Goal: Task Accomplishment & Management: Use online tool/utility

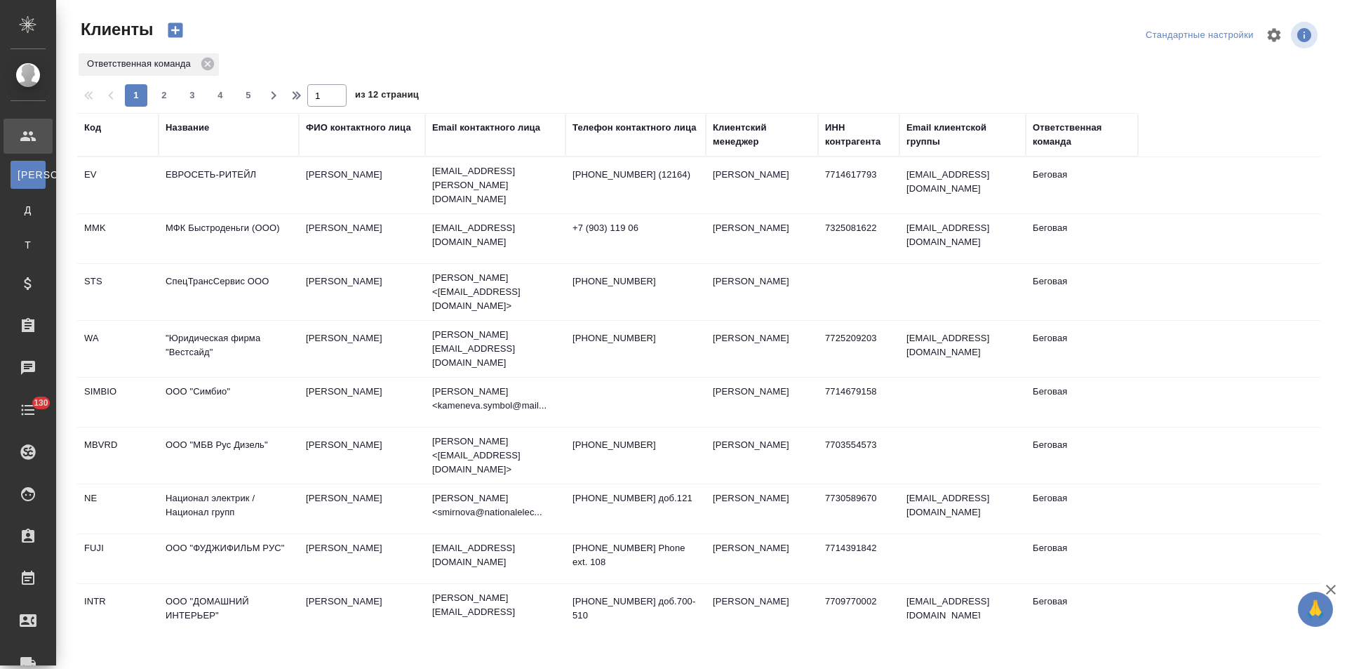
select select "RU"
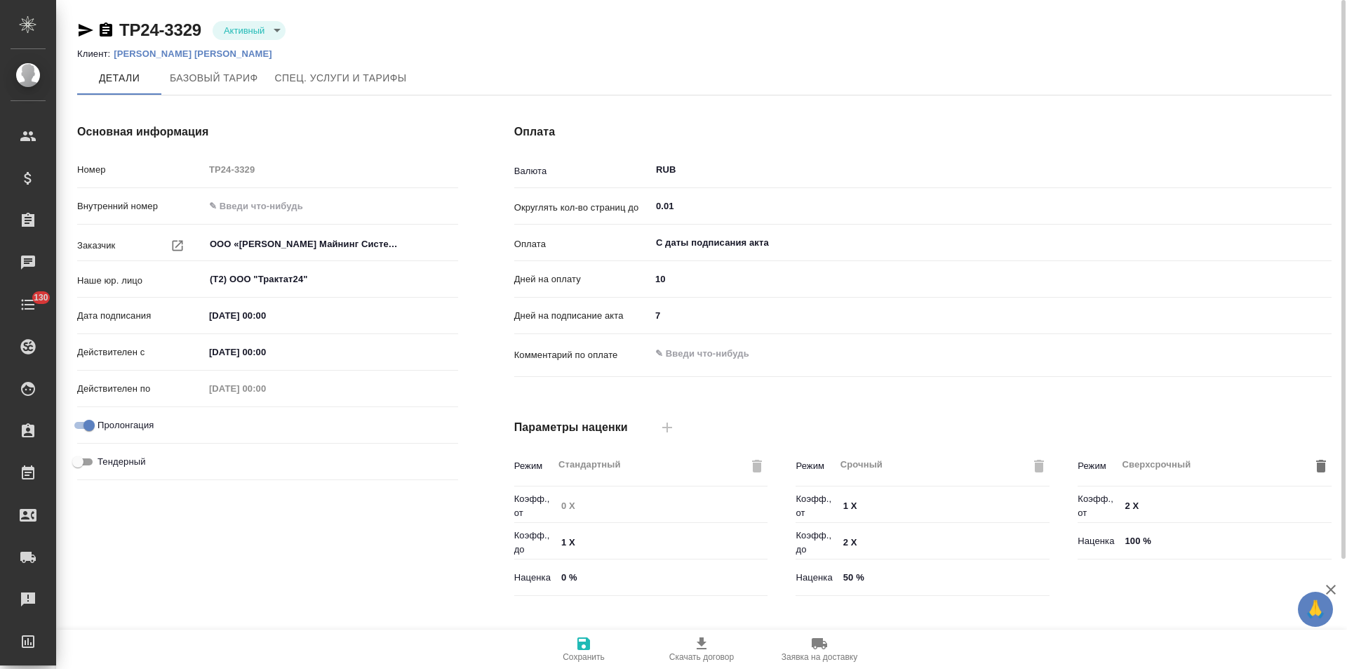
type input "Новый, 2022 (руб.)"
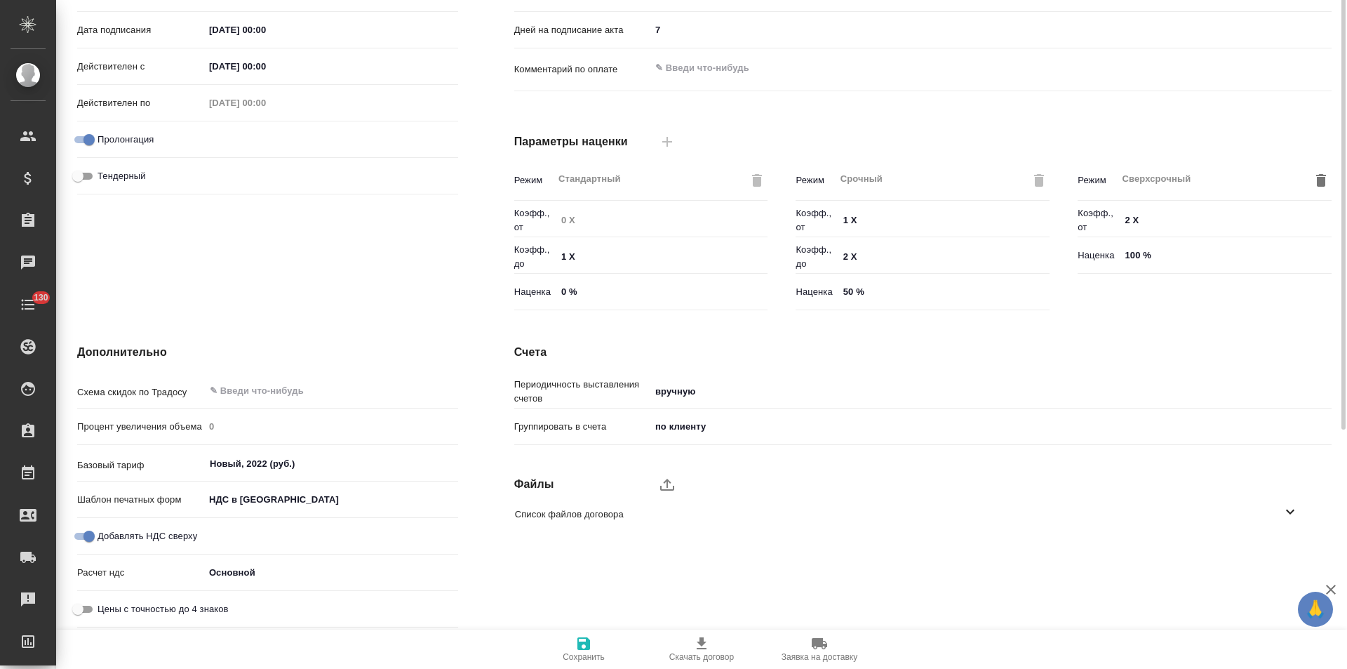
scroll to position [5, 0]
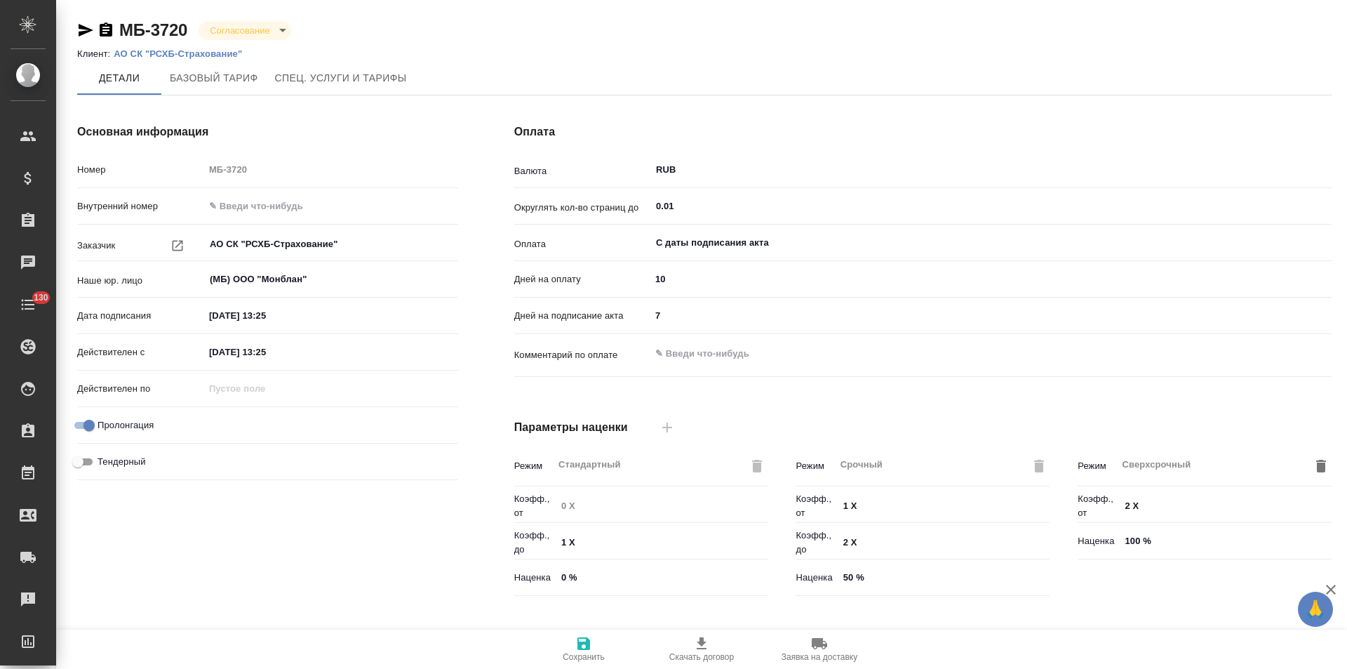
type input "Базовый ТП 2025"
type input "1062 awatera"
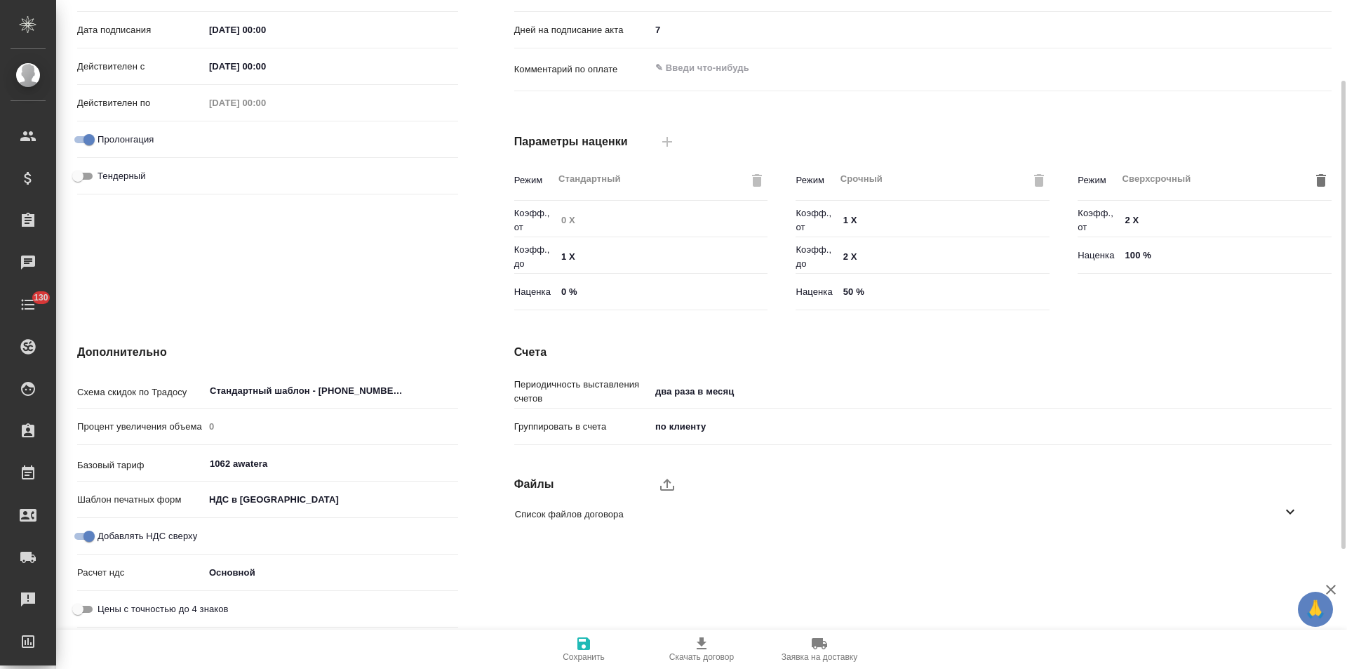
scroll to position [5, 0]
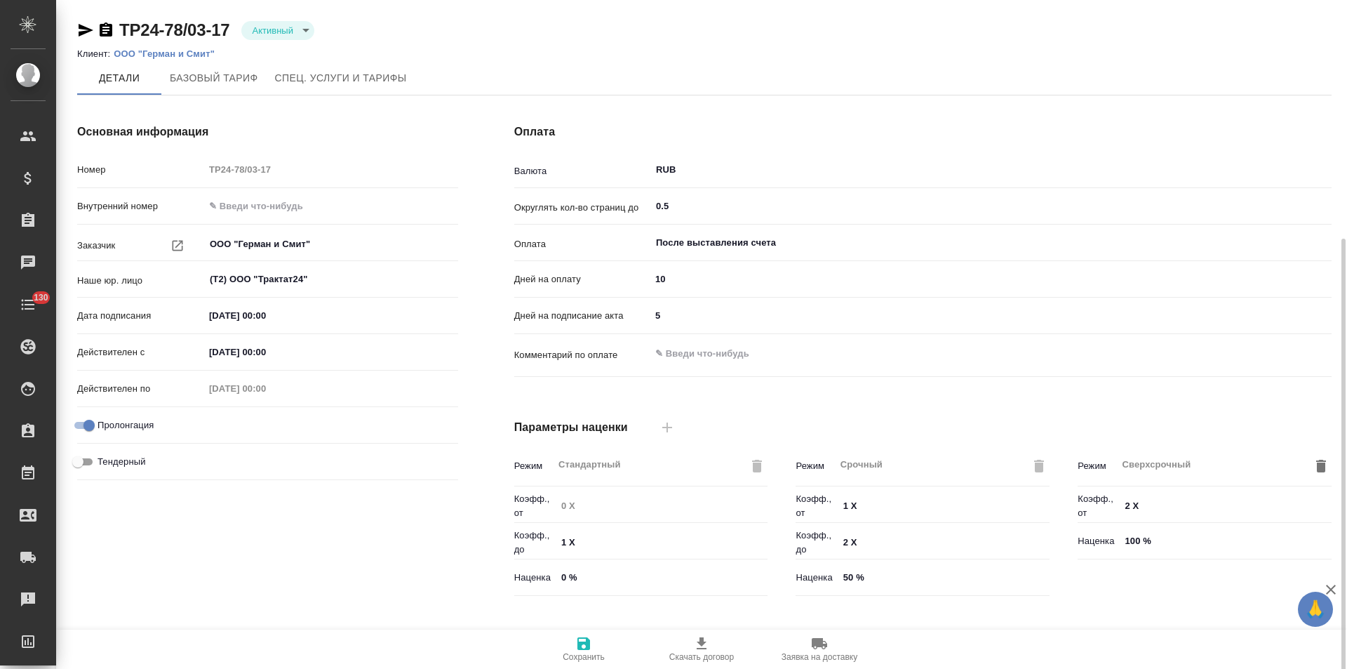
type input "ТП 580"
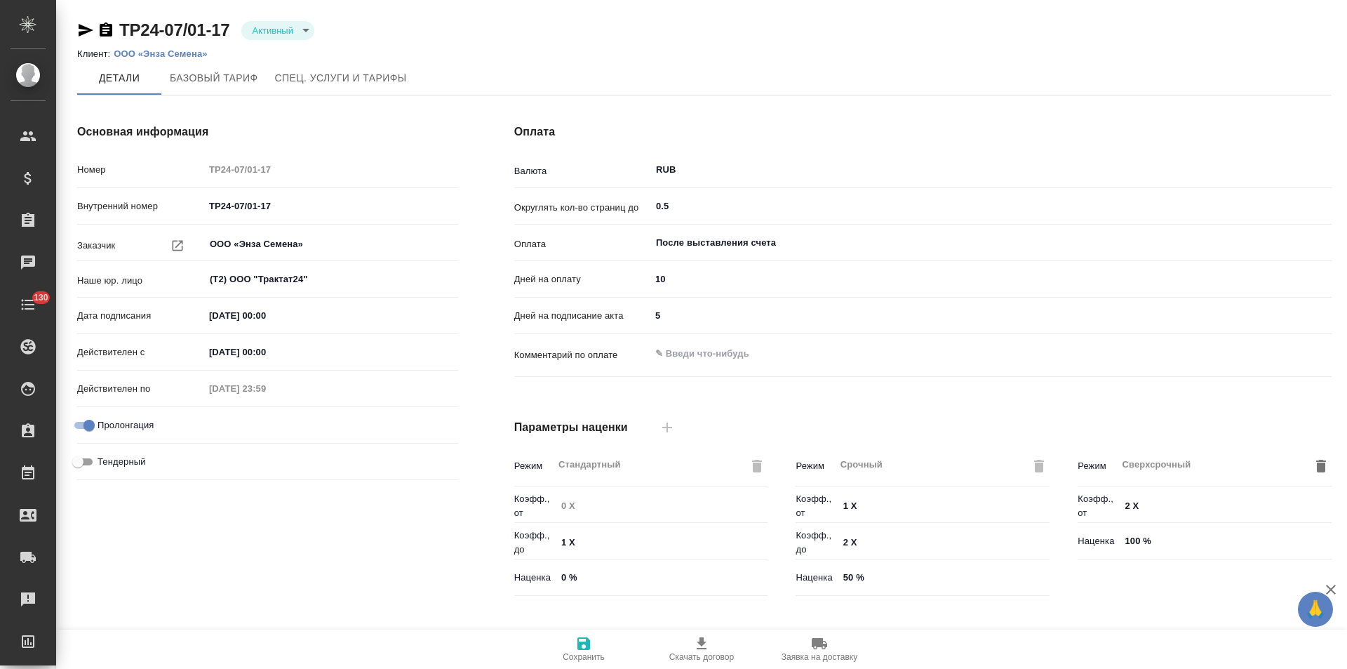
type input "ТП 580"
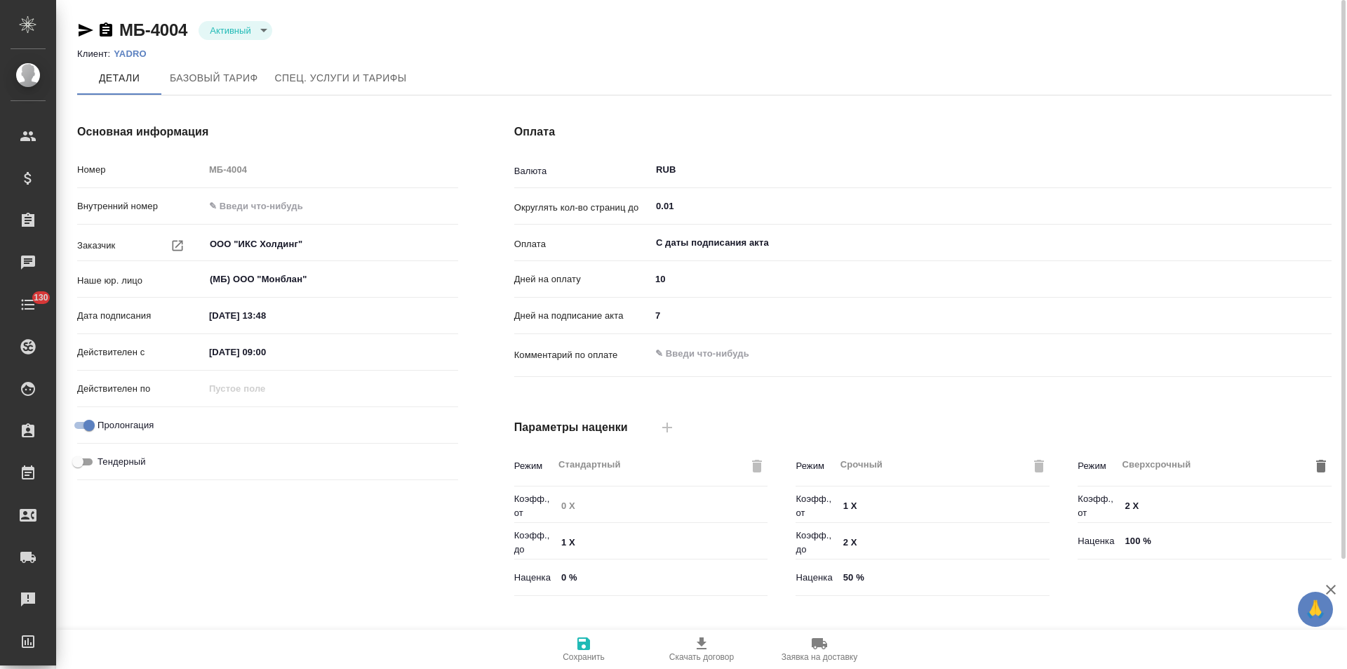
type input "1062 awatera"
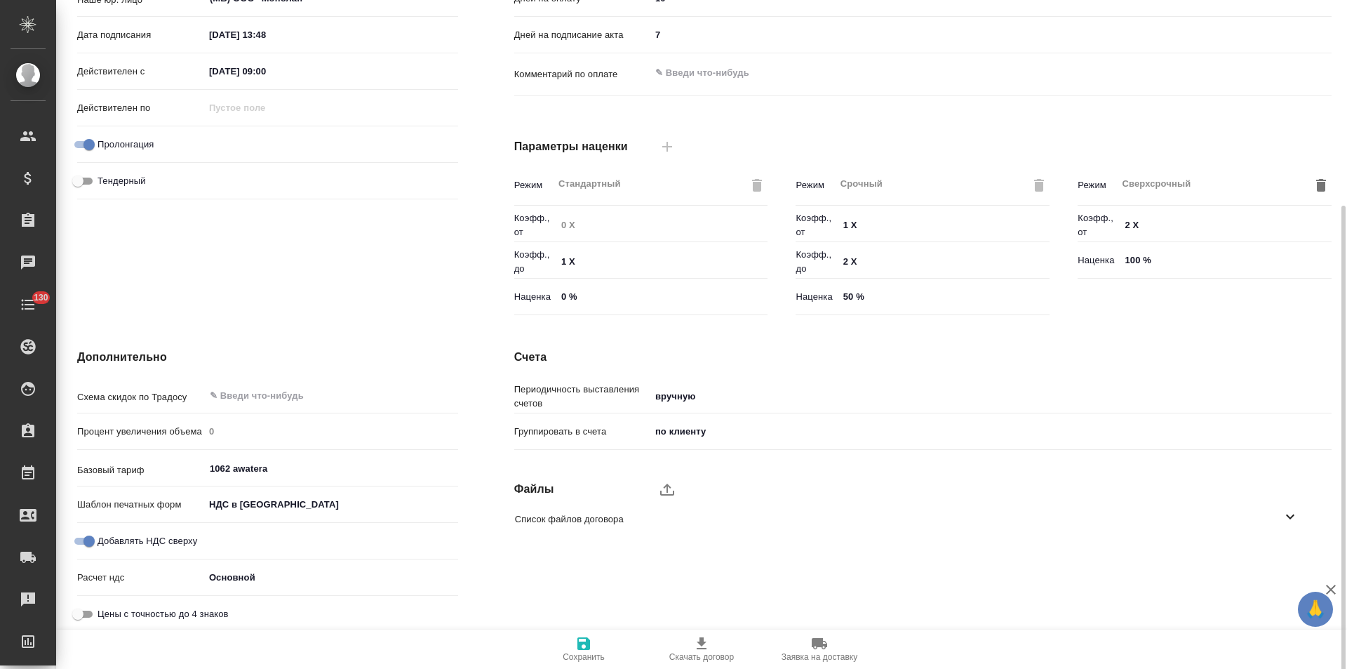
scroll to position [286, 0]
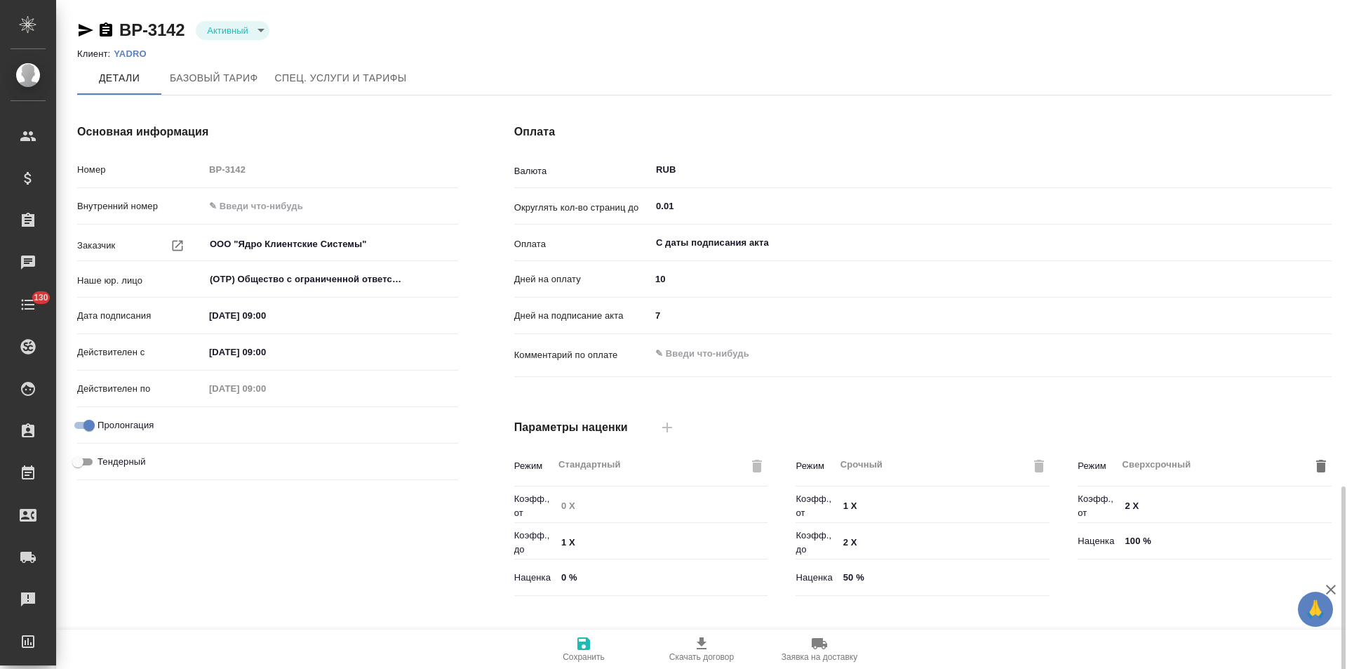
scroll to position [286, 0]
type input "1062 awatera"
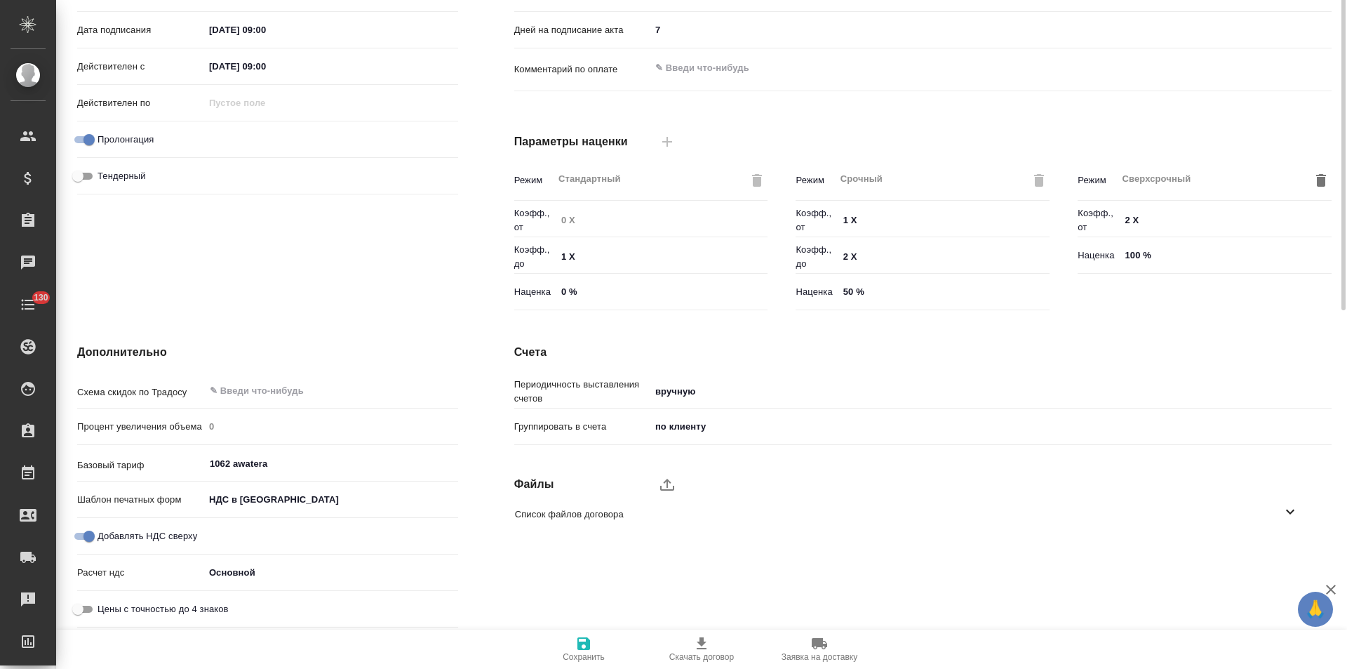
scroll to position [5, 0]
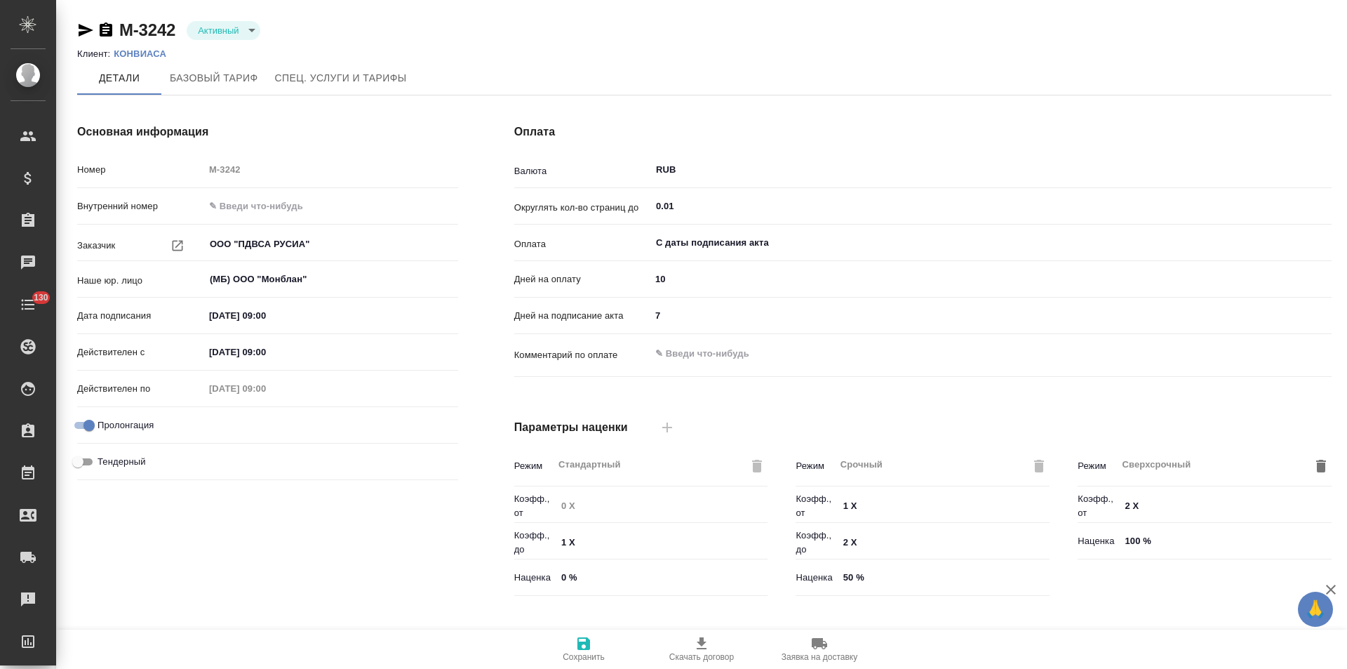
type input "1062 awatera"
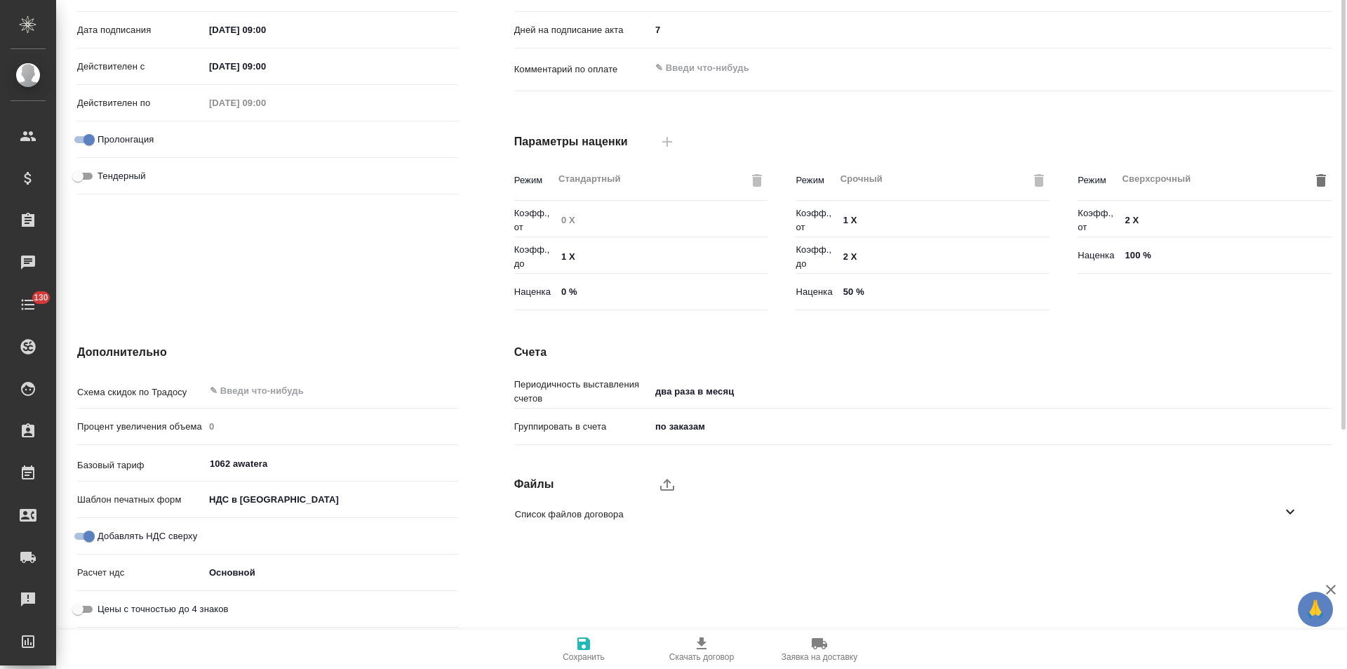
scroll to position [5, 0]
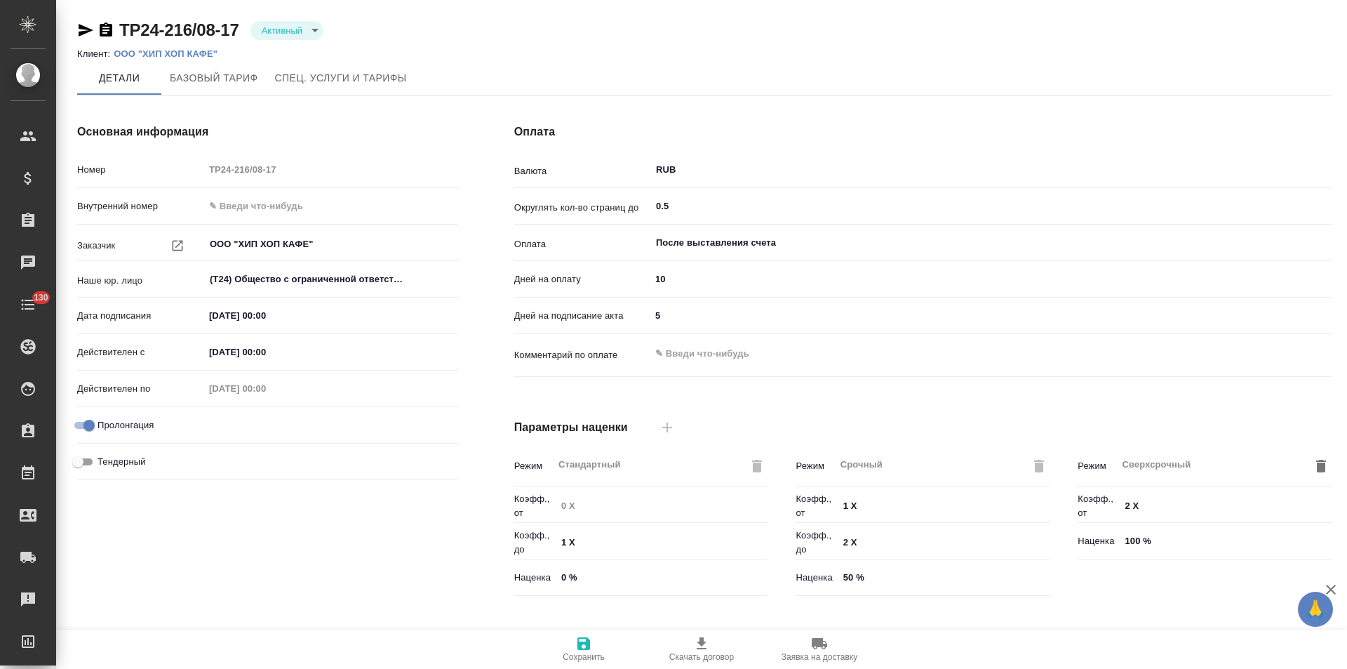
type input "Базовый ТП 2025"
click at [86, 27] on icon "button" at bounding box center [85, 30] width 17 height 17
click at [166, 50] on p "ООО "ХИП ХОП КАФЕ"" at bounding box center [171, 53] width 114 height 11
click at [199, 51] on p "ООО "ХИП ХОП КАФЕ"" at bounding box center [171, 53] width 114 height 11
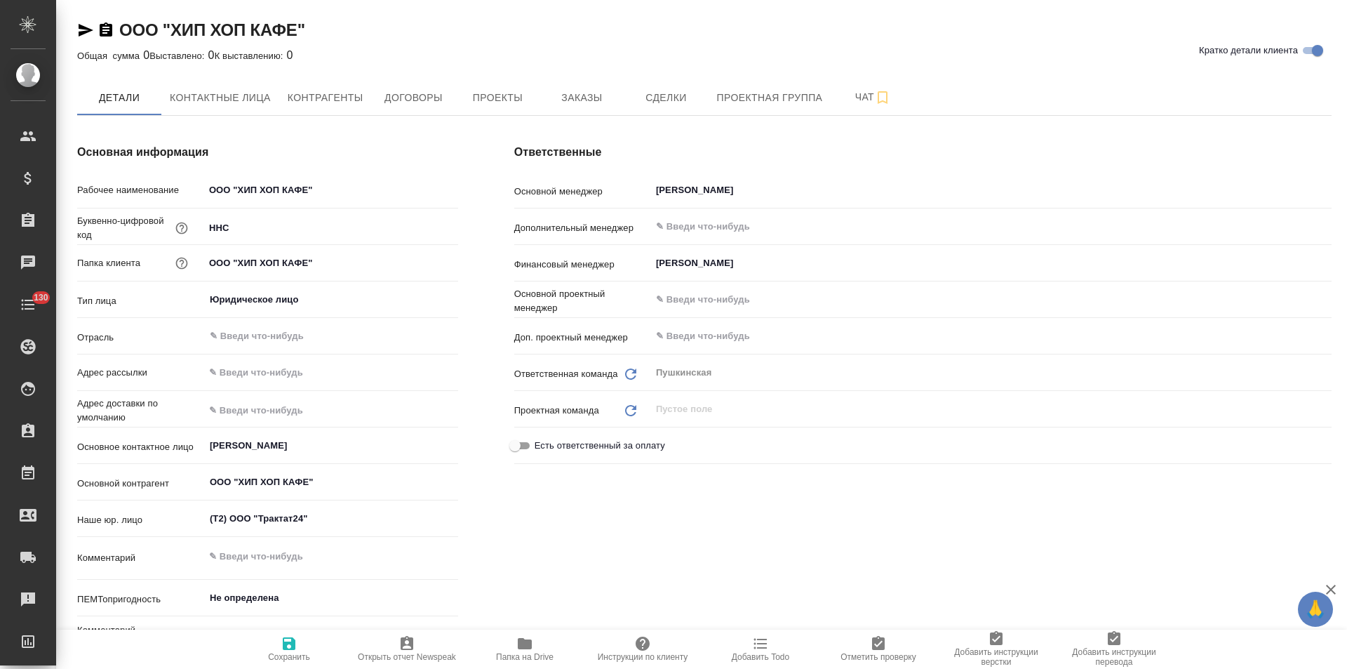
click at [842, 101] on span "Чат" at bounding box center [872, 97] width 67 height 18
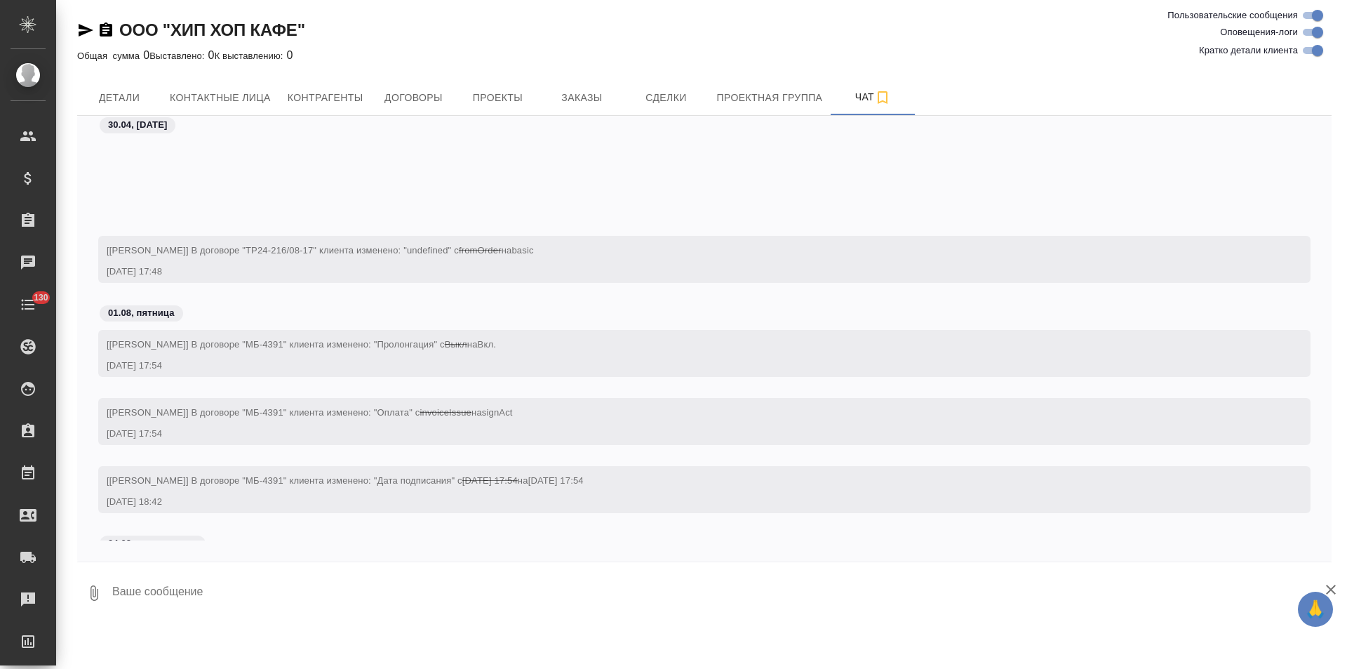
scroll to position [182, 0]
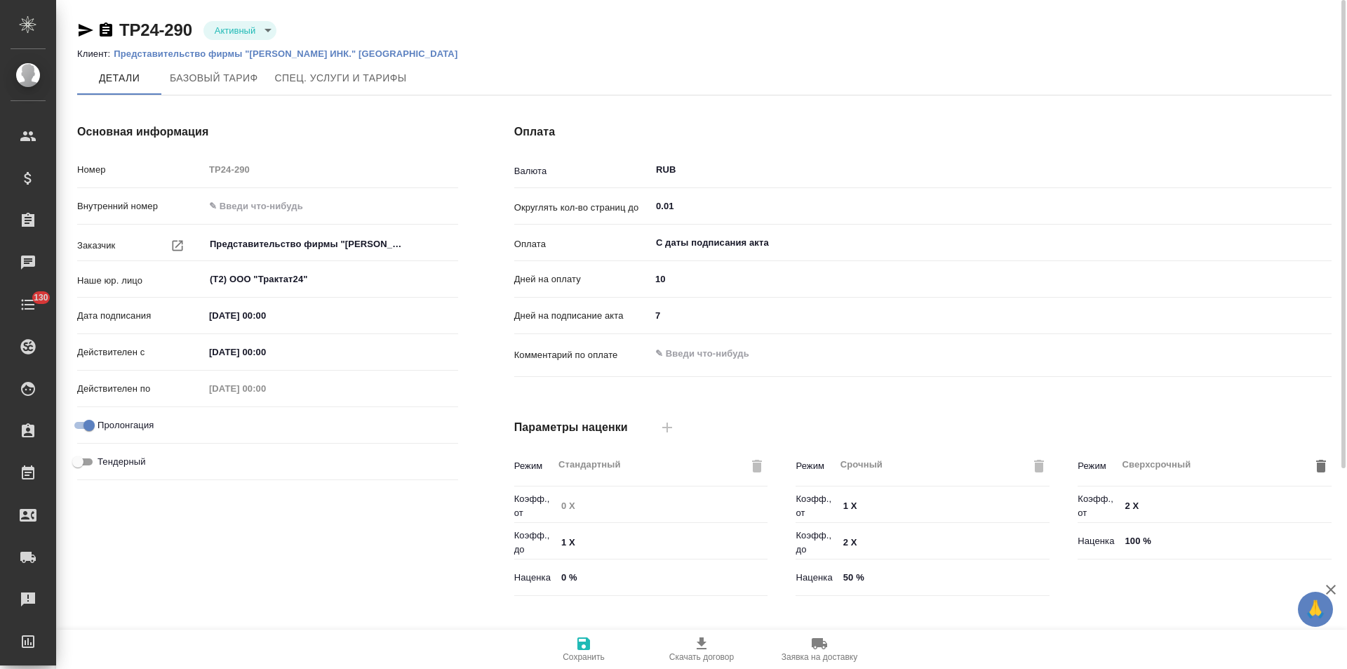
click at [86, 32] on icon "button" at bounding box center [86, 30] width 15 height 13
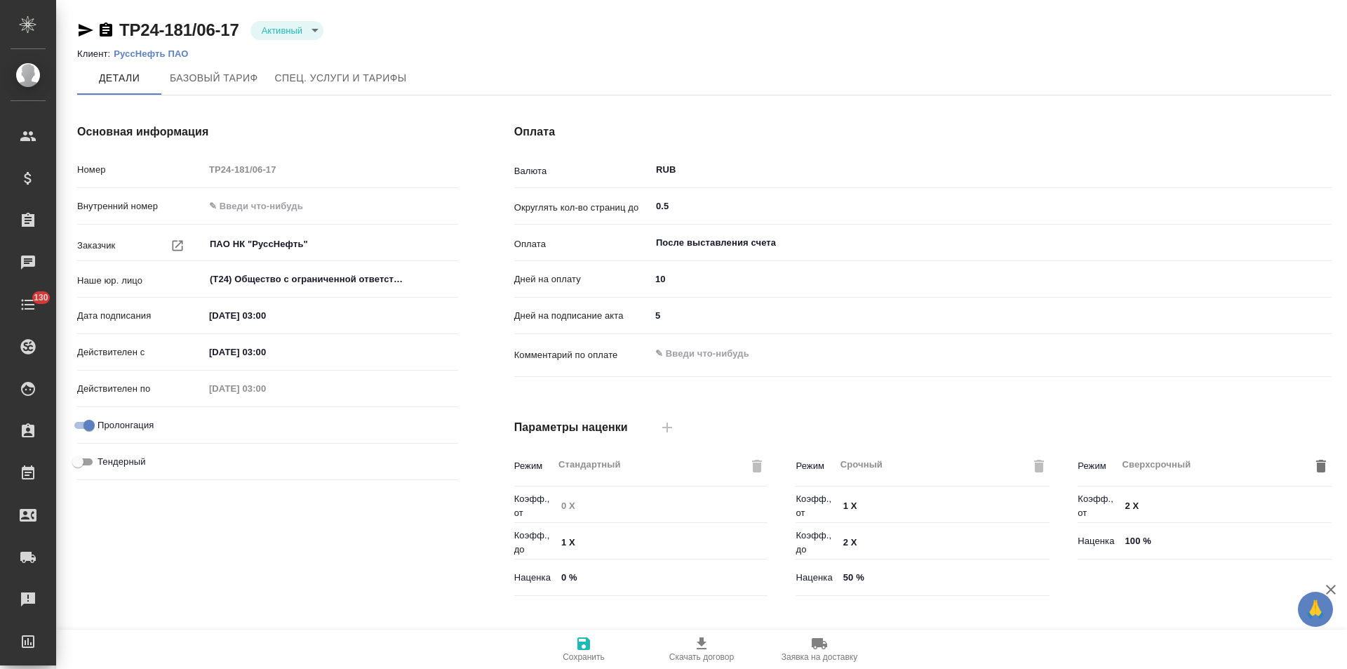
click at [347, 74] on span "Спец. услуги и тарифы" at bounding box center [341, 78] width 132 height 18
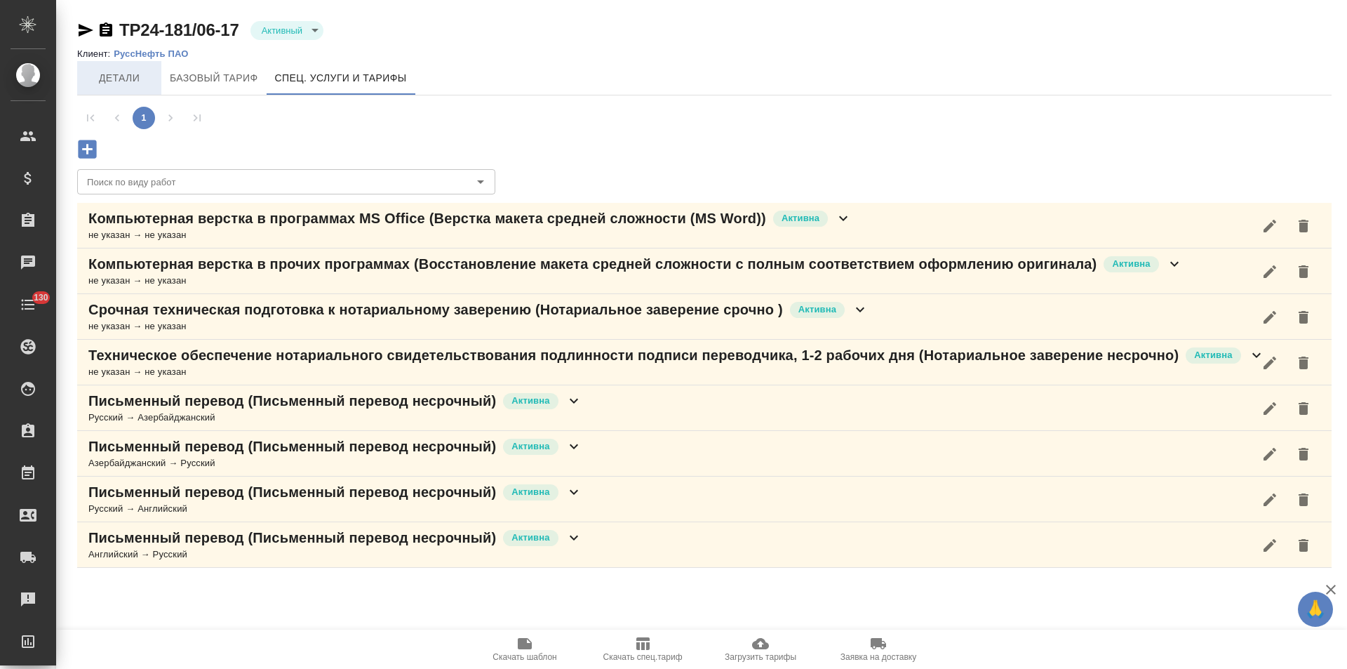
click at [125, 77] on span "Детали" at bounding box center [119, 78] width 67 height 18
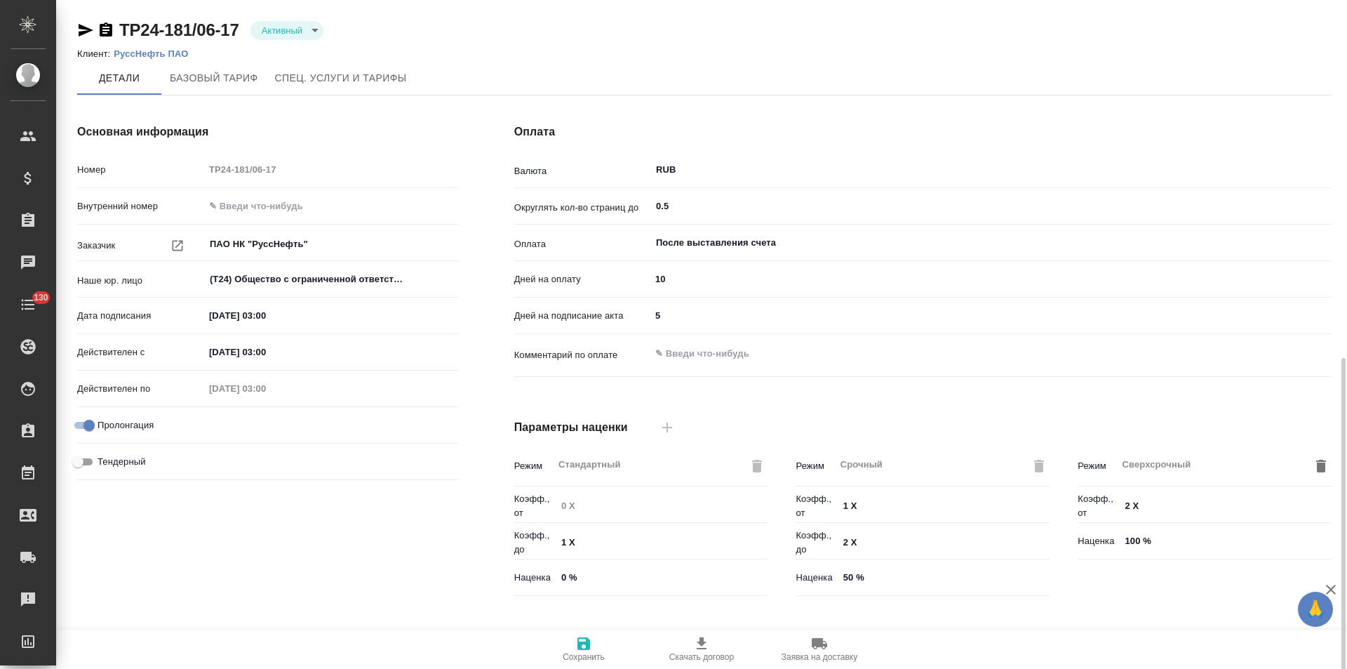
scroll to position [286, 0]
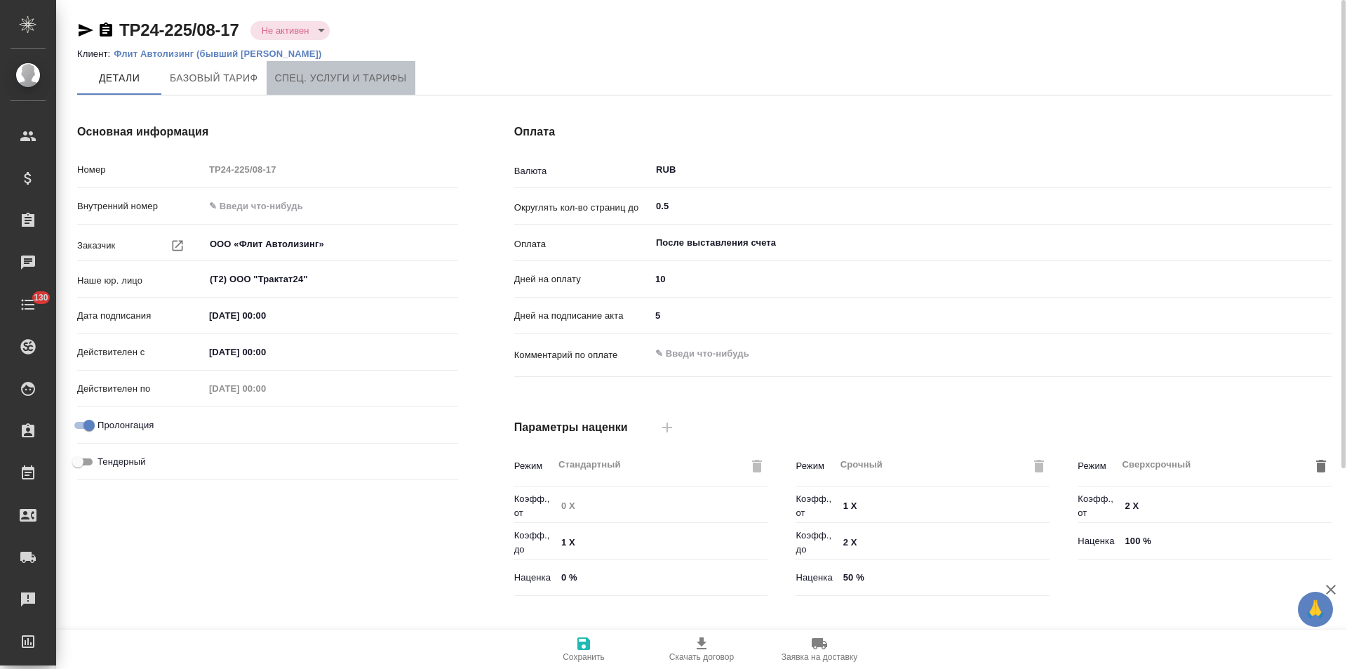
click at [337, 88] on button "Спец. услуги и тарифы" at bounding box center [341, 78] width 149 height 34
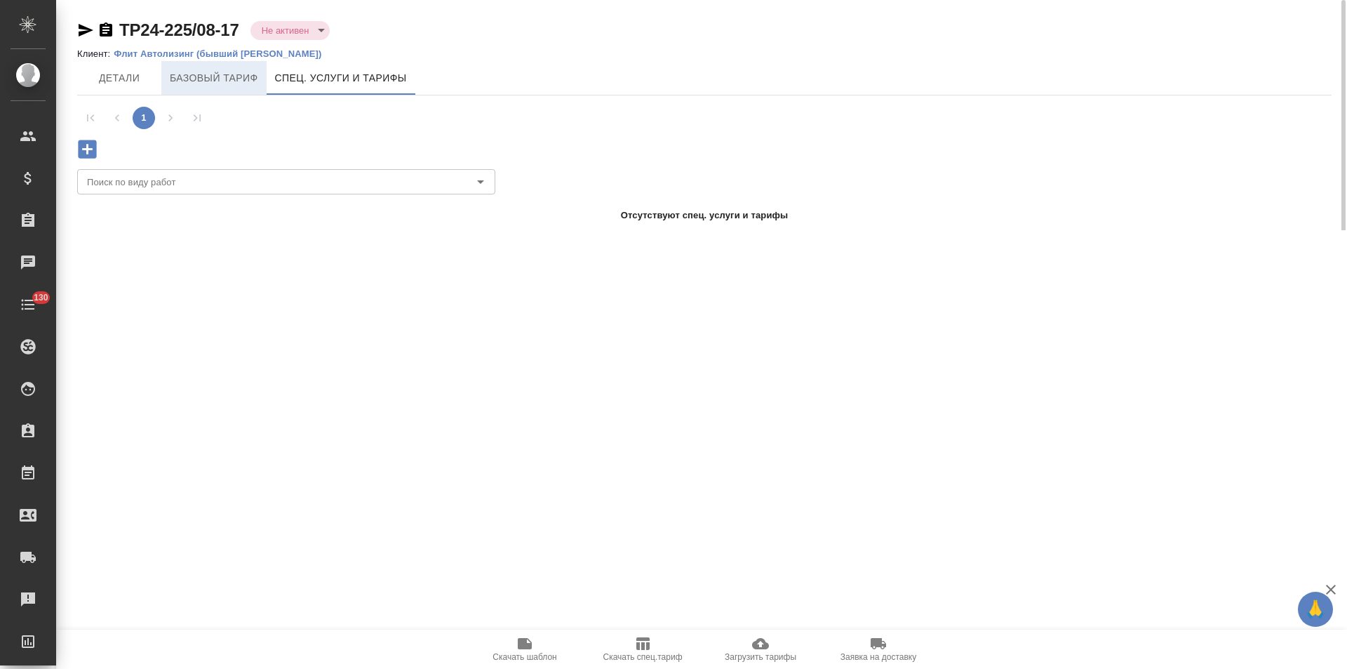
click at [196, 81] on span "Базовый тариф" at bounding box center [214, 78] width 88 height 18
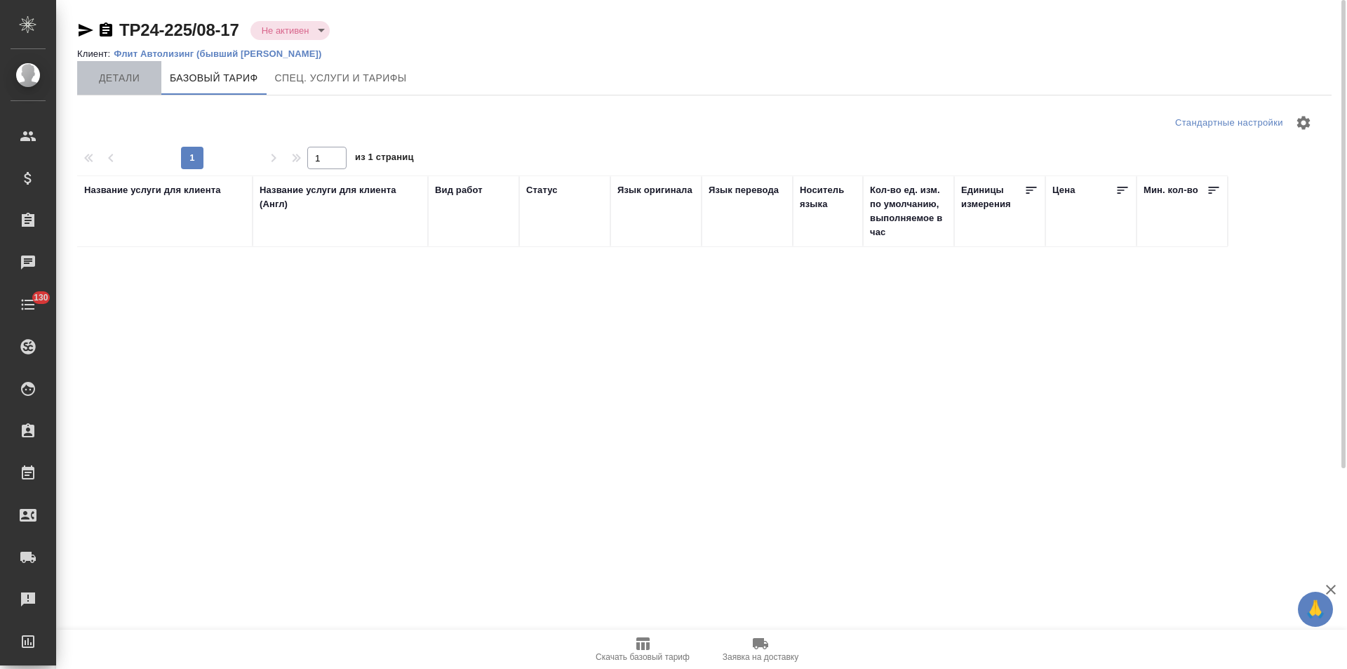
click at [119, 81] on span "Детали" at bounding box center [119, 78] width 67 height 18
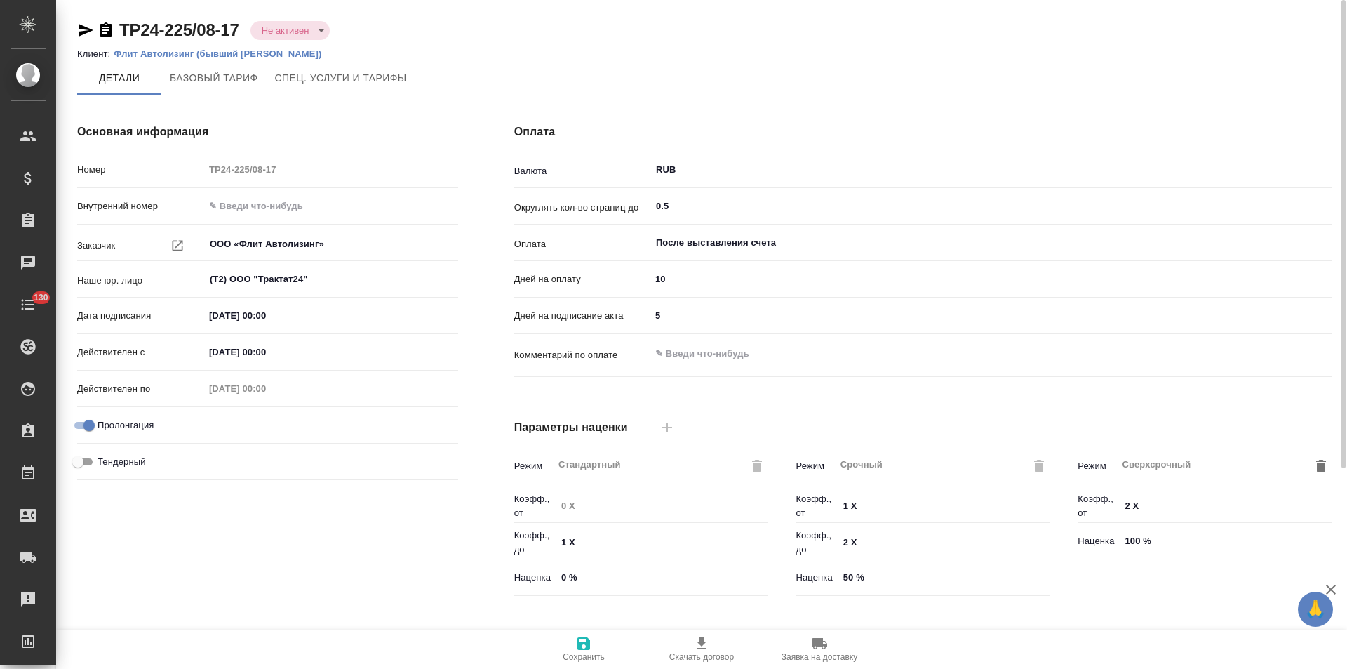
click at [217, 54] on p "Флит Автолизинг (бывший РНЛ Лизинг)" at bounding box center [223, 53] width 218 height 11
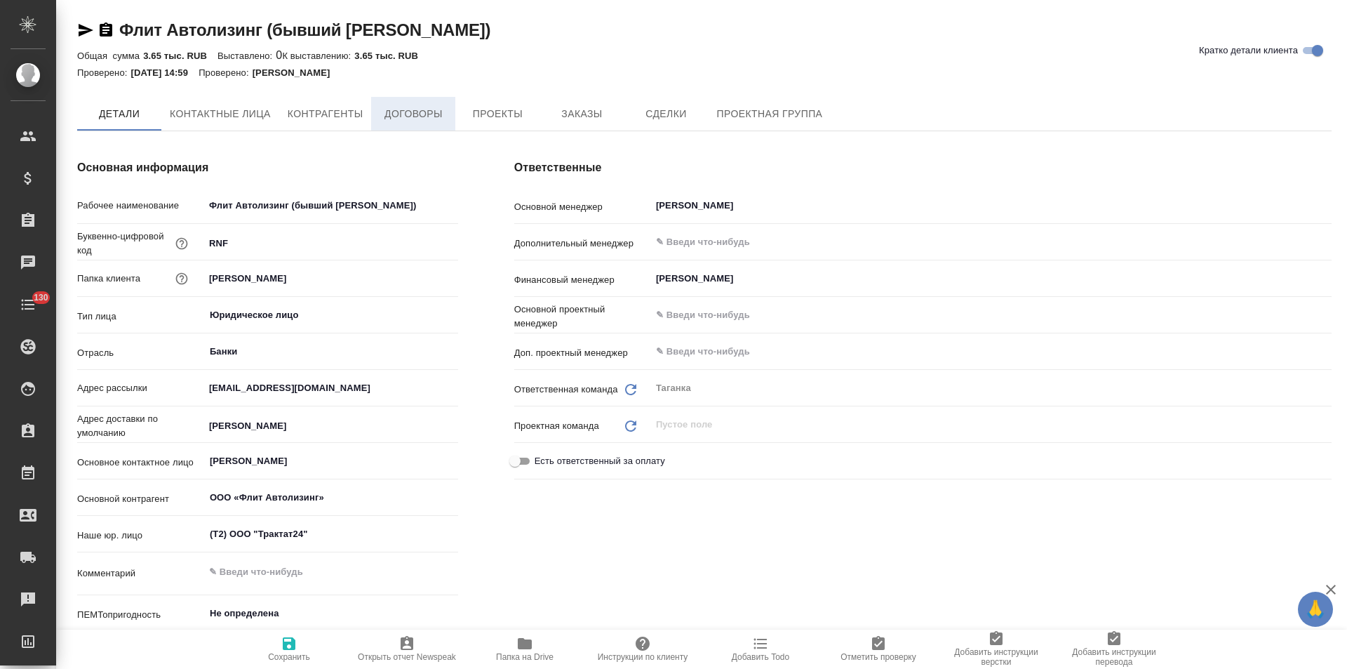
type textarea "x"
click at [419, 114] on span "Договоры" at bounding box center [413, 115] width 67 height 18
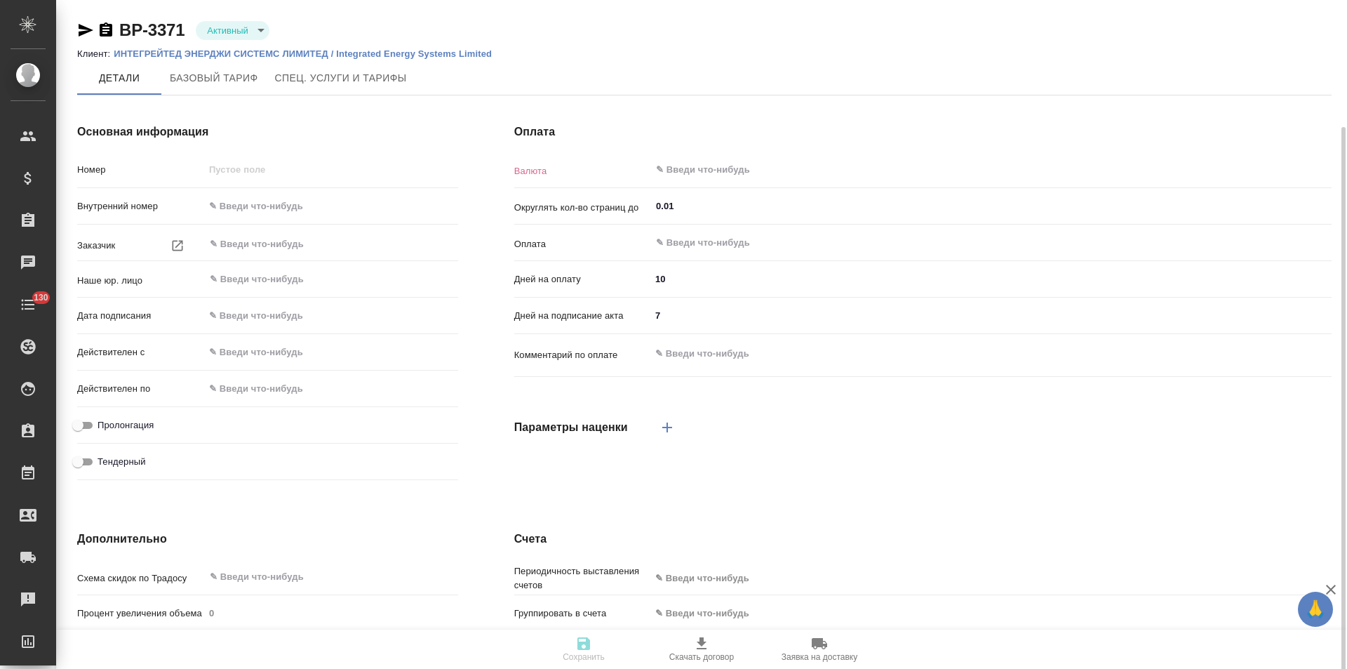
scroll to position [150, 0]
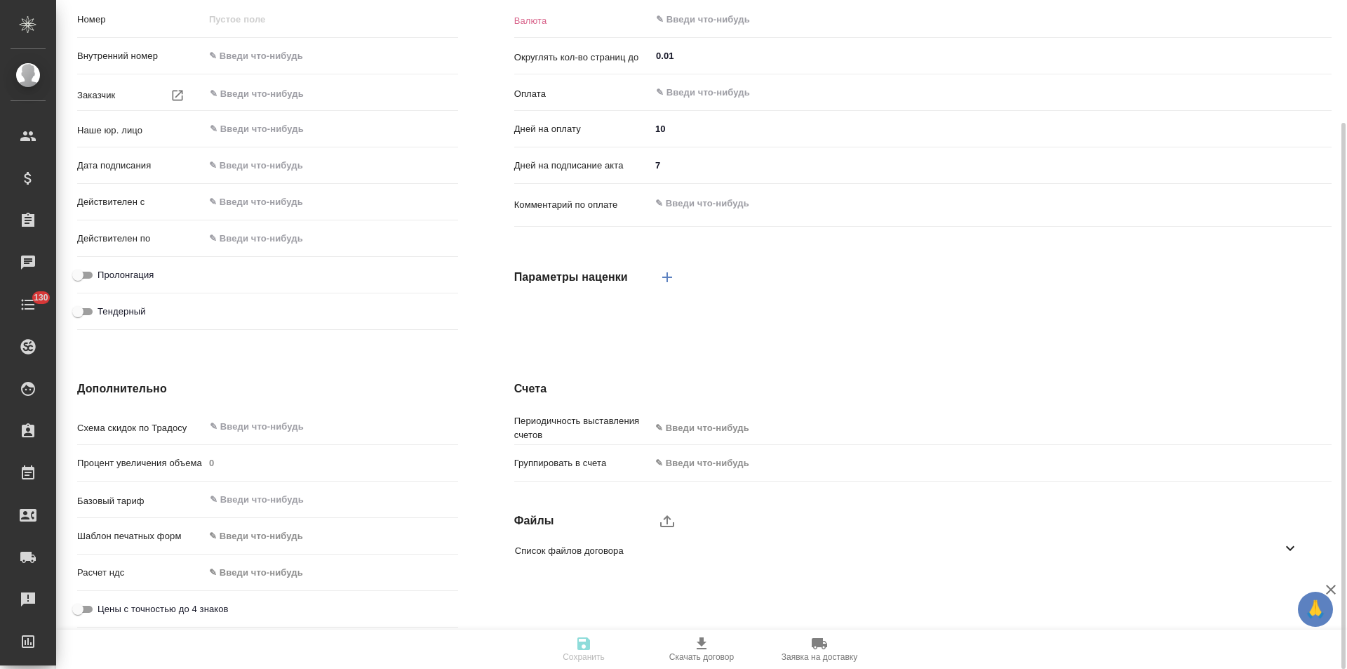
type input "ВР-3371"
type input "Международная компания Общество с ограниченной ответственностью «Интегрейтед Эн…"
type input "(OTP) Общество с ограниченной ответственностью «Вектор Развития»"
type input "17.06.2024 09:00"
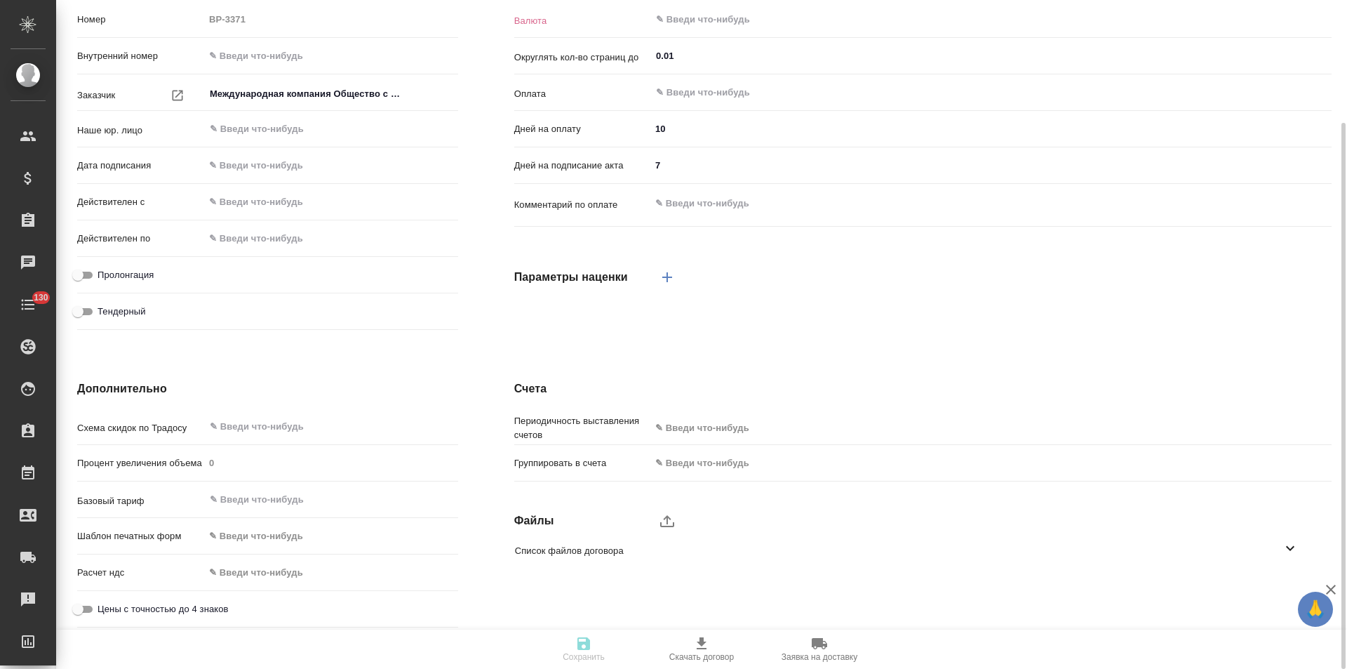
type input "17.06.2025 09:00"
checkbox input "true"
type input "RUB"
type input "С даты подписания акта"
type input "5"
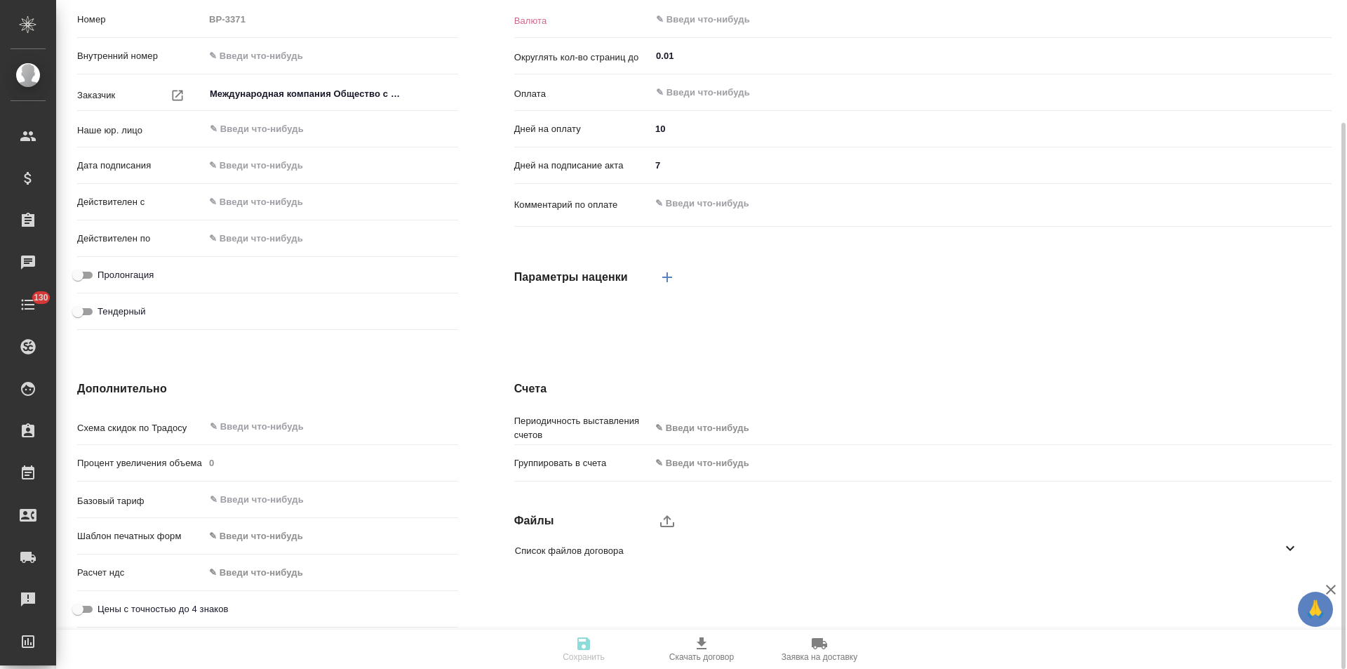
type textarea "x"
type input "Прайс по уч. страницам"
type input "russian2"
type input "basic"
type input "onceMonth"
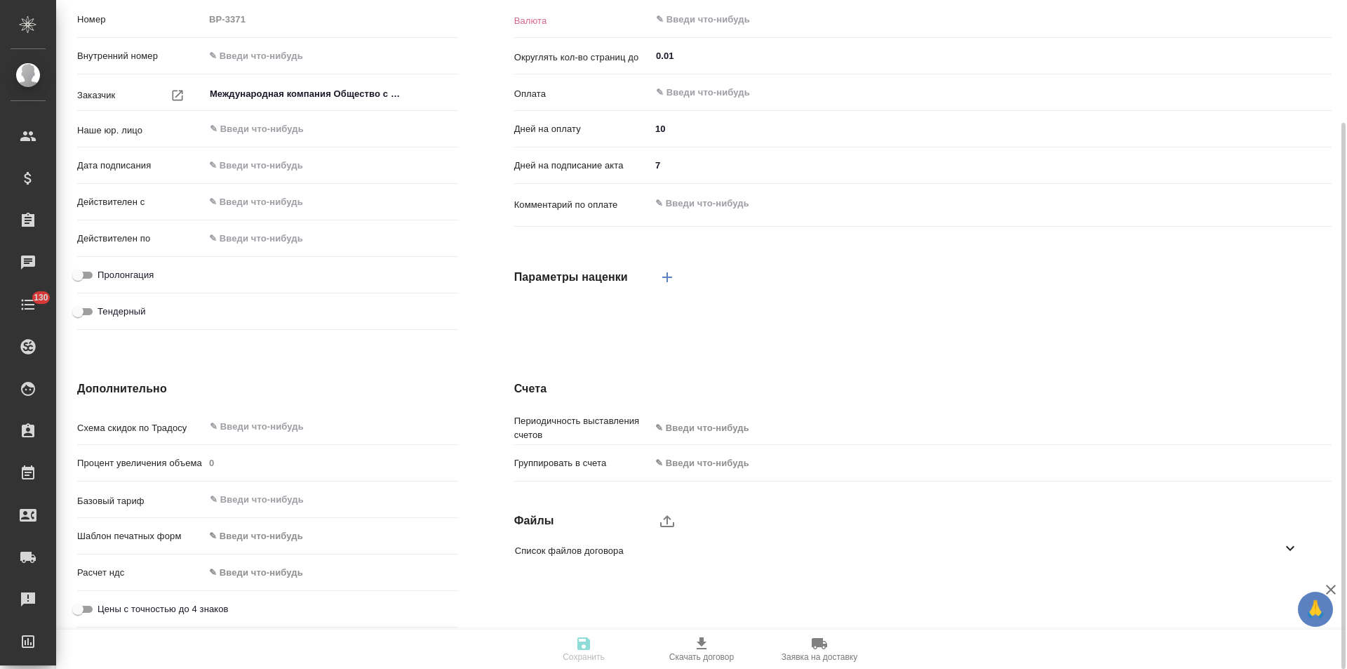
type input "client"
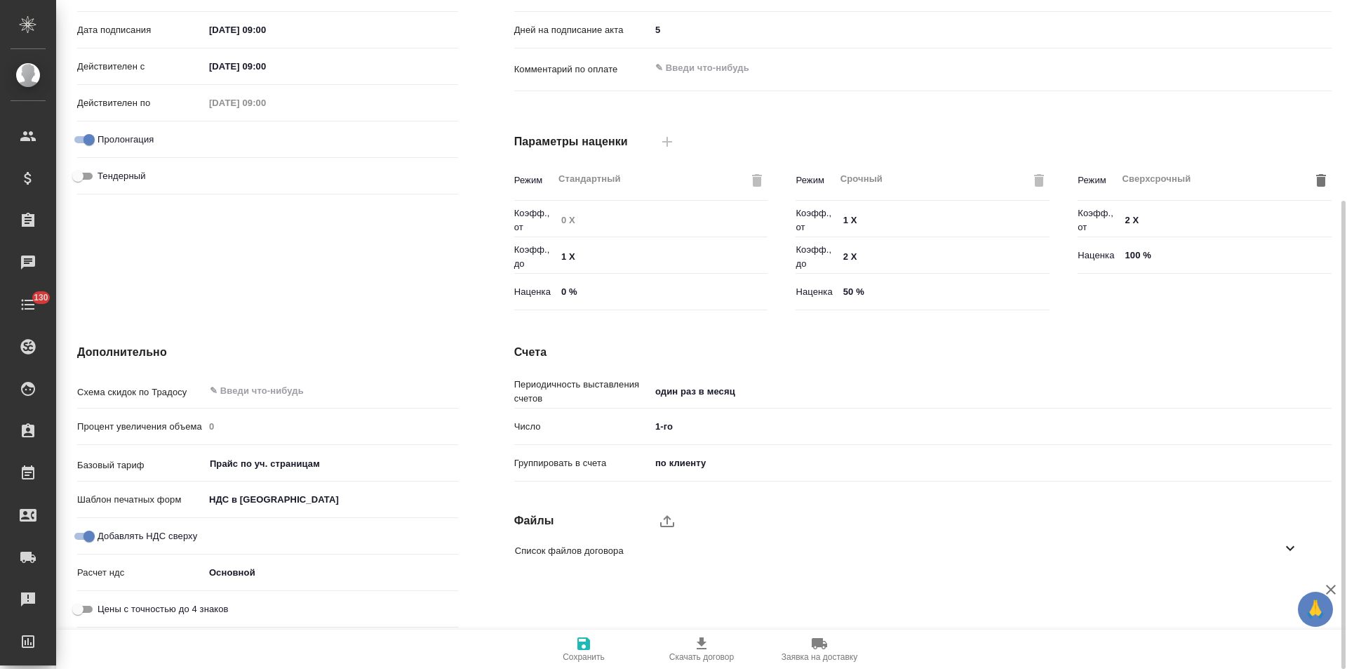
scroll to position [0, 0]
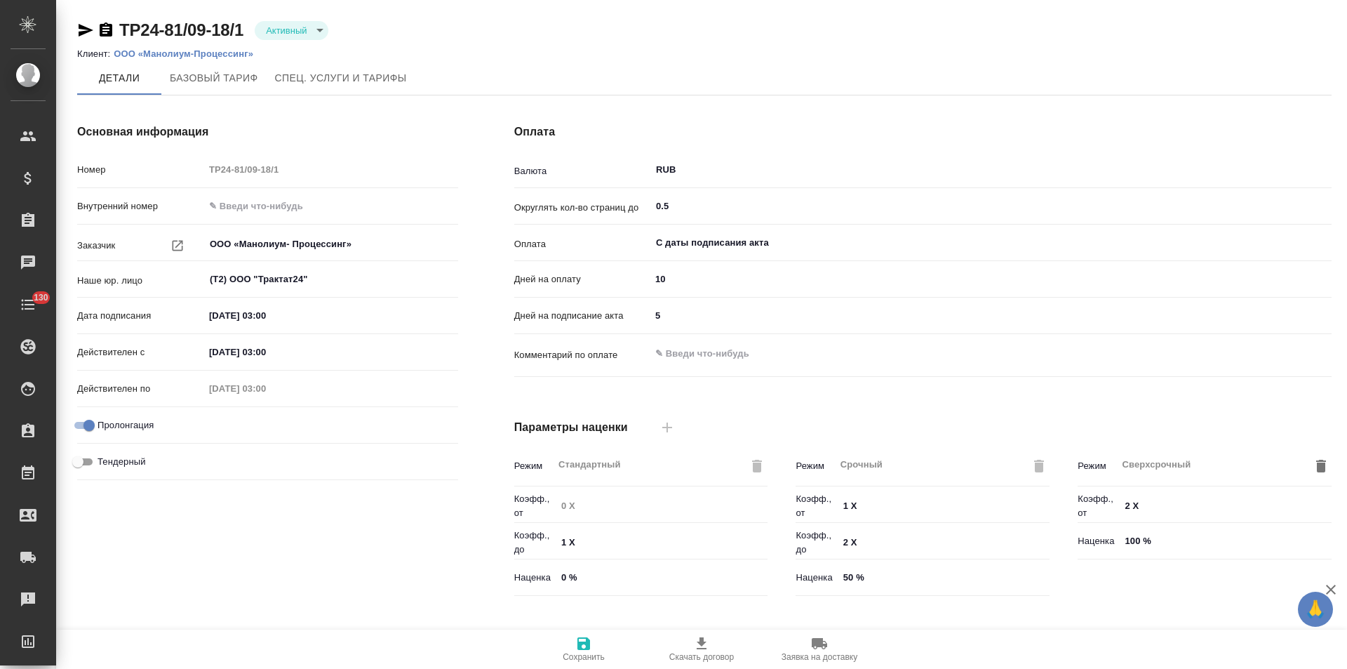
type input "Прайс по уч. страницам"
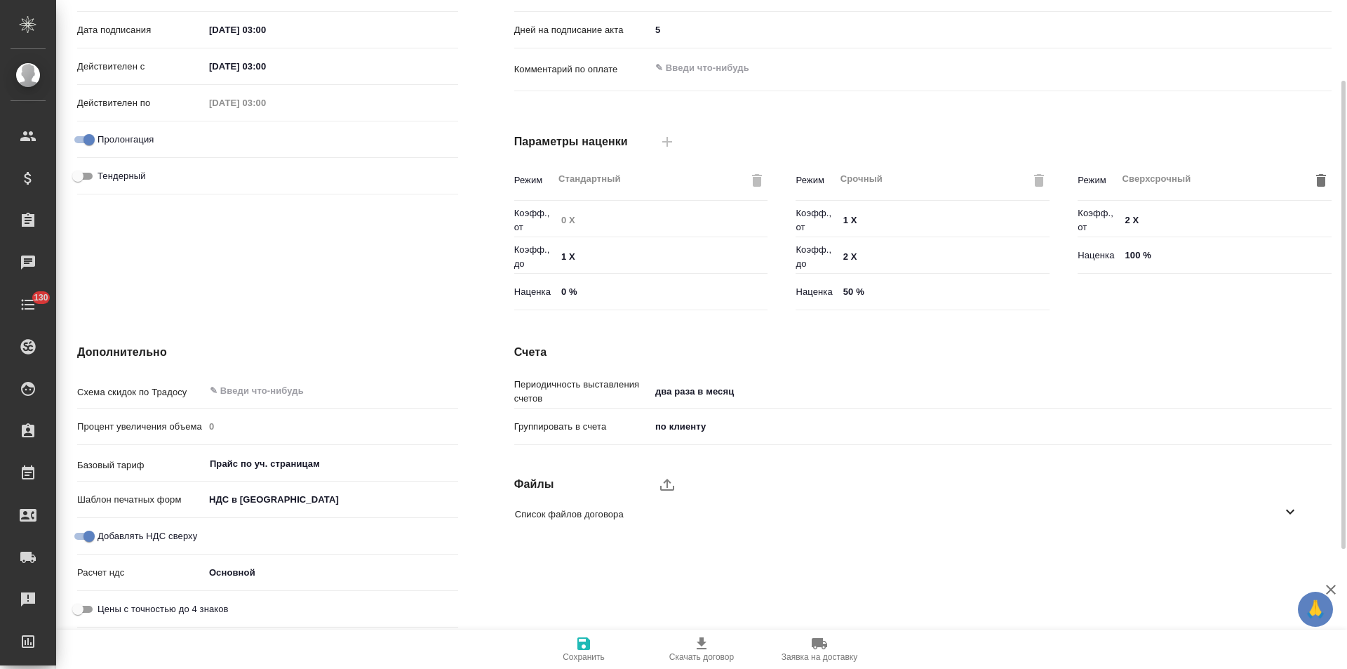
scroll to position [5, 0]
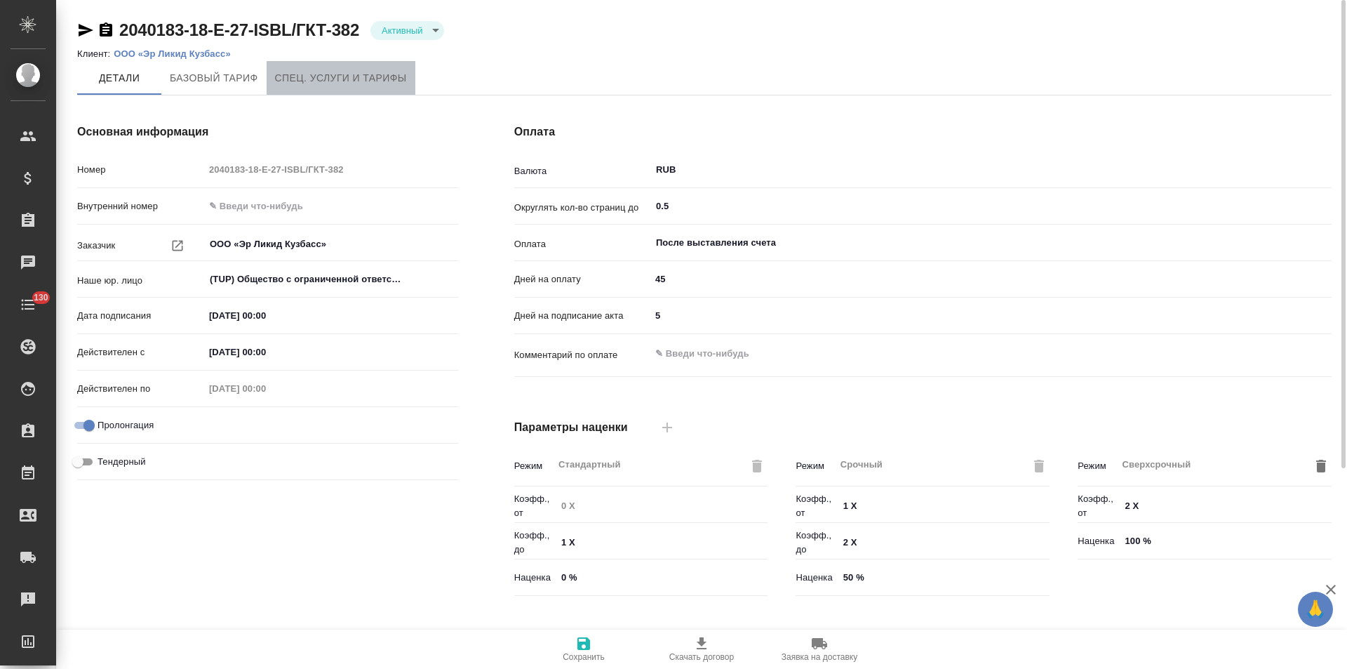
click at [354, 78] on span "Спец. услуги и тарифы" at bounding box center [341, 78] width 132 height 18
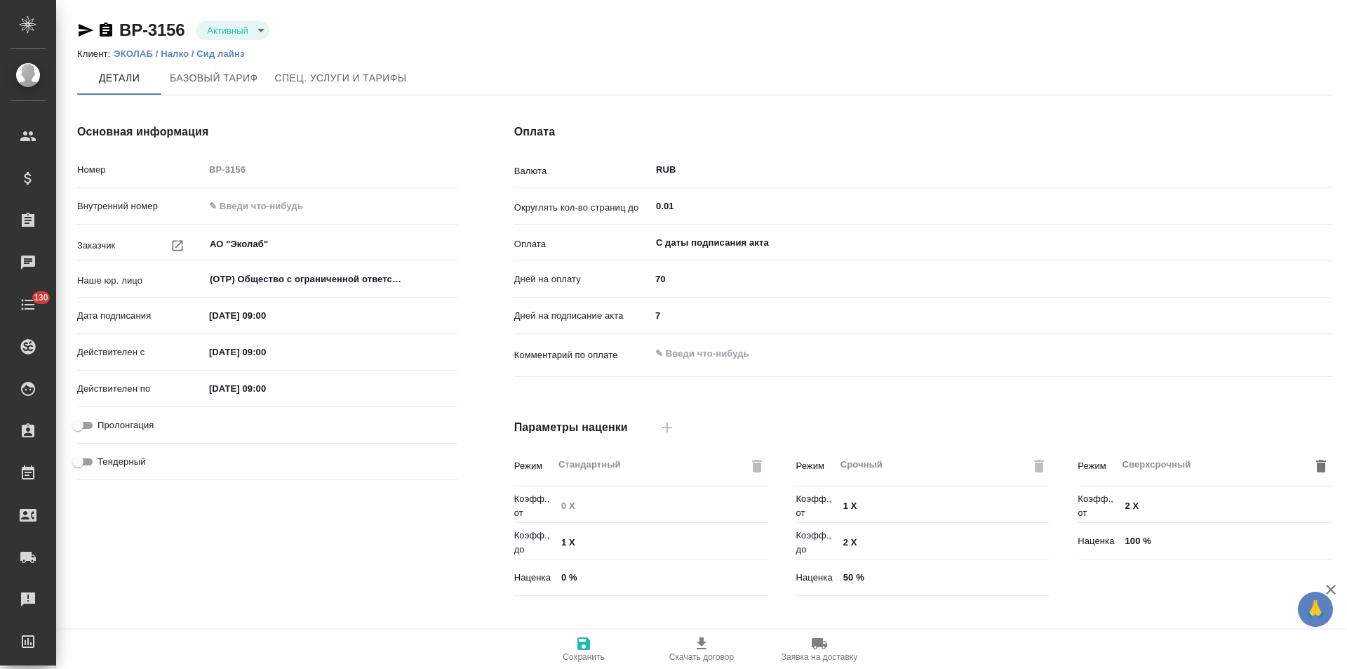
type input "Новый, 2022 (руб.)"
click at [337, 87] on button "Спец. услуги и тарифы" at bounding box center [341, 78] width 149 height 34
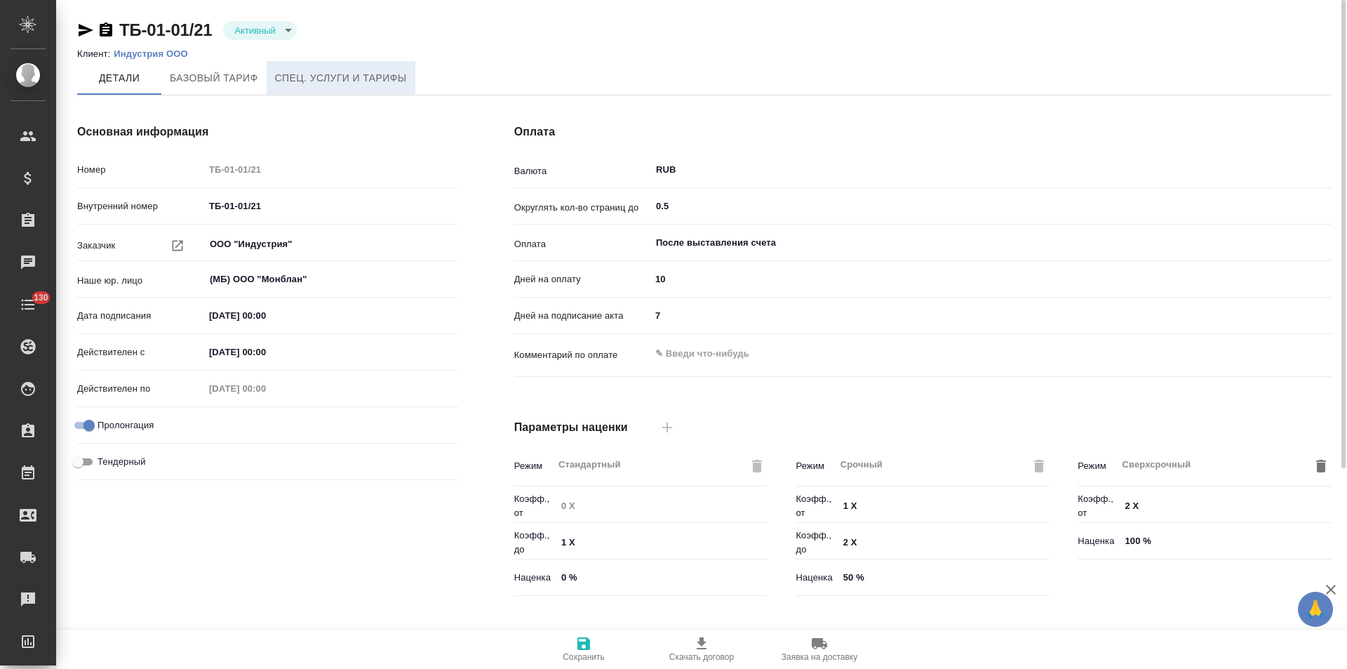
click at [322, 79] on span "Спец. услуги и тарифы" at bounding box center [341, 78] width 132 height 18
click at [323, 81] on span "Спец. услуги и тарифы" at bounding box center [341, 78] width 132 height 18
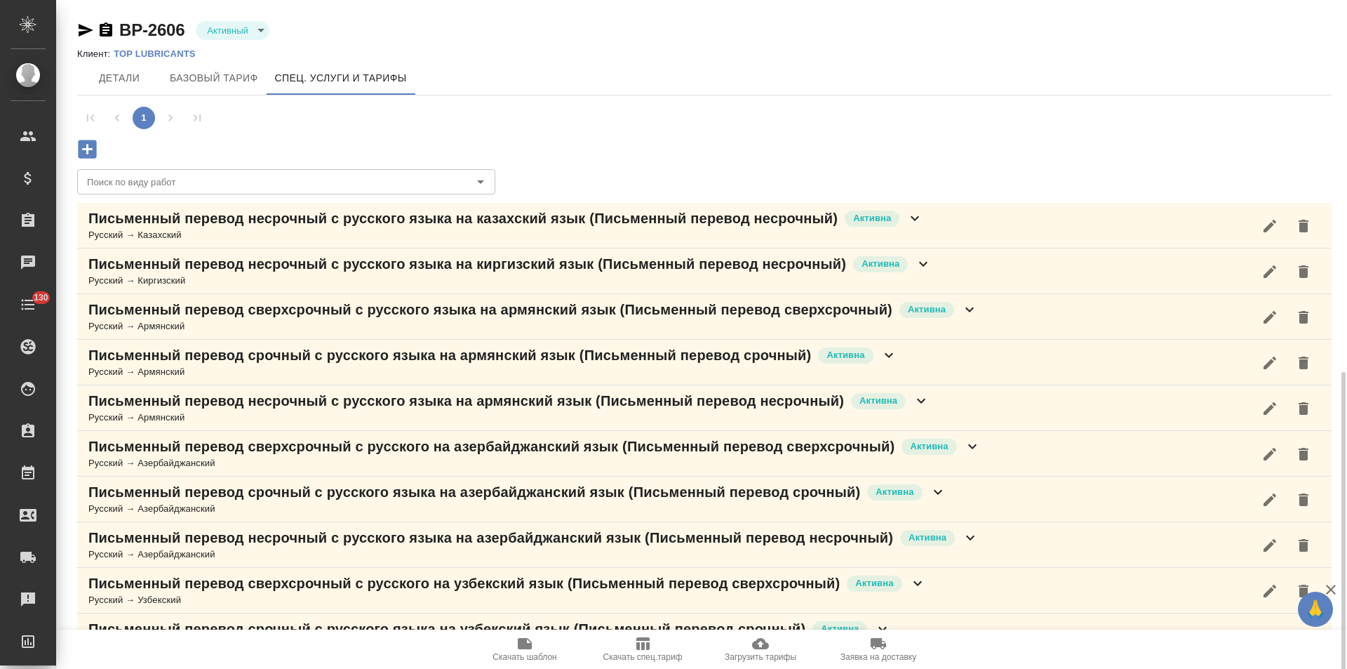
scroll to position [211, 0]
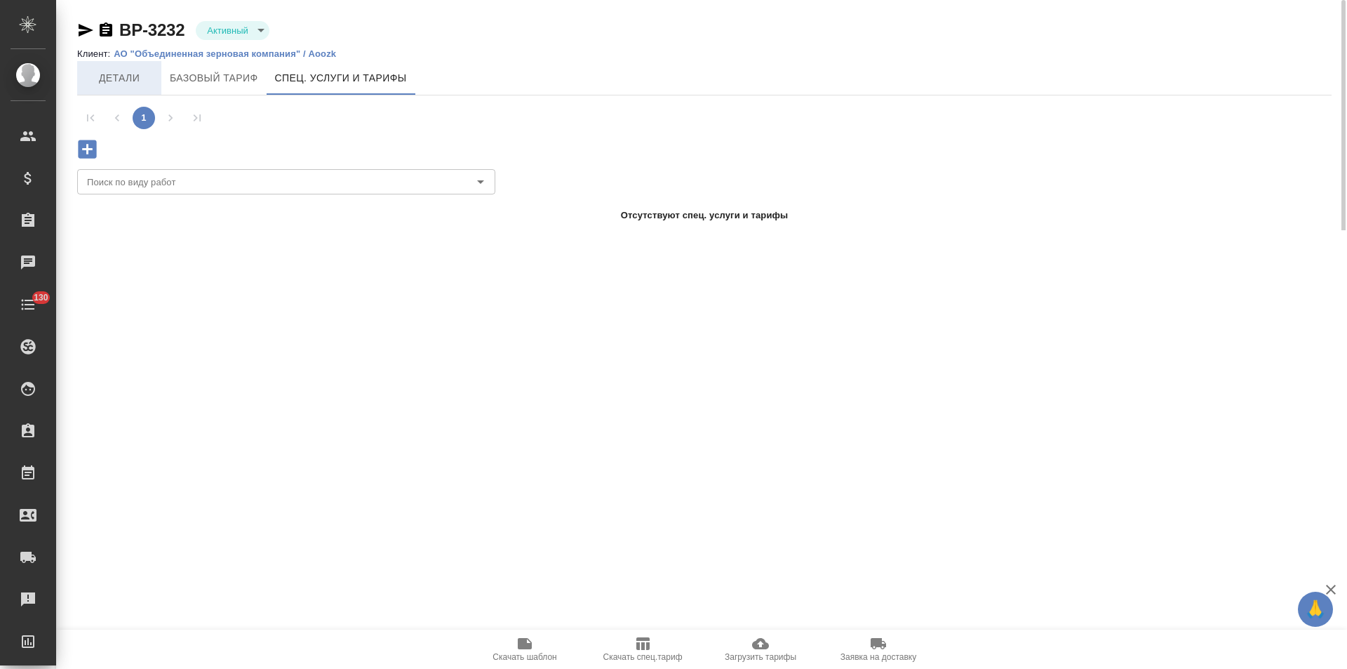
click at [118, 88] on button "Детали" at bounding box center [119, 78] width 84 height 34
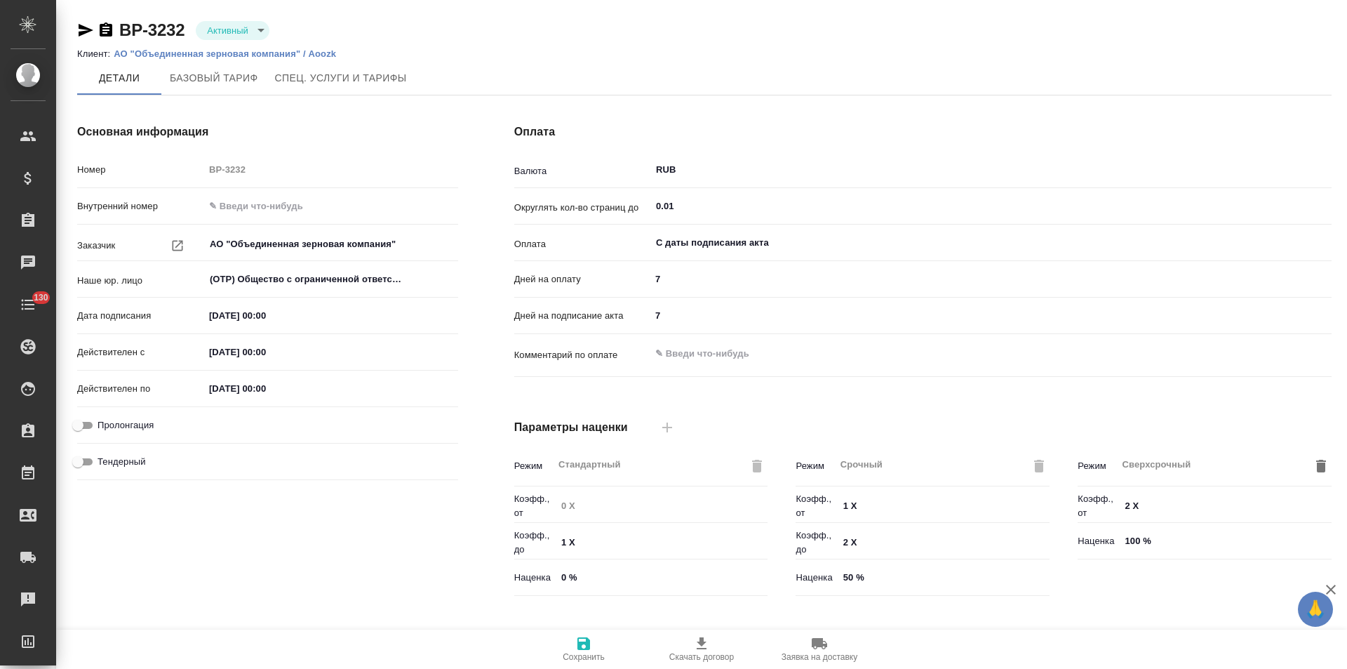
scroll to position [286, 0]
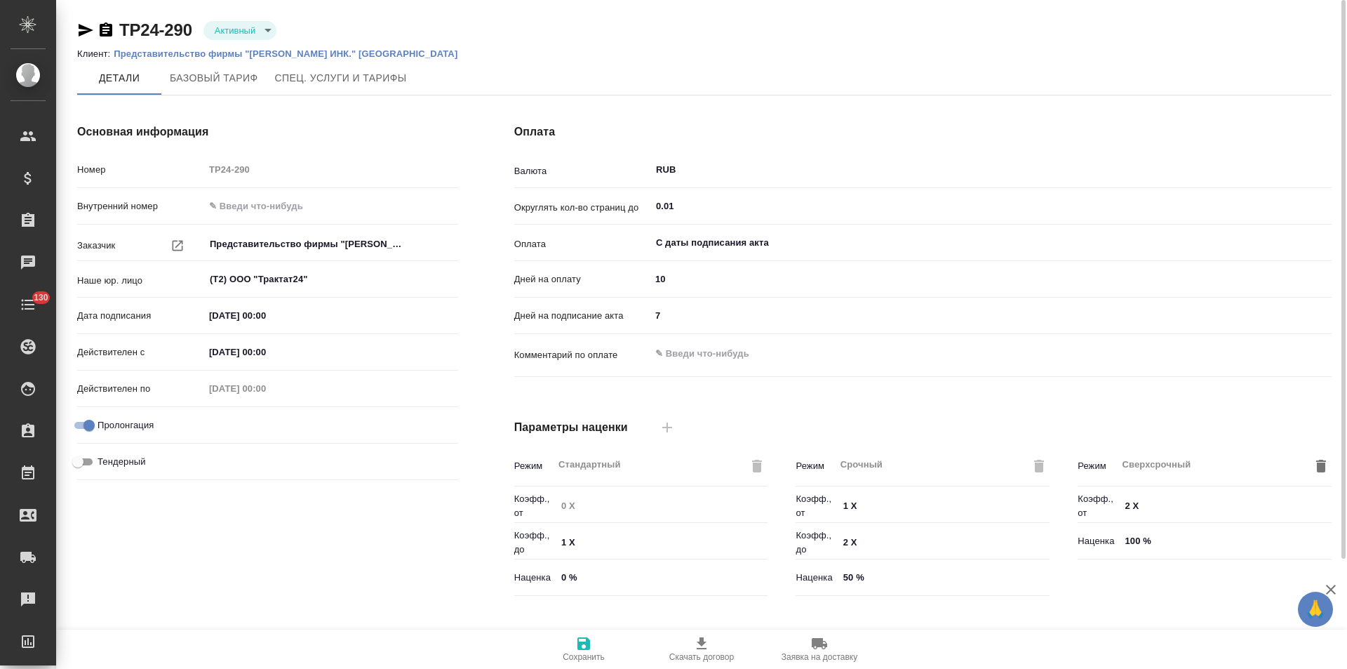
type input "Прайс_2025_филиалы"
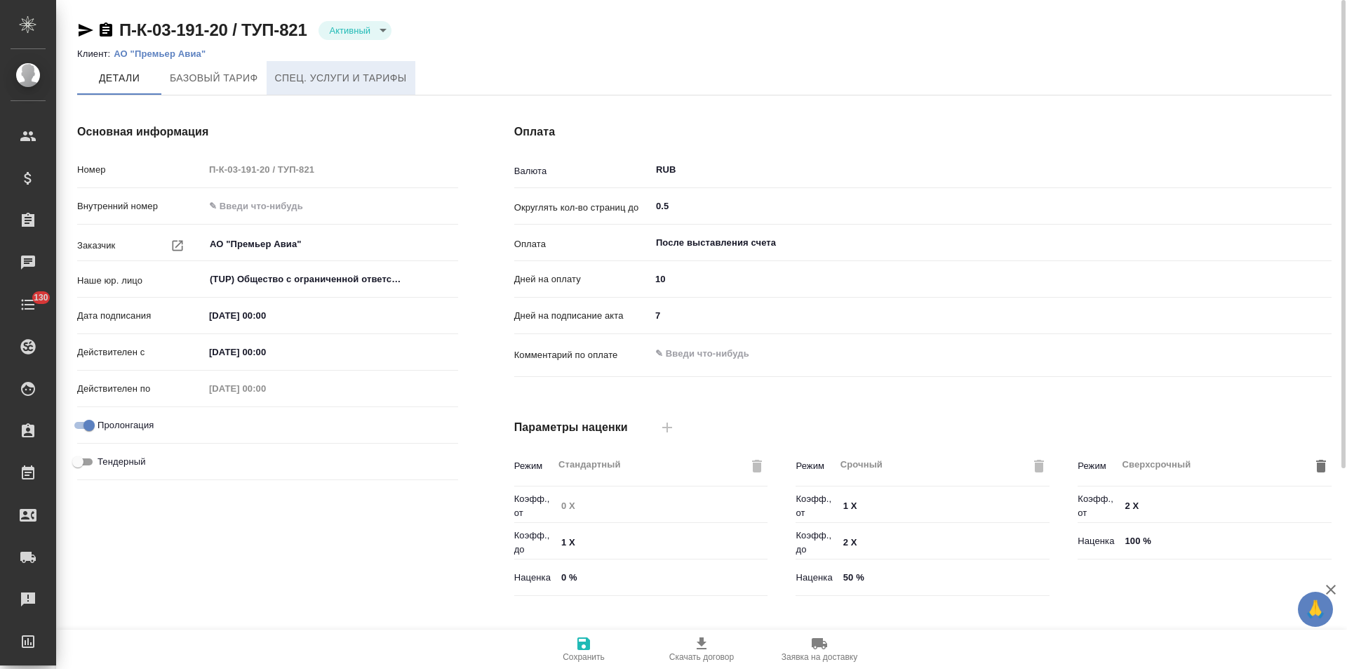
click at [367, 81] on span "Спец. услуги и тарифы" at bounding box center [341, 78] width 132 height 18
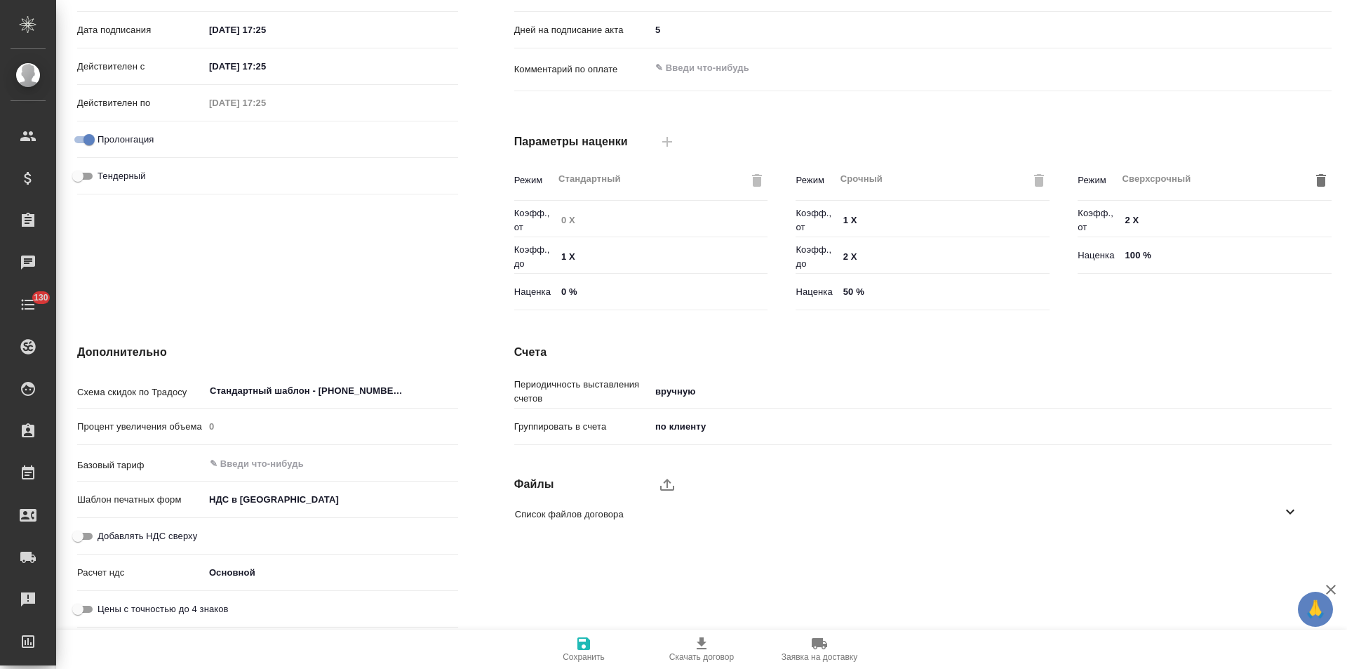
scroll to position [5, 0]
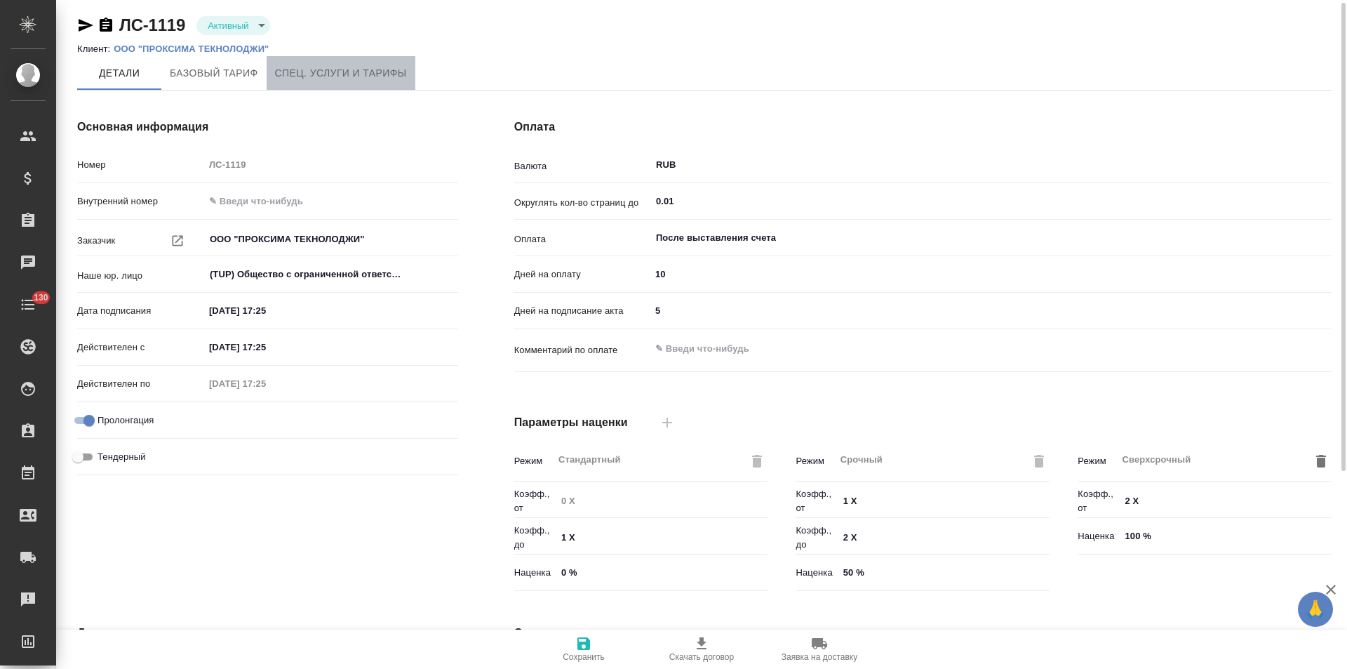
click at [356, 79] on span "Спец. услуги и тарифы" at bounding box center [341, 74] width 132 height 18
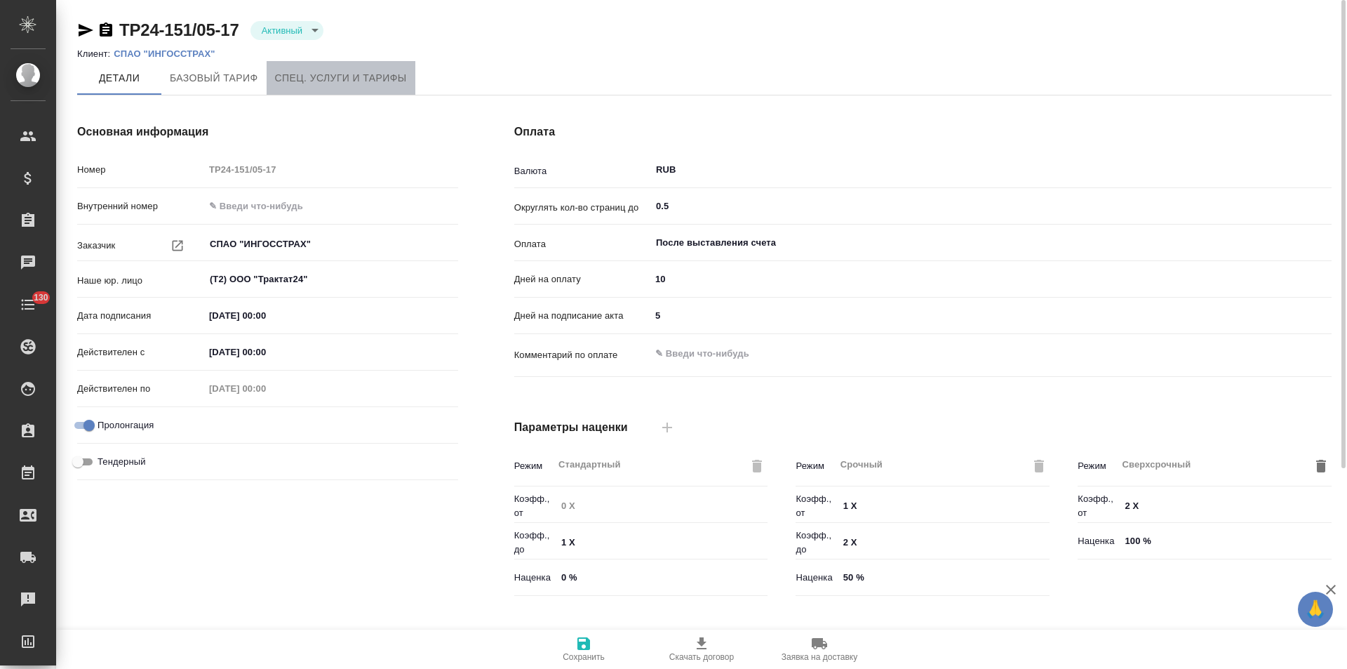
click at [357, 76] on span "Спец. услуги и тарифы" at bounding box center [341, 78] width 132 height 18
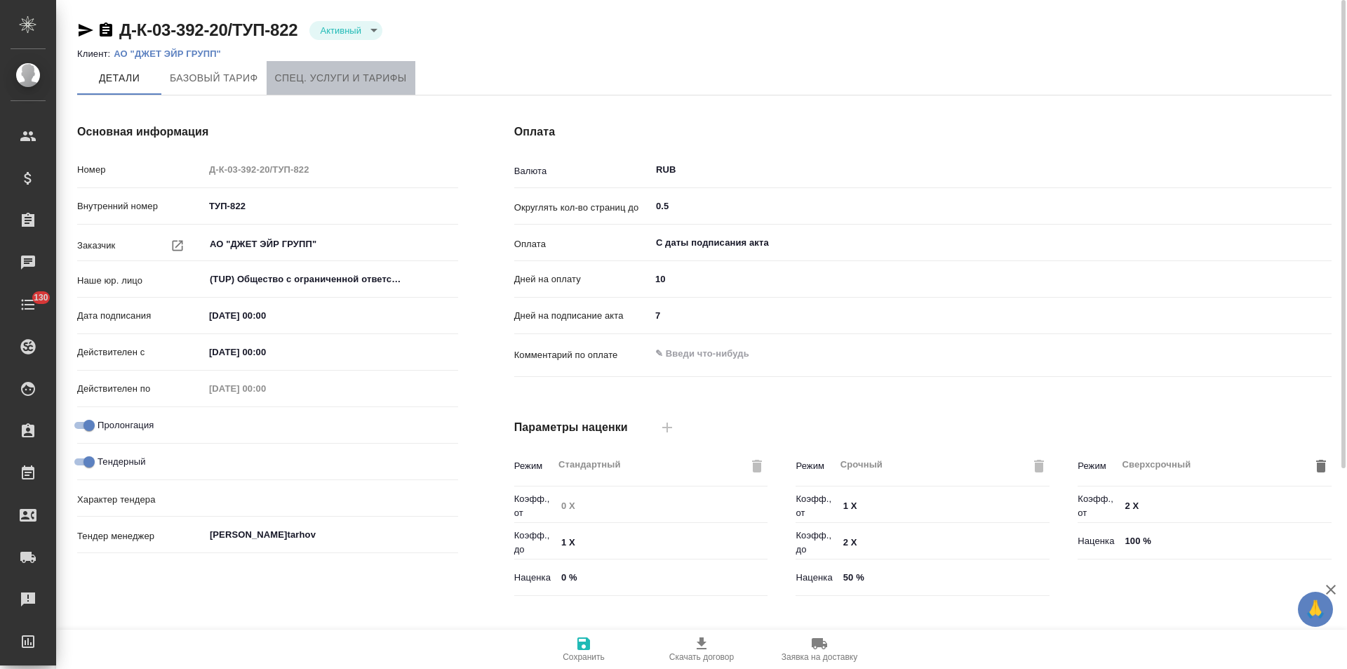
click at [364, 83] on span "Спец. услуги и тарифы" at bounding box center [341, 78] width 132 height 18
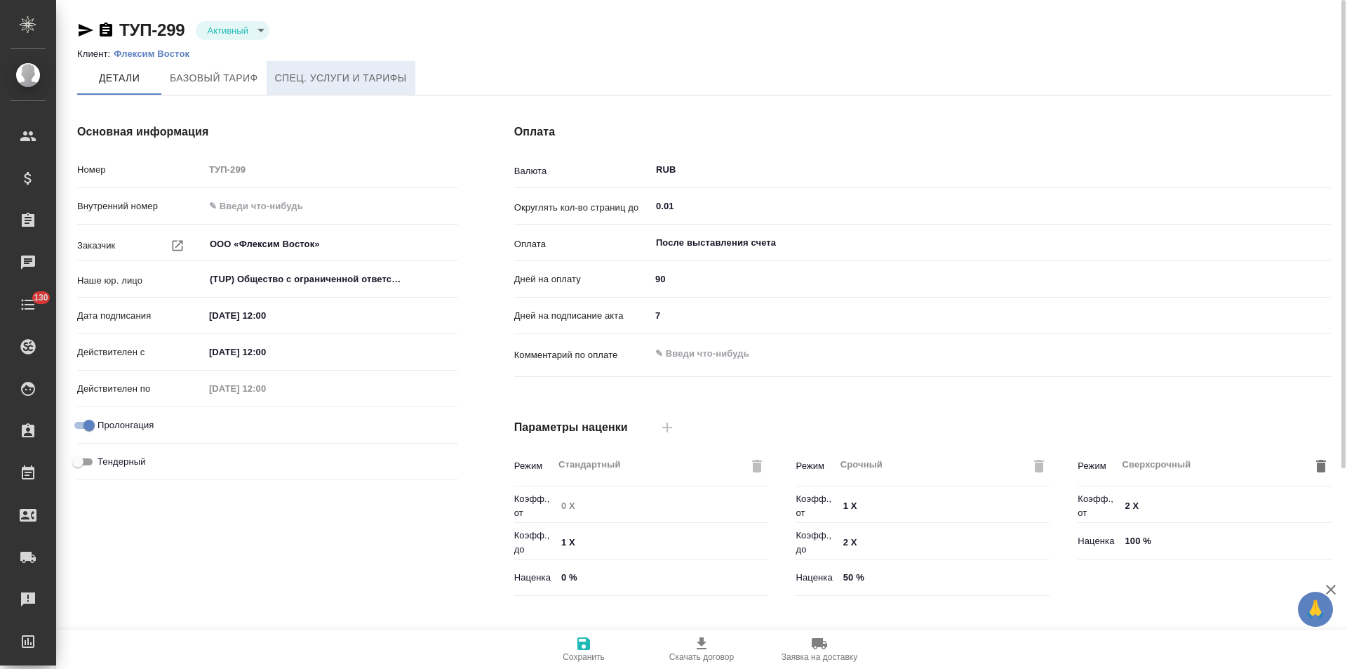
click at [346, 82] on span "Спец. услуги и тарифы" at bounding box center [341, 78] width 132 height 18
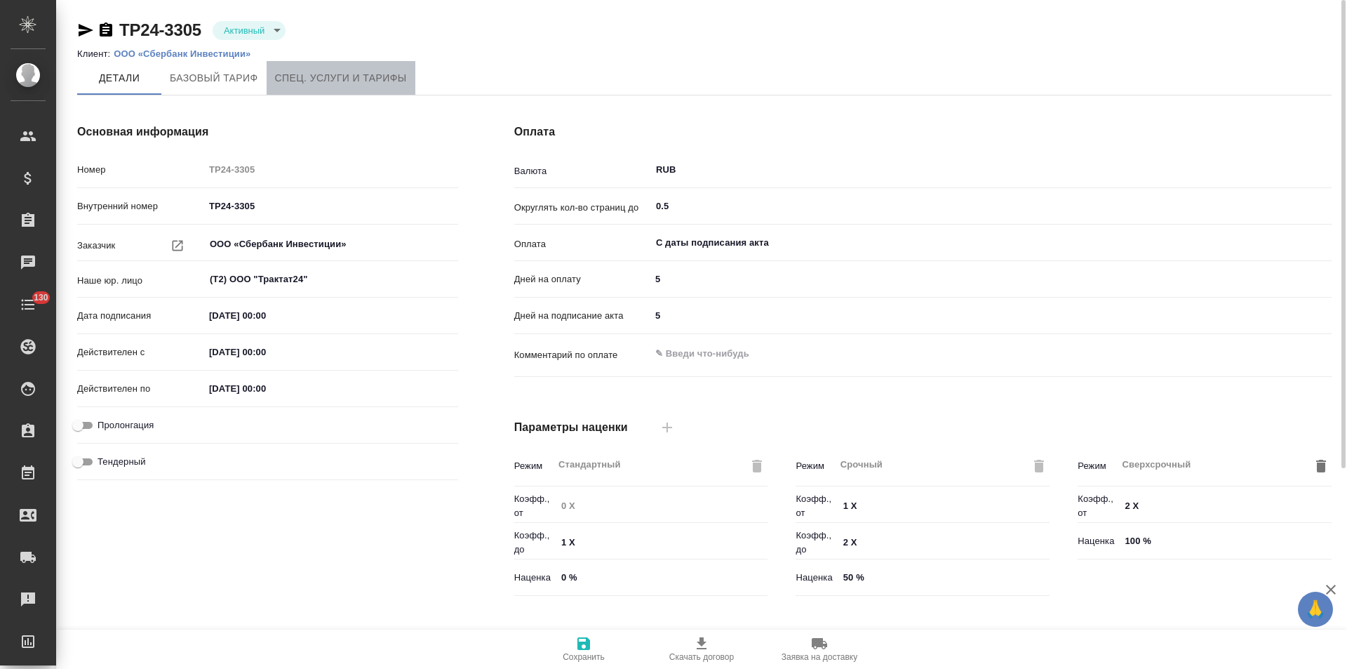
click at [365, 75] on span "Спец. услуги и тарифы" at bounding box center [341, 78] width 132 height 18
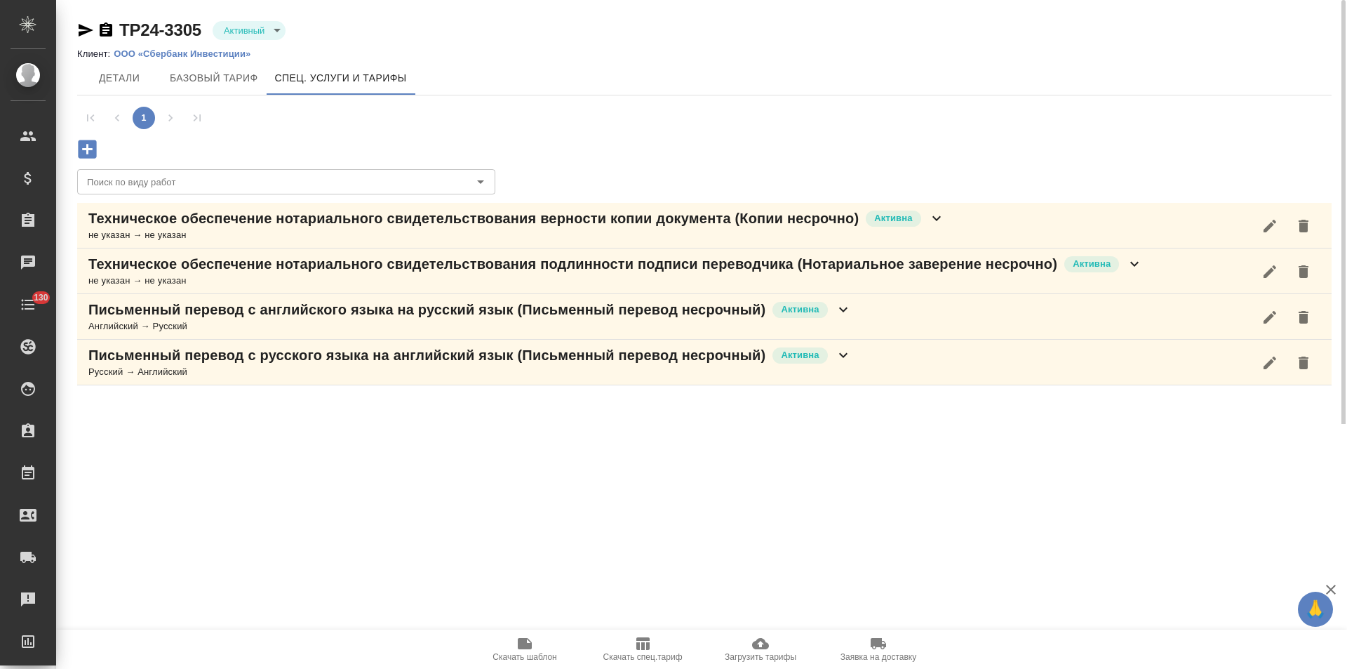
click at [84, 33] on icon "button" at bounding box center [86, 30] width 15 height 13
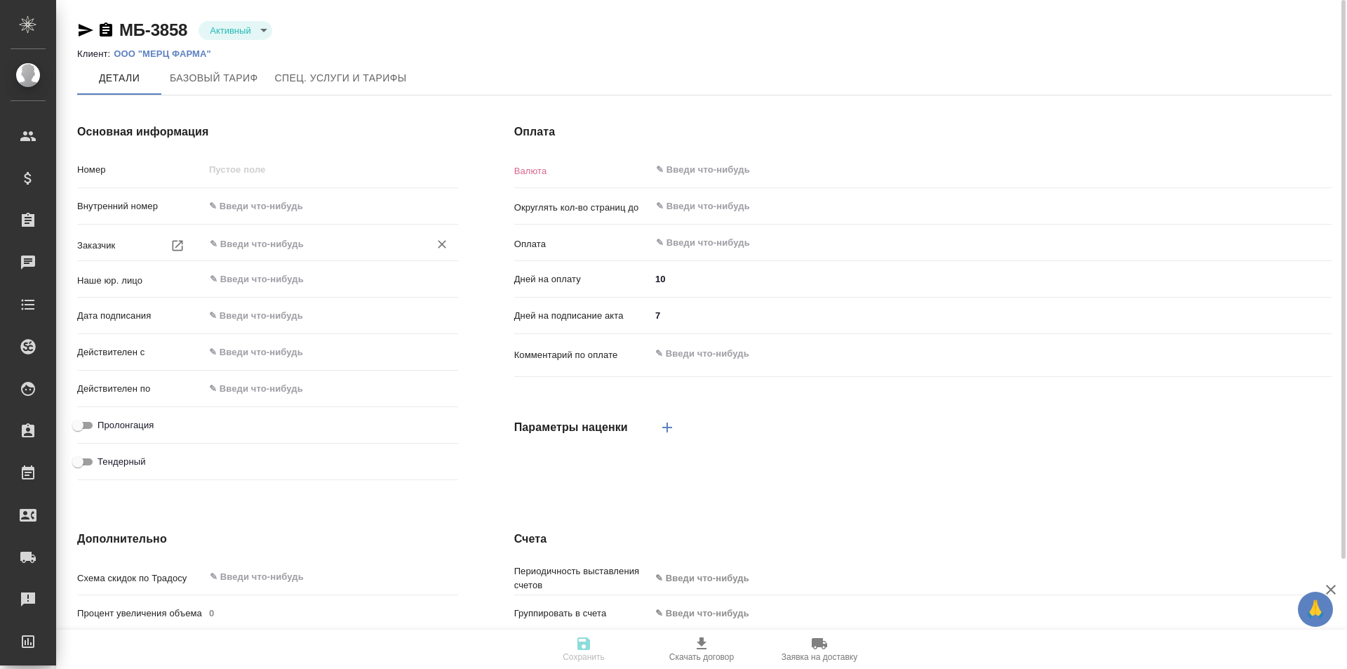
type input "МБ-3858"
type input "ООО "МЕРЦ ФАРМА""
type input "(МБ) ООО "Монблан""
type input "21.02.2025 11:58"
type input "21.02.2025 09:00"
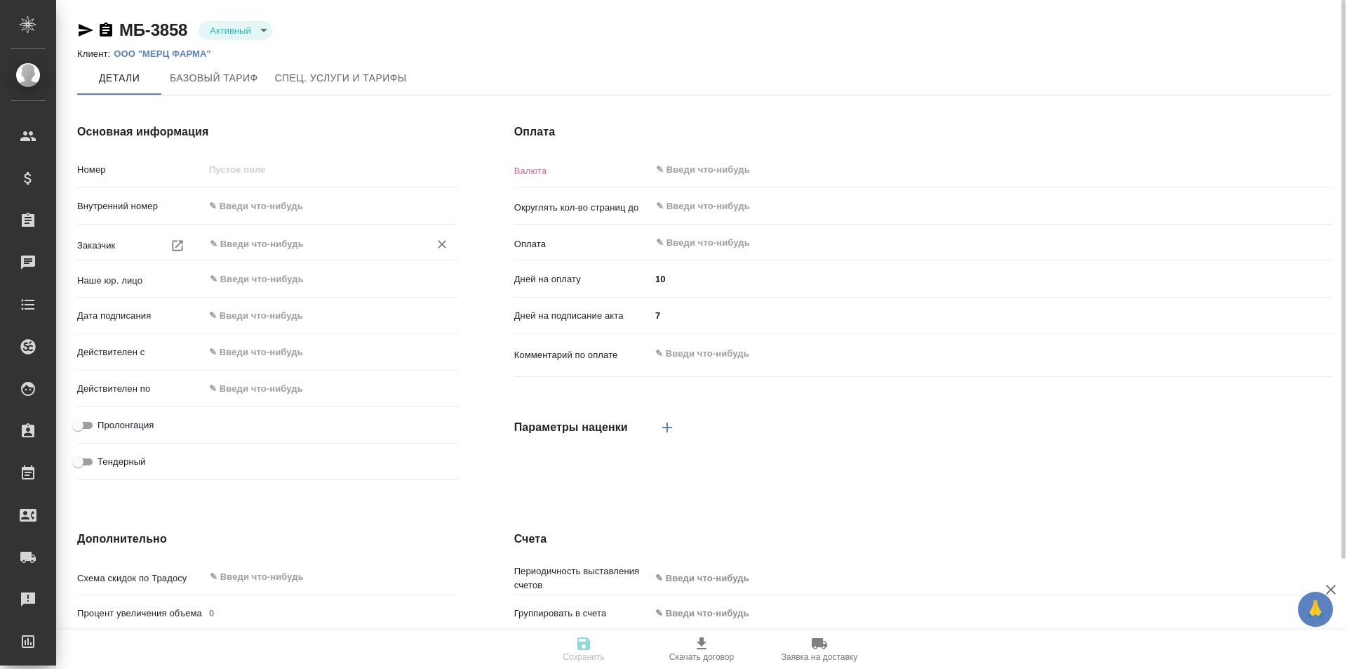
checkbox input "true"
type input "RUB"
type input "0.01"
type input "С даты подписания акта"
type input "60"
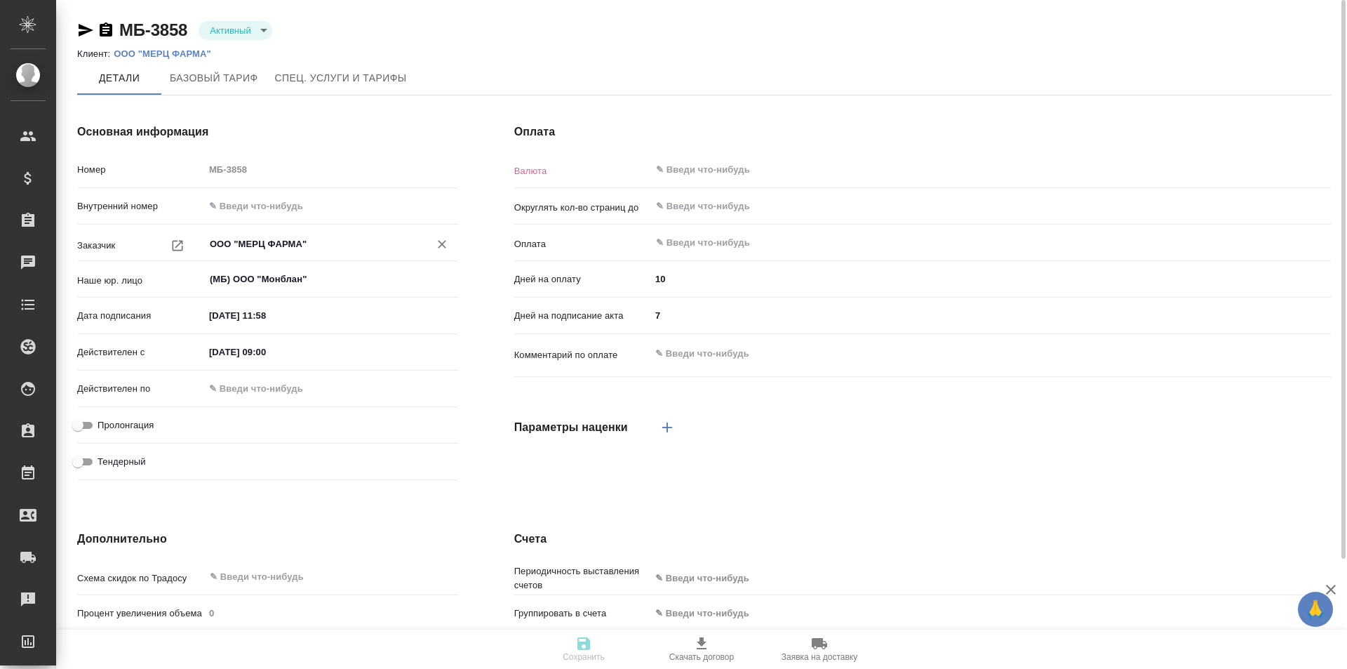
type textarea "x"
type input "russian2"
type input "basic"
type input "manual"
type input "contactPerson"
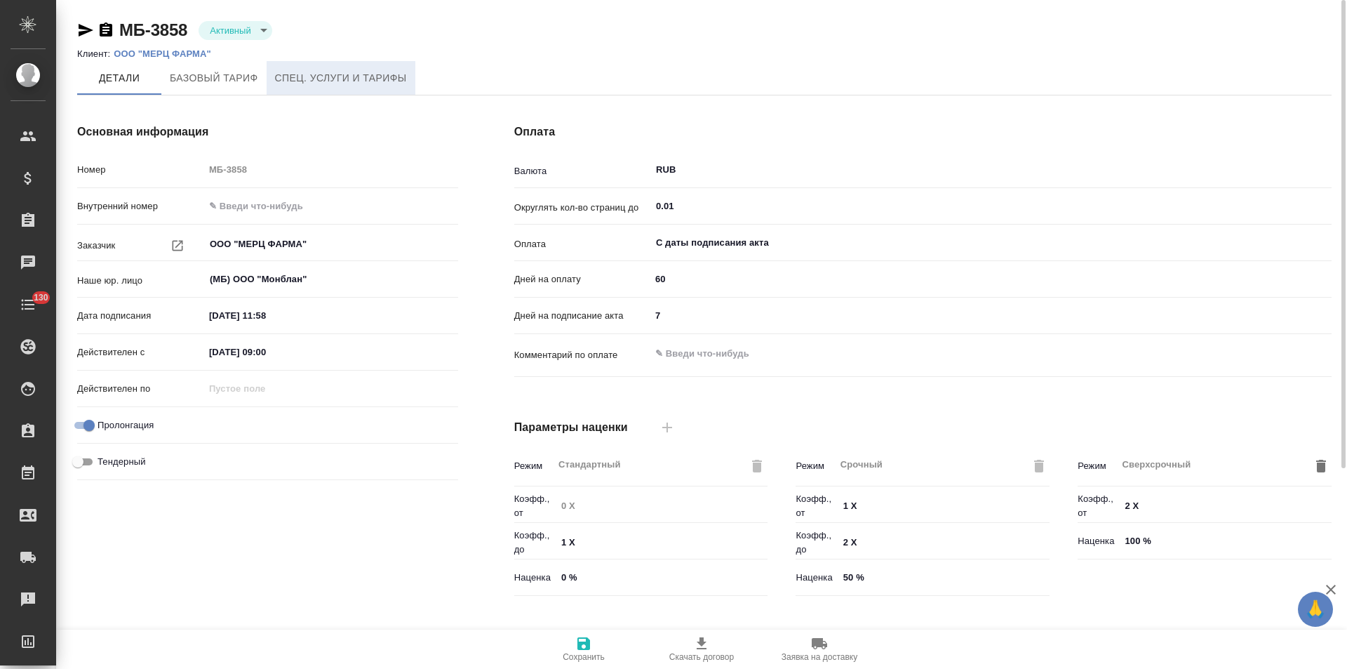
click at [334, 78] on span "Спец. услуги и тарифы" at bounding box center [341, 78] width 132 height 18
click at [349, 81] on span "Спец. услуги и тарифы" at bounding box center [341, 78] width 132 height 18
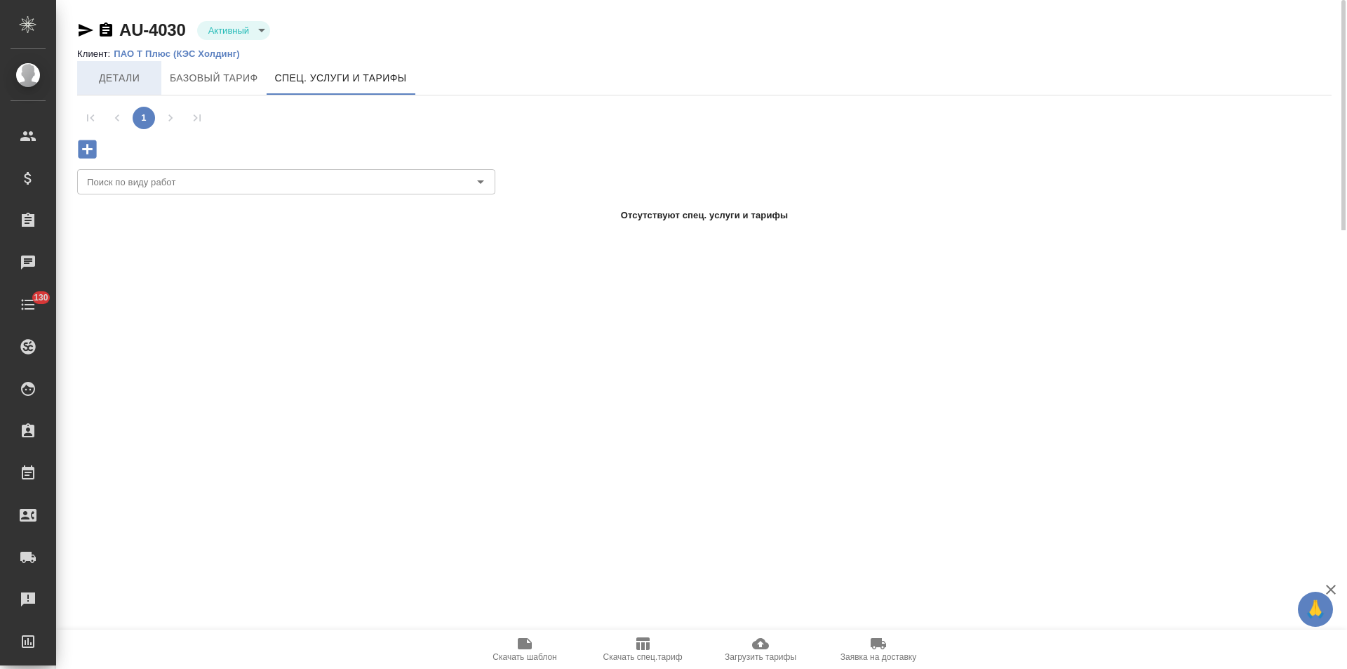
click at [114, 76] on span "Детали" at bounding box center [119, 78] width 67 height 18
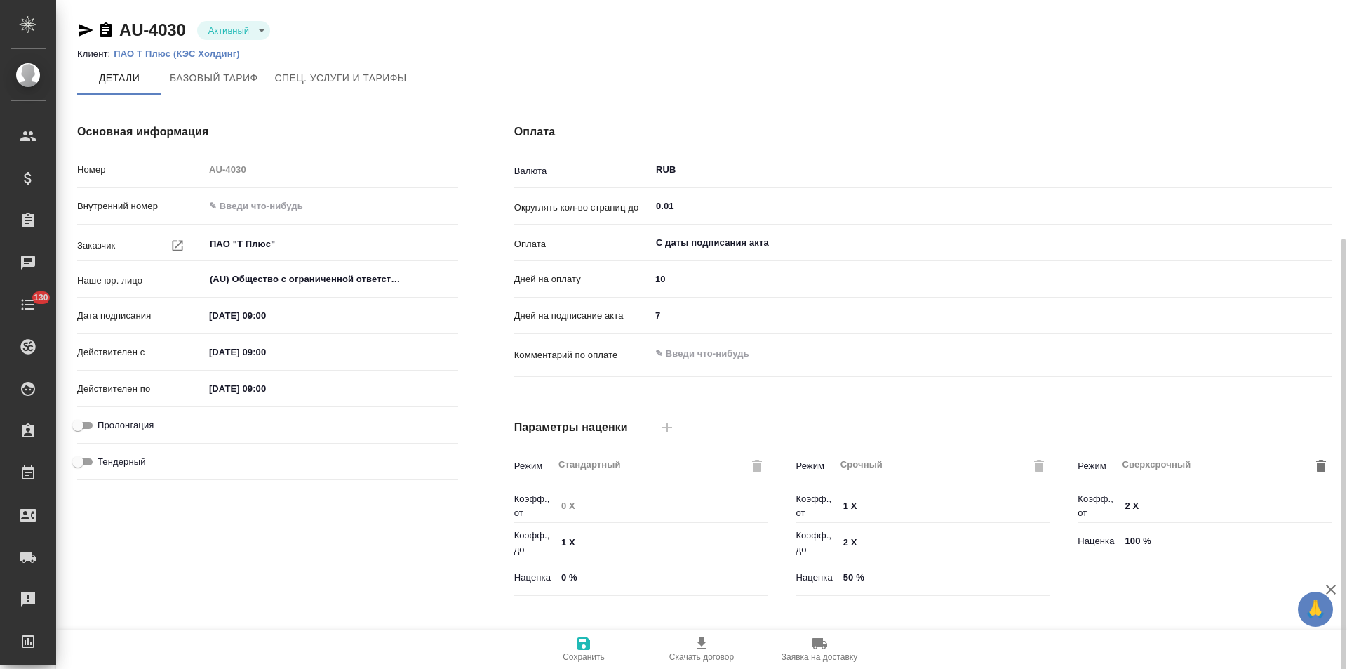
scroll to position [286, 0]
click at [367, 81] on span "Спец. услуги и тарифы" at bounding box center [341, 78] width 132 height 18
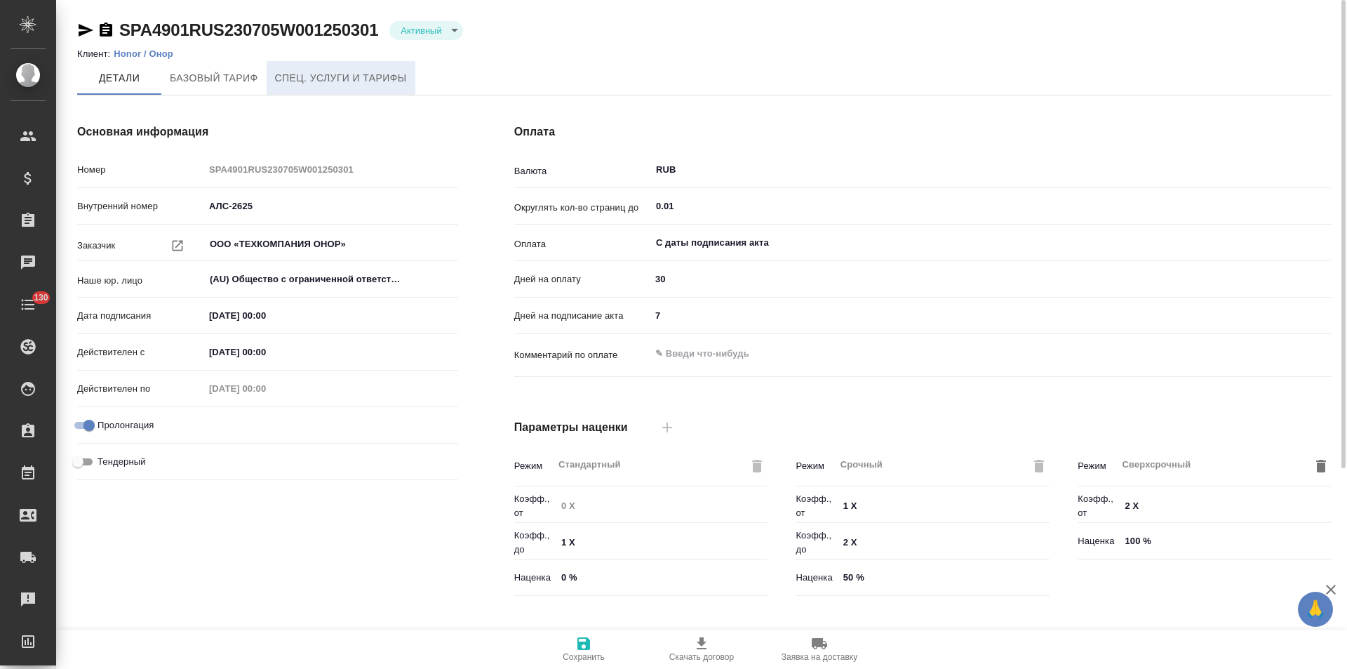
click at [353, 83] on span "Спец. услуги и тарифы" at bounding box center [341, 78] width 132 height 18
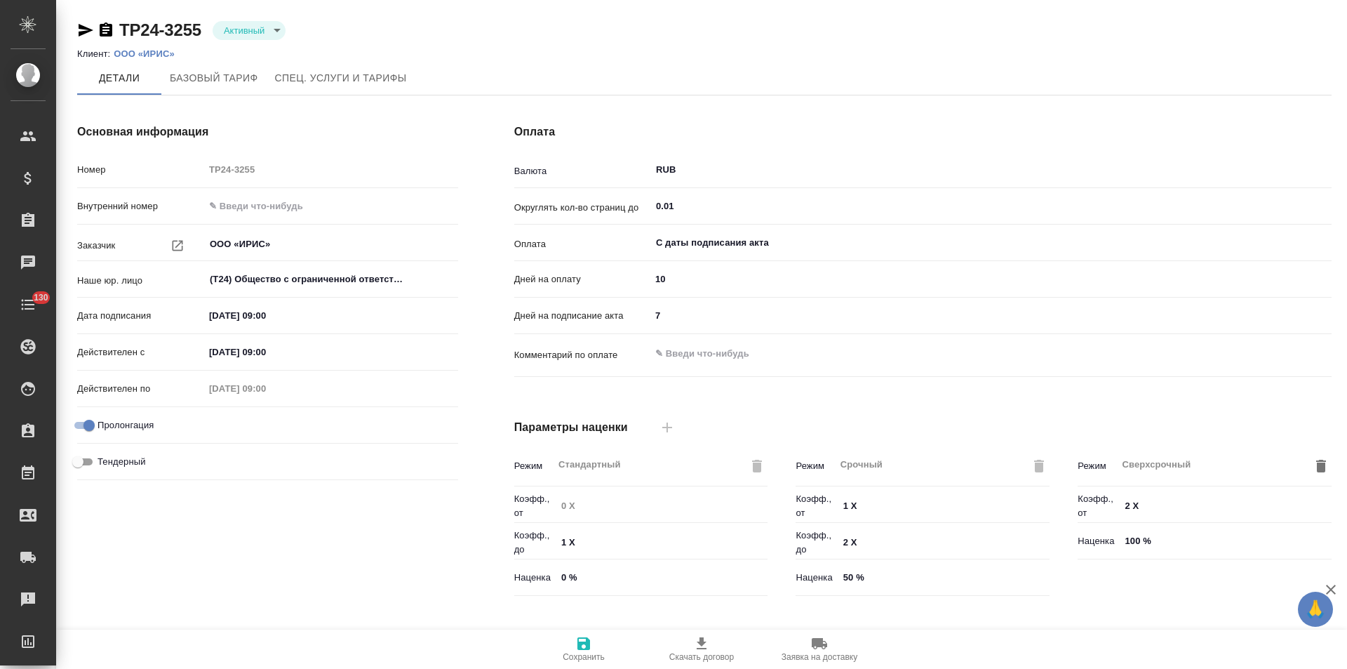
click at [378, 76] on span "Спец. услуги и тарифы" at bounding box center [341, 78] width 132 height 18
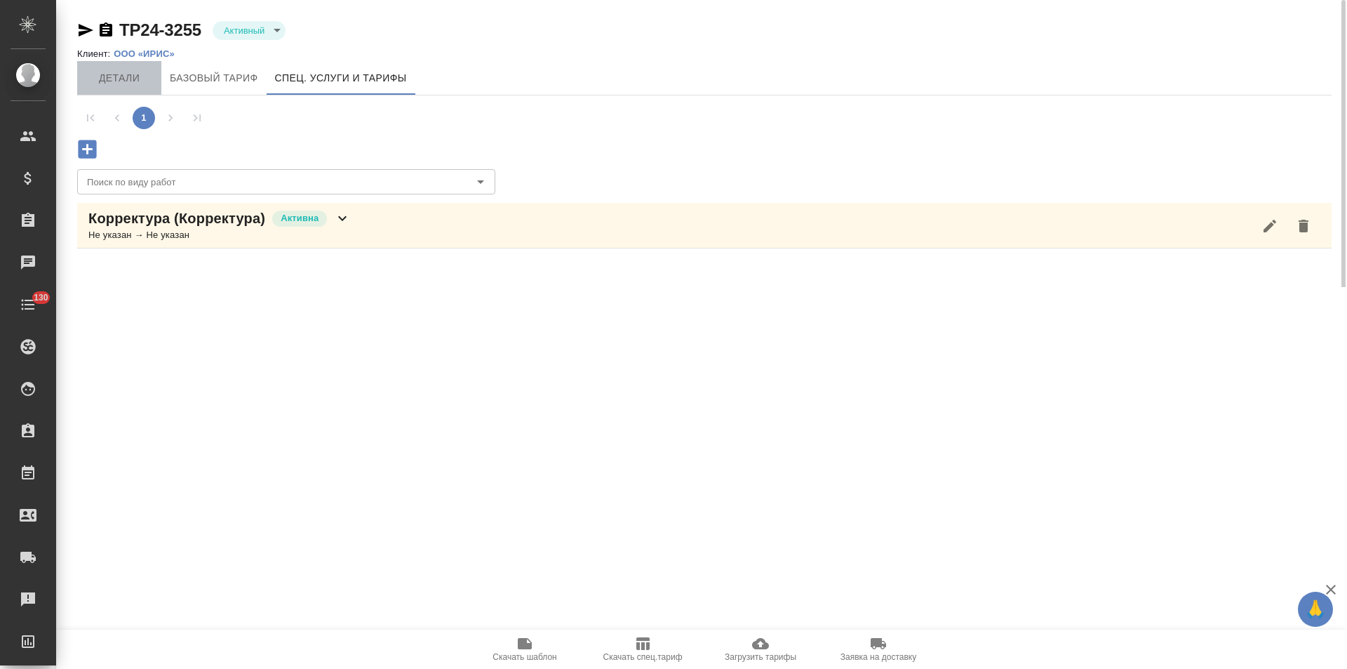
click at [135, 80] on span "Детали" at bounding box center [119, 78] width 67 height 18
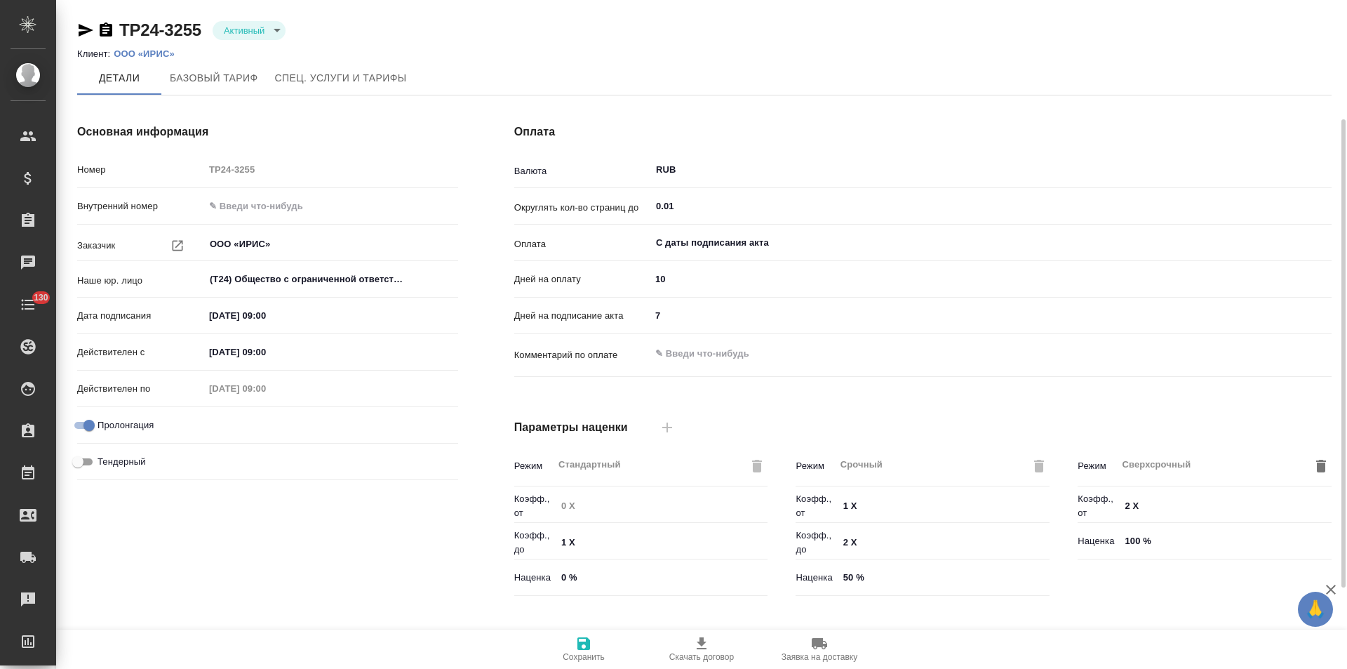
scroll to position [286, 0]
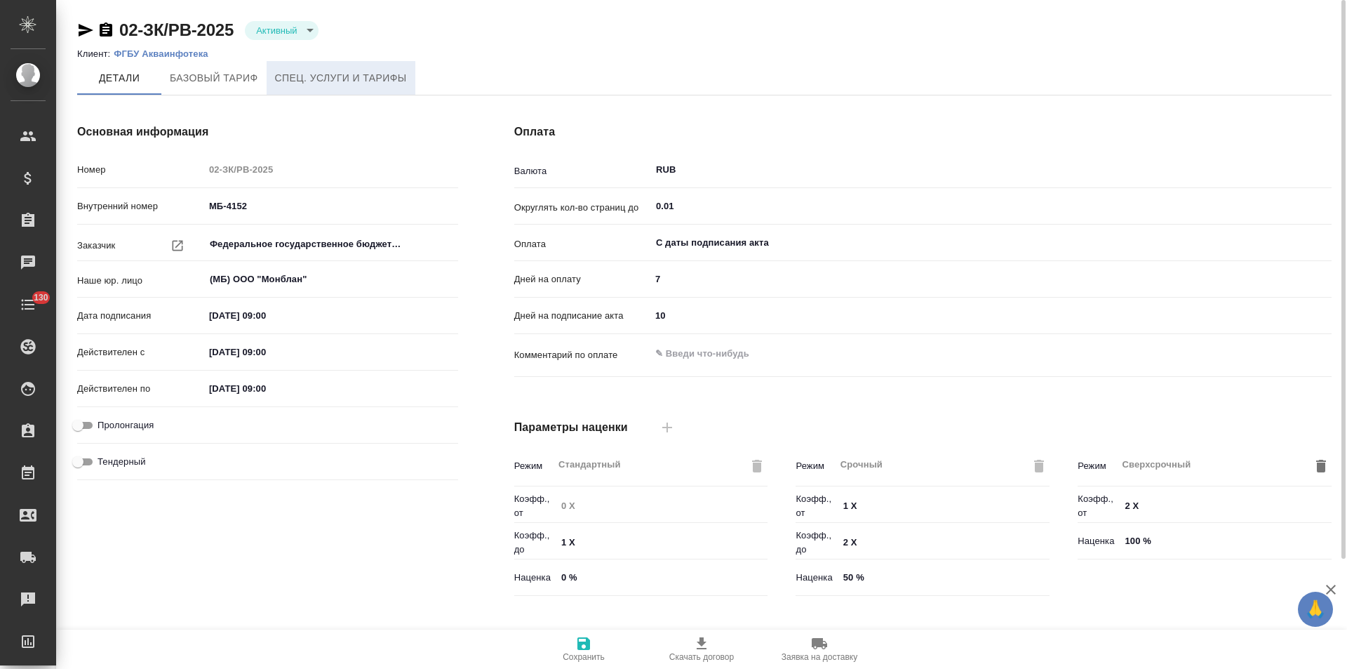
click at [368, 87] on button "Спец. услуги и тарифы" at bounding box center [341, 78] width 149 height 34
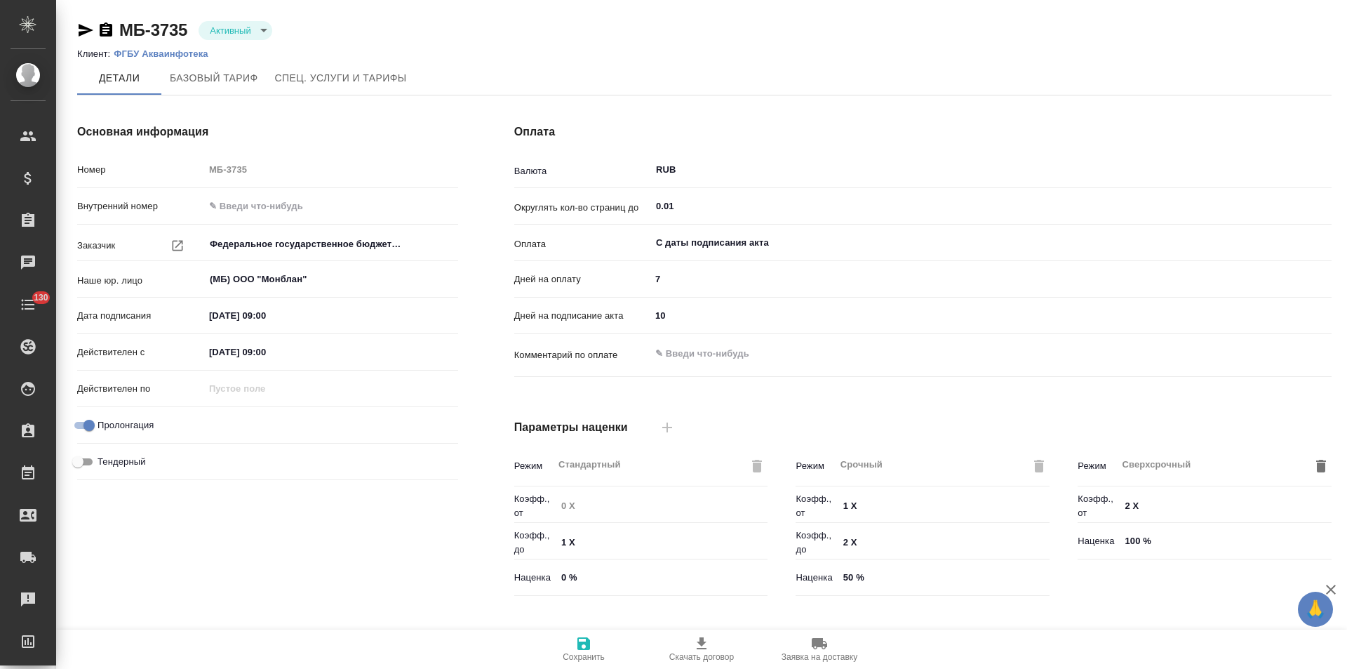
type input "Прайс_2025_филиалы"
click at [333, 88] on button "Спец. услуги и тарифы" at bounding box center [341, 78] width 149 height 34
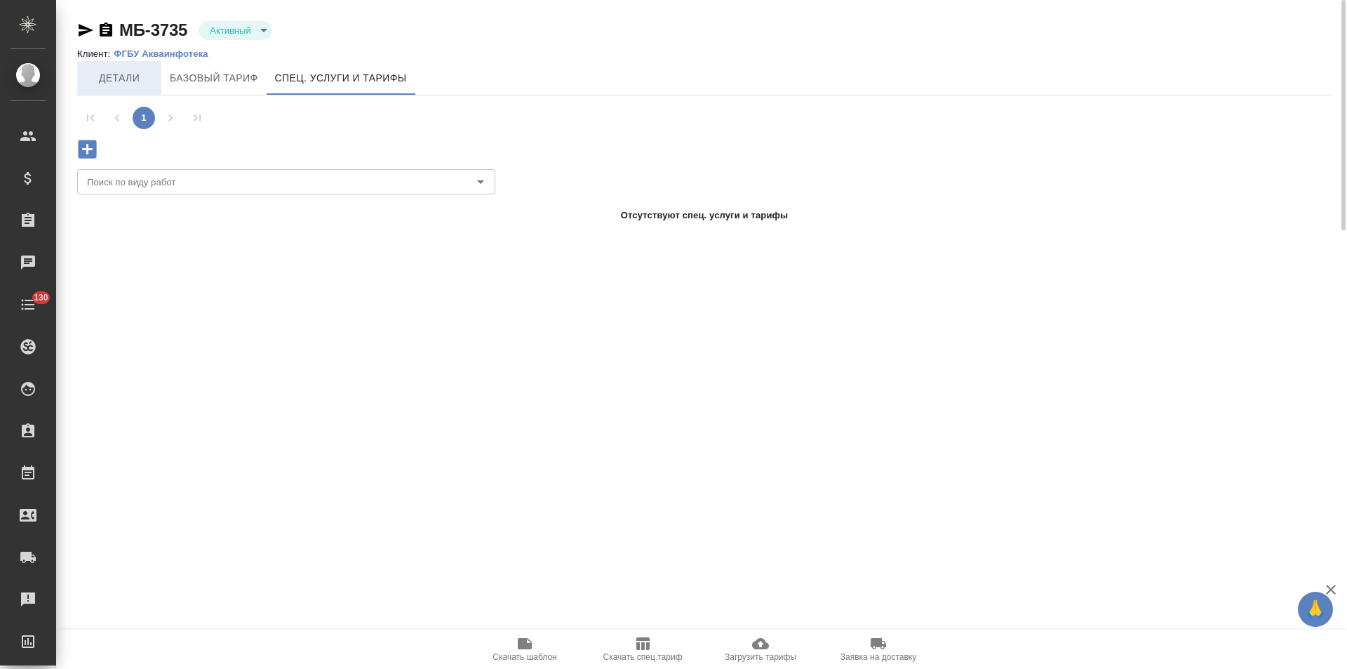
click at [119, 82] on span "Детали" at bounding box center [119, 78] width 67 height 18
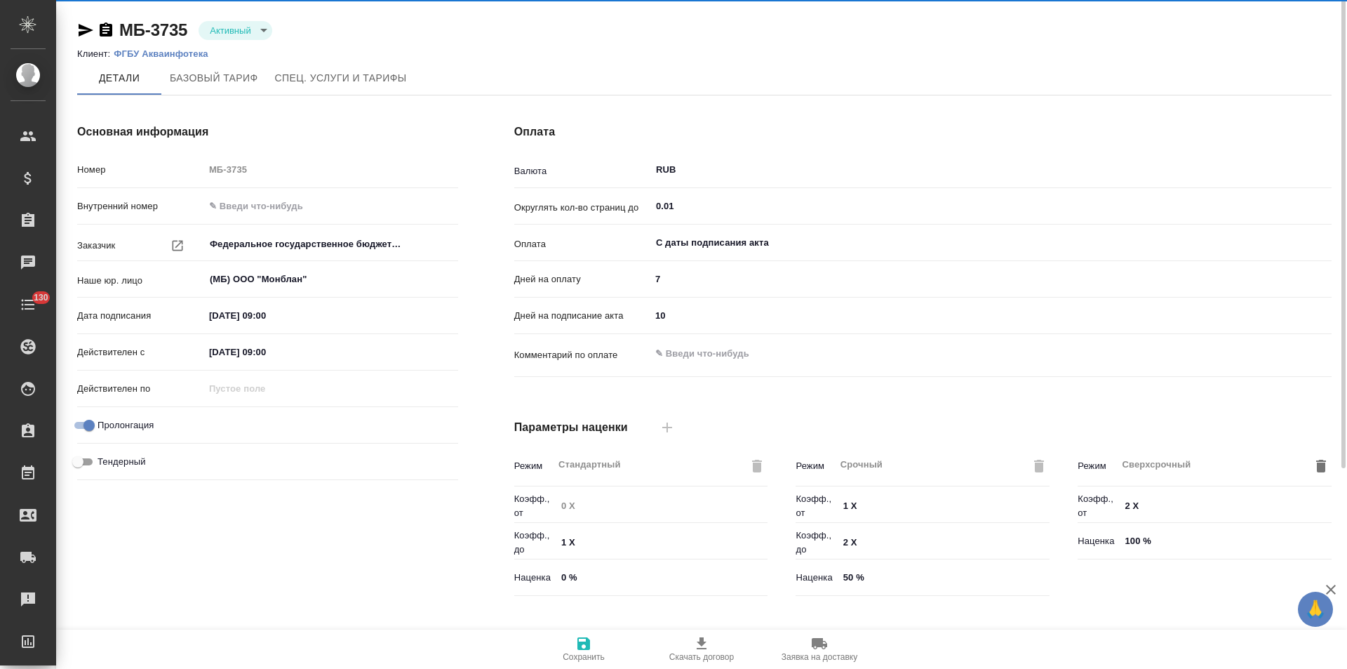
type input "Прайс_2025_филиалы"
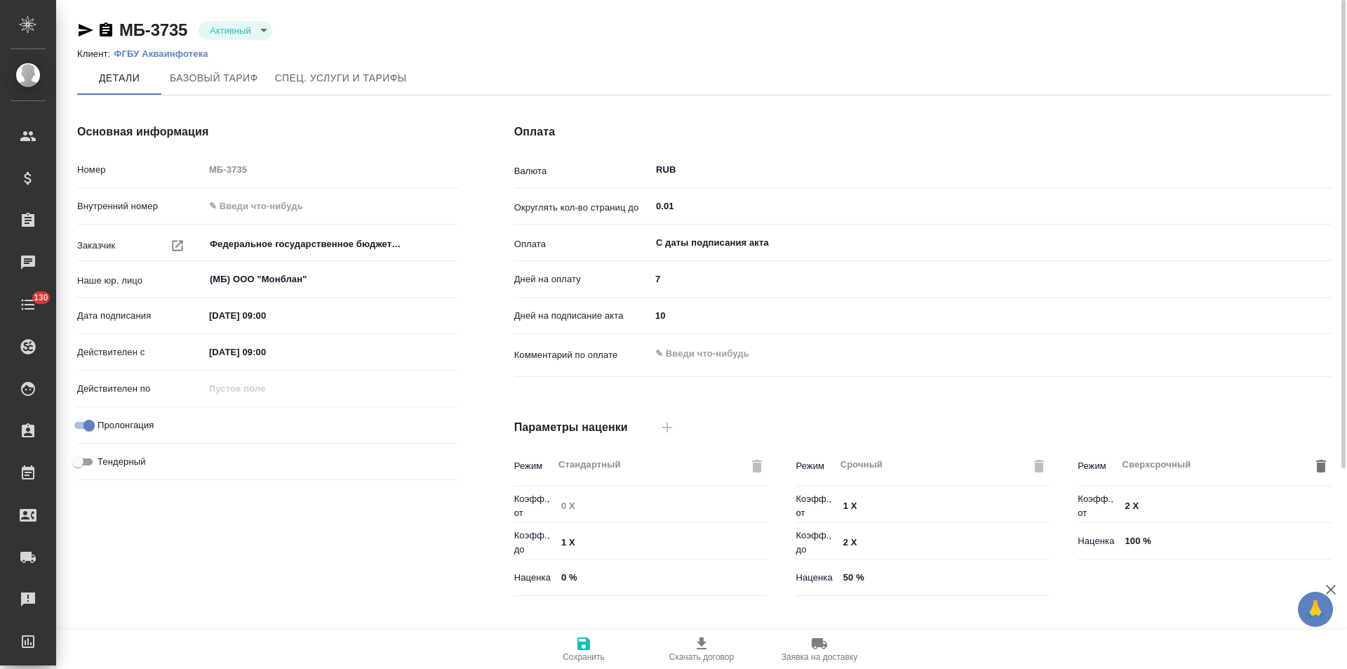
click at [181, 55] on p "ФГБУ Акваинфотека" at bounding box center [166, 53] width 105 height 11
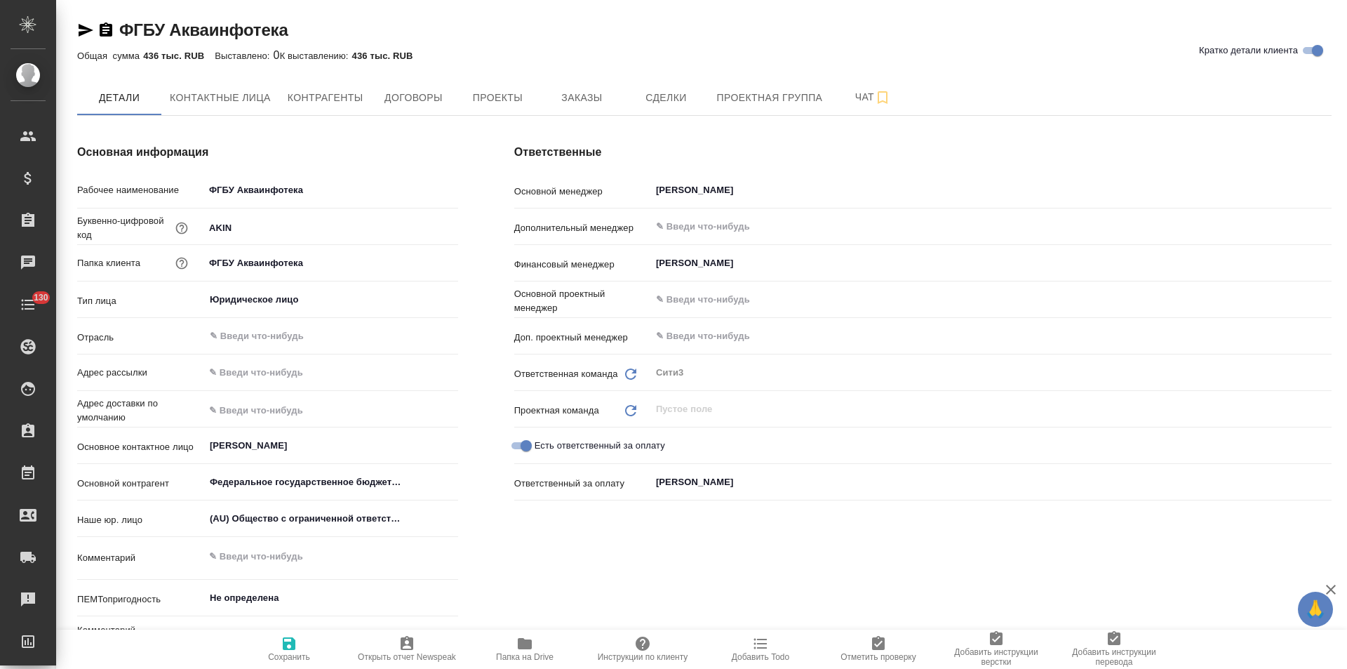
type textarea "x"
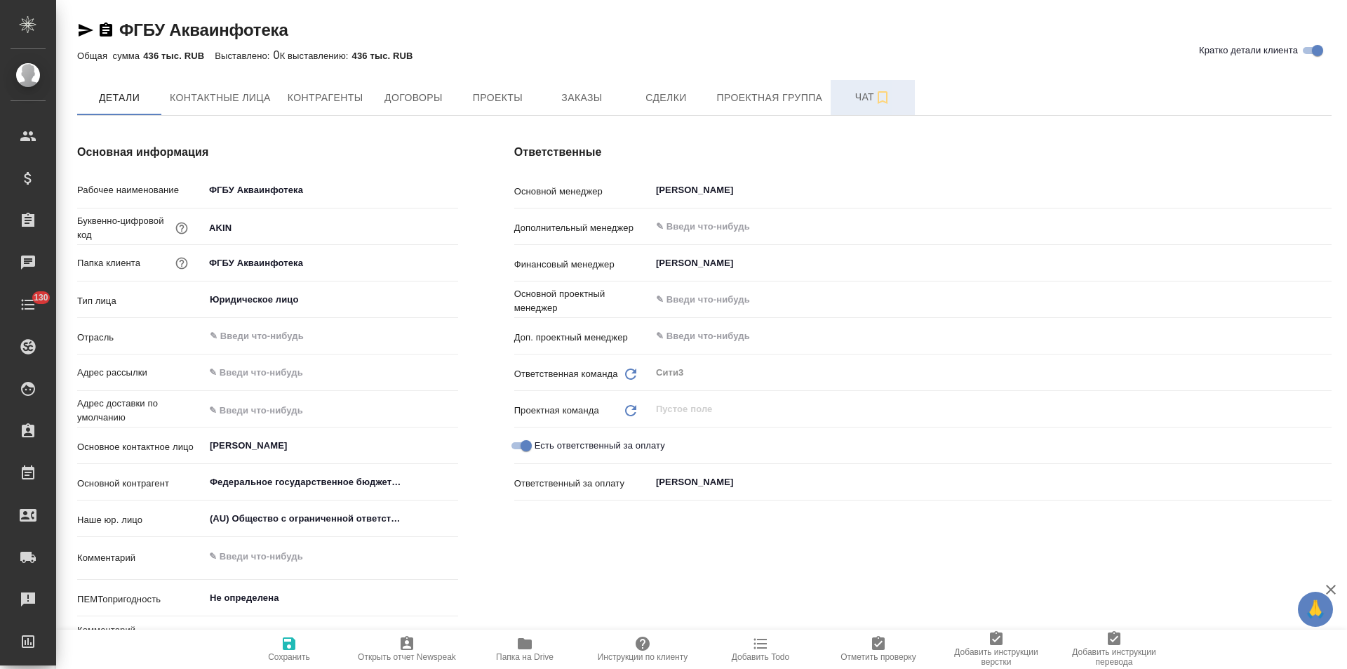
type textarea "x"
click at [846, 102] on span "Чат" at bounding box center [872, 97] width 67 height 18
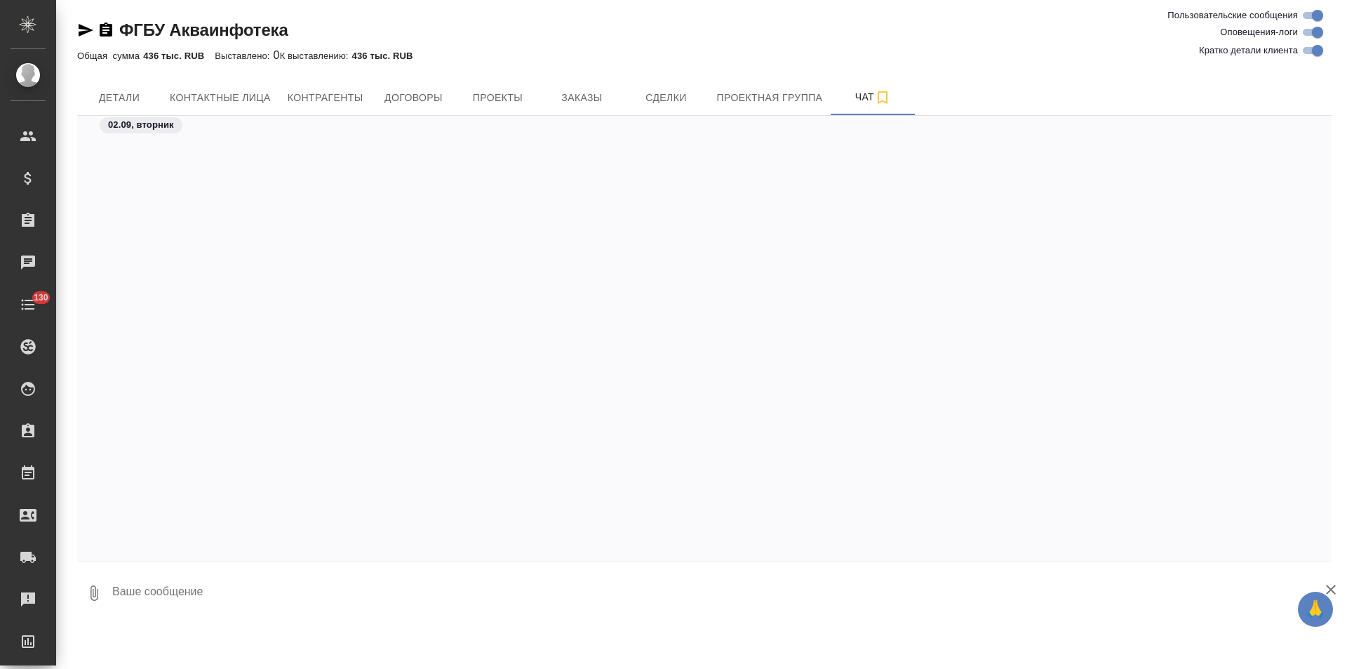
scroll to position [5132, 0]
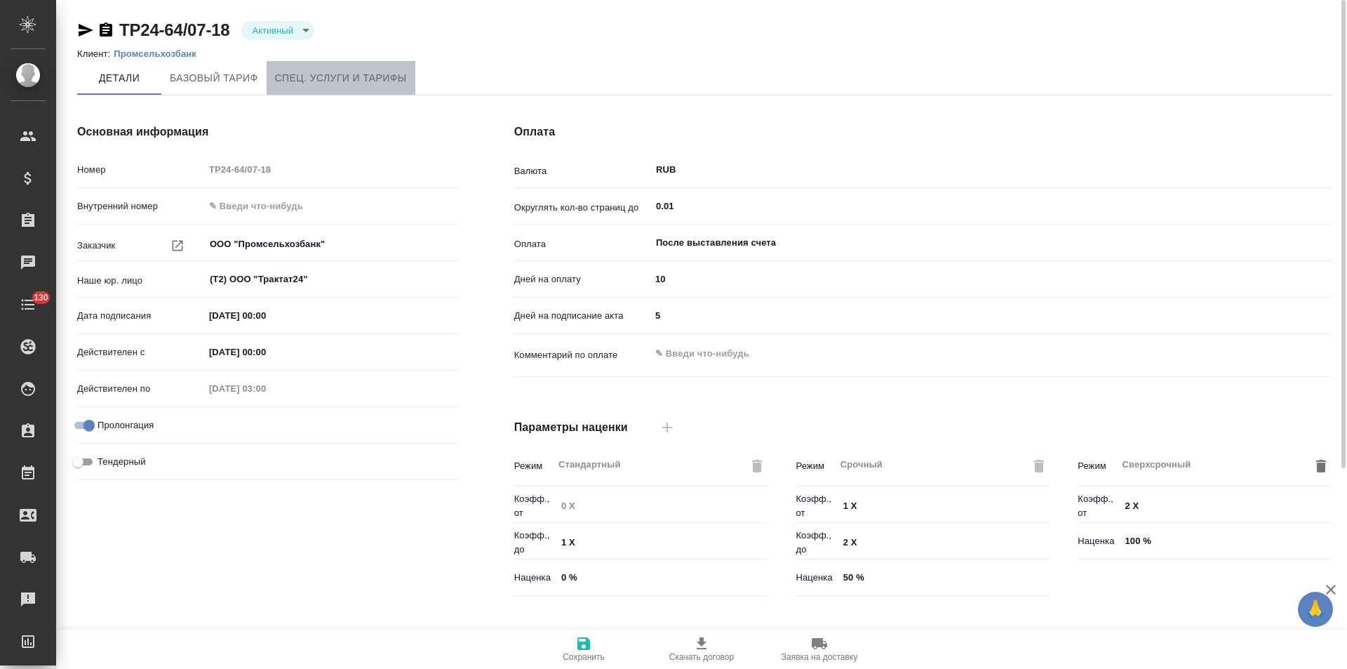
click at [334, 76] on span "Спец. услуги и тарифы" at bounding box center [341, 78] width 132 height 18
click at [340, 72] on span "Спец. услуги и тарифы" at bounding box center [341, 78] width 132 height 18
click at [338, 89] on button "Спец. услуги и тарифы" at bounding box center [341, 78] width 149 height 34
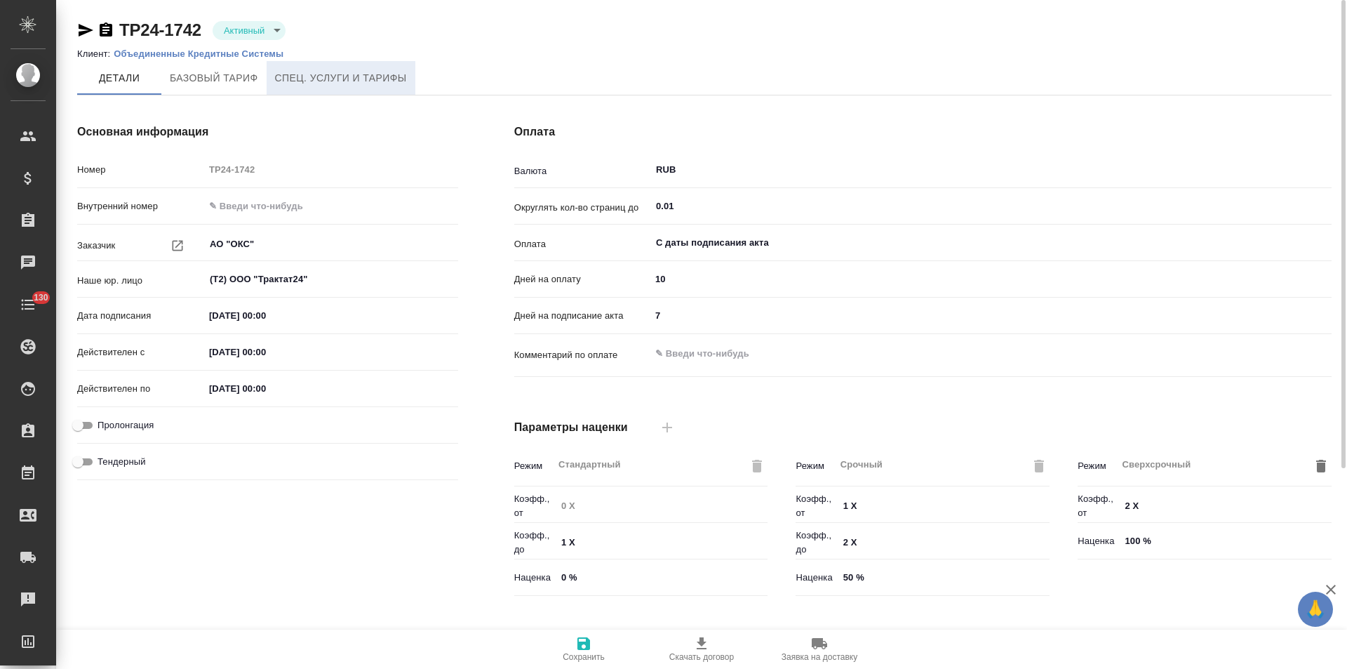
click at [306, 79] on span "Спец. услуги и тарифы" at bounding box center [341, 78] width 132 height 18
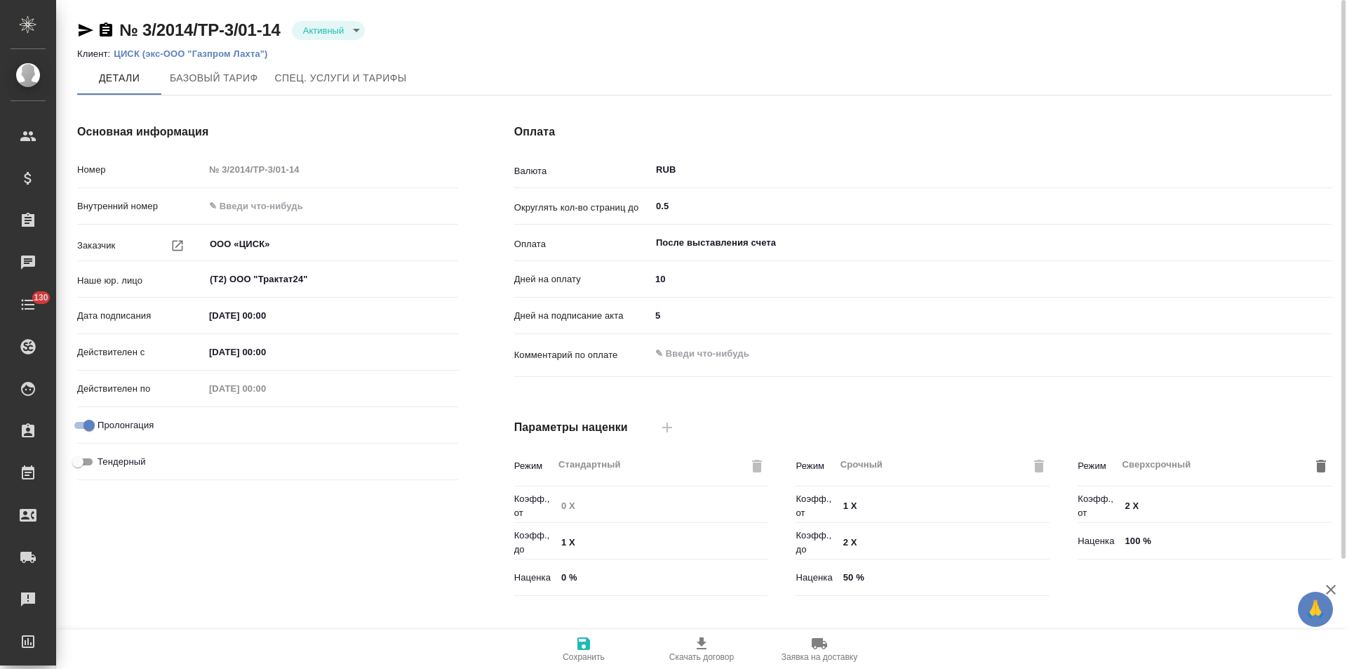
type input "Прайс по уч. страницам"
click at [372, 82] on span "Спец. услуги и тарифы" at bounding box center [341, 78] width 132 height 18
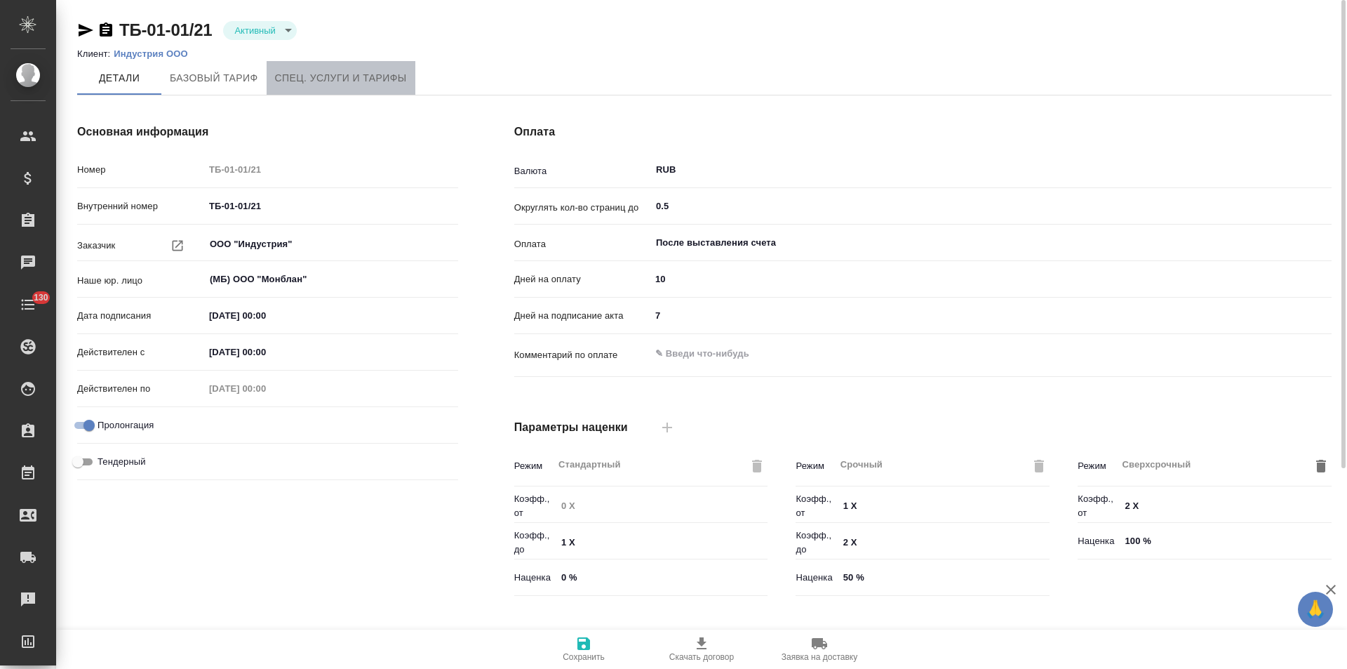
click at [337, 80] on span "Спец. услуги и тарифы" at bounding box center [341, 78] width 132 height 18
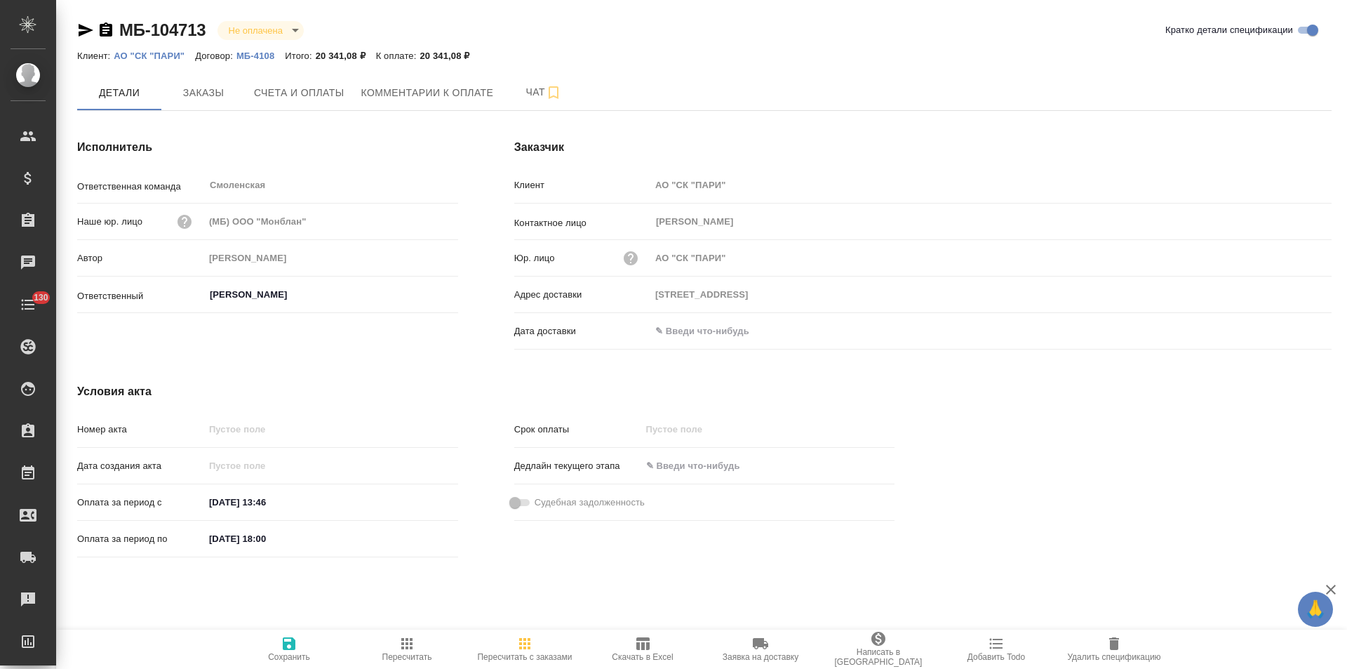
click at [255, 60] on p "МБ-4108" at bounding box center [260, 56] width 48 height 11
click at [104, 32] on icon "button" at bounding box center [106, 29] width 13 height 14
click at [200, 97] on span "Заказы" at bounding box center [203, 93] width 67 height 18
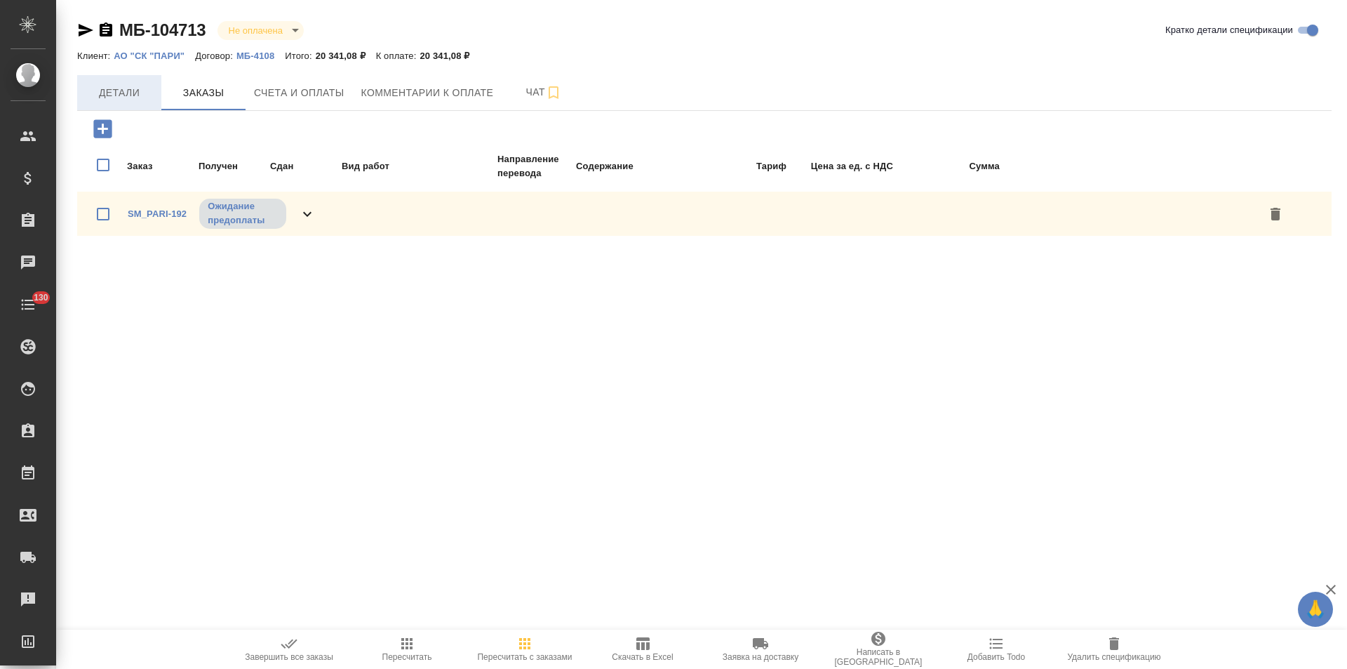
click at [133, 95] on span "Детали" at bounding box center [119, 93] width 67 height 18
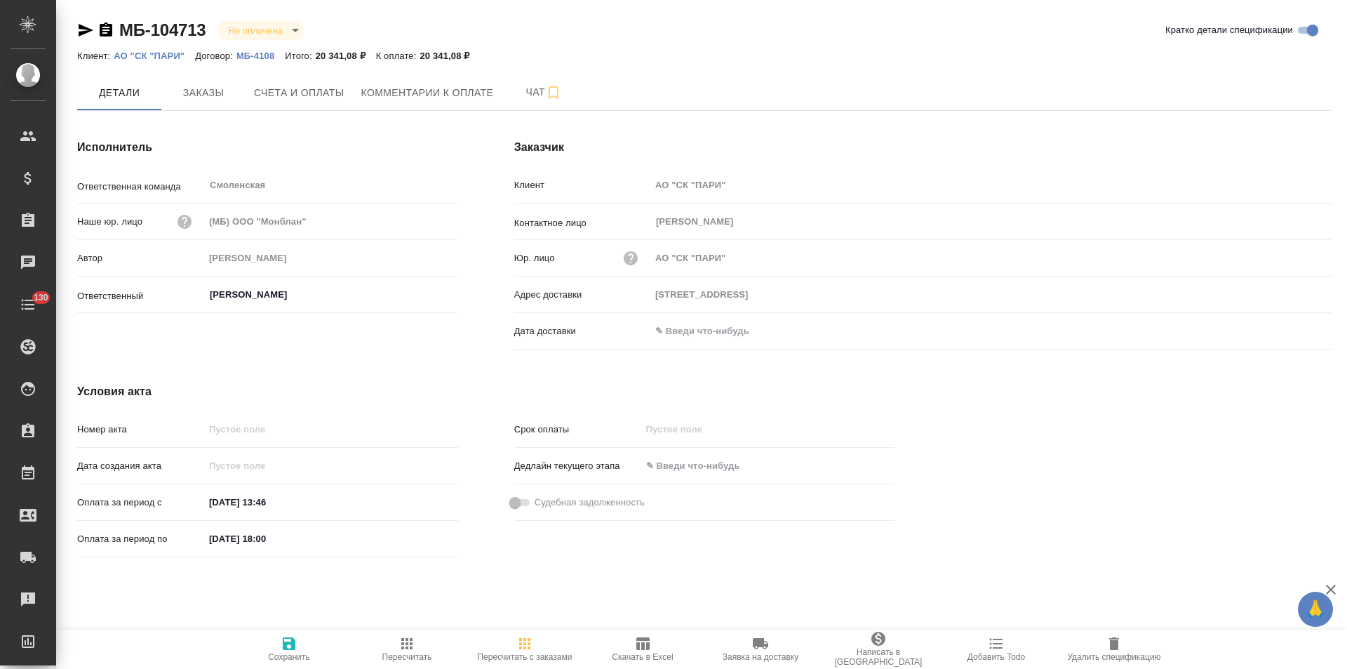
click at [168, 55] on p "АО "СК "ПАРИ"" at bounding box center [154, 56] width 81 height 11
click at [306, 93] on span "Счета и оплаты" at bounding box center [299, 93] width 91 height 18
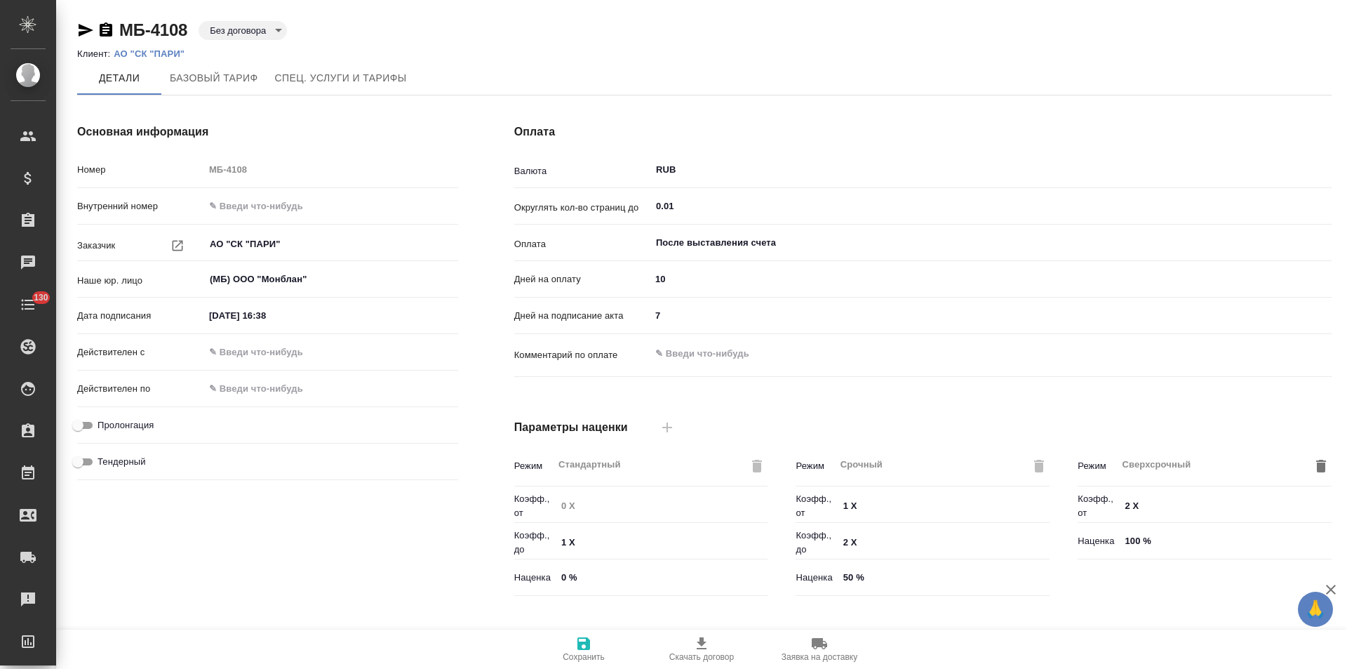
type input "Прайс_2025_филиалы"
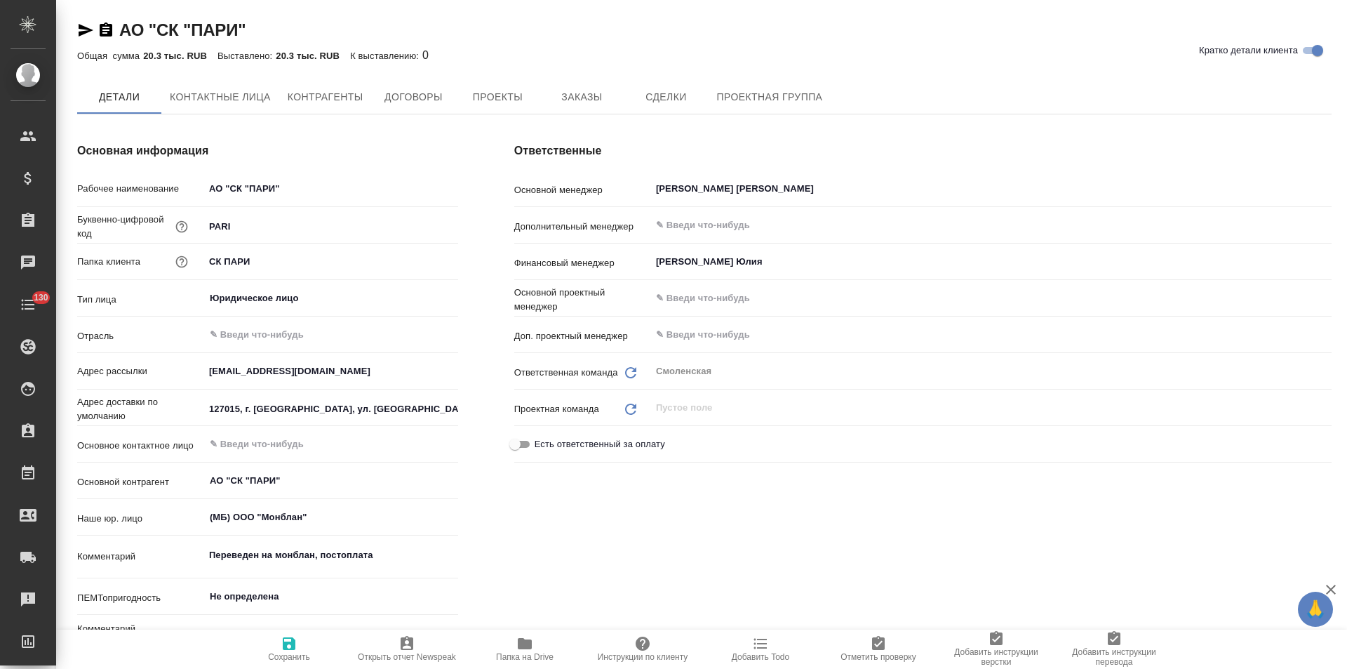
type textarea "x"
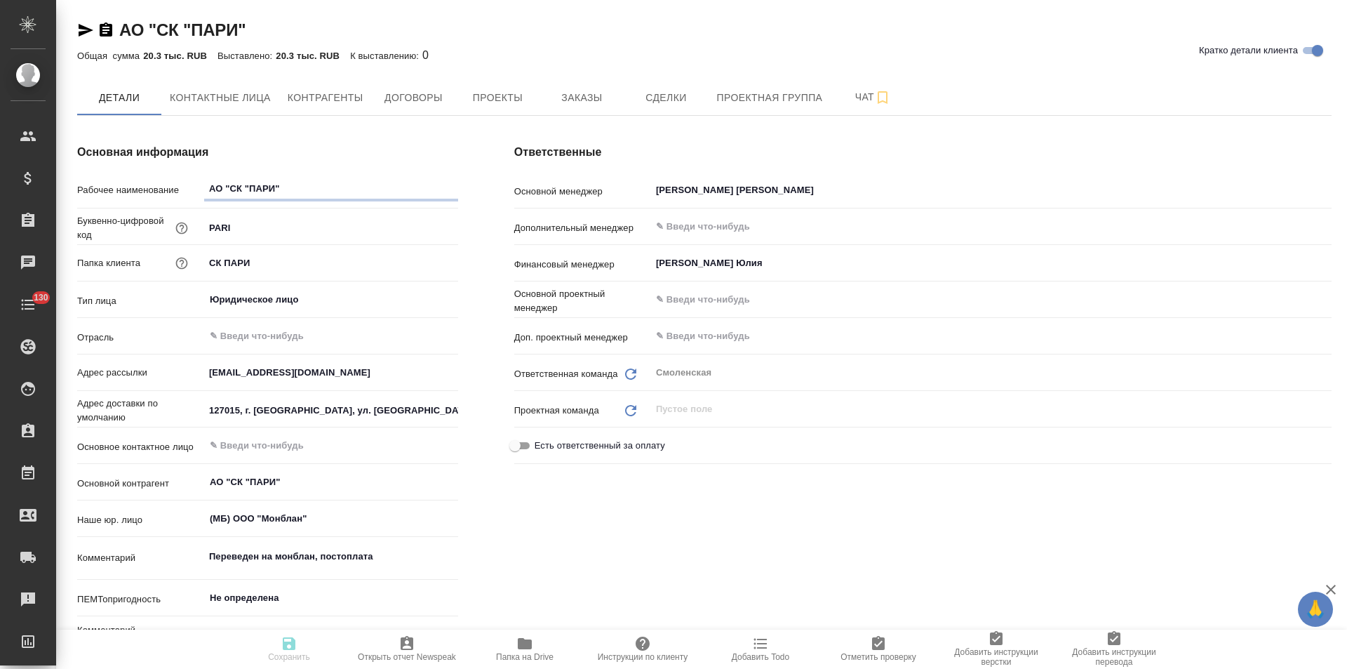
type textarea "x"
click at [573, 99] on span "Заказы" at bounding box center [581, 98] width 67 height 18
type textarea "x"
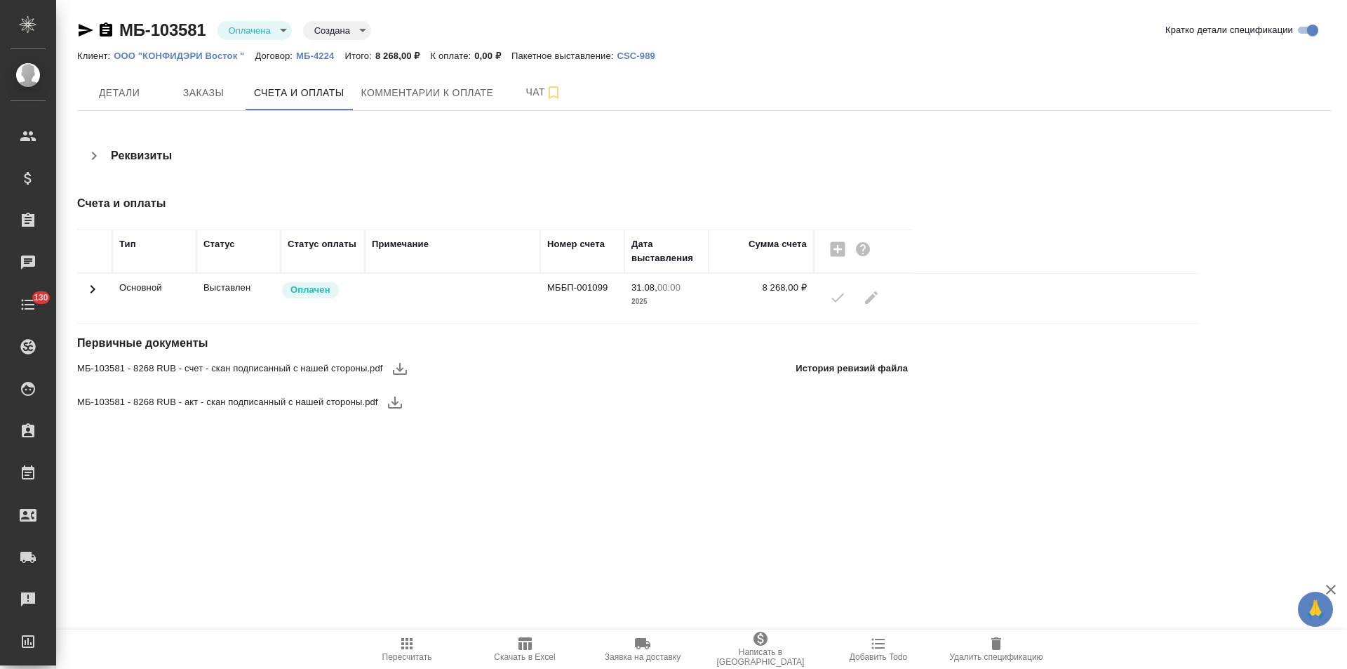
click at [92, 291] on icon at bounding box center [92, 289] width 17 height 17
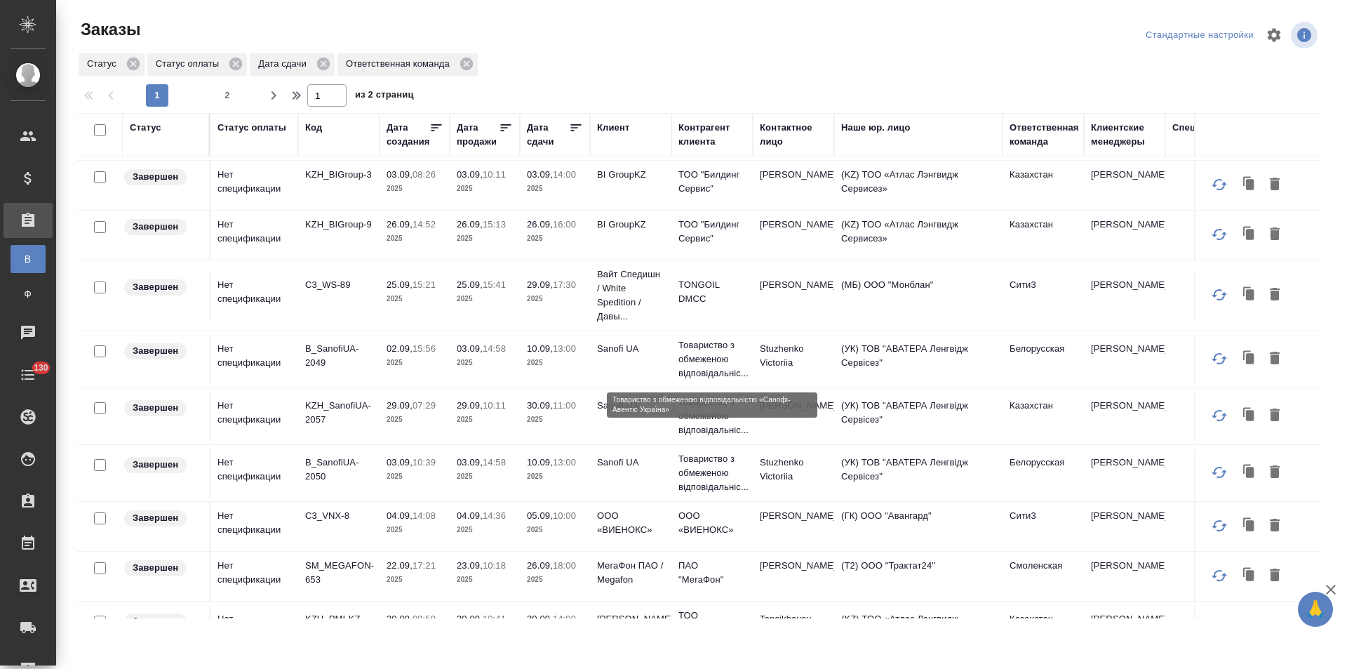
scroll to position [949, 0]
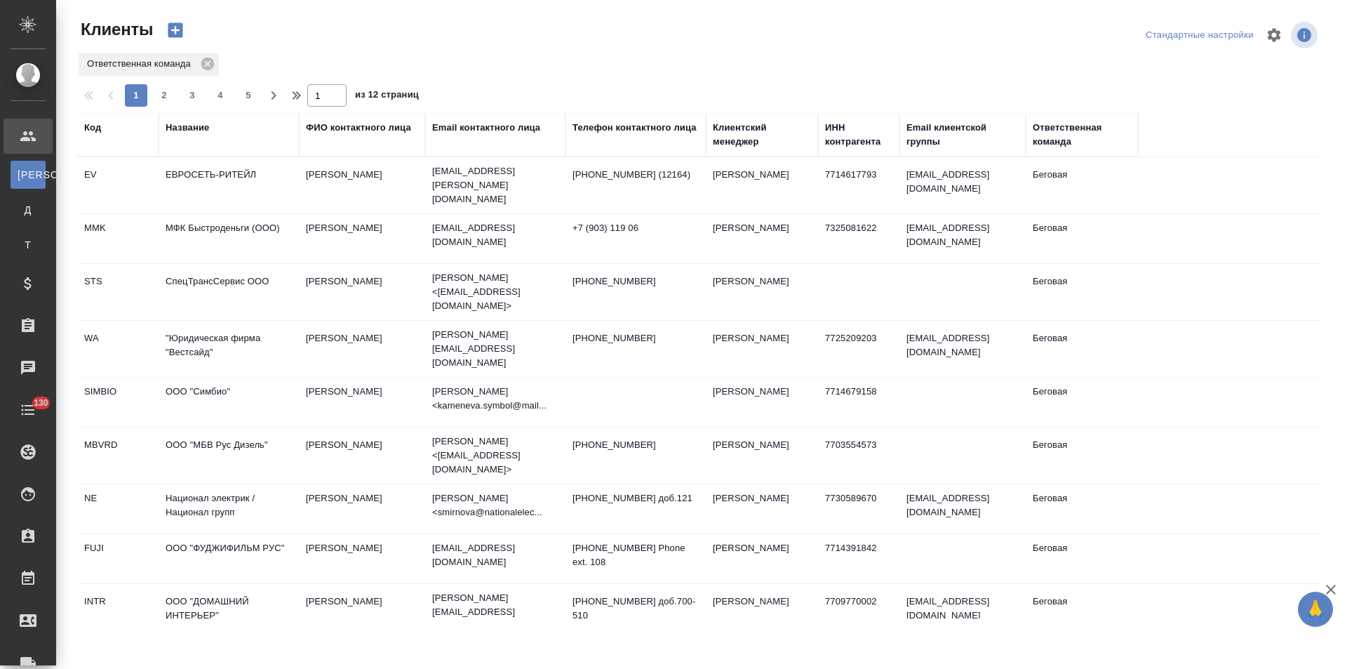
select select "RU"
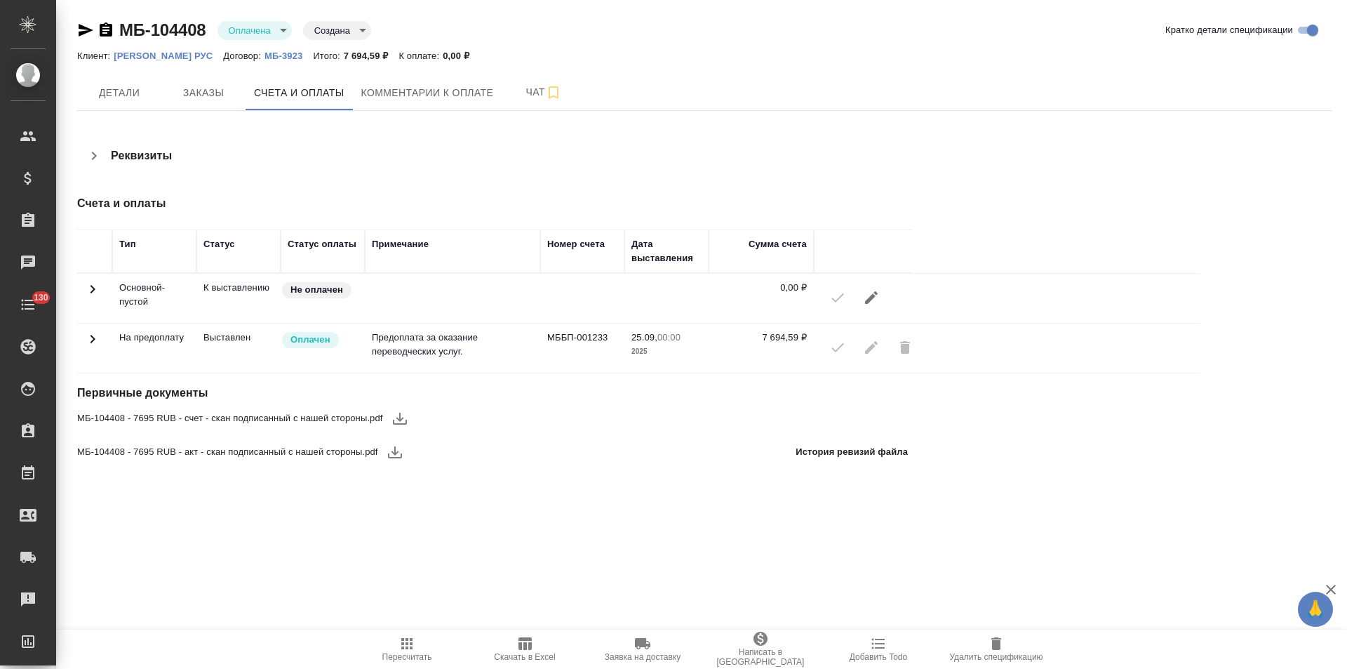
click at [95, 333] on icon at bounding box center [92, 339] width 17 height 17
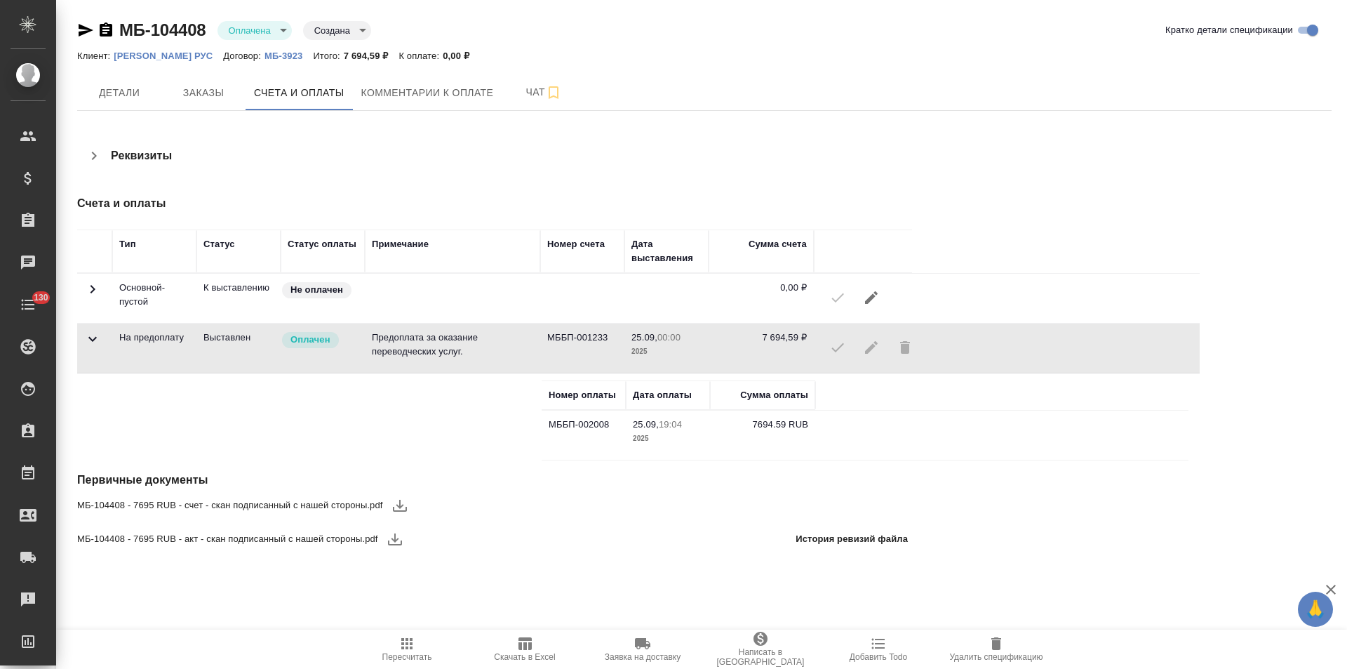
click at [106, 33] on icon "button" at bounding box center [106, 30] width 17 height 17
click at [526, 100] on span "Чат" at bounding box center [543, 93] width 67 height 18
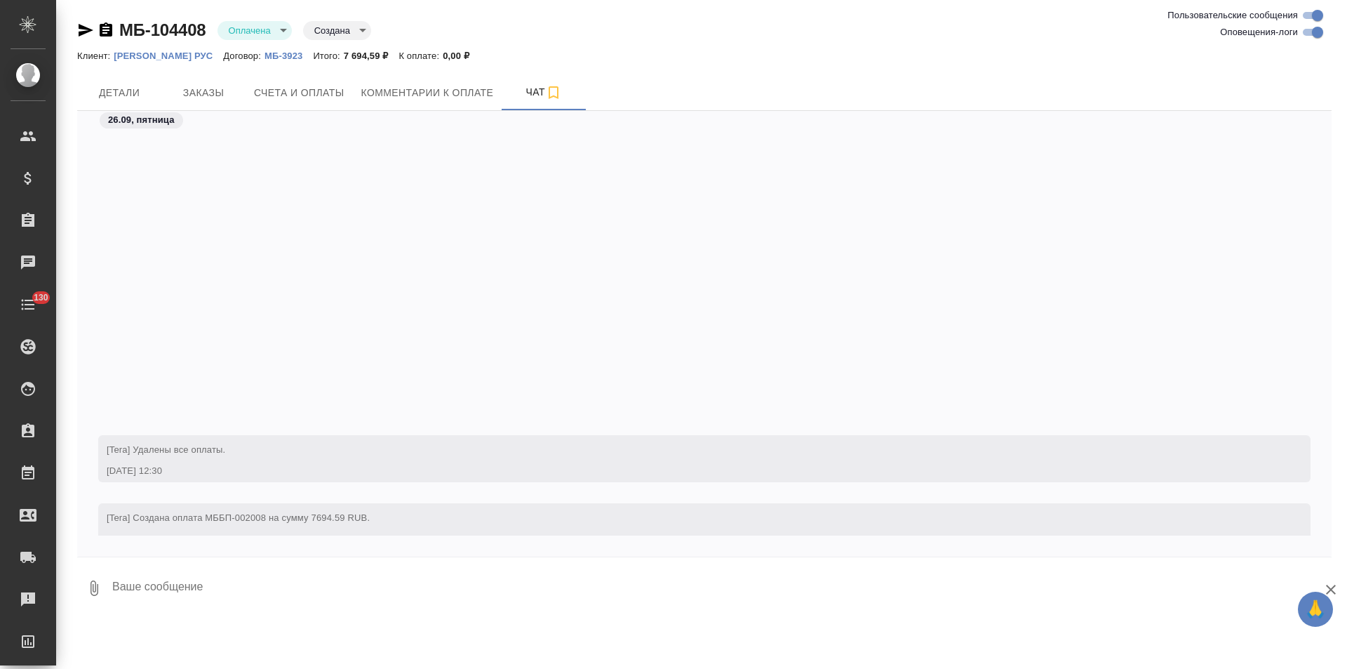
scroll to position [362, 0]
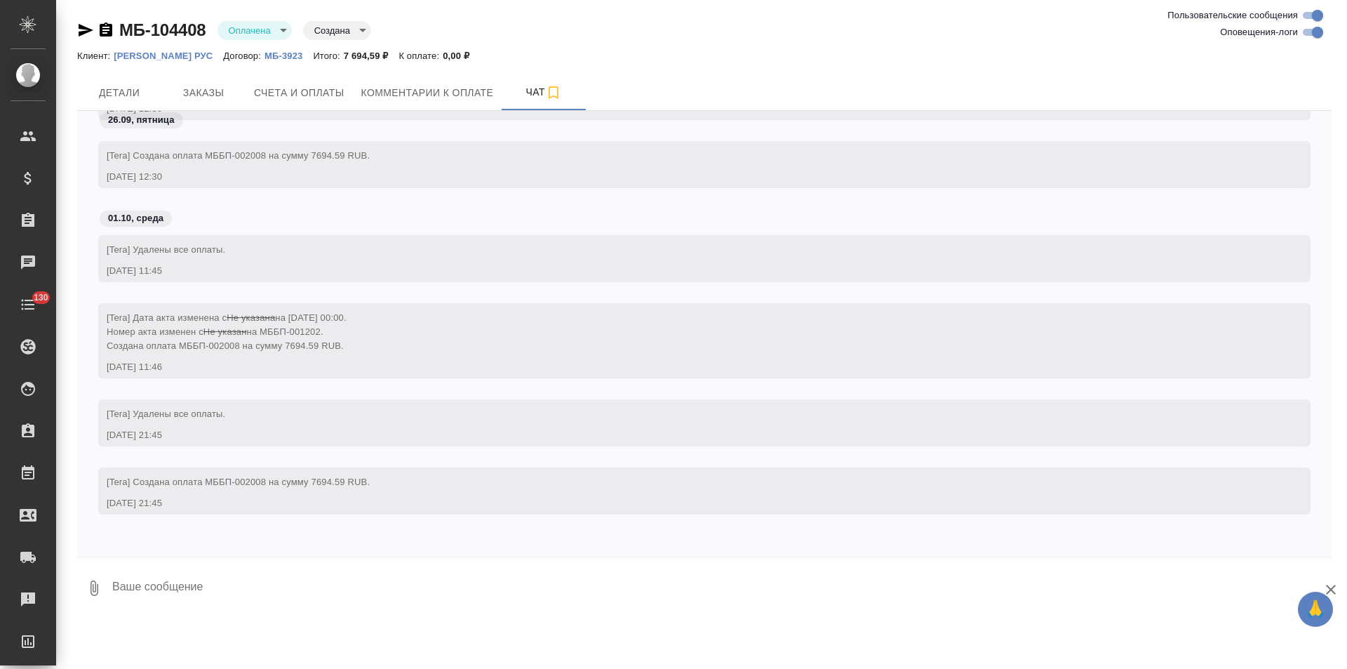
click at [341, 583] on textarea at bounding box center [721, 588] width 1221 height 48
paste textarea "8 008,84"
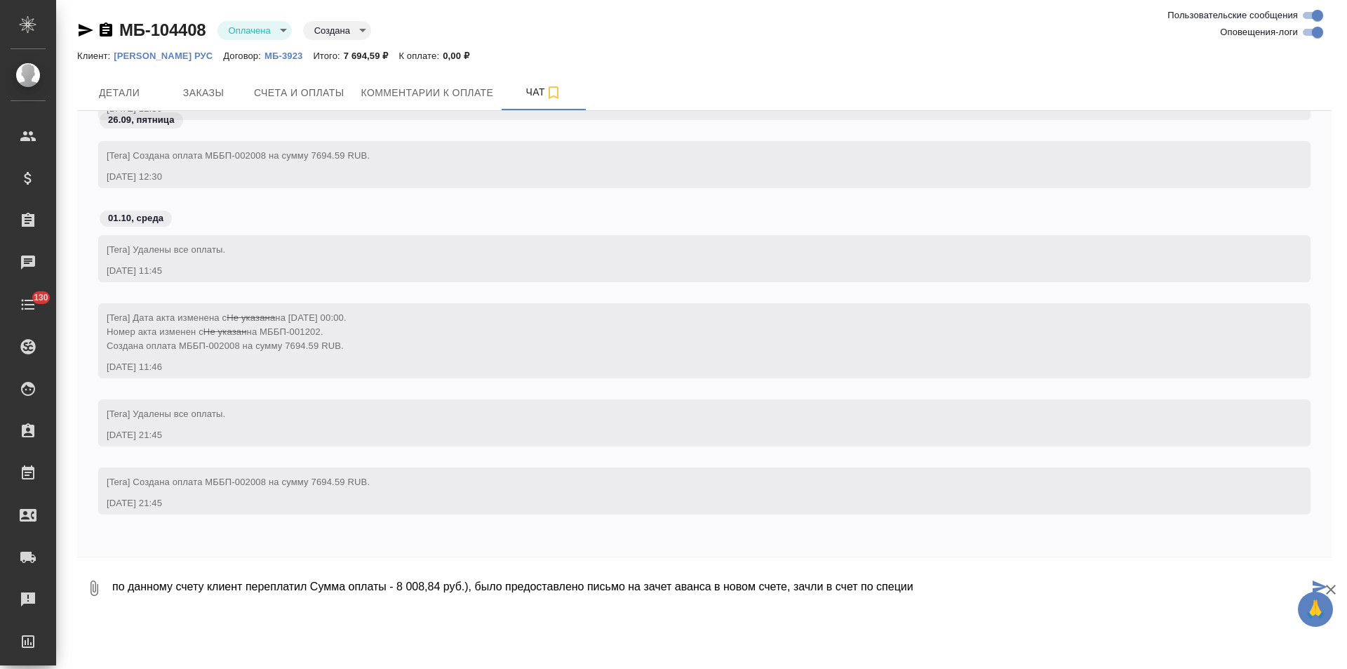
paste textarea "МБ-104628"
drag, startPoint x: 976, startPoint y: 587, endPoint x: 919, endPoint y: 582, distance: 57.7
click at [919, 582] on textarea "по данному счету клиент переплатил Сумма оплаты - 8 008,84 руб.), было предоста…" at bounding box center [710, 588] width 1198 height 48
paste textarea "**[МБ-104628](https://tera.awatera.com/specification/68dcdd4aacd4f79c4bd13fd4/p…"
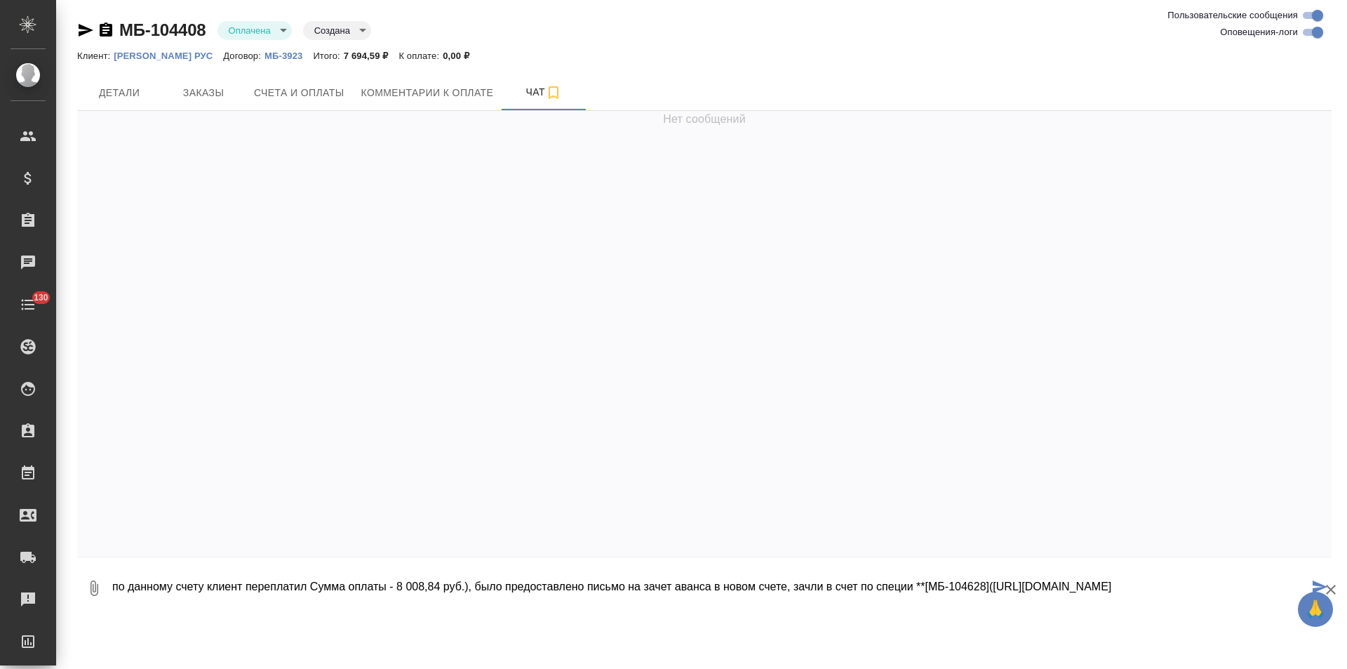
click at [317, 589] on textarea "по данному счету клиент переплатил Сумма оплаты - 8 008,84 руб.), было предоста…" at bounding box center [710, 588] width 1198 height 48
click at [510, 599] on textarea "по данному счету клиент переплатил (сумма оплаты - 8 008,84 руб.), было предост…" at bounding box center [710, 588] width 1198 height 48
drag, startPoint x: 712, startPoint y: 587, endPoint x: 678, endPoint y: 587, distance: 34.4
click at [678, 587] on textarea "по данному счету клиент переплатил (сумма оплаты - 8 008,84 руб.), было предост…" at bounding box center [710, 588] width 1198 height 48
click at [844, 602] on textarea "по данному счету клиент переплатил (сумма оплаты - 8 008,84 руб.), было предост…" at bounding box center [710, 588] width 1198 height 48
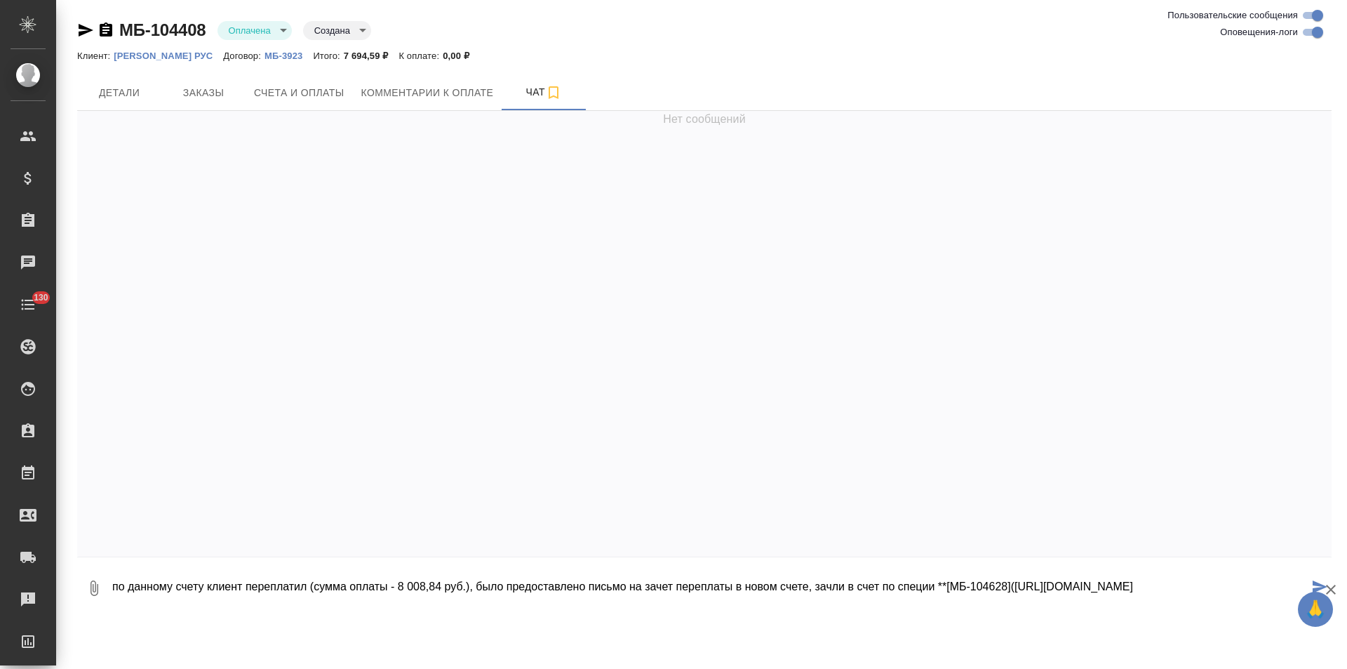
type textarea "по данному счету клиент переплатил (сумма оплаты - 8 008,84 руб.), было предост…"
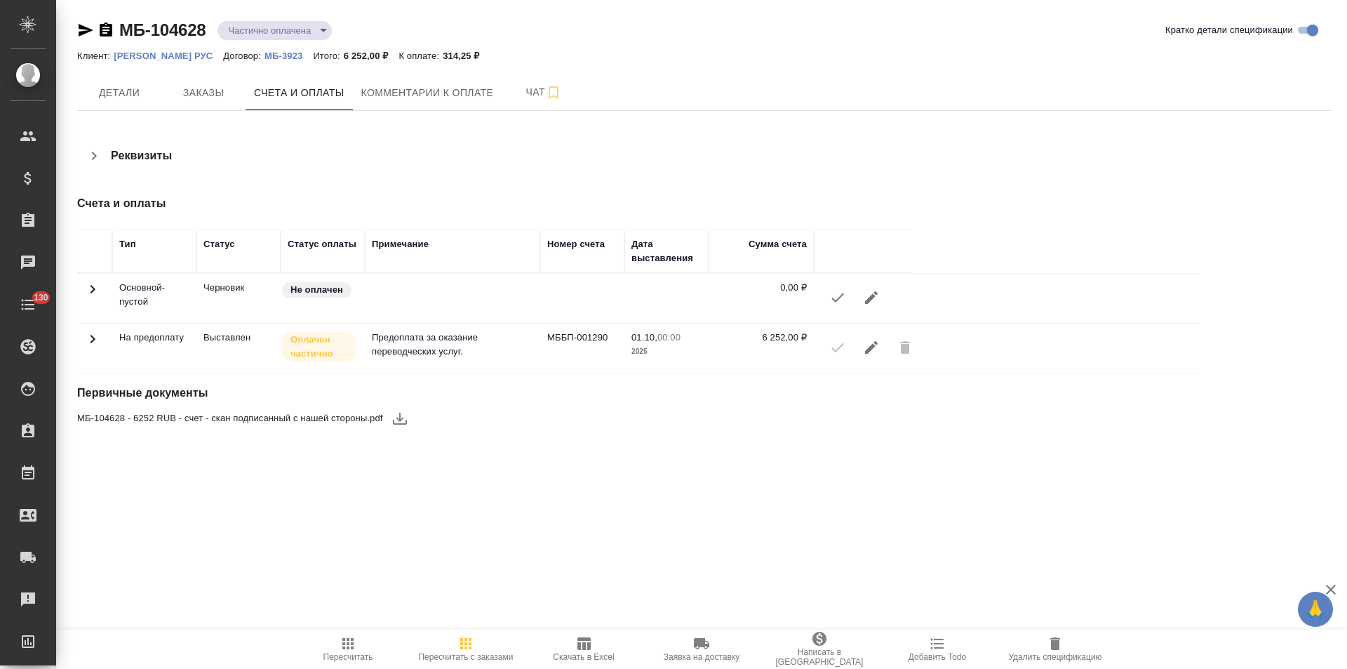
click at [92, 339] on icon at bounding box center [92, 339] width 17 height 17
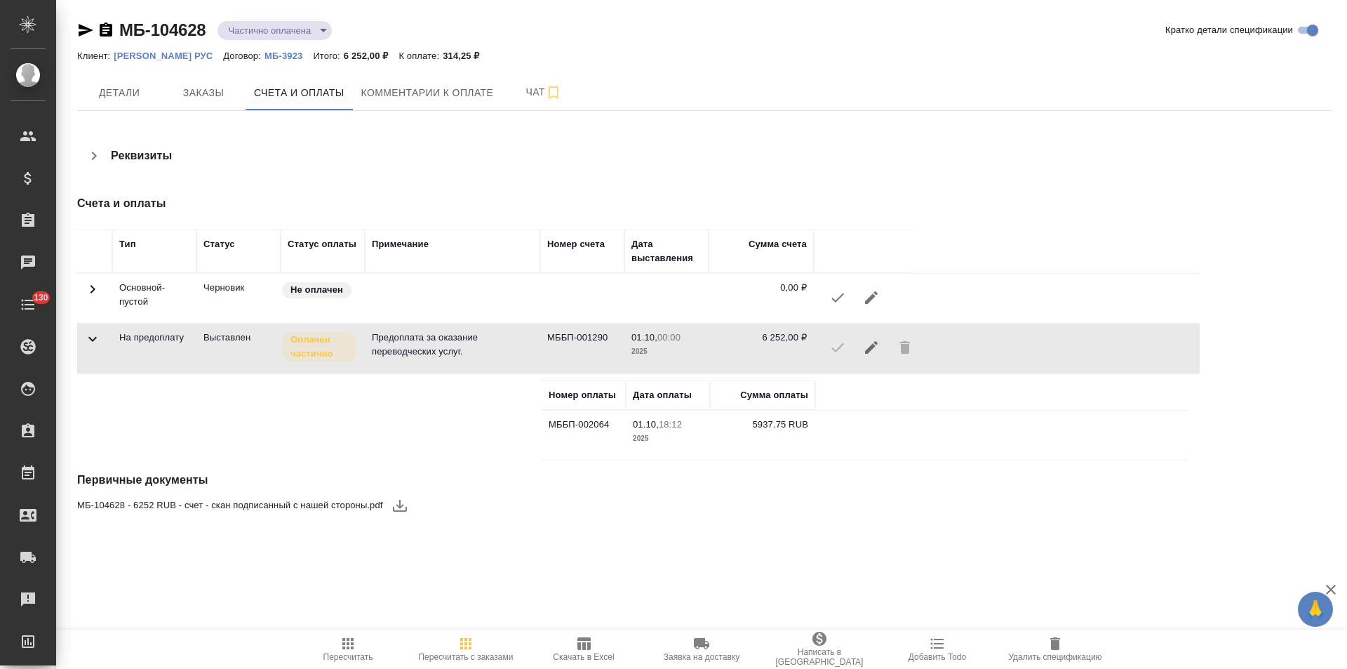
drag, startPoint x: 106, startPoint y: 31, endPoint x: 124, endPoint y: 31, distance: 18.2
click at [106, 31] on icon "button" at bounding box center [106, 29] width 13 height 14
click at [89, 28] on icon "button" at bounding box center [85, 30] width 17 height 17
click at [105, 30] on icon "button" at bounding box center [106, 30] width 17 height 17
click at [85, 30] on icon "button" at bounding box center [85, 30] width 17 height 17
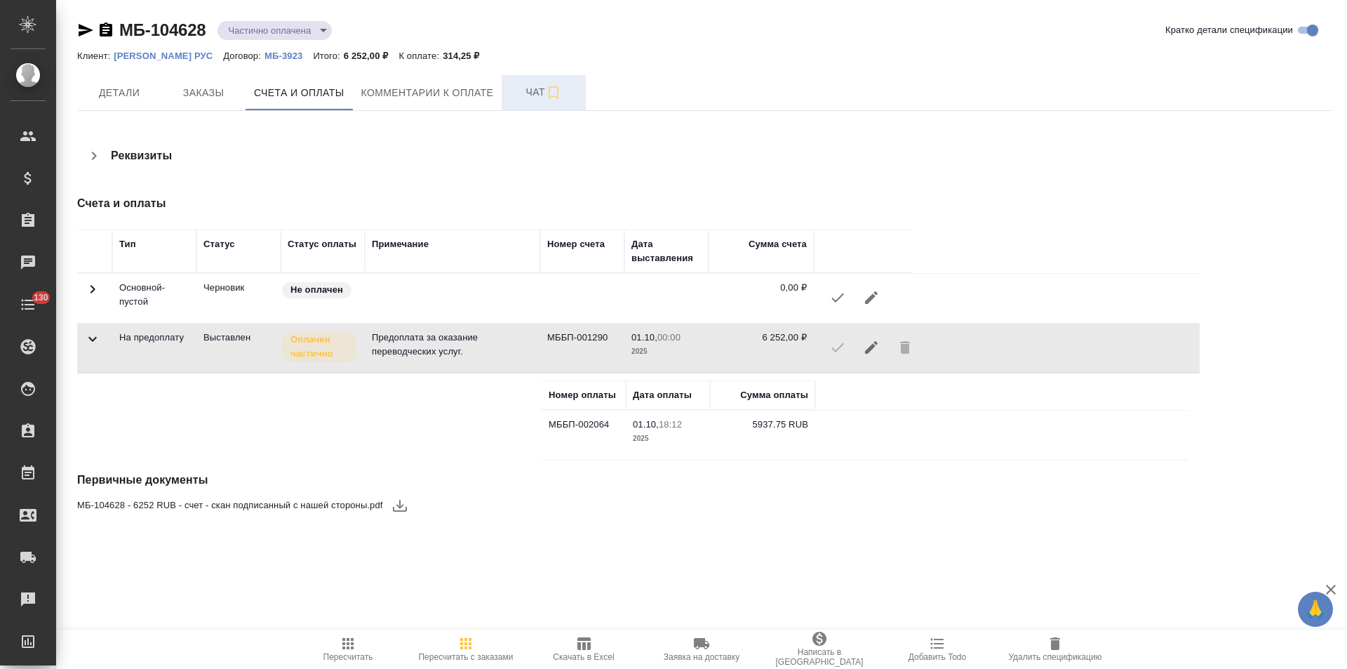
click at [524, 100] on span "Чат" at bounding box center [543, 93] width 67 height 18
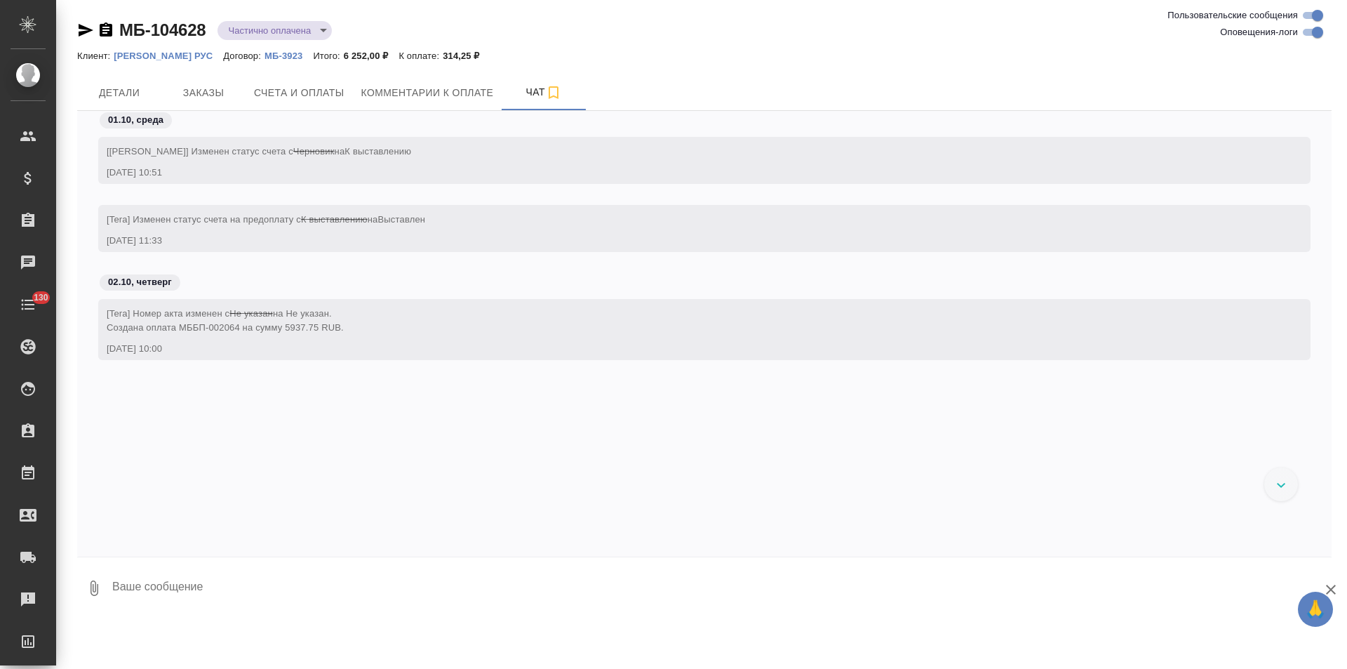
click at [359, 589] on textarea at bounding box center [721, 588] width 1221 height 48
paste textarea "**[МБ-104408](https://tera.awatera.com/specification/68d4df61608413a72780a623/c…"
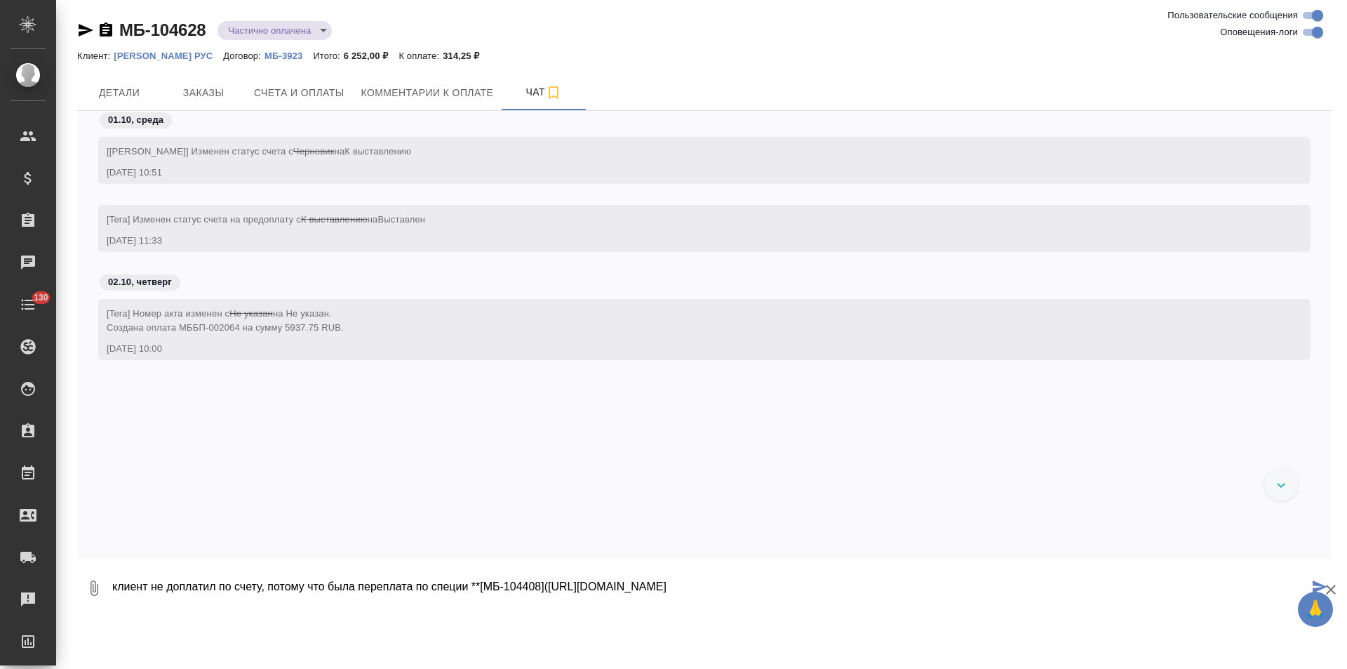
type textarea "клиент не доплатил по счету, потому что была переплата по специи **[МБ-104408](…"
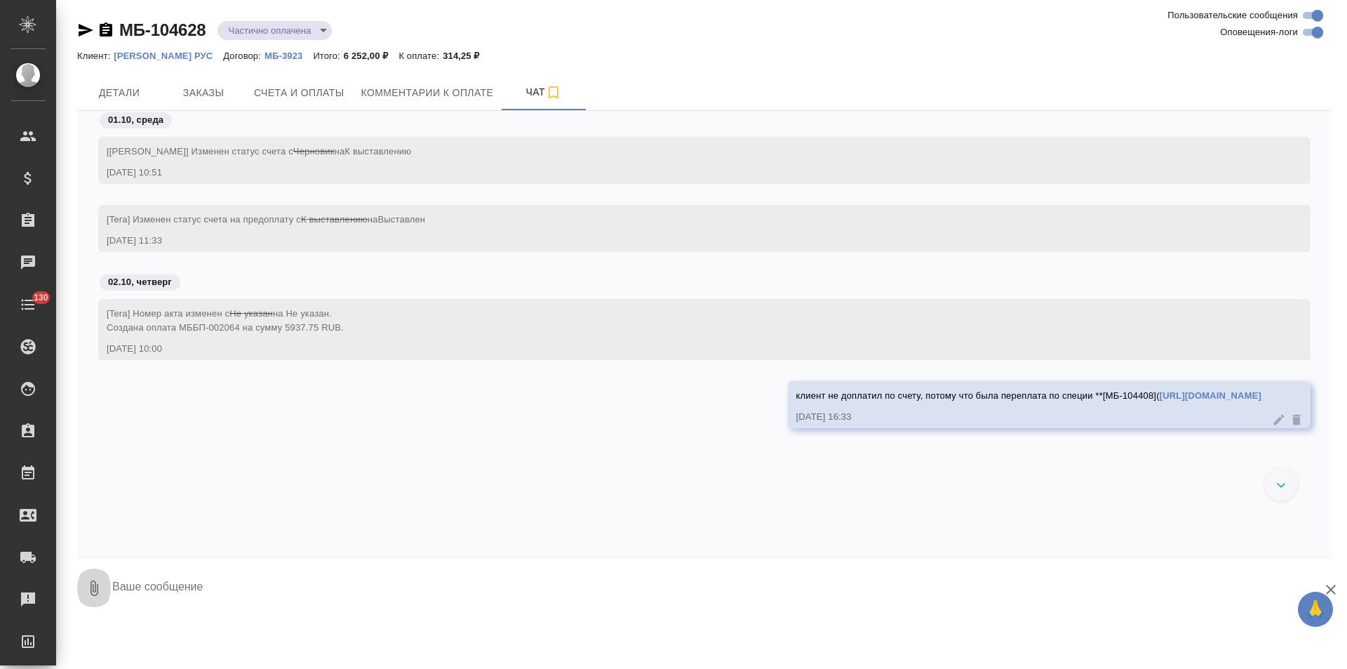
click at [96, 587] on icon "button" at bounding box center [95, 587] width 8 height 15
click at [127, 516] on span "С локального диска" at bounding box center [88, 514] width 95 height 18
click at [0, 0] on input "С локального диска" at bounding box center [0, 0] width 0 height 0
click at [711, 592] on textarea at bounding box center [710, 588] width 1198 height 48
type textarea "письмо о зачете переплаты"
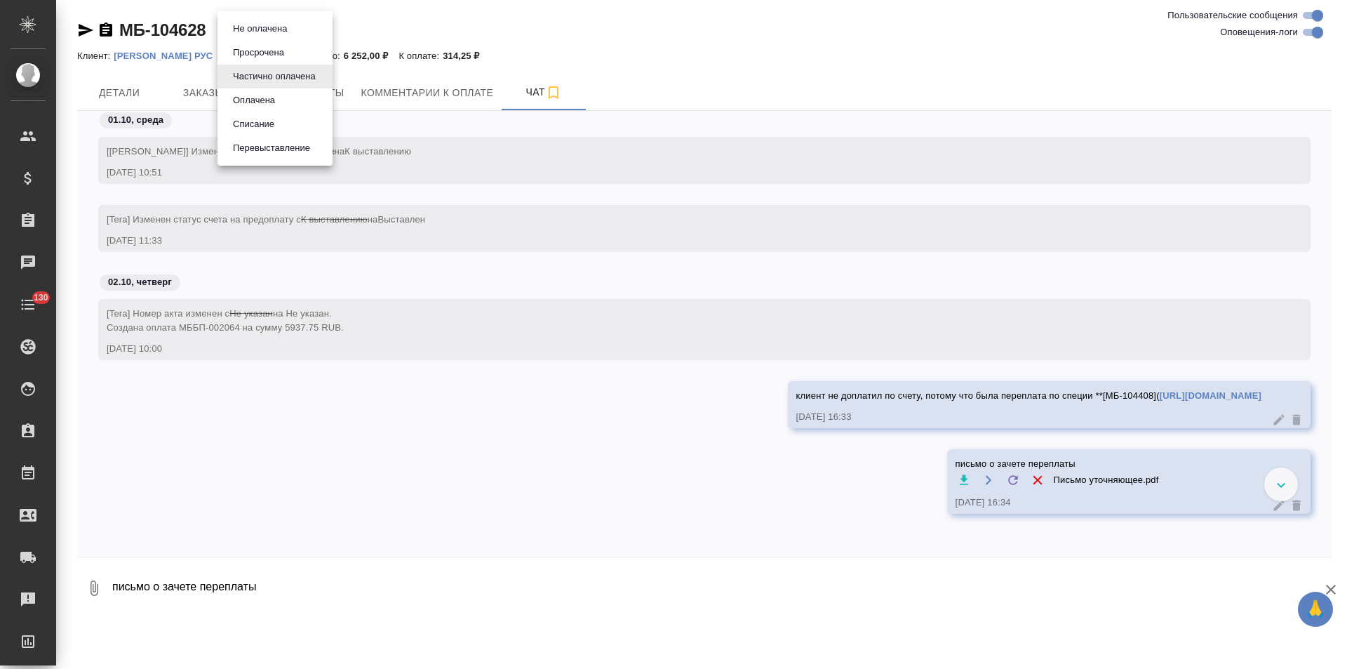
click at [297, 28] on body "🙏 .cls-1 fill:#fff; AWATERA Левченко Юлия Клиенты Спецификации Заказы 0 Чаты 13…" at bounding box center [673, 334] width 1347 height 669
click at [268, 93] on button "Оплачена" at bounding box center [254, 100] width 51 height 15
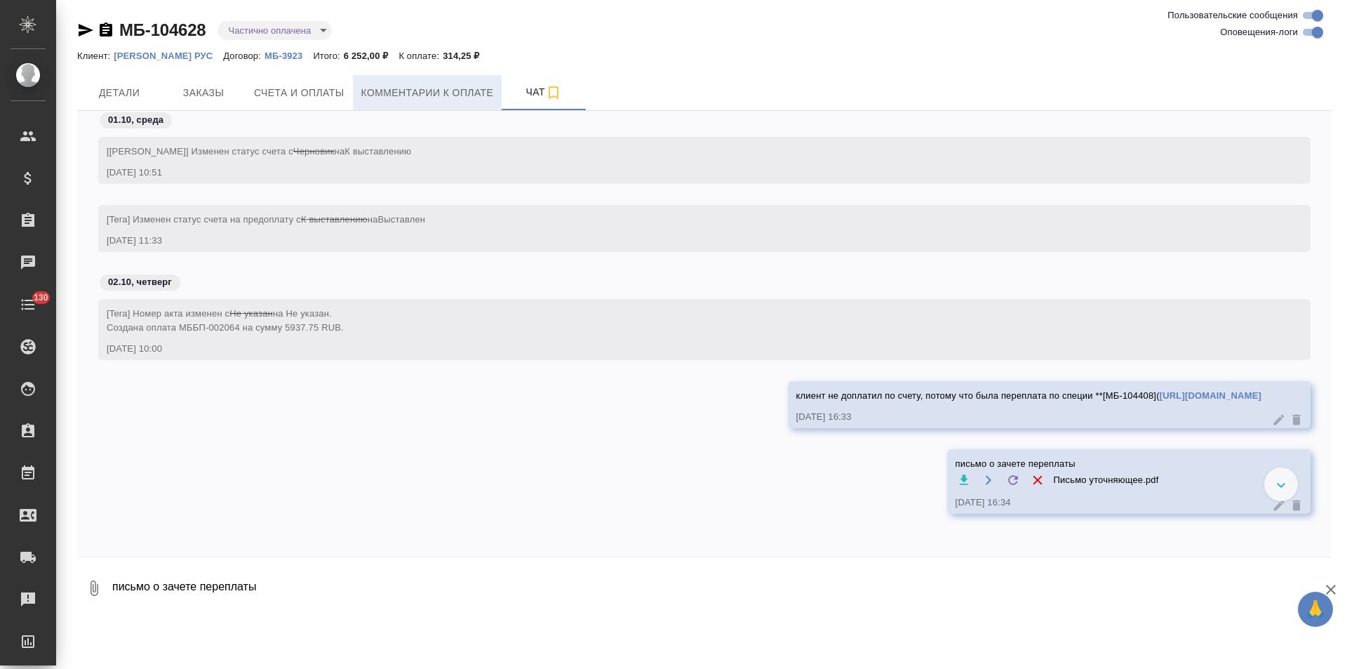
type input "payed"
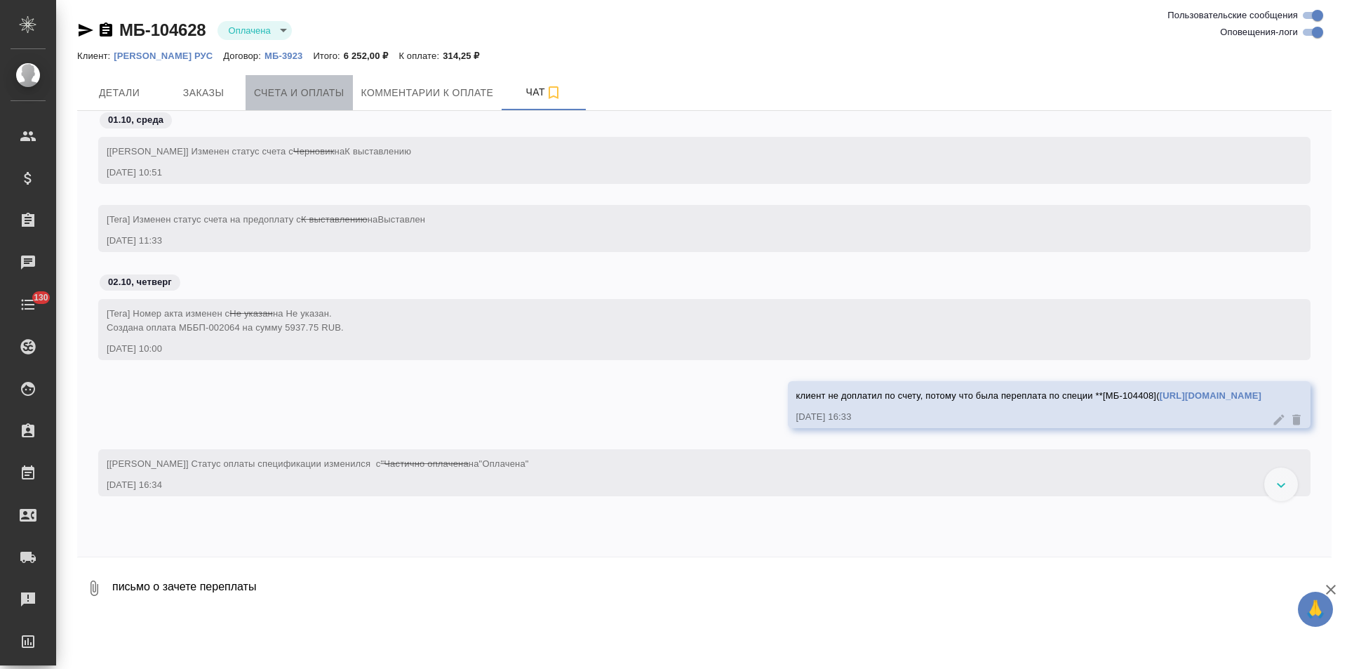
click at [298, 95] on span "Счета и оплаты" at bounding box center [299, 93] width 91 height 18
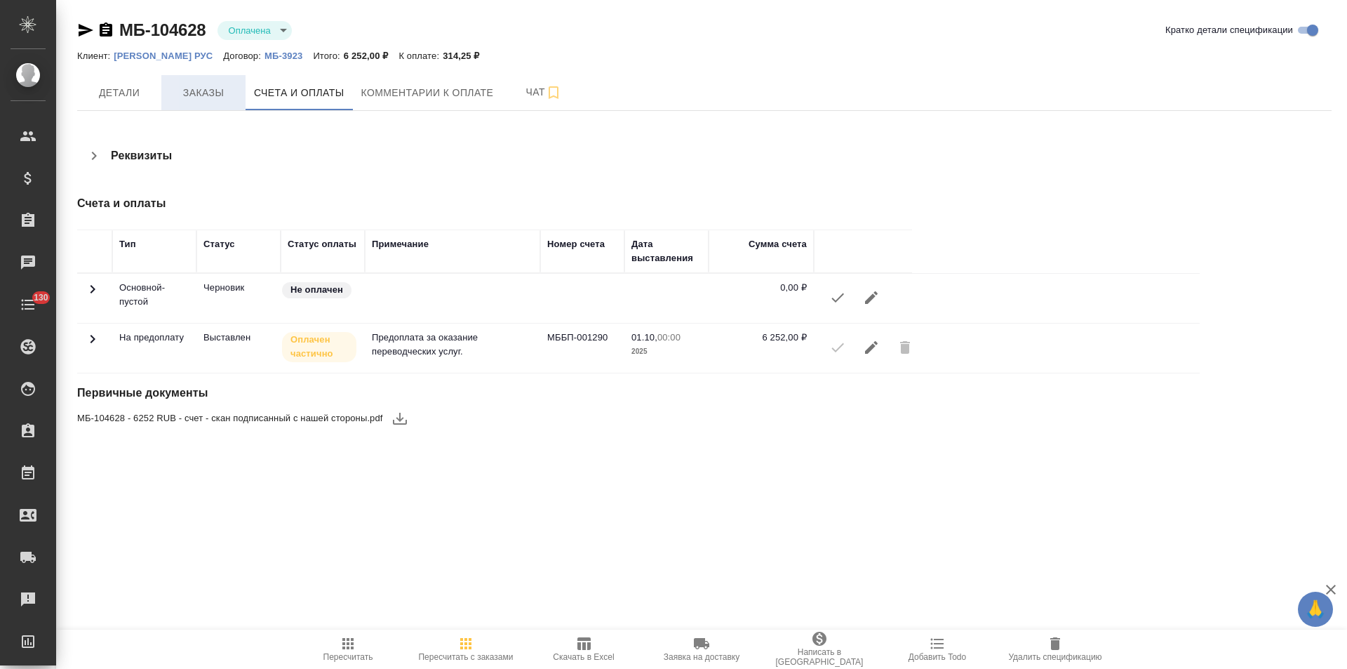
click at [216, 98] on span "Заказы" at bounding box center [203, 93] width 67 height 18
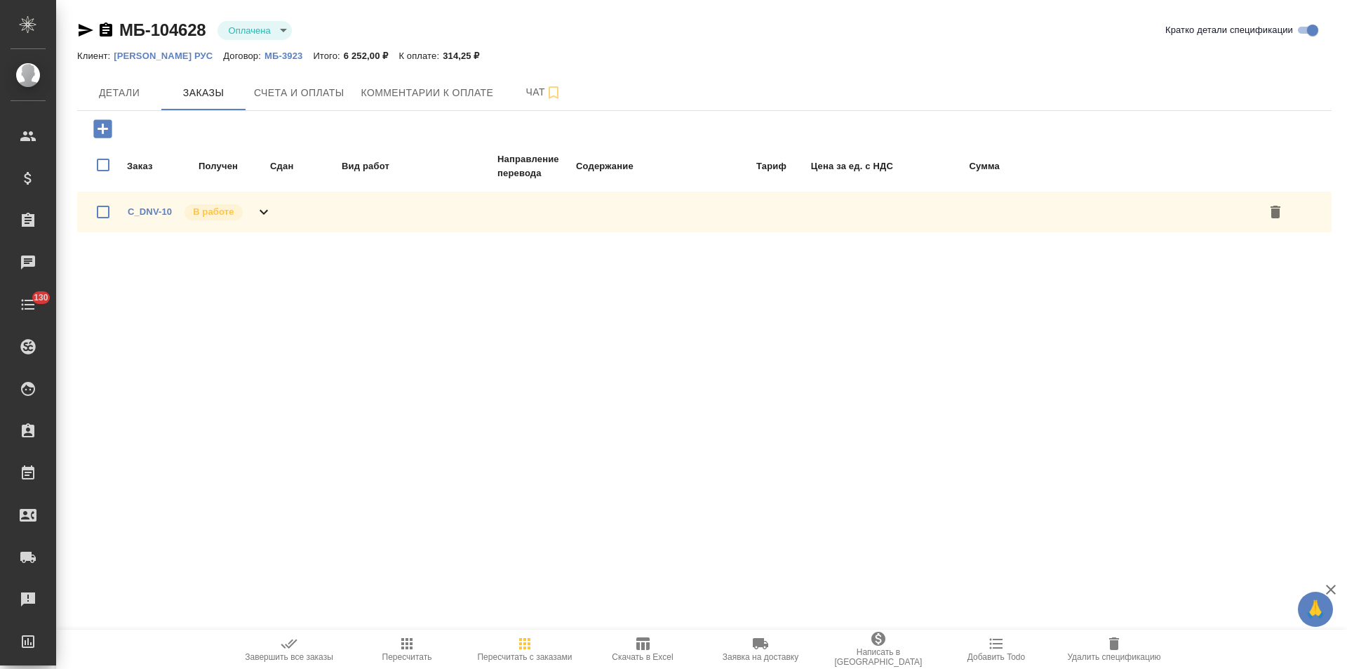
click at [268, 218] on icon at bounding box center [263, 212] width 17 height 17
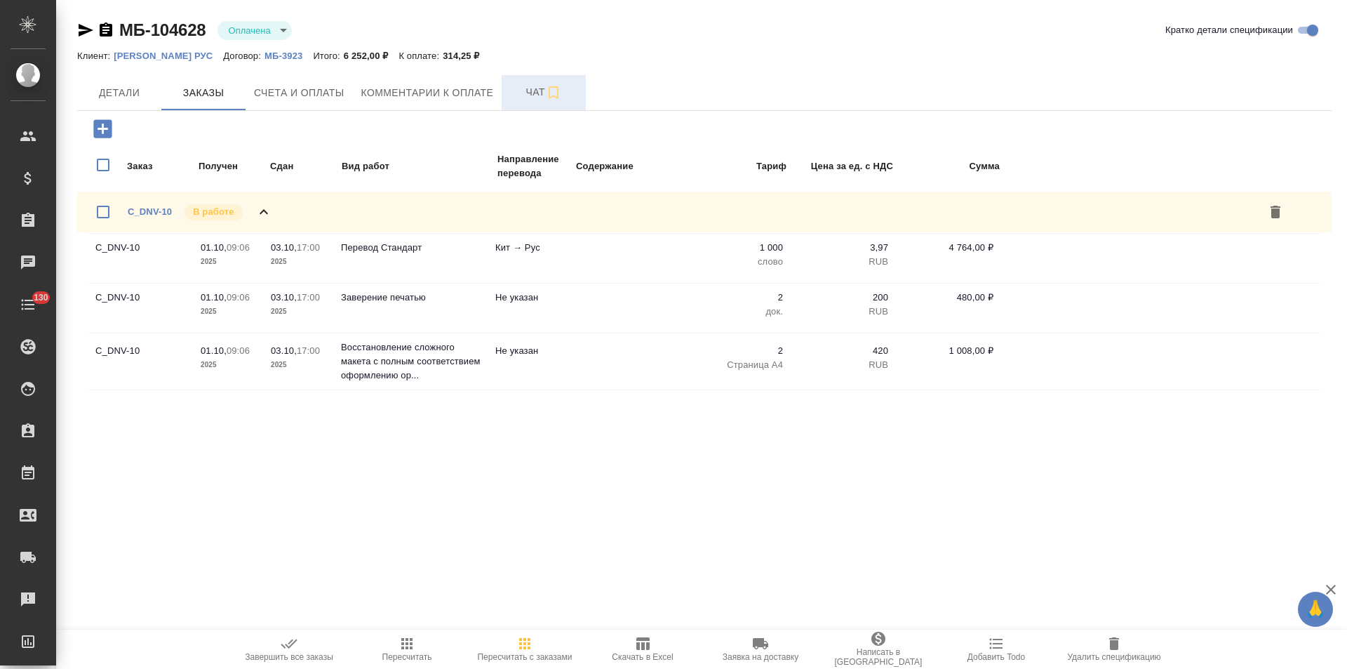
click at [517, 105] on button "Чат" at bounding box center [544, 92] width 84 height 35
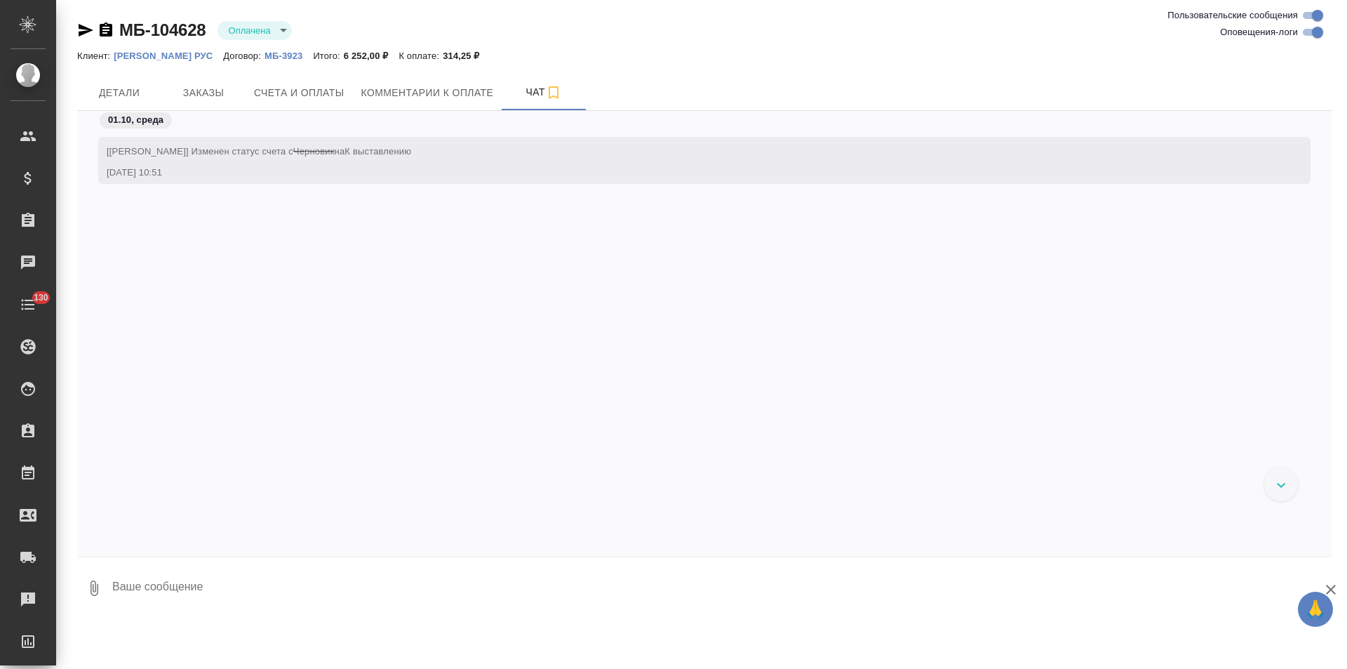
scroll to position [67, 0]
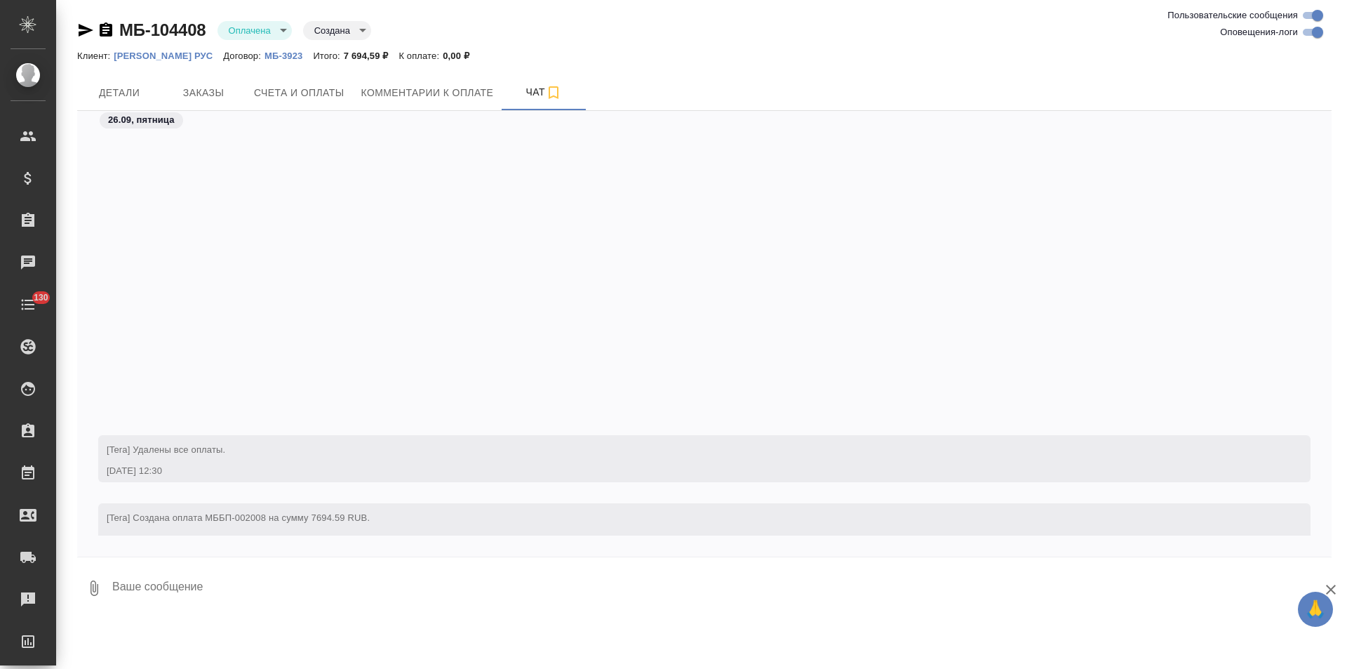
scroll to position [362, 0]
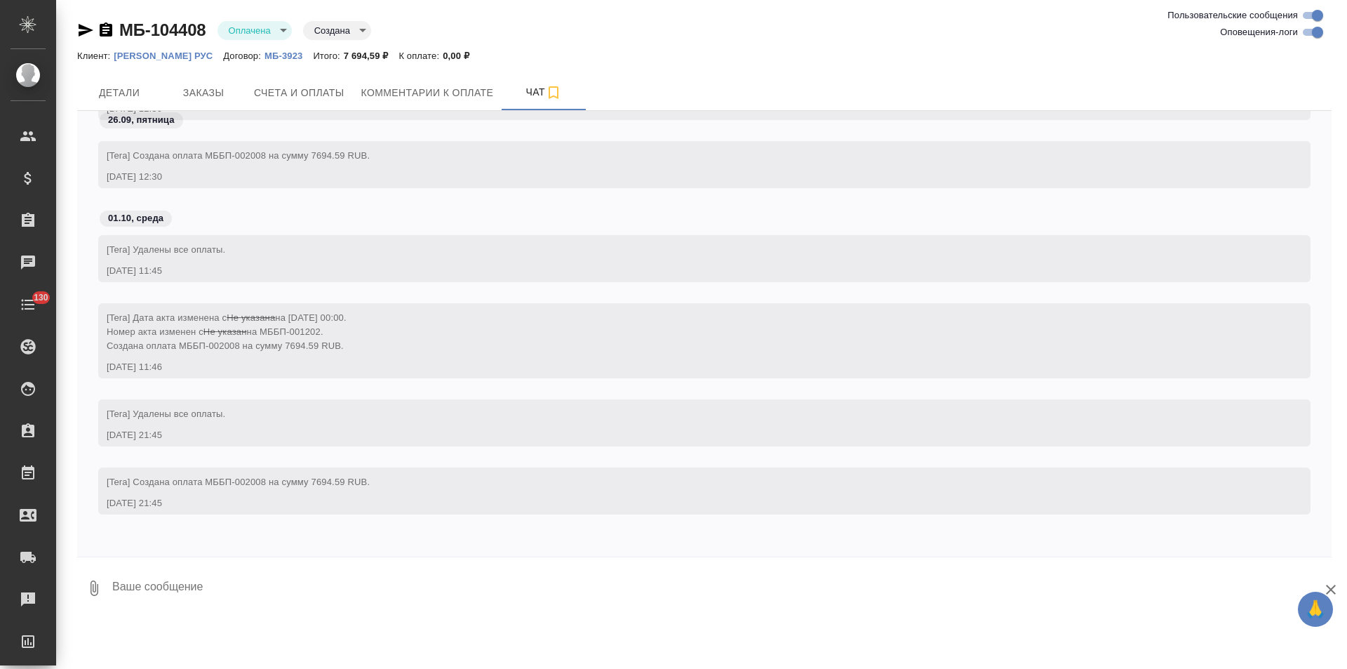
click at [287, 587] on textarea at bounding box center [721, 588] width 1221 height 48
type textarea "о"
paste textarea "8 008,84"
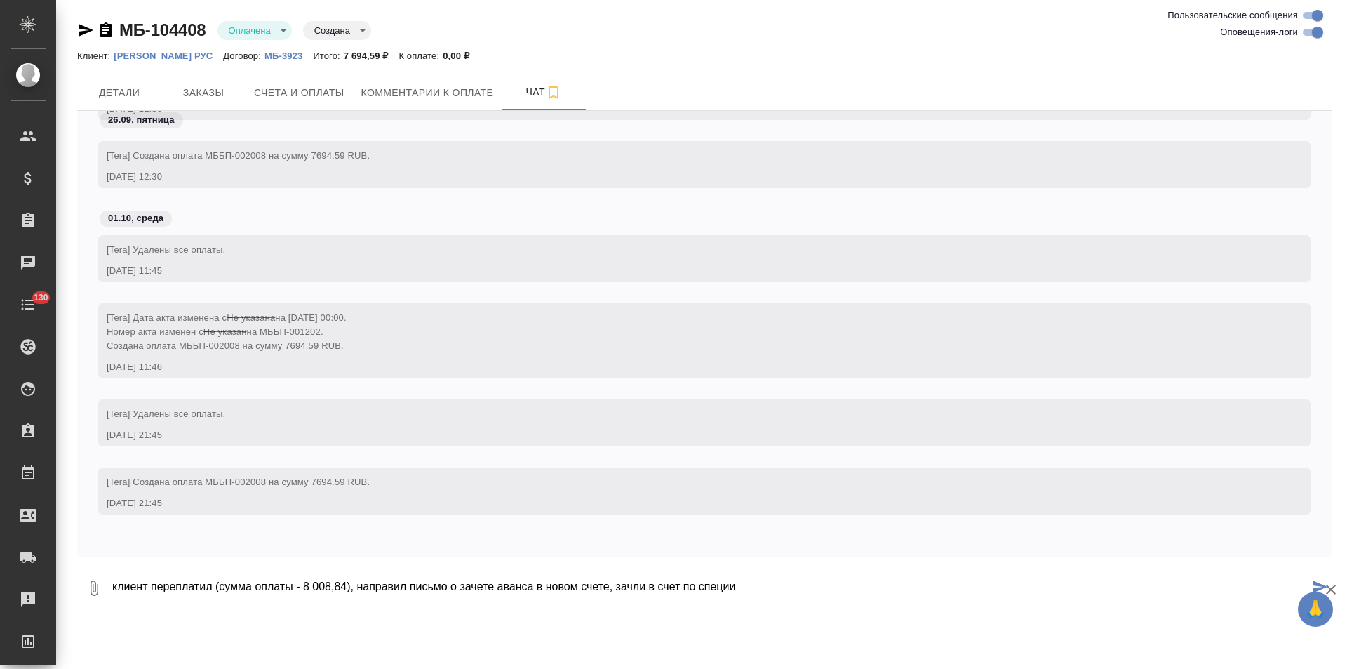
paste textarea "**[МБ-104628](https://tera.awatera.com/specification/68dcdd4aacd4f79c4bd13fd4/p…"
type textarea "клиент переплатил (сумма оплаты - 8 008,84), направил письмо о зачете аванса в …"
click at [1314, 582] on icon "submit" at bounding box center [1320, 586] width 15 height 13
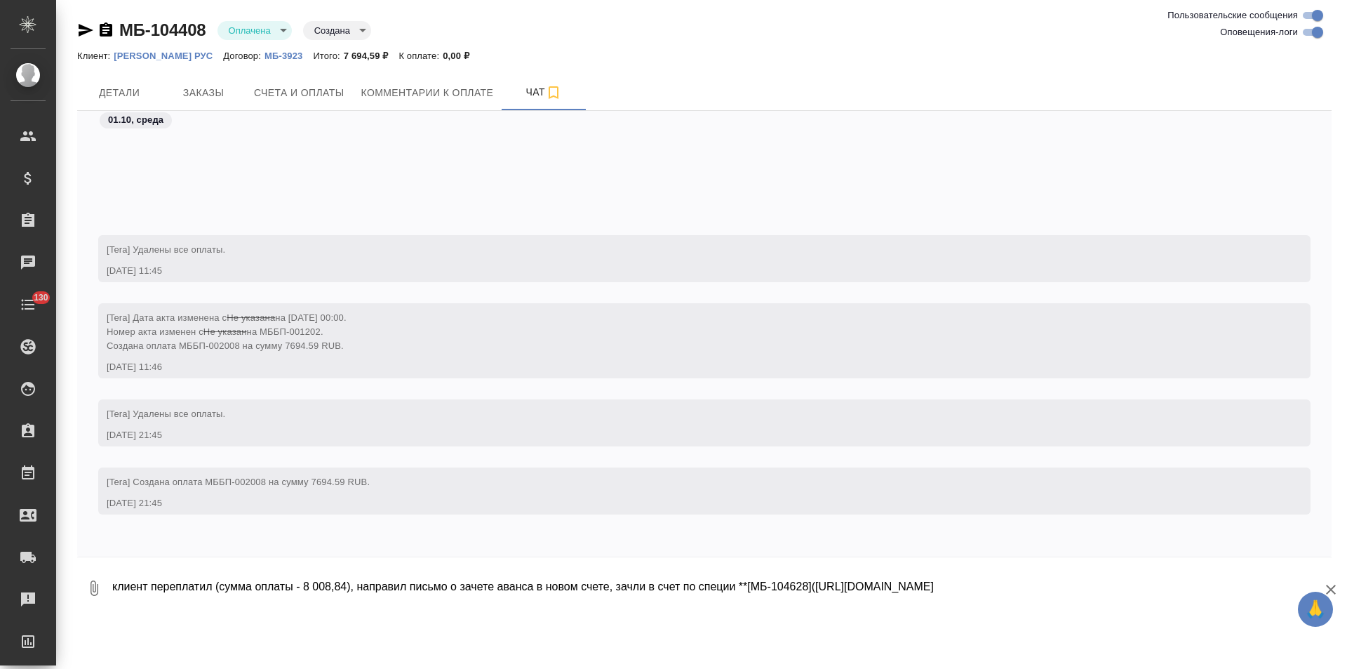
scroll to position [470, 0]
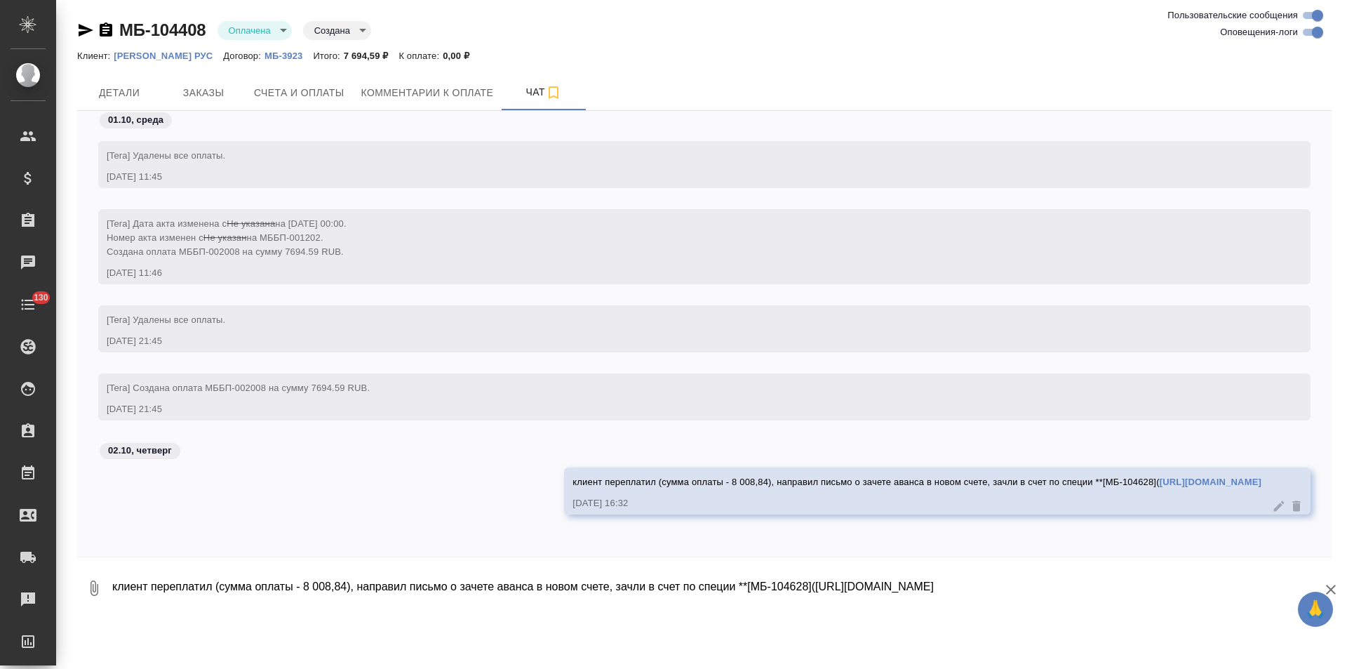
click at [1160, 481] on link "https://tera.awatera.com/specification/68dcdd4aacd4f79c4bd13fd4/payments)**" at bounding box center [1211, 482] width 102 height 11
click at [1160, 484] on link "https://tera.awatera.com/specification/68dcdd4aacd4f79c4bd13fd4/payments)**" at bounding box center [1211, 482] width 102 height 11
click at [82, 31] on icon "button" at bounding box center [85, 30] width 17 height 17
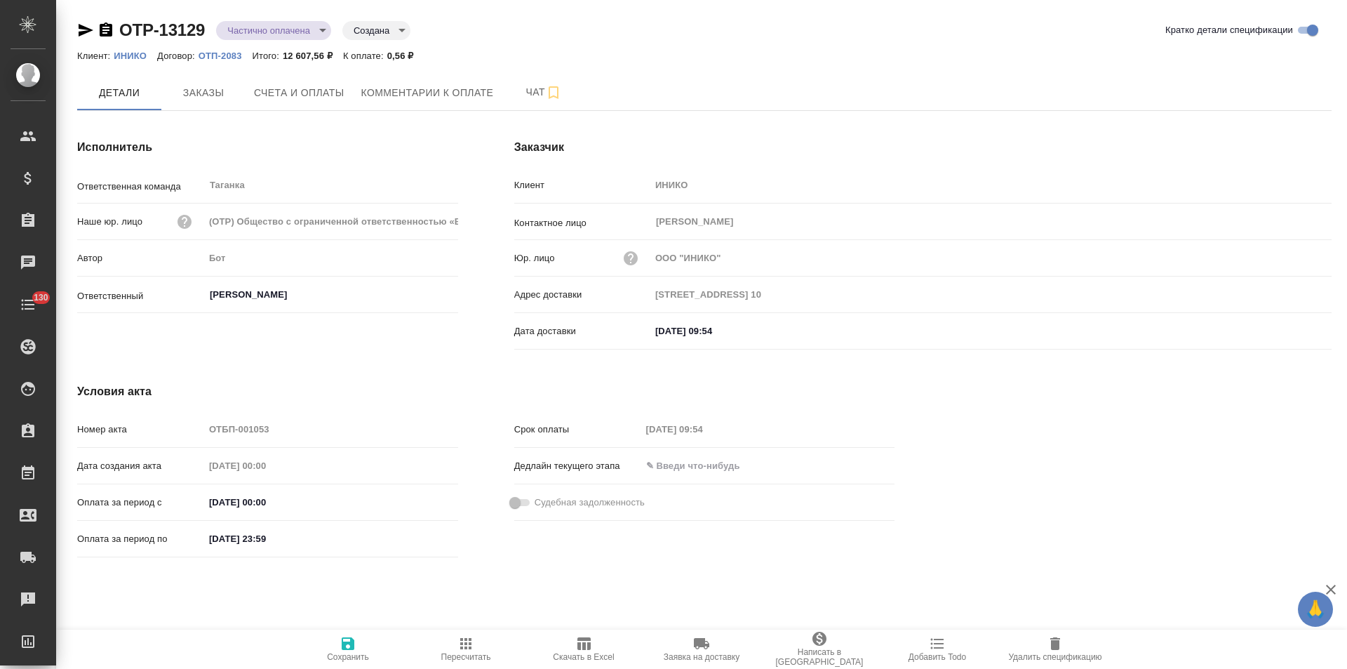
click at [104, 30] on icon "button" at bounding box center [106, 30] width 17 height 17
click at [308, 85] on span "Счета и оплаты" at bounding box center [299, 93] width 91 height 18
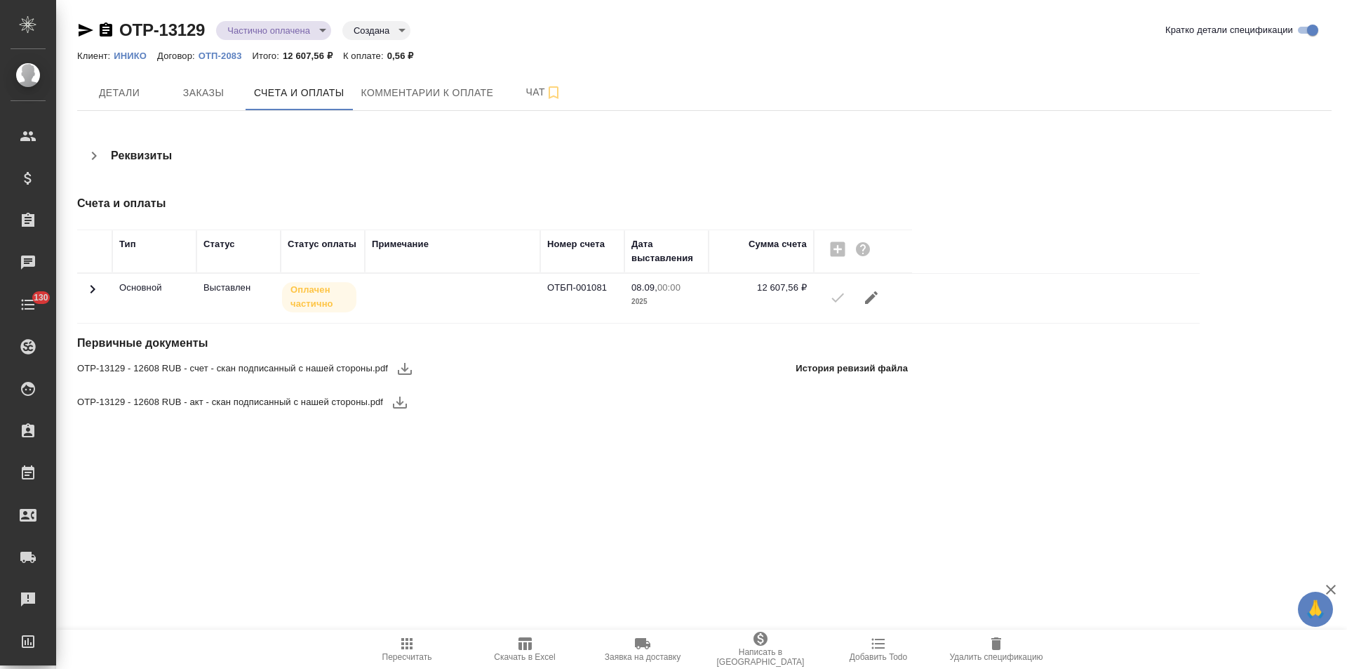
click at [97, 291] on icon at bounding box center [92, 289] width 17 height 17
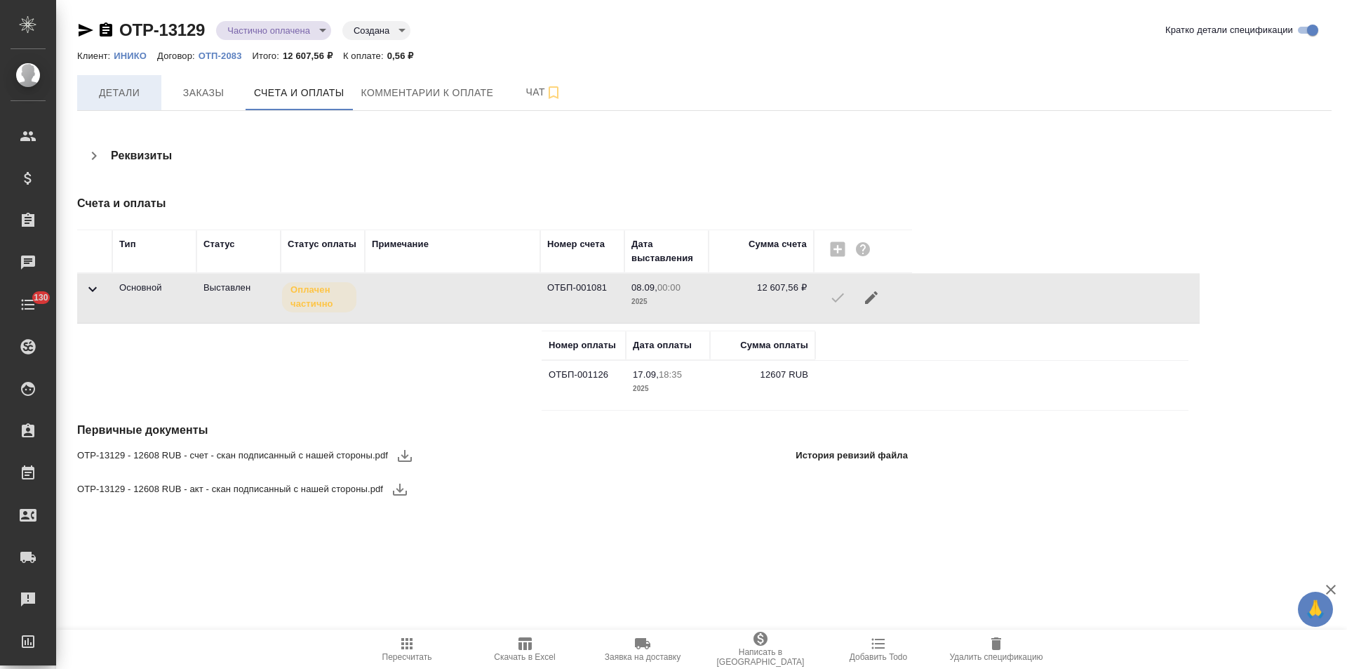
click at [131, 97] on span "Детали" at bounding box center [119, 93] width 67 height 18
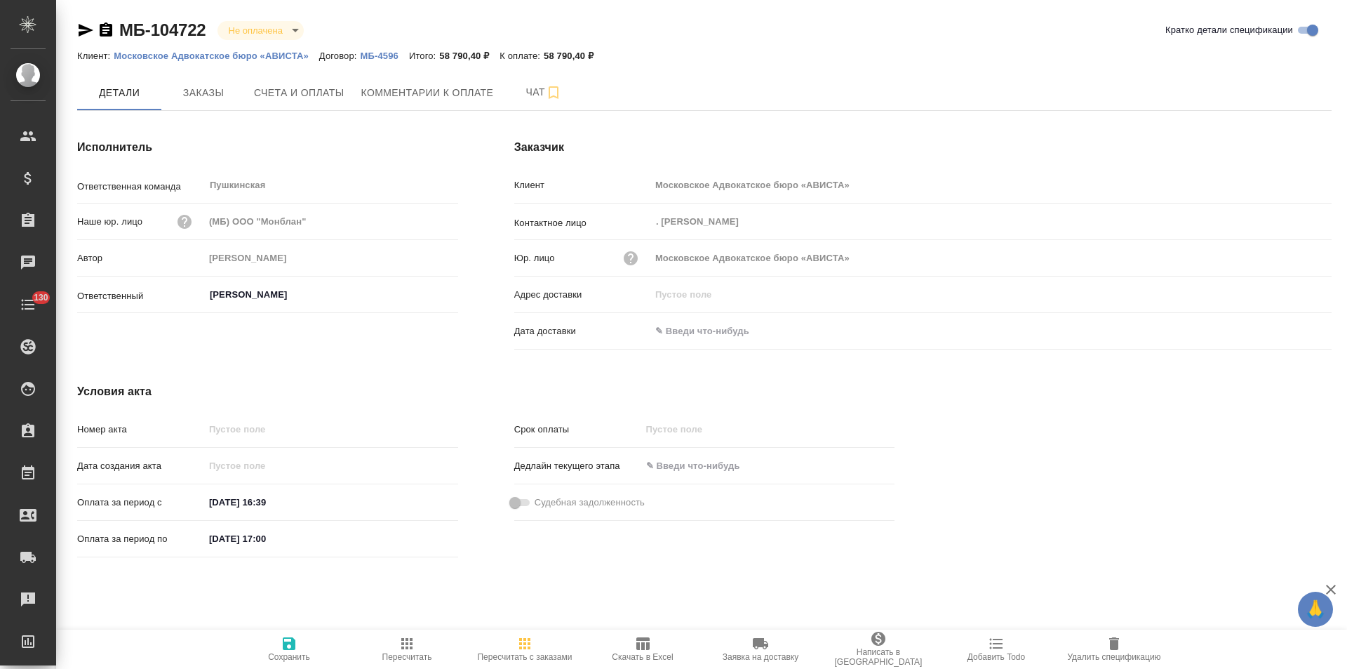
click at [394, 55] on p "МБ-4596" at bounding box center [385, 56] width 48 height 11
click at [108, 29] on icon "button" at bounding box center [106, 29] width 13 height 14
click at [271, 51] on p "Московское Адвокатское бюро «АВИСТА»" at bounding box center [217, 56] width 206 height 11
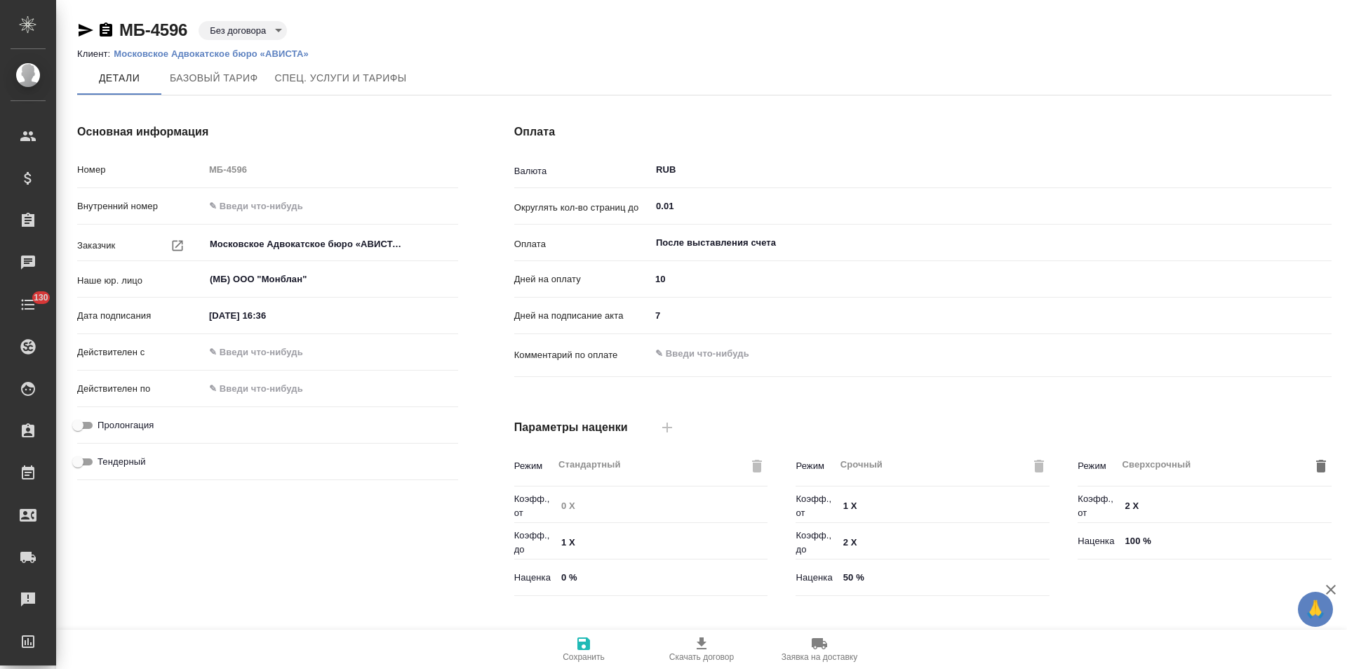
scroll to position [286, 0]
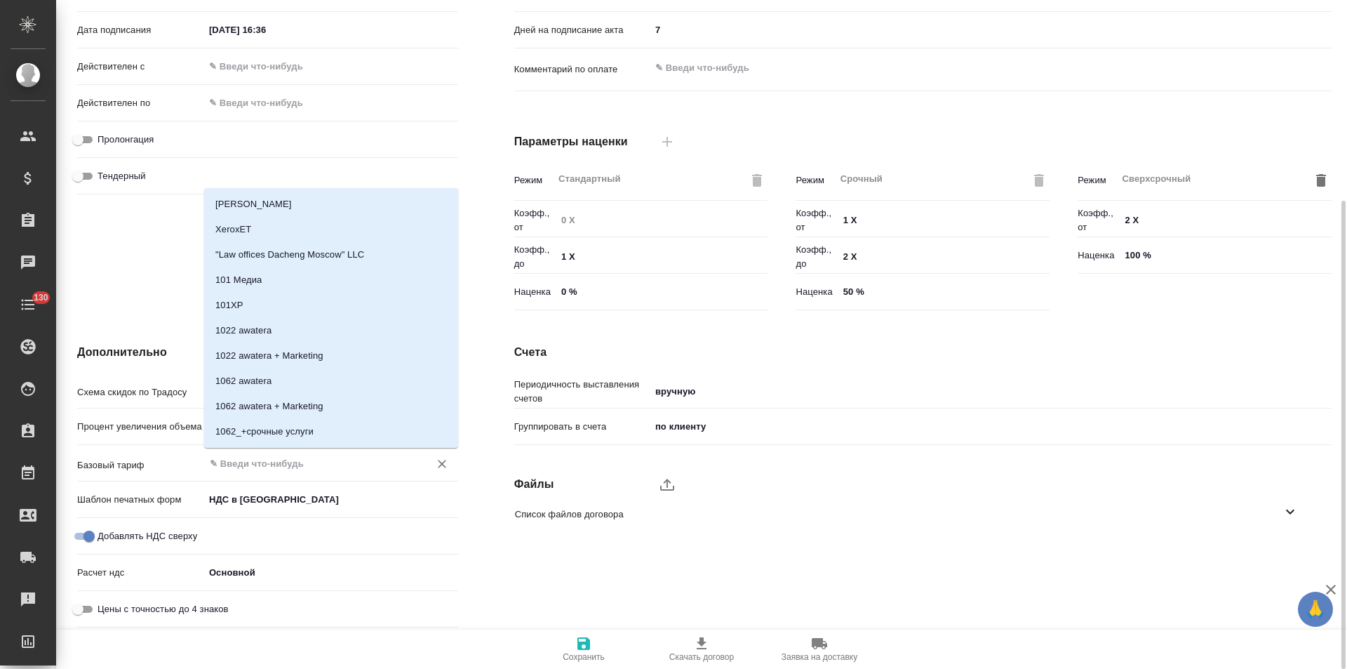
click at [289, 467] on input "text" at bounding box center [307, 463] width 199 height 17
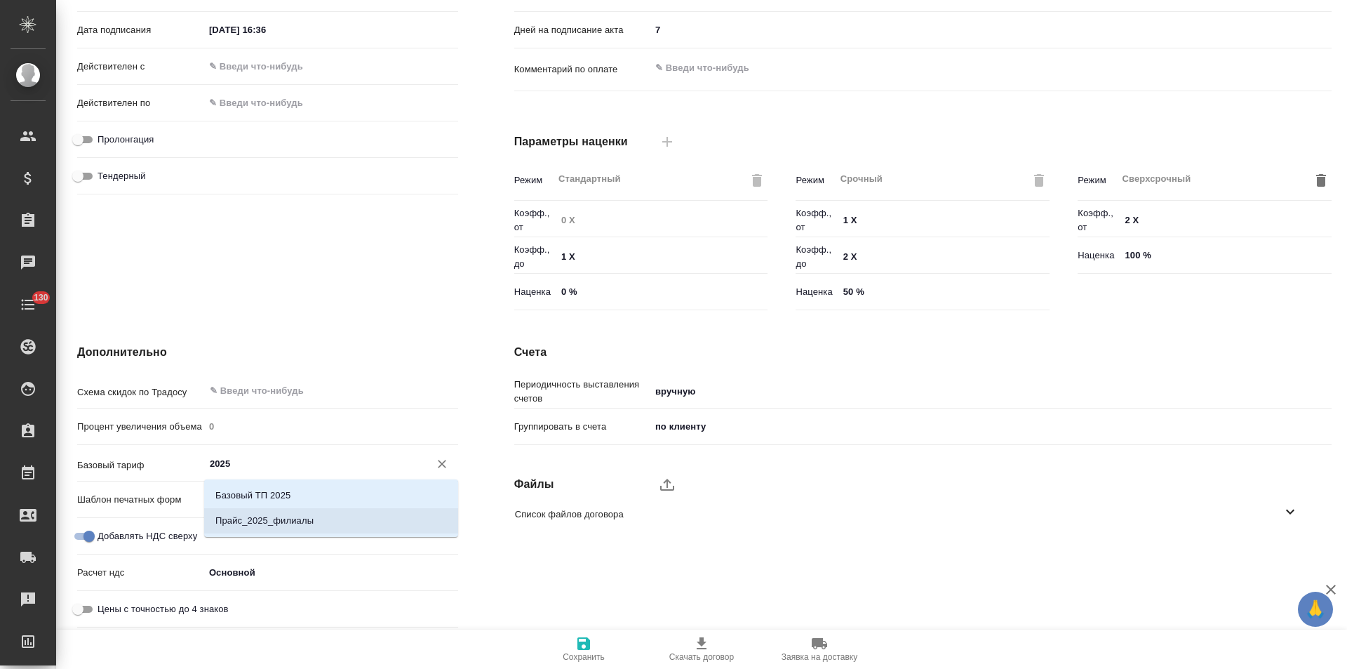
click at [292, 525] on p "Прайс_2025_филиалы" at bounding box center [264, 521] width 98 height 14
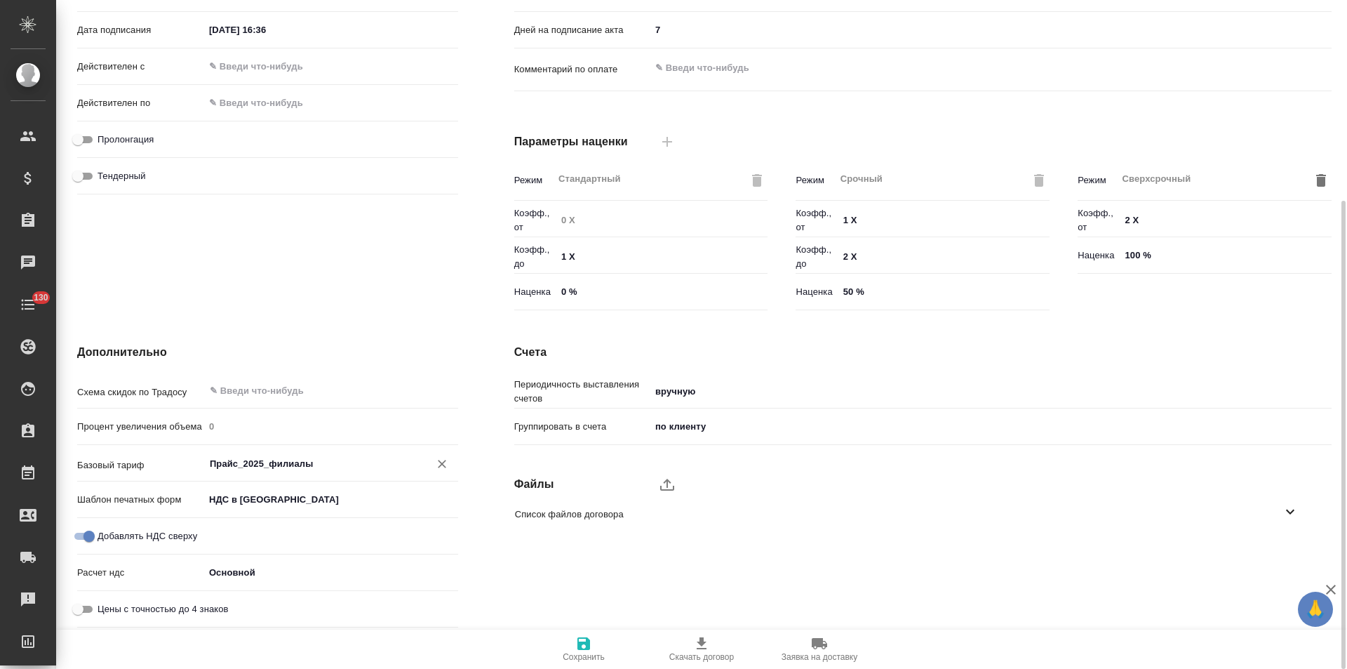
type input "Прайс_2025_филиалы"
click at [580, 636] on icon "button" at bounding box center [583, 643] width 17 height 17
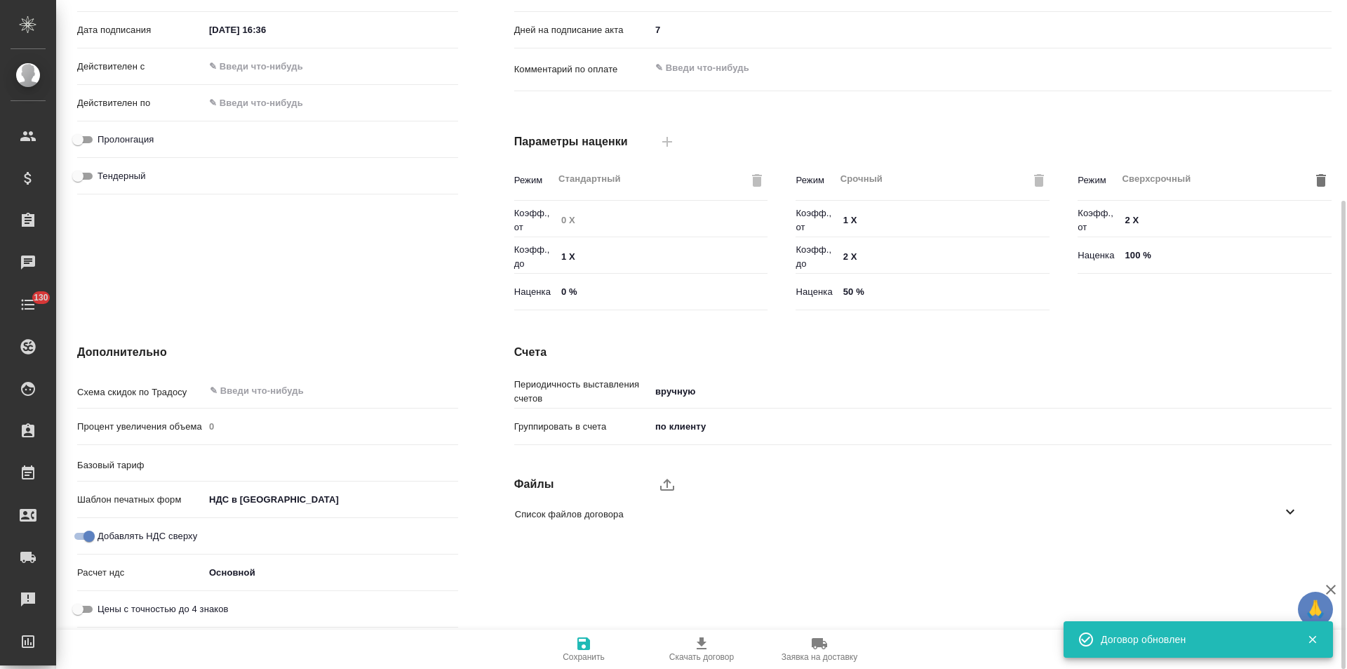
type input "Прайс_2025_филиалы"
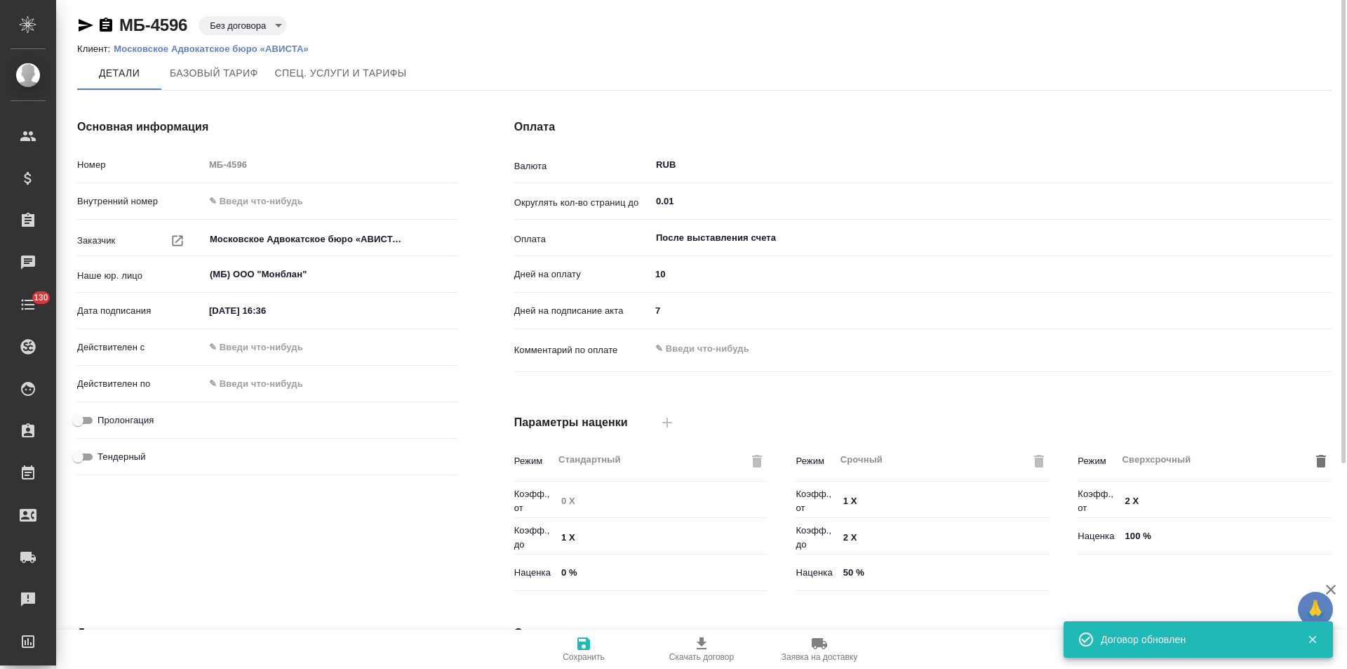
scroll to position [0, 0]
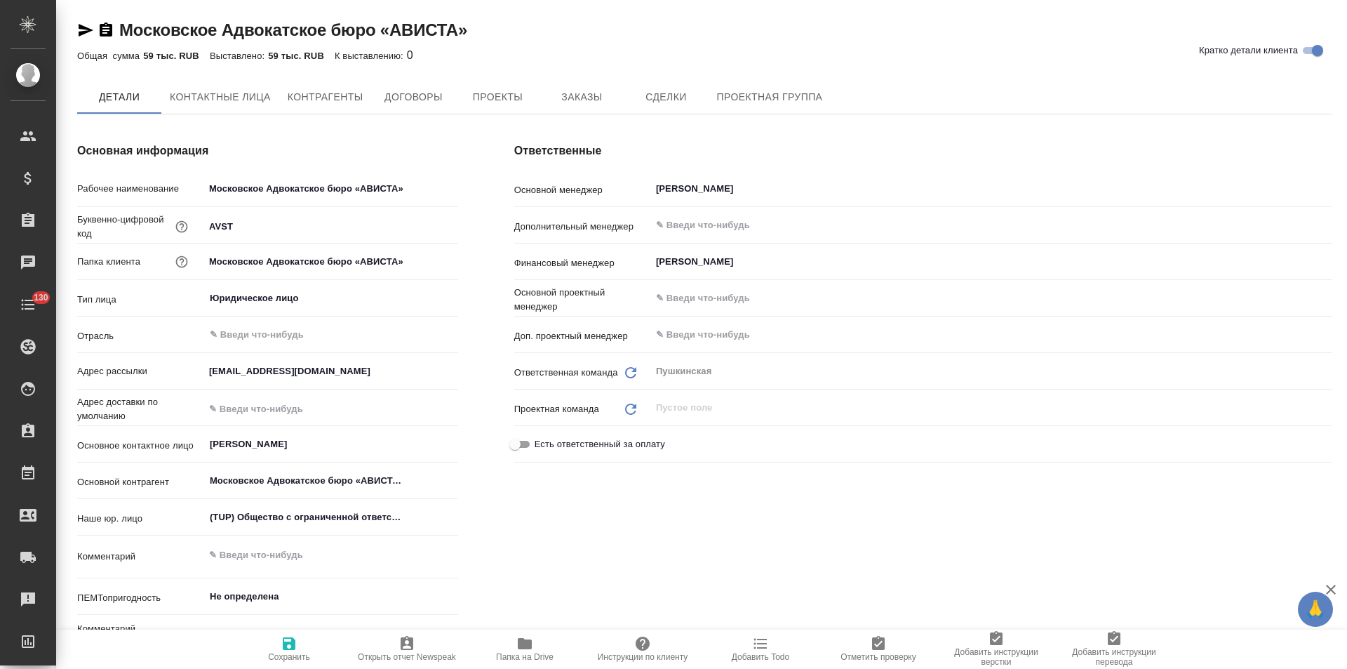
type textarea "x"
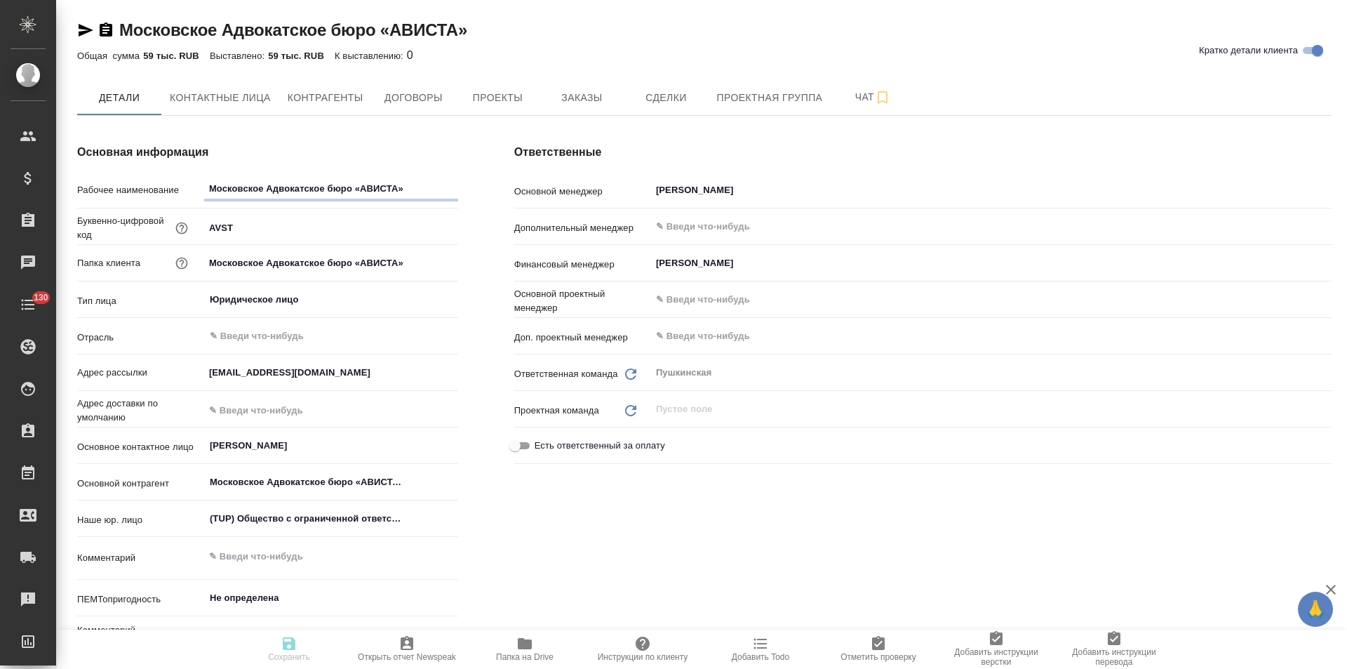
type textarea "x"
click at [437, 95] on span "Договоры" at bounding box center [413, 98] width 67 height 18
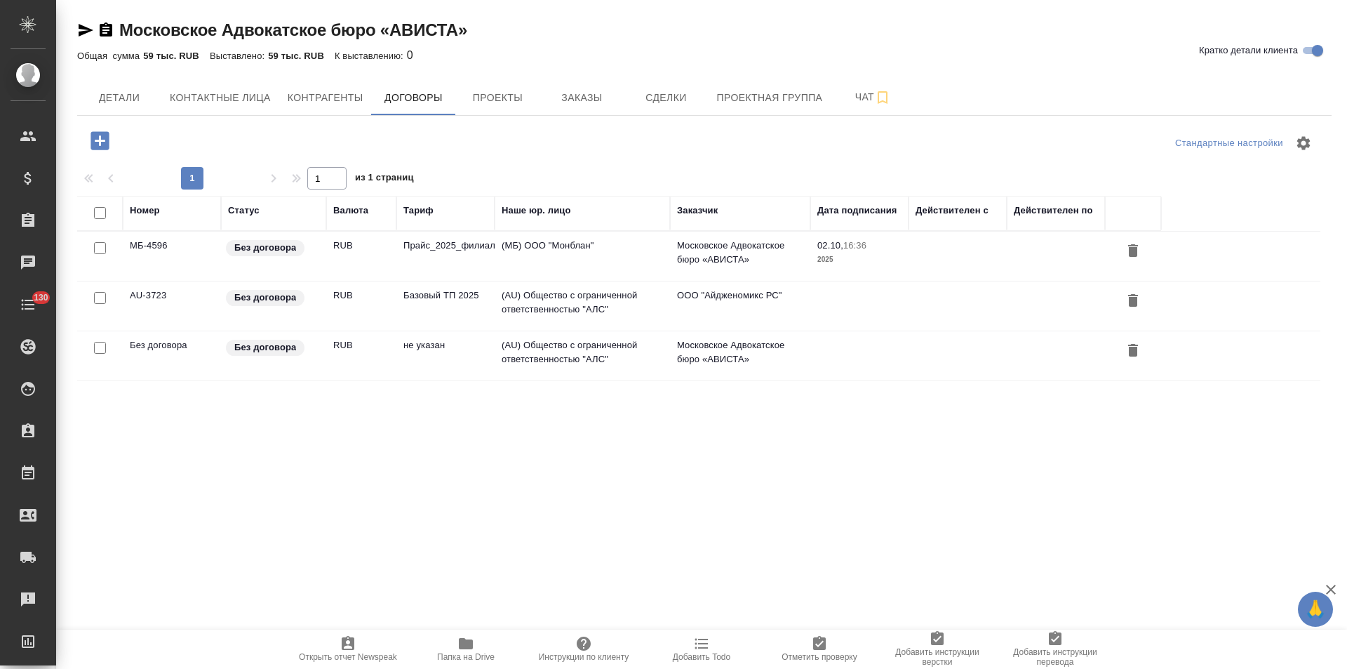
click at [574, 316] on td "(AU) Общество с ограниченной ответственностью "АЛС"" at bounding box center [582, 305] width 175 height 49
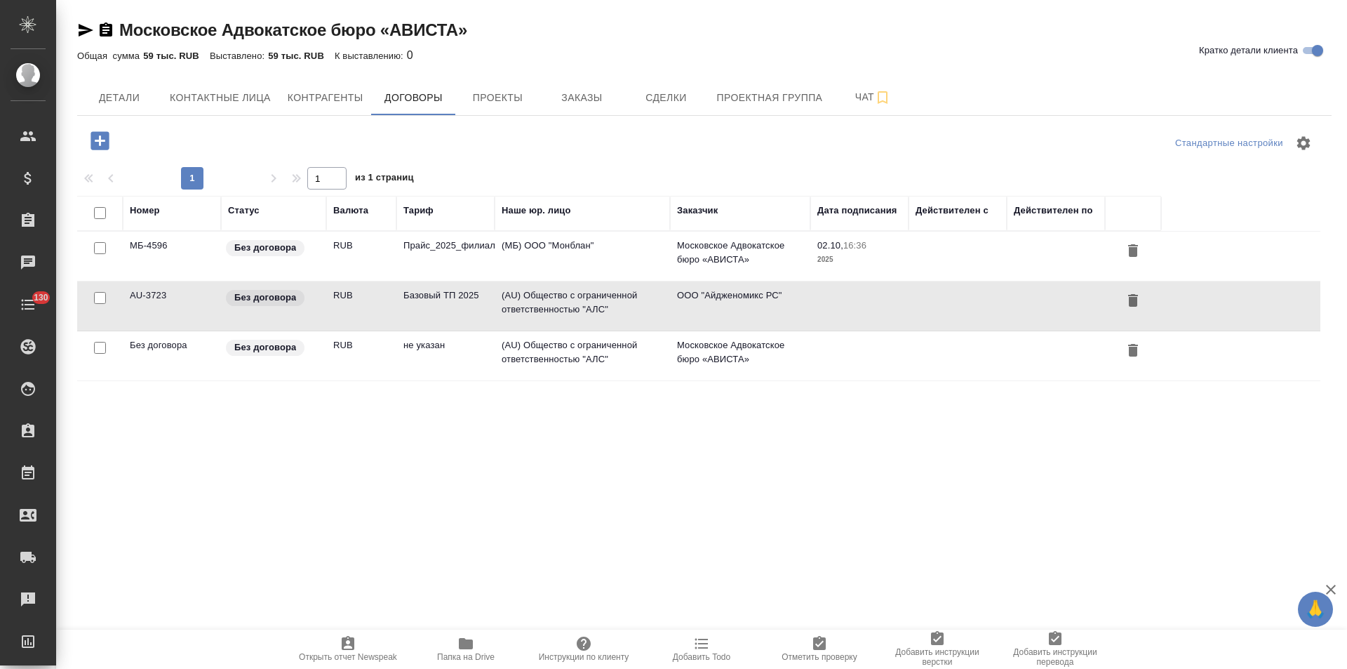
click at [574, 316] on td "(AU) Общество с ограниченной ответственностью "АЛС"" at bounding box center [582, 305] width 175 height 49
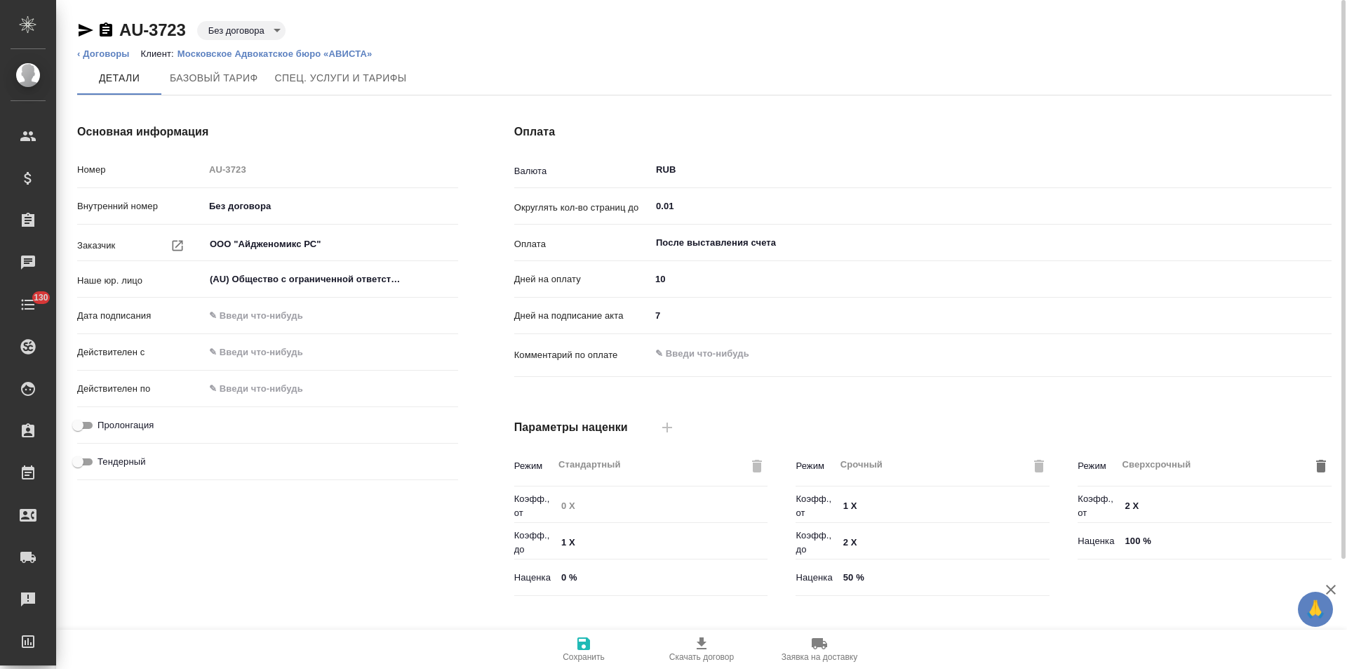
click at [270, 29] on body "🙏 .cls-1 fill:#fff; AWATERA [PERSON_NAME] Спецификации Заказы Чаты 130 Todo Про…" at bounding box center [673, 334] width 1347 height 669
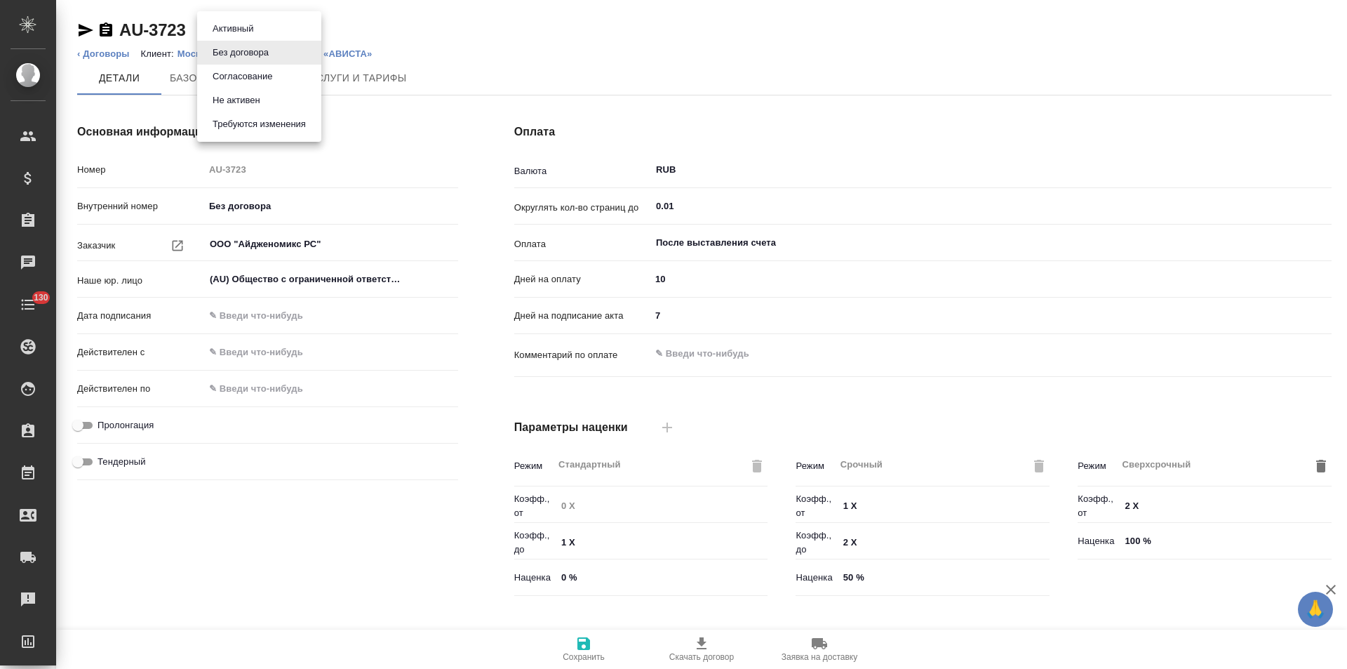
click at [259, 99] on button "Не активен" at bounding box center [236, 100] width 56 height 15
type input "Базовый ТП 2025"
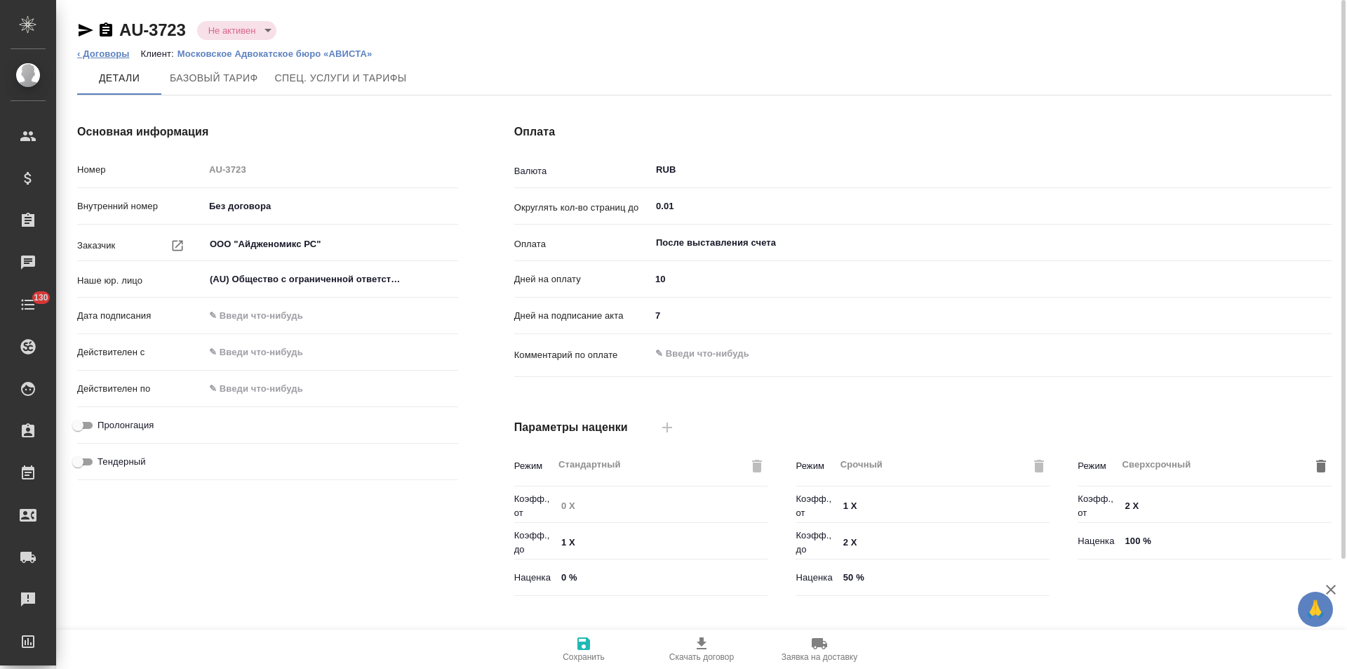
click at [94, 51] on link "‹ Договоры" at bounding box center [103, 53] width 53 height 11
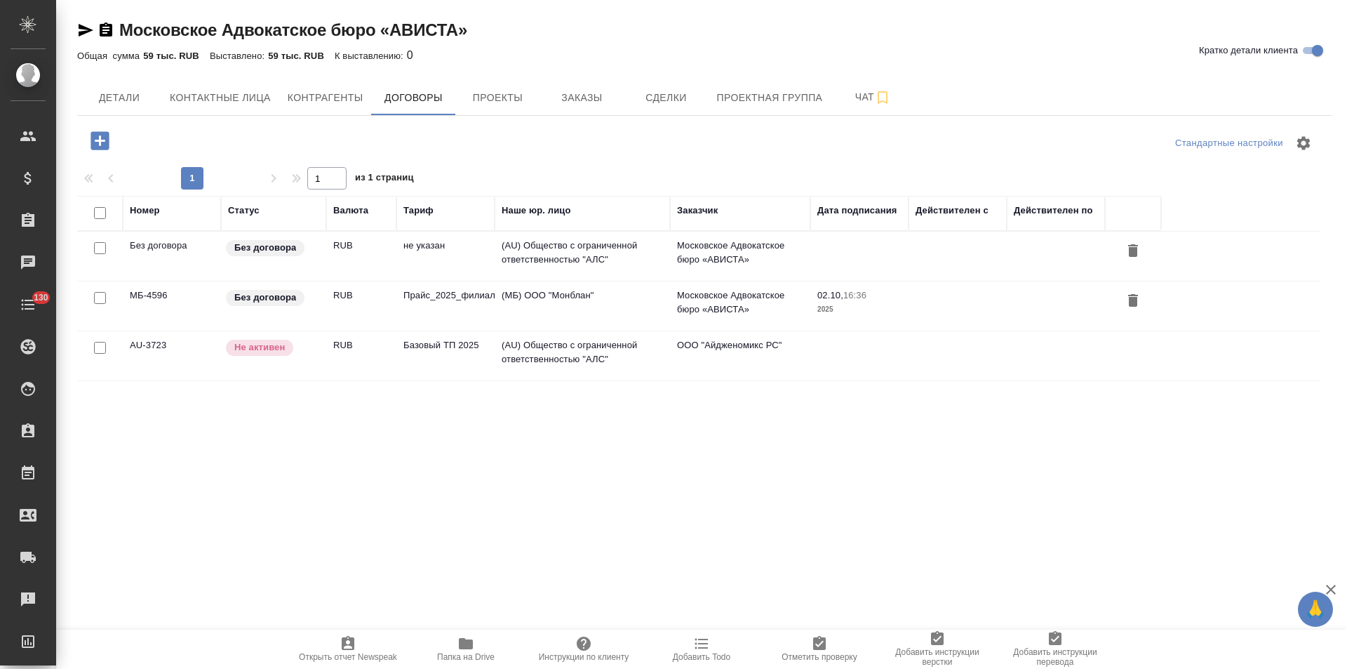
click at [619, 253] on td "(AU) Общество с ограниченной ответственностью "АЛС"" at bounding box center [582, 256] width 175 height 49
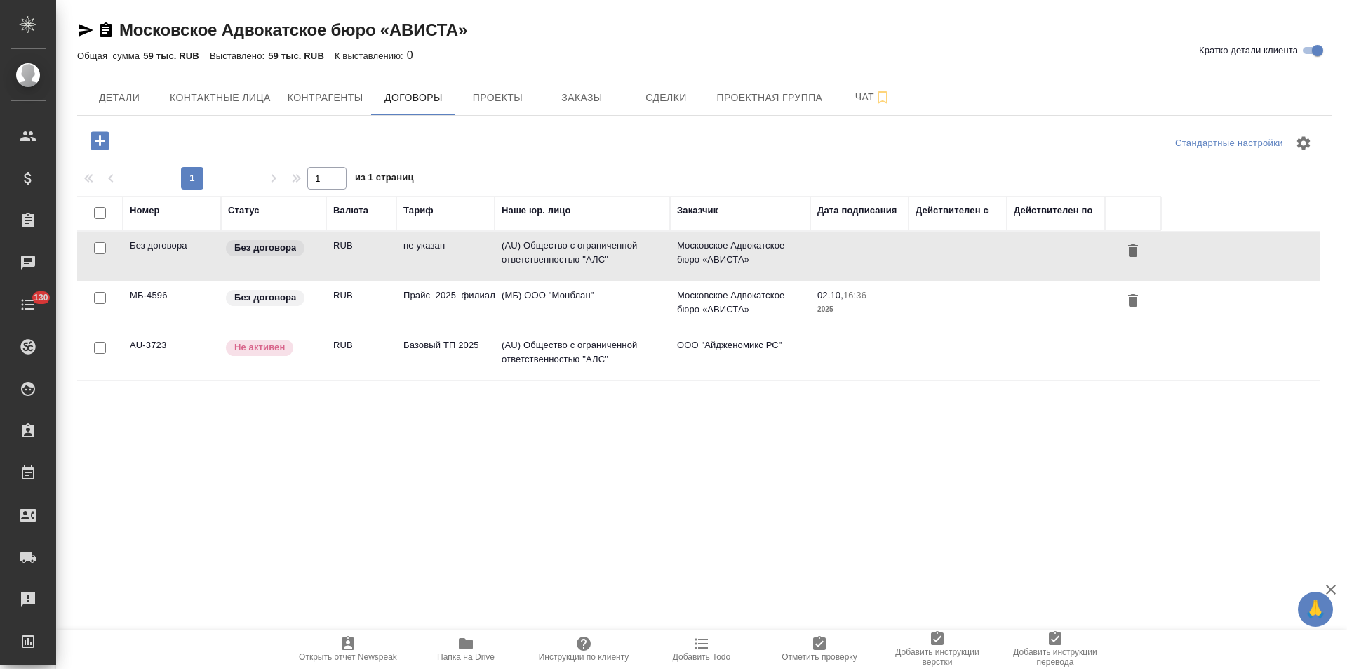
click at [619, 253] on td "(AU) Общество с ограниченной ответственностью "АЛС"" at bounding box center [582, 256] width 175 height 49
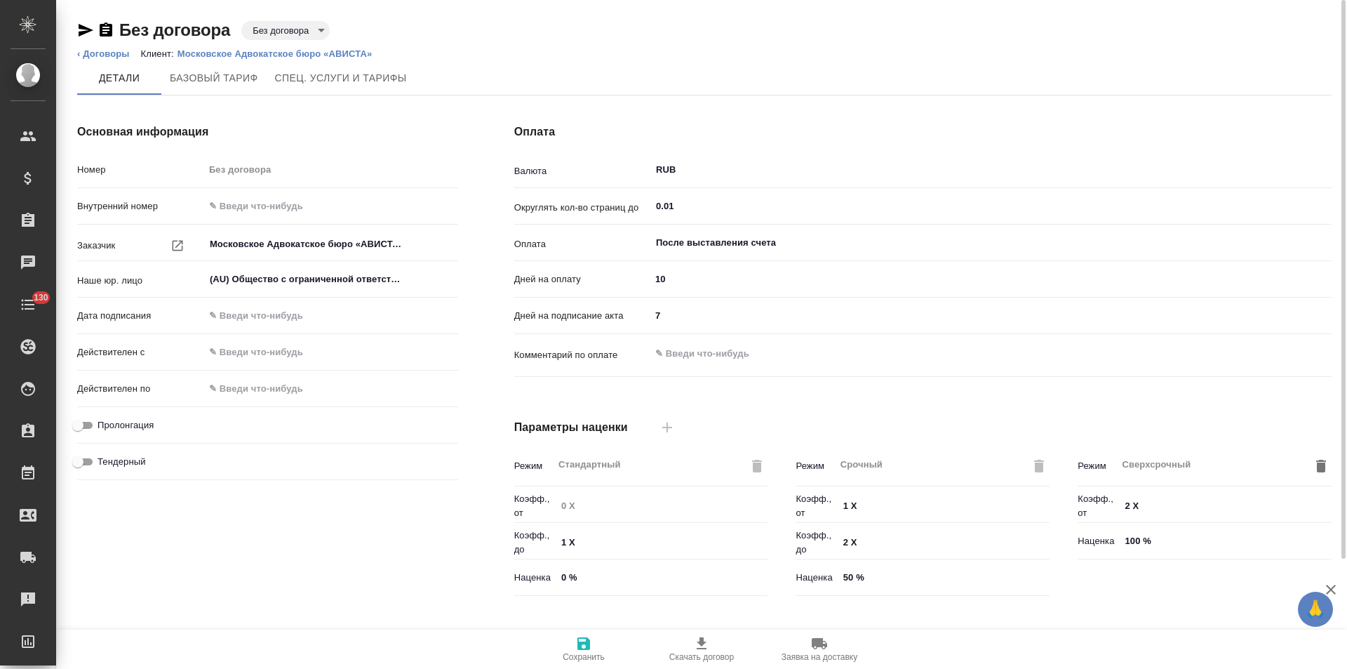
click at [317, 28] on body "🙏 .cls-1 fill:#fff; AWATERA Левченко Юлия Клиенты Спецификации Заказы Чаты 130 …" at bounding box center [673, 334] width 1347 height 669
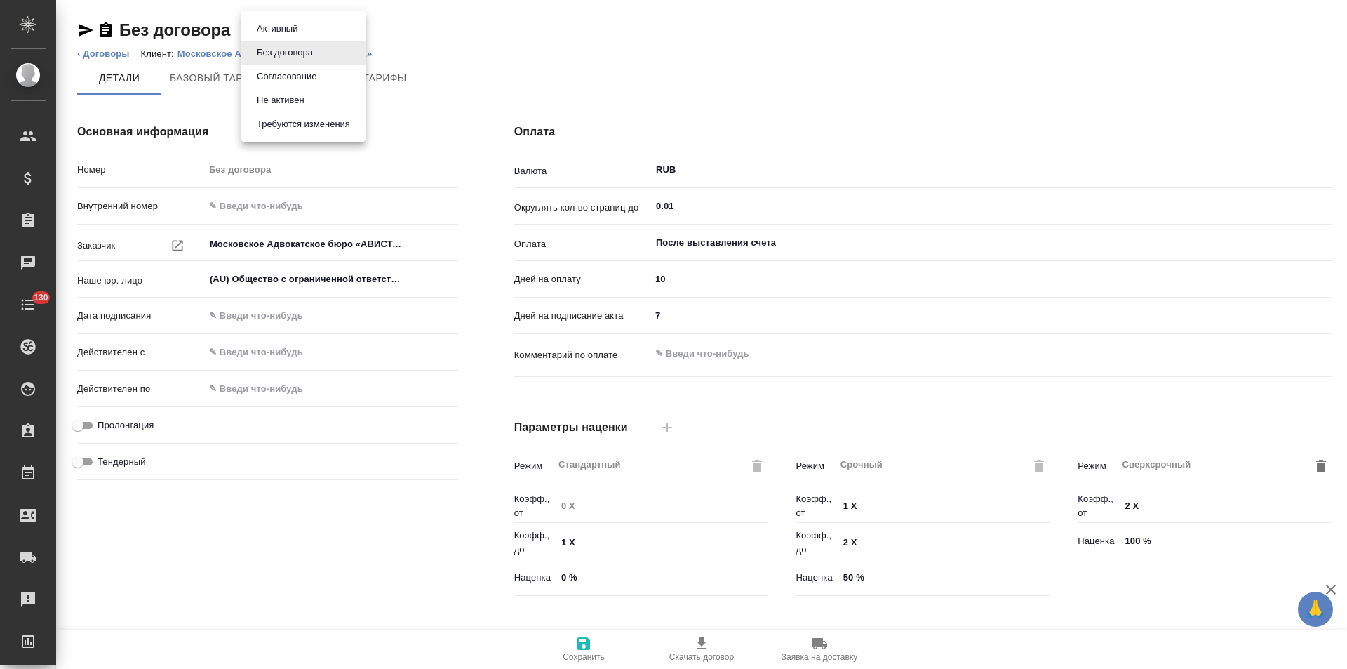
click at [303, 98] on button "Не активен" at bounding box center [281, 100] width 56 height 15
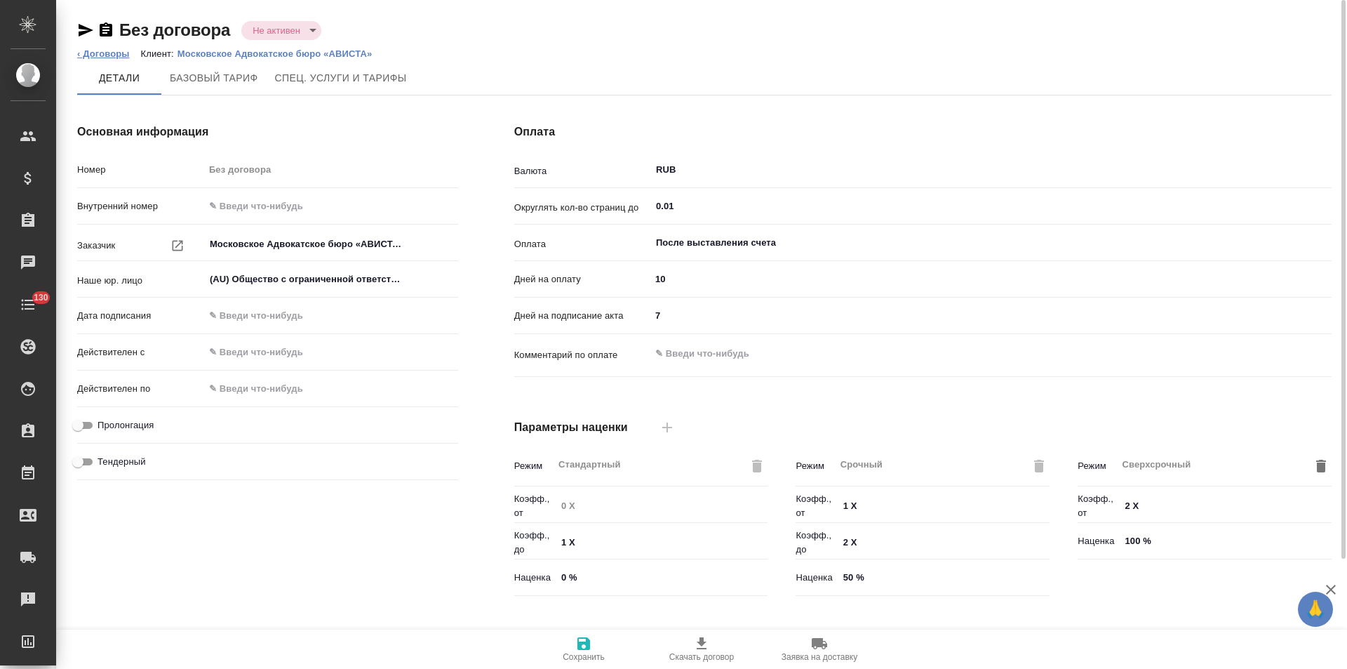
click at [96, 55] on link "‹ Договоры" at bounding box center [103, 53] width 53 height 11
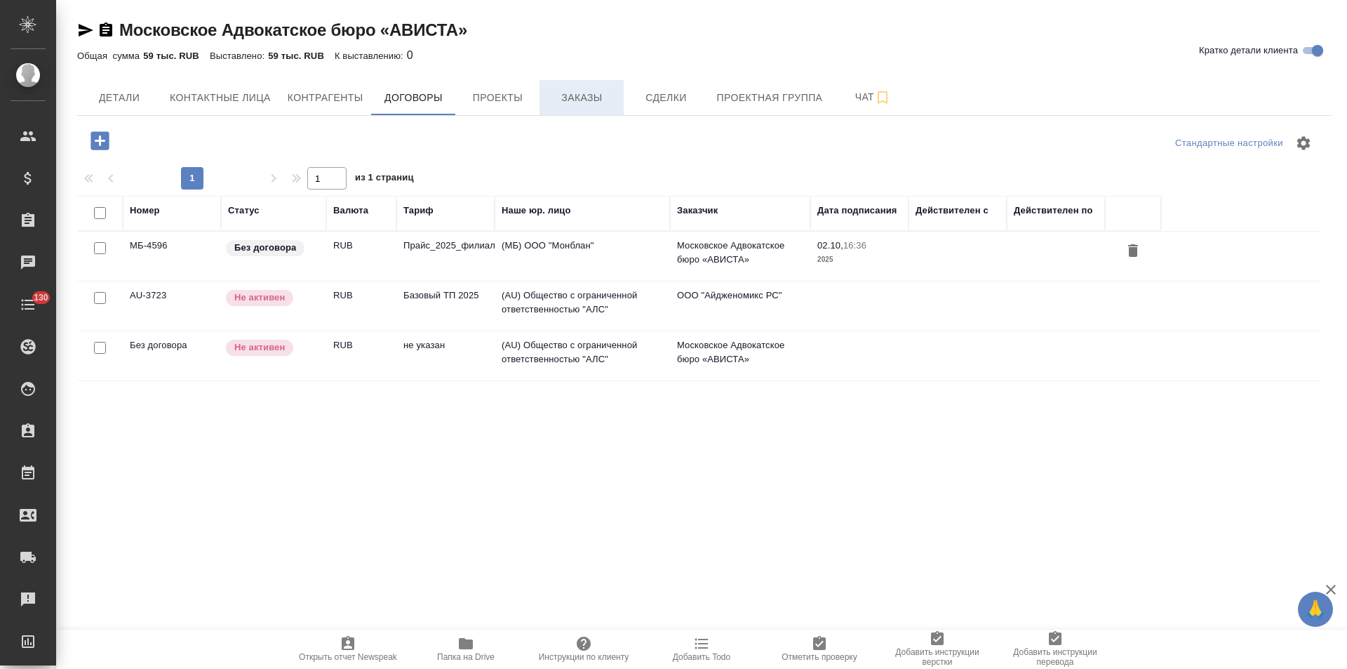
click at [582, 101] on span "Заказы" at bounding box center [581, 98] width 67 height 18
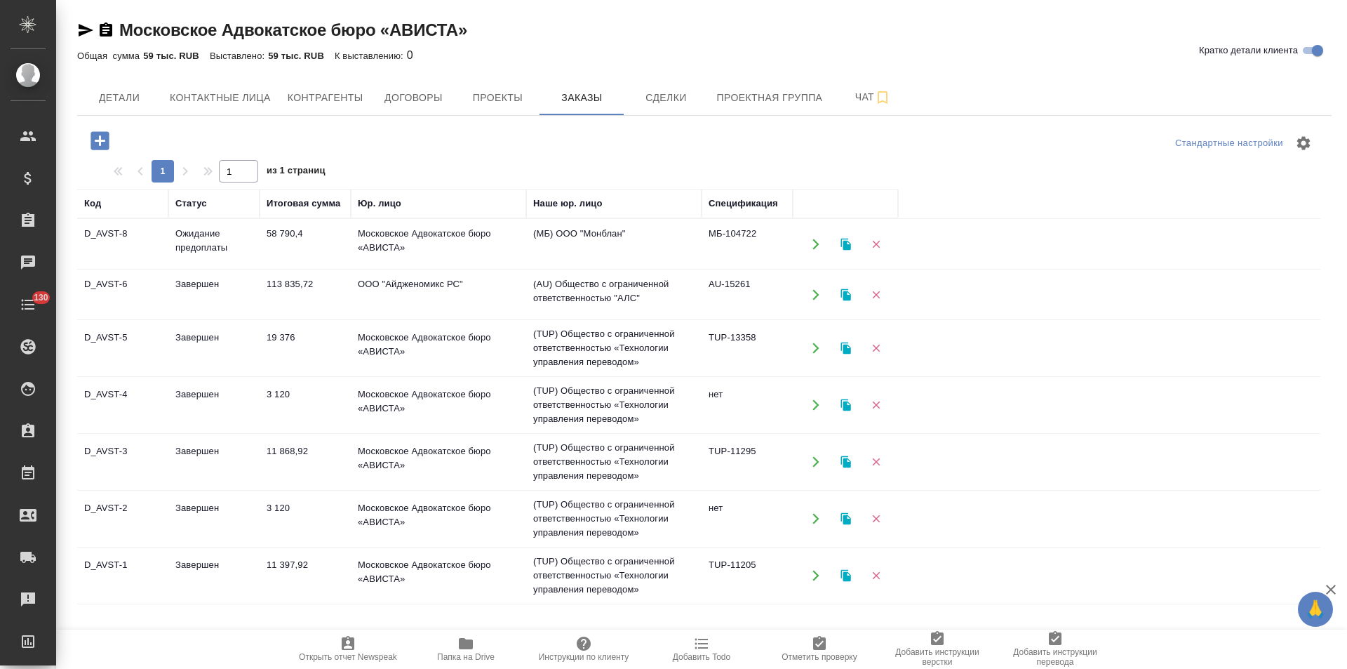
click at [649, 295] on td "(AU) Общество с ограниченной ответственностью "АЛС"" at bounding box center [613, 294] width 175 height 49
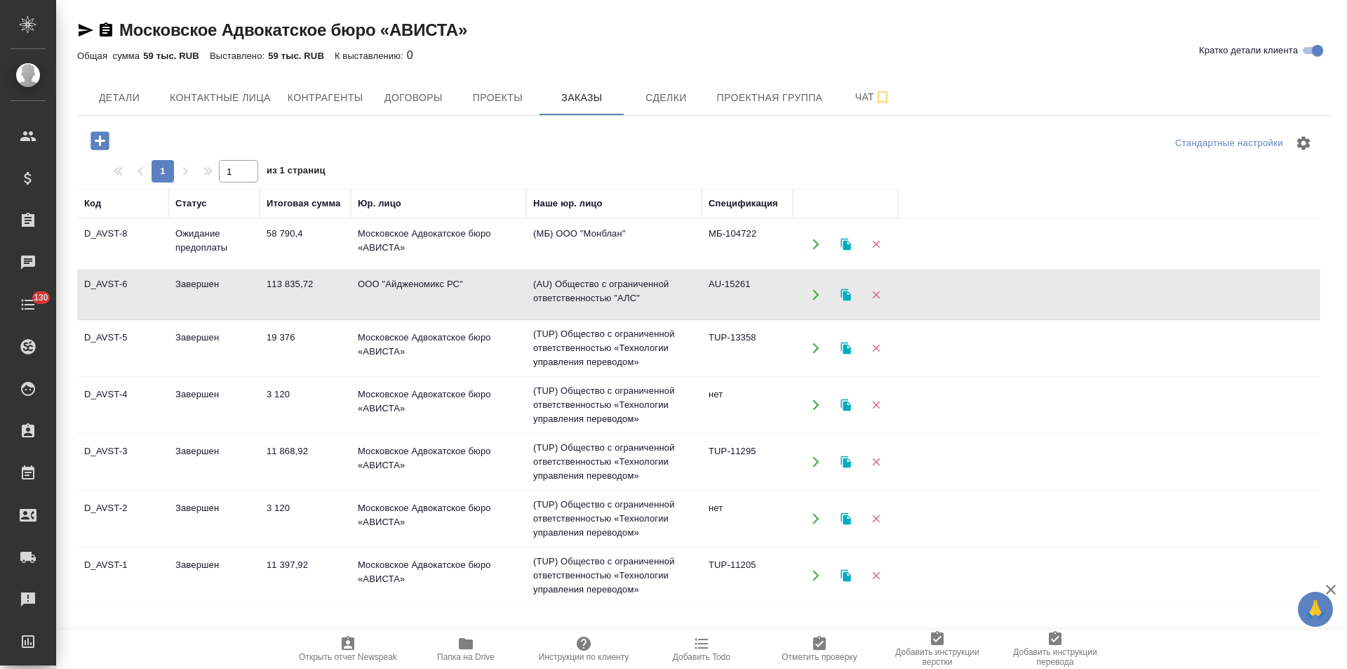
click at [650, 295] on td "(AU) Общество с ограниченной ответственностью "АЛС"" at bounding box center [613, 294] width 175 height 49
click at [126, 106] on span "Детали" at bounding box center [119, 98] width 67 height 18
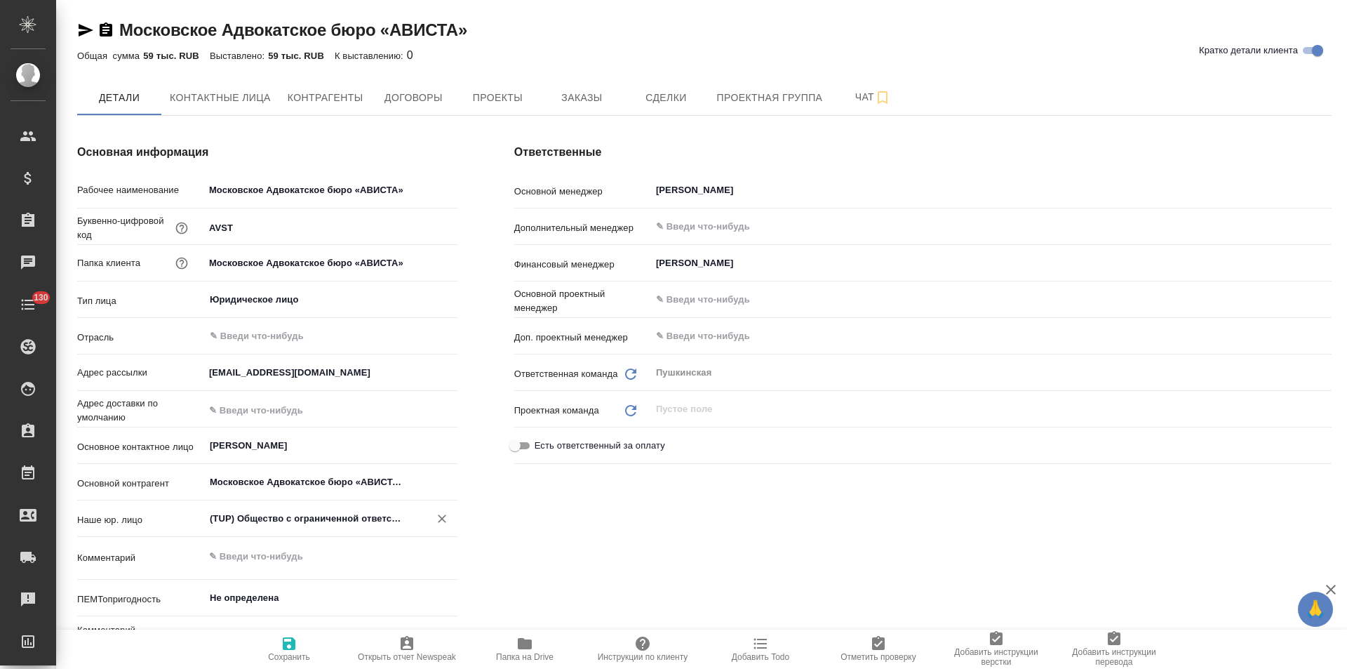
type textarea "x"
click at [448, 519] on icon "Очистить" at bounding box center [442, 519] width 14 height 14
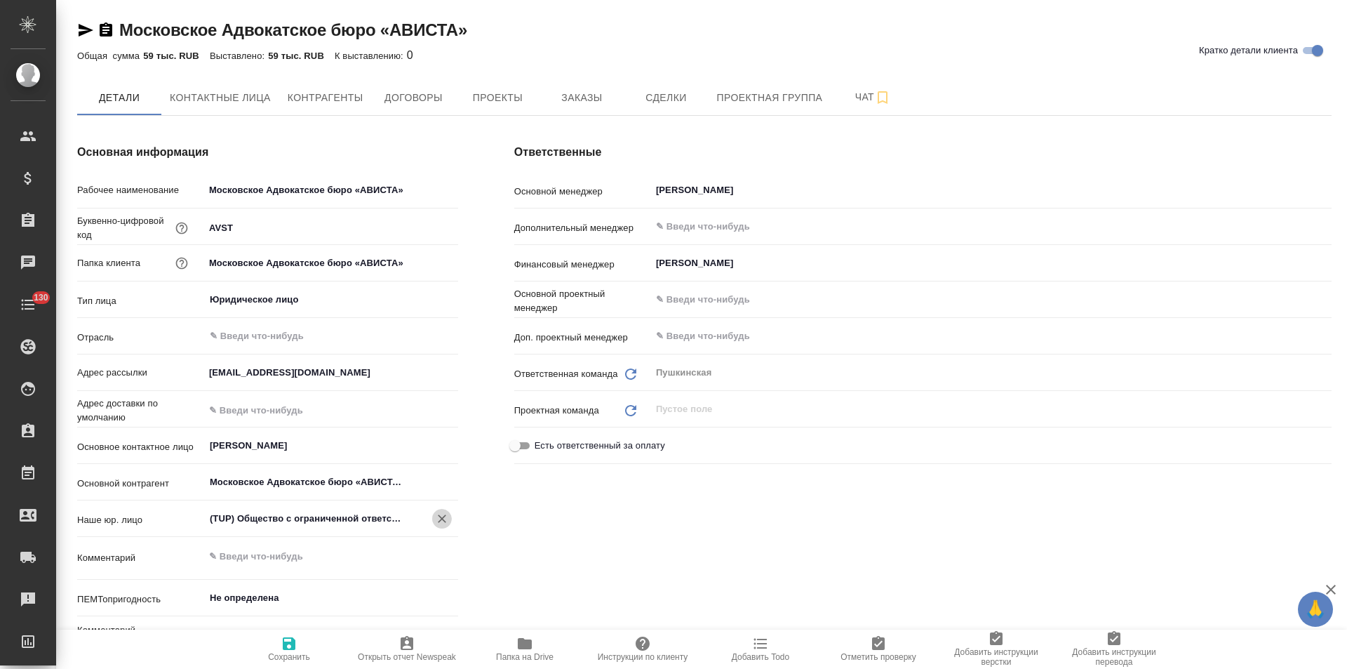
type textarea "x"
click at [297, 648] on icon "button" at bounding box center [289, 643] width 17 height 17
type textarea "x"
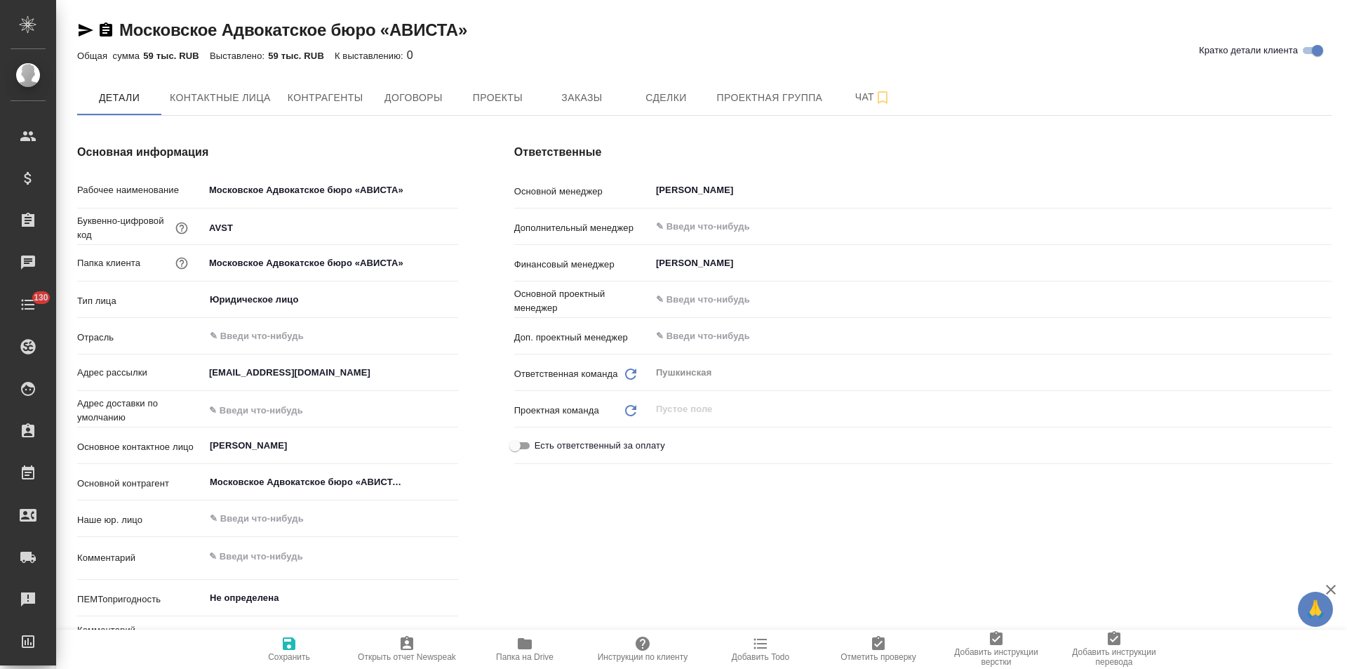
type textarea "x"
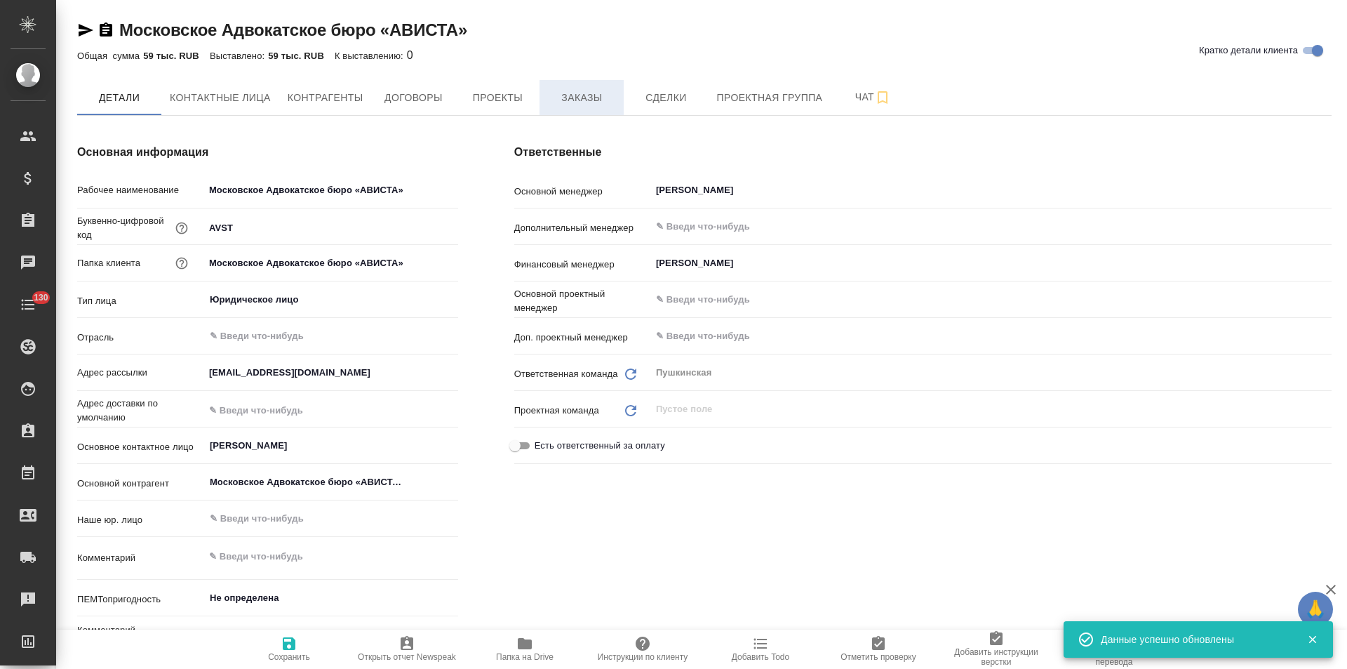
type textarea "x"
click at [604, 109] on button "Заказы" at bounding box center [582, 97] width 84 height 35
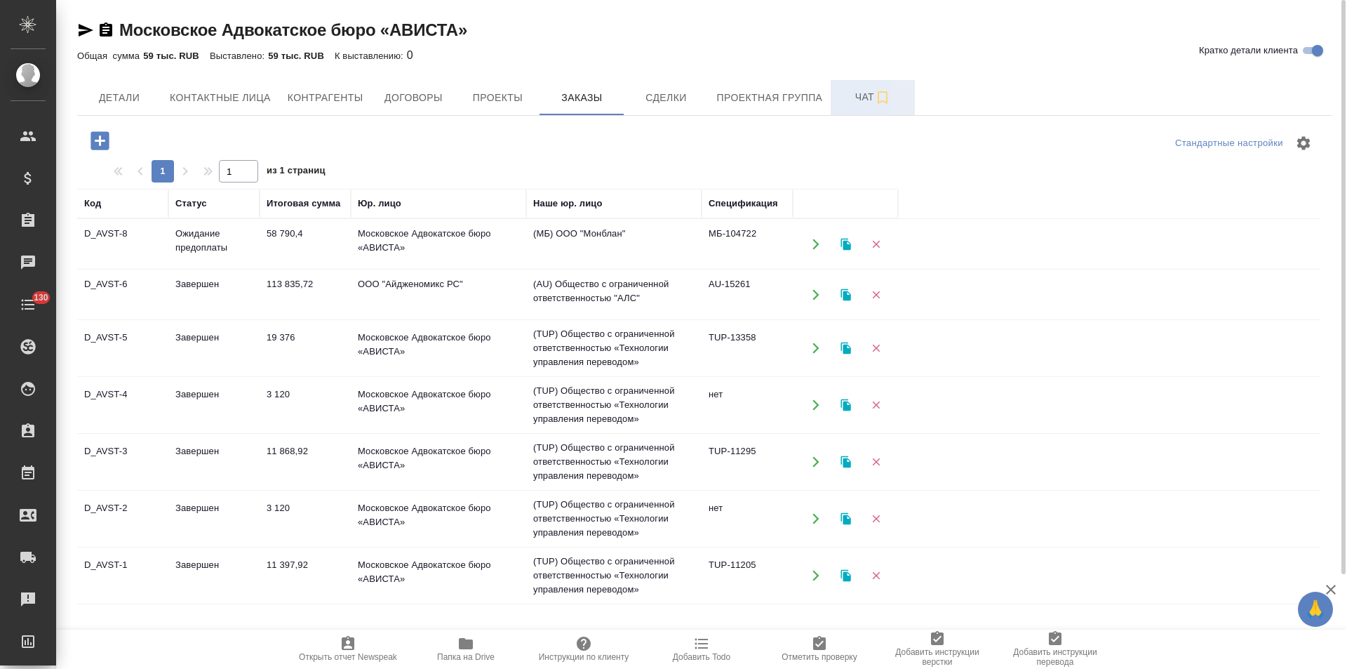
click at [844, 98] on span "Чат" at bounding box center [872, 97] width 67 height 18
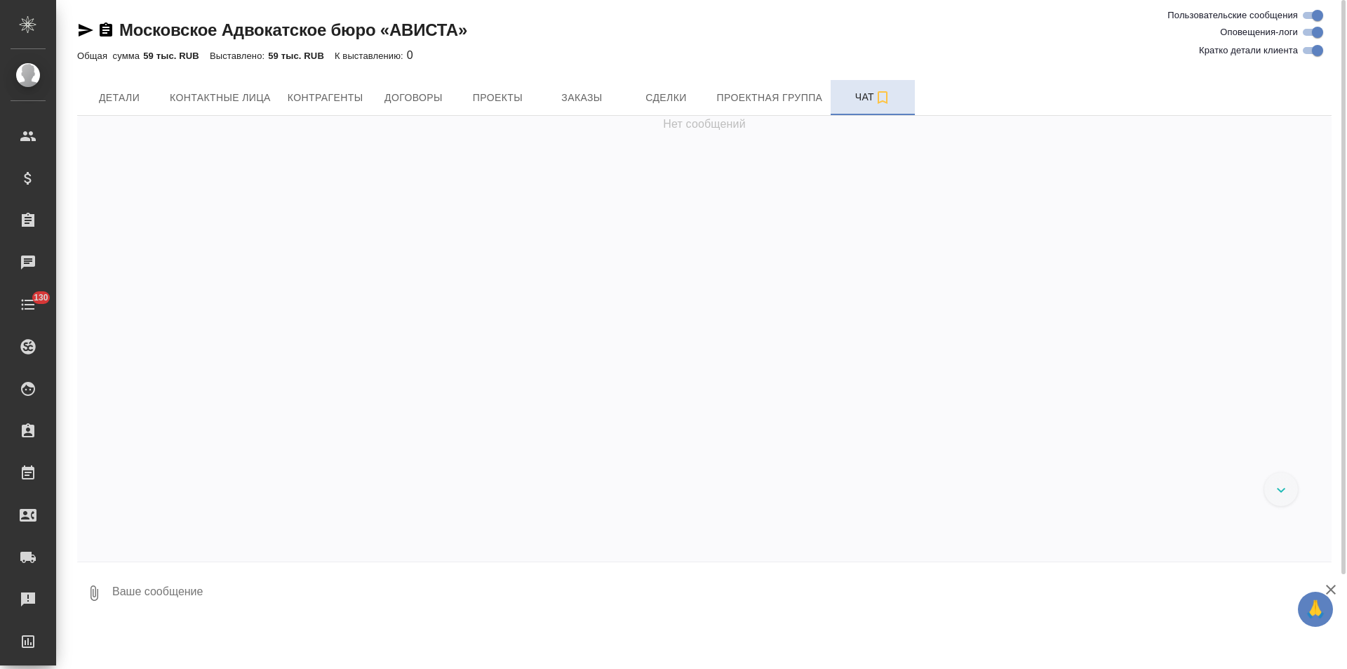
scroll to position [292, 0]
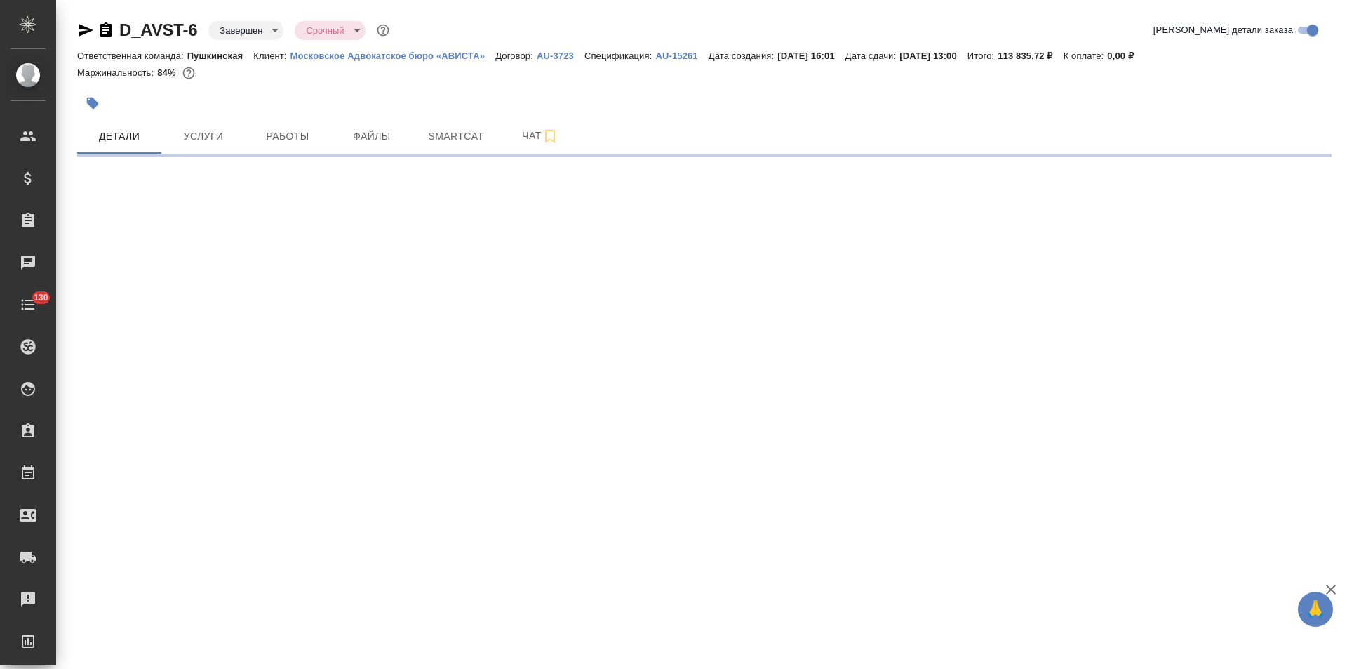
select select "RU"
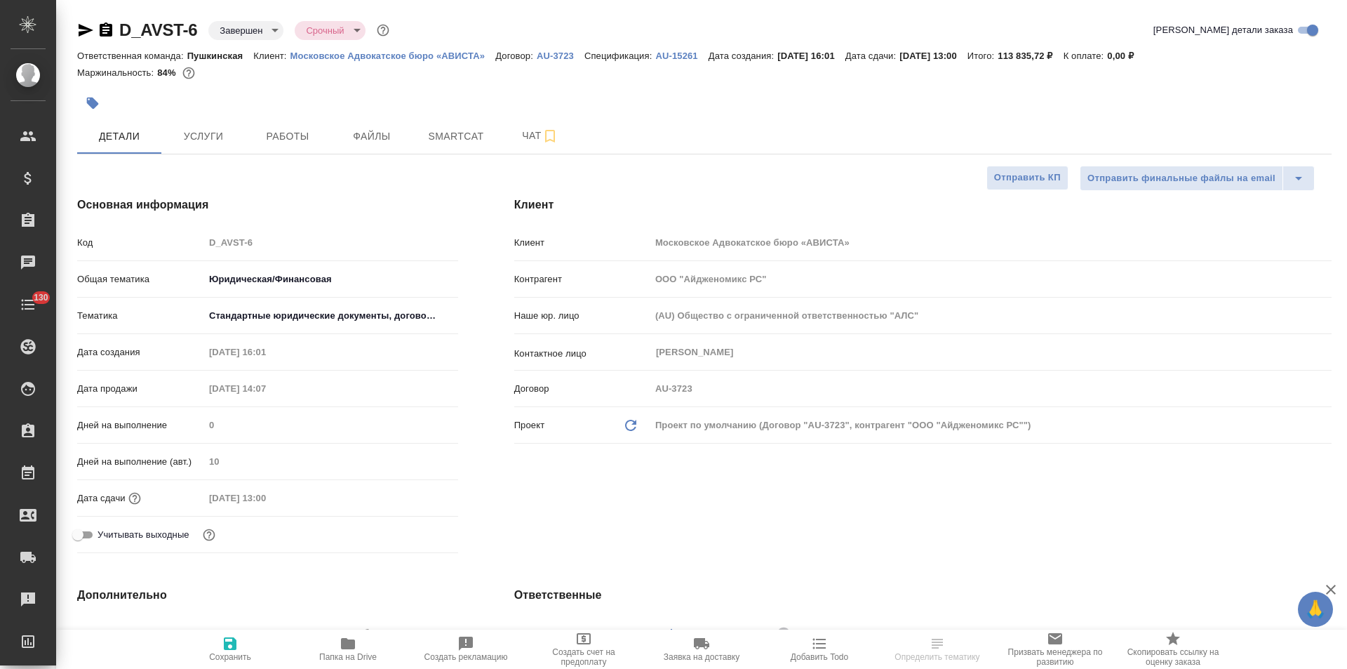
type textarea "x"
type input "Авдеенко Кирилл"
type input "[PERSON_NAME]"
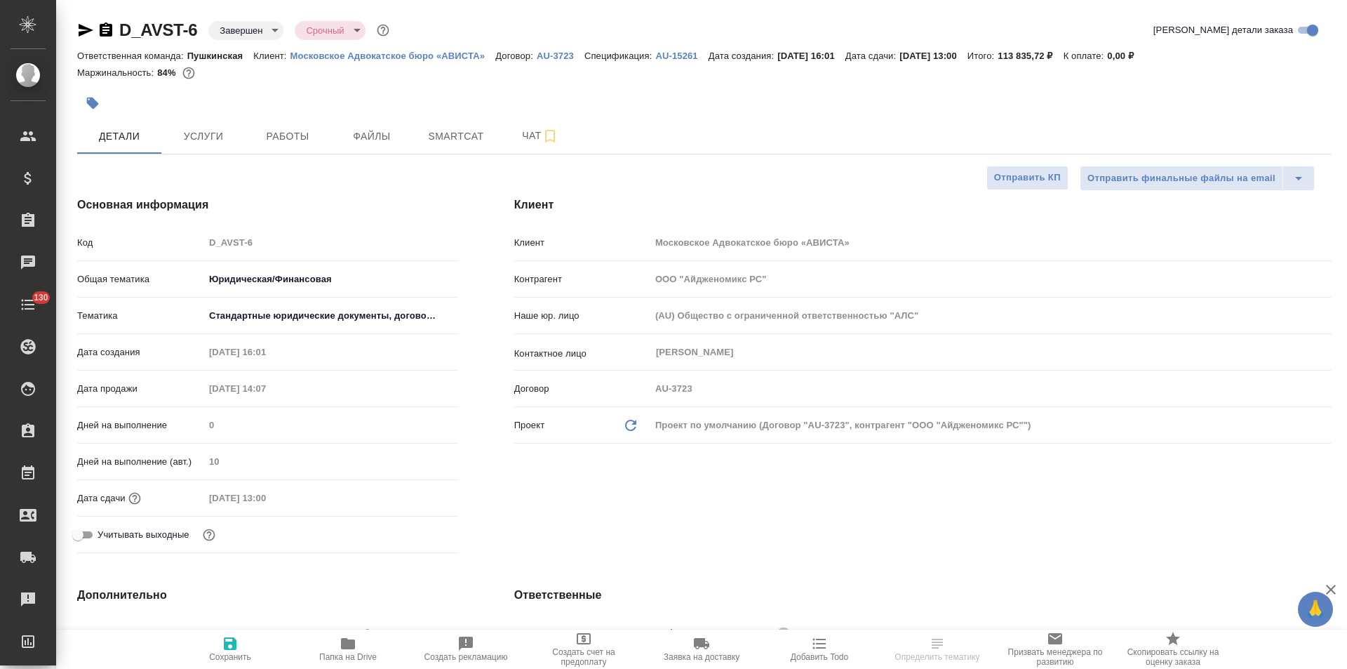
type textarea "x"
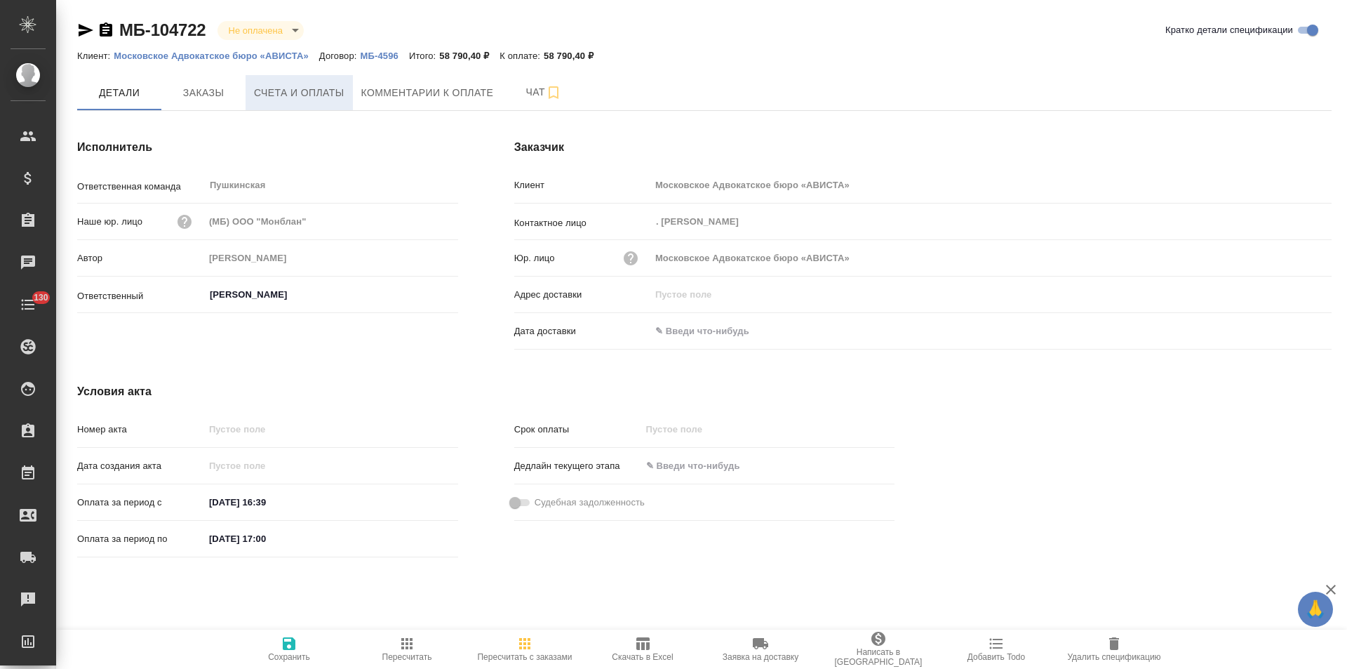
click at [303, 88] on span "Счета и оплаты" at bounding box center [299, 93] width 91 height 18
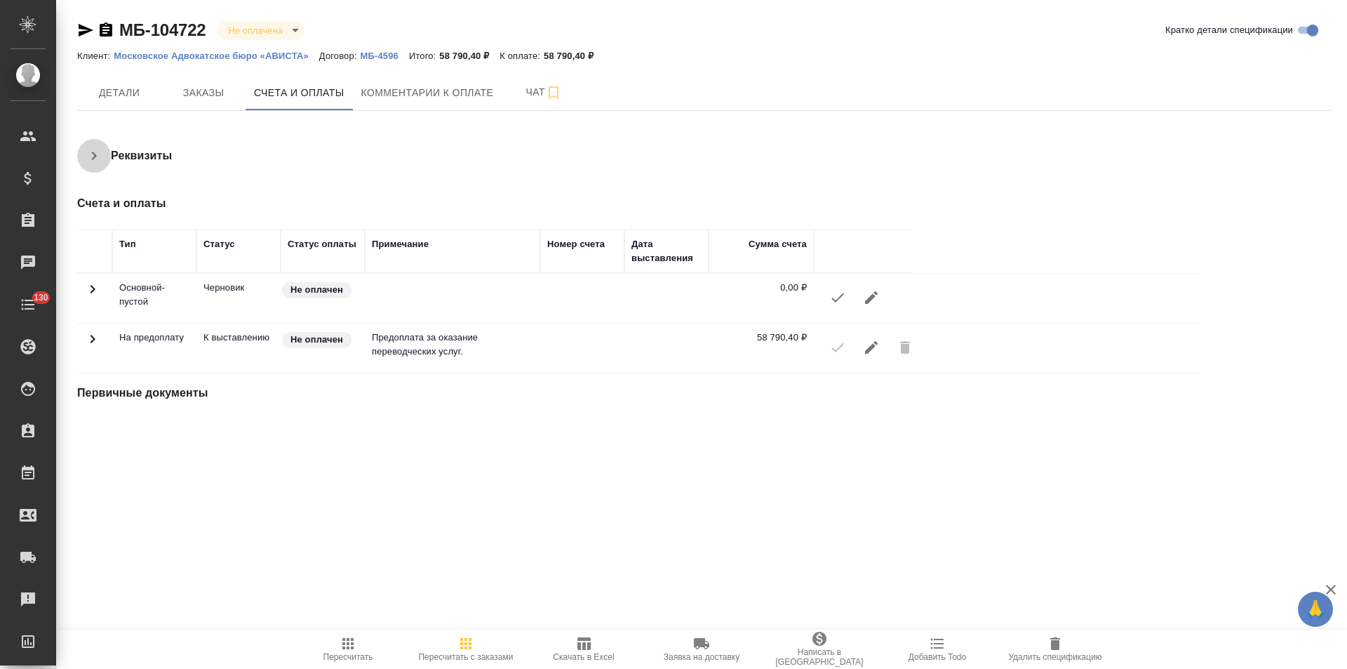
click at [93, 159] on icon "button" at bounding box center [94, 156] width 5 height 8
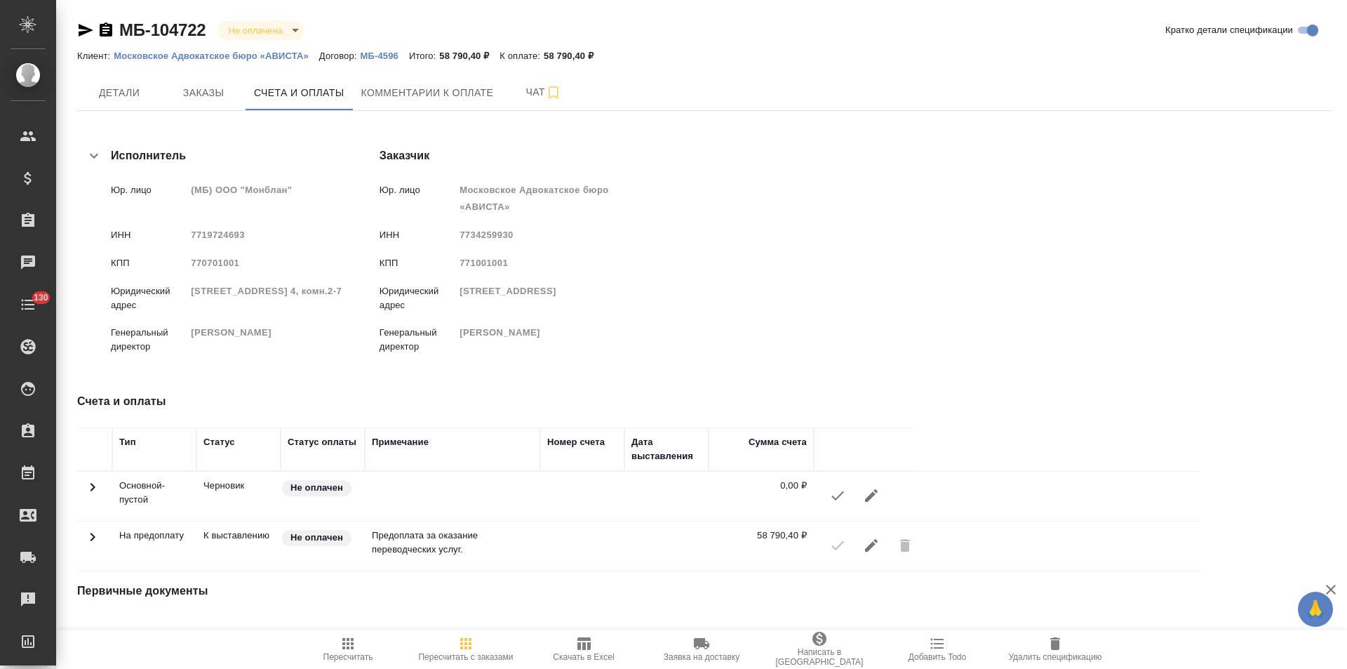
click at [272, 58] on p "Московское Адвокатское бюро «АВИСТА»" at bounding box center [217, 56] width 206 height 11
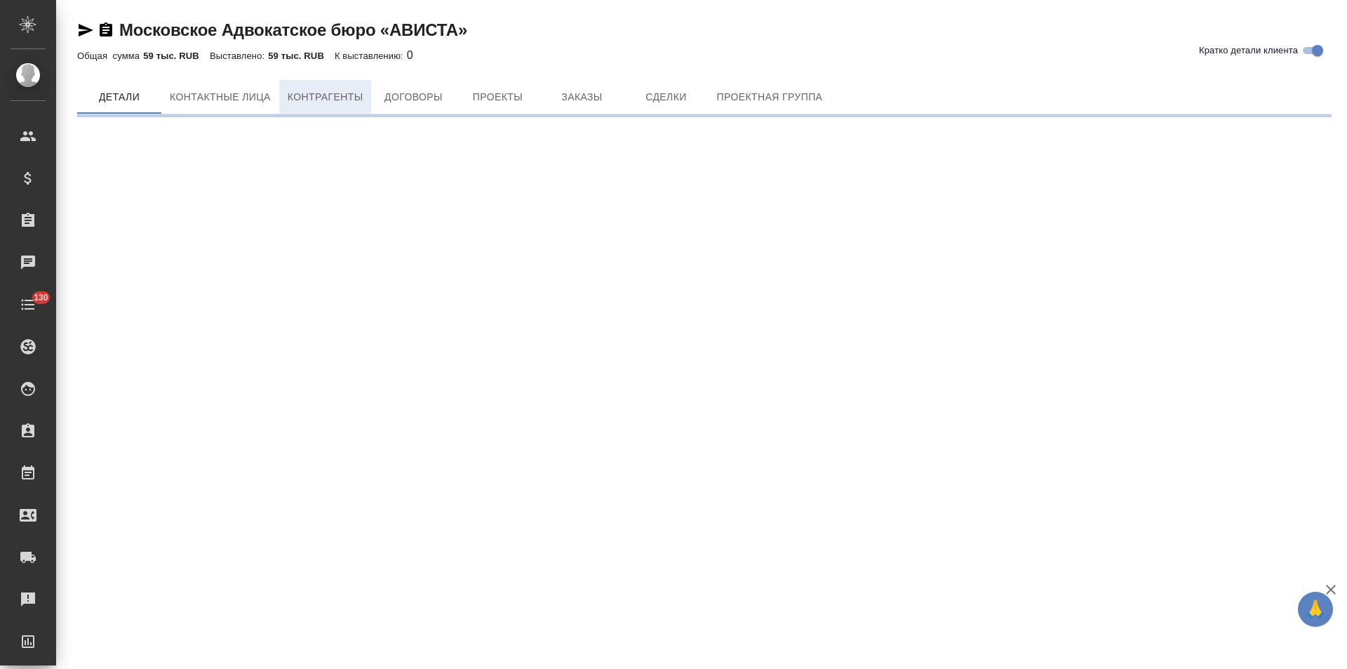
click at [330, 95] on span "Контрагенты" at bounding box center [326, 97] width 76 height 18
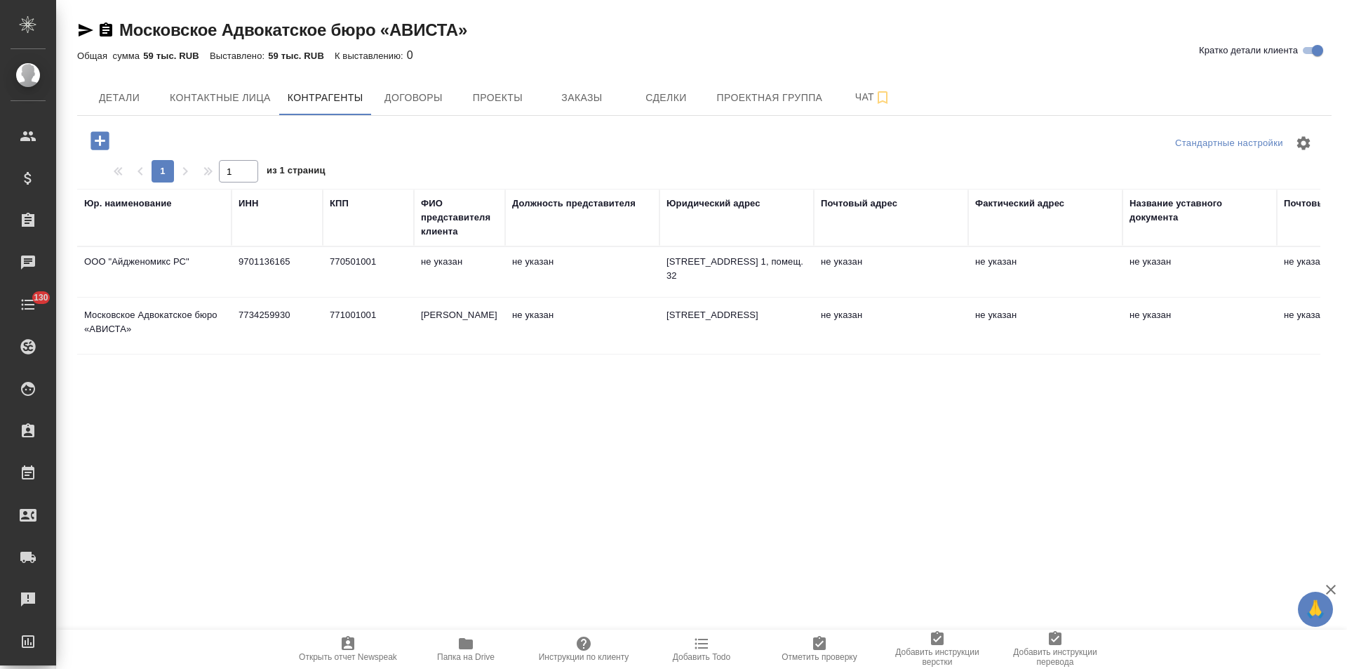
click at [338, 342] on td "771001001" at bounding box center [368, 325] width 91 height 49
type textarea "Московское Адвокатское бюро «АВИСТА»"
type input "7734259930"
type input "771001001"
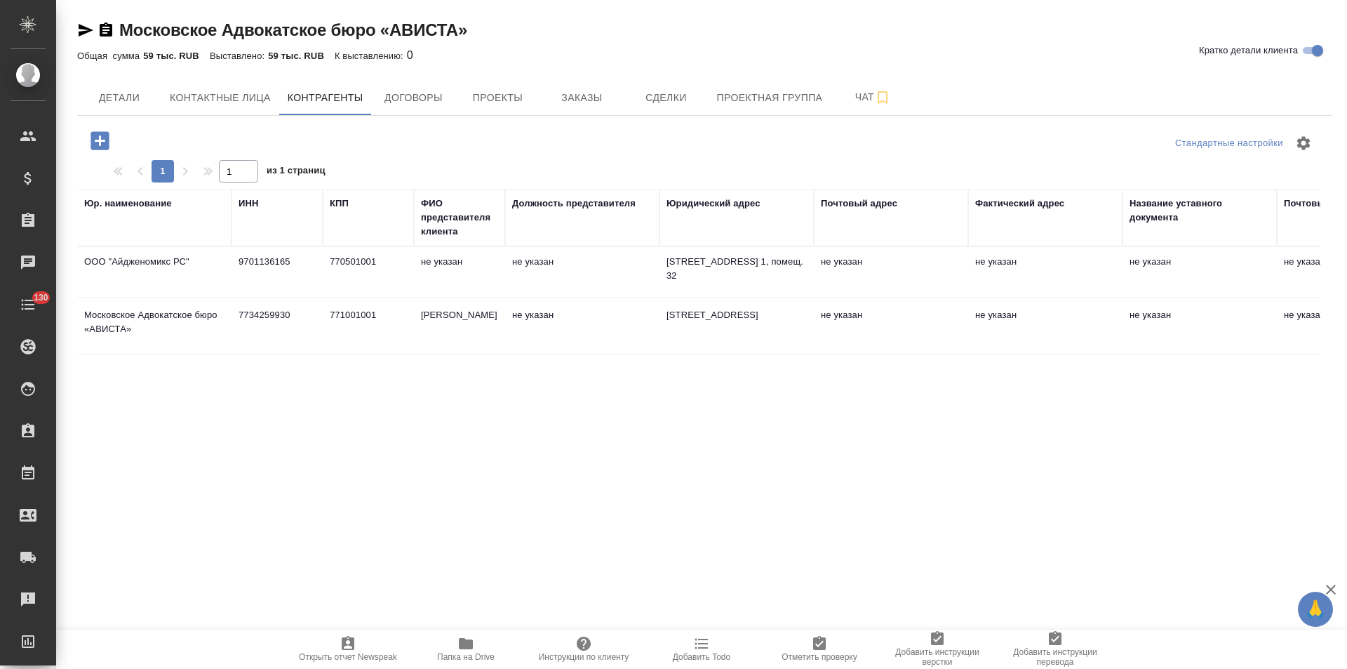
type input "Самойлов Сергей Генрихович"
type textarea "127006, город Москва, ул. Малая Дмитровка, д.23/15, кв.3"
type input "ФИЛИАЛ «ЦЕНТРАЛЬНЫЙ» БАНКА ВТБ (ПАО) г.МОСКВА"
type input "40703810400000010802"
type input "044525411"
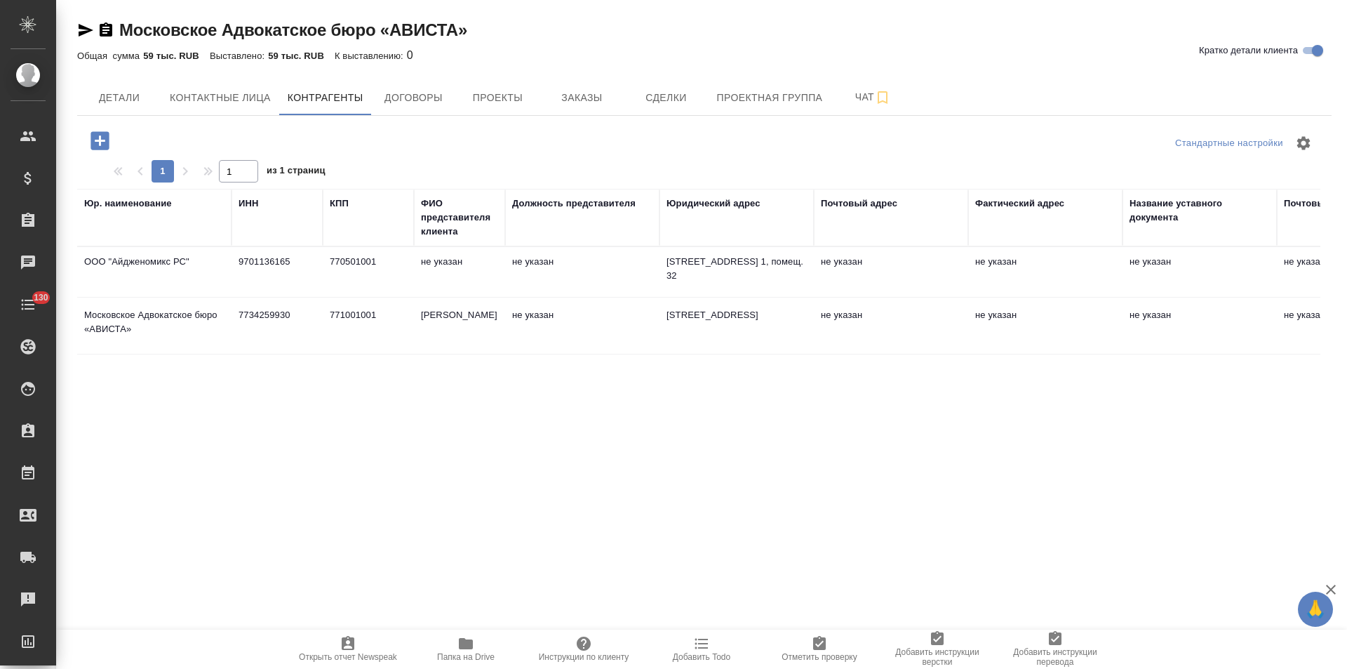
type input "30101810145250000411"
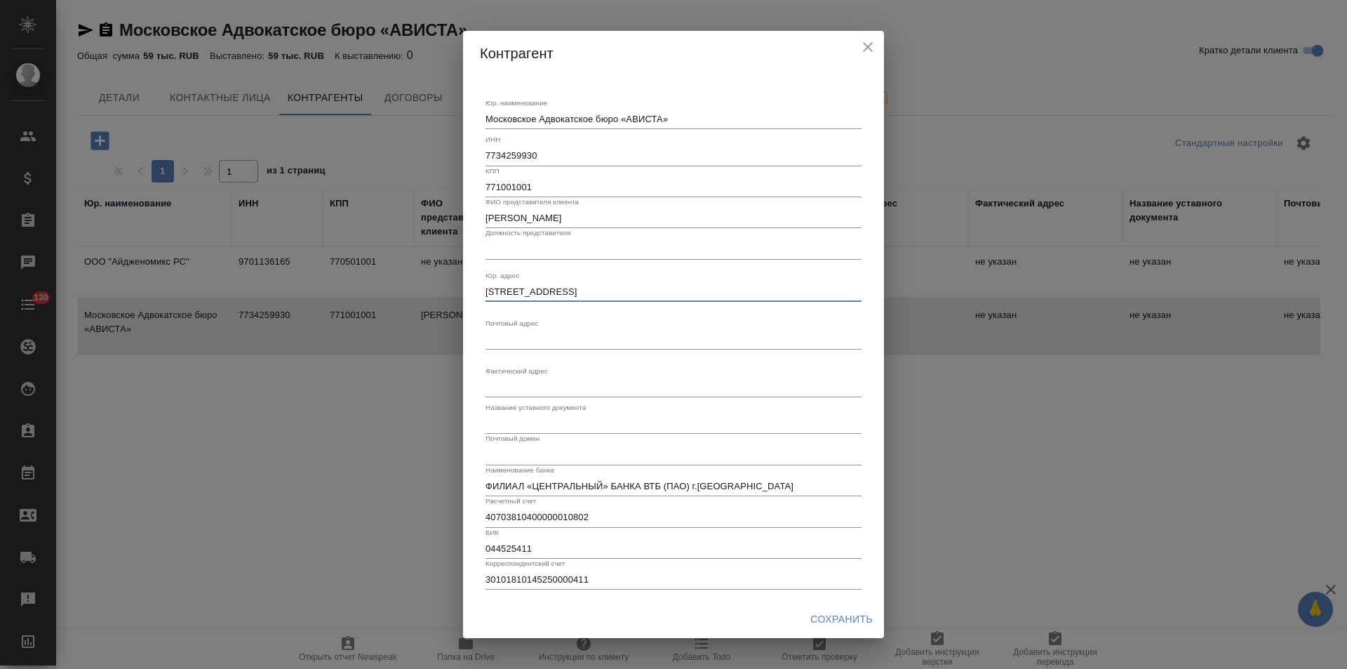
drag, startPoint x: 759, startPoint y: 291, endPoint x: 411, endPoint y: 284, distance: 347.4
click at [411, 284] on div "Контрагент Юр. наименование Московское Адвокатское бюро «АВИСТА» x ИНН 77342599…" at bounding box center [673, 334] width 1347 height 669
paste textarea "ород Москва, ул Малая Дмитровка, дом 23/15, строение 2,"
type textarea "127006, Город Москва, ул Малая Дмитровка, дом 23/15, строение 2, 3"
click at [828, 618] on span "Сохранить" at bounding box center [842, 620] width 62 height 18
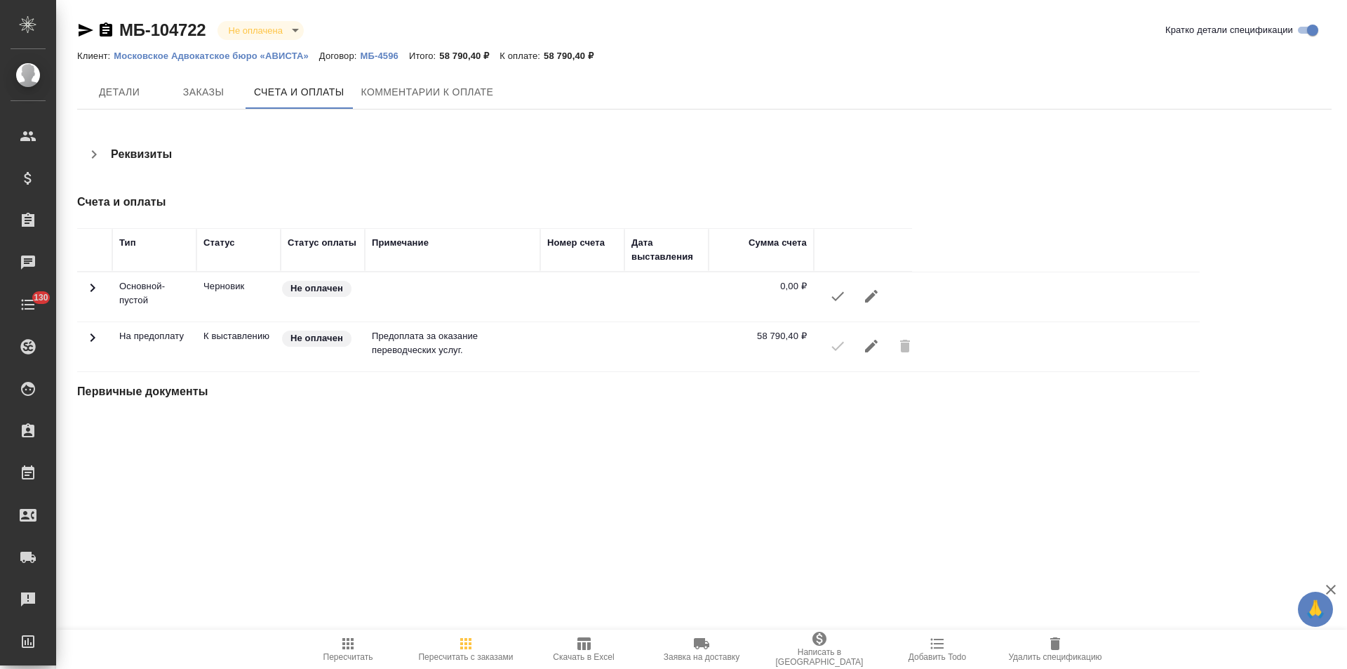
click at [101, 153] on icon "button" at bounding box center [94, 154] width 17 height 17
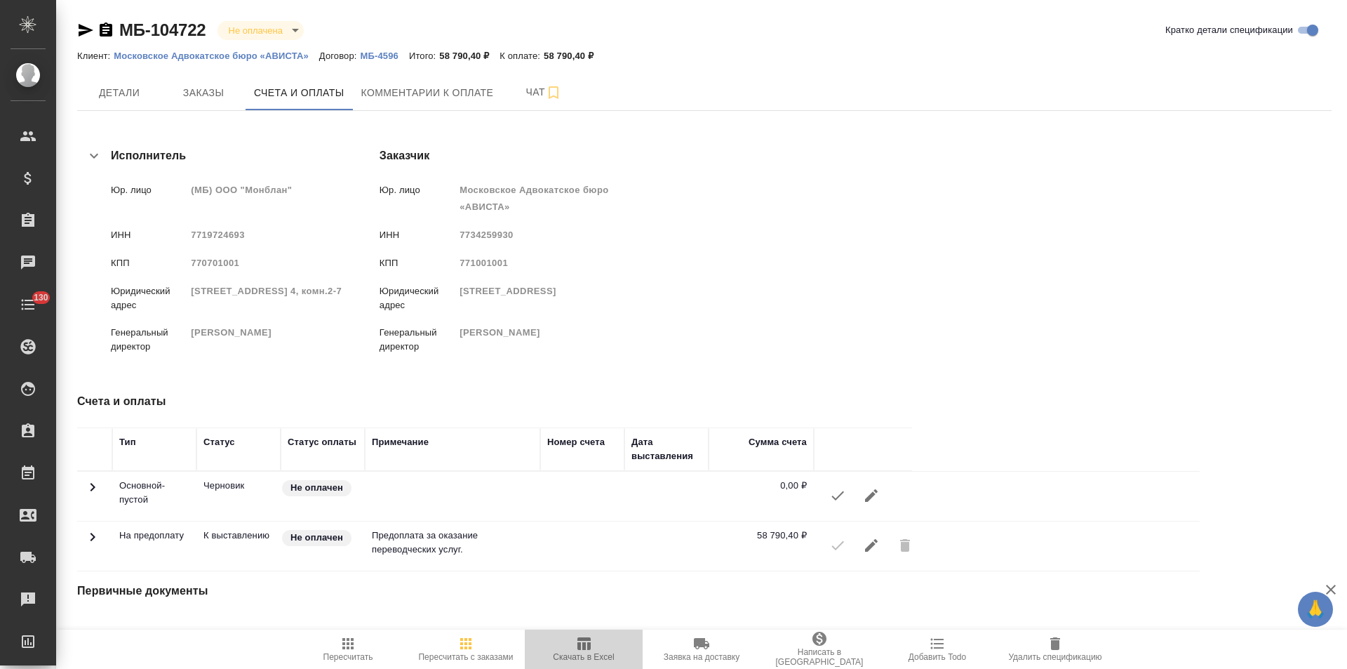
click at [592, 642] on icon "button" at bounding box center [583, 643] width 17 height 17
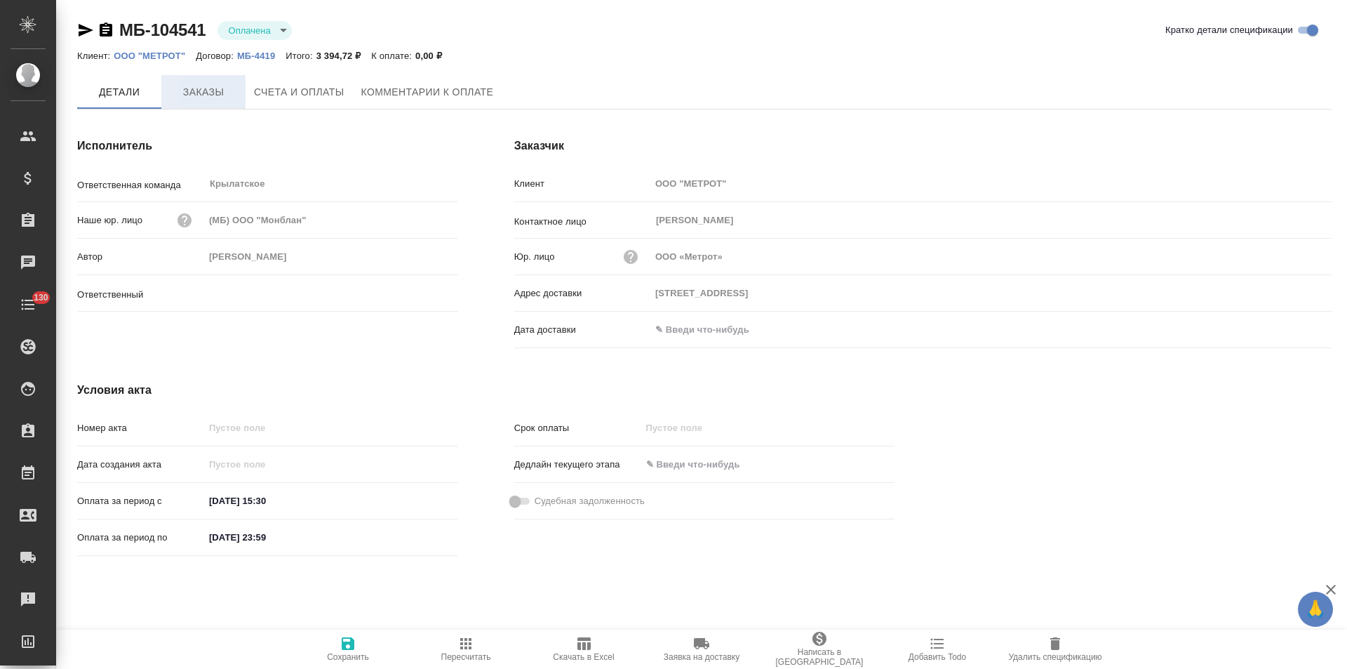
type input "[PERSON_NAME]"
click at [211, 95] on span "Заказы" at bounding box center [203, 93] width 67 height 18
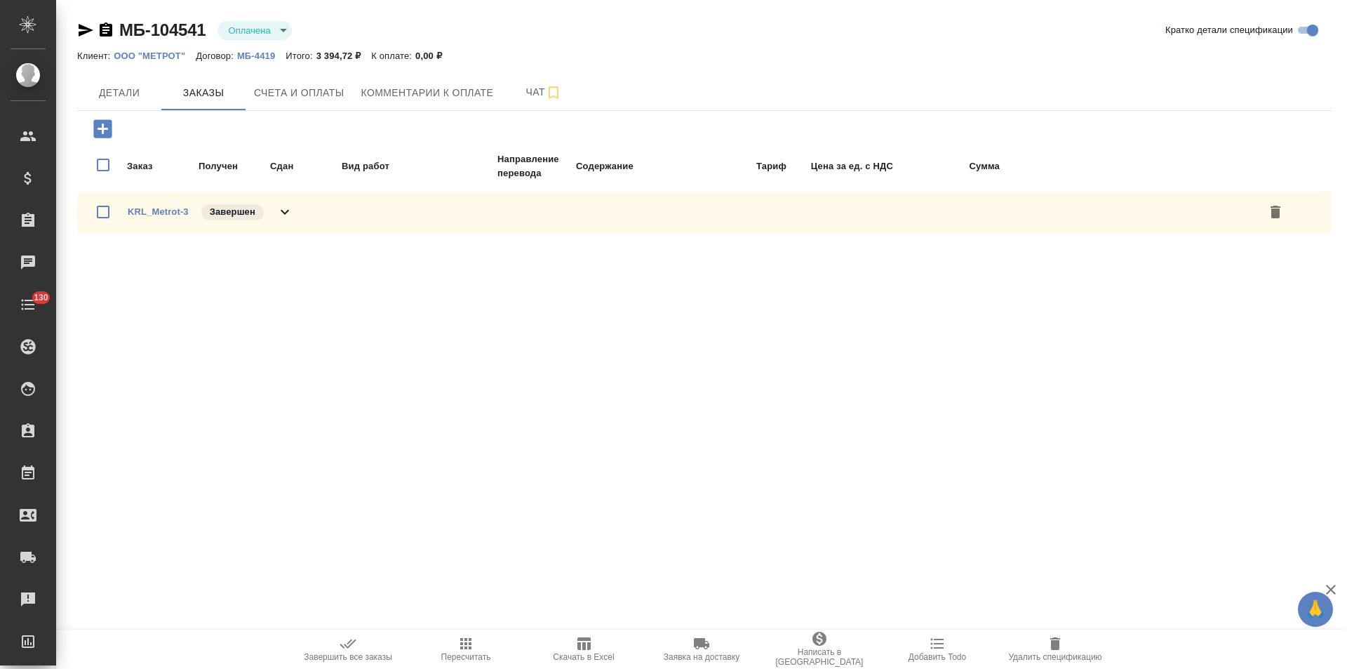
click at [284, 211] on icon at bounding box center [284, 212] width 17 height 17
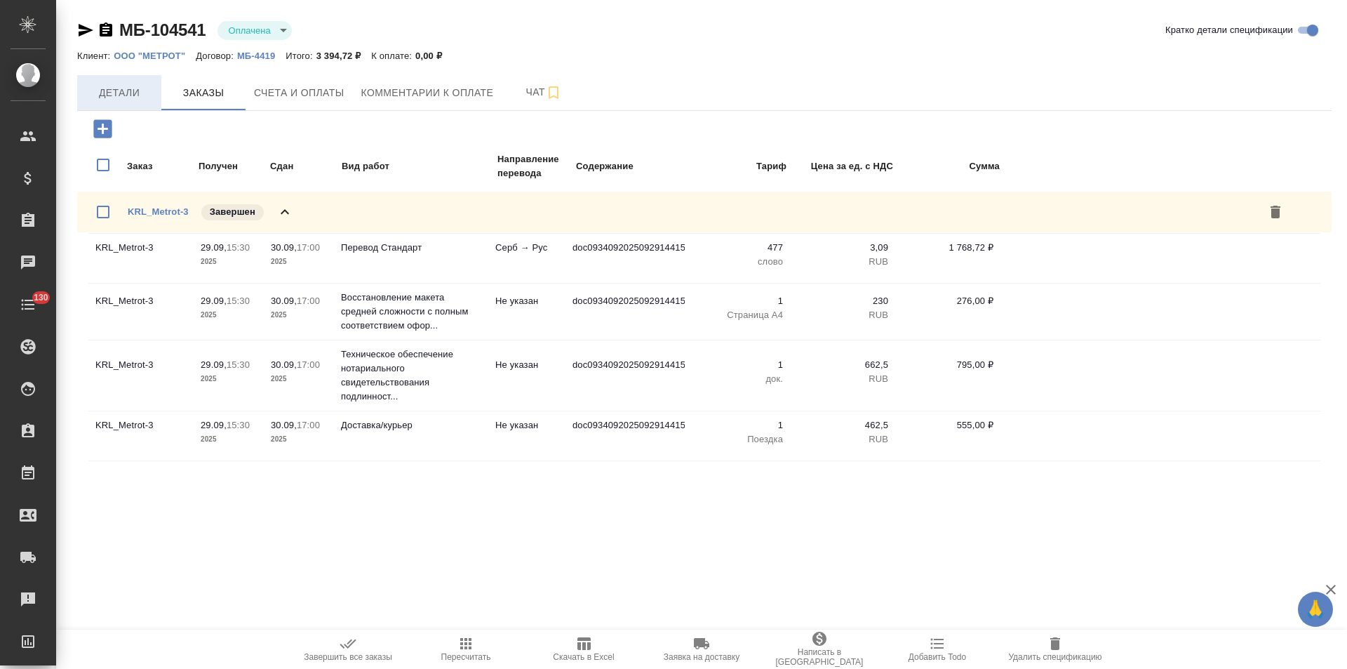
click at [119, 88] on span "Детали" at bounding box center [119, 93] width 67 height 18
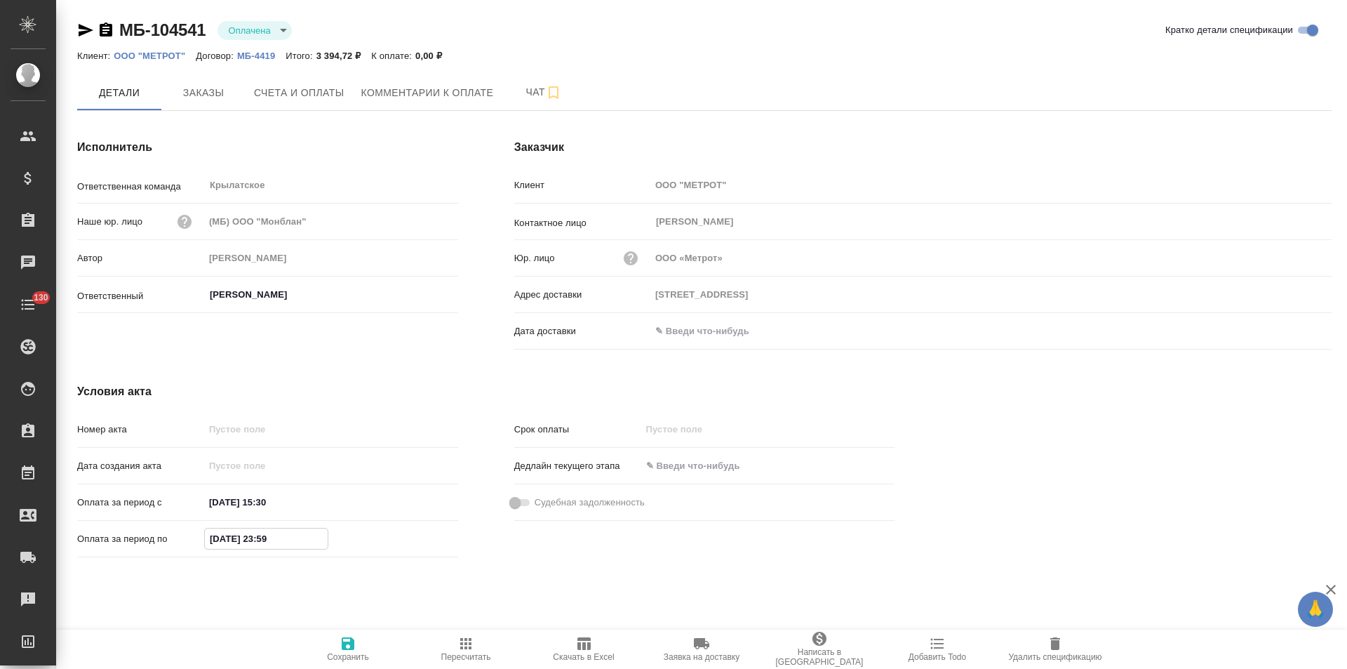
drag, startPoint x: 233, startPoint y: 539, endPoint x: 225, endPoint y: 538, distance: 8.5
click at [225, 538] on input "[DATE] 23:59" at bounding box center [266, 538] width 123 height 20
type input "[DATE] 23:59"
click at [342, 639] on icon "button" at bounding box center [348, 643] width 13 height 13
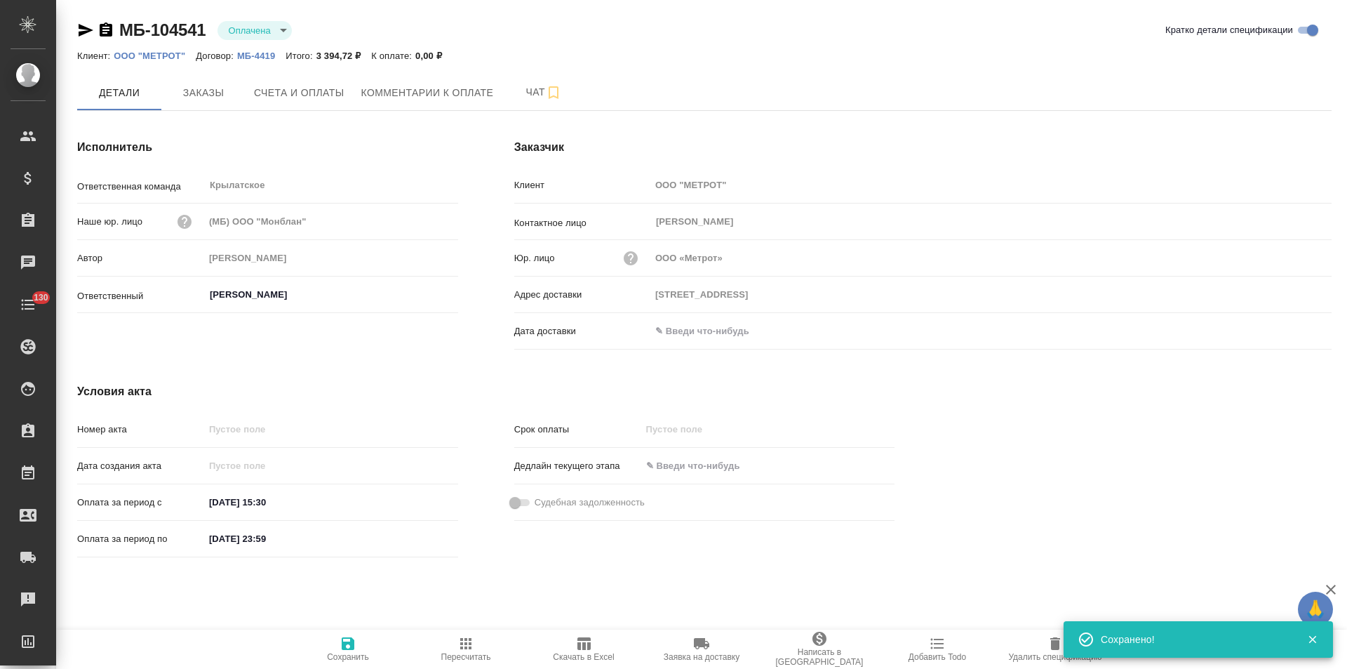
click at [107, 27] on icon "button" at bounding box center [106, 30] width 17 height 17
click at [284, 92] on span "Счета и оплаты" at bounding box center [299, 93] width 91 height 18
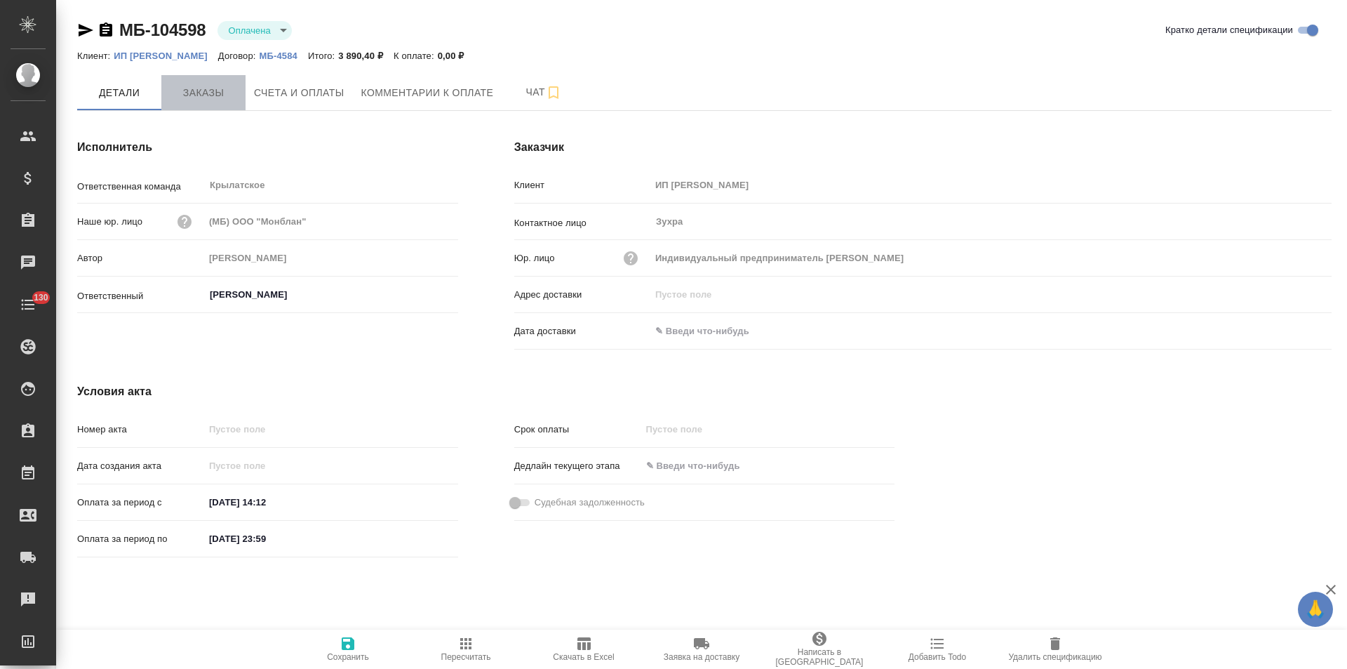
click at [210, 105] on button "Заказы" at bounding box center [203, 92] width 84 height 35
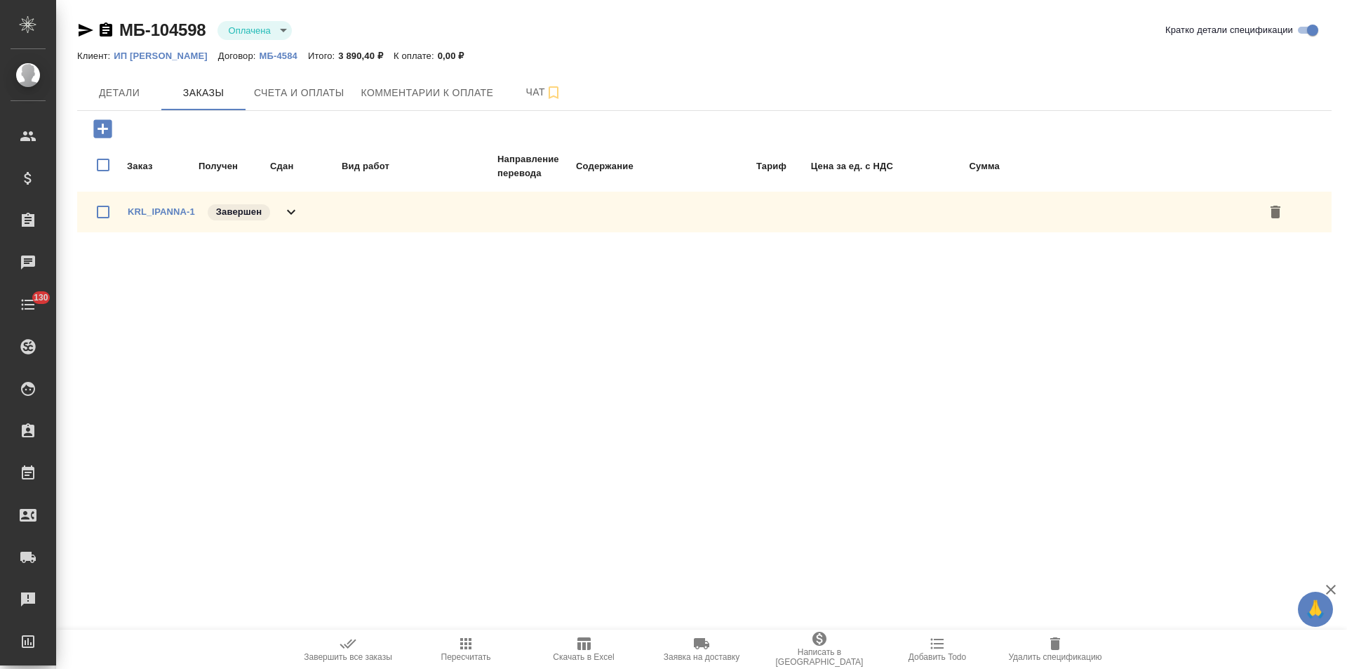
click at [281, 207] on div "KRL_IPANNA-1 Завершен" at bounding box center [214, 212] width 172 height 20
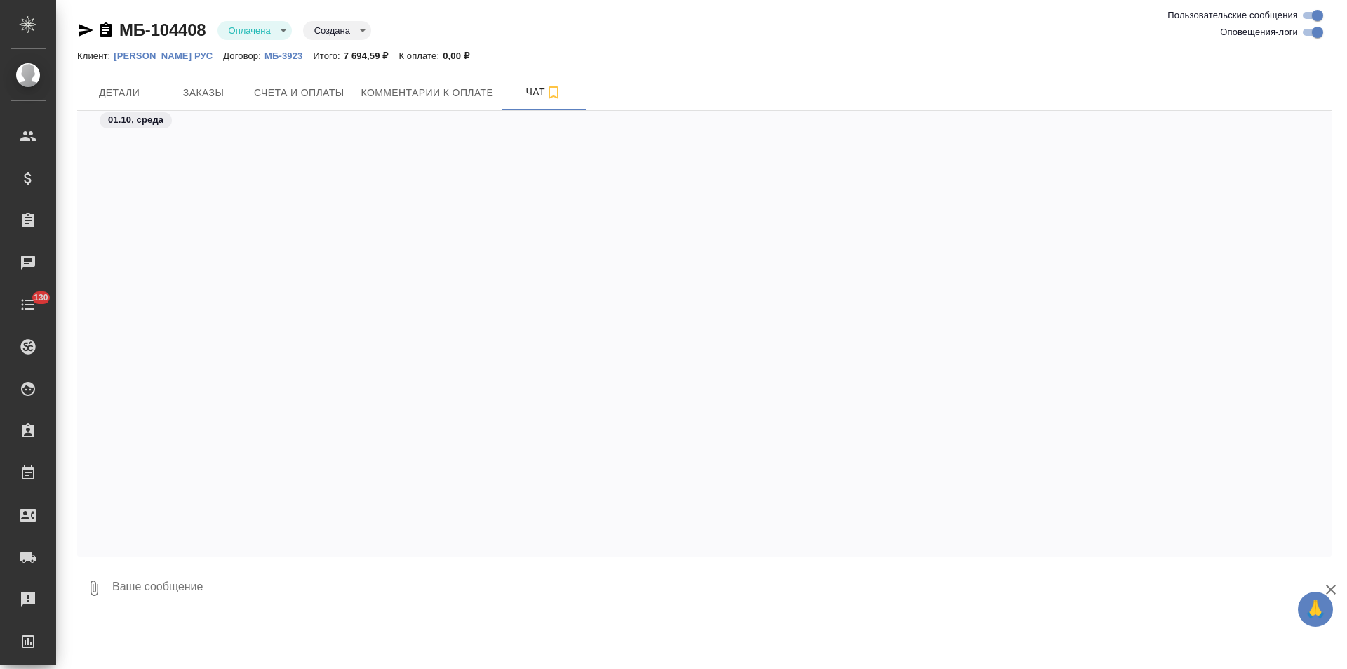
scroll to position [470, 0]
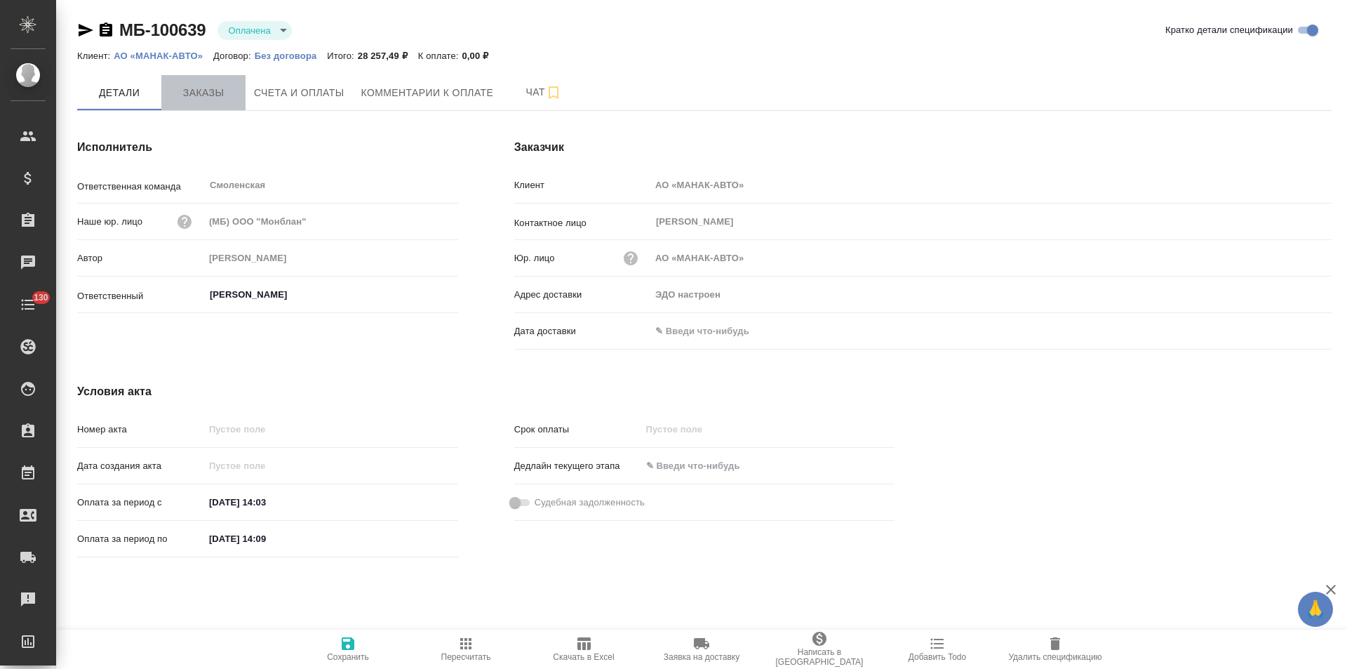
click at [220, 95] on span "Заказы" at bounding box center [203, 93] width 67 height 18
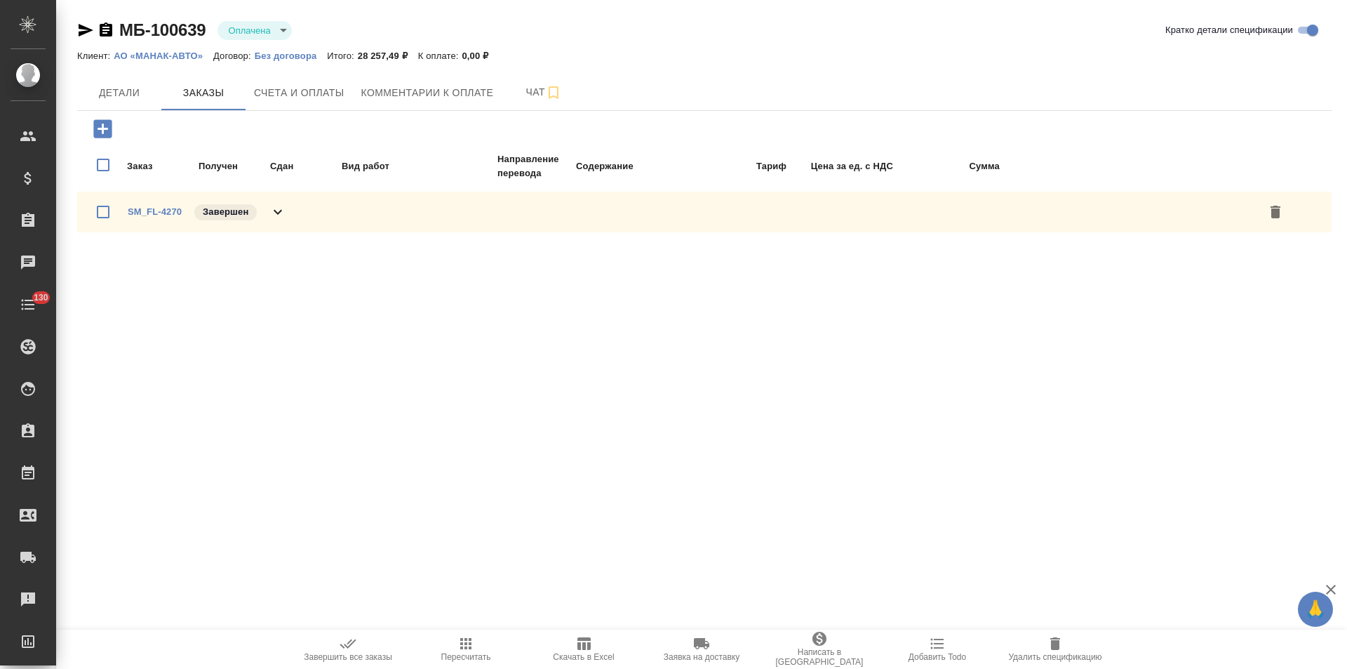
click at [289, 213] on div "SM_FL-4270 Завершен" at bounding box center [704, 212] width 1255 height 41
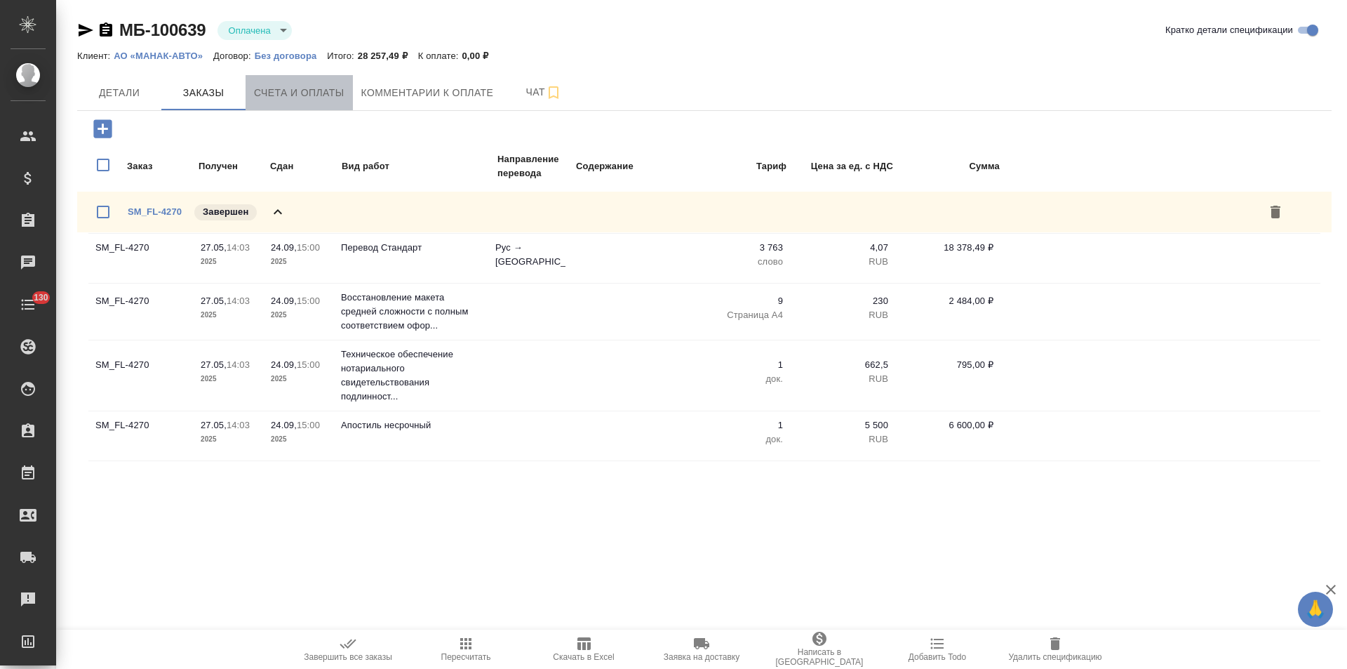
click at [301, 104] on button "Счета и оплаты" at bounding box center [299, 92] width 107 height 35
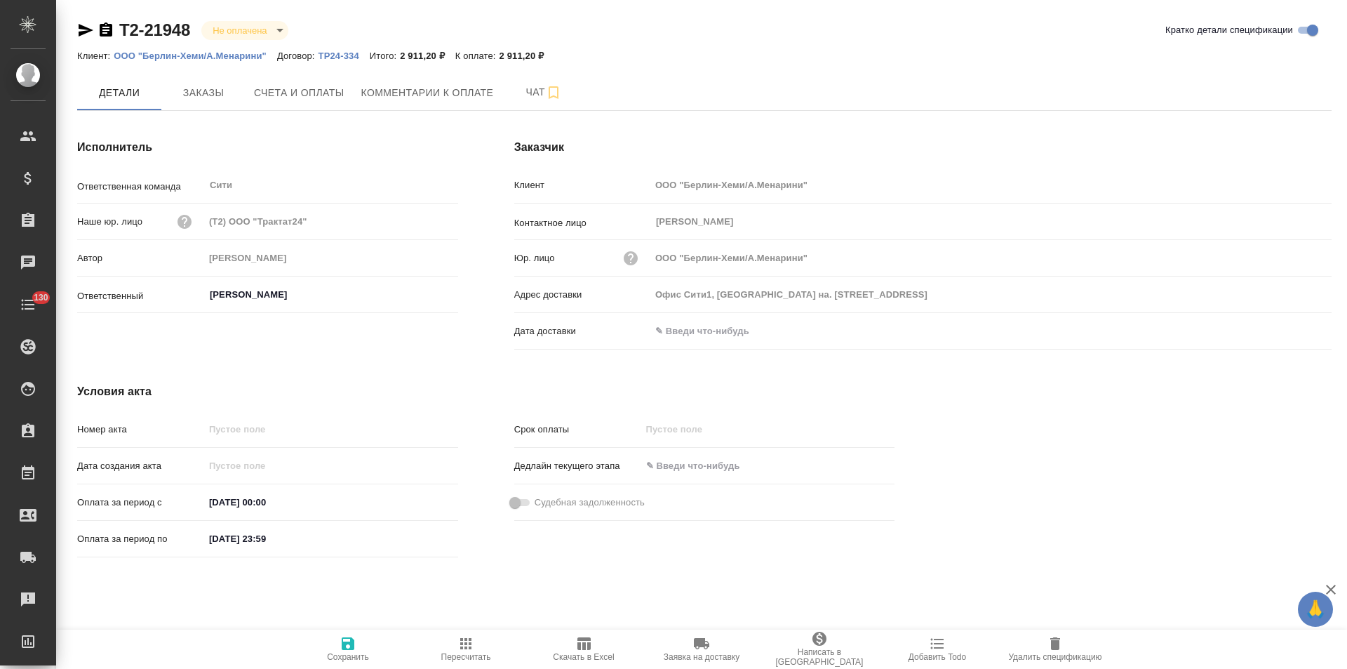
click at [342, 55] on p "TP24-334" at bounding box center [344, 56] width 51 height 11
click at [106, 29] on icon "button" at bounding box center [106, 29] width 13 height 14
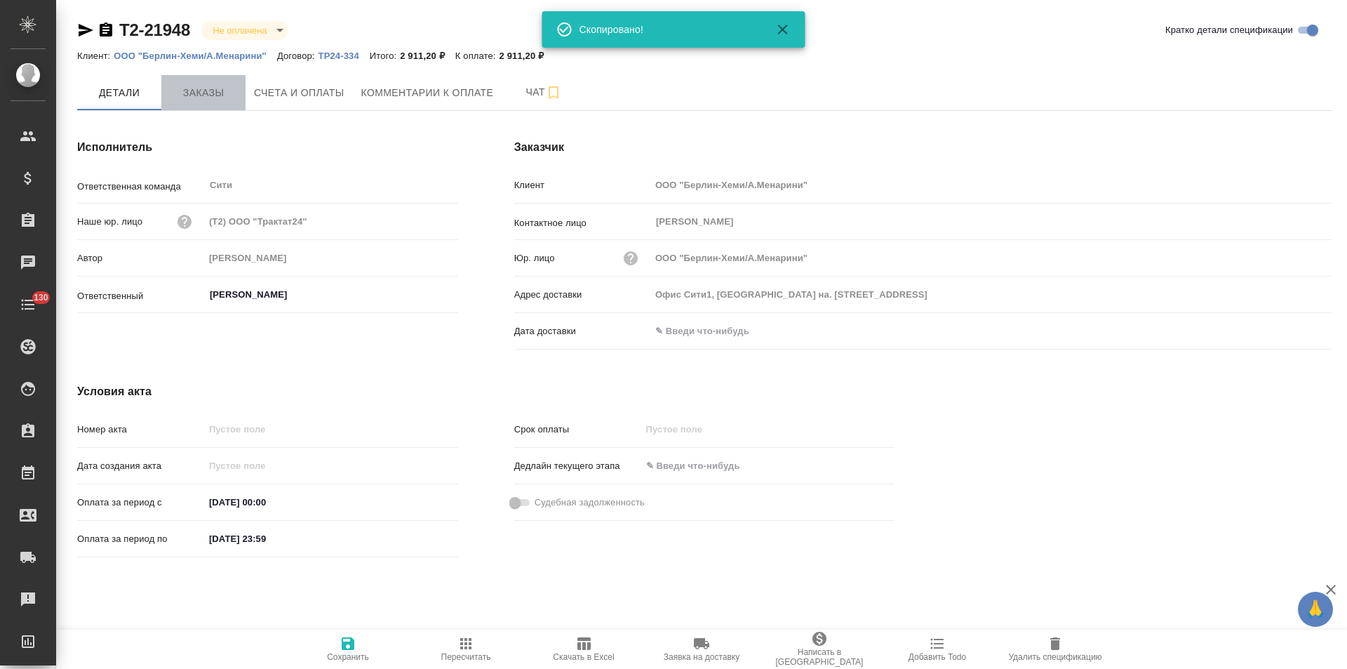
click at [192, 105] on button "Заказы" at bounding box center [203, 92] width 84 height 35
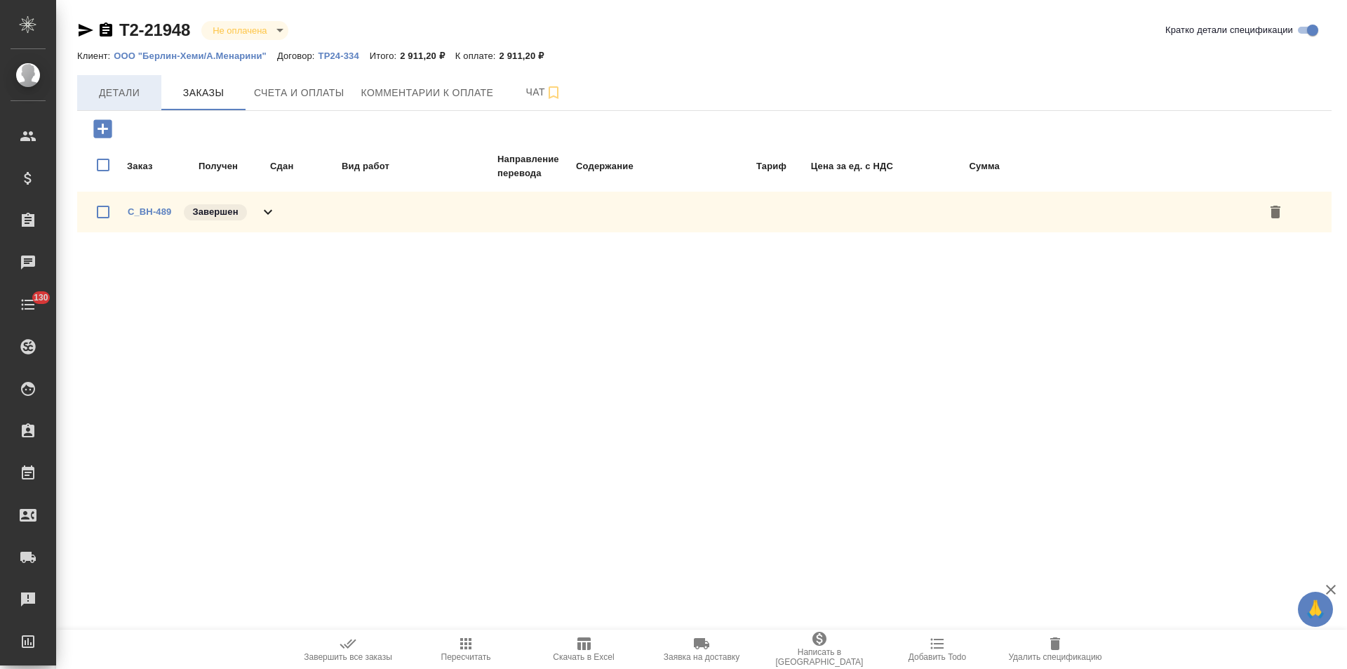
click at [124, 103] on button "Детали" at bounding box center [119, 92] width 84 height 35
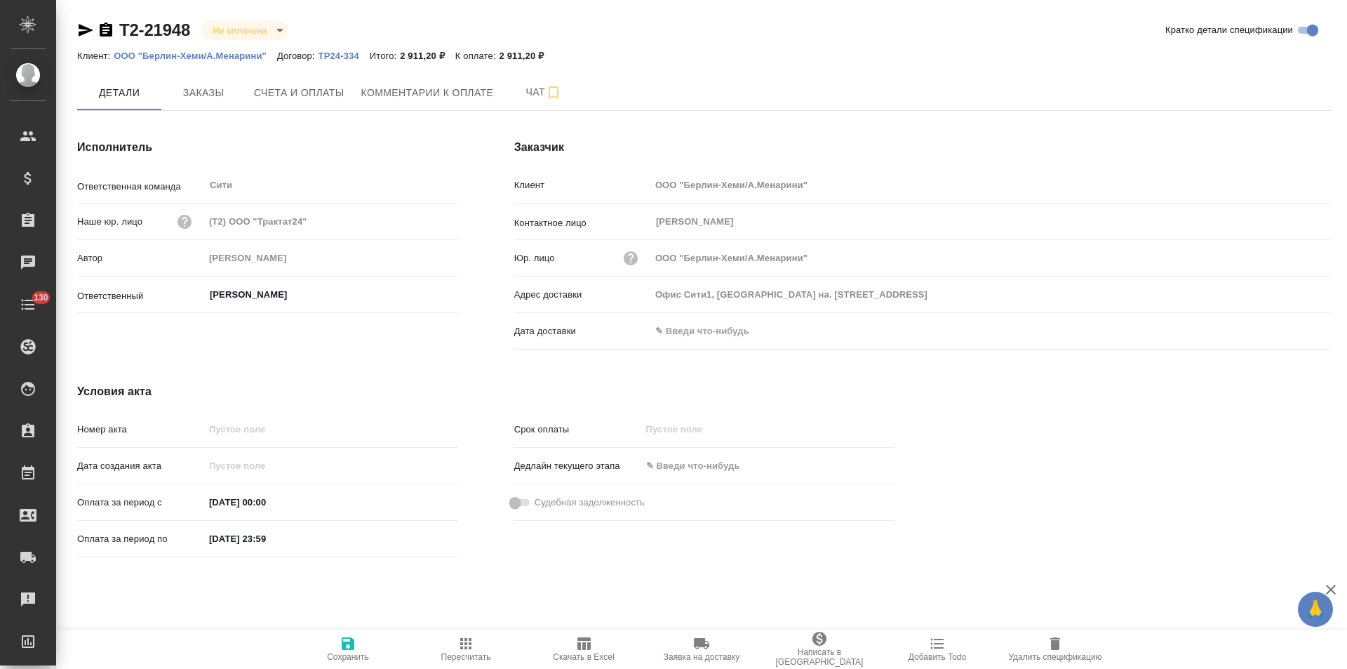
click at [212, 57] on p "ООО "Берлин-Хеми/А.Менарини"" at bounding box center [196, 56] width 164 height 11
click at [108, 31] on icon "button" at bounding box center [106, 29] width 13 height 14
click at [311, 106] on button "Счета и оплаты" at bounding box center [299, 92] width 107 height 35
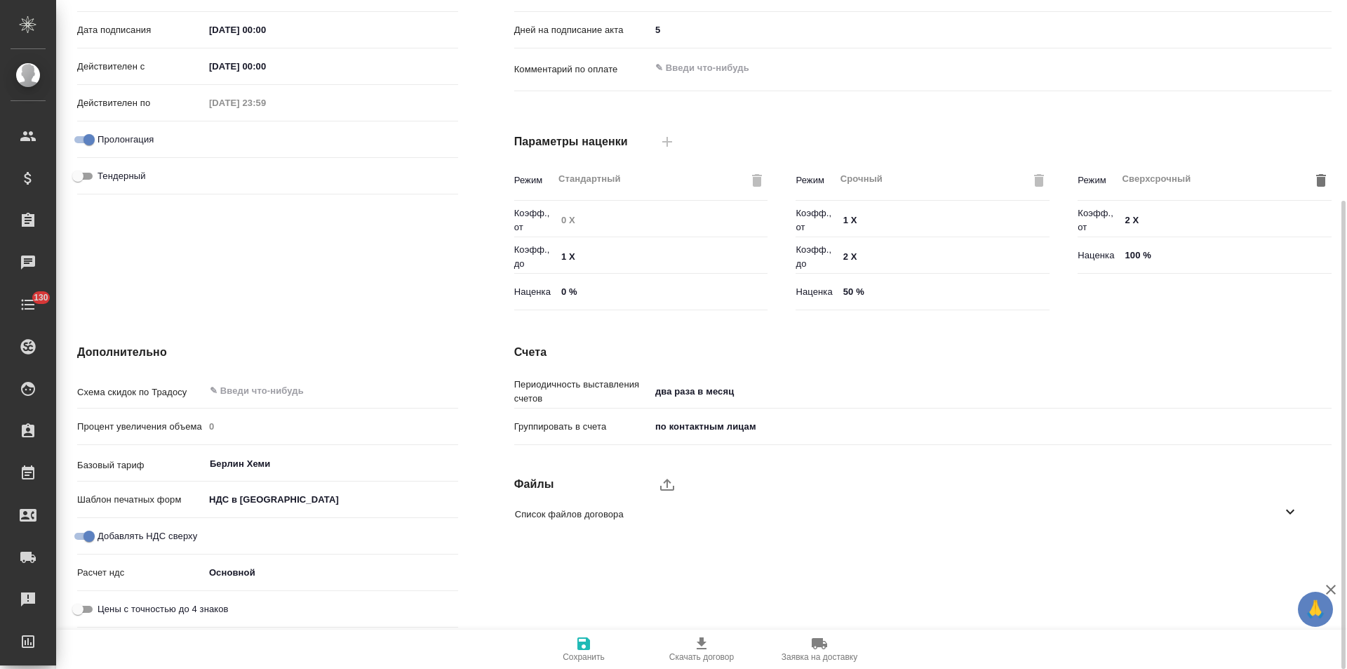
scroll to position [5, 0]
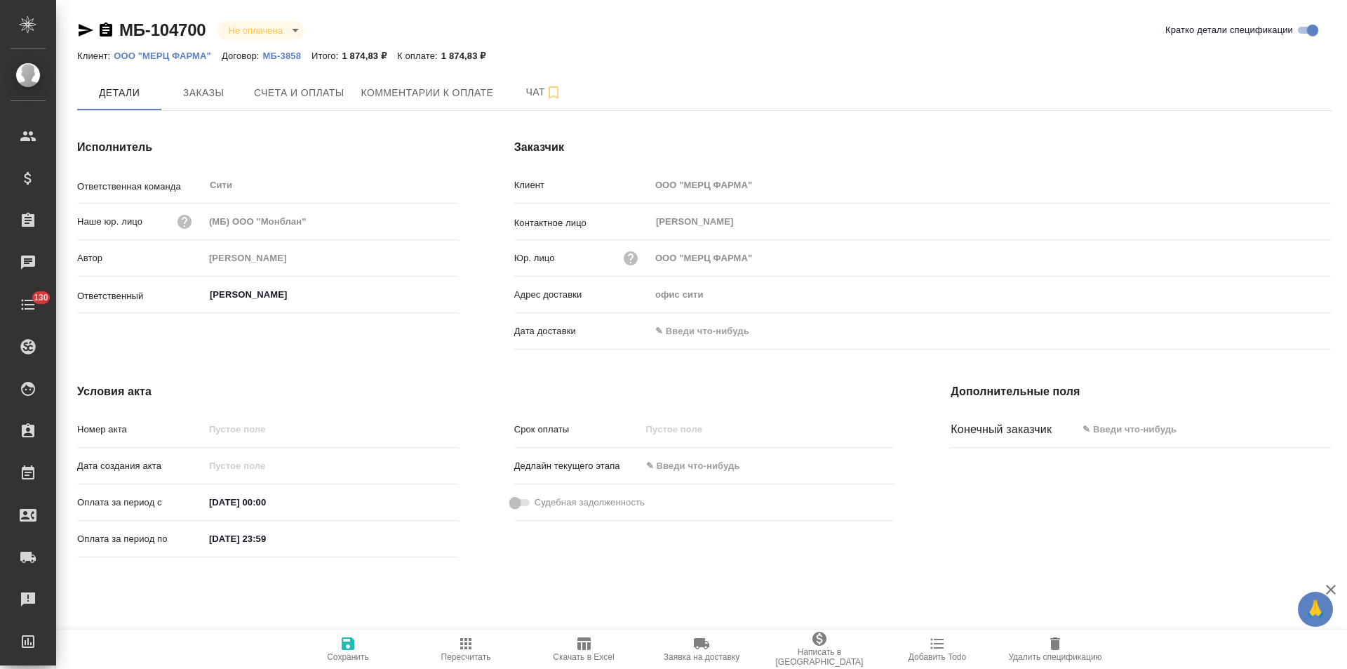
click at [196, 55] on p "ООО "МЕРЦ ФАРМА"" at bounding box center [168, 56] width 108 height 11
click at [225, 88] on span "Заказы" at bounding box center [203, 93] width 67 height 18
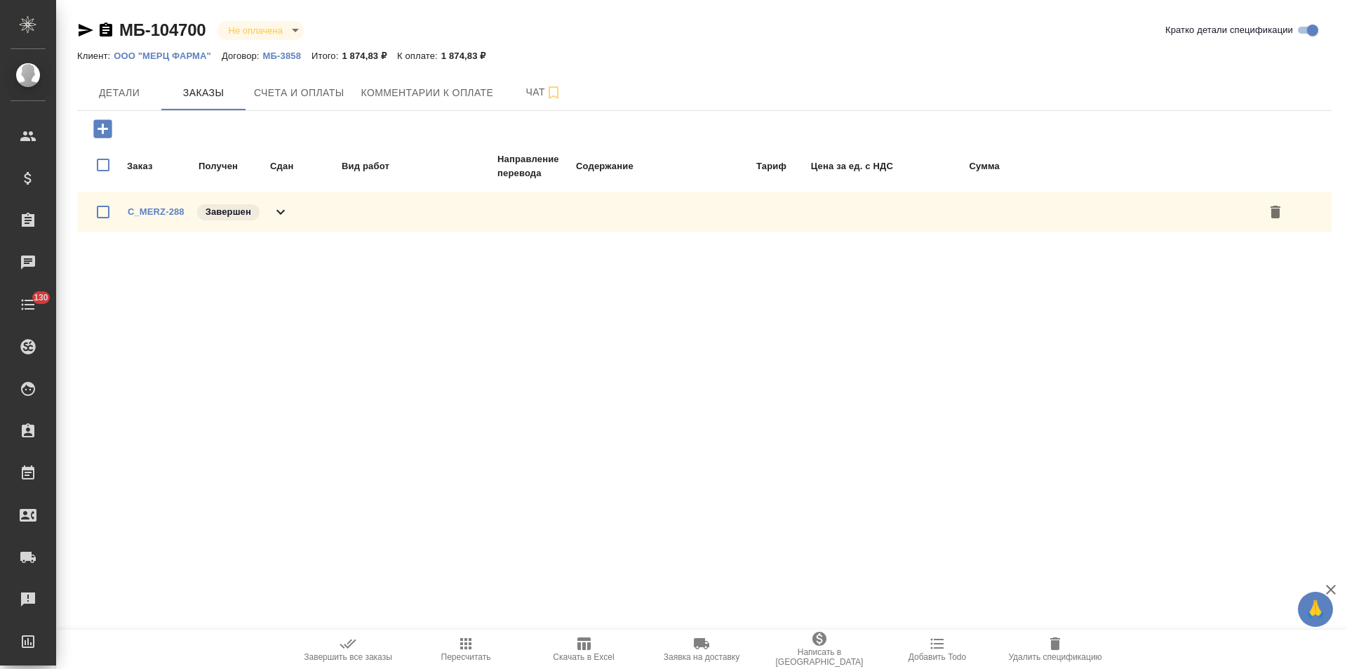
click at [283, 208] on icon at bounding box center [280, 212] width 17 height 17
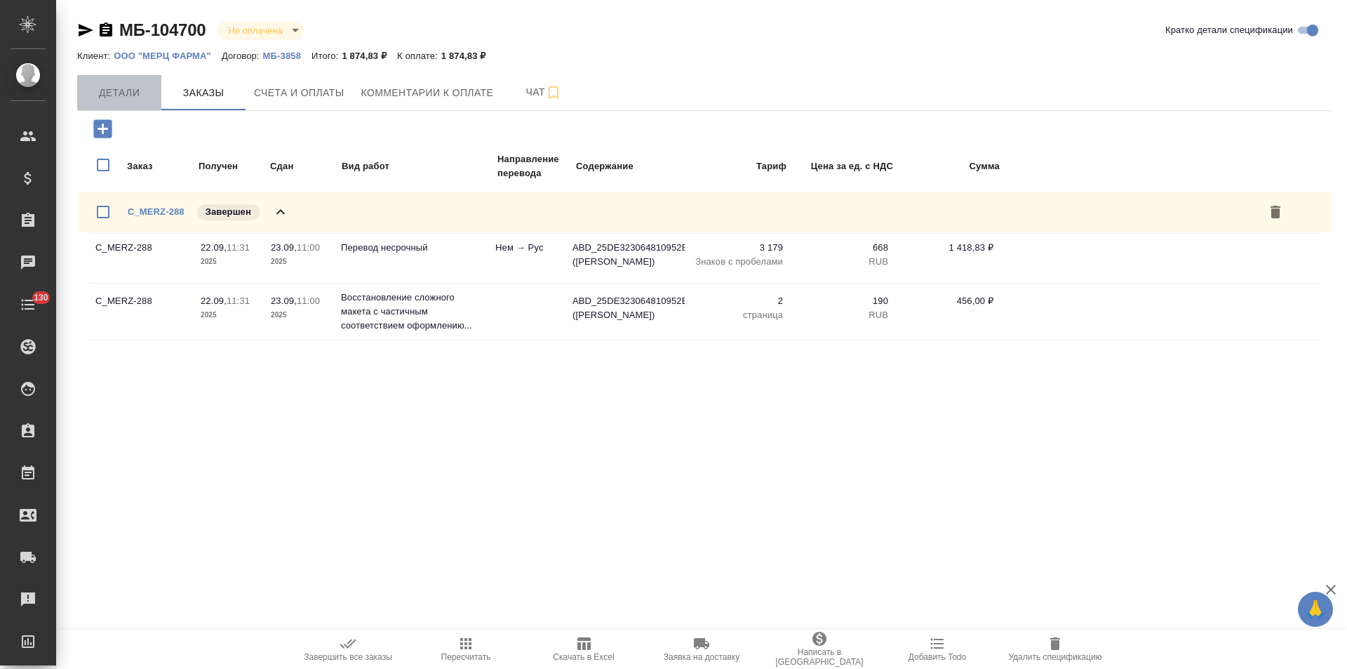
click at [128, 86] on span "Детали" at bounding box center [119, 93] width 67 height 18
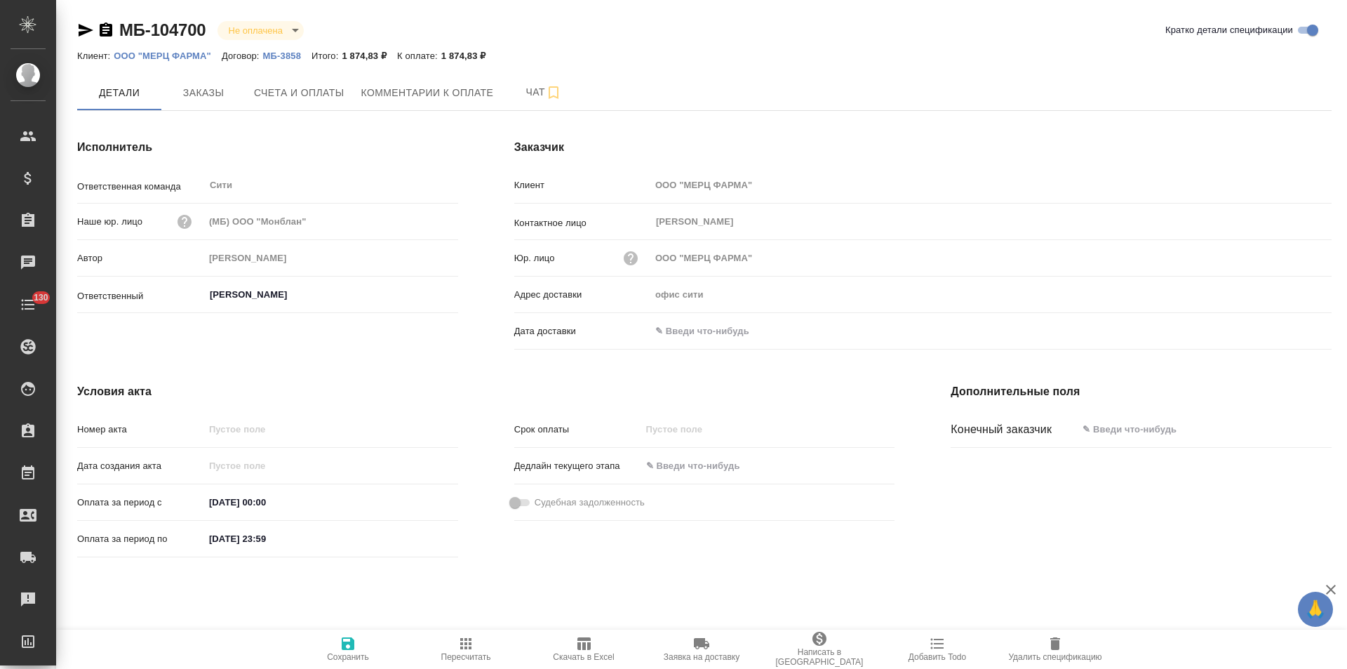
click at [107, 31] on icon "button" at bounding box center [106, 29] width 13 height 14
click at [326, 98] on span "Счета и оплаты" at bounding box center [299, 93] width 91 height 18
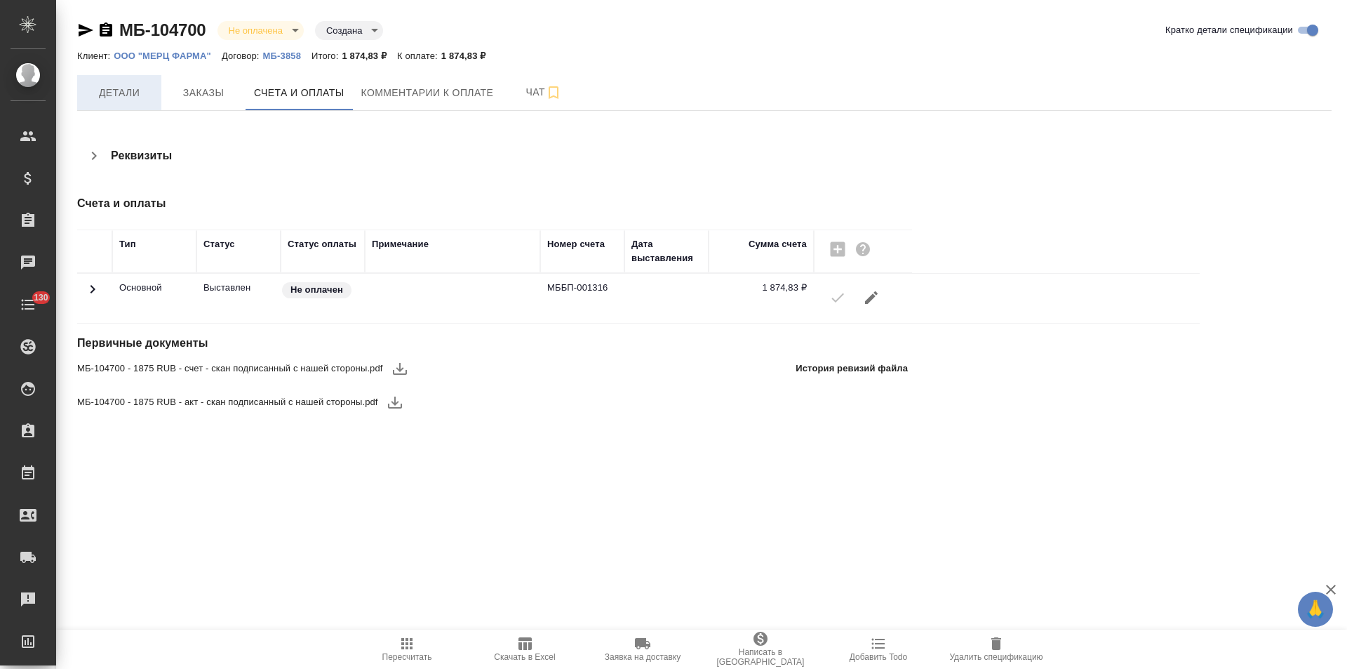
click at [144, 98] on span "Детали" at bounding box center [119, 93] width 67 height 18
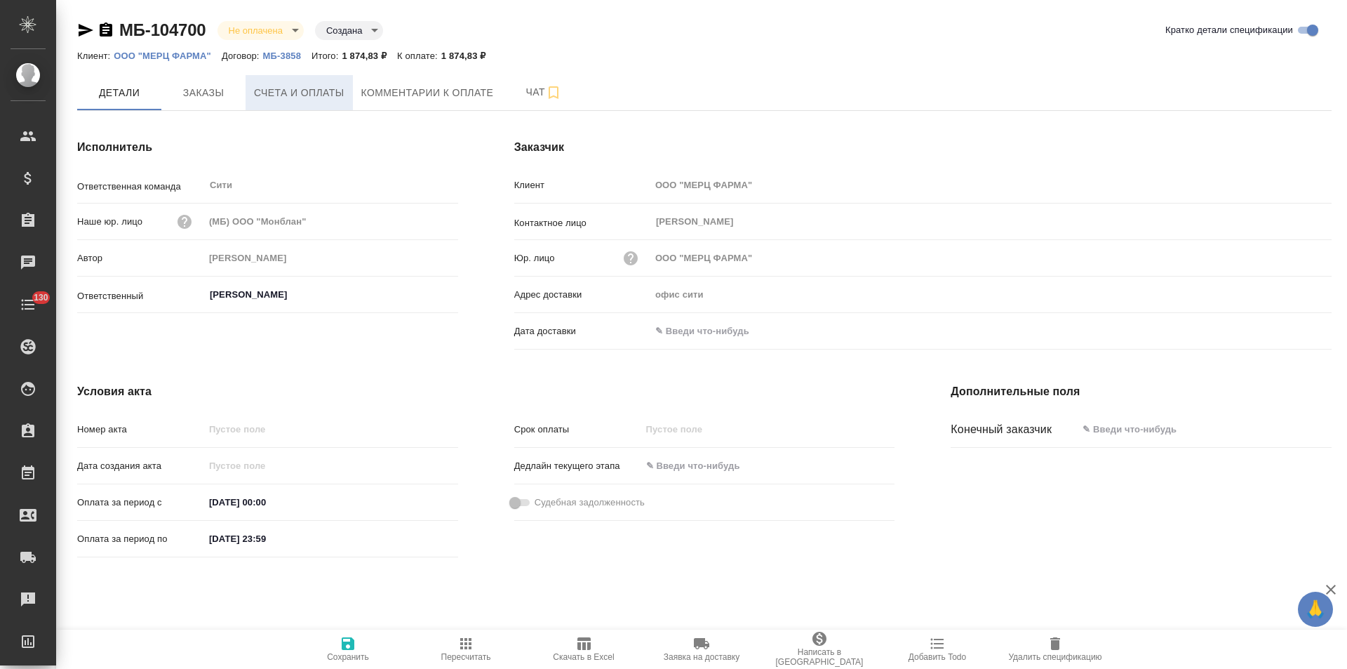
click at [284, 86] on span "Счета и оплаты" at bounding box center [299, 93] width 91 height 18
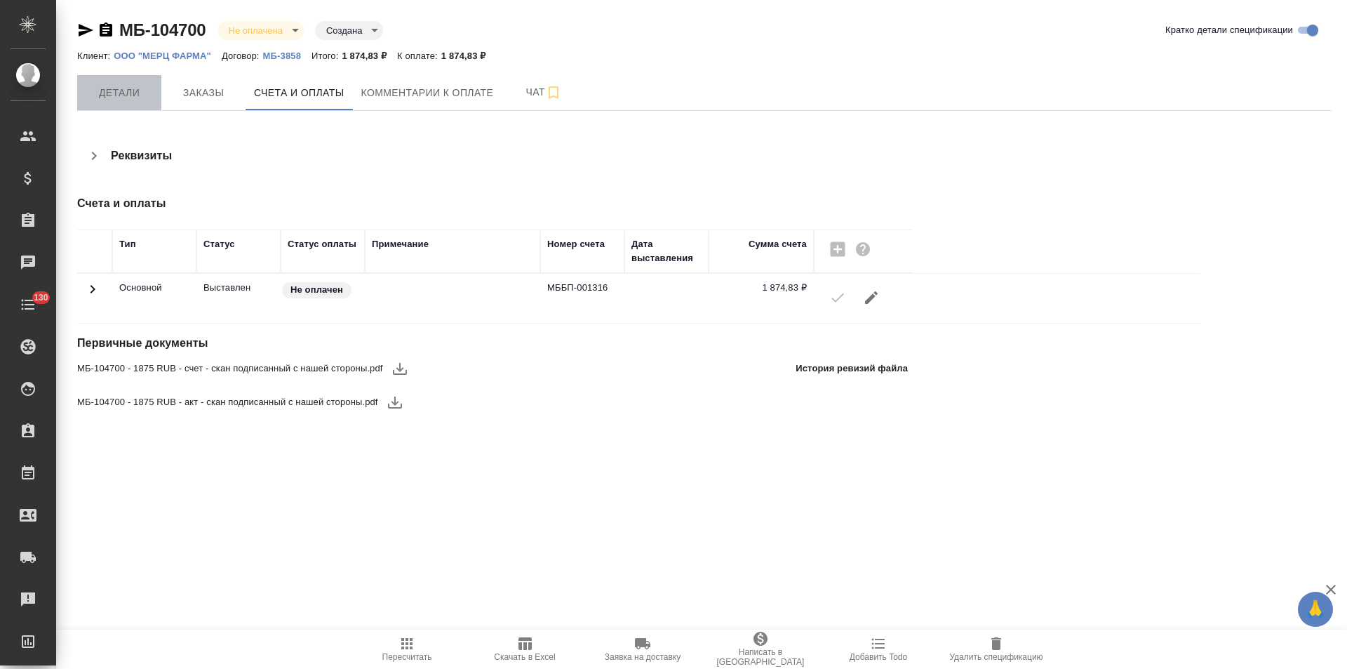
click at [128, 85] on span "Детали" at bounding box center [119, 93] width 67 height 18
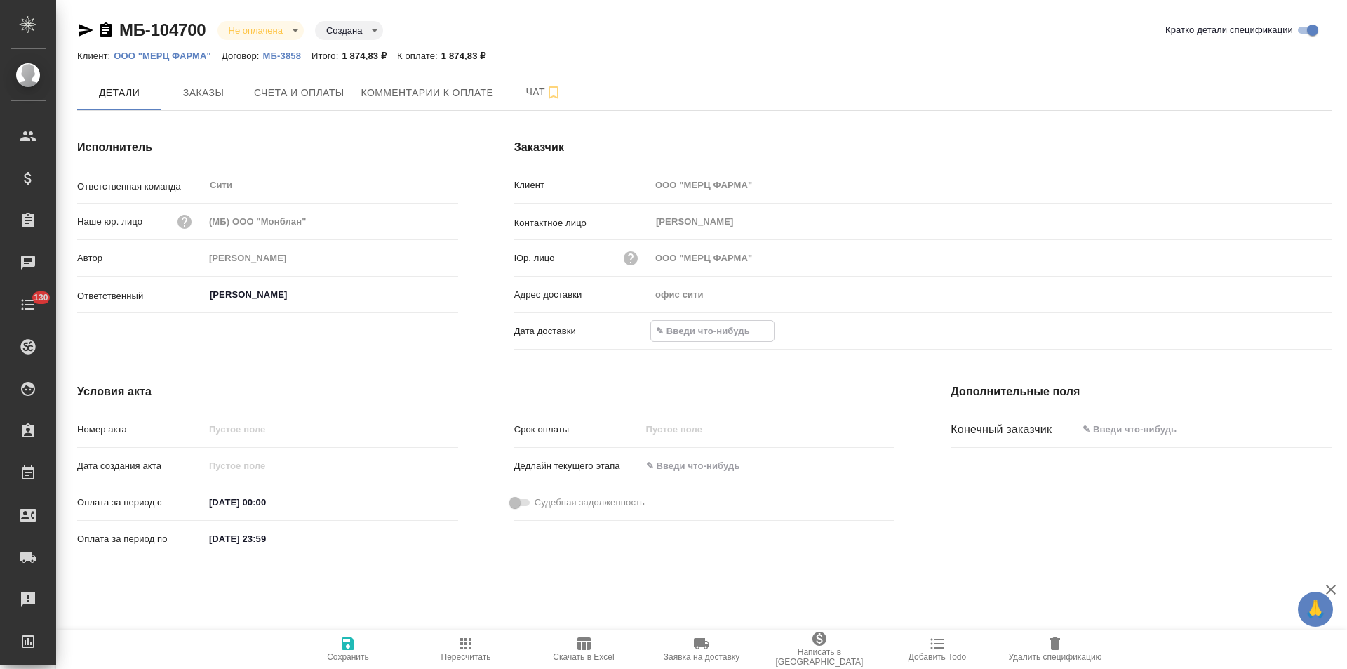
click at [721, 333] on input "text" at bounding box center [712, 331] width 123 height 20
click at [1289, 328] on icon "button" at bounding box center [1291, 329] width 17 height 17
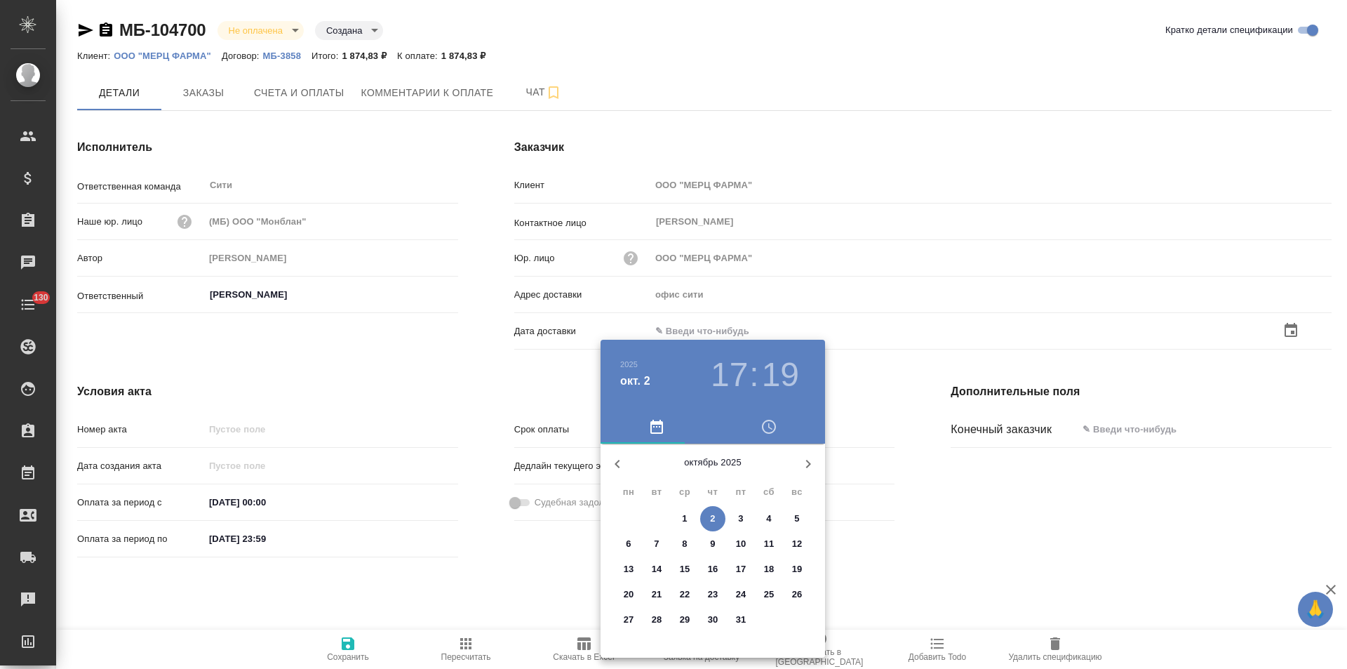
click at [716, 519] on span "2" at bounding box center [712, 519] width 25 height 14
type input "02.10.2025 17:19"
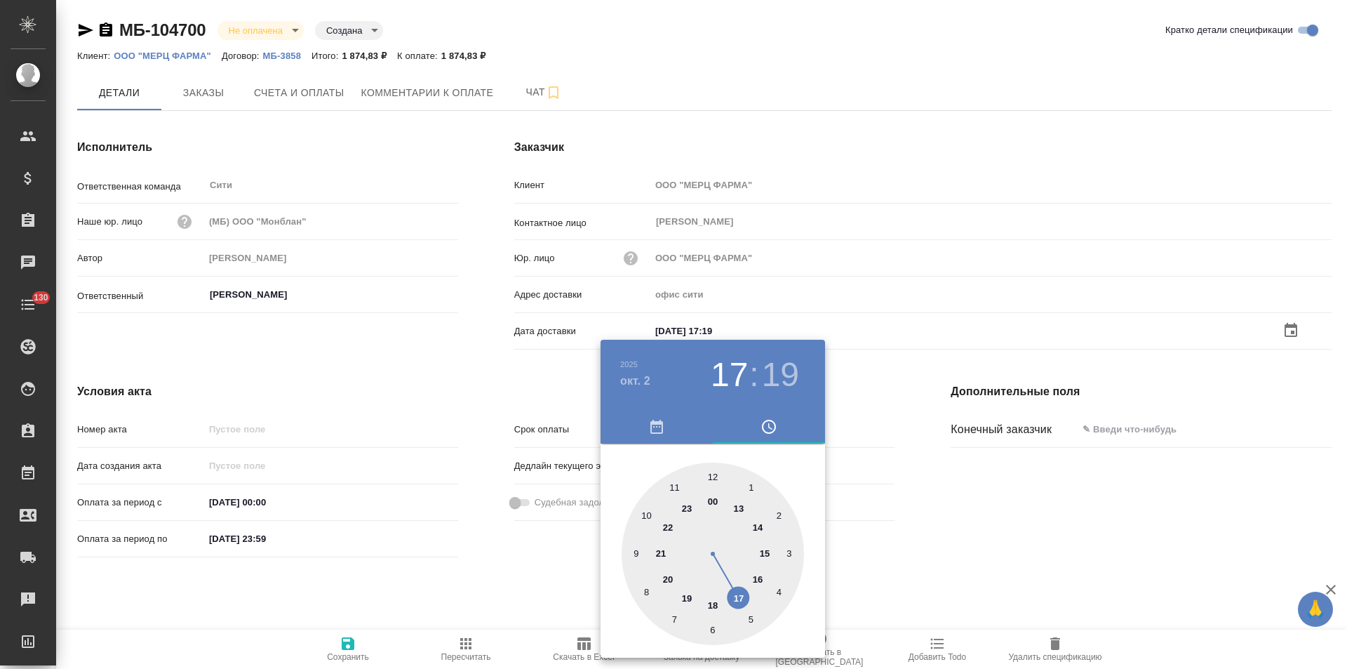
drag, startPoint x: 558, startPoint y: 557, endPoint x: 548, endPoint y: 561, distance: 11.0
click at [553, 559] on div at bounding box center [673, 334] width 1347 height 669
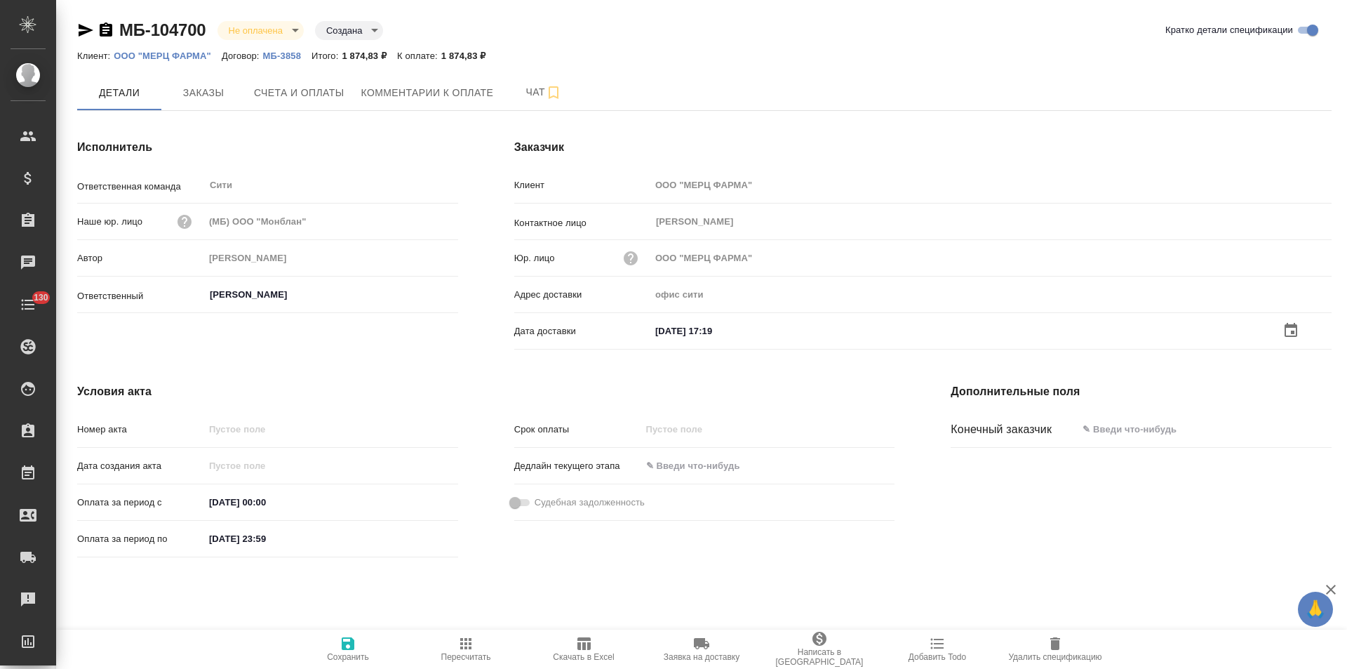
click at [335, 653] on span "Сохранить" at bounding box center [348, 657] width 42 height 10
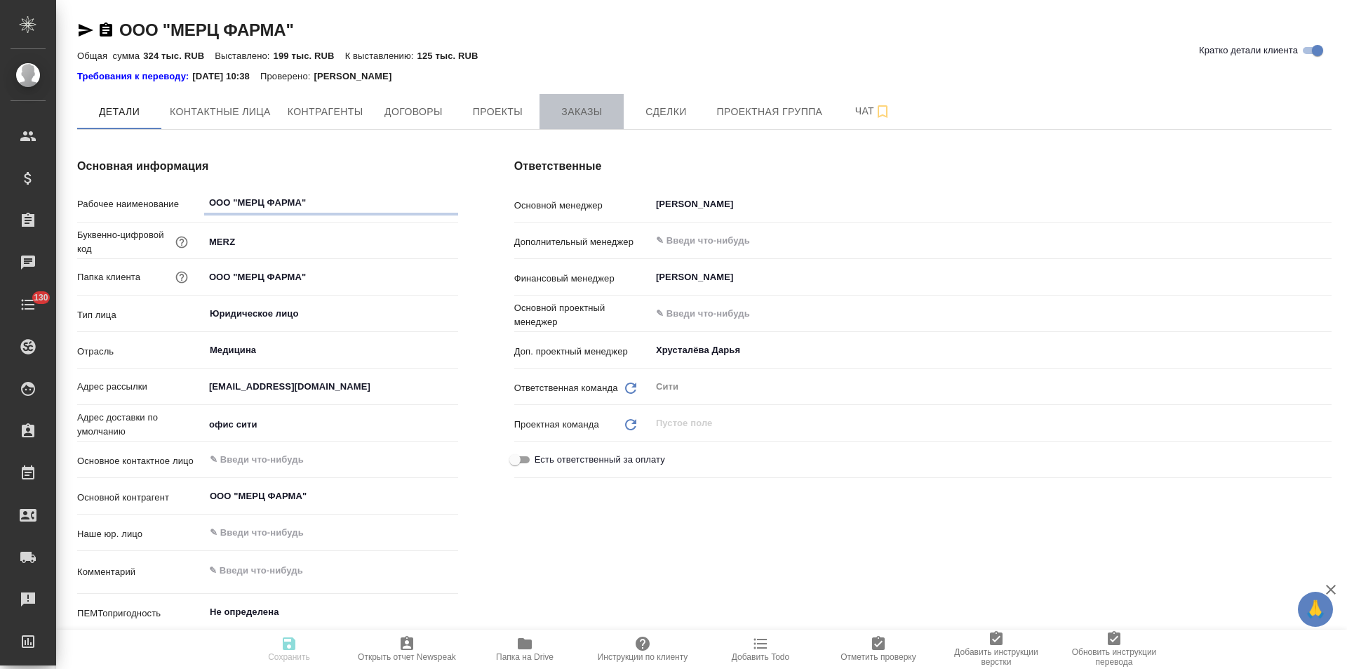
click at [596, 112] on span "Заказы" at bounding box center [581, 112] width 67 height 18
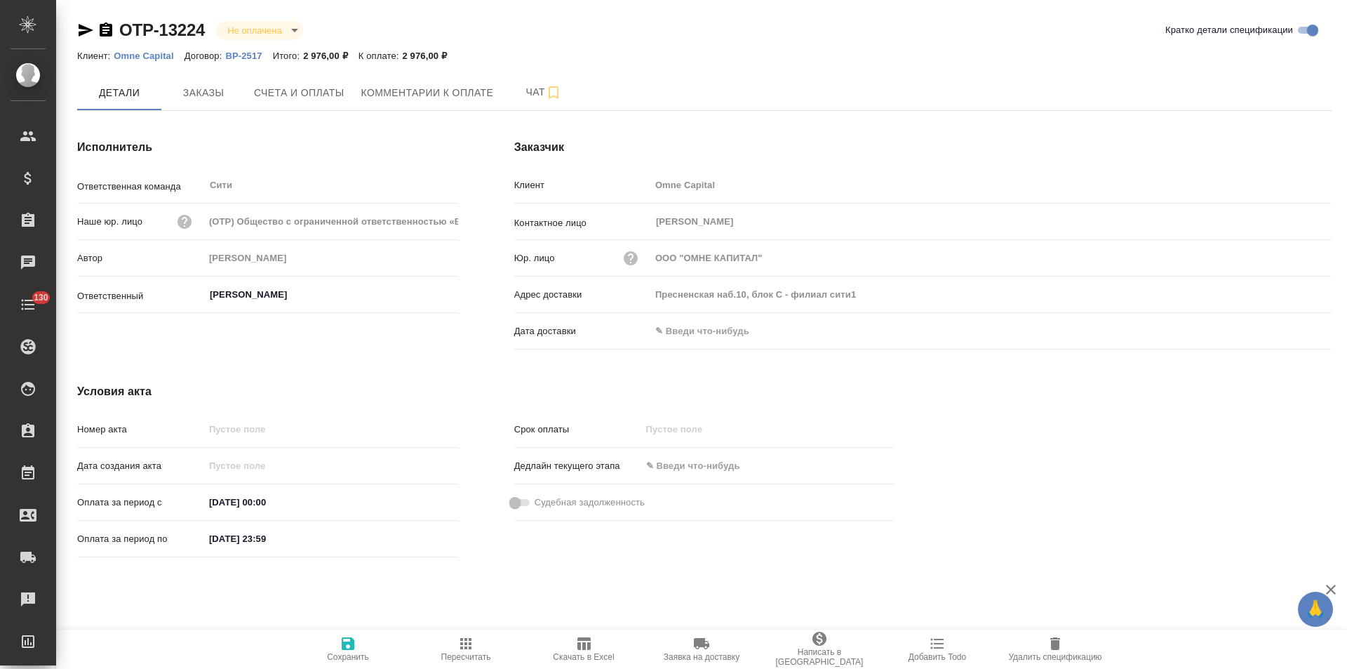
click at [168, 56] on p "Omne Capital" at bounding box center [149, 56] width 70 height 11
click at [244, 53] on p "ВР-2517" at bounding box center [248, 56] width 47 height 11
click at [105, 27] on icon "button" at bounding box center [106, 29] width 13 height 14
click at [206, 105] on button "Заказы" at bounding box center [203, 92] width 84 height 35
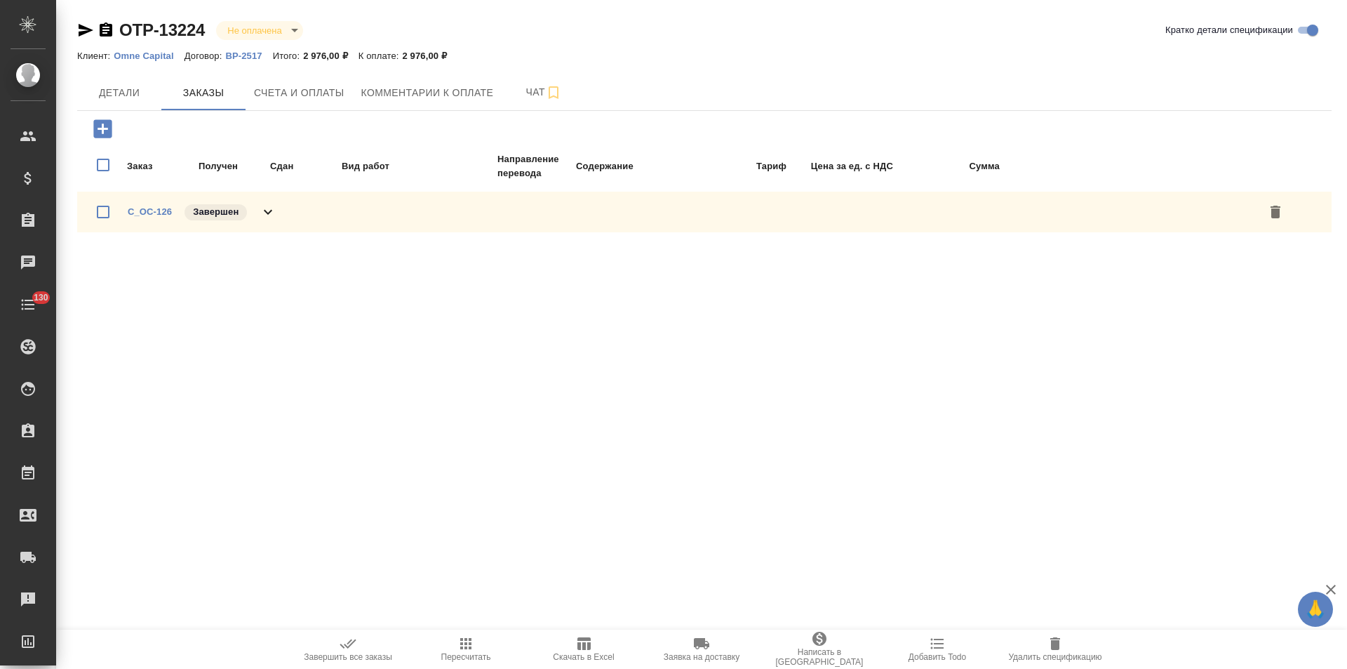
click at [271, 215] on icon at bounding box center [268, 212] width 17 height 17
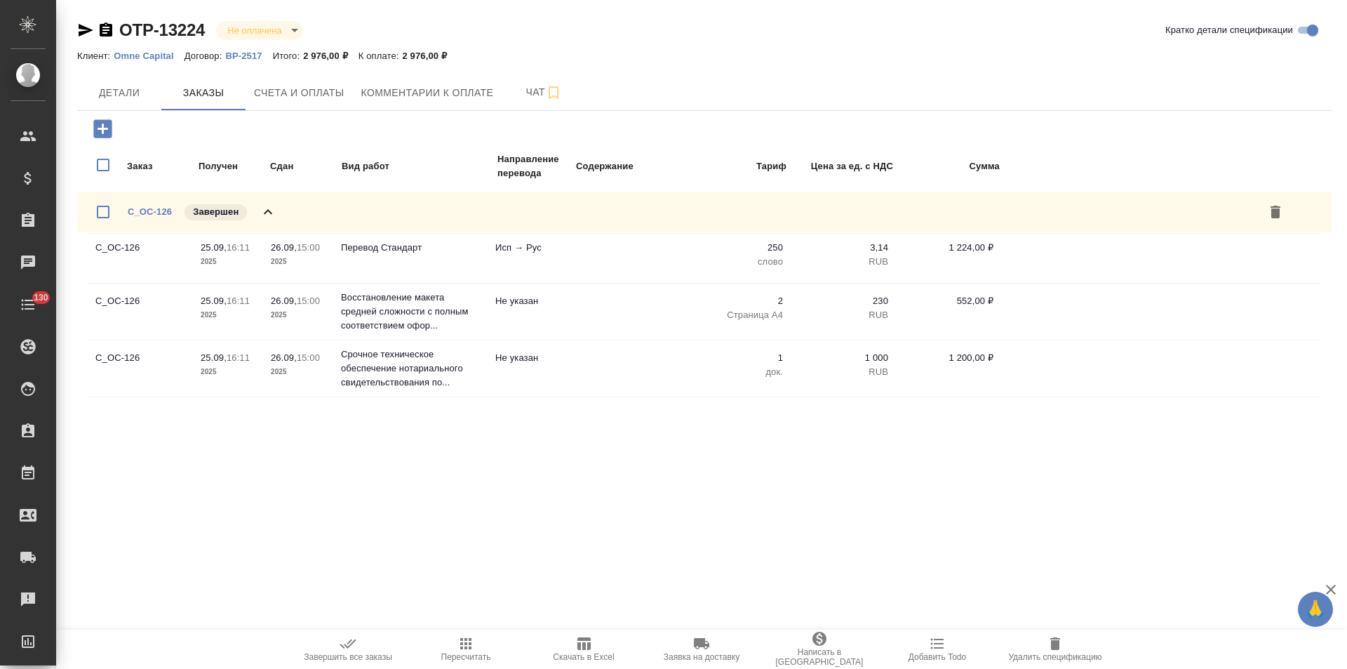
drag, startPoint x: 139, startPoint y: 90, endPoint x: 318, endPoint y: 164, distance: 193.5
click at [142, 90] on span "Детали" at bounding box center [119, 93] width 67 height 18
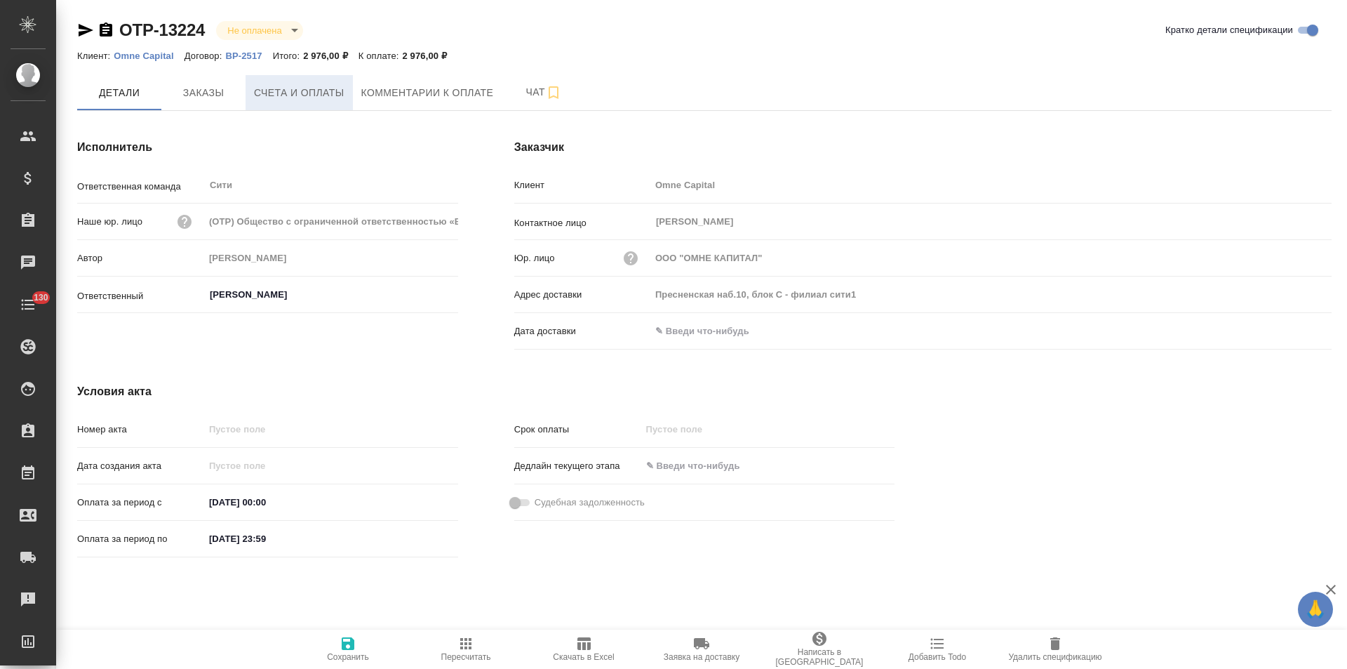
click at [326, 97] on span "Счета и оплаты" at bounding box center [299, 93] width 91 height 18
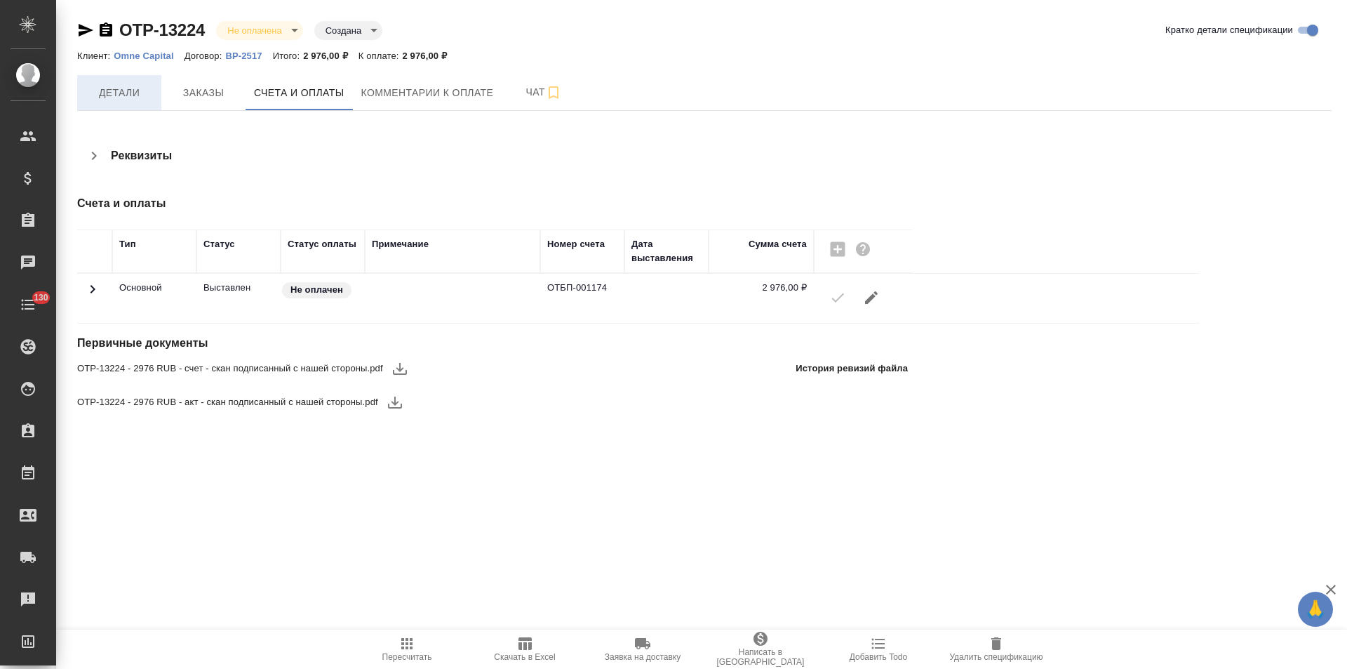
click at [139, 97] on span "Детали" at bounding box center [119, 93] width 67 height 18
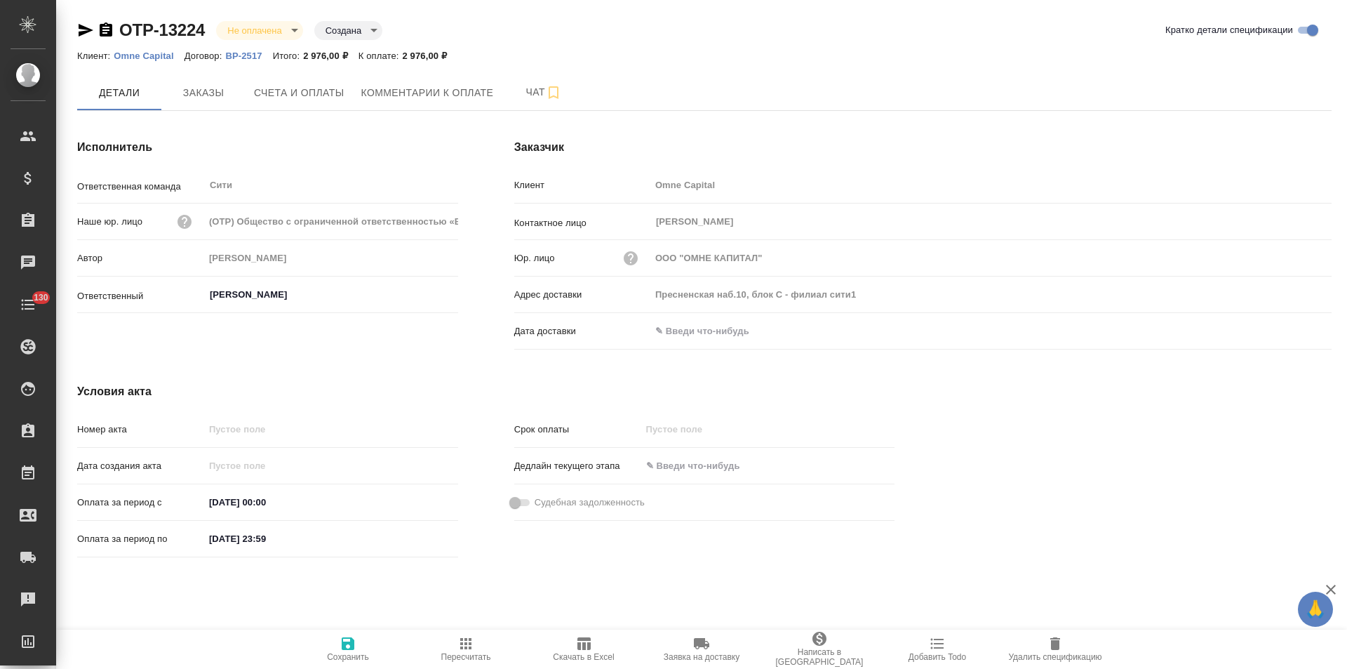
click at [716, 329] on input "text" at bounding box center [712, 331] width 123 height 20
click at [1300, 328] on div at bounding box center [1307, 329] width 49 height 17
click at [1295, 333] on icon "button" at bounding box center [1291, 330] width 17 height 17
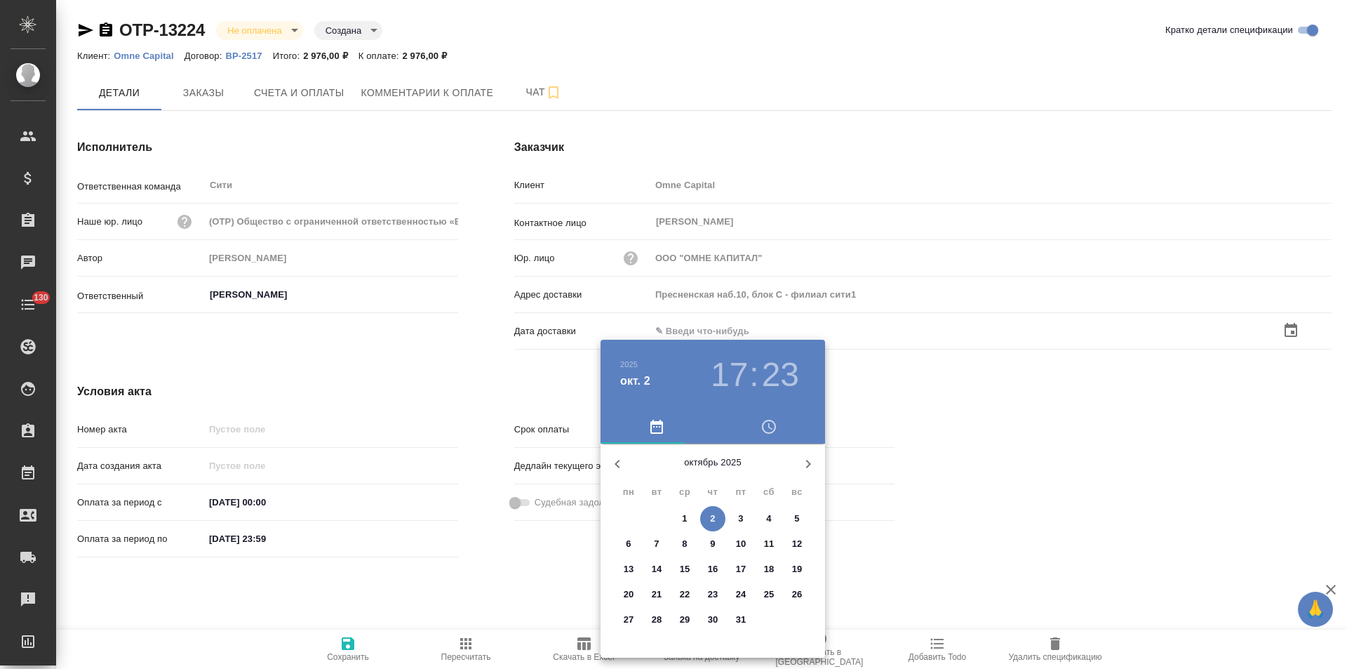
click at [715, 522] on p "2" at bounding box center [712, 519] width 5 height 14
type input "02.10.2025 17:23"
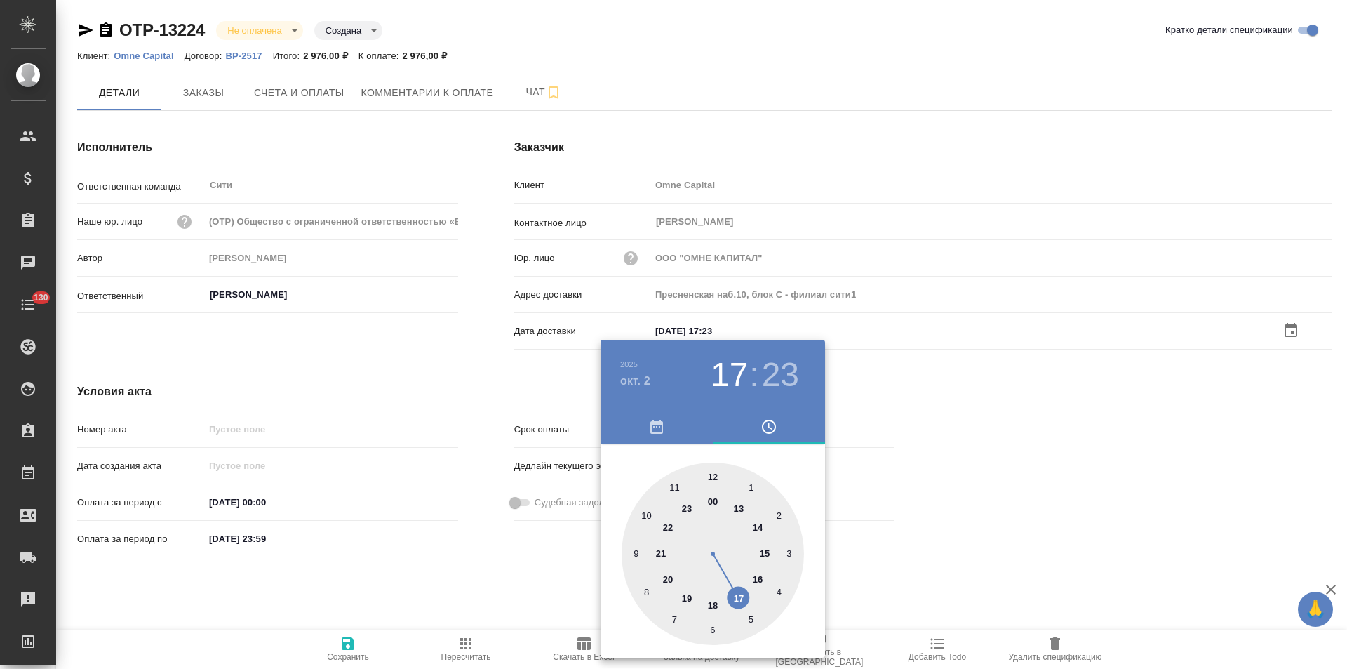
click at [500, 578] on div at bounding box center [673, 334] width 1347 height 669
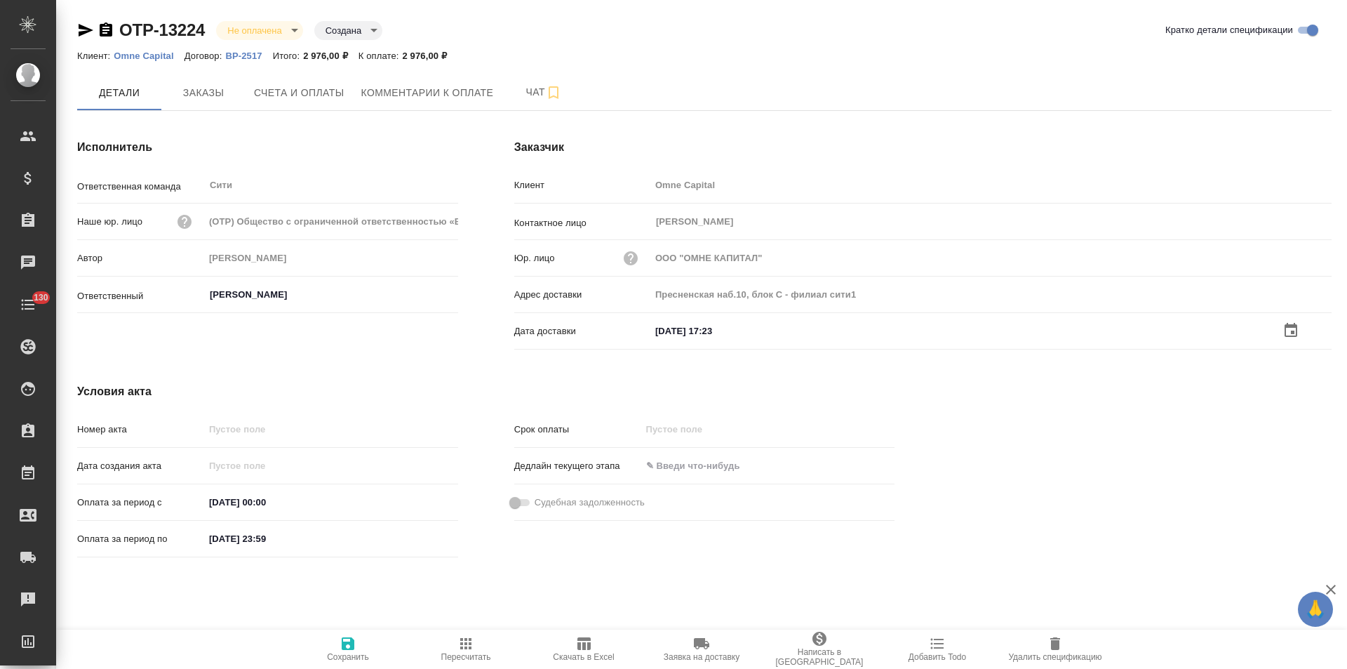
click at [352, 649] on icon "button" at bounding box center [348, 643] width 13 height 13
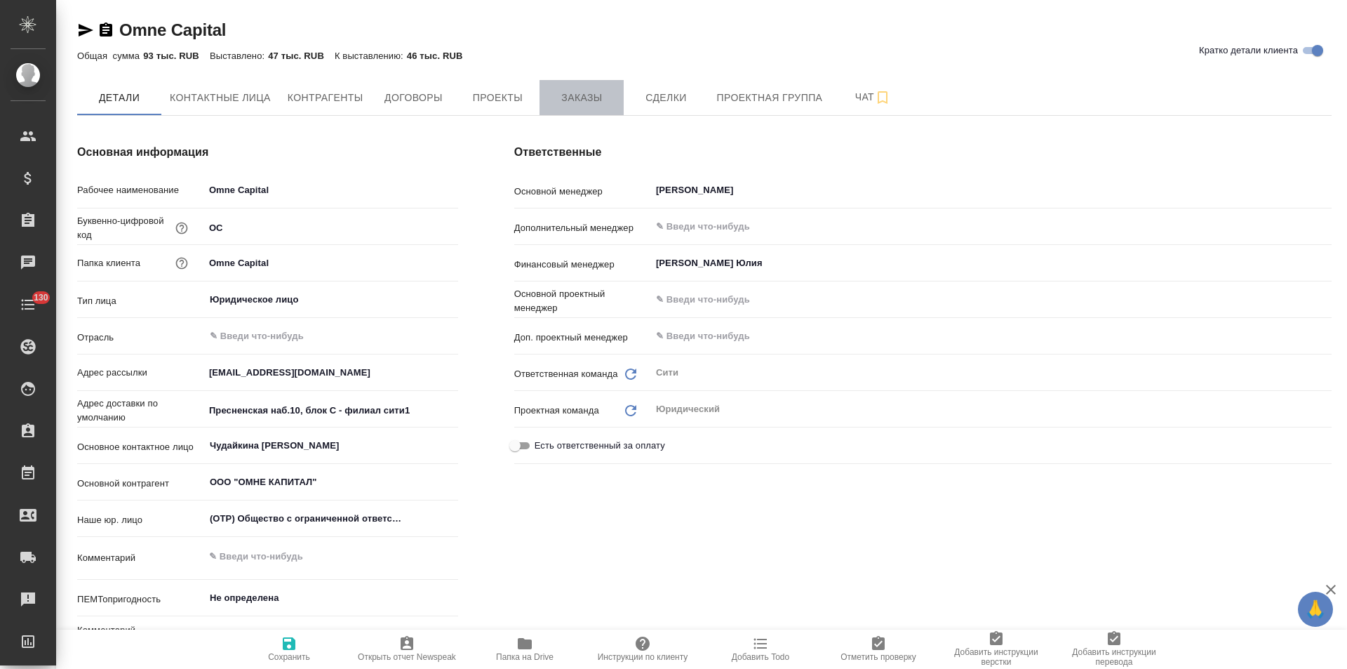
click at [567, 107] on button "Заказы" at bounding box center [582, 97] width 84 height 35
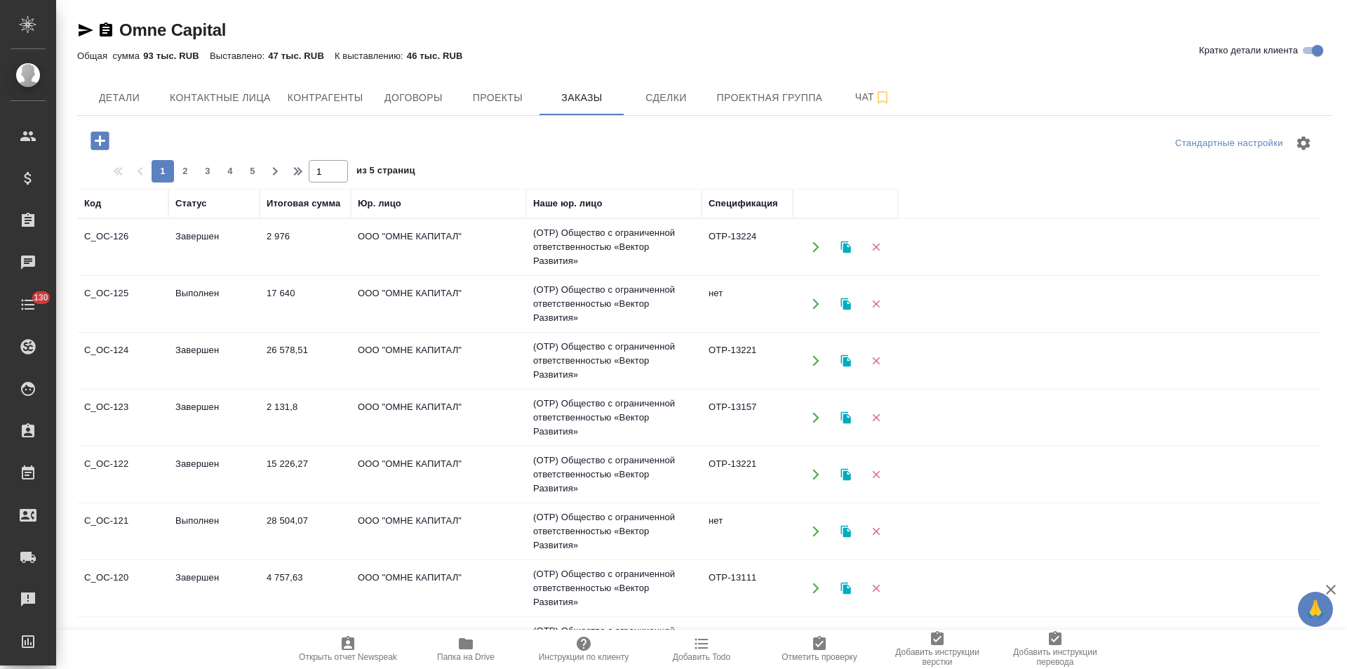
click at [599, 306] on td "(OTP) Общество с ограниченной ответственностью «Вектор Развития»" at bounding box center [613, 304] width 175 height 56
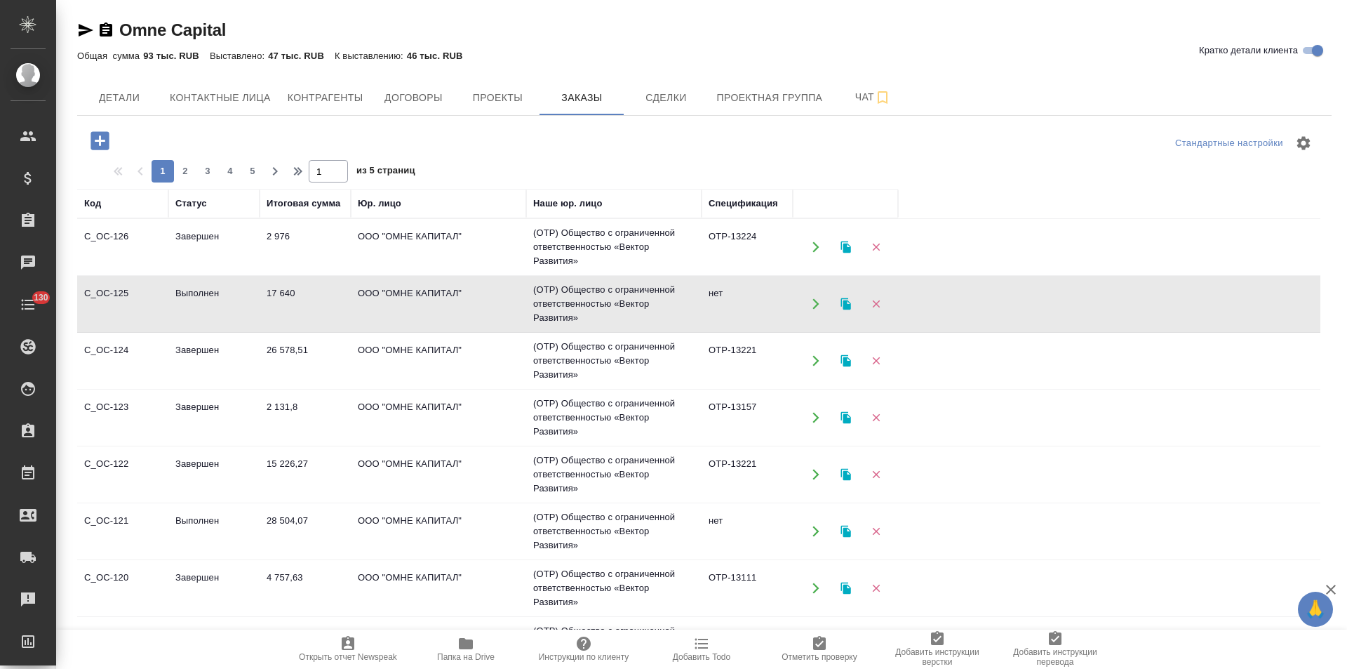
click at [599, 306] on td "(OTP) Общество с ограниченной ответственностью «Вектор Развития»" at bounding box center [613, 304] width 175 height 56
click at [711, 524] on td "нет" at bounding box center [747, 531] width 91 height 49
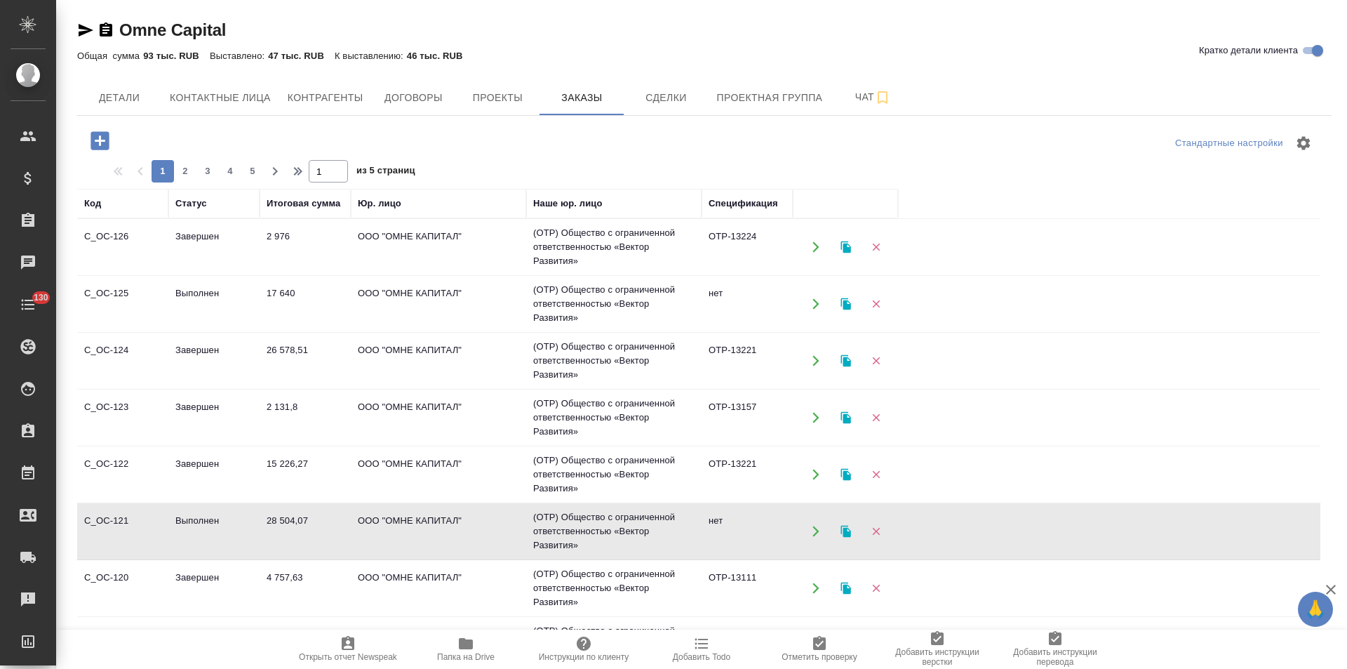
click at [711, 524] on td "нет" at bounding box center [747, 531] width 91 height 49
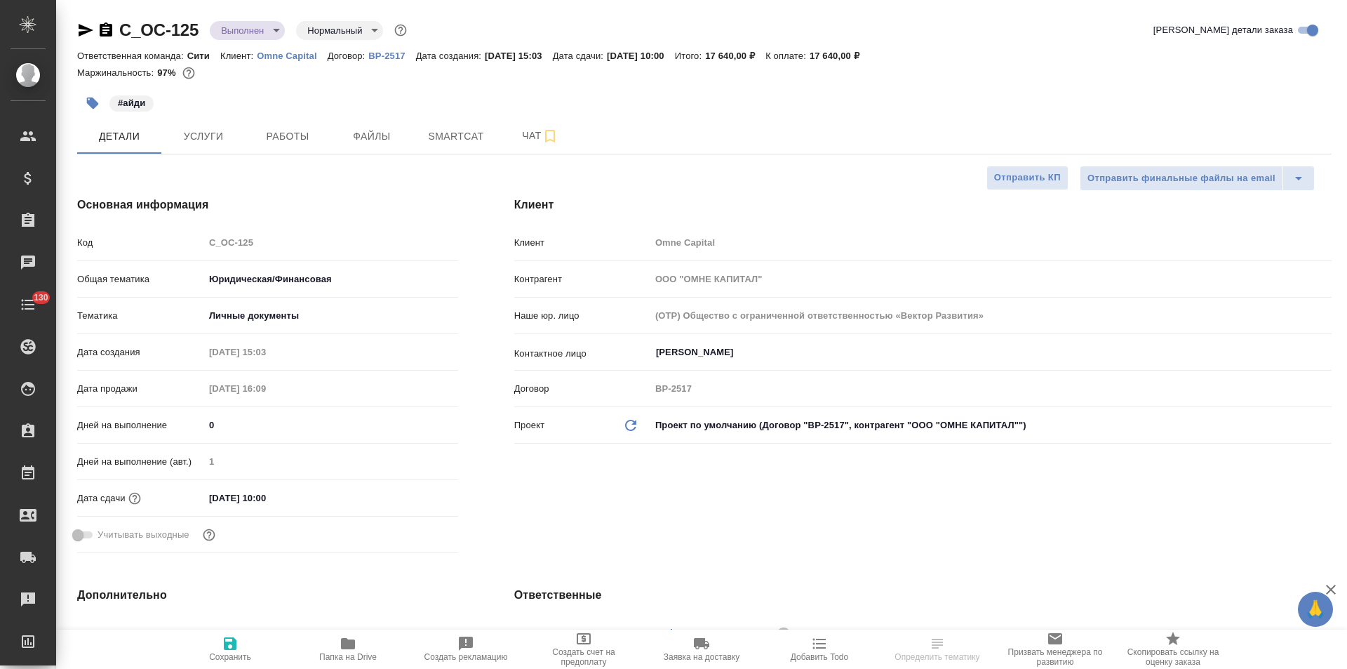
select select "RU"
type textarea "x"
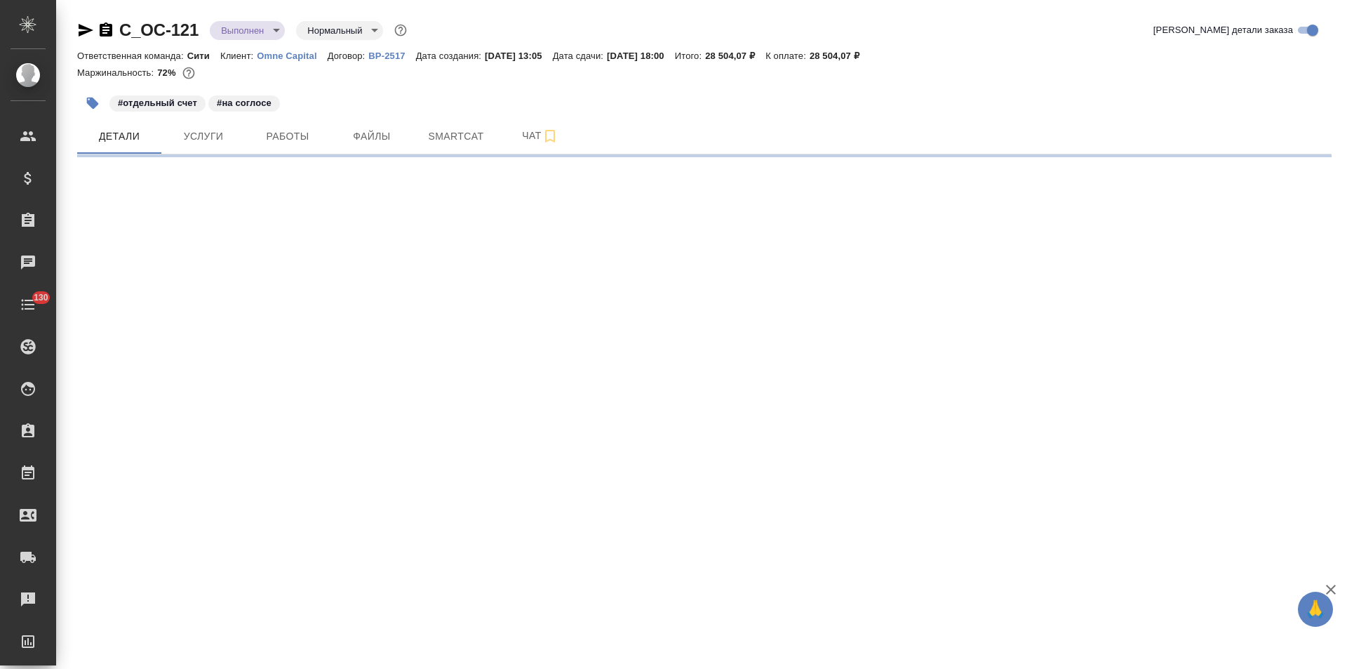
select select "RU"
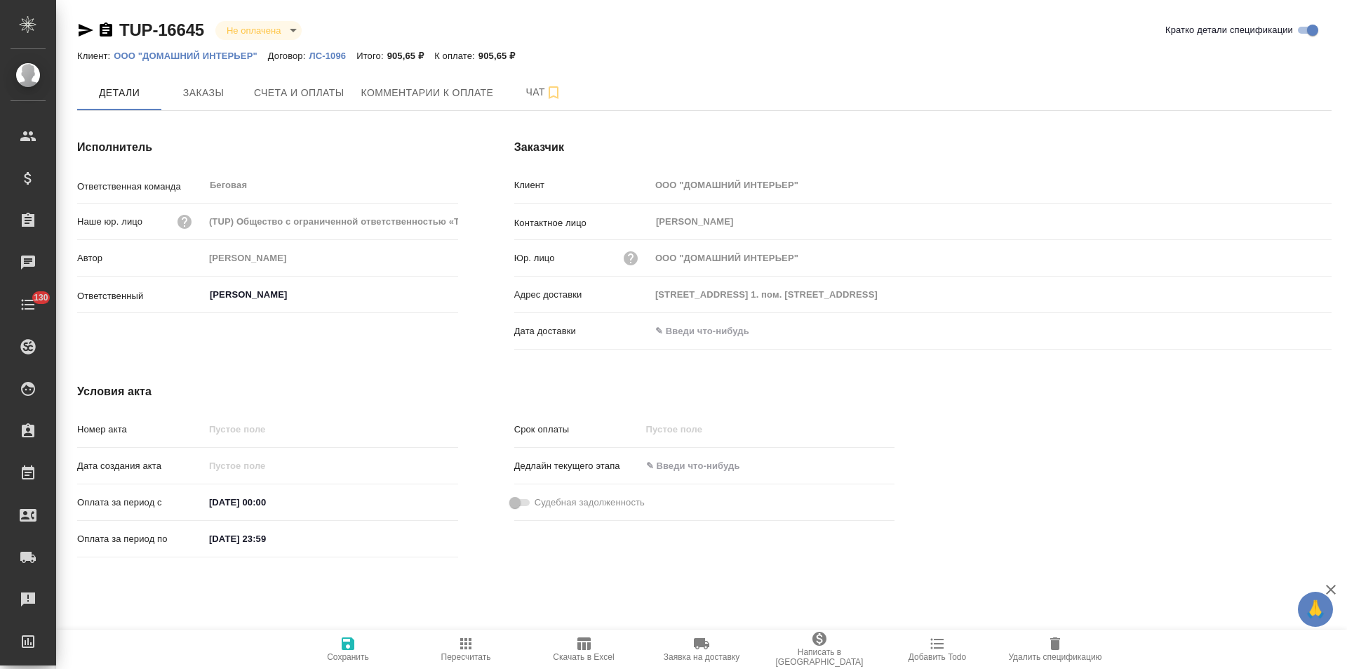
click at [238, 53] on p "ООО "ДОМАШНИЙ ИНТЕРЬЕР"" at bounding box center [191, 56] width 154 height 11
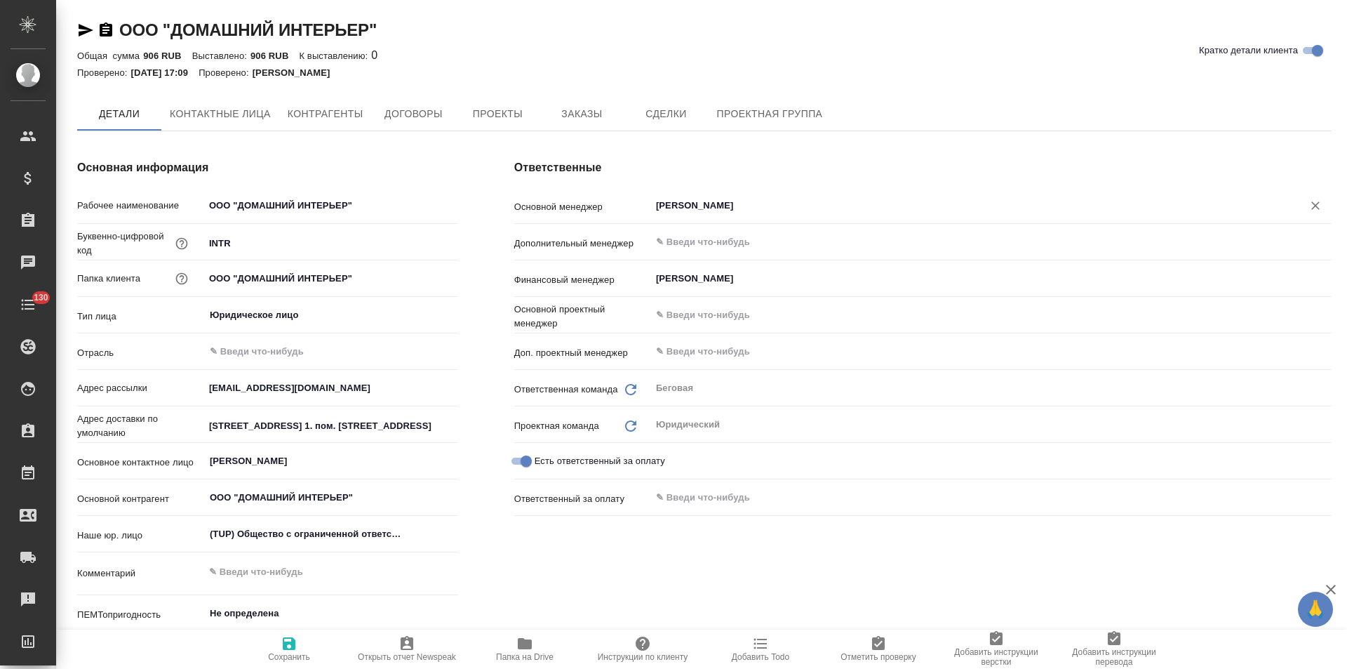
type textarea "x"
click at [725, 203] on input "Климова Полина" at bounding box center [968, 207] width 626 height 17
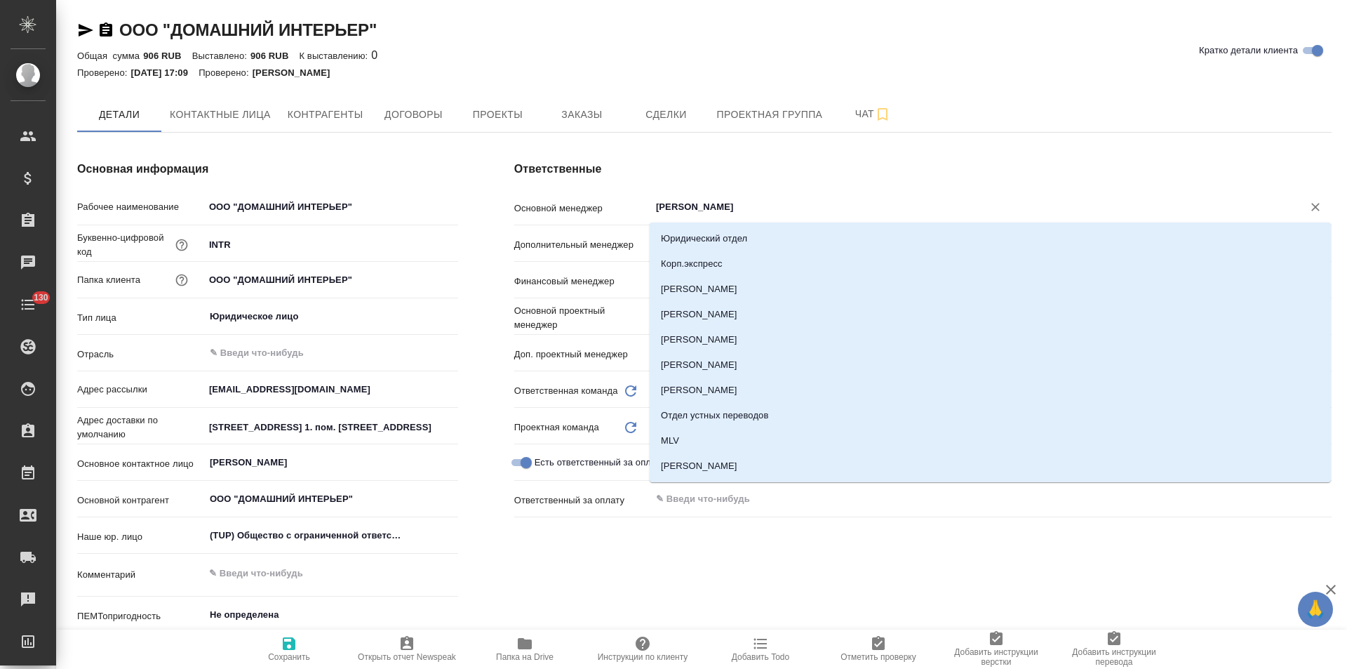
type textarea "x"
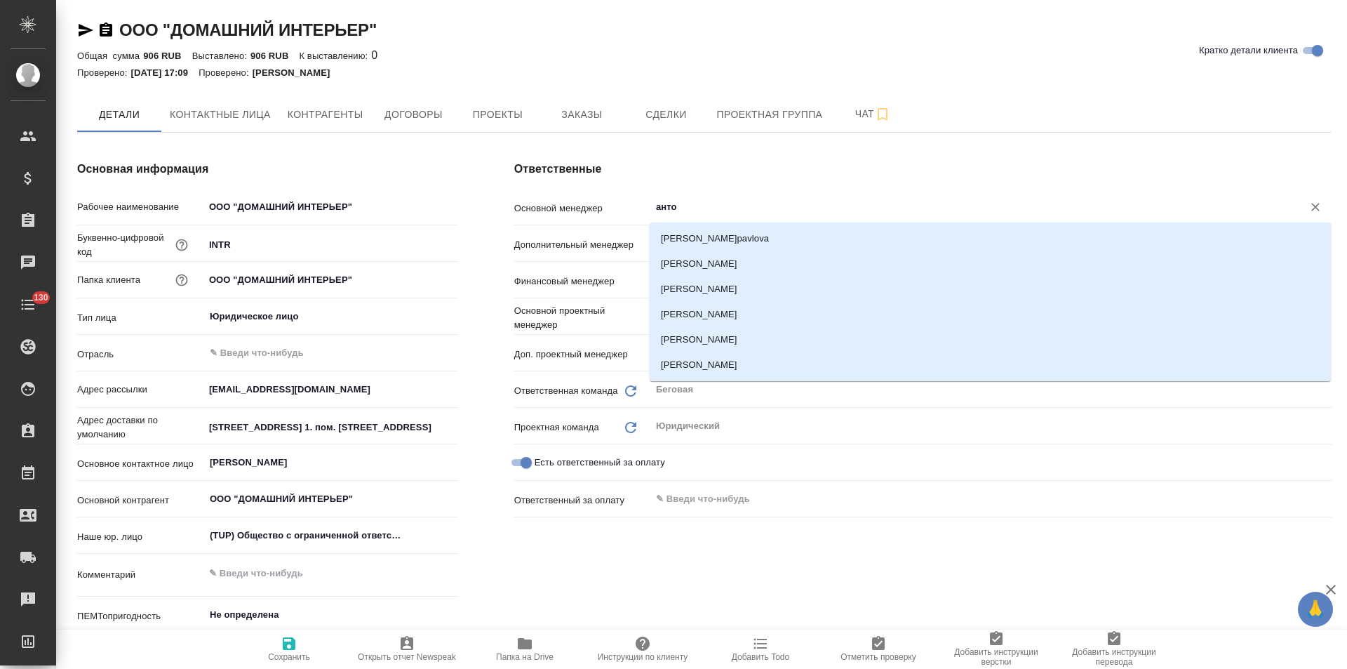
type input "антон"
type textarea "x"
type input "антоно"
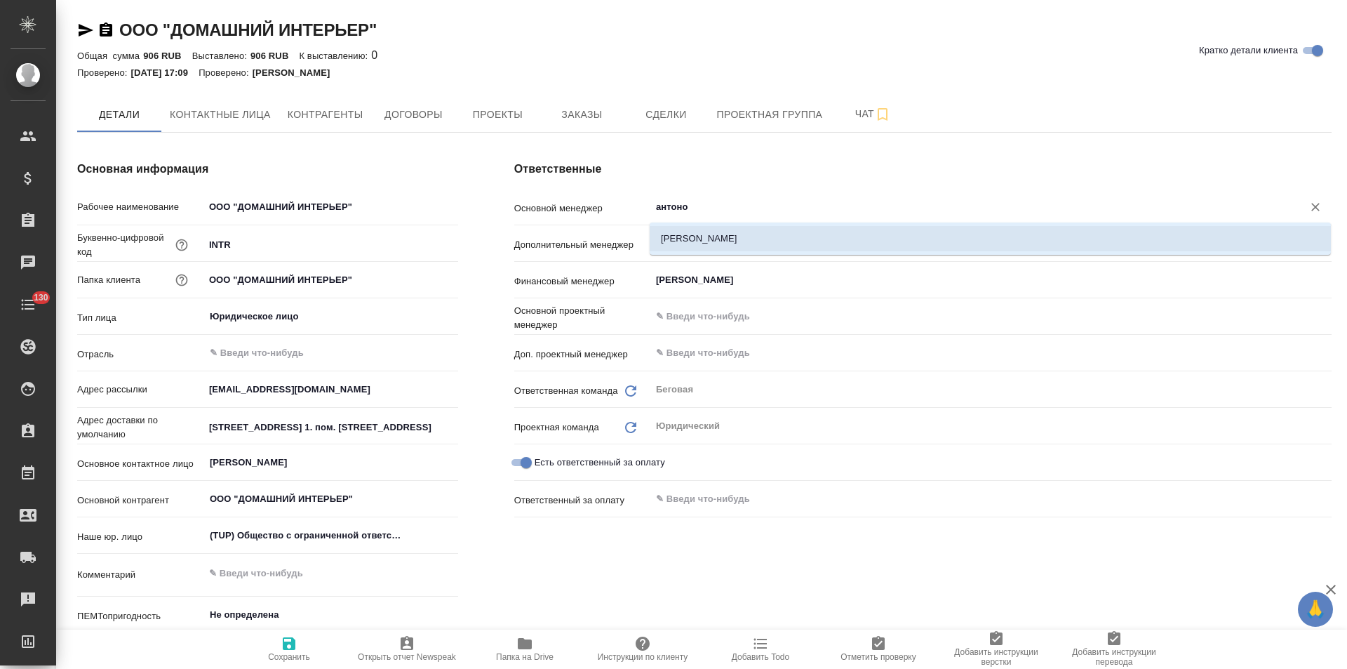
click at [723, 236] on li "Антонова Кристина" at bounding box center [990, 238] width 681 height 25
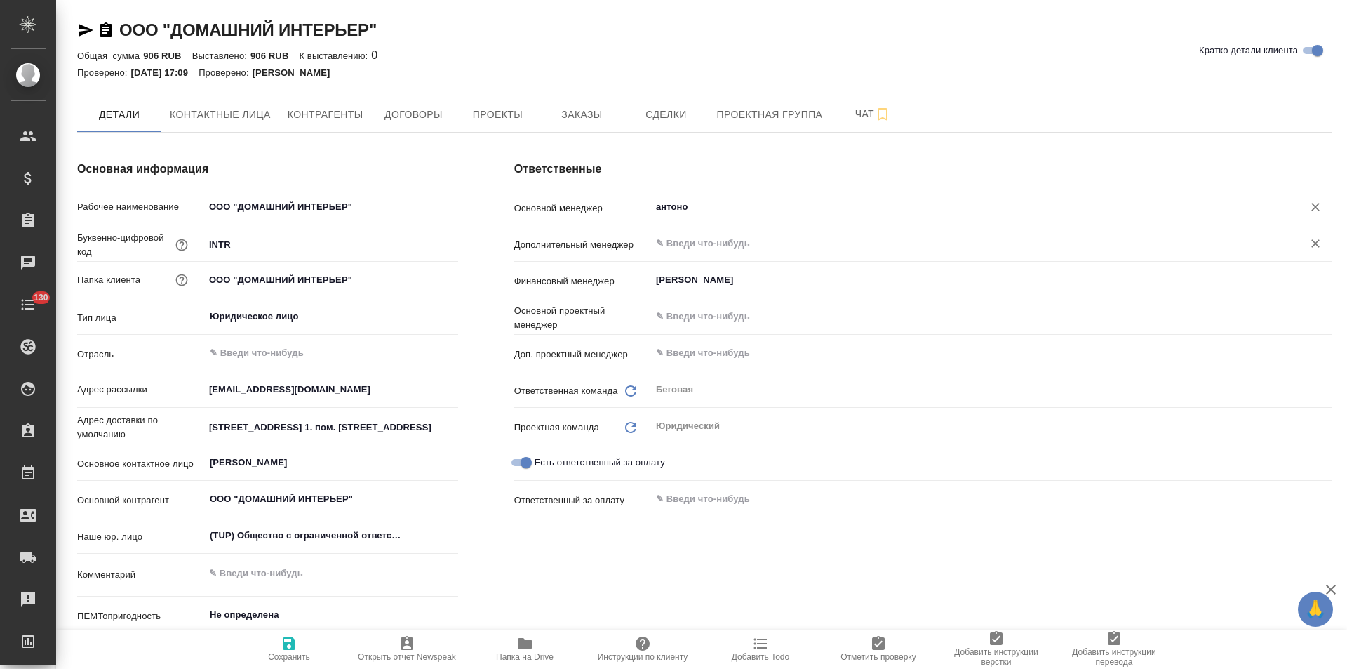
type textarea "x"
type input "Антонова Кристина"
click at [281, 645] on icon "button" at bounding box center [289, 643] width 17 height 17
type textarea "x"
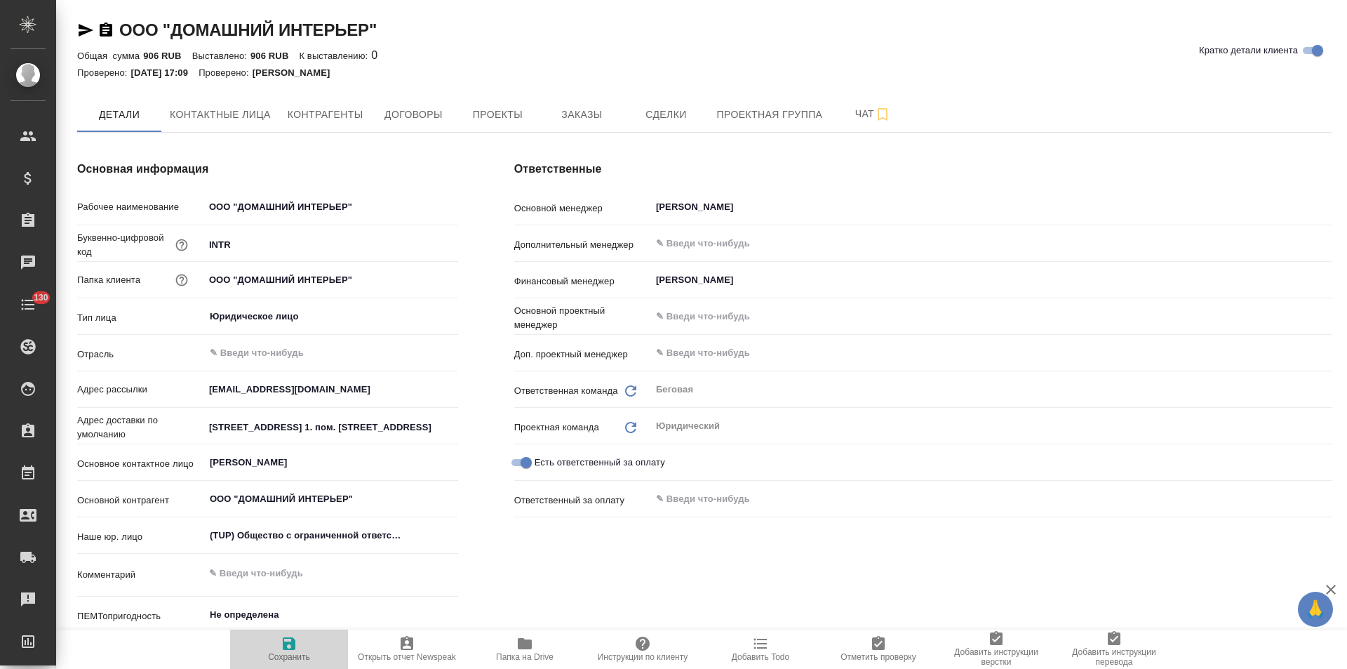
type textarea "x"
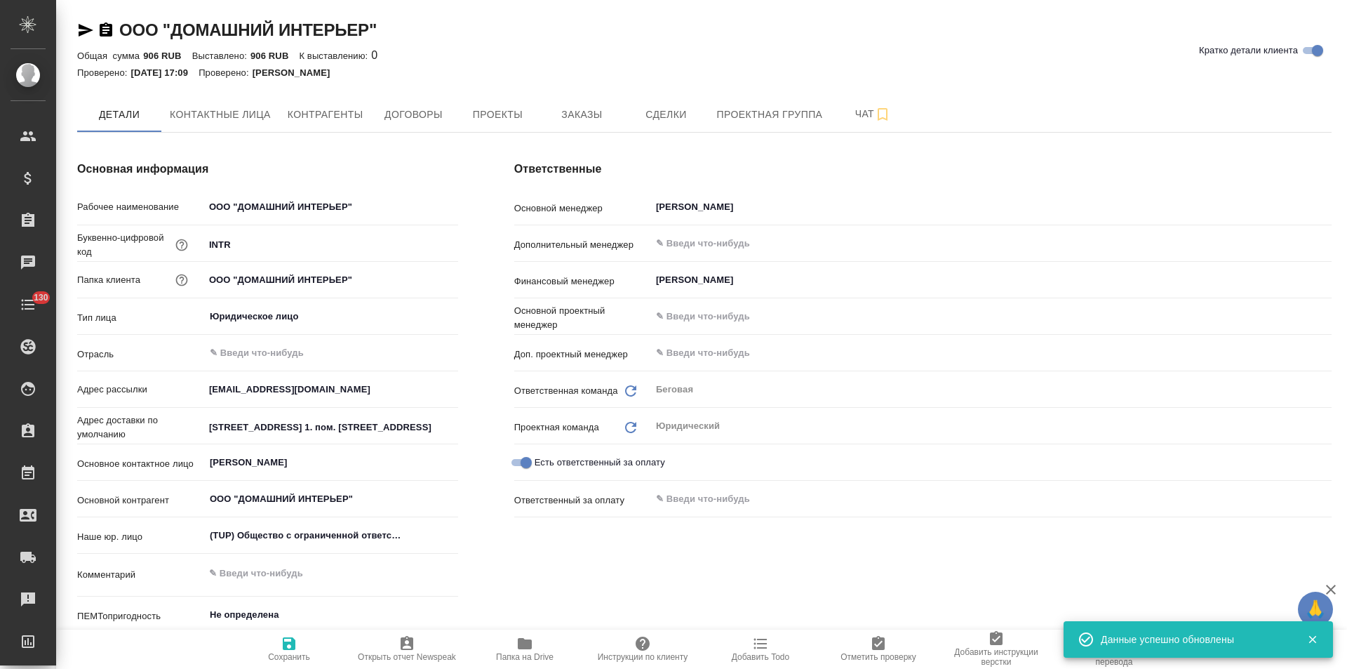
type textarea "x"
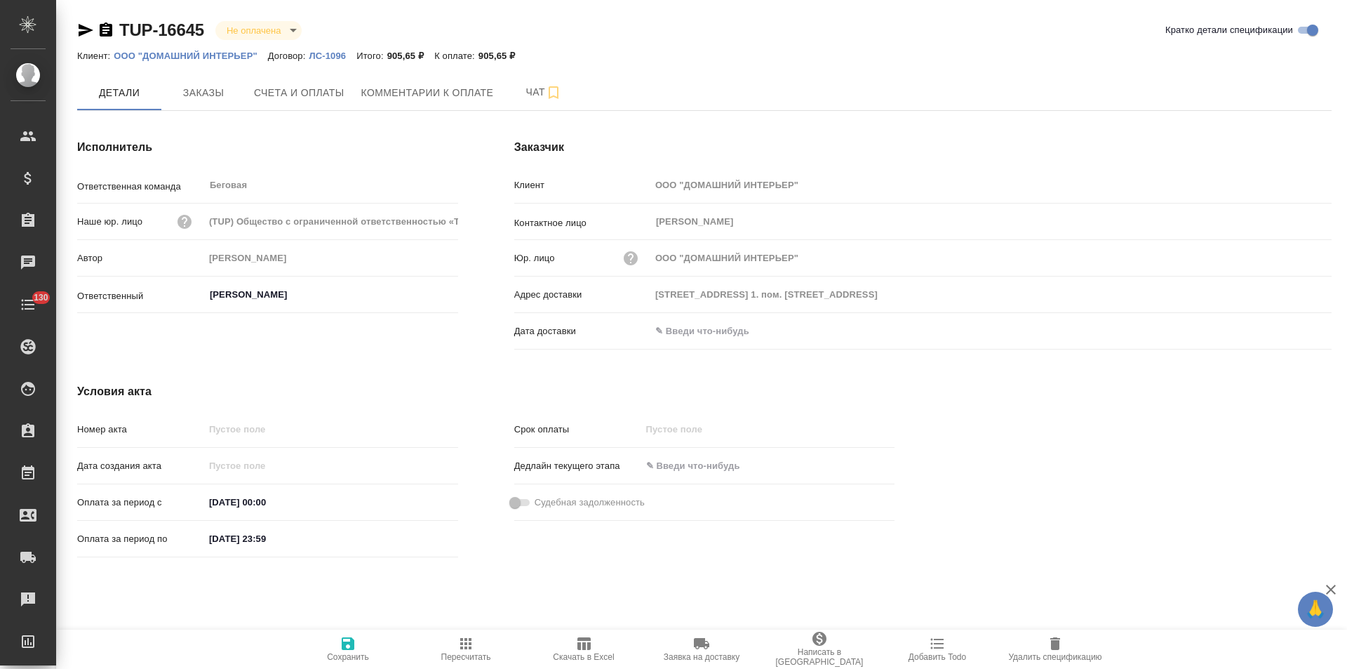
click at [326, 54] on p "ЛС-1096" at bounding box center [333, 56] width 48 height 11
click at [236, 55] on p "ООО "ДОМАШНИЙ ИНТЕРЬЕР"" at bounding box center [191, 56] width 154 height 11
click at [220, 99] on span "Заказы" at bounding box center [203, 93] width 67 height 18
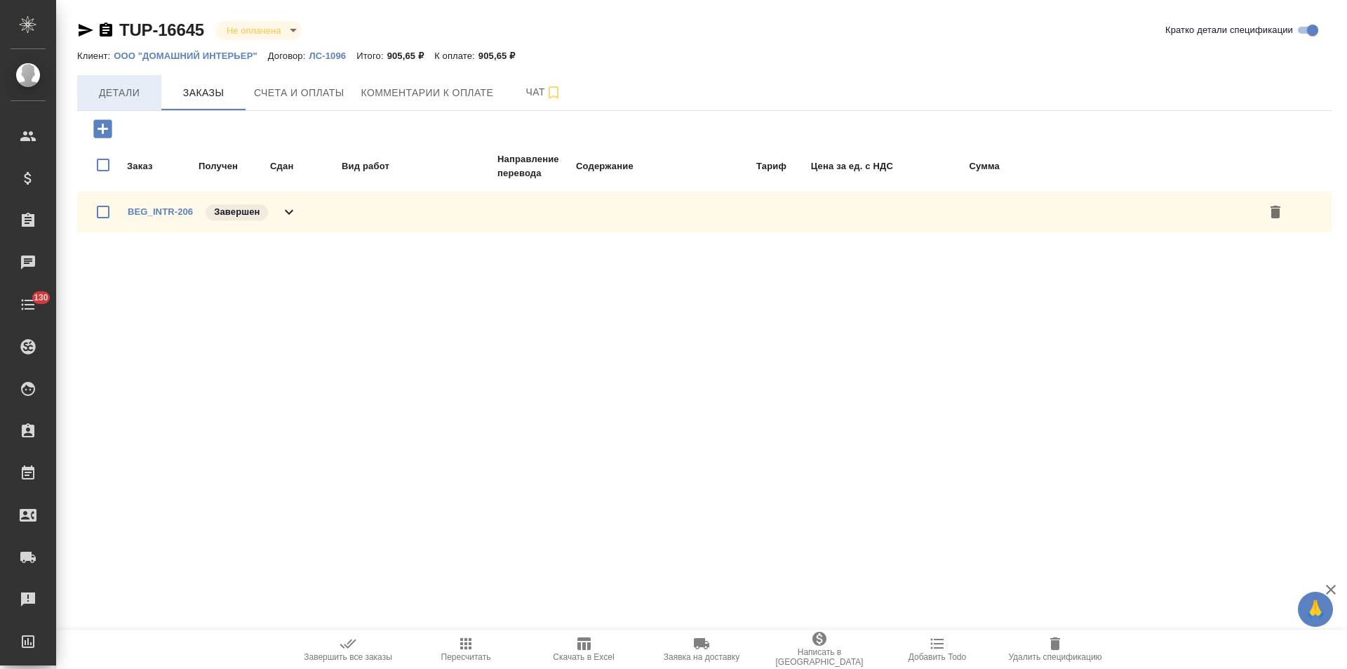
click at [135, 91] on span "Детали" at bounding box center [119, 93] width 67 height 18
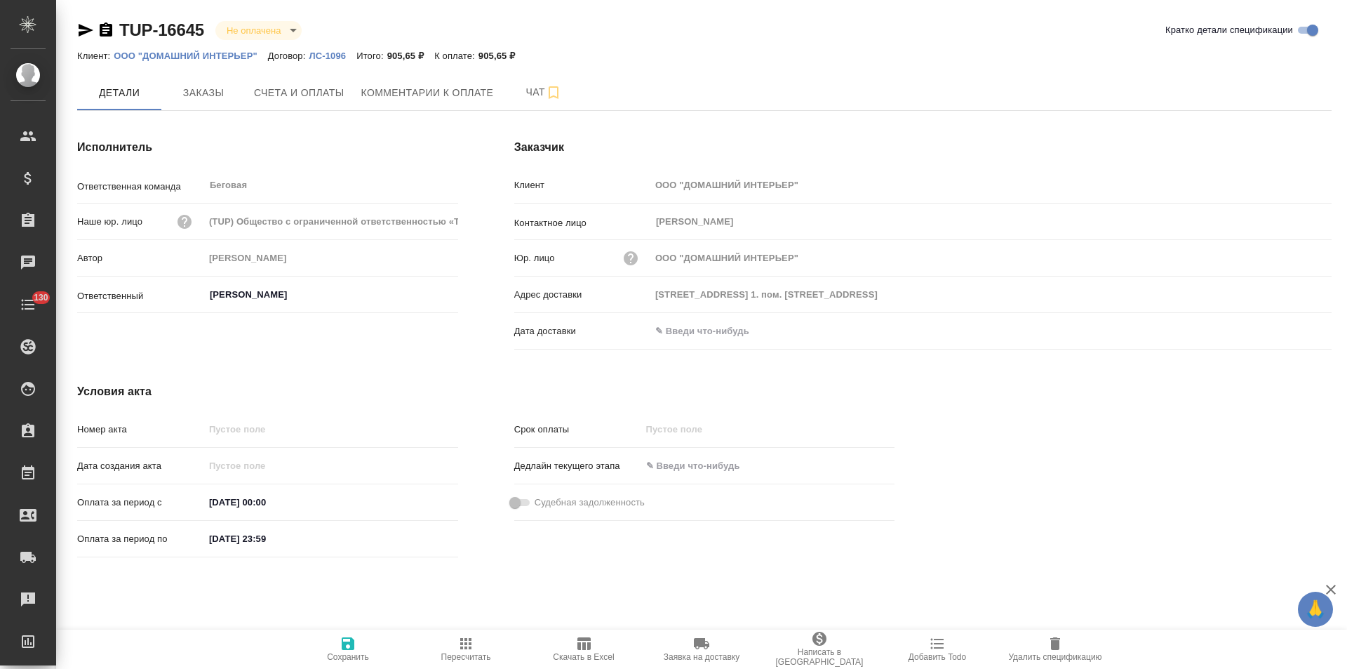
click at [107, 32] on icon "button" at bounding box center [106, 29] width 13 height 14
click at [321, 95] on span "Счета и оплаты" at bounding box center [299, 93] width 91 height 18
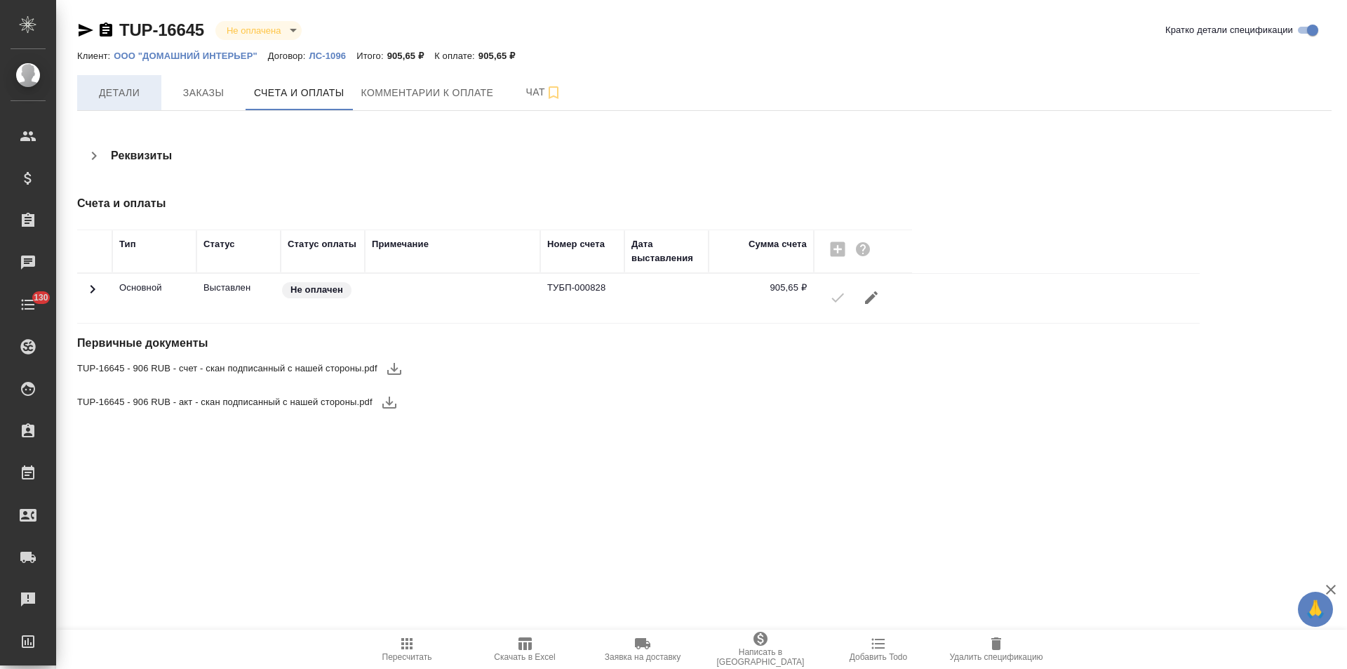
click at [131, 100] on span "Детали" at bounding box center [119, 93] width 67 height 18
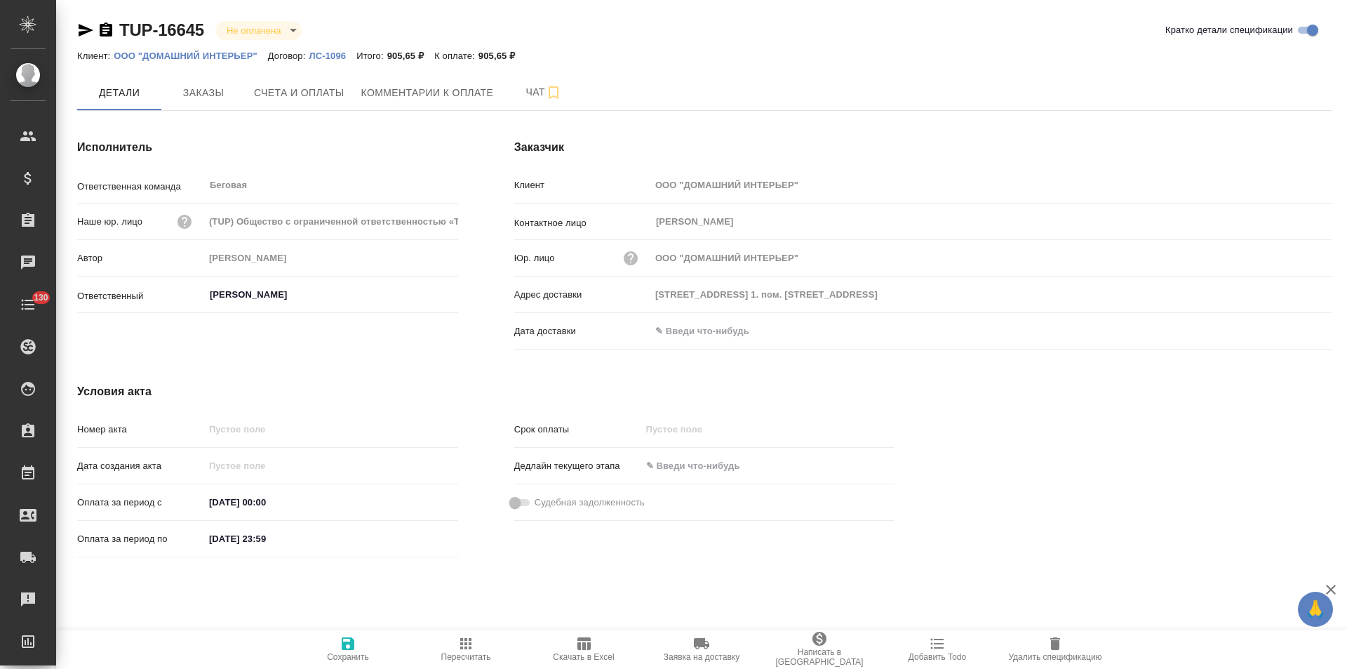
click at [745, 328] on input "text" at bounding box center [712, 331] width 123 height 20
click at [1292, 329] on icon "button" at bounding box center [1291, 329] width 17 height 17
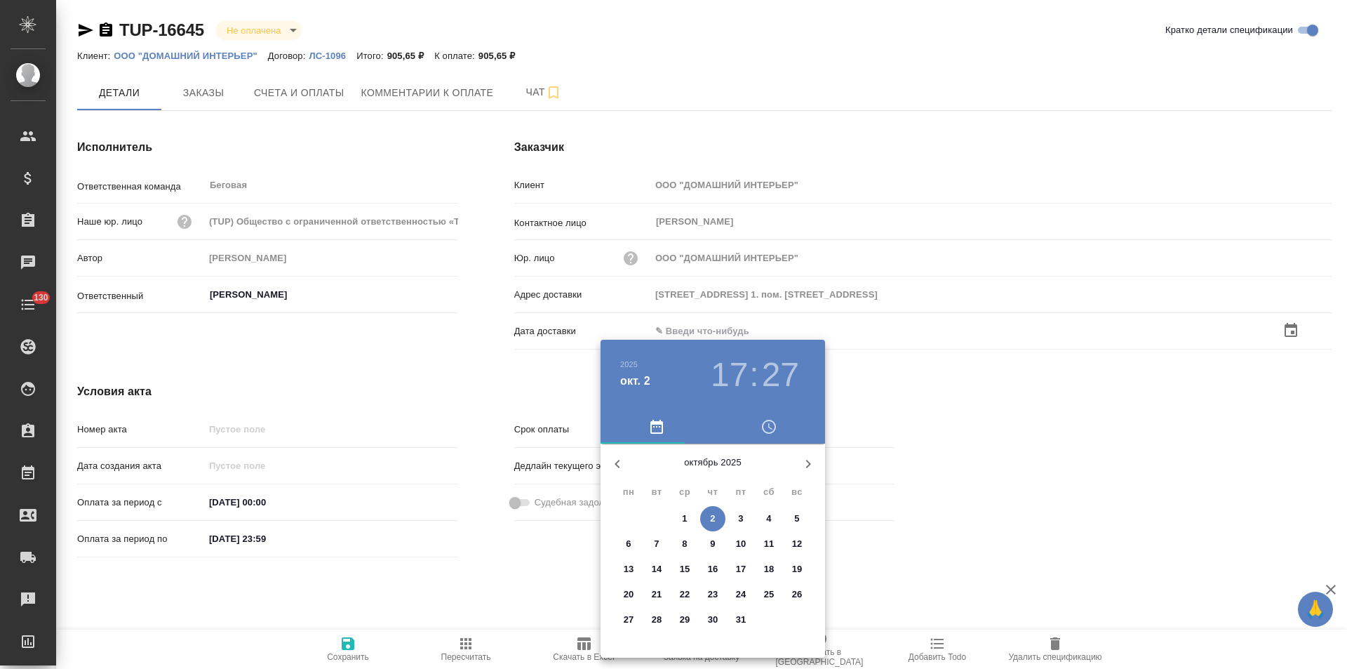
click at [707, 514] on span "2" at bounding box center [712, 519] width 25 height 14
type input "02.10.2025 17:27"
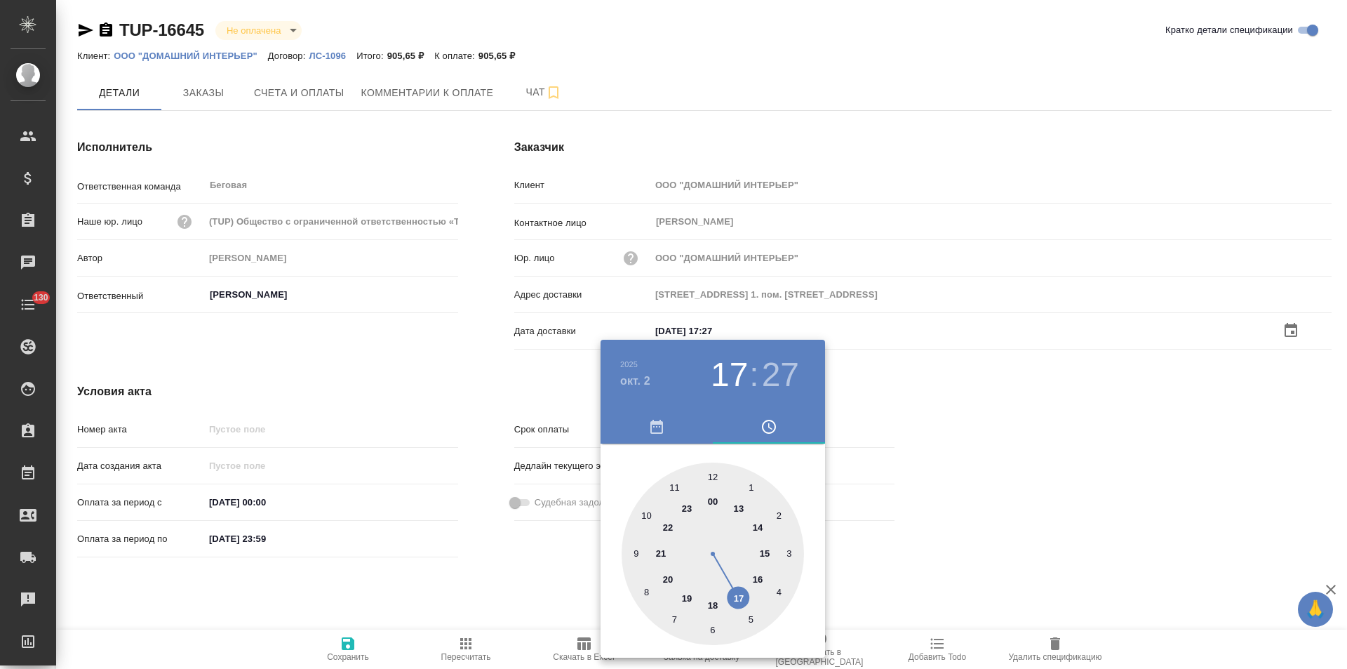
drag, startPoint x: 487, startPoint y: 540, endPoint x: 472, endPoint y: 549, distance: 17.9
click at [485, 541] on div at bounding box center [673, 334] width 1347 height 669
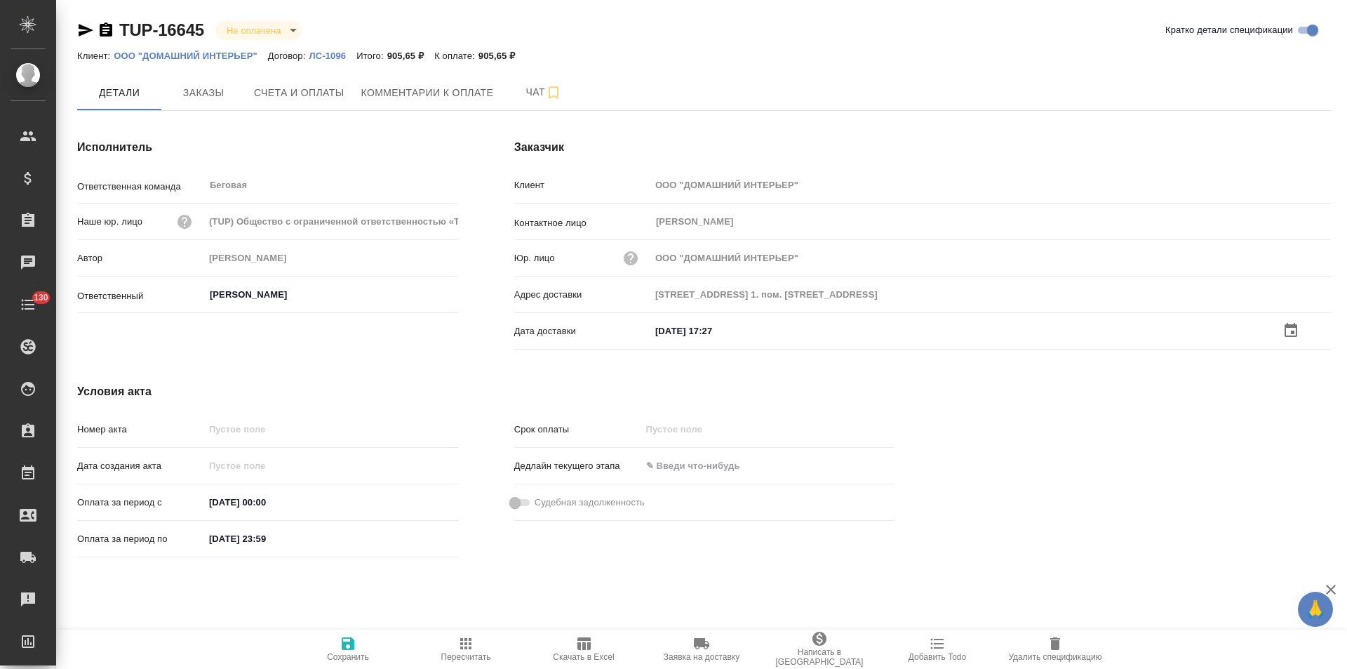
click at [347, 645] on icon "button" at bounding box center [348, 643] width 17 height 17
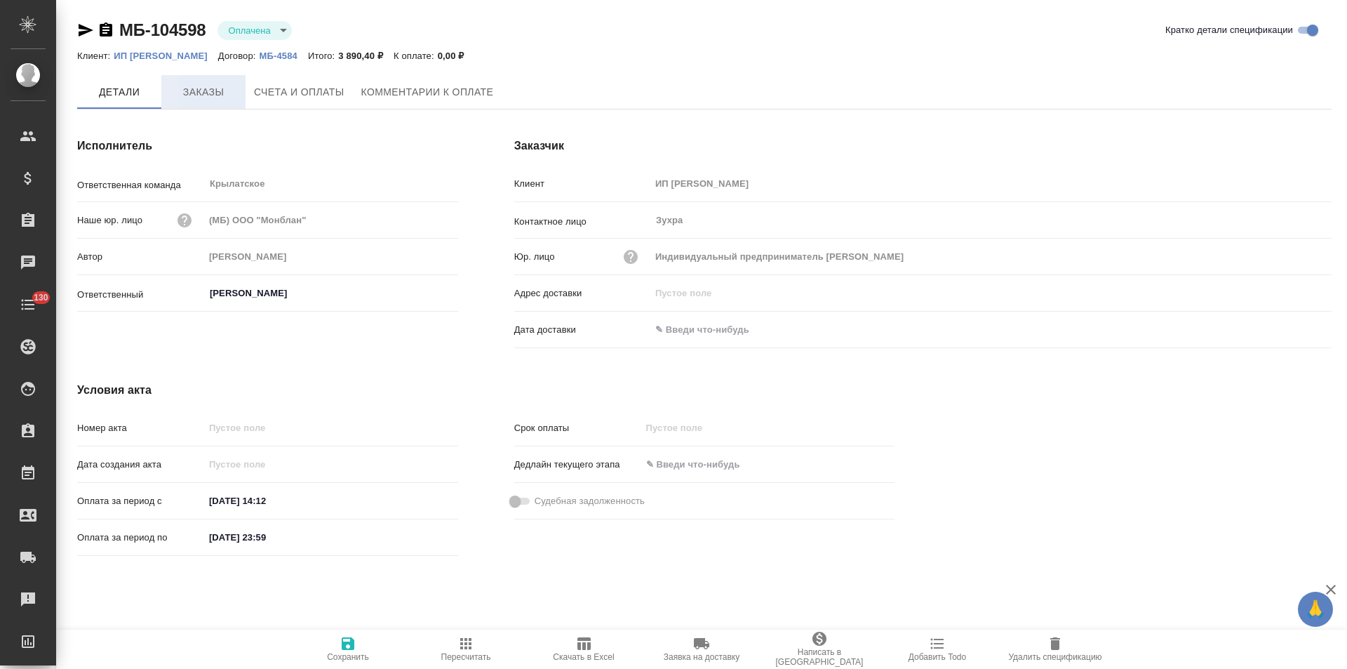
click at [217, 99] on span "Заказы" at bounding box center [203, 93] width 67 height 18
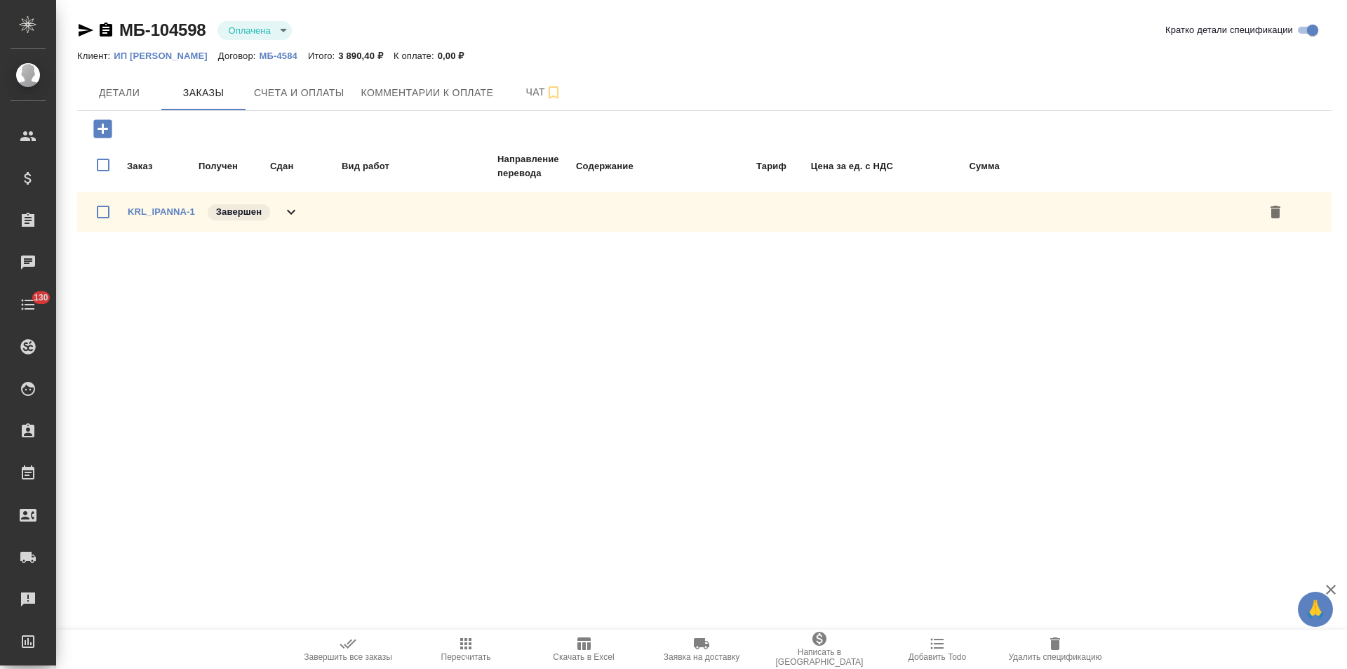
drag, startPoint x: 291, startPoint y: 213, endPoint x: 542, endPoint y: 200, distance: 251.6
click at [300, 212] on div "KRL_IPANNA-1 Завершен" at bounding box center [704, 212] width 1255 height 41
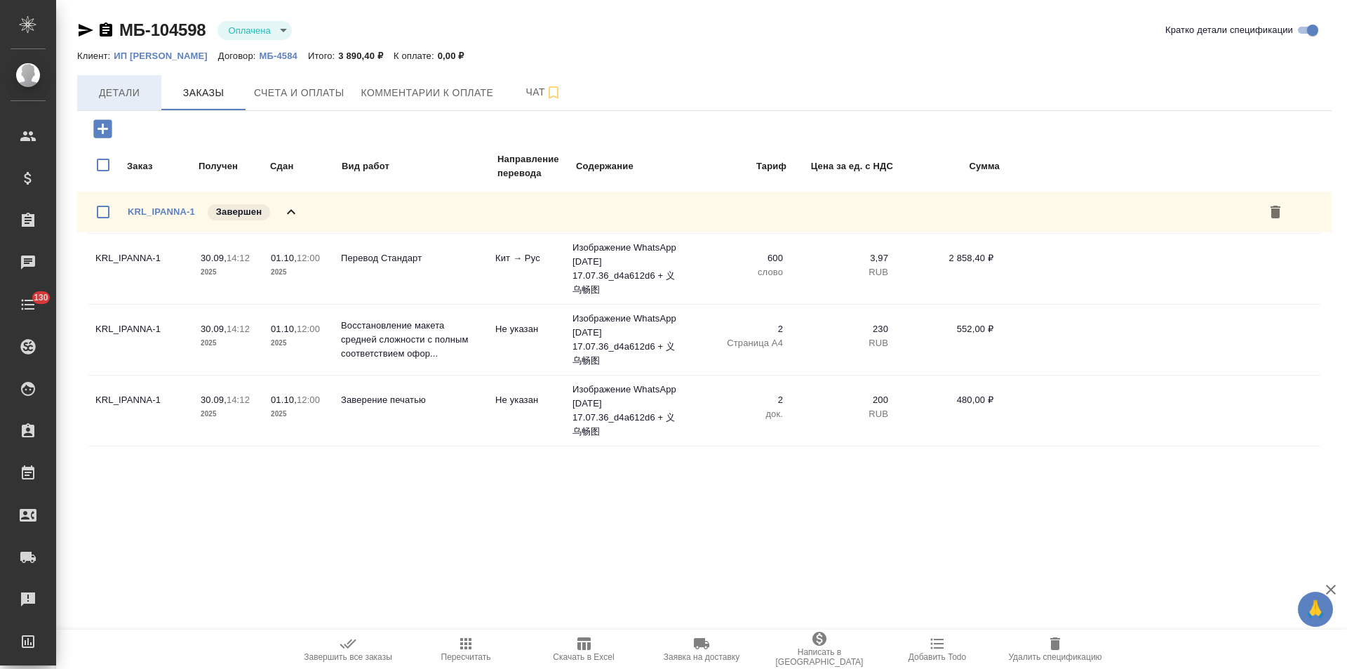
click at [138, 97] on span "Детали" at bounding box center [119, 93] width 67 height 18
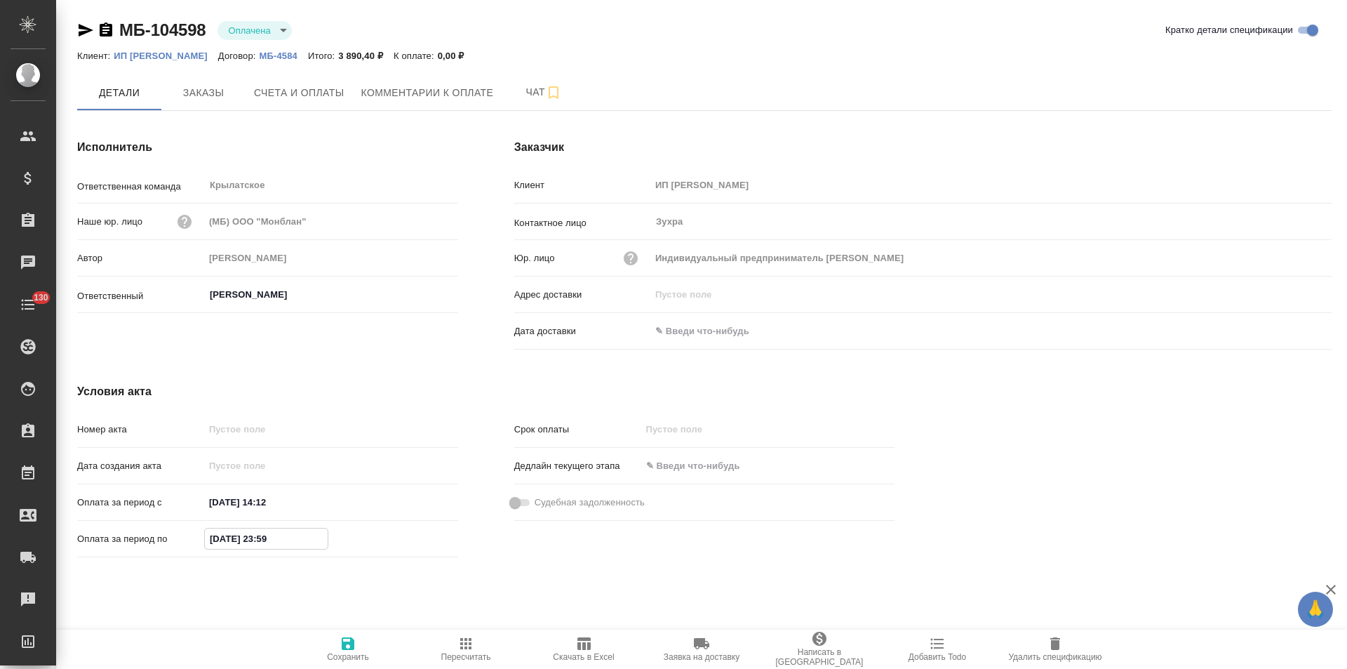
drag, startPoint x: 219, startPoint y: 538, endPoint x: 244, endPoint y: 552, distance: 27.9
click at [220, 538] on input "03.10.2025 23:59" at bounding box center [266, 538] width 123 height 20
type input "01.10.2025 23:59"
click at [352, 644] on icon "button" at bounding box center [348, 643] width 13 height 13
click at [105, 26] on icon "button" at bounding box center [106, 29] width 13 height 14
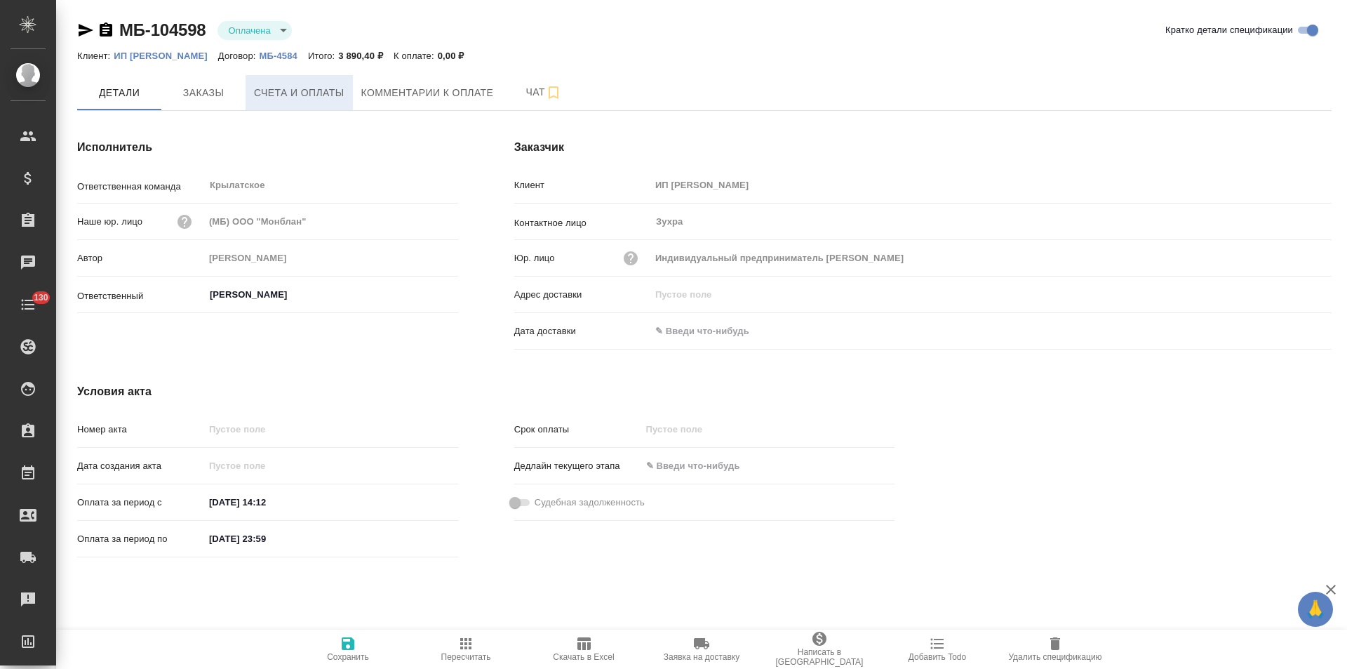
click at [335, 96] on span "Счета и оплаты" at bounding box center [299, 93] width 91 height 18
click at [195, 53] on p "ООО "СКД Софтвер"" at bounding box center [167, 56] width 107 height 11
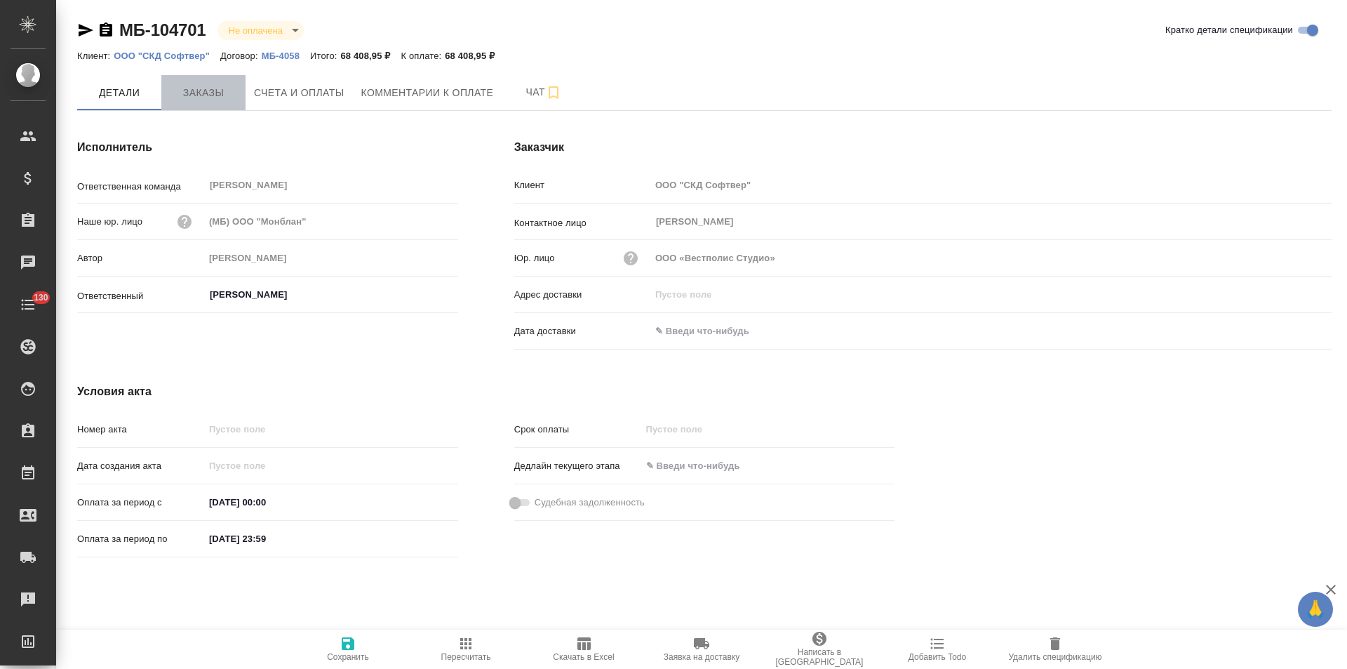
click at [225, 98] on span "Заказы" at bounding box center [203, 93] width 67 height 18
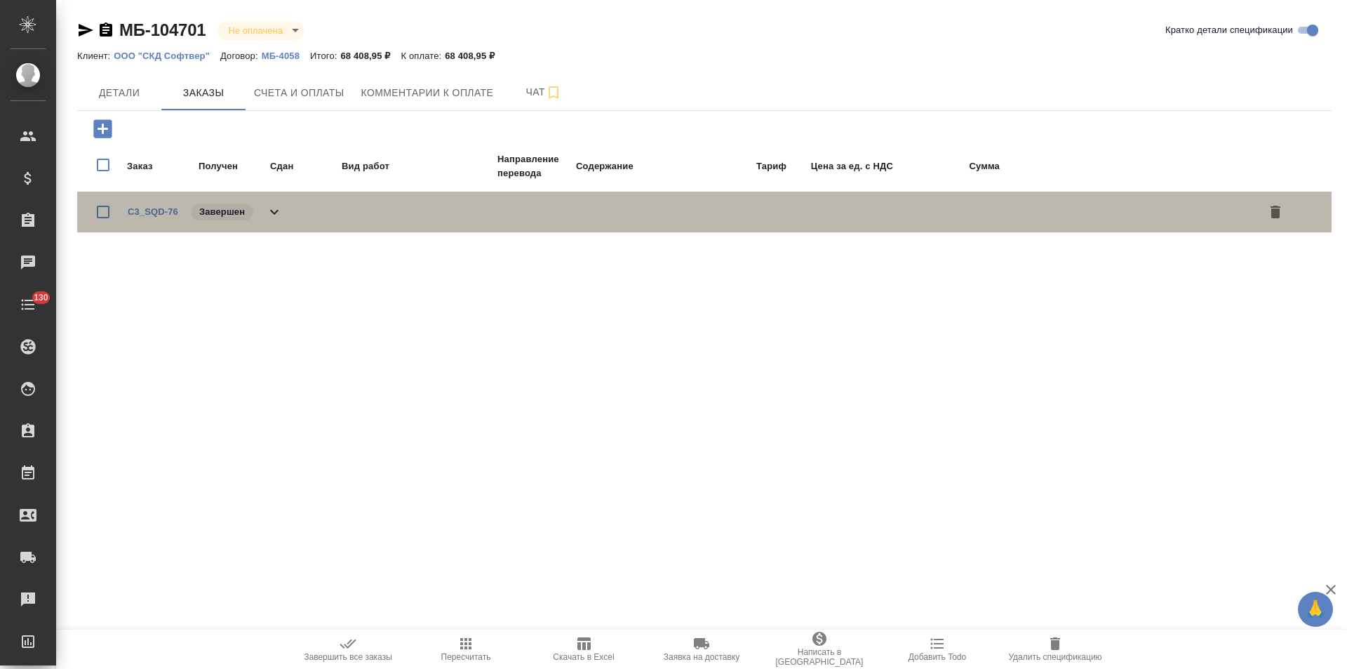
click at [284, 218] on div "C3_SQD-76 Завершен" at bounding box center [704, 212] width 1255 height 41
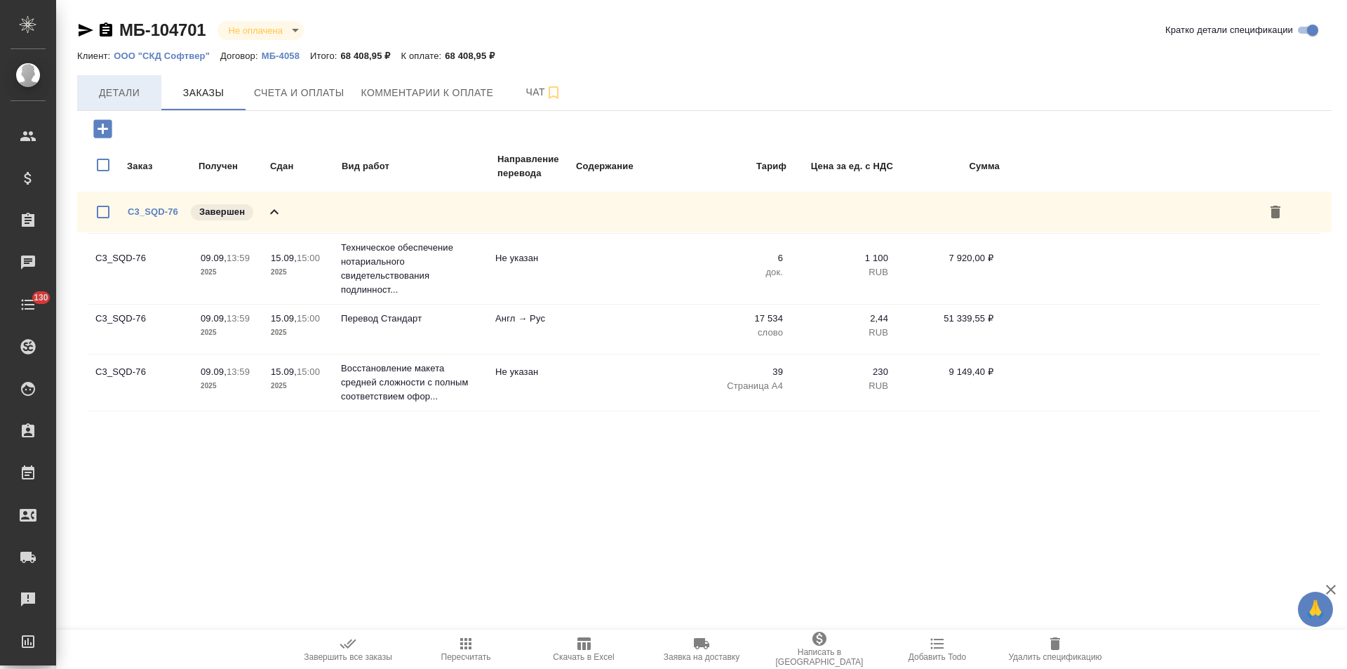
click at [116, 92] on span "Детали" at bounding box center [119, 93] width 67 height 18
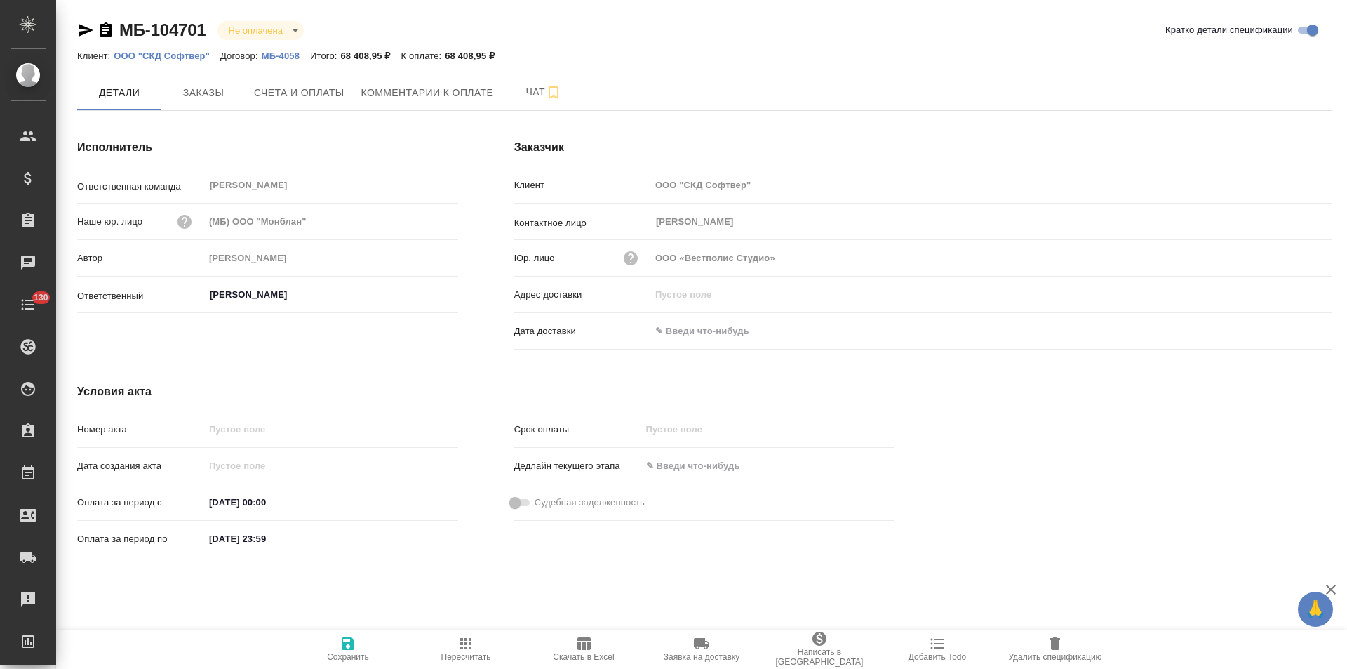
click at [274, 57] on p "МБ-4058" at bounding box center [286, 56] width 48 height 11
click at [107, 32] on icon "button" at bounding box center [106, 29] width 13 height 14
click at [281, 51] on p "МБ-4058" at bounding box center [286, 56] width 48 height 11
click at [295, 95] on span "Счета и оплаты" at bounding box center [299, 93] width 91 height 18
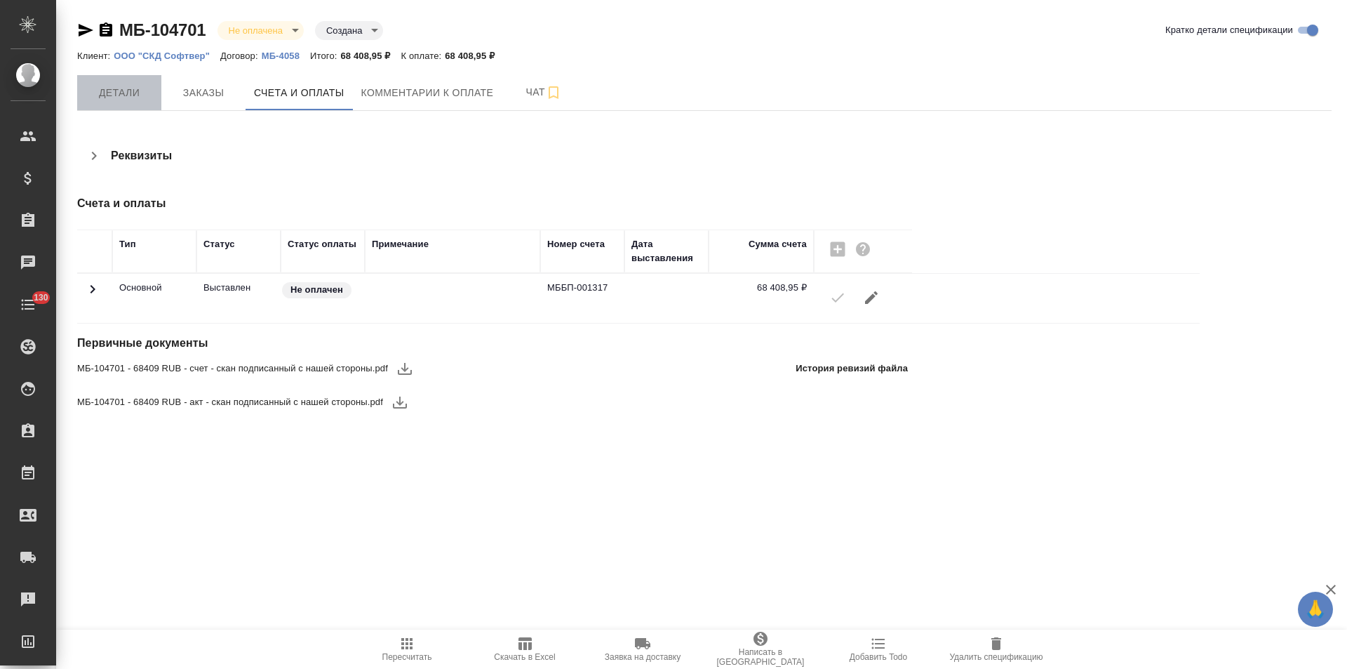
click at [129, 98] on span "Детали" at bounding box center [119, 93] width 67 height 18
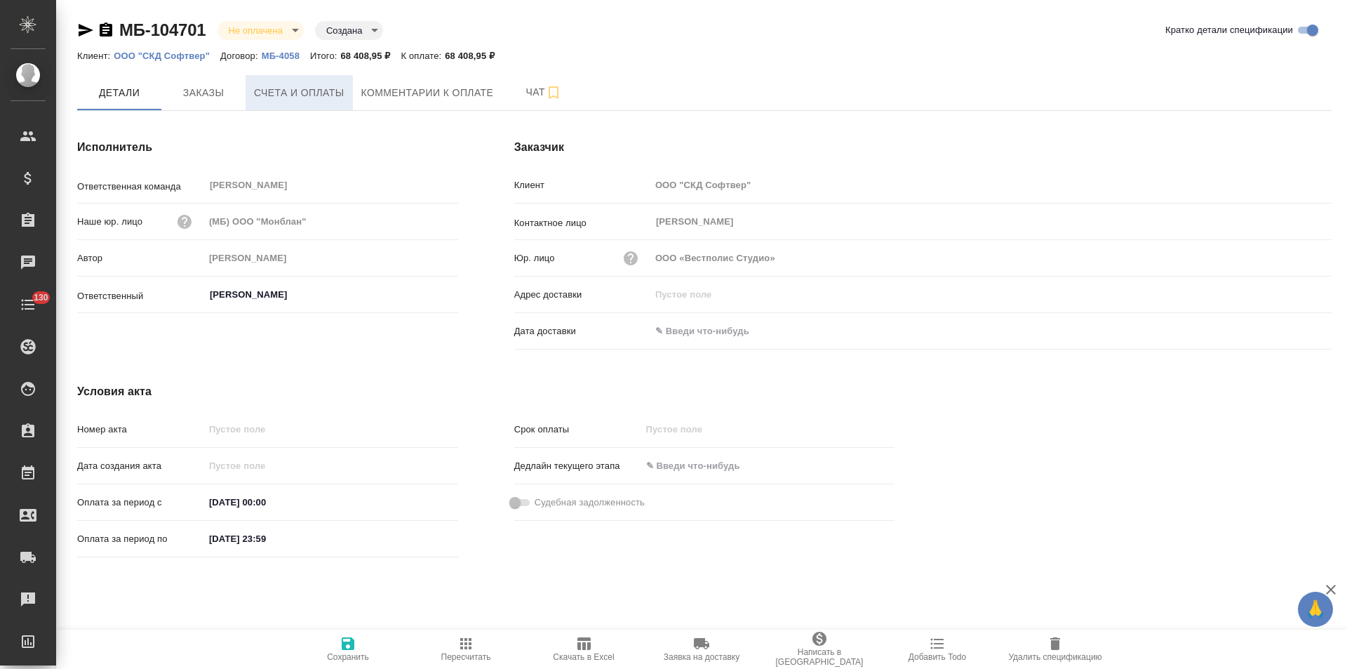
click at [306, 94] on span "Счета и оплаты" at bounding box center [299, 93] width 91 height 18
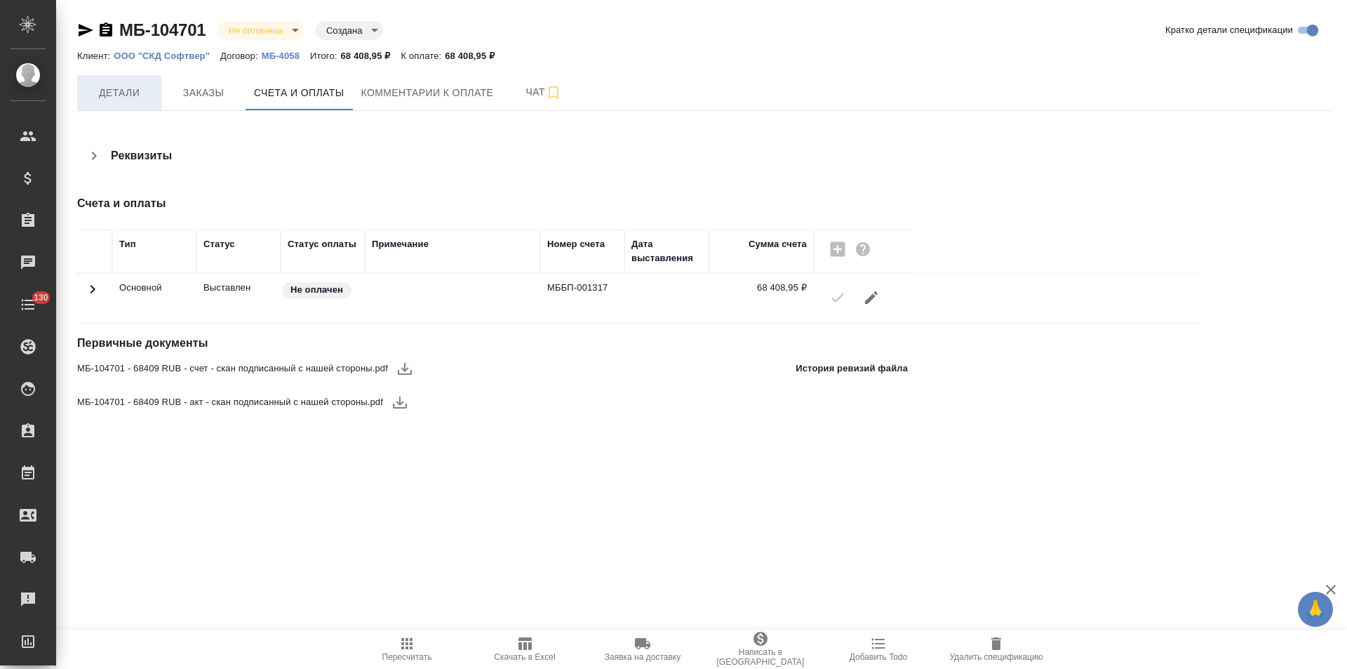
click at [121, 94] on span "Детали" at bounding box center [119, 93] width 67 height 18
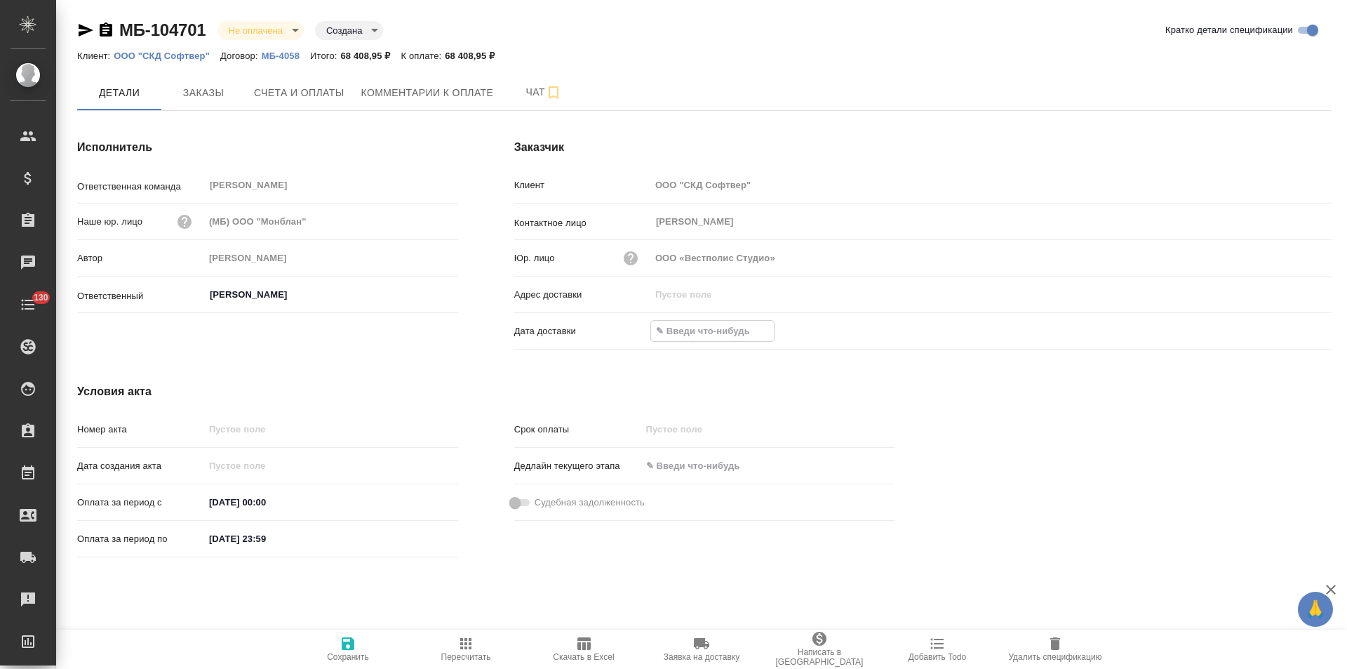
click at [711, 335] on input "text" at bounding box center [712, 331] width 123 height 20
click at [1286, 331] on icon "button" at bounding box center [1291, 329] width 17 height 17
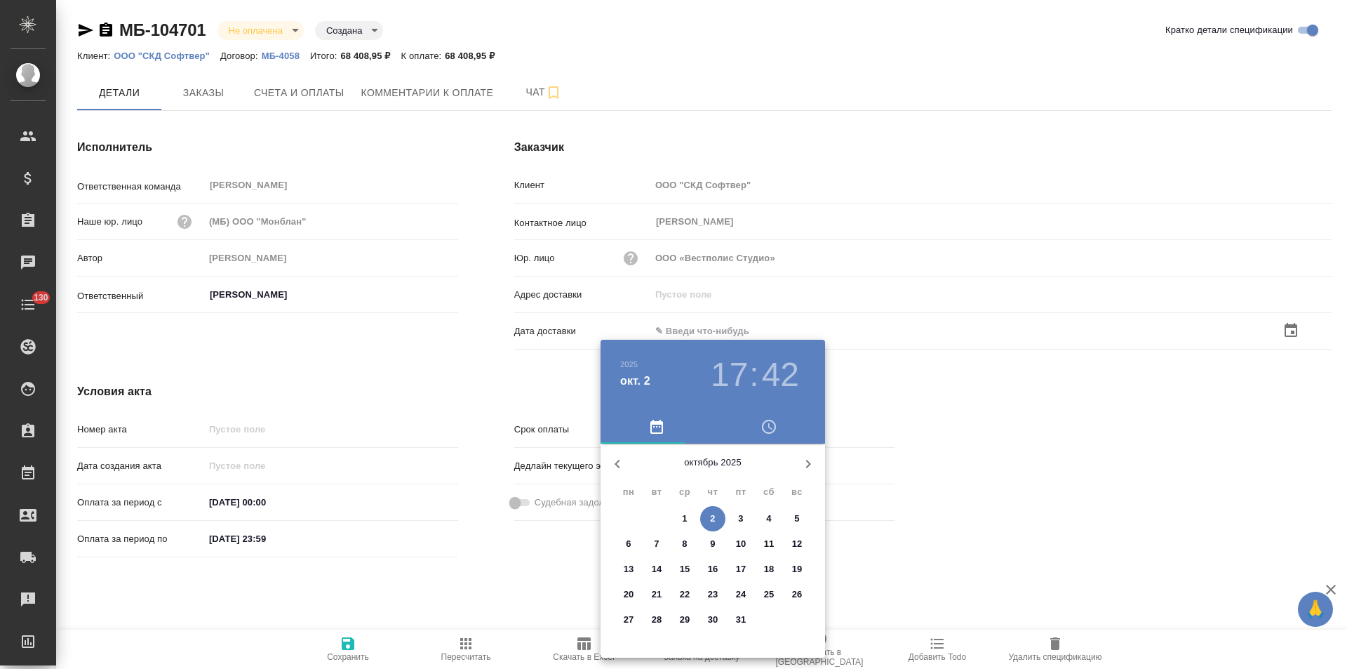
click at [718, 519] on span "2" at bounding box center [712, 519] width 25 height 14
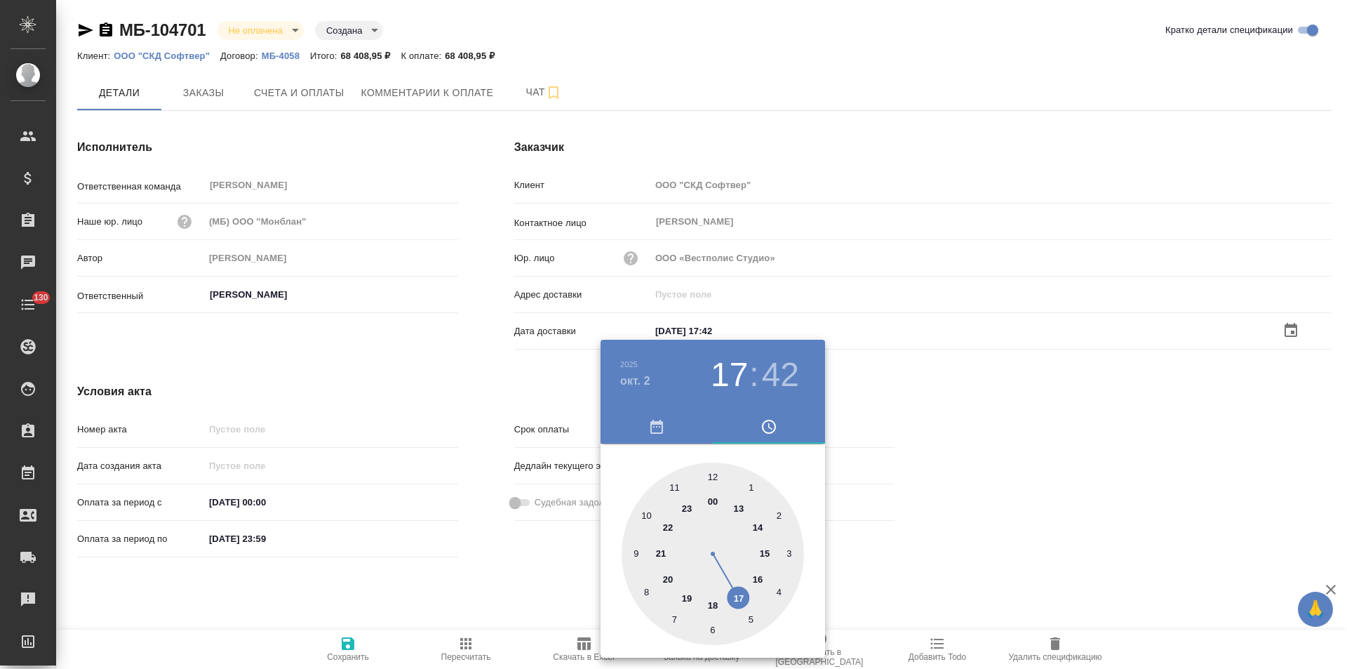
type input "02.10.2025 17:42"
click at [487, 376] on div at bounding box center [673, 334] width 1347 height 669
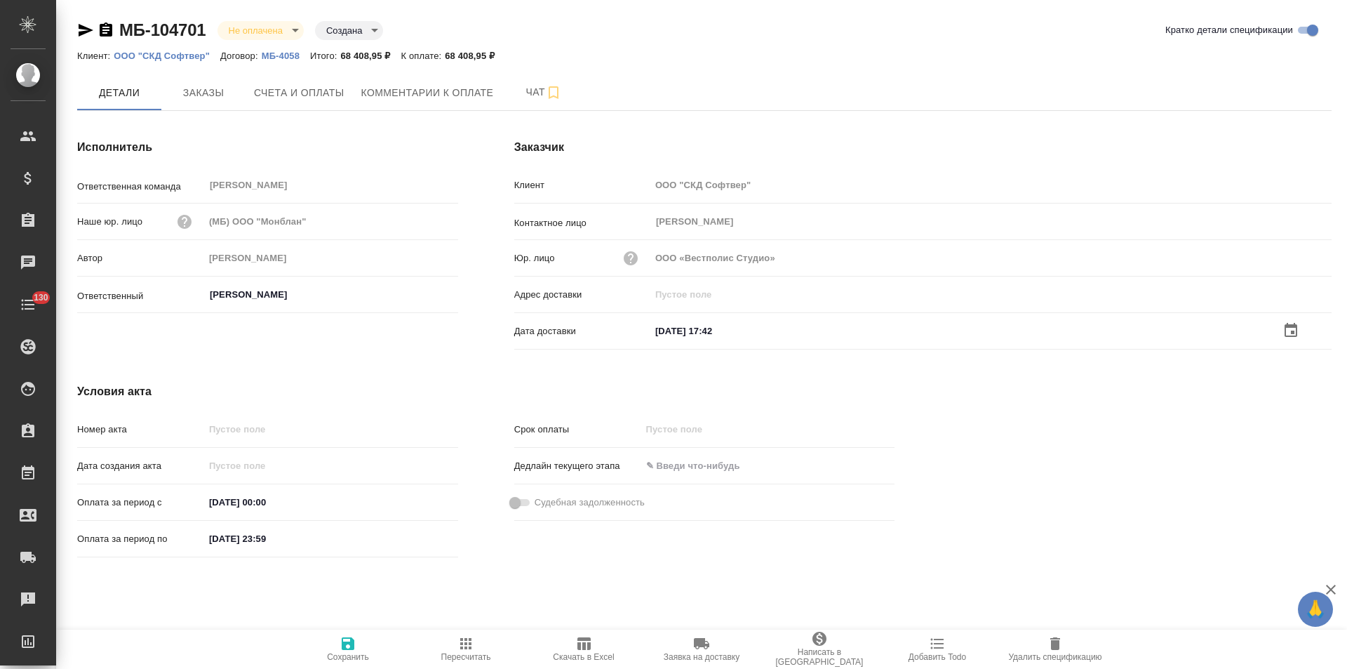
drag, startPoint x: 357, startPoint y: 646, endPoint x: 380, endPoint y: 633, distance: 25.8
click at [357, 646] on span "Сохранить" at bounding box center [348, 648] width 101 height 27
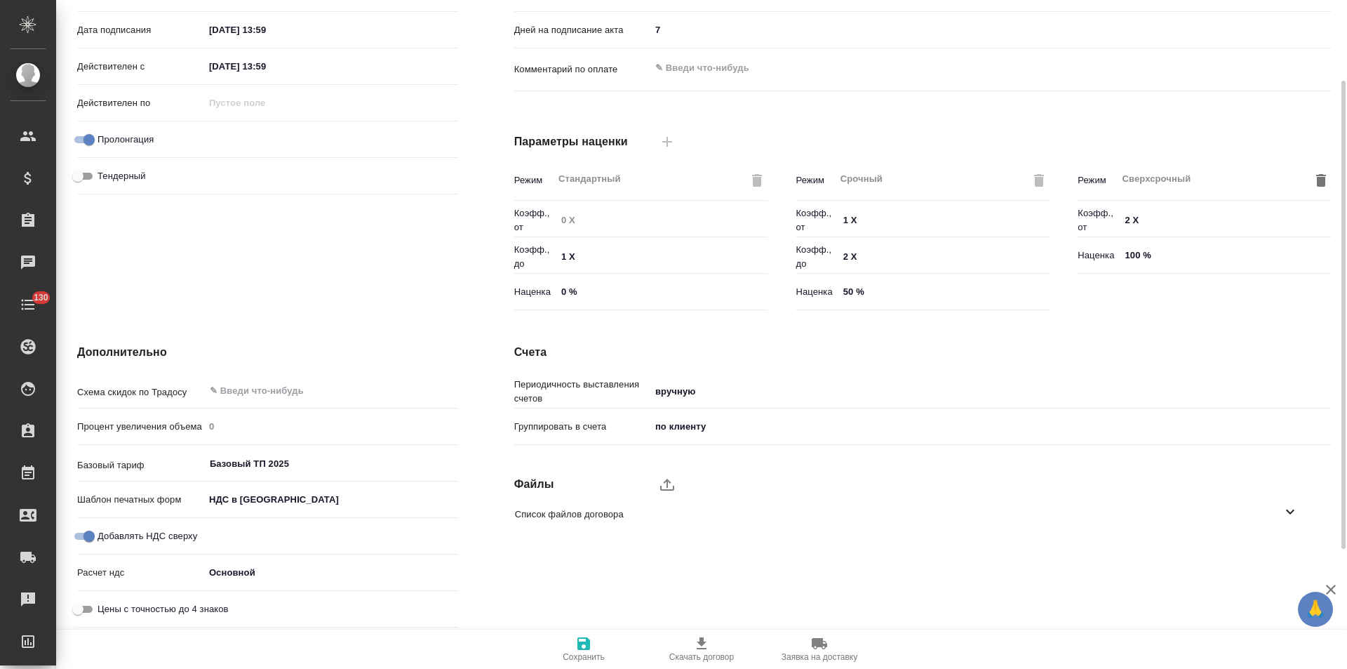
scroll to position [5, 0]
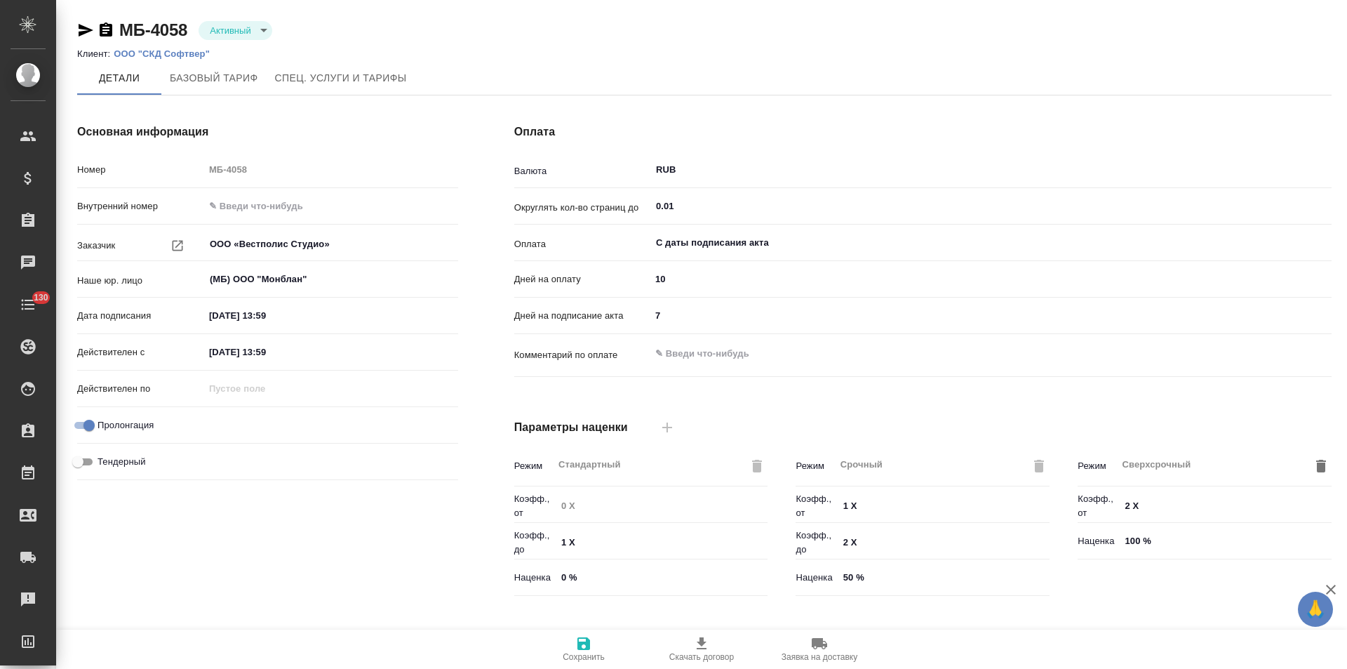
type input "Базовый ТП 2025"
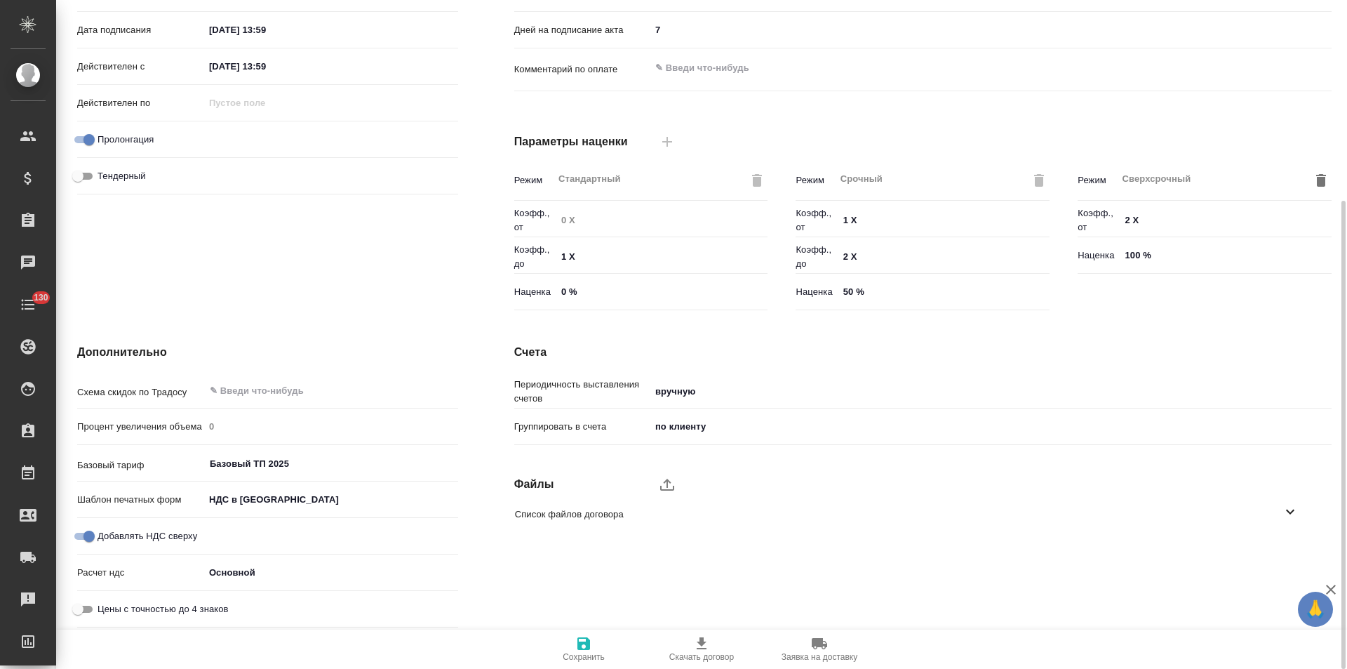
click at [1292, 509] on icon at bounding box center [1290, 511] width 17 height 17
click at [1269, 553] on icon "button" at bounding box center [1273, 551] width 17 height 17
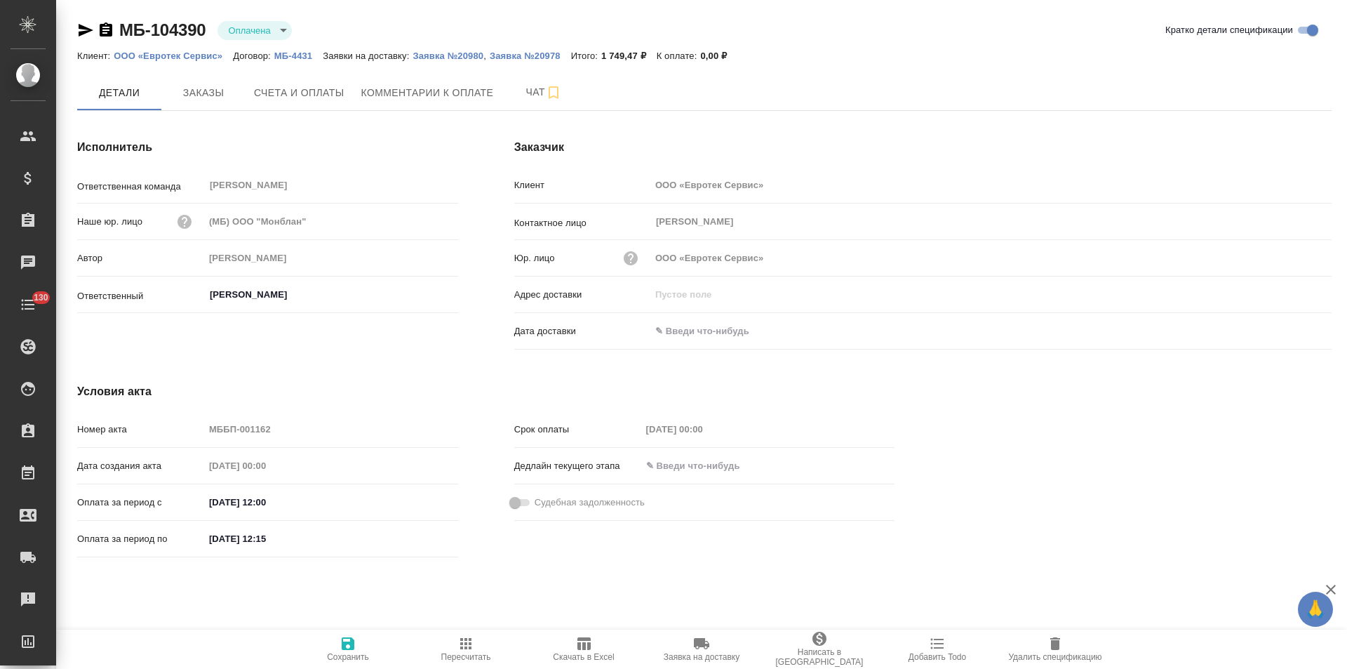
click at [208, 53] on p "ООО «Евротек Сервис»" at bounding box center [173, 56] width 119 height 11
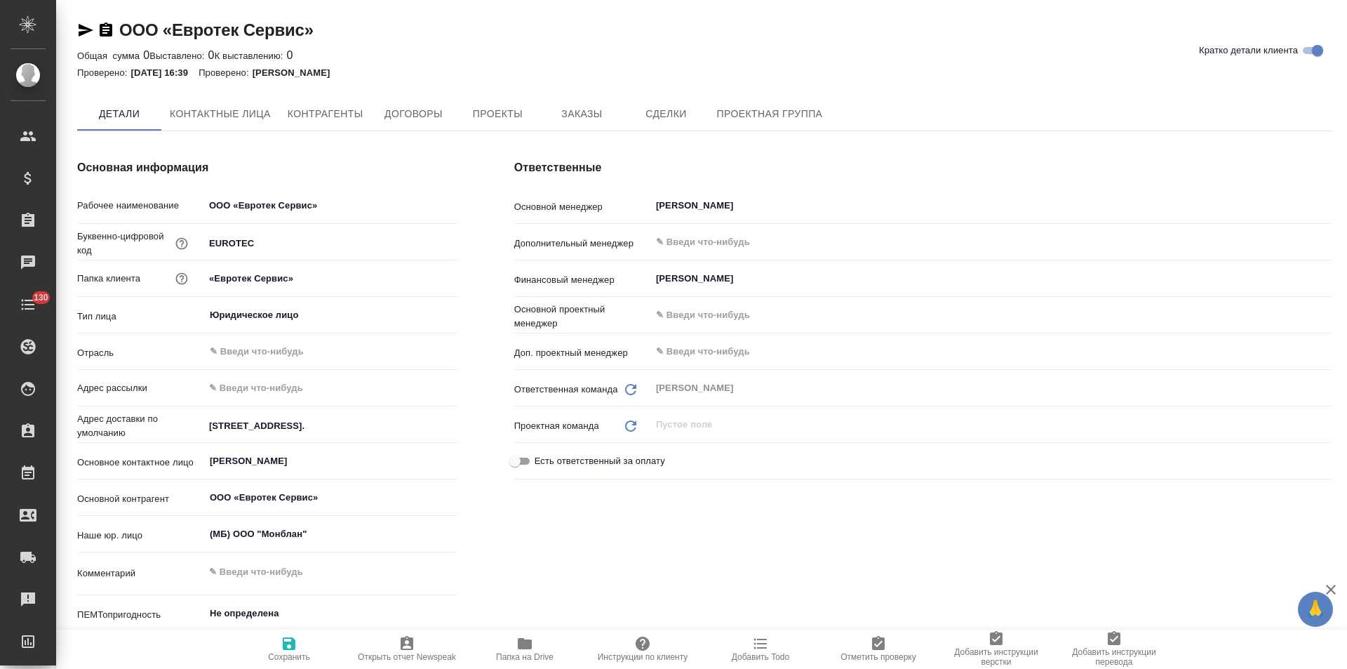
type textarea "x"
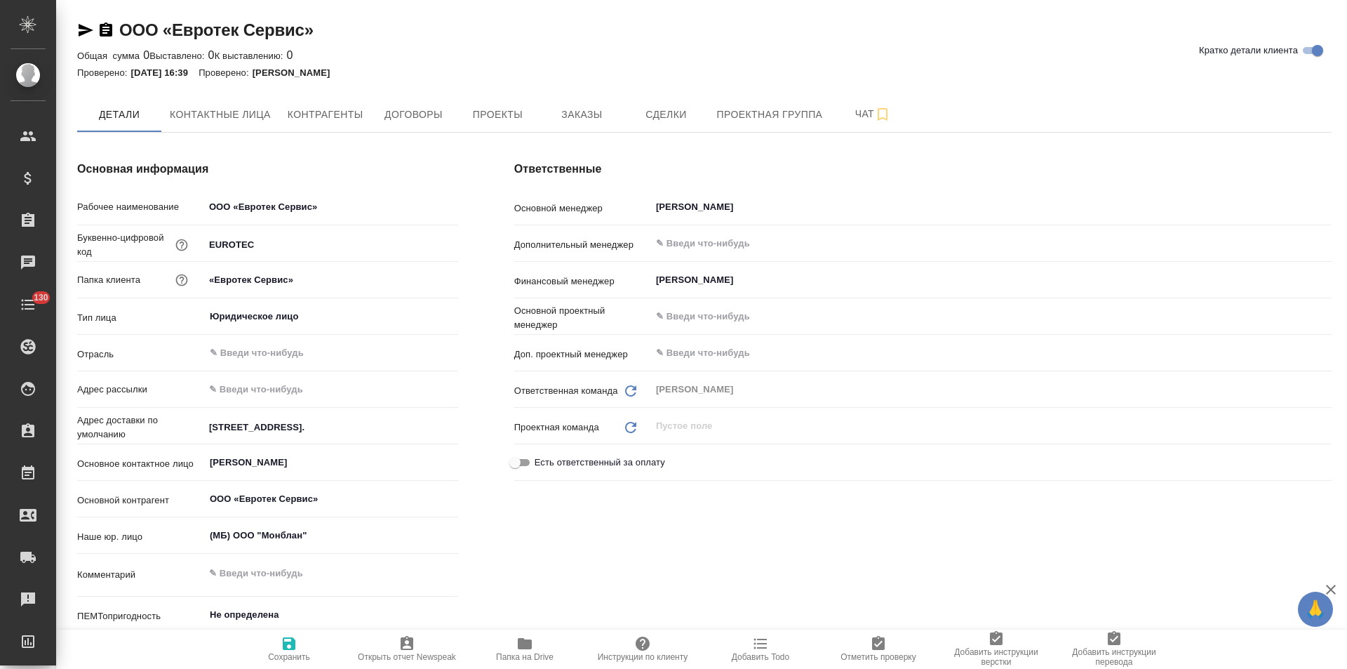
type textarea "x"
click at [840, 119] on span "Чат" at bounding box center [872, 114] width 67 height 18
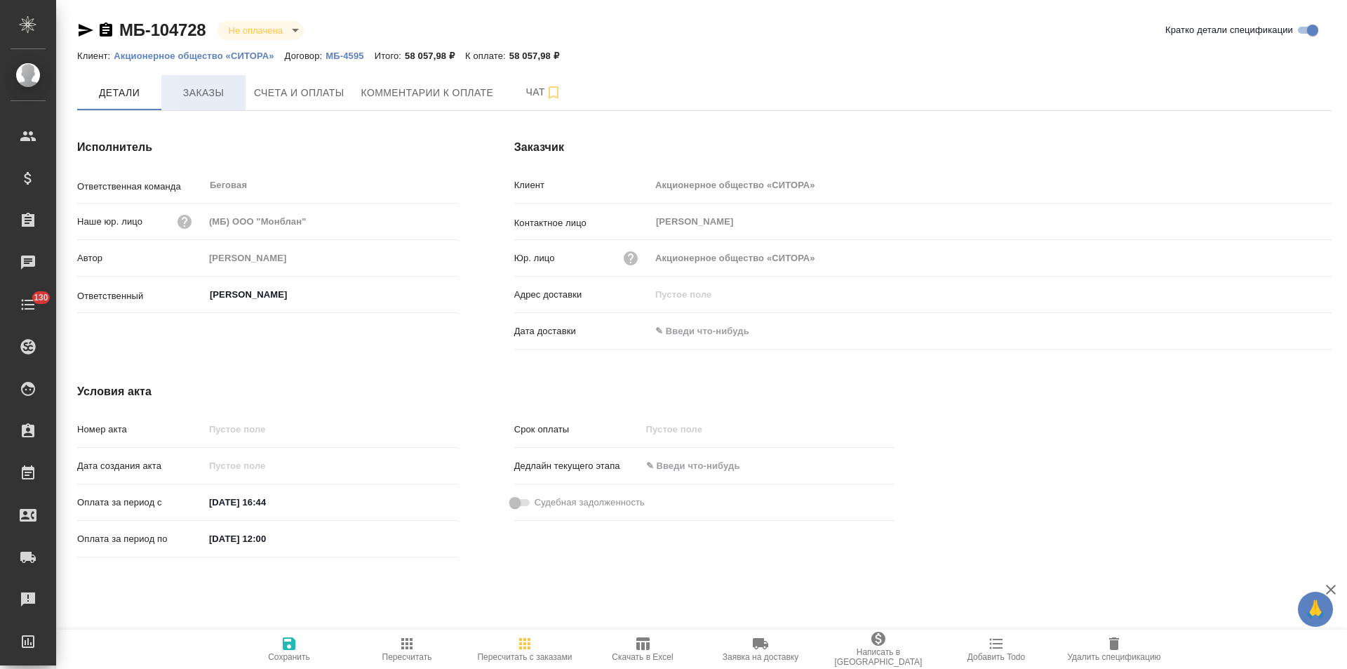
click at [218, 87] on span "Заказы" at bounding box center [203, 93] width 67 height 18
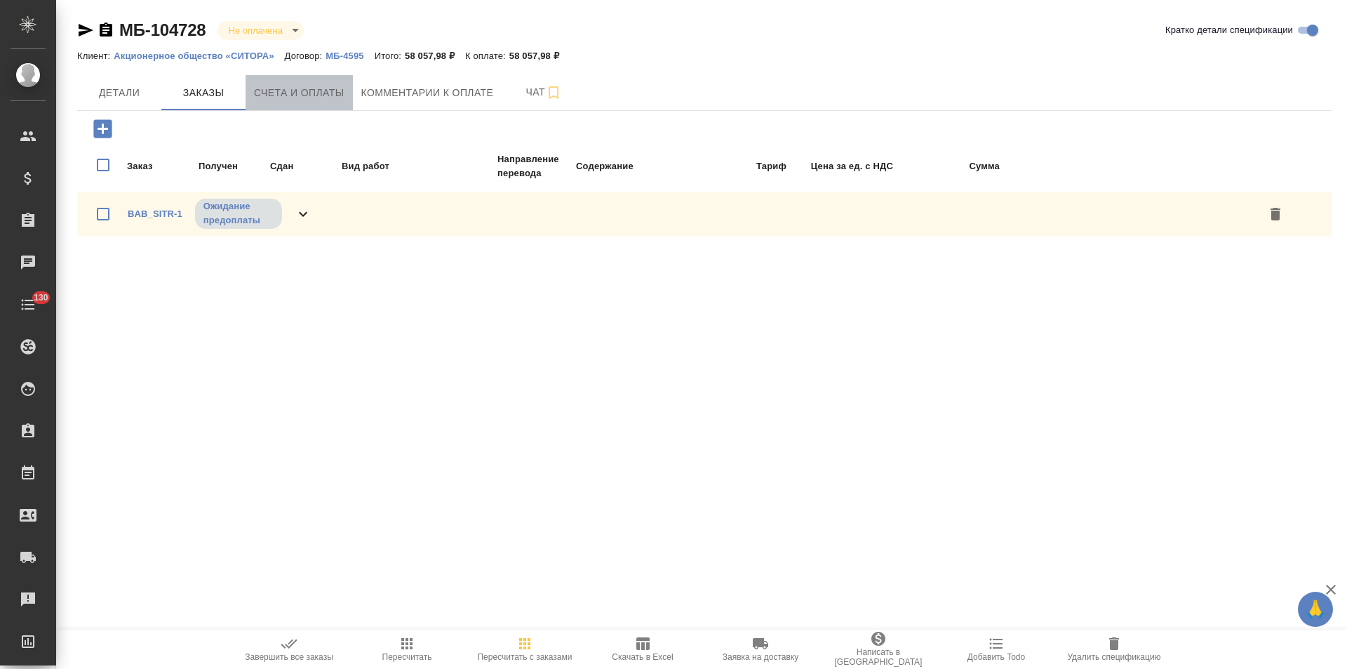
click at [281, 96] on span "Счета и оплаты" at bounding box center [299, 93] width 91 height 18
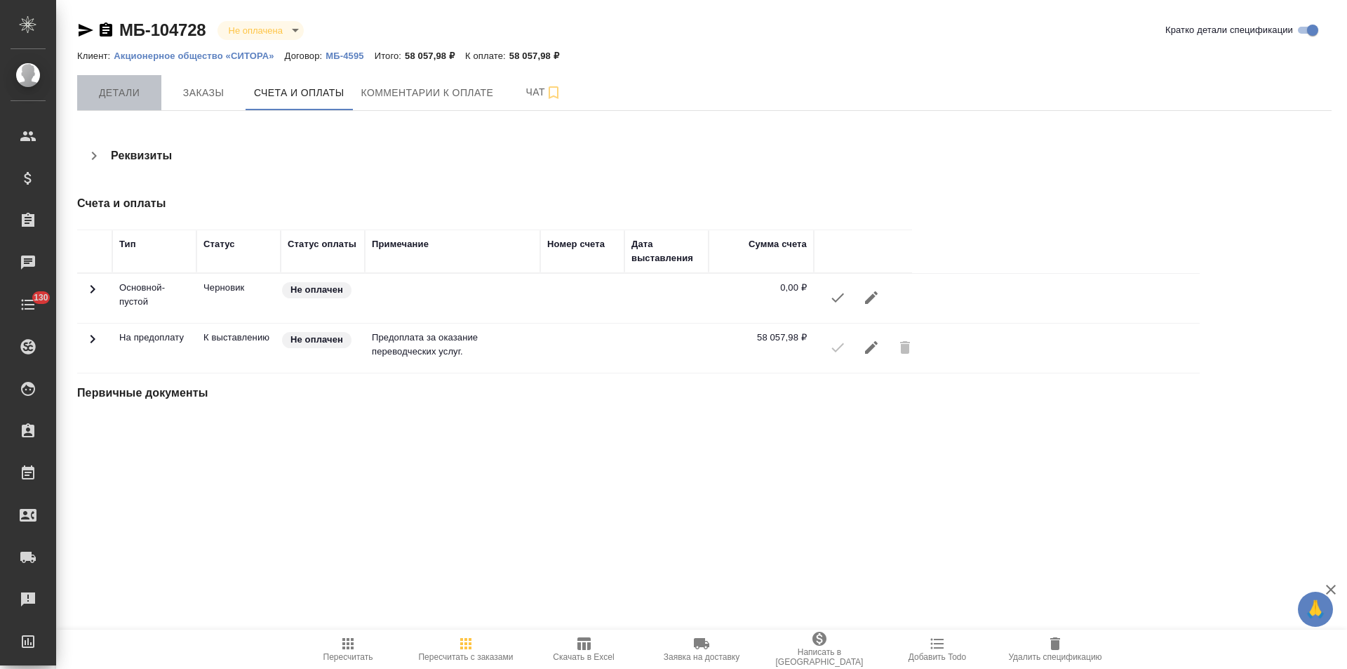
click at [140, 98] on span "Детали" at bounding box center [119, 93] width 67 height 18
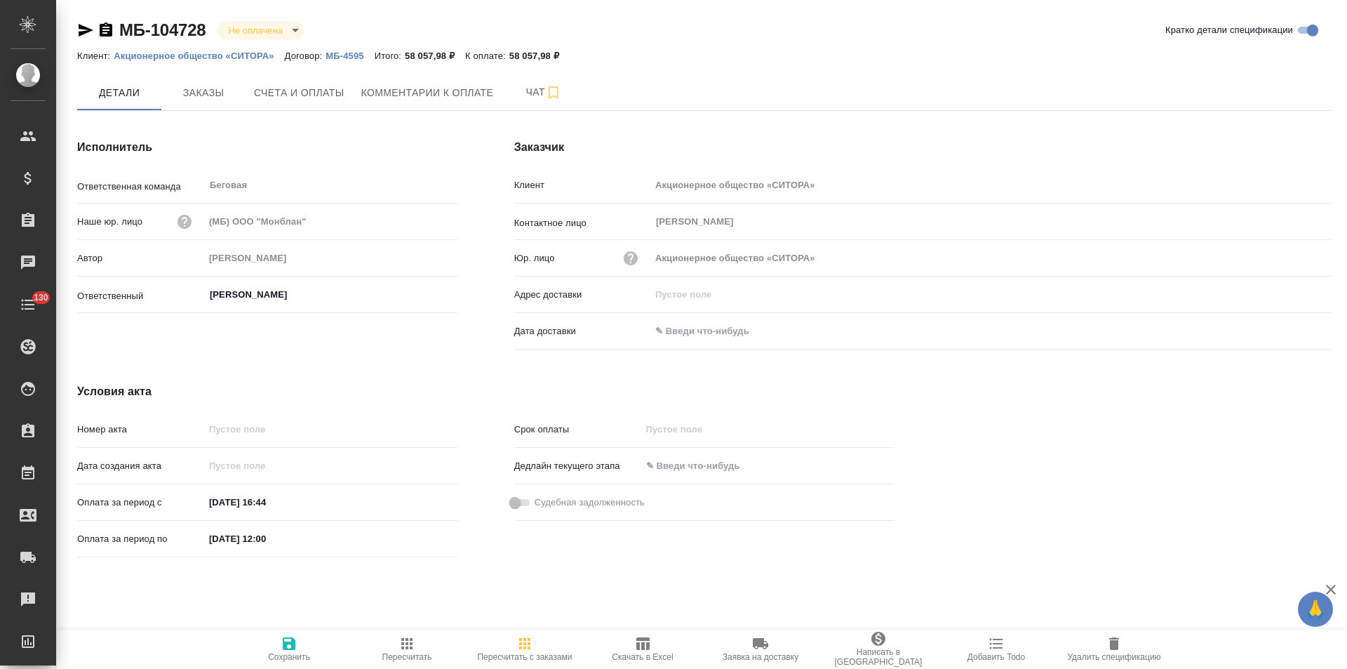
click at [343, 58] on p "МБ-4595" at bounding box center [350, 56] width 48 height 11
click at [175, 58] on p "Акционерное общество «СИТОРА»" at bounding box center [199, 56] width 171 height 11
click at [107, 31] on icon "button" at bounding box center [106, 29] width 13 height 14
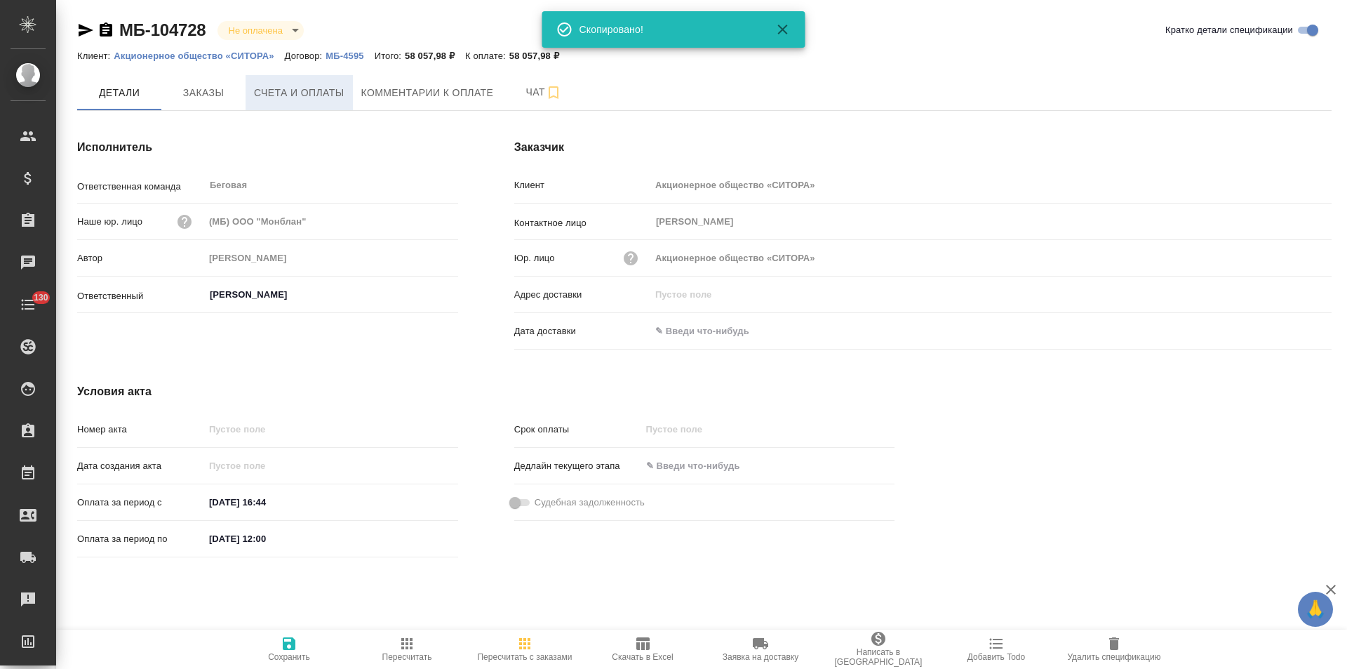
click at [260, 102] on button "Счета и оплаты" at bounding box center [299, 92] width 107 height 35
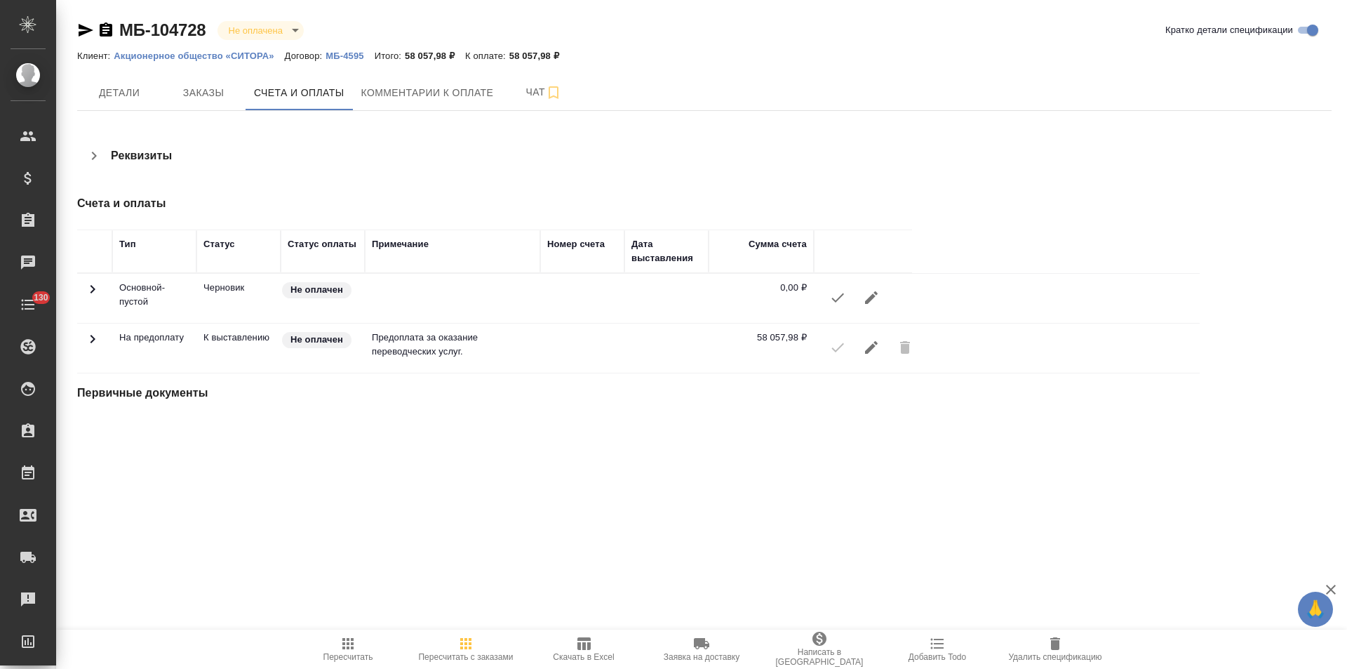
click at [102, 164] on button "button" at bounding box center [94, 156] width 34 height 34
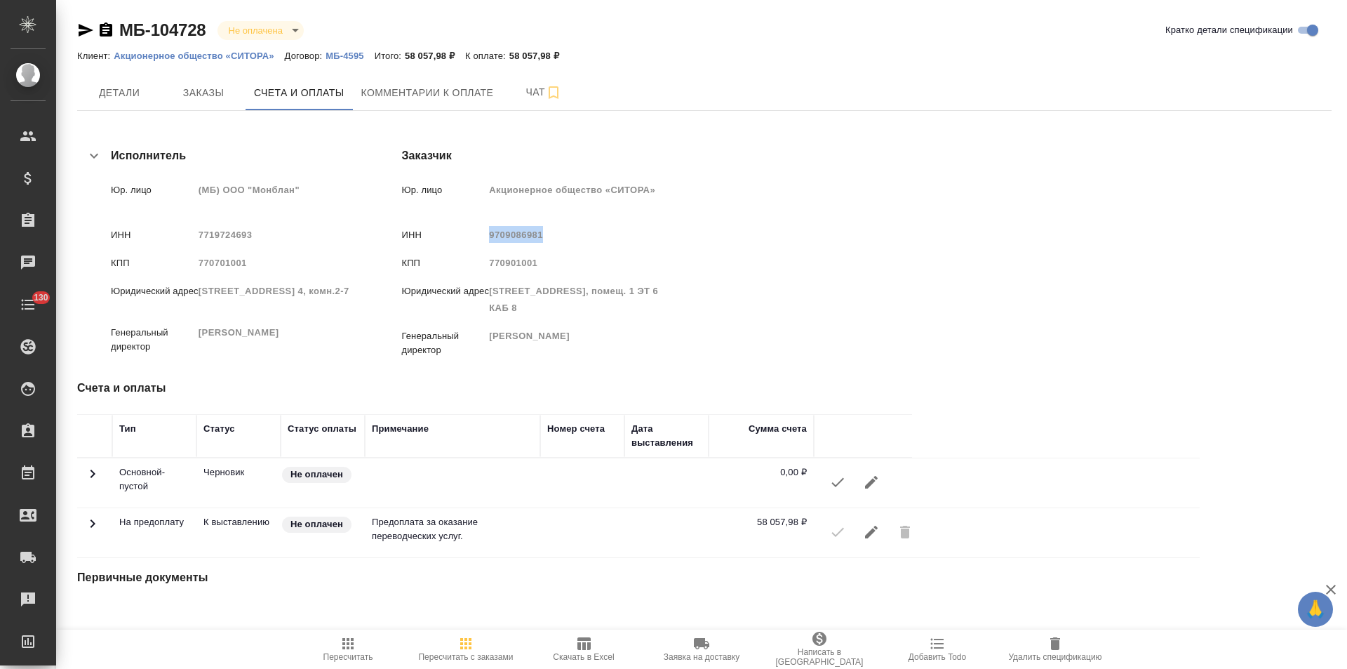
drag, startPoint x: 709, startPoint y: 234, endPoint x: 658, endPoint y: 239, distance: 51.5
click at [543, 239] on span "9709086981" at bounding box center [516, 234] width 54 height 11
copy span "9709086981"
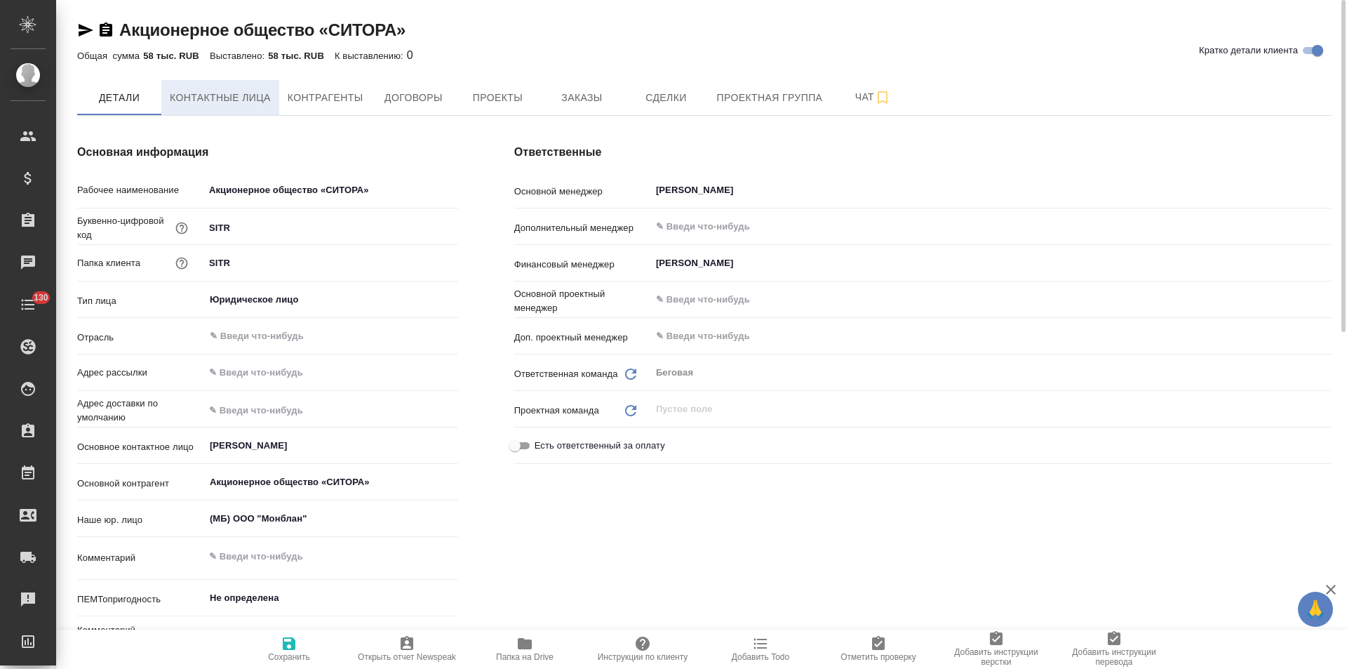
click at [228, 100] on span "Контактные лица" at bounding box center [220, 98] width 101 height 18
select select "RU"
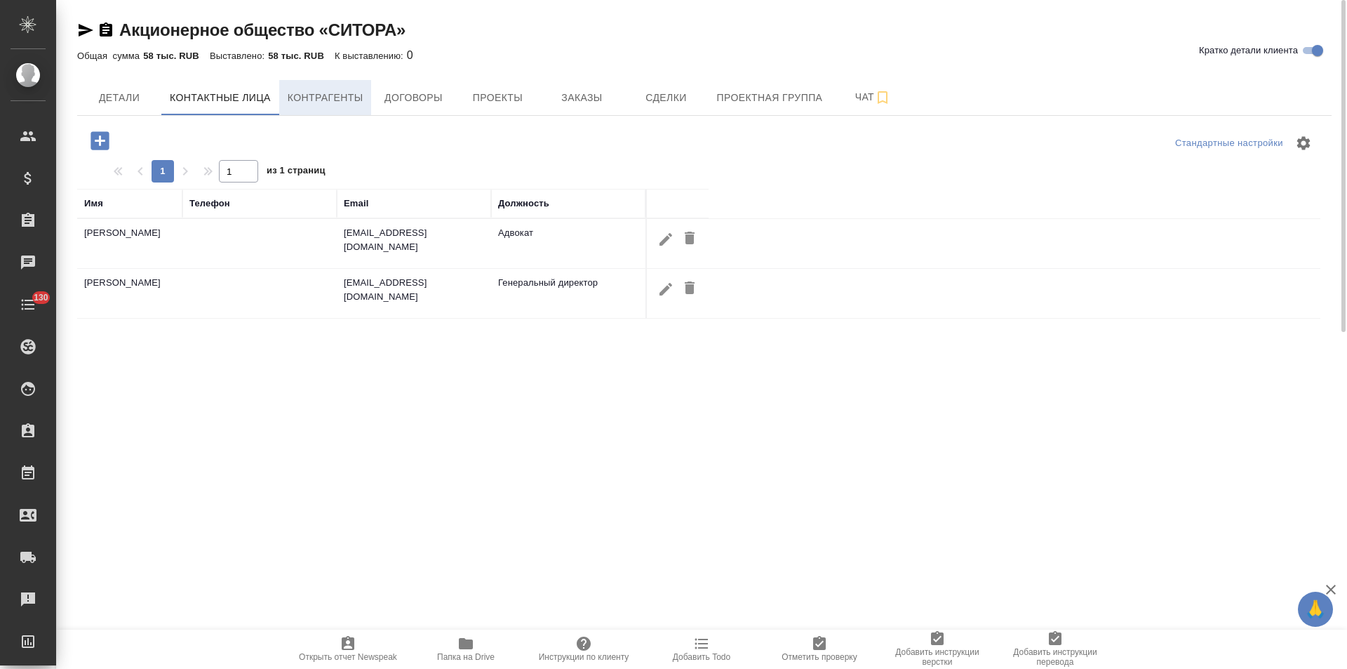
click at [319, 100] on span "Контрагенты" at bounding box center [326, 98] width 76 height 18
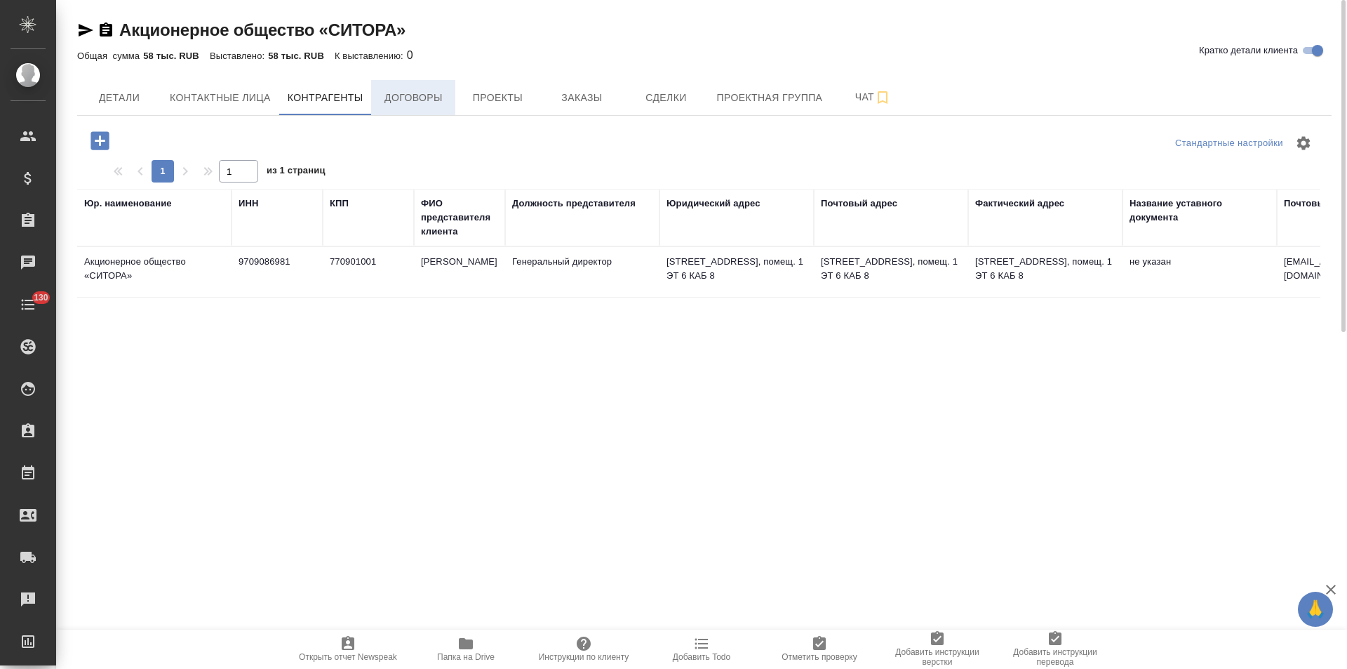
click at [425, 100] on span "Договоры" at bounding box center [413, 98] width 67 height 18
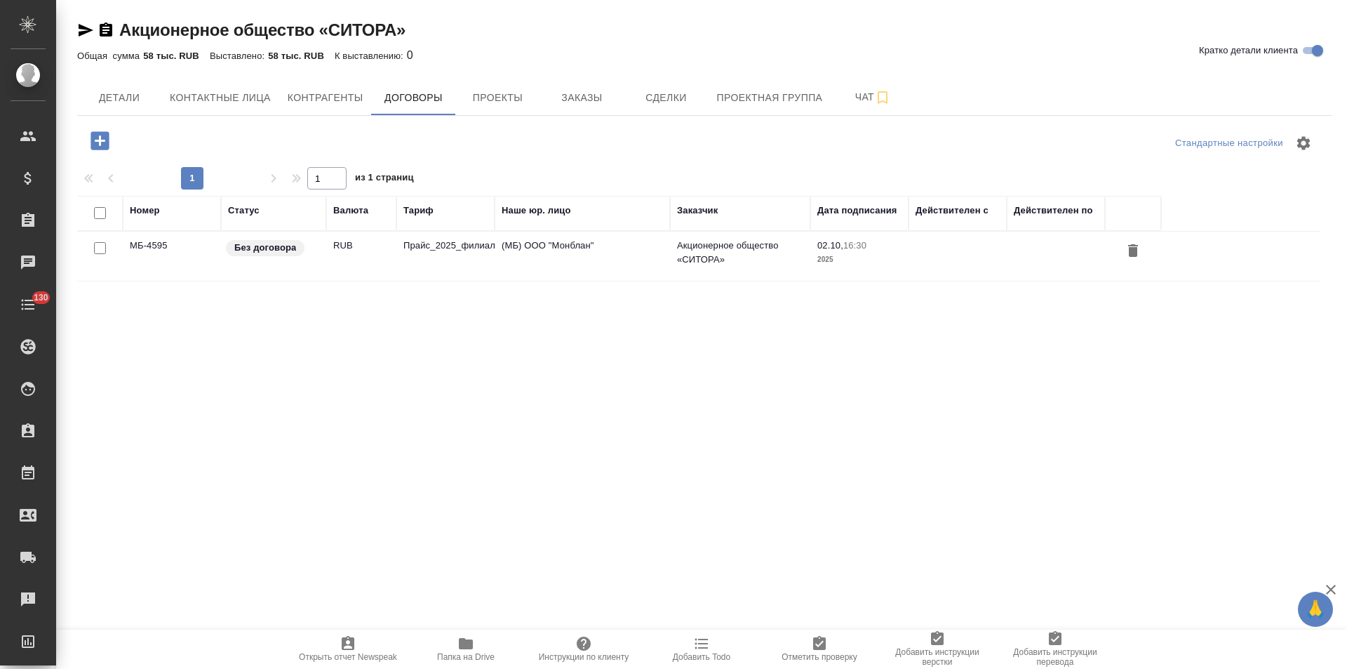
click at [490, 102] on span "Проекты" at bounding box center [497, 98] width 67 height 18
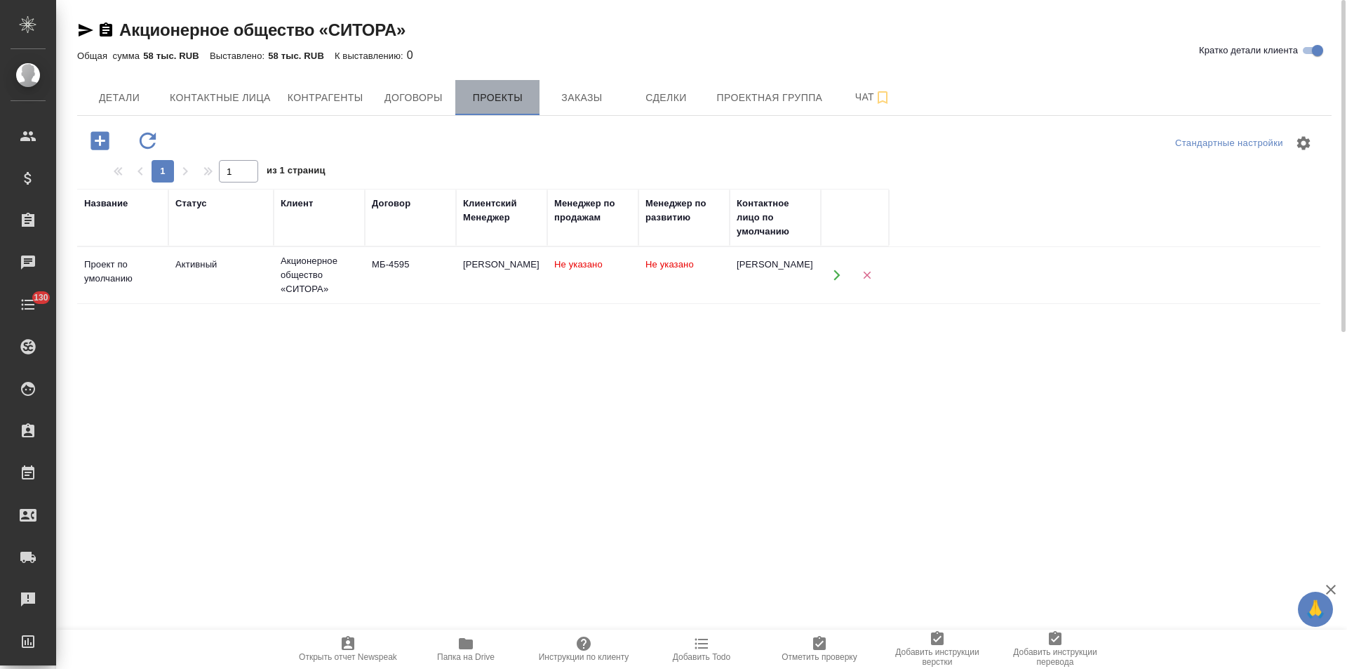
click at [502, 99] on span "Проекты" at bounding box center [497, 98] width 67 height 18
click at [580, 102] on span "Заказы" at bounding box center [581, 98] width 67 height 18
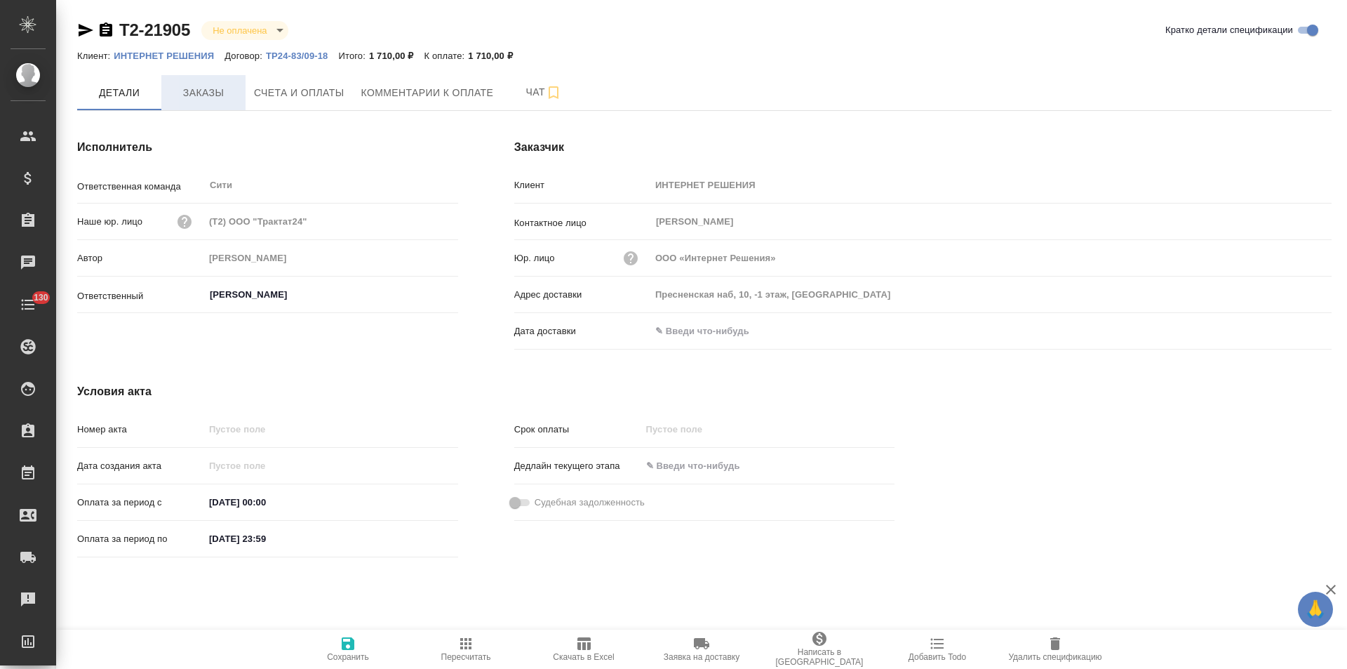
click at [178, 93] on span "Заказы" at bounding box center [203, 93] width 67 height 18
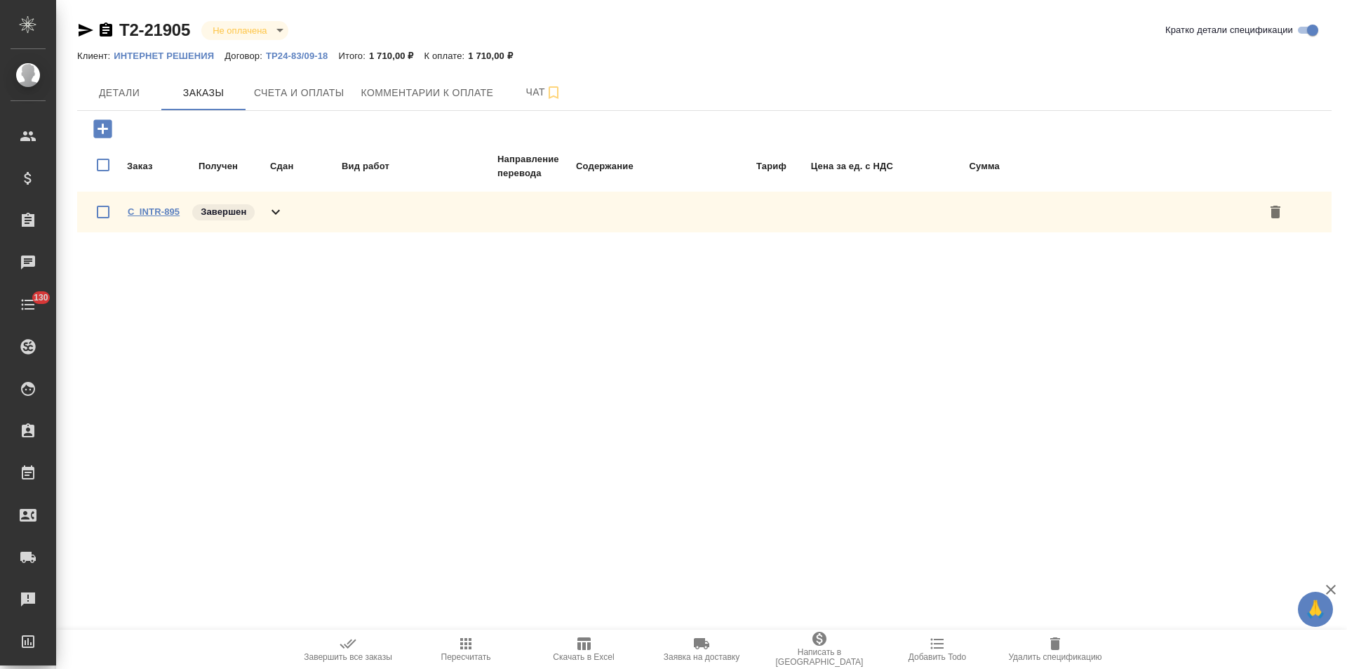
click at [166, 212] on link "C_INTR-895" at bounding box center [154, 211] width 52 height 11
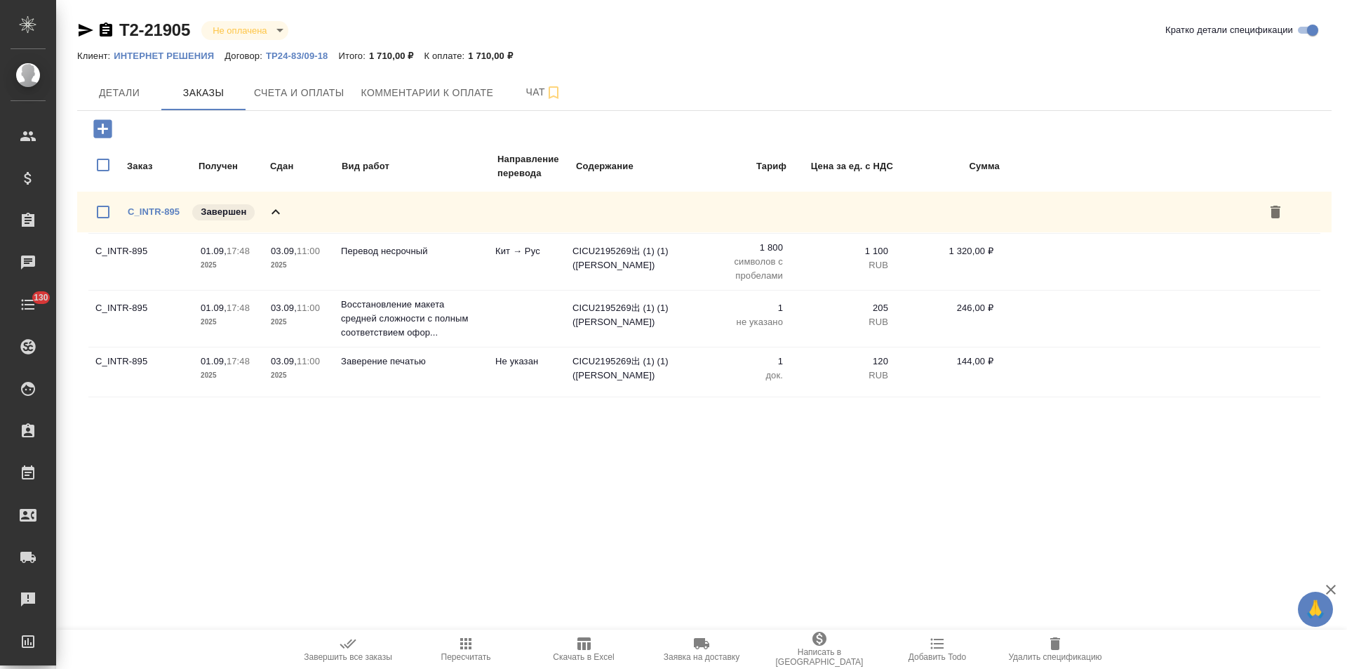
click at [109, 35] on icon "button" at bounding box center [106, 29] width 13 height 14
click at [317, 84] on span "Счета и оплаты" at bounding box center [299, 93] width 91 height 18
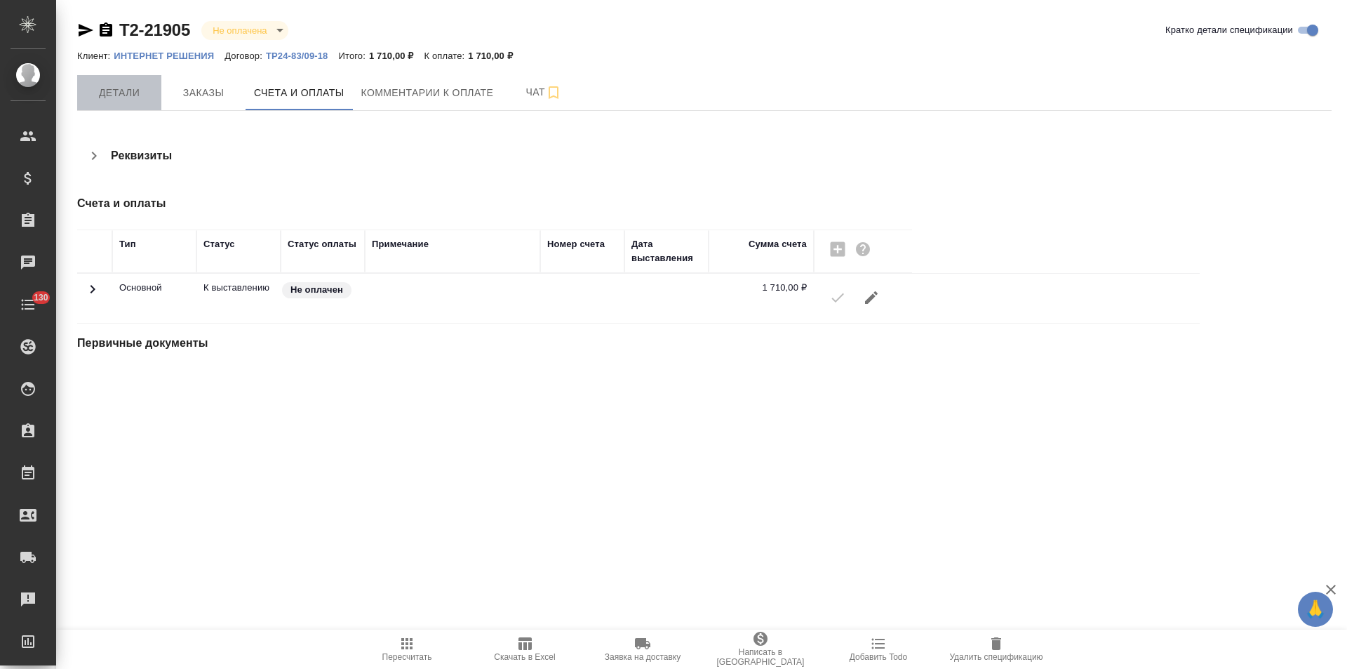
click at [116, 100] on span "Детали" at bounding box center [119, 93] width 67 height 18
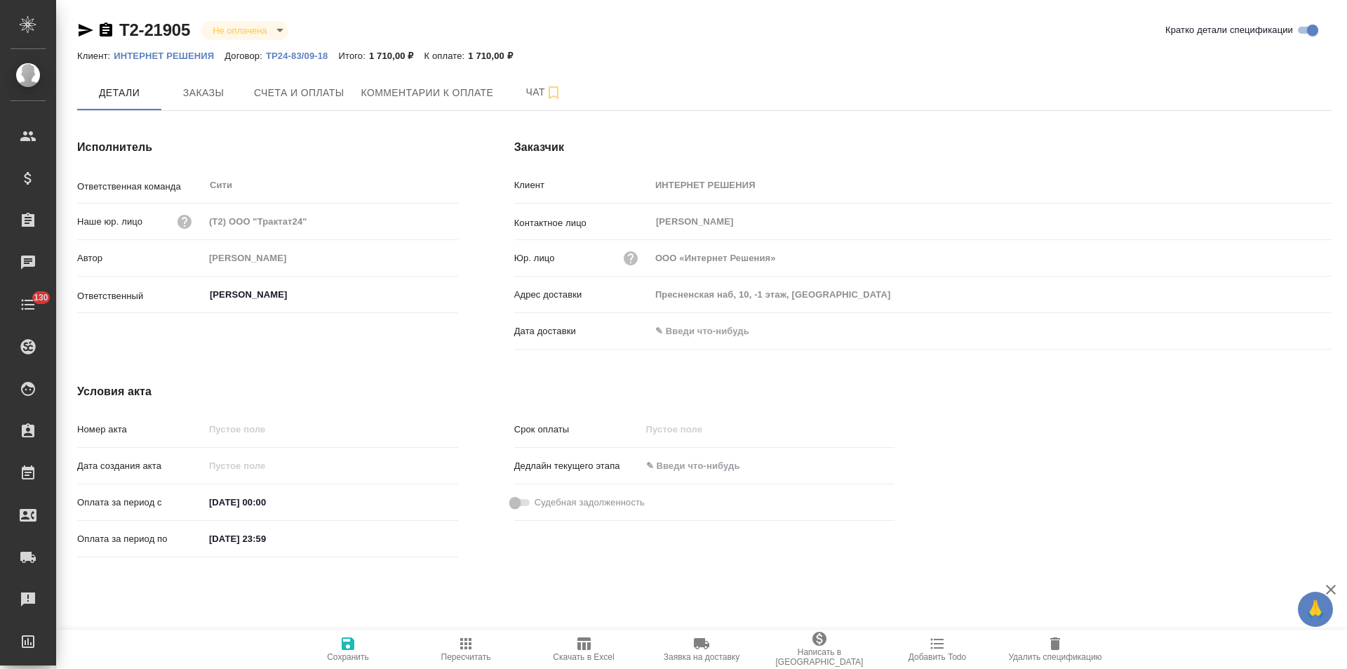
click at [105, 34] on icon "button" at bounding box center [106, 29] width 13 height 14
click at [321, 98] on span "Счета и оплаты" at bounding box center [299, 93] width 91 height 18
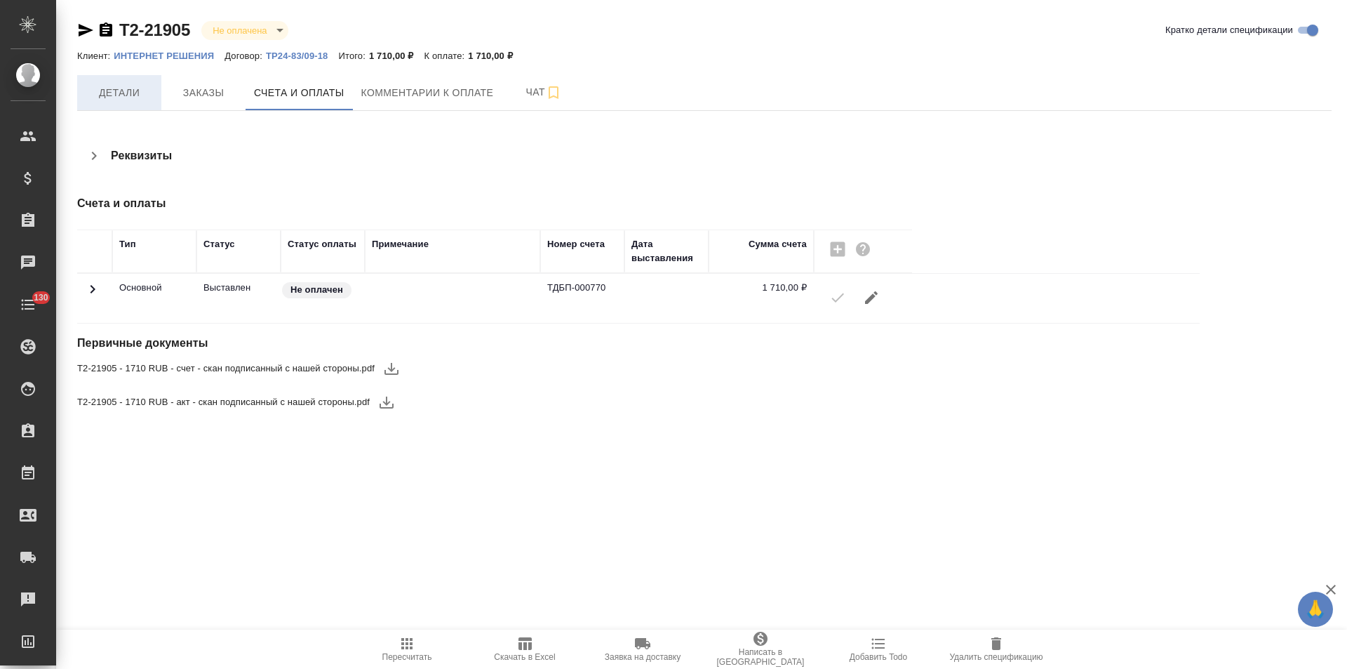
click at [126, 98] on span "Детали" at bounding box center [119, 93] width 67 height 18
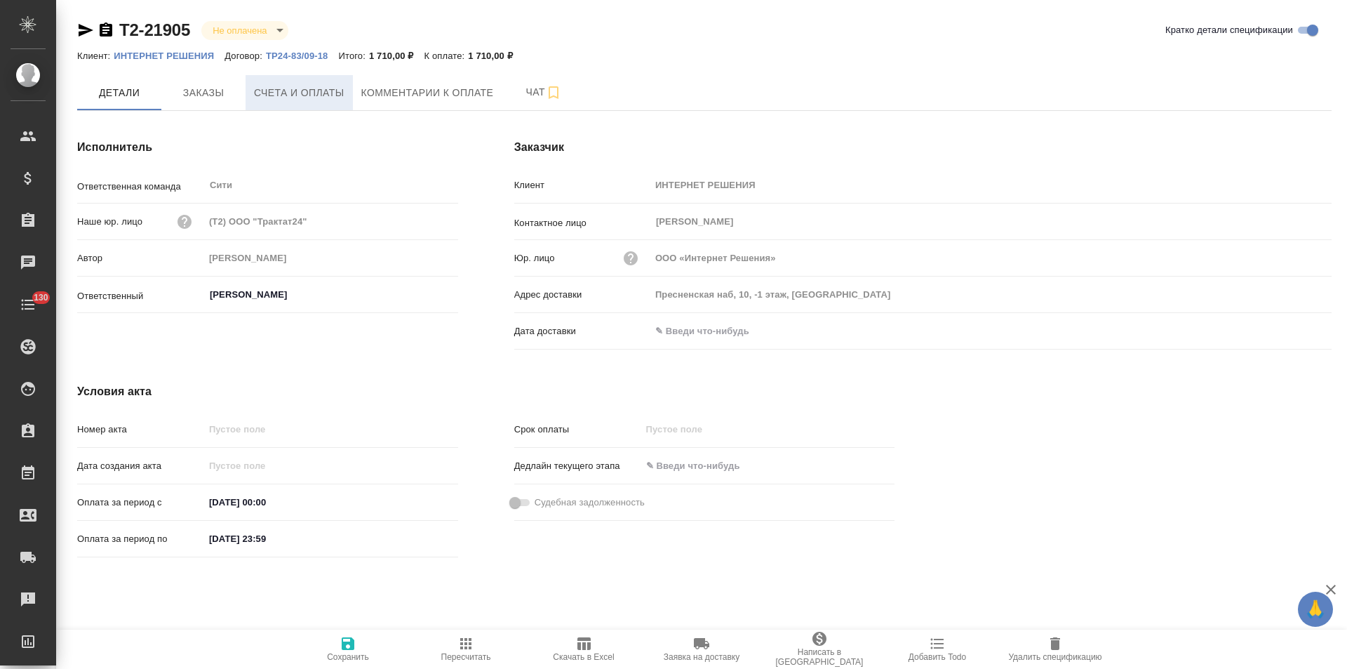
click at [295, 88] on span "Счета и оплаты" at bounding box center [299, 93] width 91 height 18
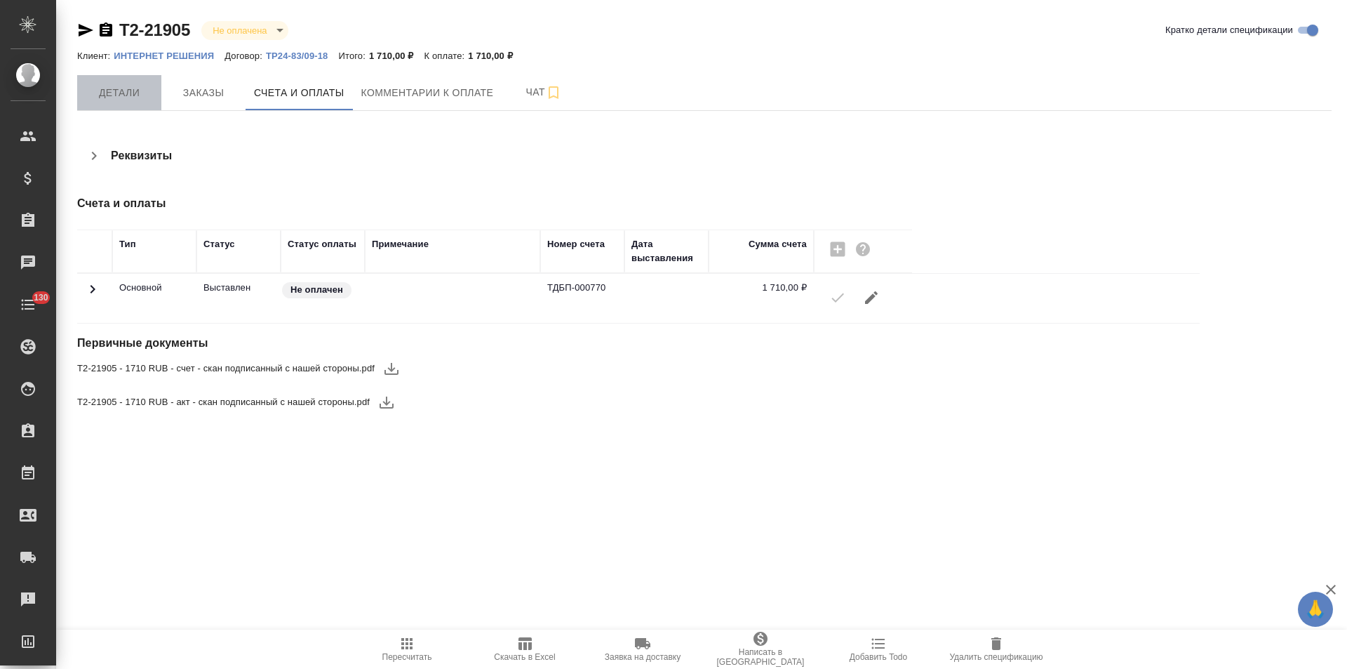
click at [135, 91] on span "Детали" at bounding box center [119, 93] width 67 height 18
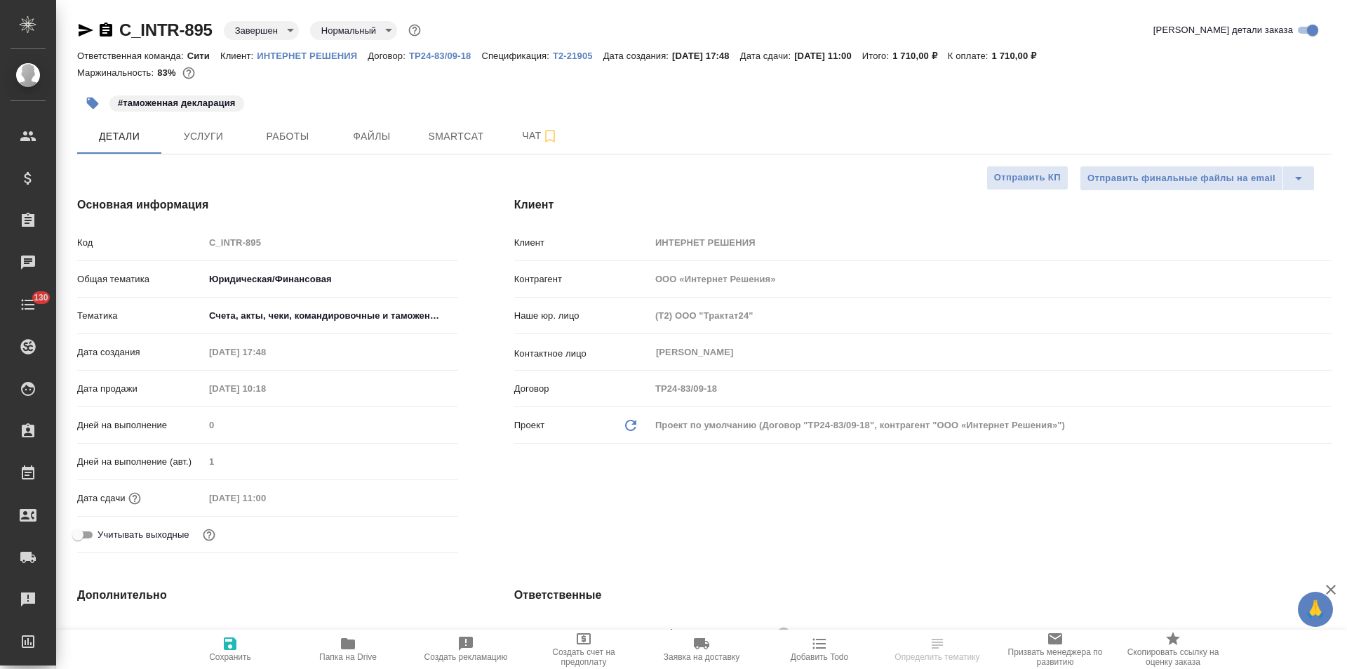
select select "RU"
click at [107, 29] on icon "button" at bounding box center [106, 29] width 13 height 14
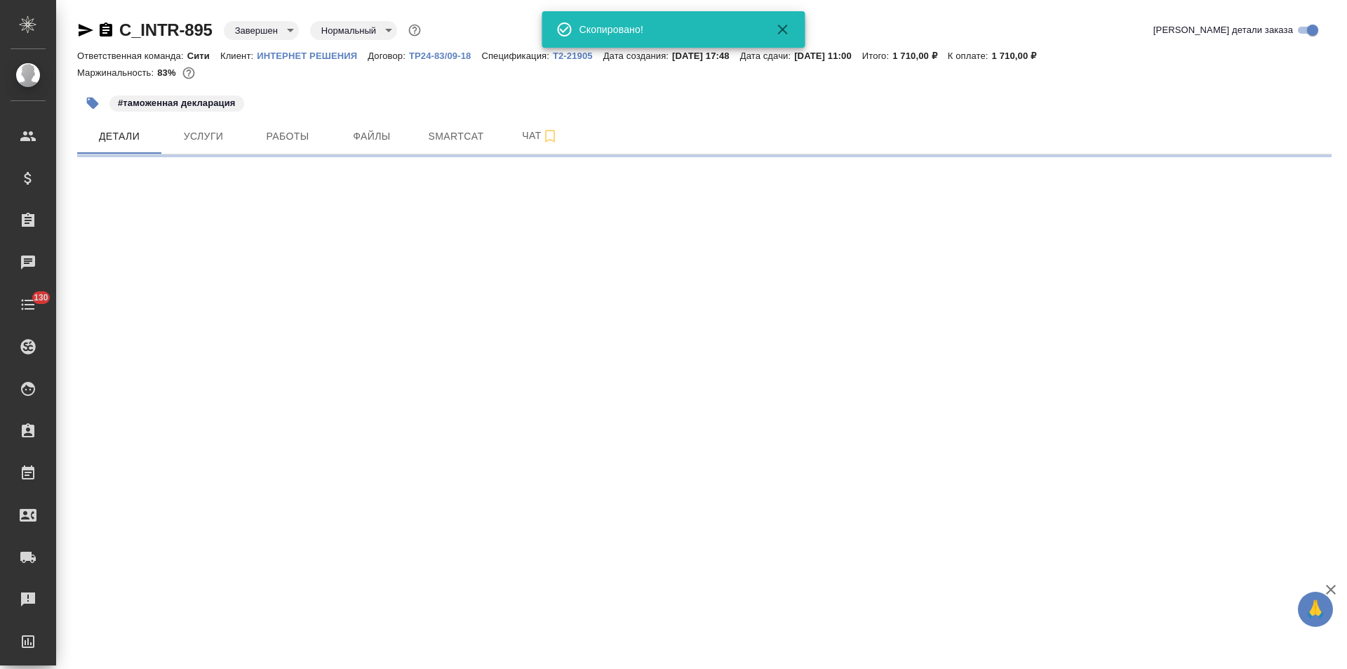
select select "RU"
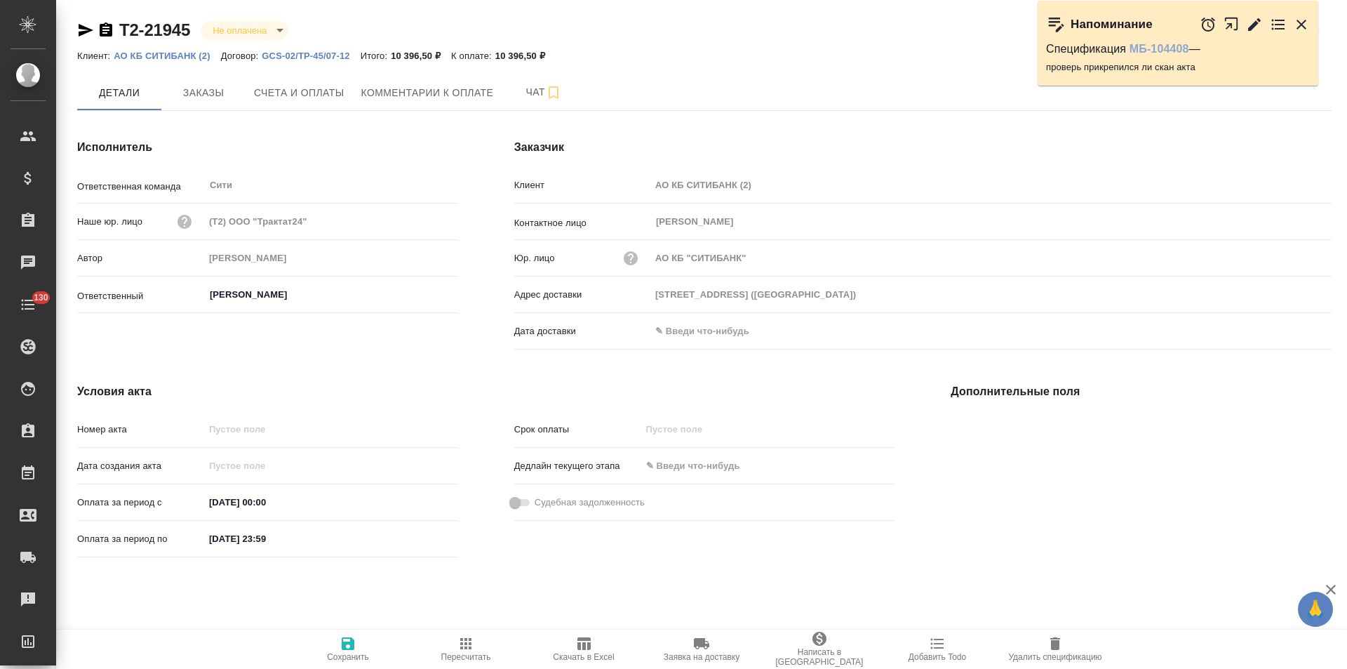
click at [1160, 52] on link "МБ-104408" at bounding box center [1160, 49] width 60 height 12
click at [305, 95] on span "Счета и оплаты" at bounding box center [299, 93] width 91 height 18
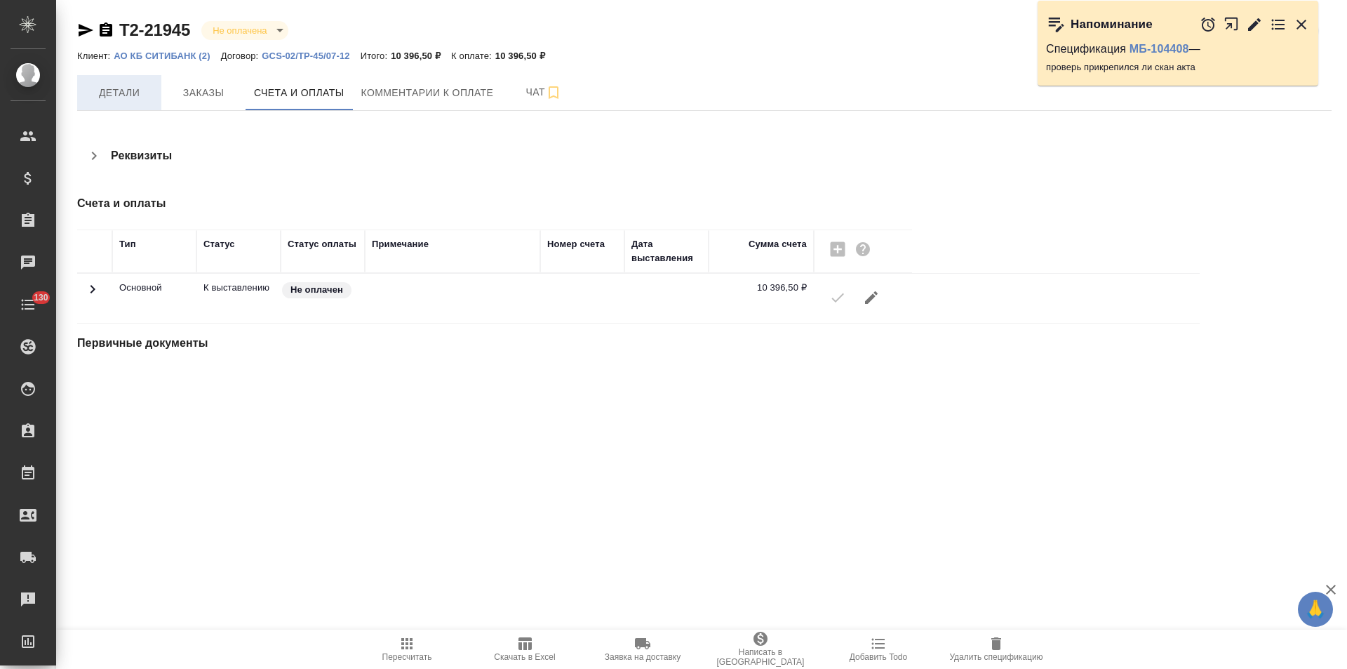
drag, startPoint x: 120, startPoint y: 100, endPoint x: 137, endPoint y: 96, distance: 17.4
click at [121, 100] on span "Детали" at bounding box center [119, 93] width 67 height 18
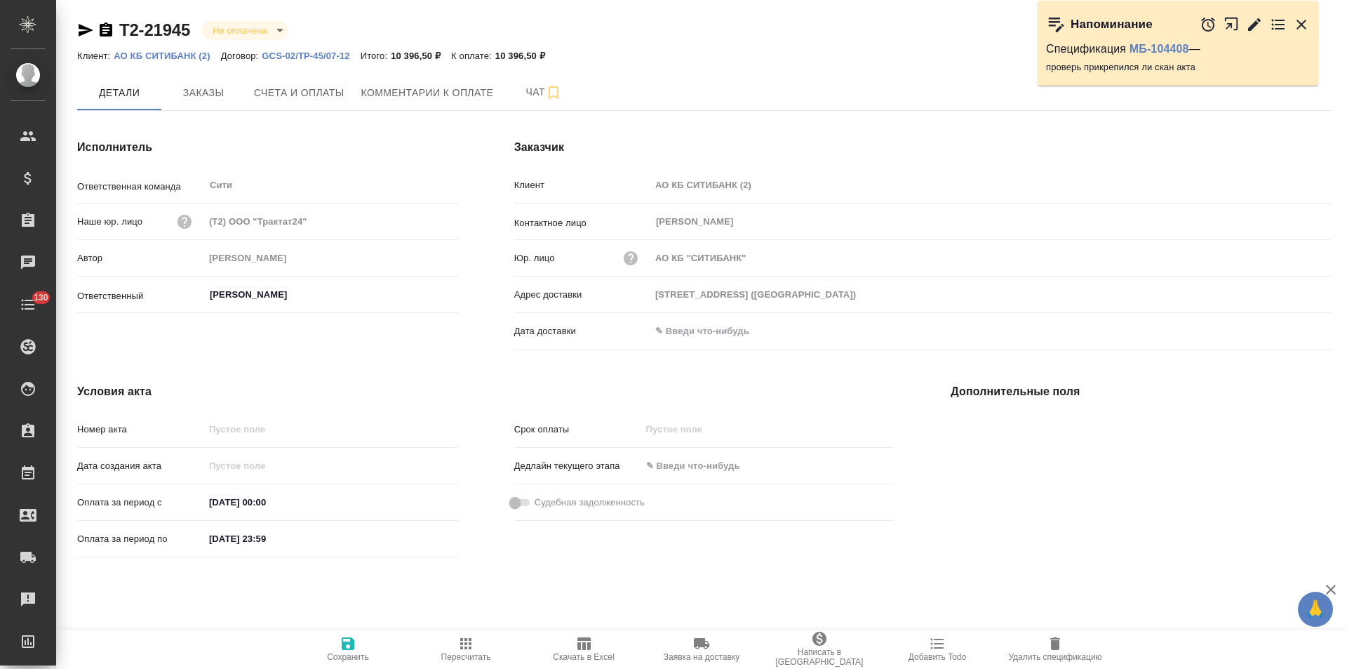
click at [104, 29] on icon "button" at bounding box center [106, 29] width 13 height 14
click at [190, 53] on p "АО КБ СИТИБАНК (2)" at bounding box center [167, 56] width 107 height 11
click at [309, 90] on span "Счета и оплаты" at bounding box center [299, 93] width 91 height 18
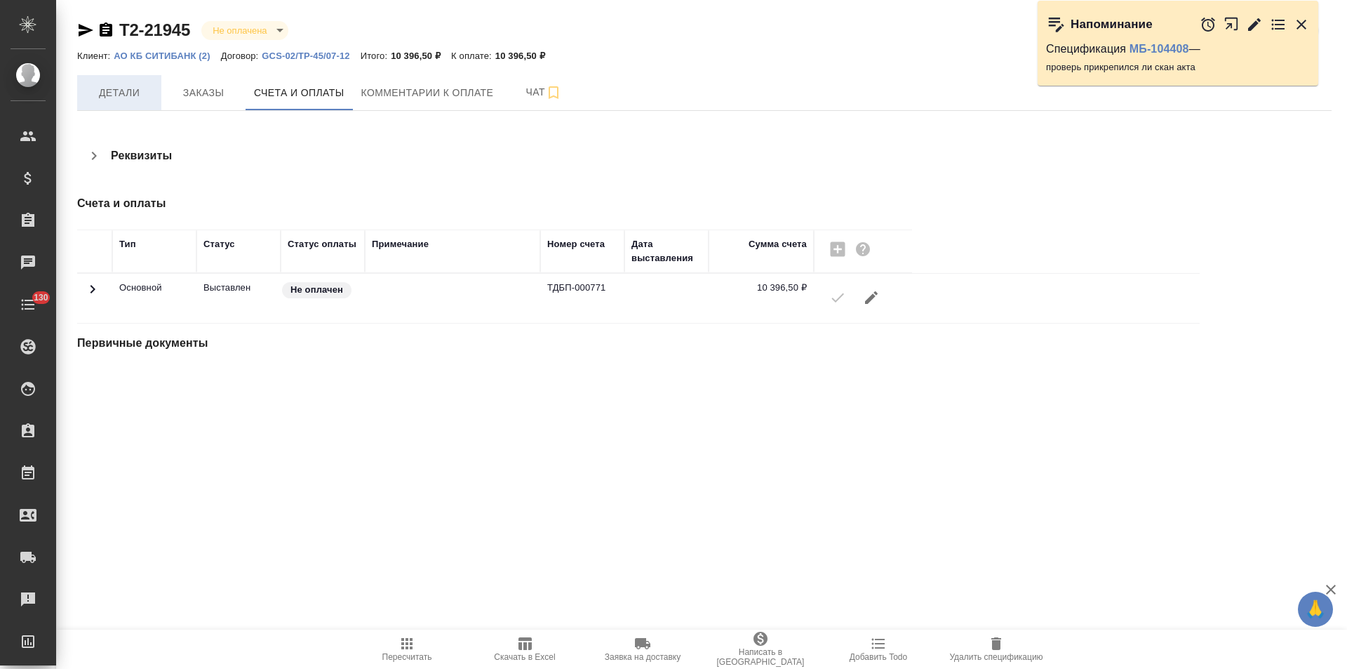
click at [125, 105] on button "Детали" at bounding box center [119, 92] width 84 height 35
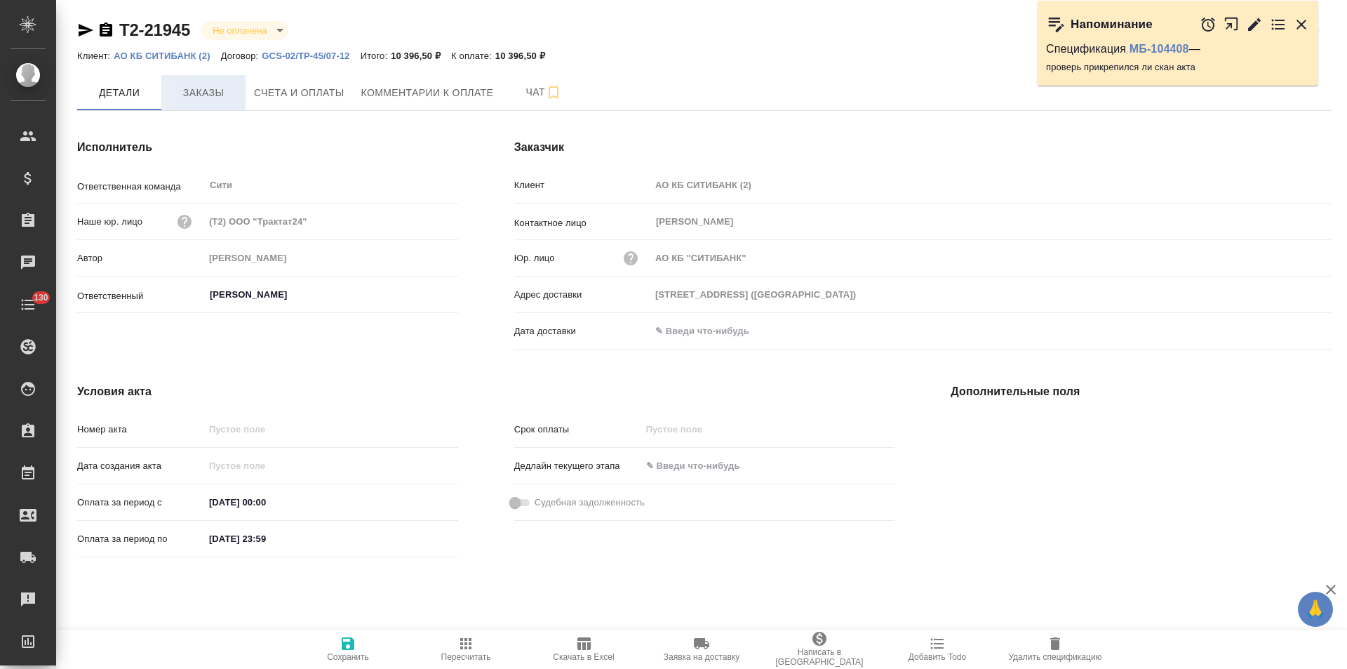
click at [185, 98] on span "Заказы" at bounding box center [203, 93] width 67 height 18
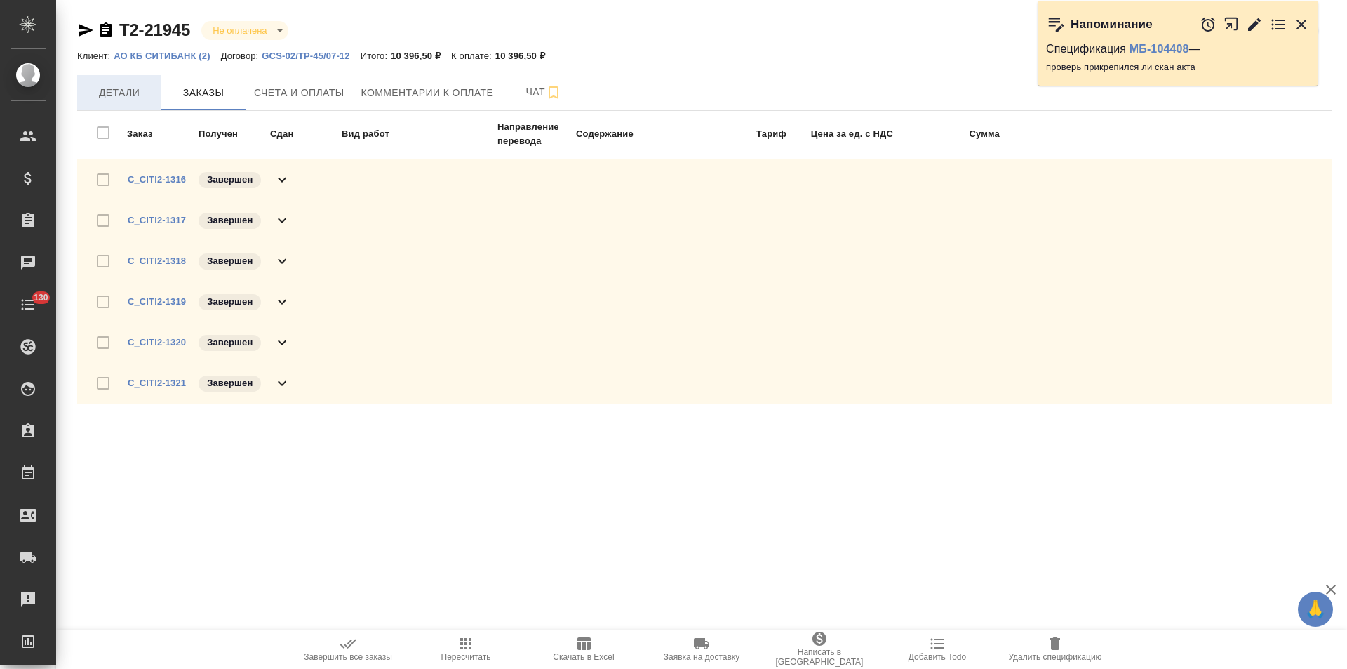
click at [132, 98] on span "Детали" at bounding box center [119, 93] width 67 height 18
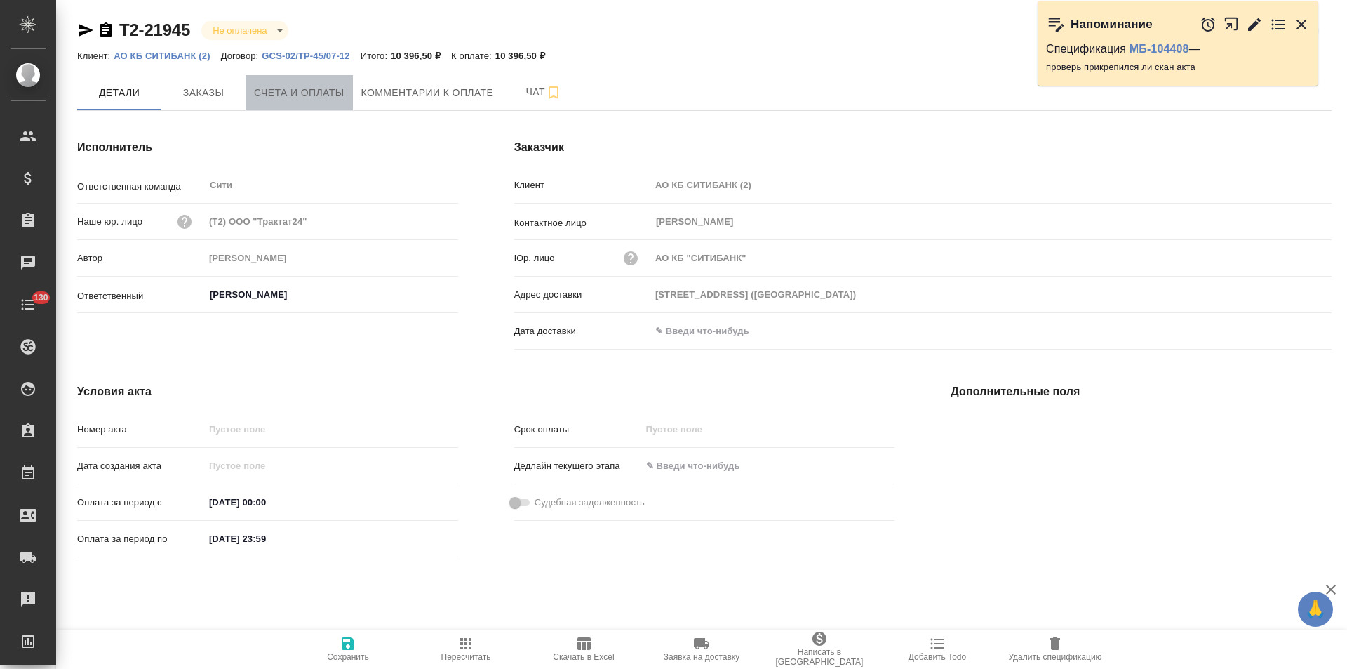
click at [322, 95] on span "Счета и оплаты" at bounding box center [299, 93] width 91 height 18
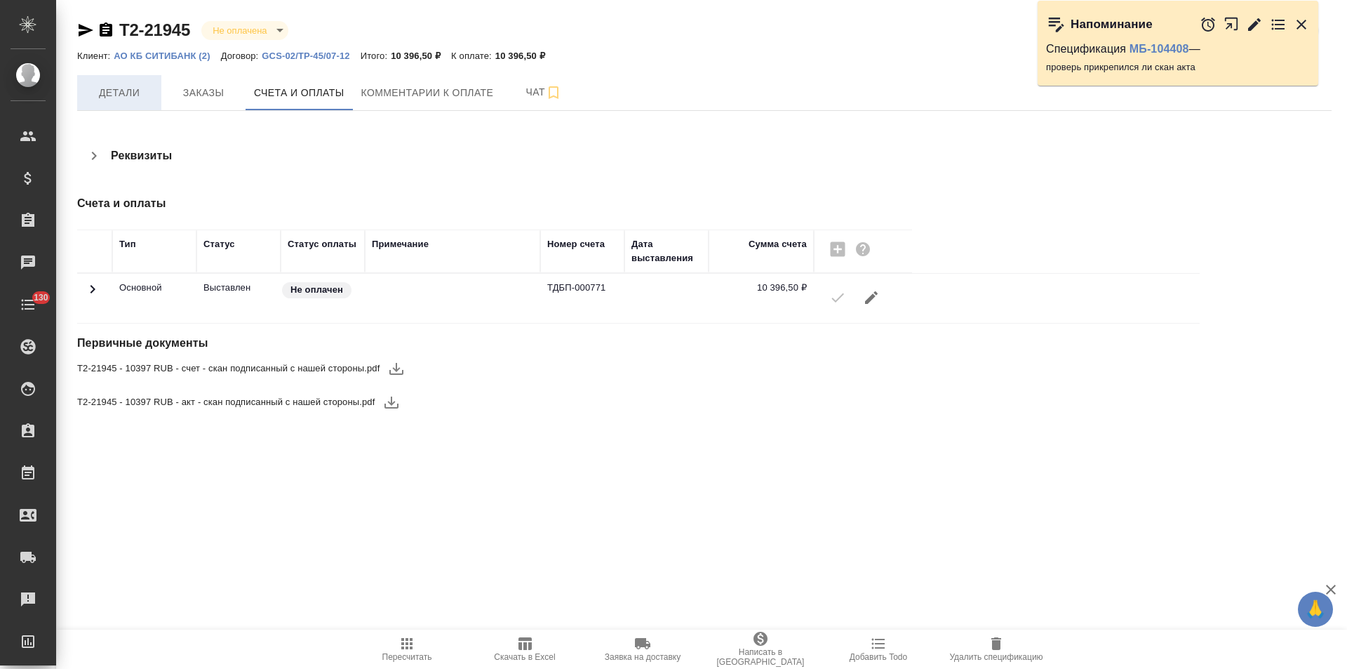
click at [108, 89] on span "Детали" at bounding box center [119, 93] width 67 height 18
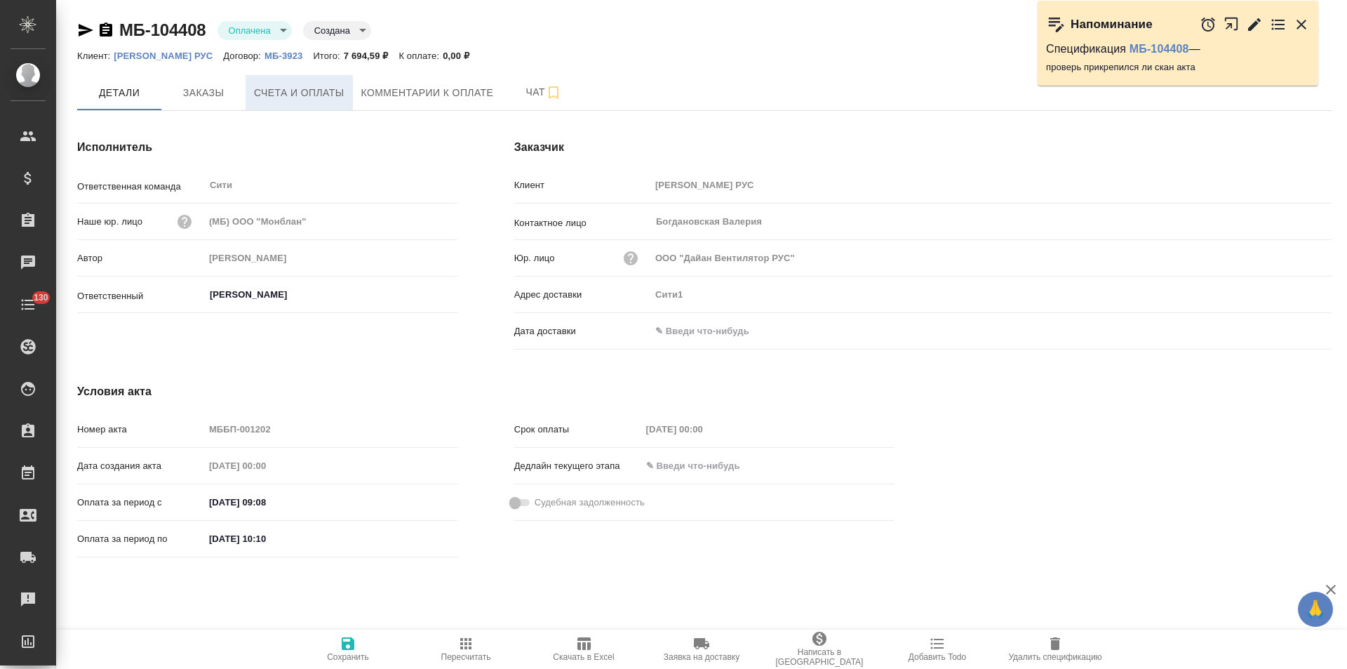
click at [291, 98] on span "Счета и оплаты" at bounding box center [299, 93] width 91 height 18
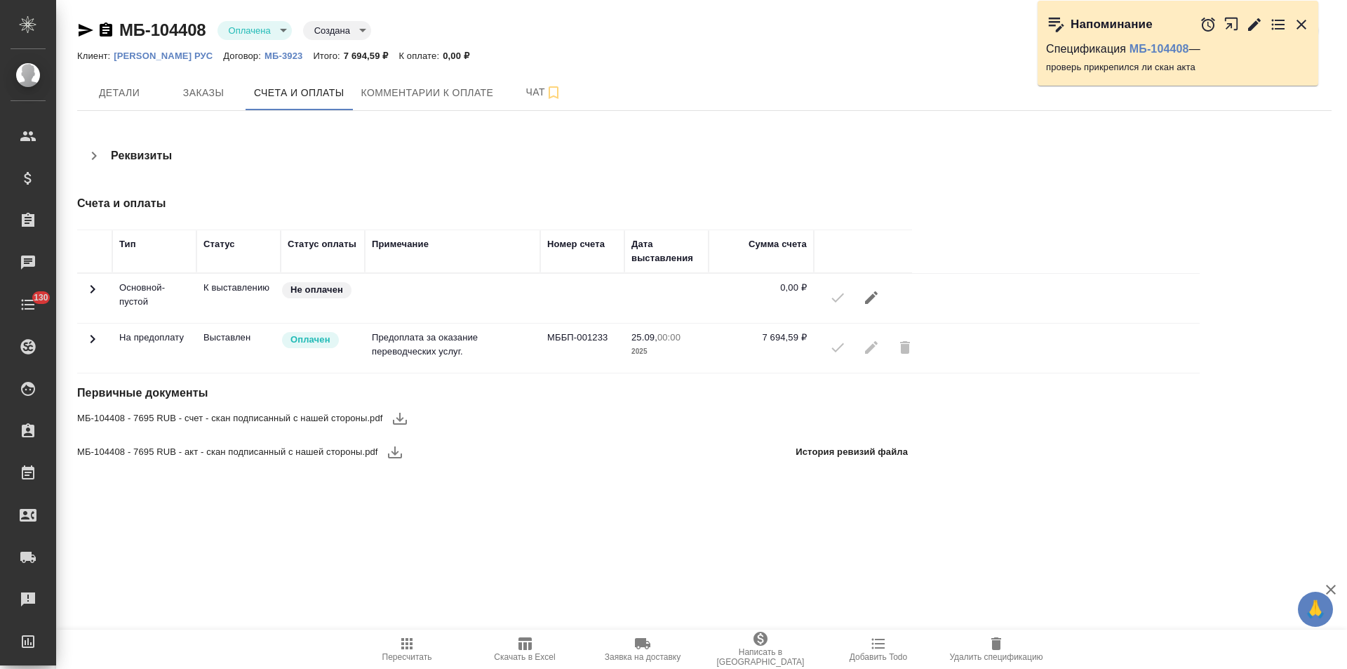
click at [391, 449] on icon "button" at bounding box center [395, 452] width 17 height 17
click at [1306, 27] on icon "button" at bounding box center [1301, 24] width 17 height 17
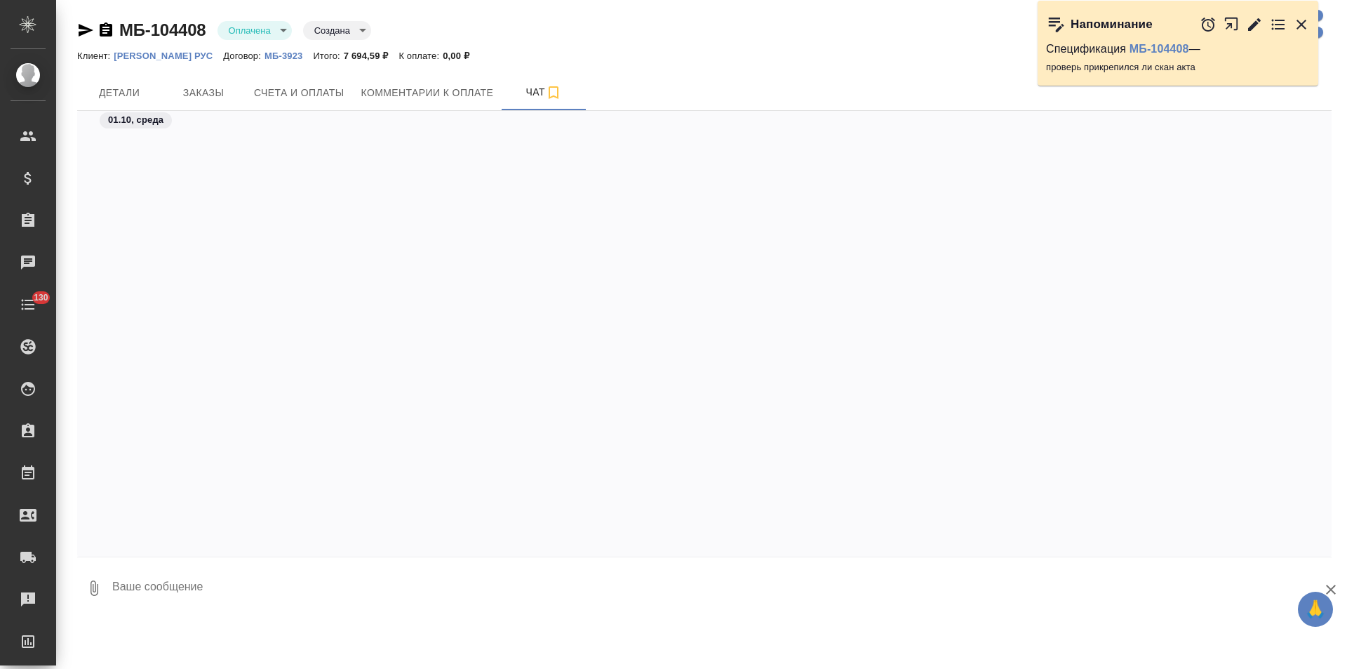
scroll to position [470, 0]
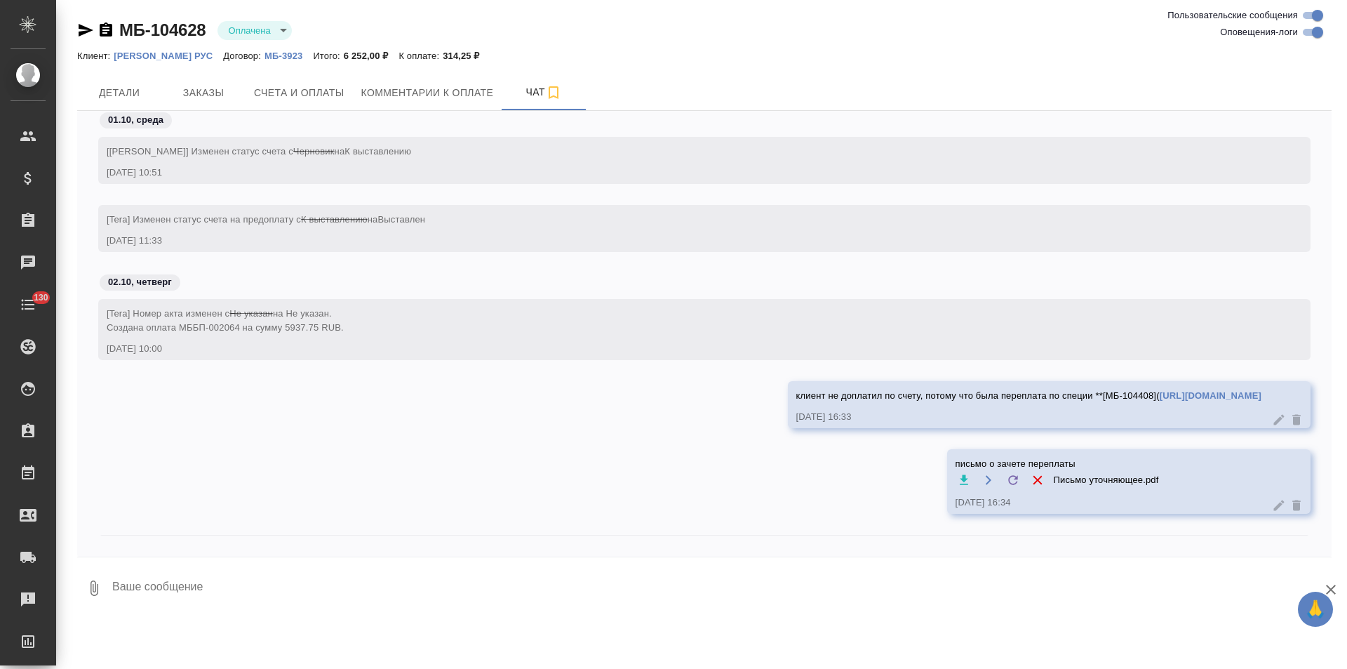
scroll to position [67, 0]
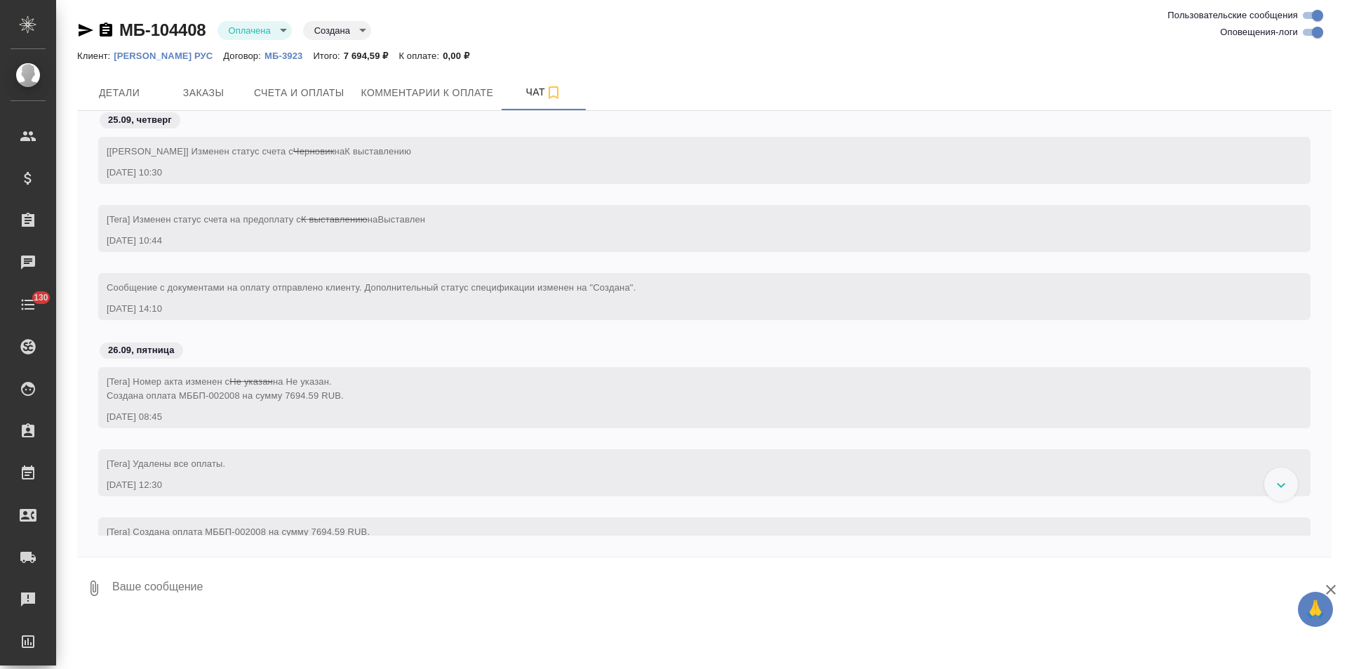
scroll to position [470, 0]
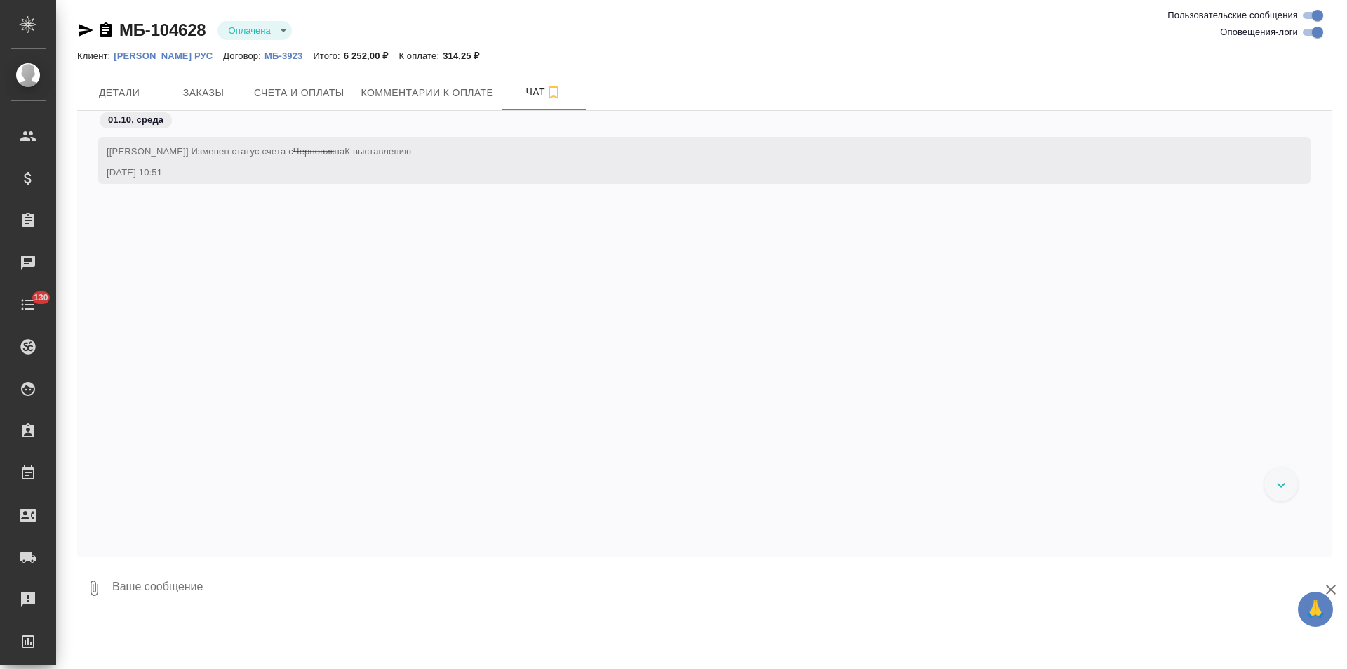
scroll to position [67, 0]
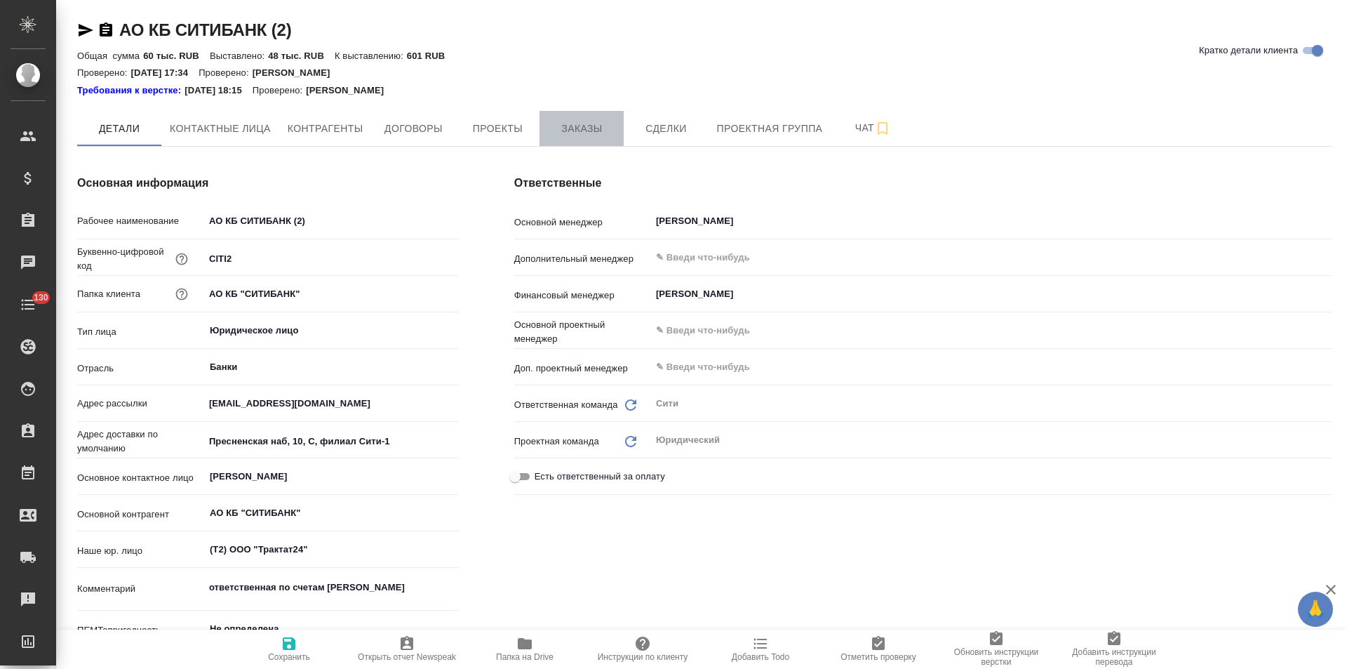
click at [593, 127] on span "Заказы" at bounding box center [581, 129] width 67 height 18
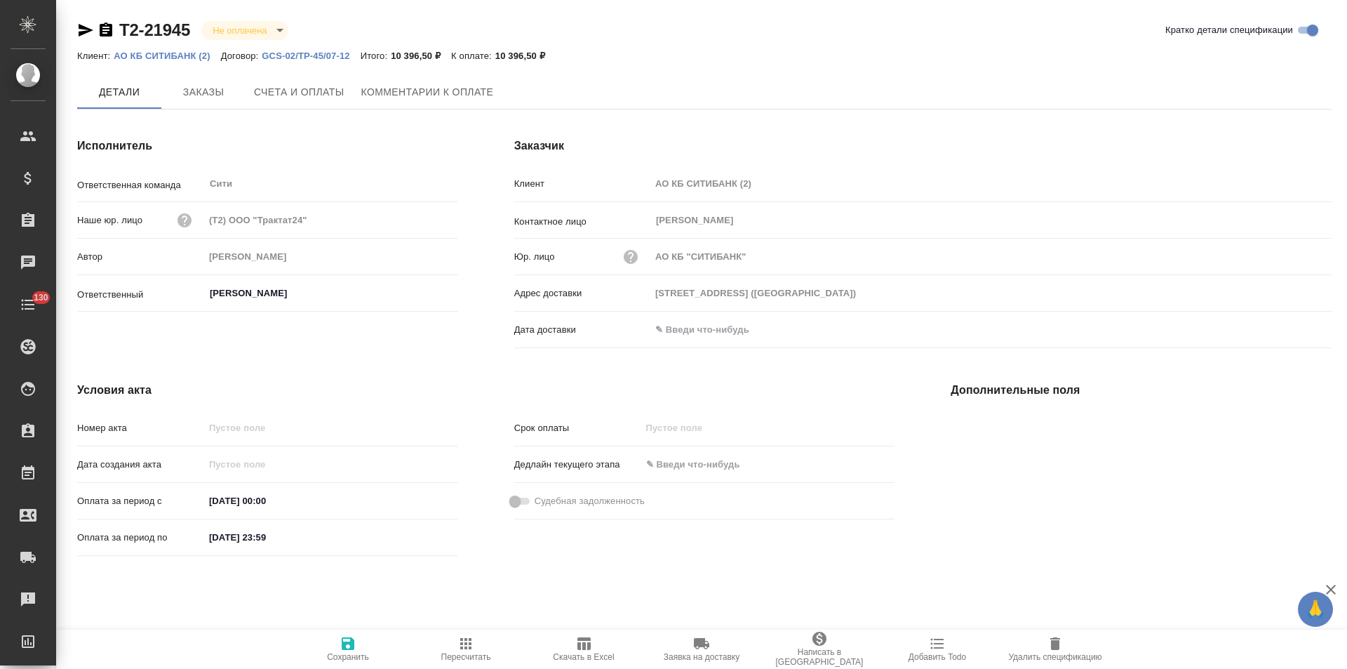
type input "[PERSON_NAME]"
click at [107, 32] on icon "button" at bounding box center [106, 29] width 13 height 14
click at [104, 29] on icon "button" at bounding box center [106, 29] width 13 height 14
click at [213, 102] on button "Заказы" at bounding box center [203, 92] width 84 height 35
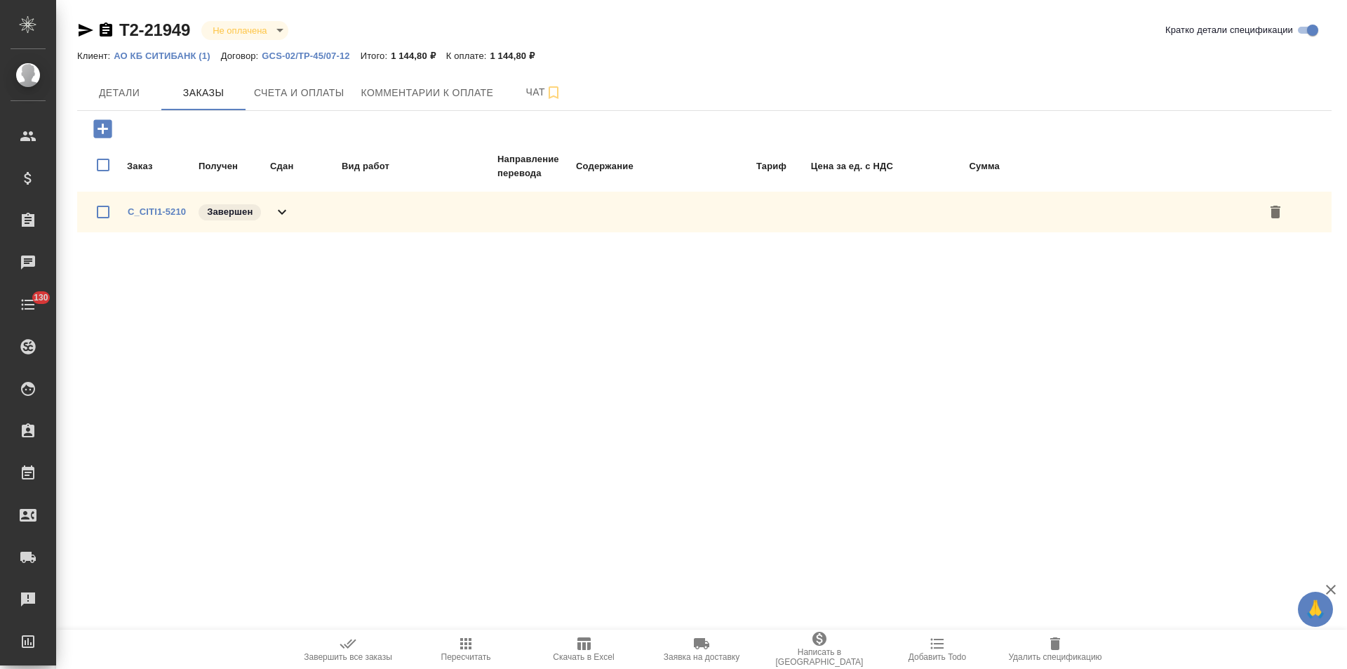
click at [288, 213] on icon at bounding box center [282, 212] width 17 height 17
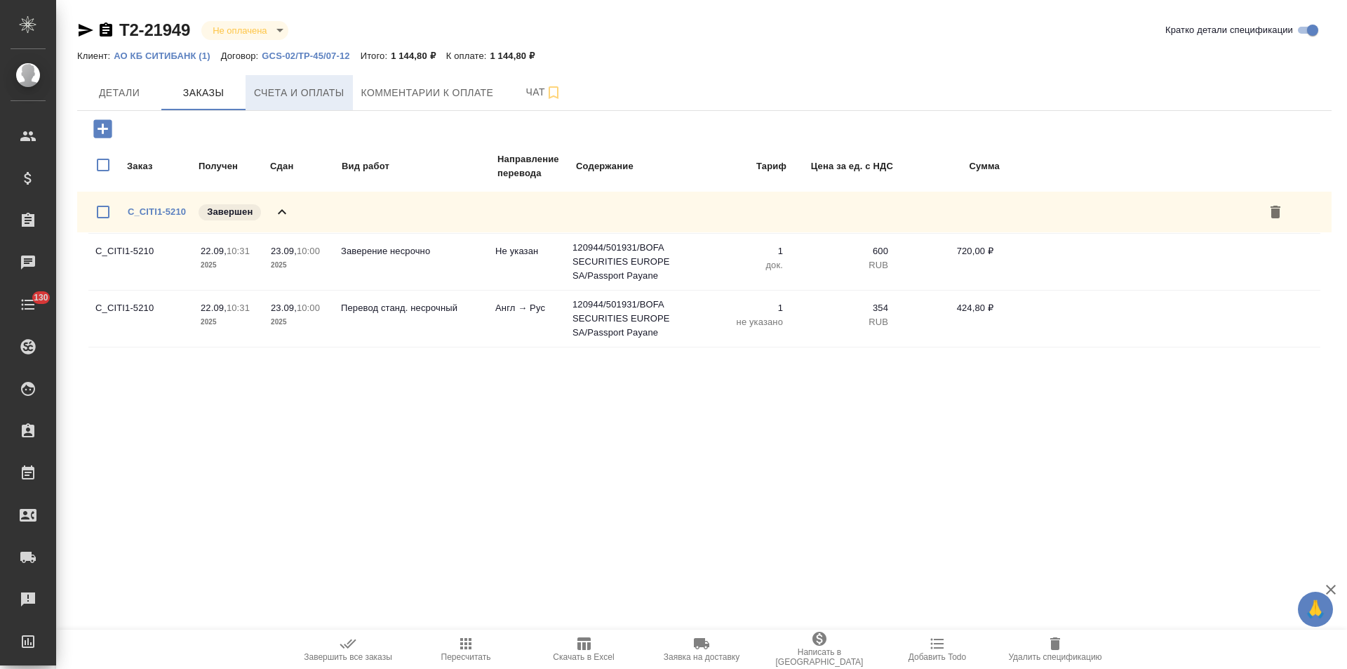
click at [311, 84] on span "Счета и оплаты" at bounding box center [299, 93] width 91 height 18
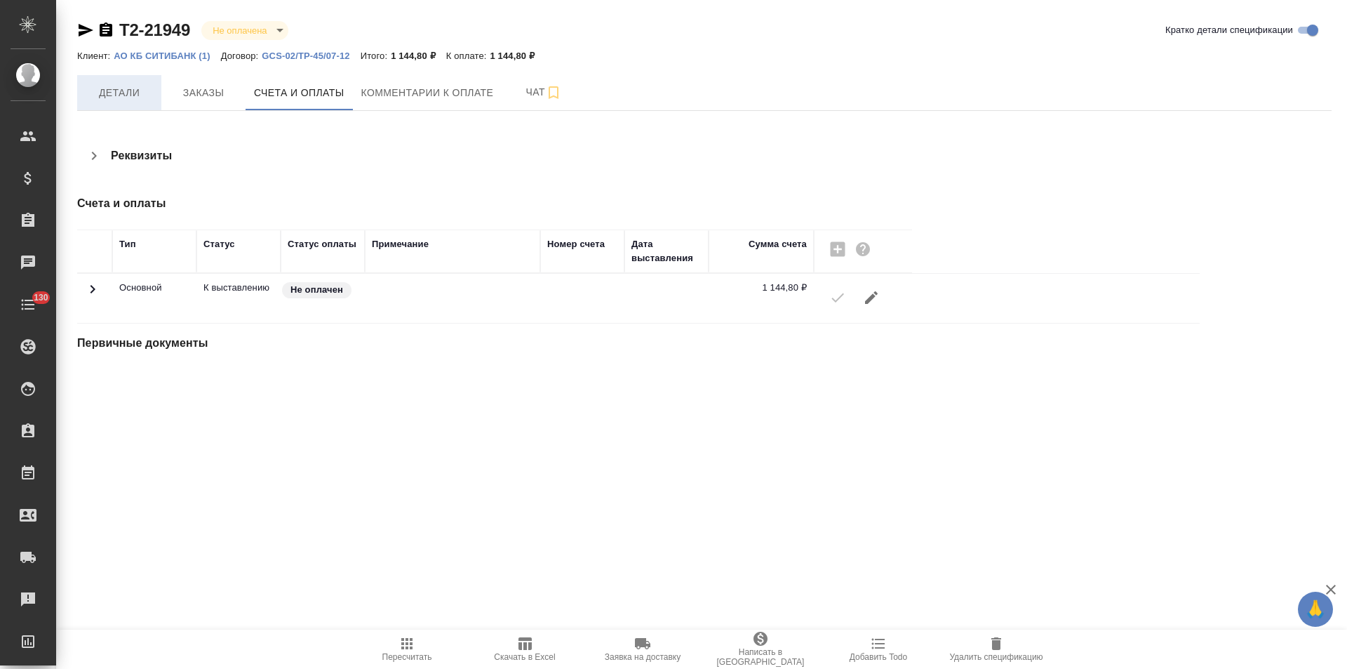
click at [101, 97] on span "Детали" at bounding box center [119, 93] width 67 height 18
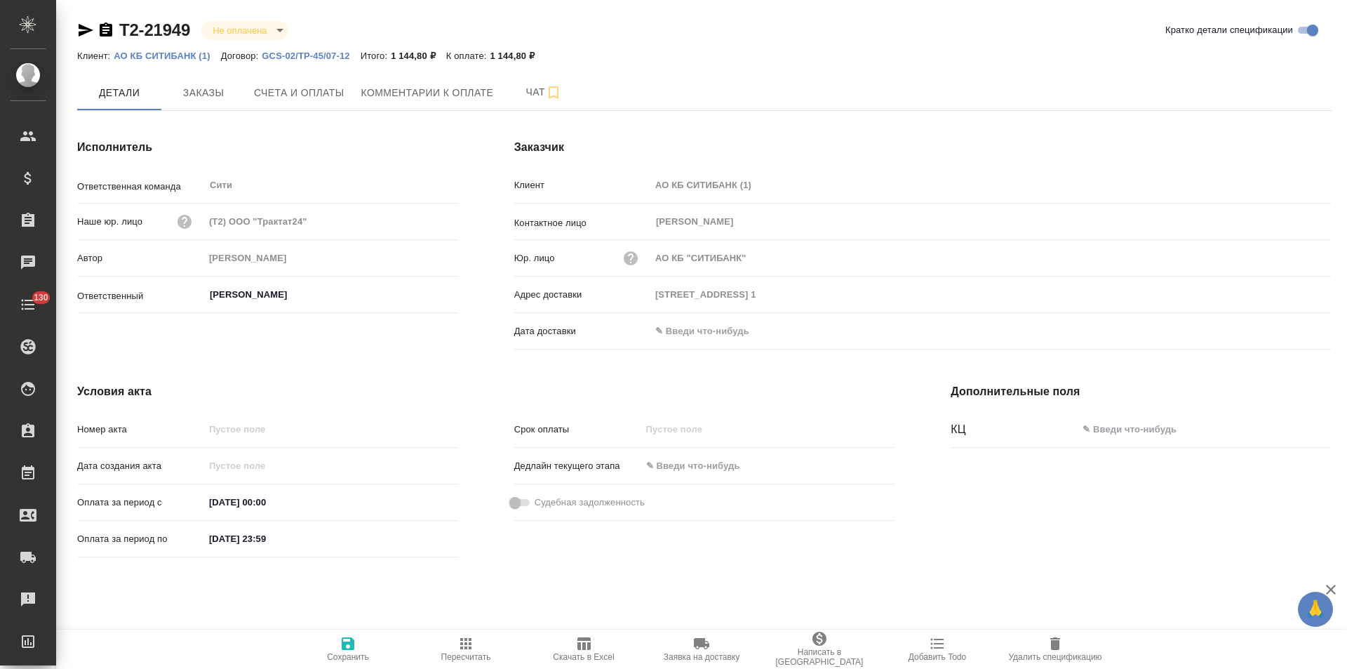
click at [199, 58] on p "АО КБ СИТИБАНК (1)" at bounding box center [167, 56] width 107 height 11
click at [109, 28] on icon "button" at bounding box center [106, 29] width 13 height 14
click at [300, 83] on button "Счета и оплаты" at bounding box center [299, 92] width 107 height 35
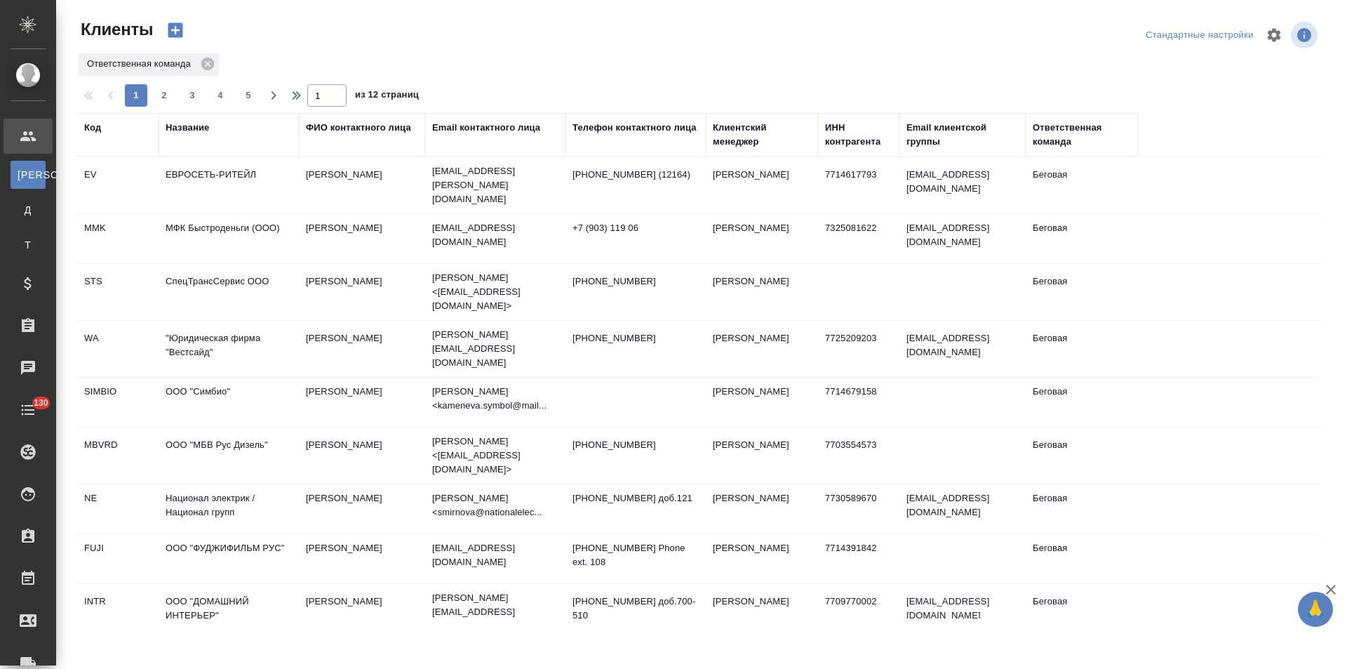
select select "RU"
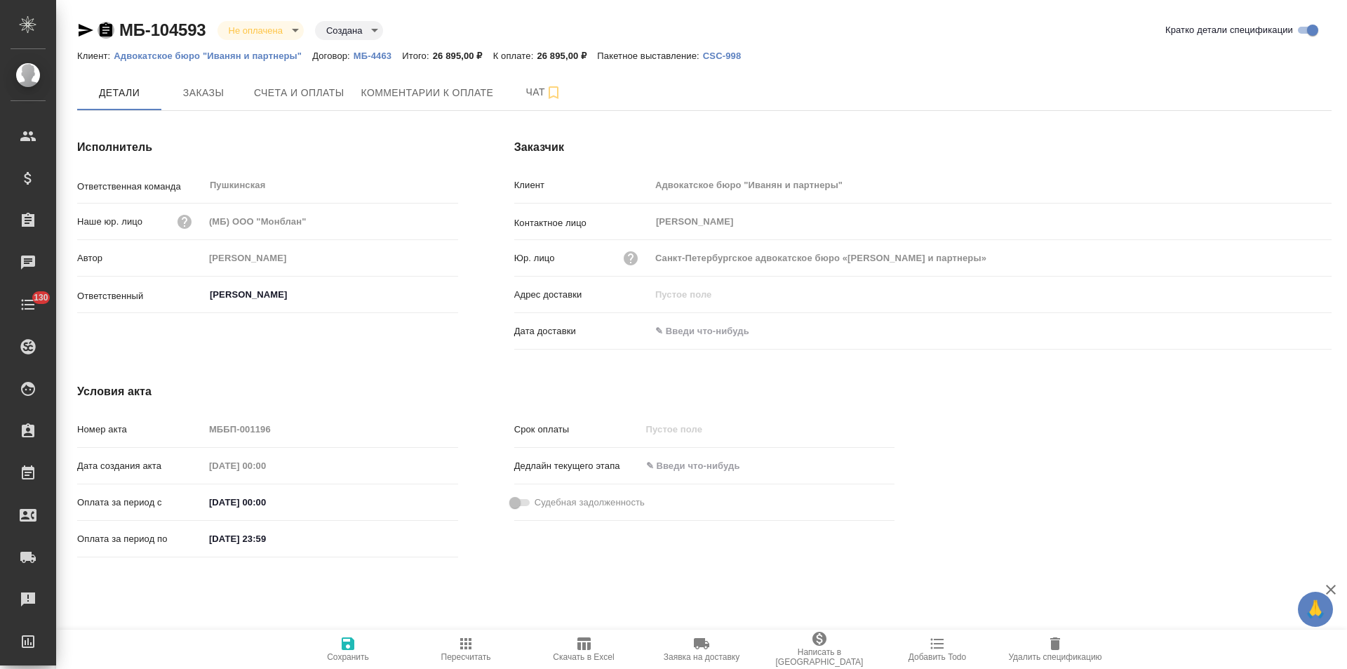
click at [108, 29] on icon "button" at bounding box center [106, 29] width 13 height 14
click at [334, 98] on span "Счета и оплаты" at bounding box center [299, 93] width 91 height 18
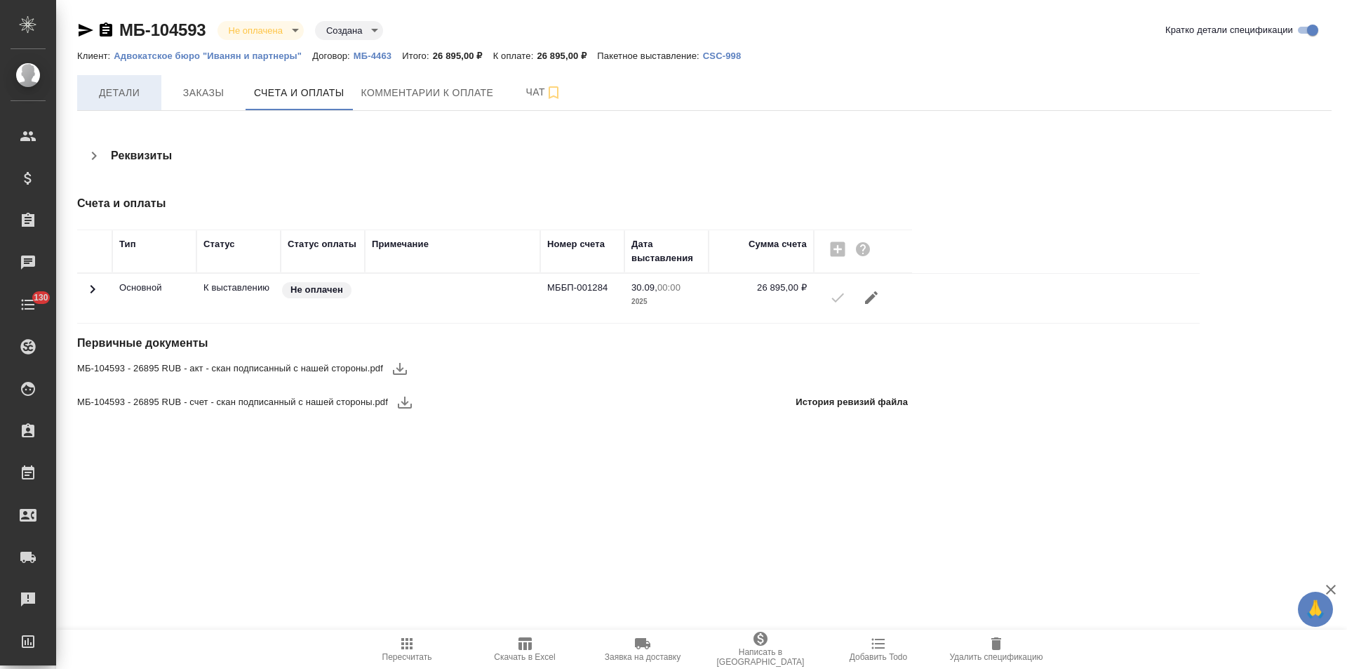
click at [132, 96] on span "Детали" at bounding box center [119, 93] width 67 height 18
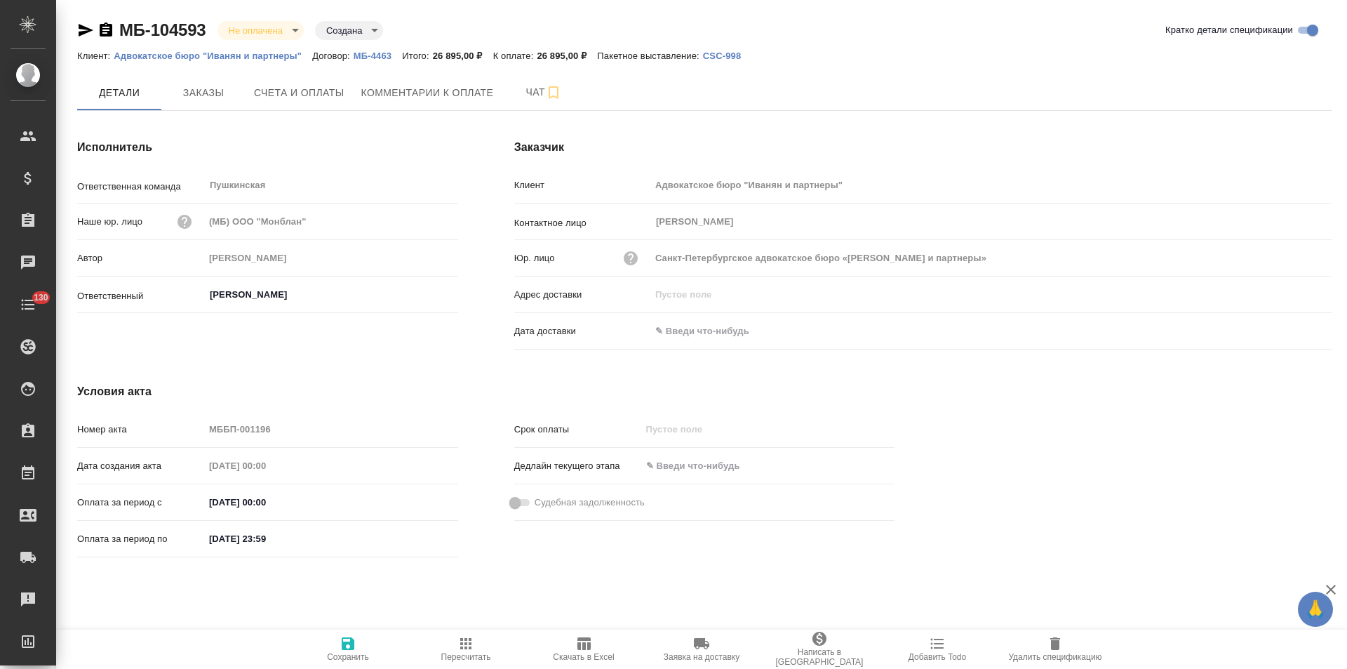
click at [361, 56] on p "МБ-4463" at bounding box center [378, 56] width 48 height 11
click at [337, 107] on button "Счета и оплаты" at bounding box center [299, 92] width 107 height 35
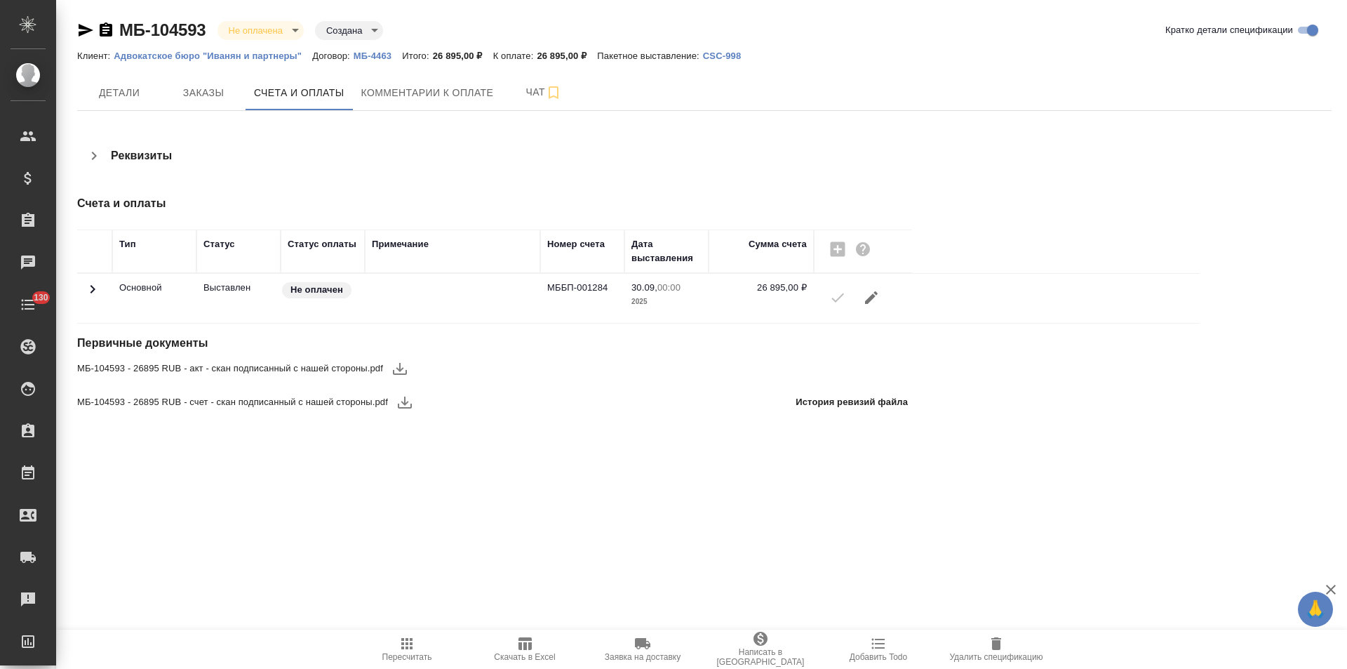
click at [106, 29] on icon "button" at bounding box center [106, 29] width 13 height 14
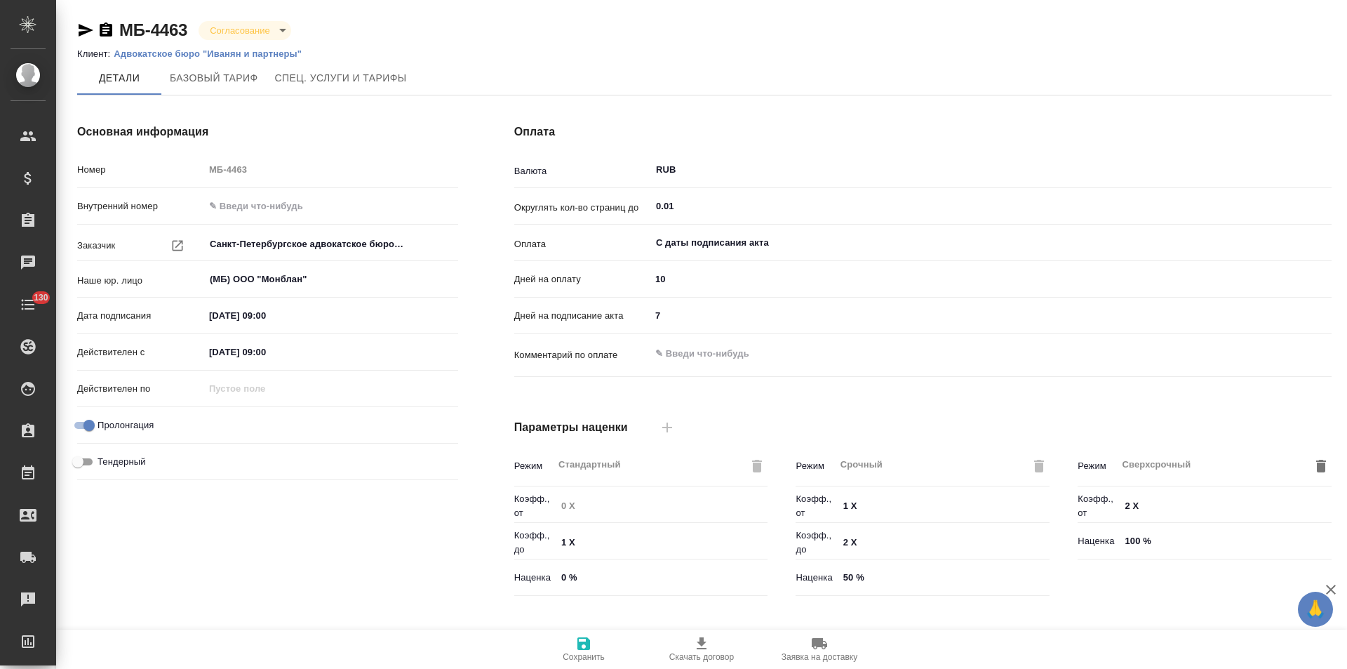
type input "Базовый ТП 2025"
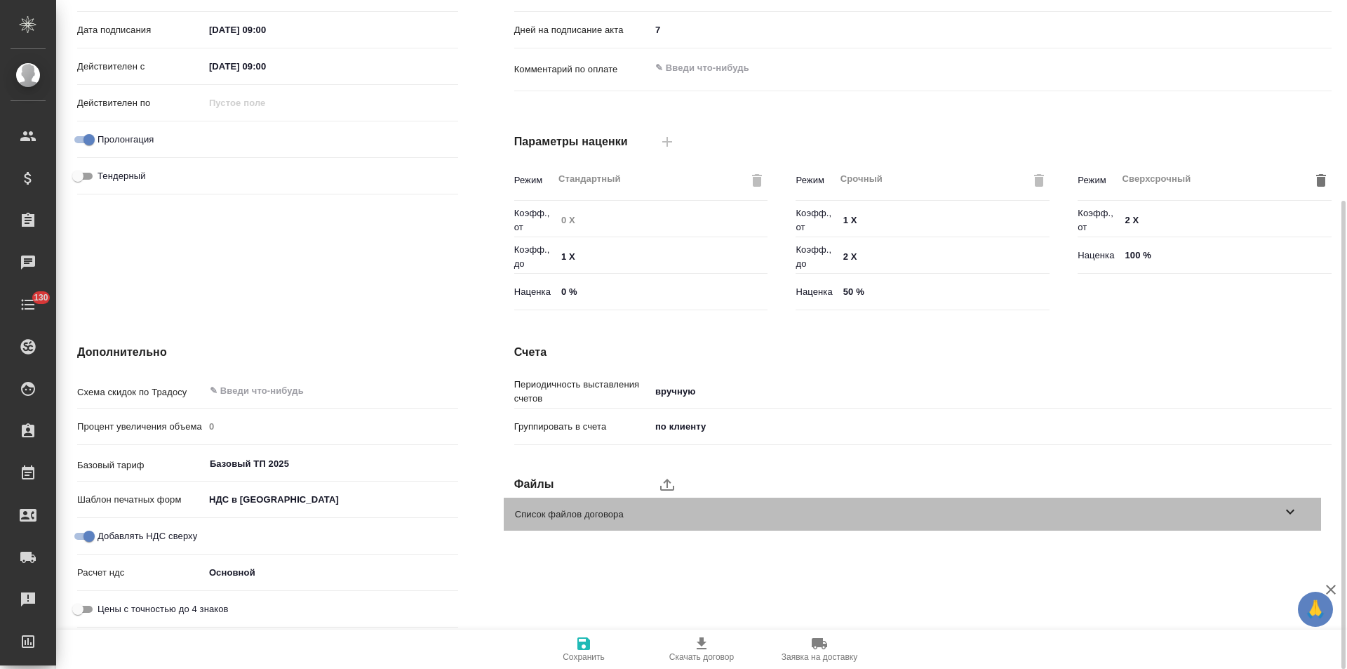
click at [1287, 511] on icon at bounding box center [1290, 511] width 8 height 5
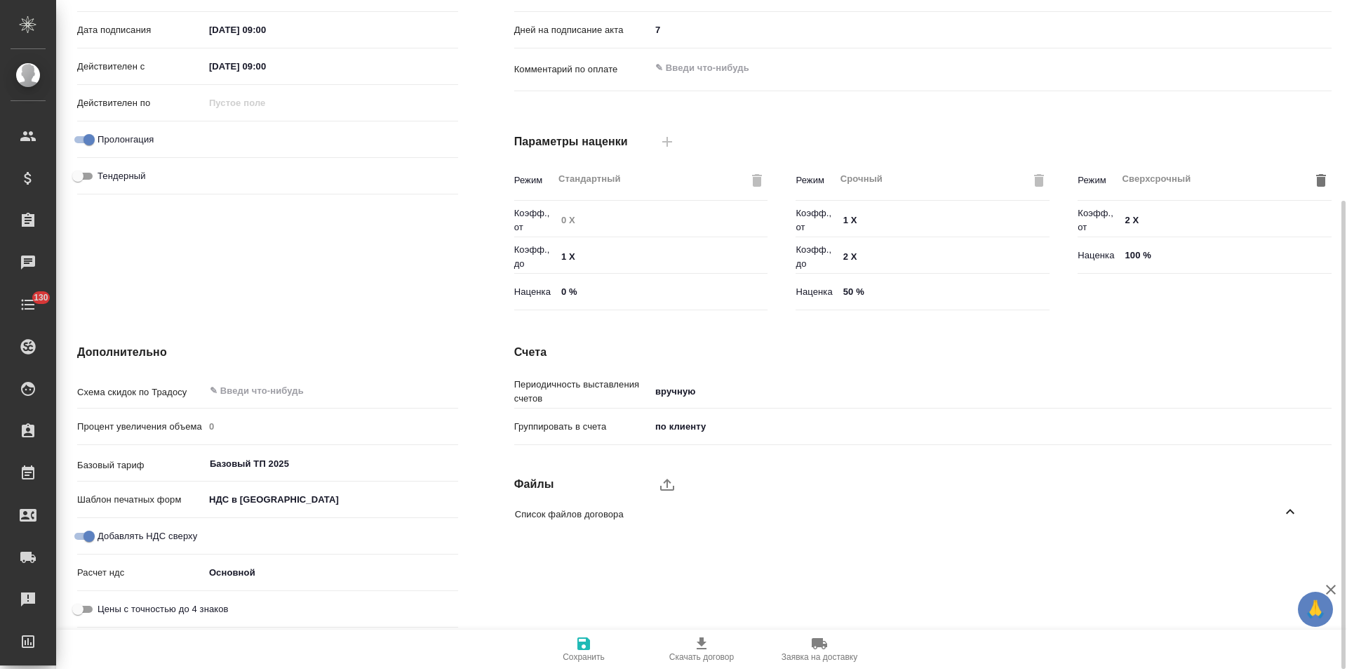
scroll to position [0, 0]
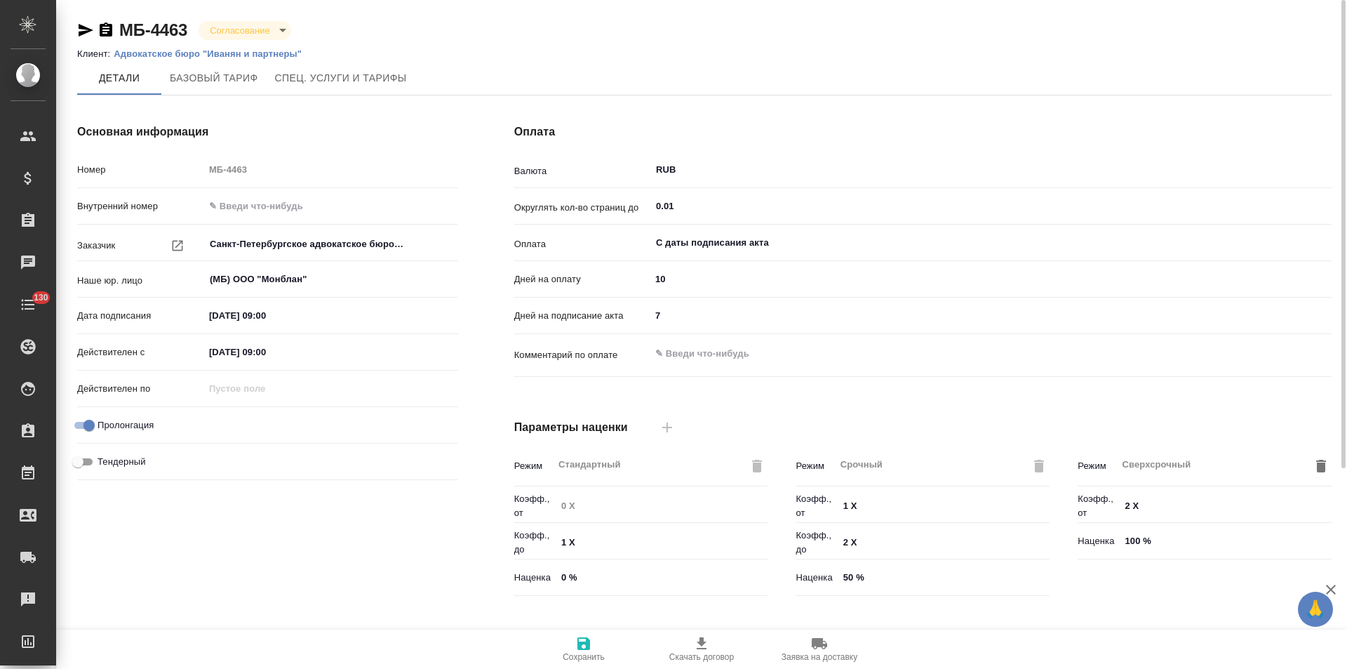
click at [109, 32] on icon "button" at bounding box center [106, 29] width 13 height 14
type input "Базовый ТП 2025"
click at [109, 29] on icon "button" at bounding box center [106, 29] width 13 height 14
type input "Базовый ТП 2025"
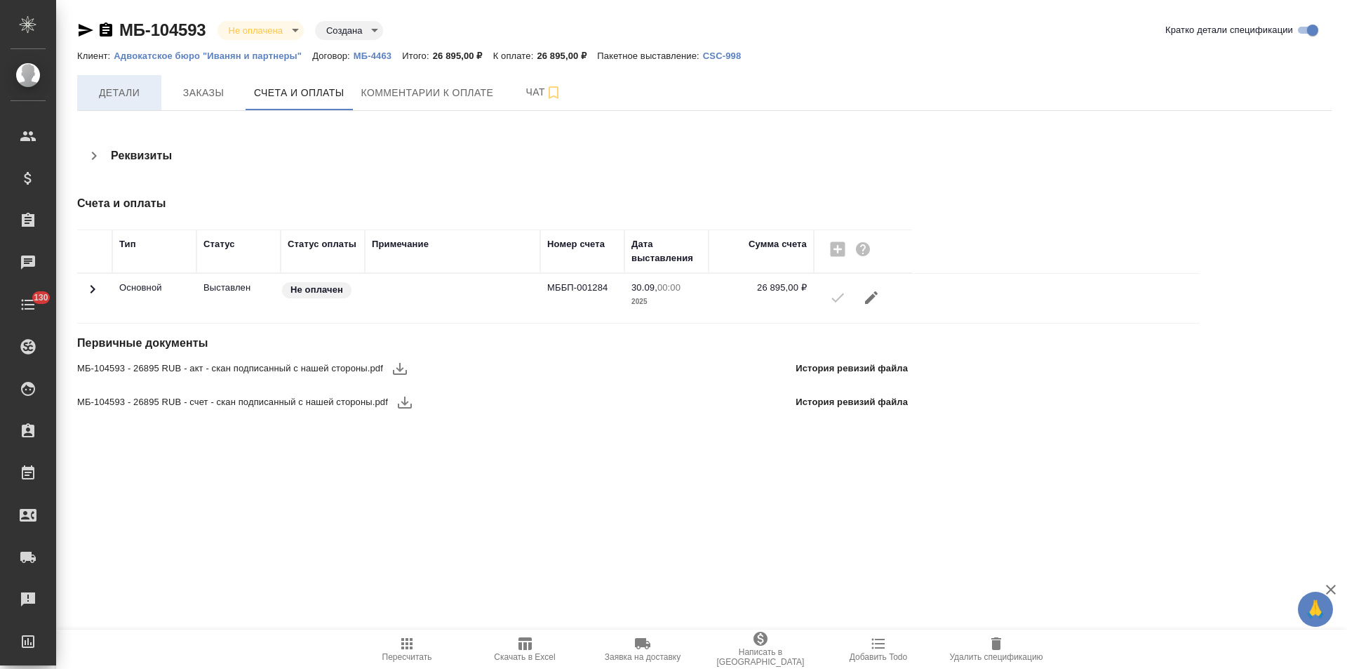
click at [118, 95] on span "Детали" at bounding box center [119, 93] width 67 height 18
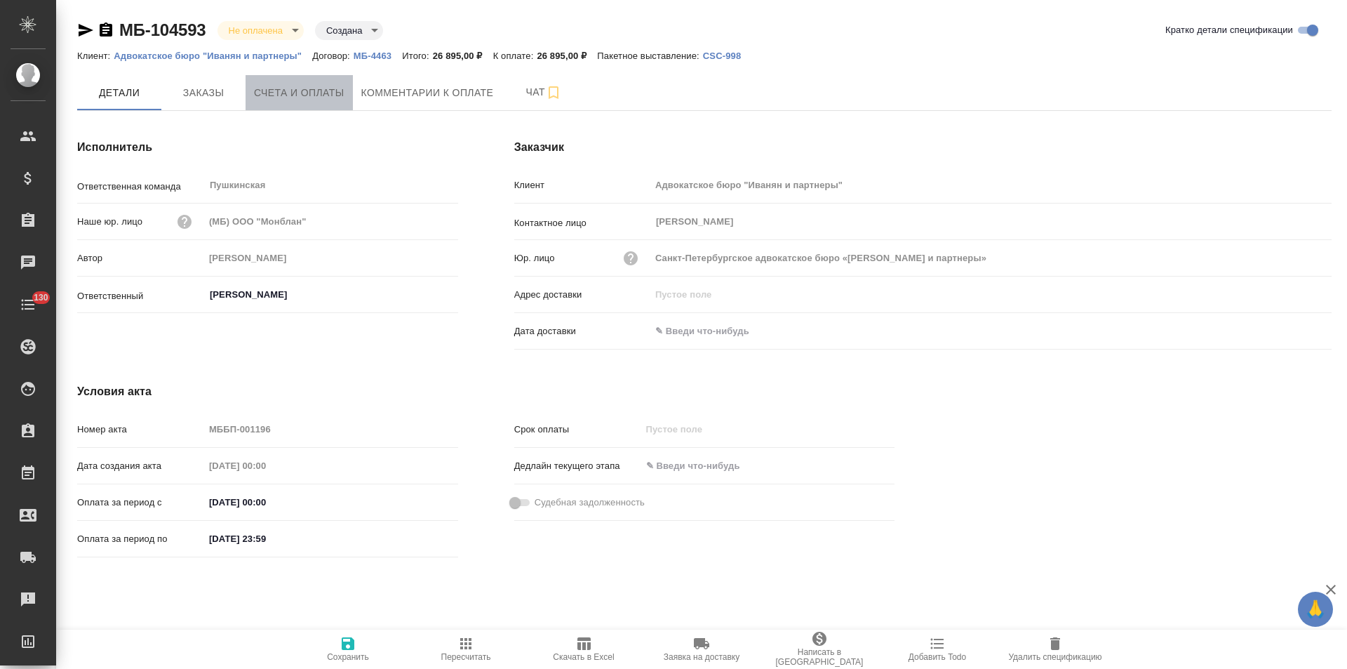
click at [319, 100] on span "Счета и оплаты" at bounding box center [299, 93] width 91 height 18
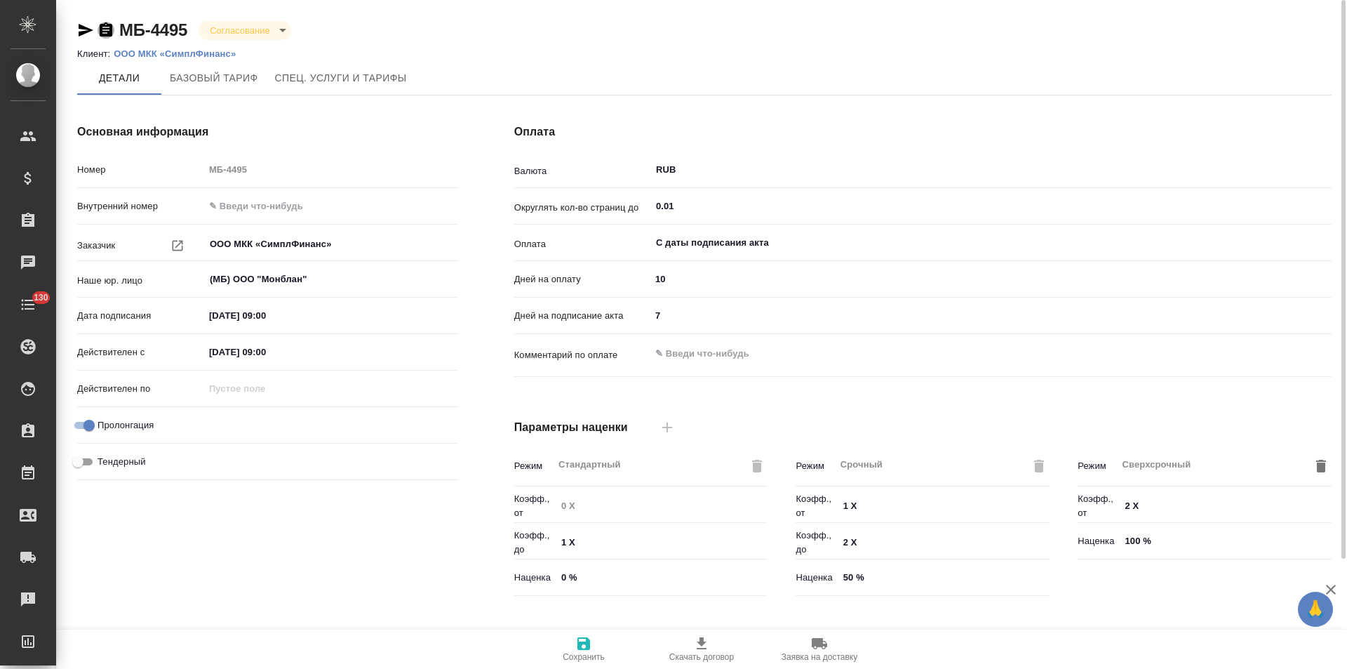
click at [106, 33] on icon "button" at bounding box center [106, 30] width 17 height 17
type input "Базовый ТП 2025"
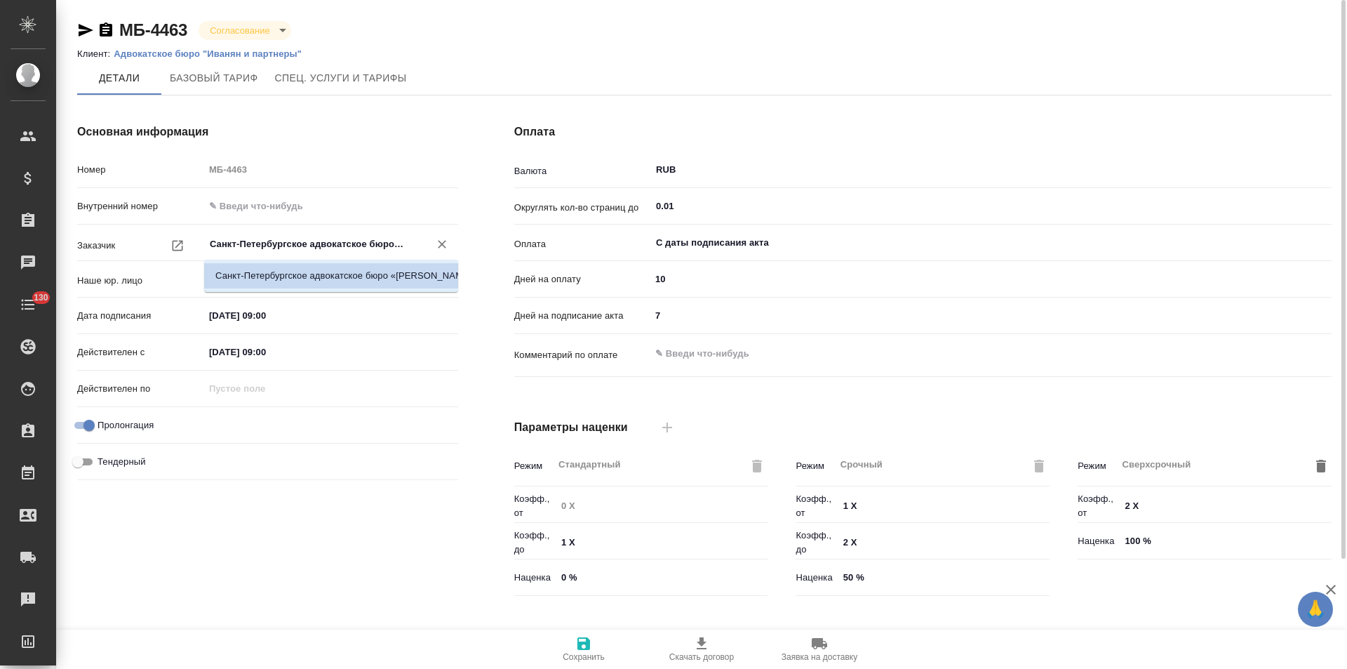
click at [322, 248] on input "Санкт-Петербургское адвокатское бюро «[PERSON_NAME] и партнеры»" at bounding box center [307, 244] width 199 height 17
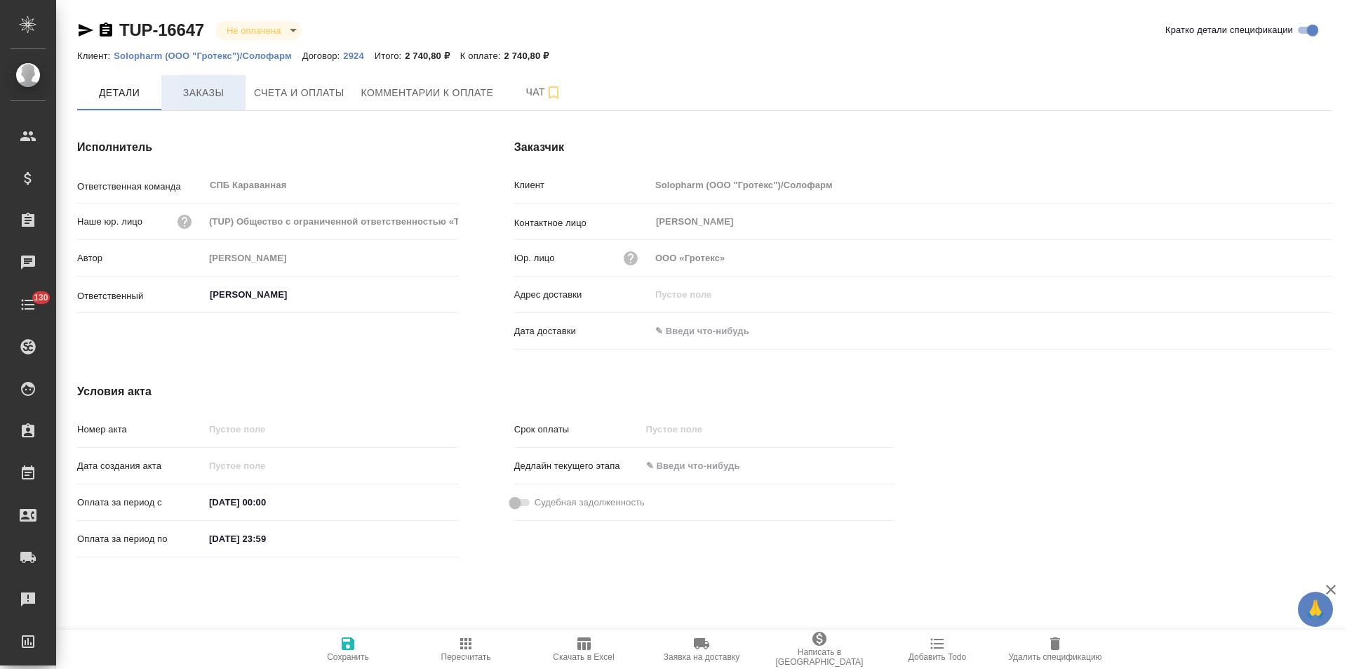
click at [229, 98] on span "Заказы" at bounding box center [203, 93] width 67 height 18
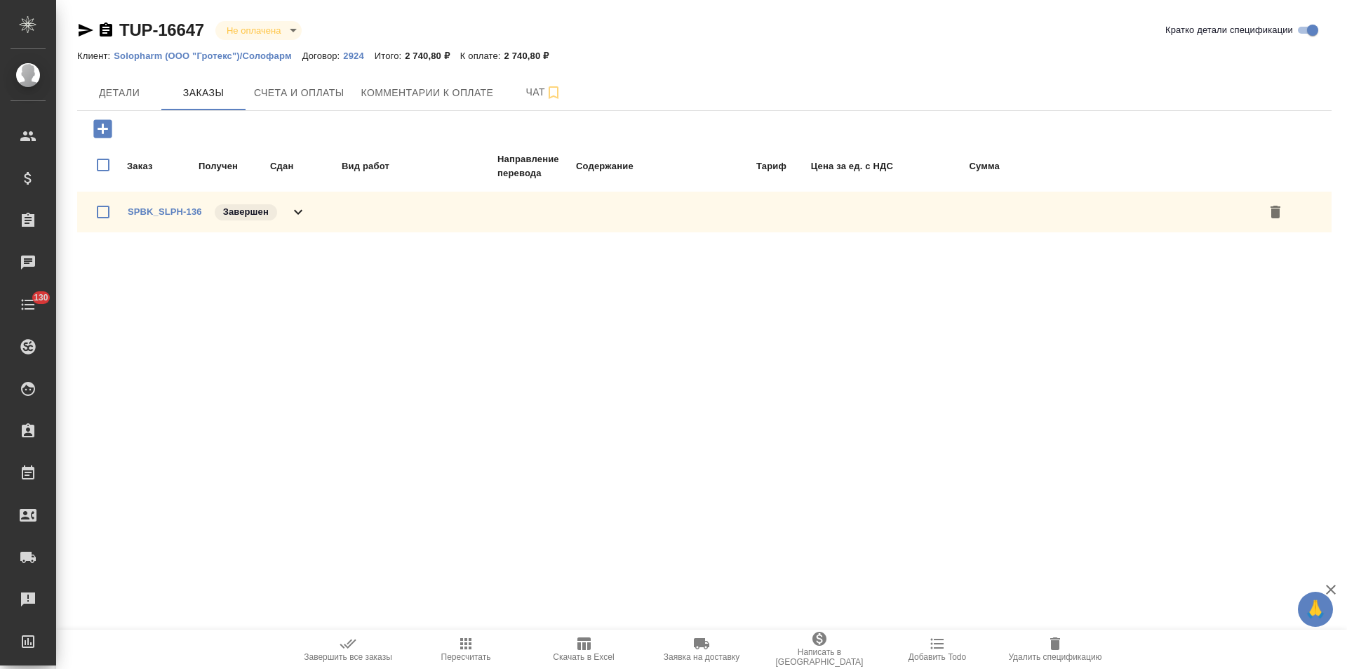
click at [298, 210] on icon at bounding box center [298, 212] width 17 height 17
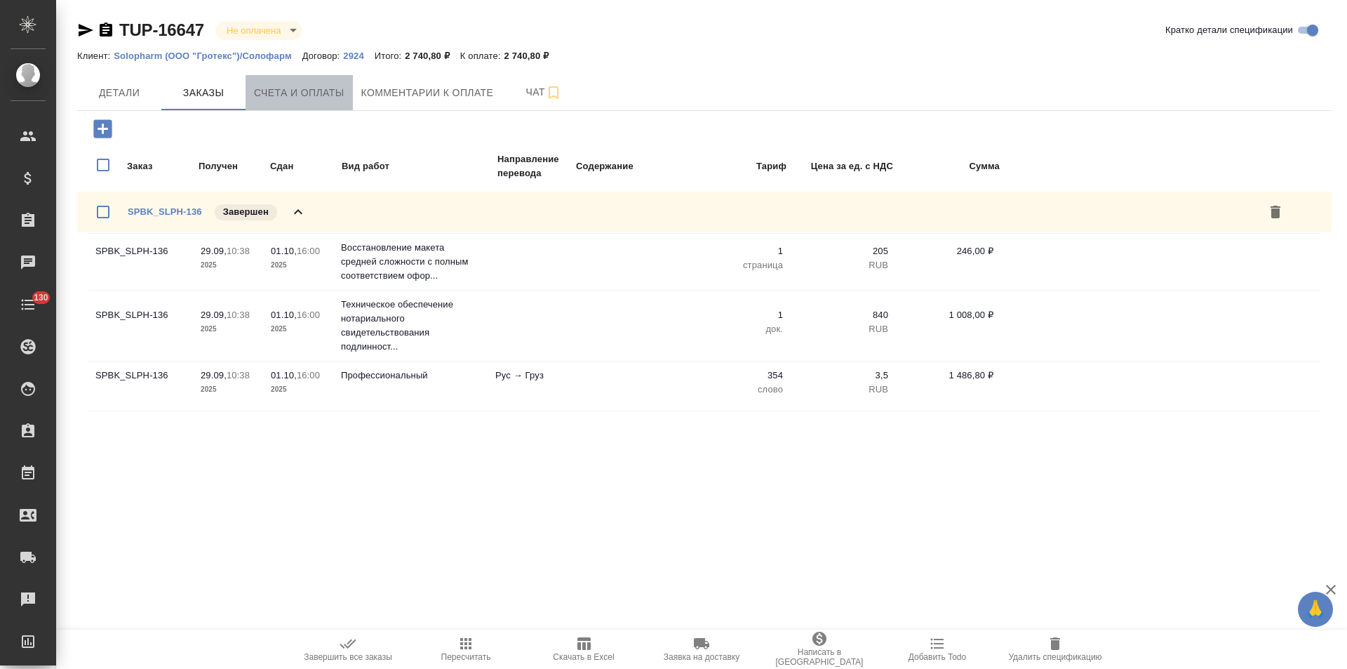
click at [294, 102] on button "Счета и оплаты" at bounding box center [299, 92] width 107 height 35
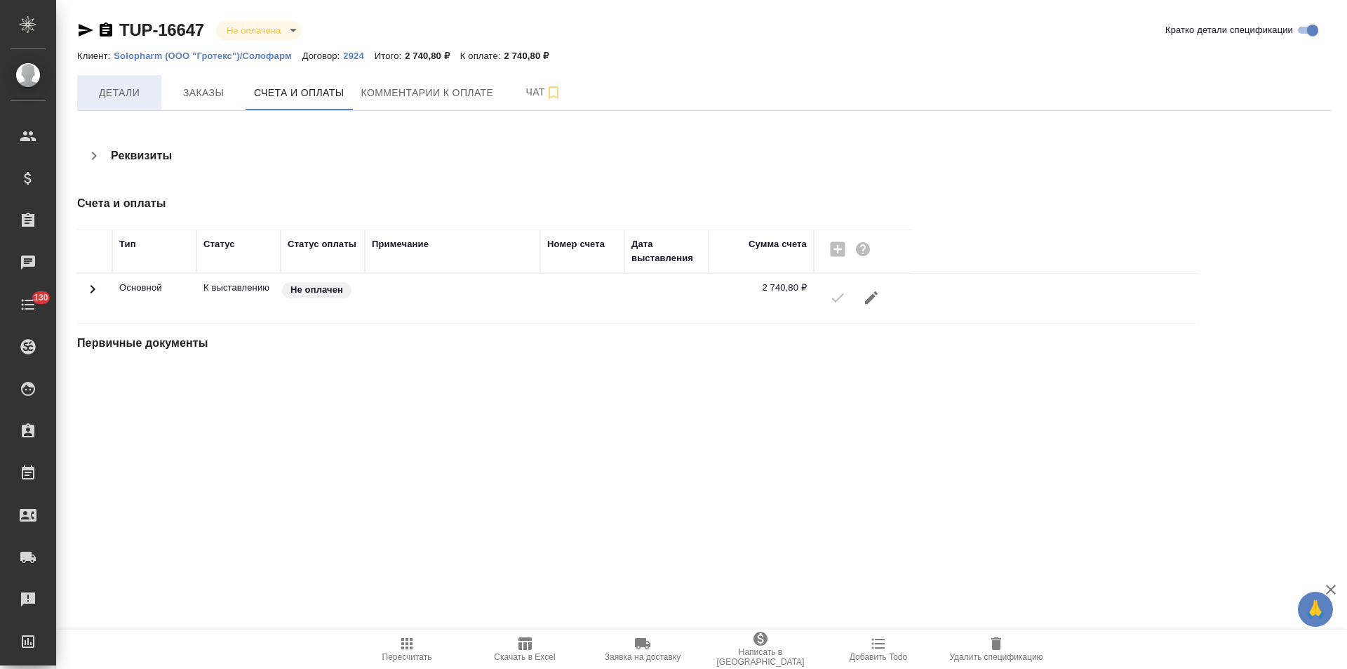
click at [143, 101] on span "Детали" at bounding box center [119, 93] width 67 height 18
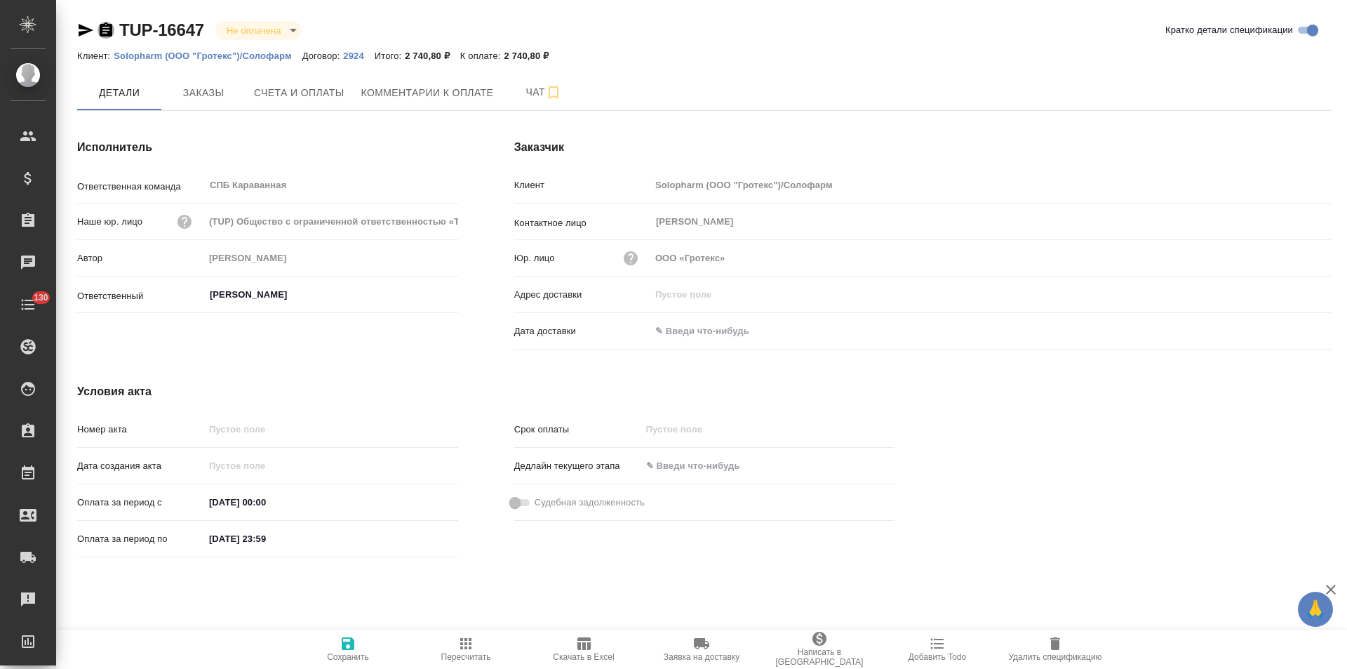
click at [104, 27] on icon "button" at bounding box center [106, 30] width 17 height 17
click at [355, 55] on p "2924" at bounding box center [358, 56] width 31 height 11
click at [315, 93] on span "Счета и оплаты" at bounding box center [299, 93] width 91 height 18
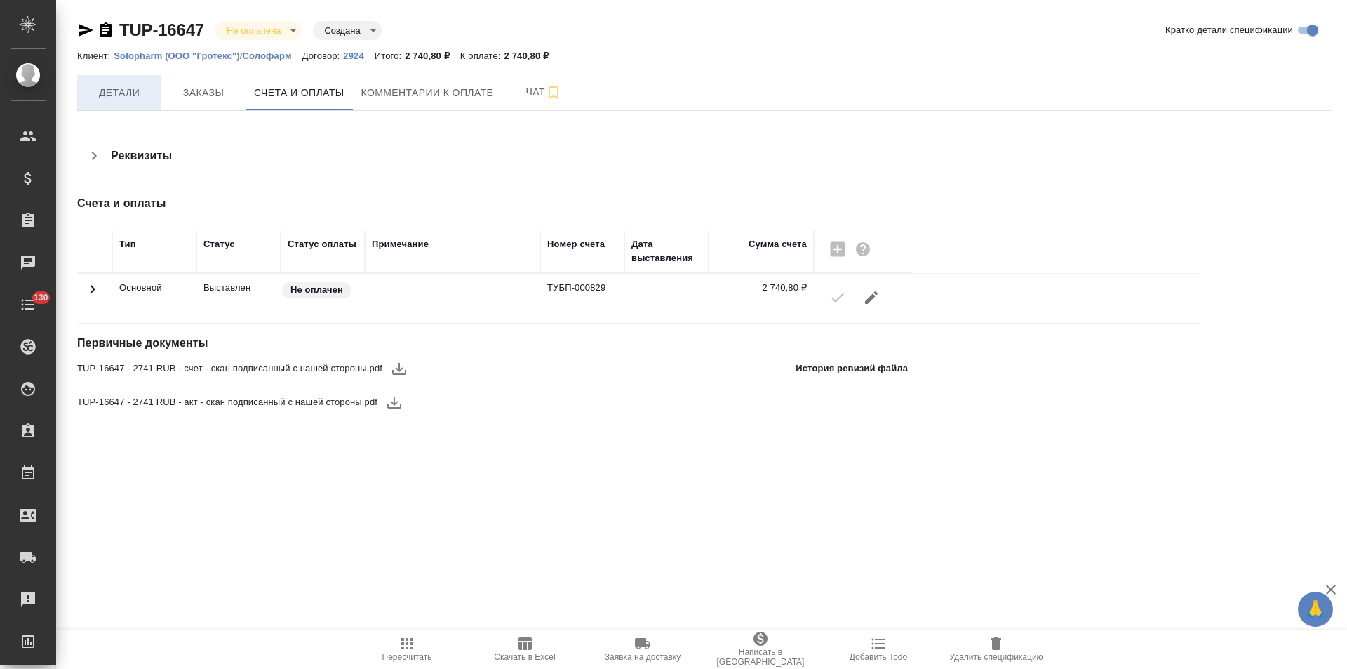
click at [114, 105] on button "Детали" at bounding box center [119, 92] width 84 height 35
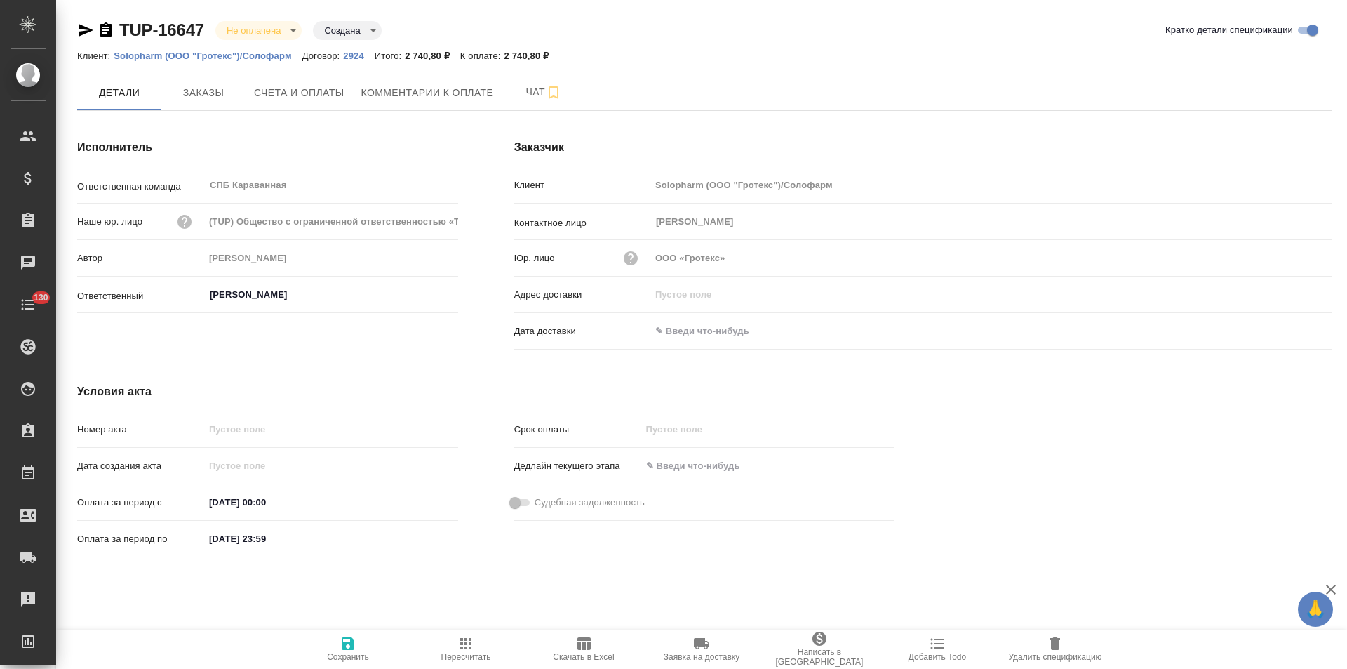
click at [706, 326] on input "text" at bounding box center [712, 331] width 123 height 20
click at [1284, 331] on icon "button" at bounding box center [1291, 329] width 17 height 17
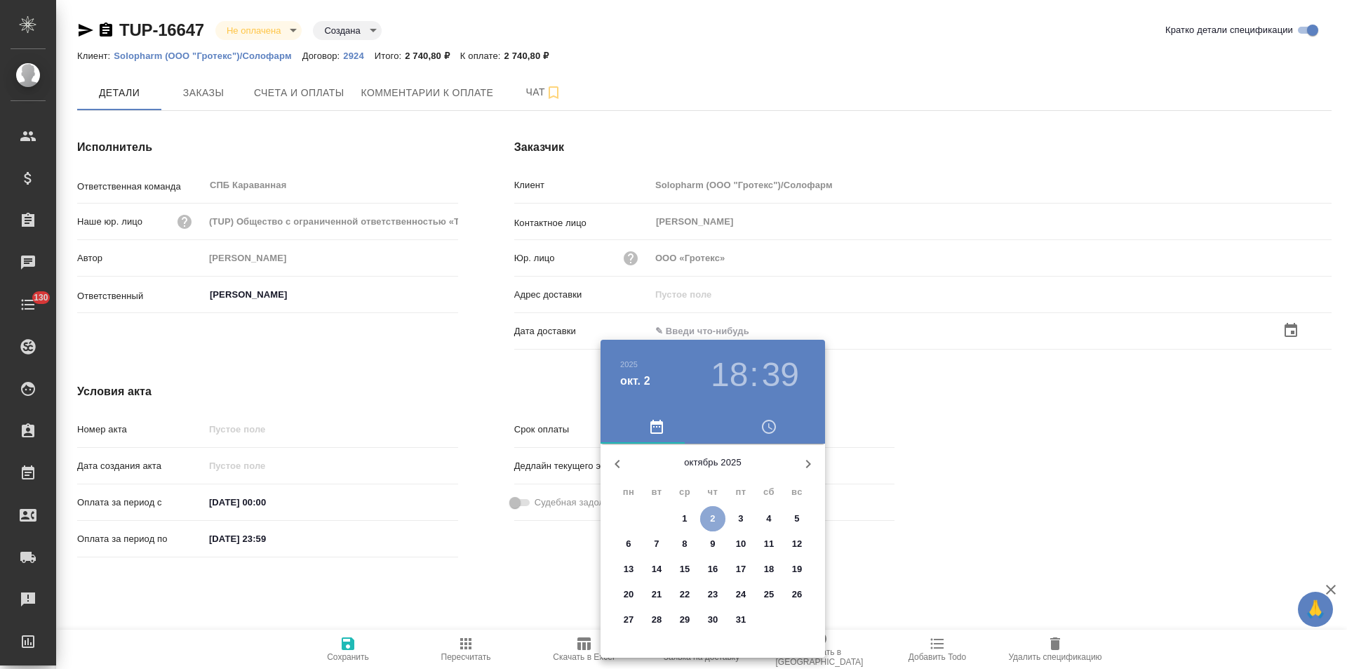
click at [719, 521] on span "2" at bounding box center [712, 519] width 25 height 14
type input "02.10.2025 18:39"
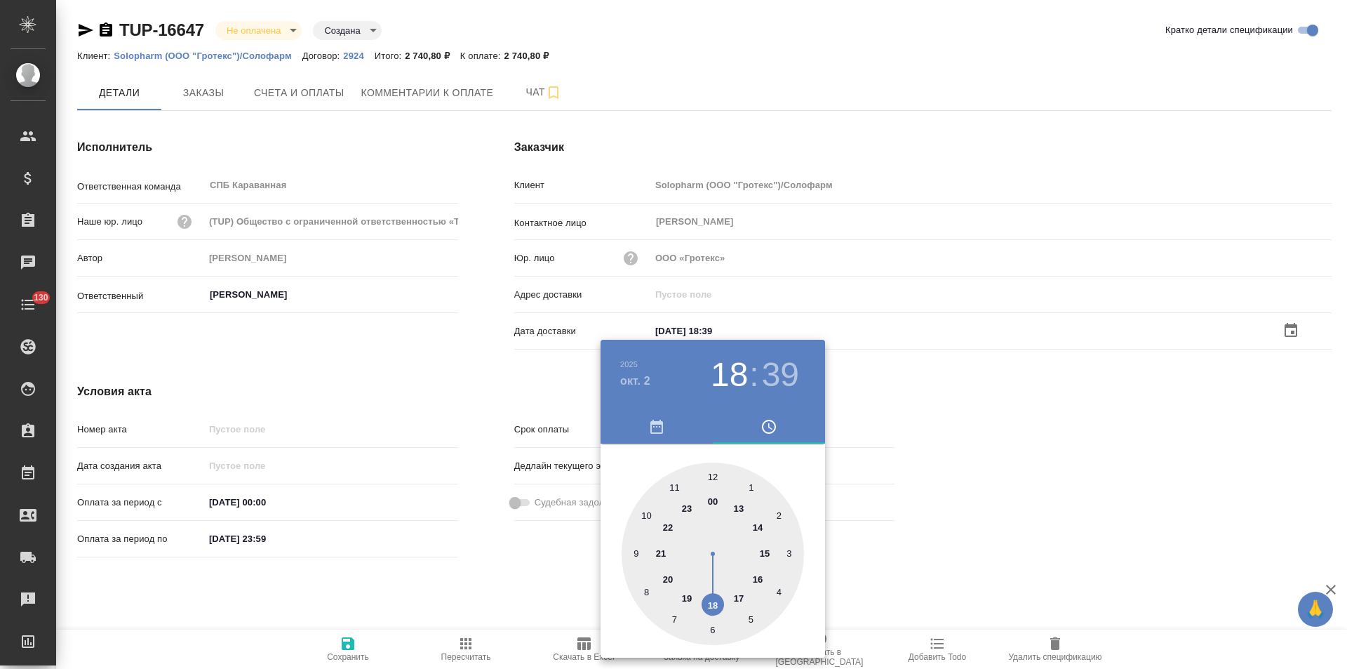
drag, startPoint x: 549, startPoint y: 568, endPoint x: 412, endPoint y: 610, distance: 143.6
click at [548, 569] on div at bounding box center [673, 334] width 1347 height 669
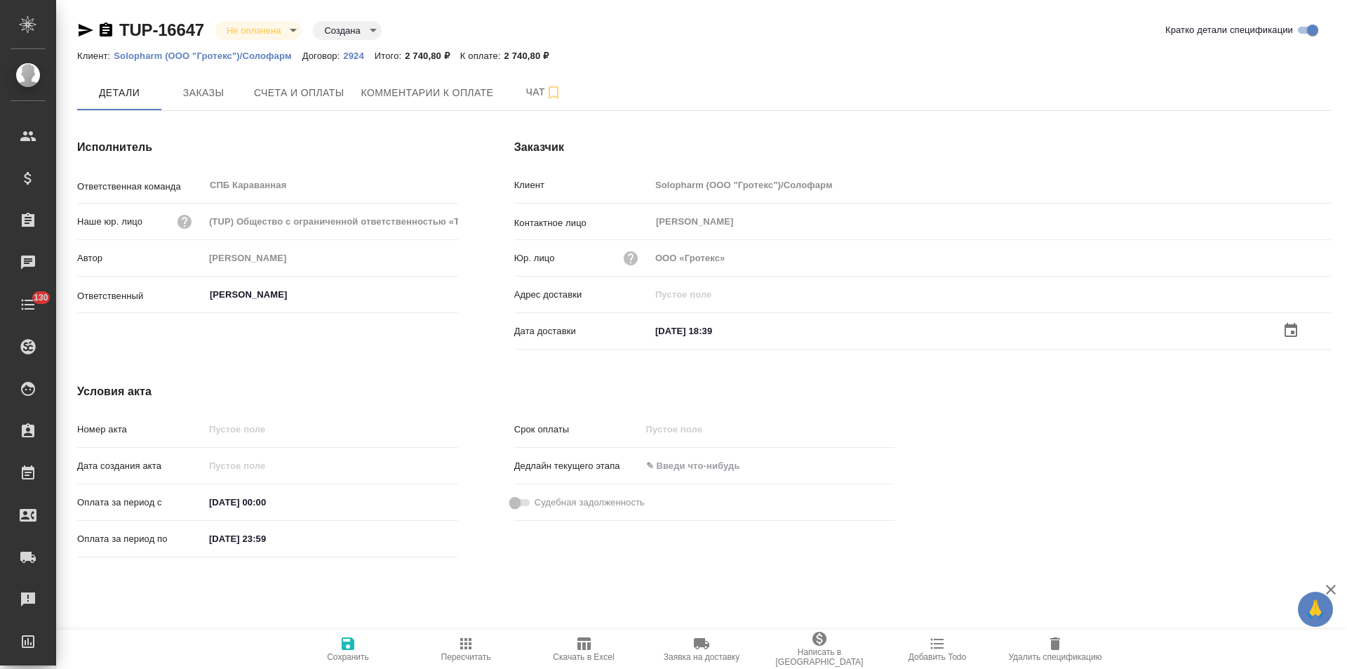
click at [354, 644] on icon "button" at bounding box center [348, 643] width 13 height 13
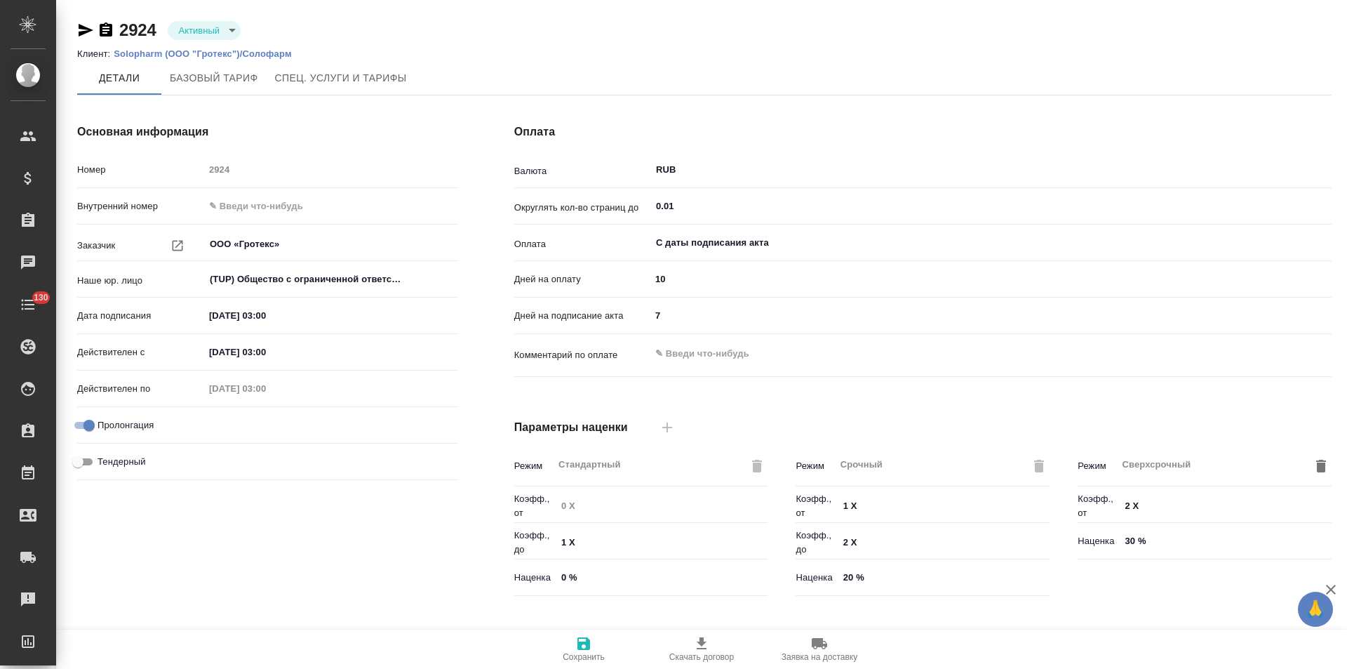
type input "AWATERA #2"
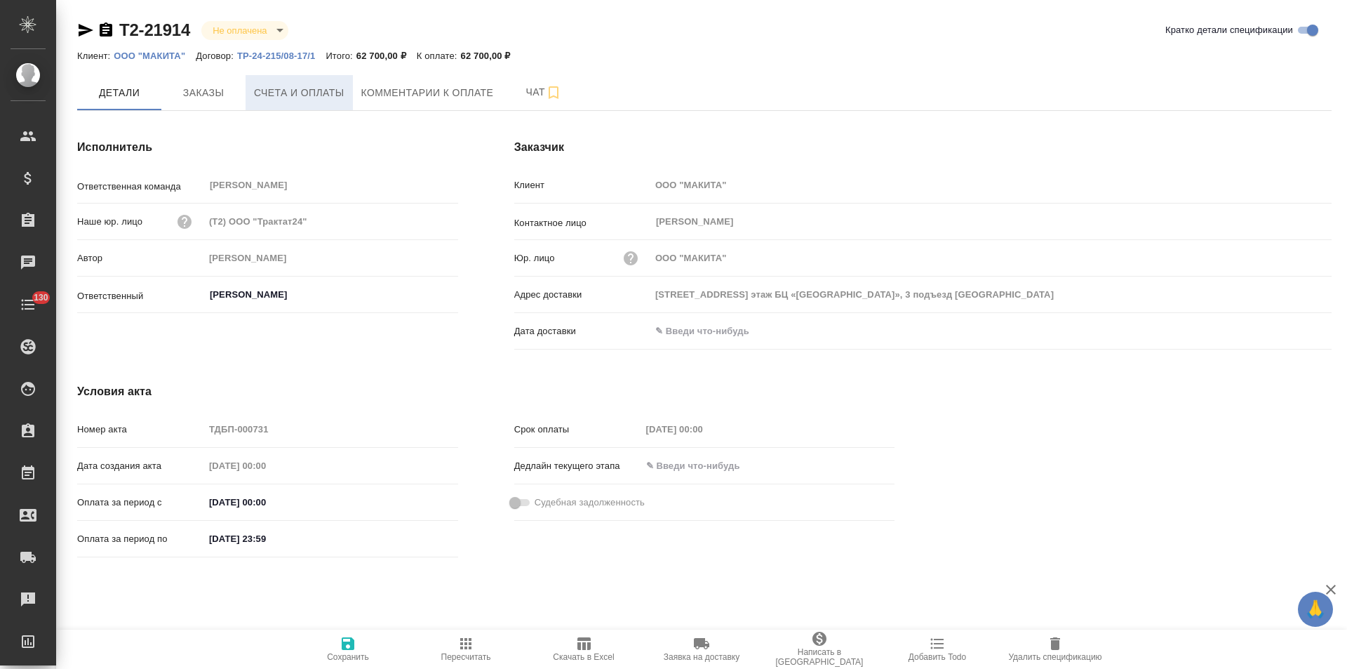
click at [294, 100] on span "Счета и оплаты" at bounding box center [299, 93] width 91 height 18
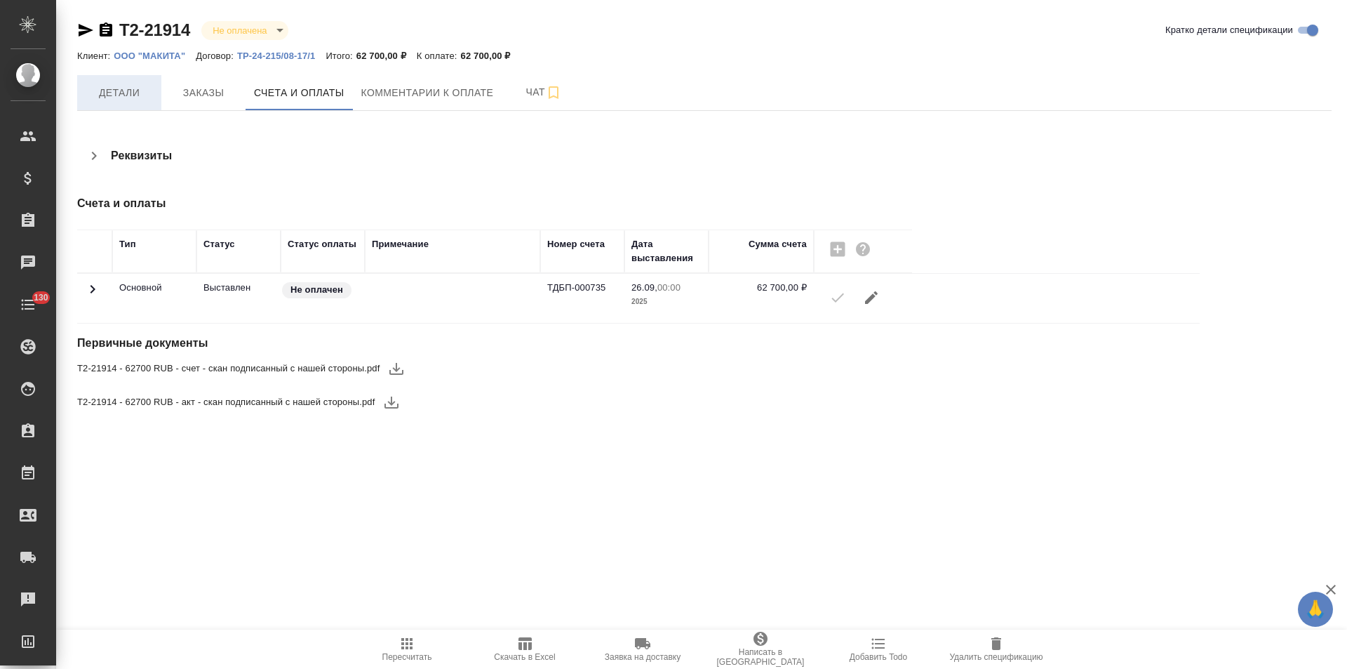
click at [144, 95] on span "Детали" at bounding box center [119, 93] width 67 height 18
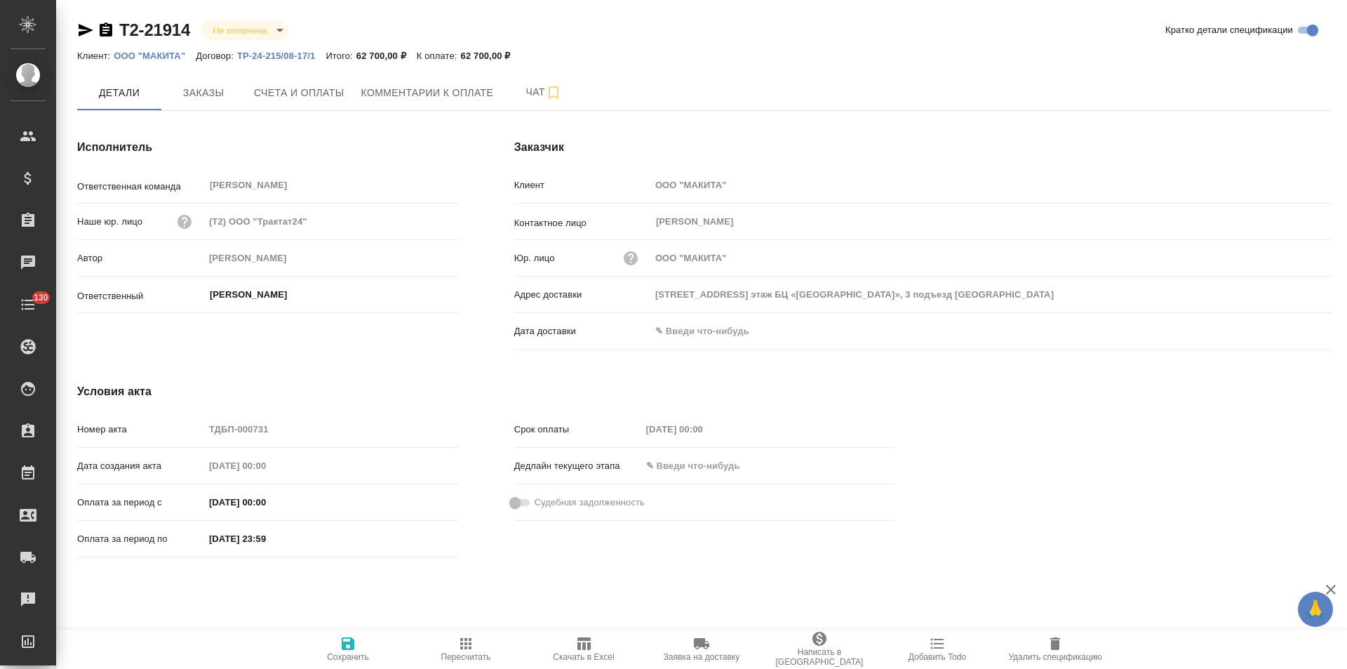
click at [107, 31] on icon "button" at bounding box center [106, 29] width 13 height 14
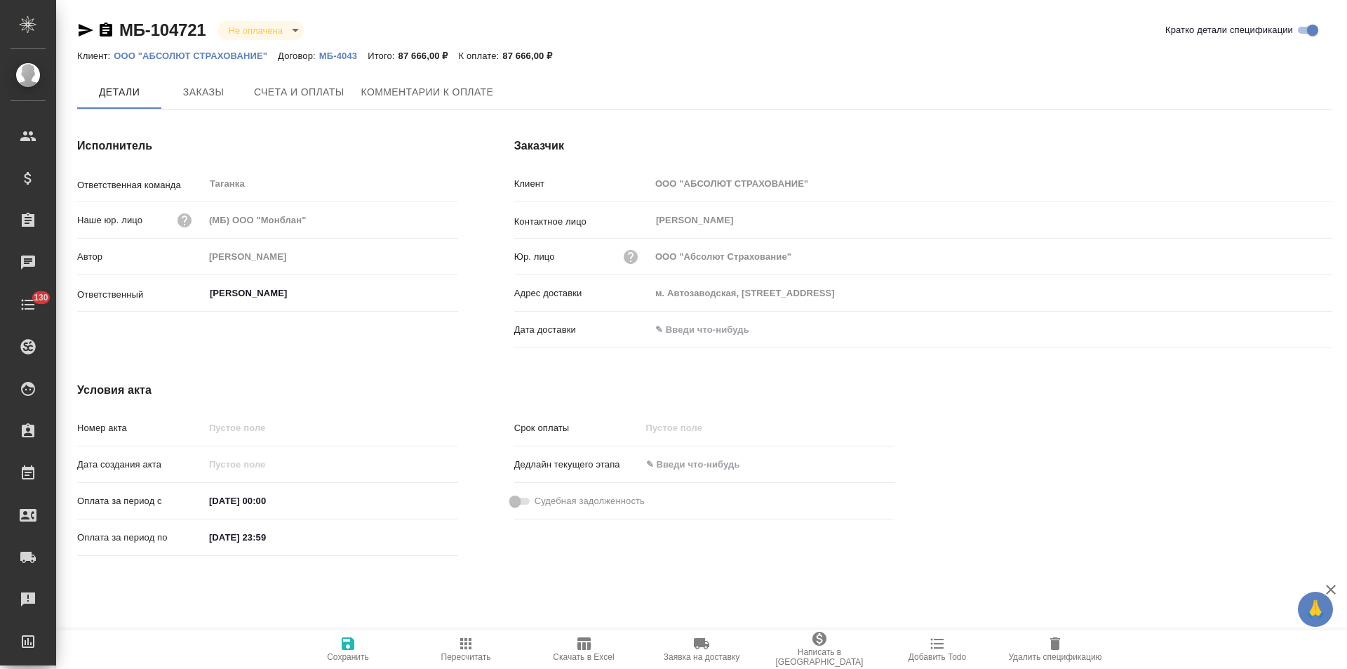
type input "м. Автозаводская, [STREET_ADDRESS]"
click at [231, 53] on p "ООО "АБСОЛЮТ СТРАХОВАНИЕ"" at bounding box center [196, 56] width 164 height 11
click at [207, 95] on span "Заказы" at bounding box center [203, 93] width 67 height 18
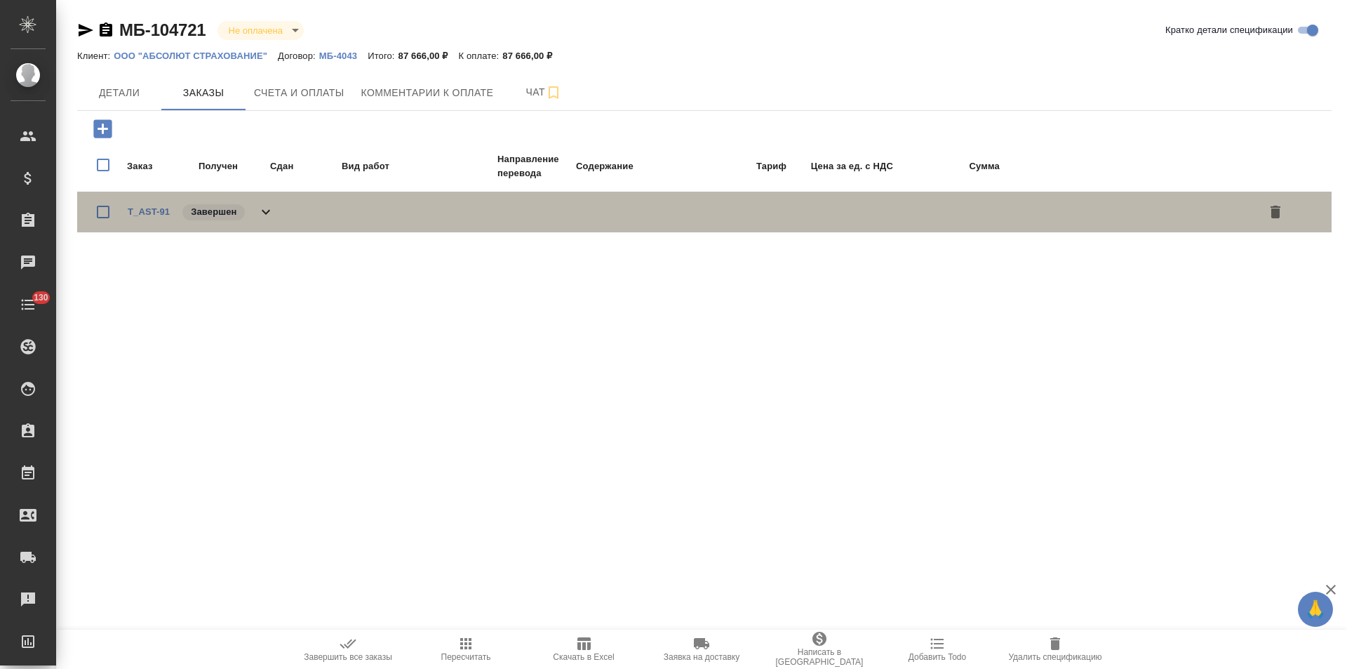
click at [267, 221] on div "T_AST-91 Завершен" at bounding box center [201, 212] width 147 height 20
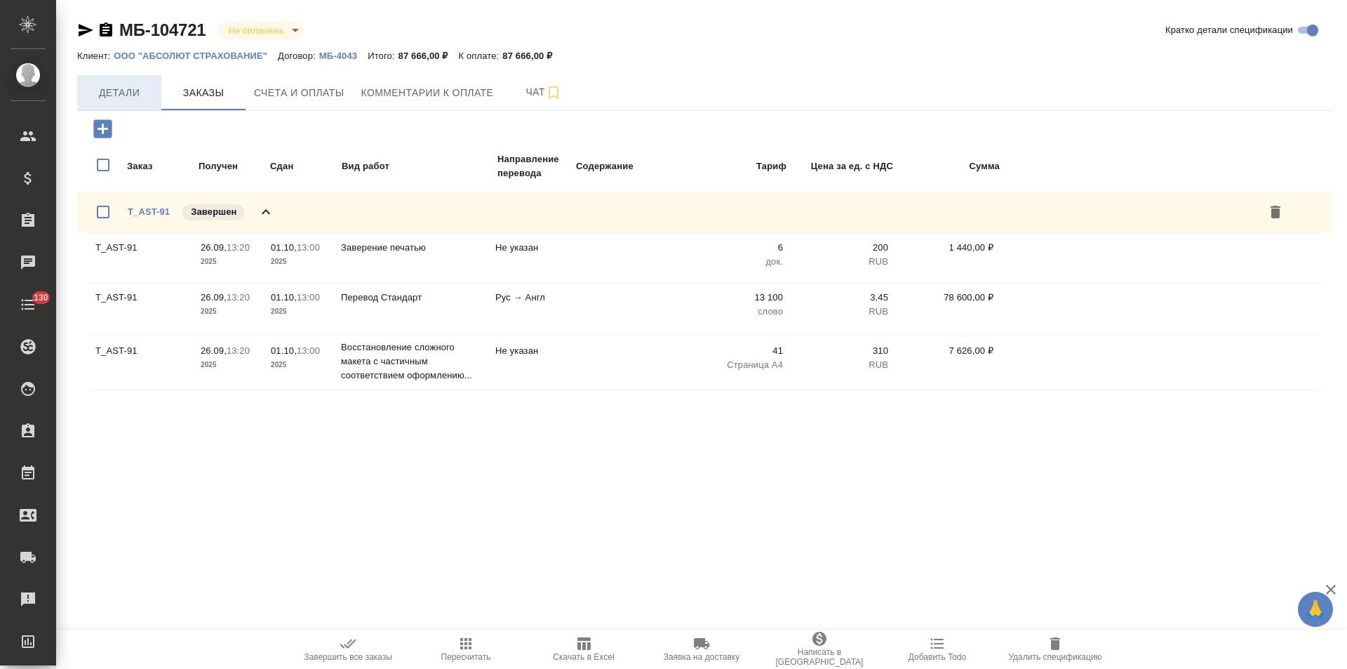
click at [126, 96] on span "Детали" at bounding box center [119, 93] width 67 height 18
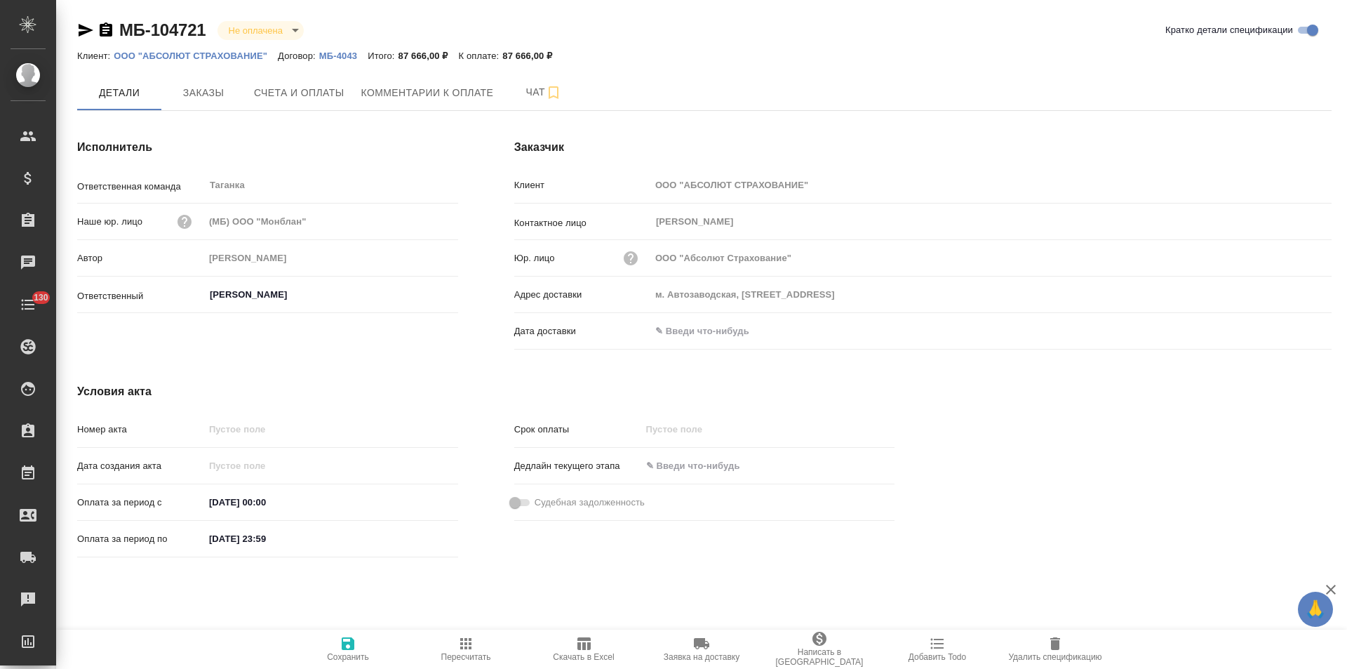
click at [333, 52] on p "МБ-4043" at bounding box center [343, 56] width 48 height 11
click at [106, 31] on icon "button" at bounding box center [106, 29] width 13 height 14
click at [337, 110] on hr at bounding box center [704, 110] width 1255 height 1
click at [330, 99] on span "Счета и оплаты" at bounding box center [299, 93] width 91 height 18
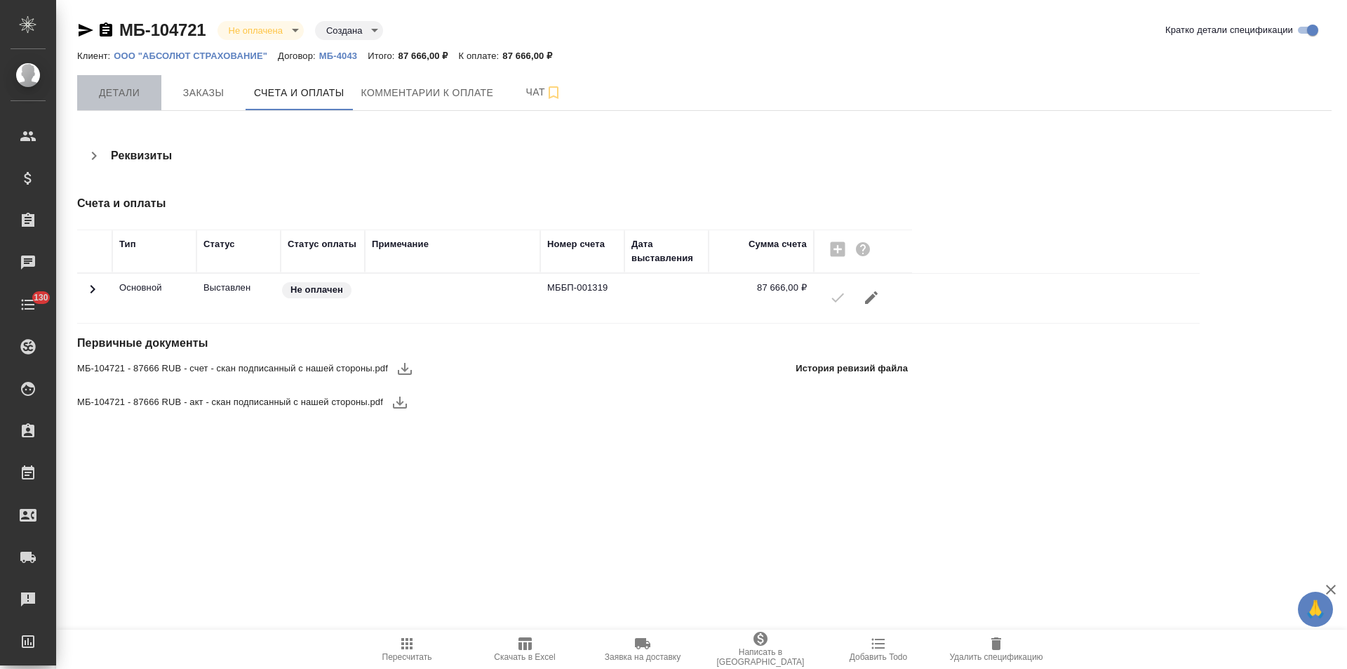
click at [117, 98] on span "Детали" at bounding box center [119, 93] width 67 height 18
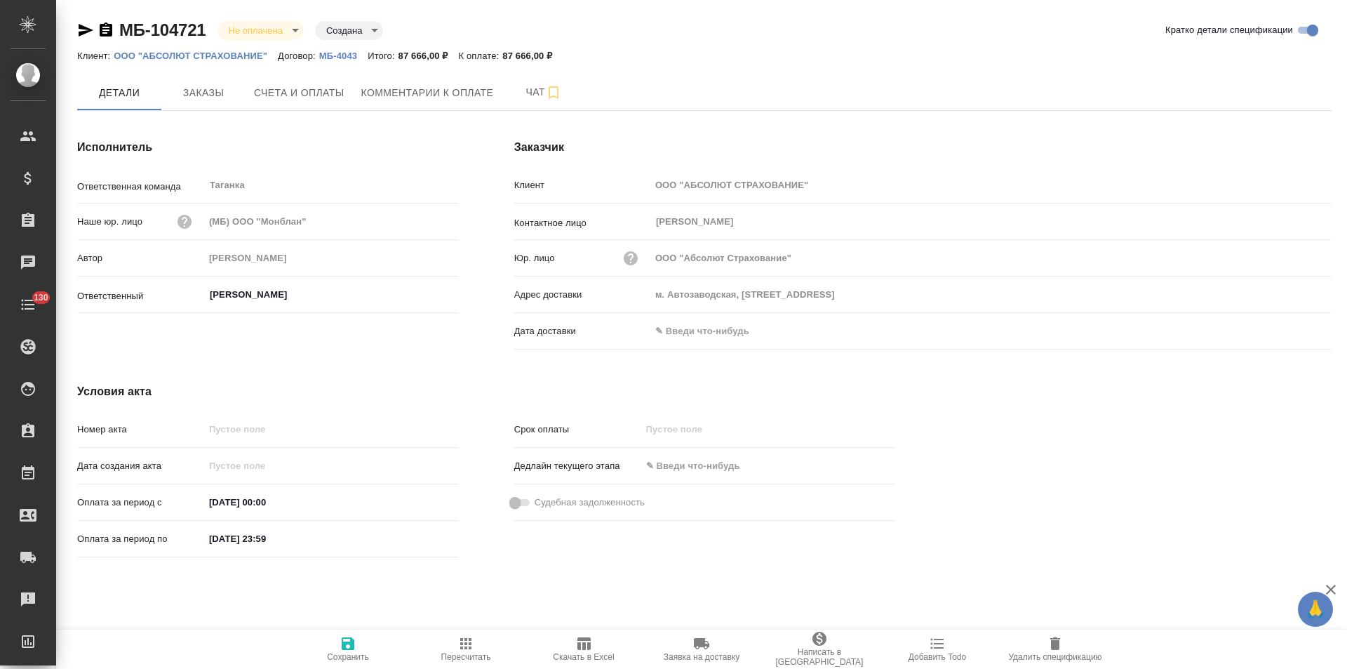
click at [714, 331] on input "text" at bounding box center [712, 331] width 123 height 20
click at [1288, 333] on icon "button" at bounding box center [1291, 330] width 17 height 17
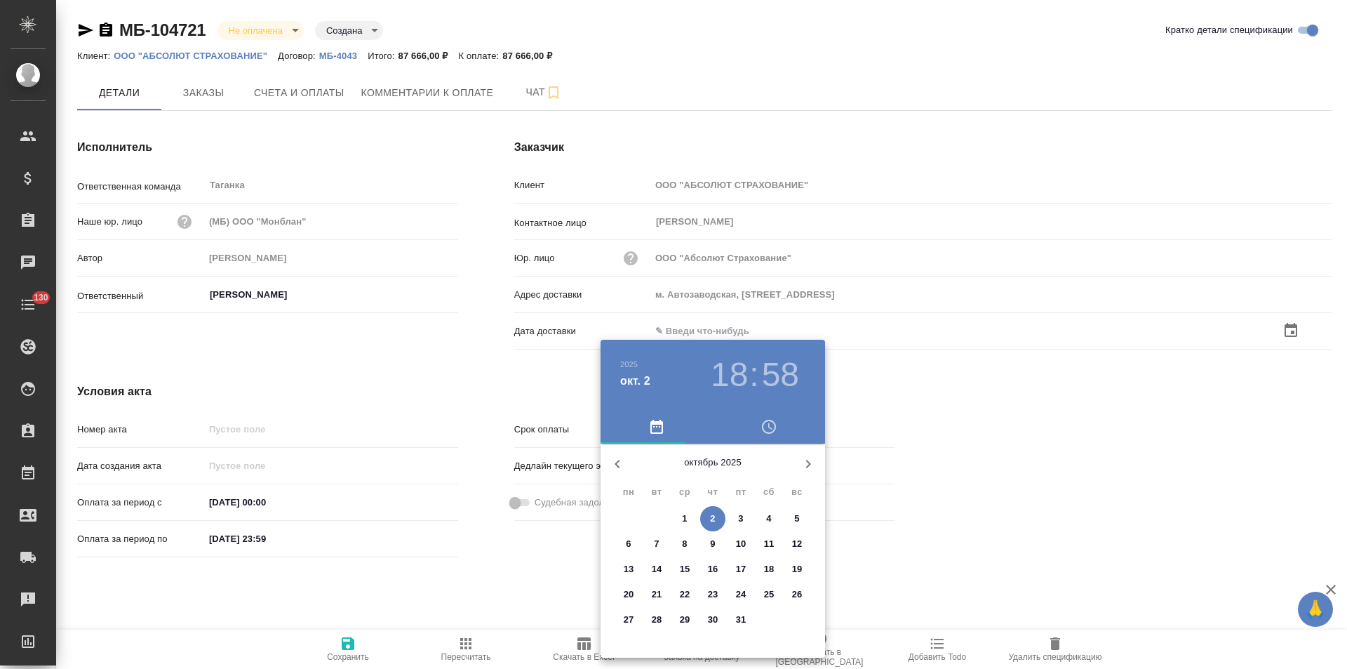
click at [713, 519] on p "2" at bounding box center [712, 519] width 5 height 14
type input "м. Автозаводская, г. Москва, ул. Ленинская Слобода, д. 26"
type input "02.10.2025 18:58"
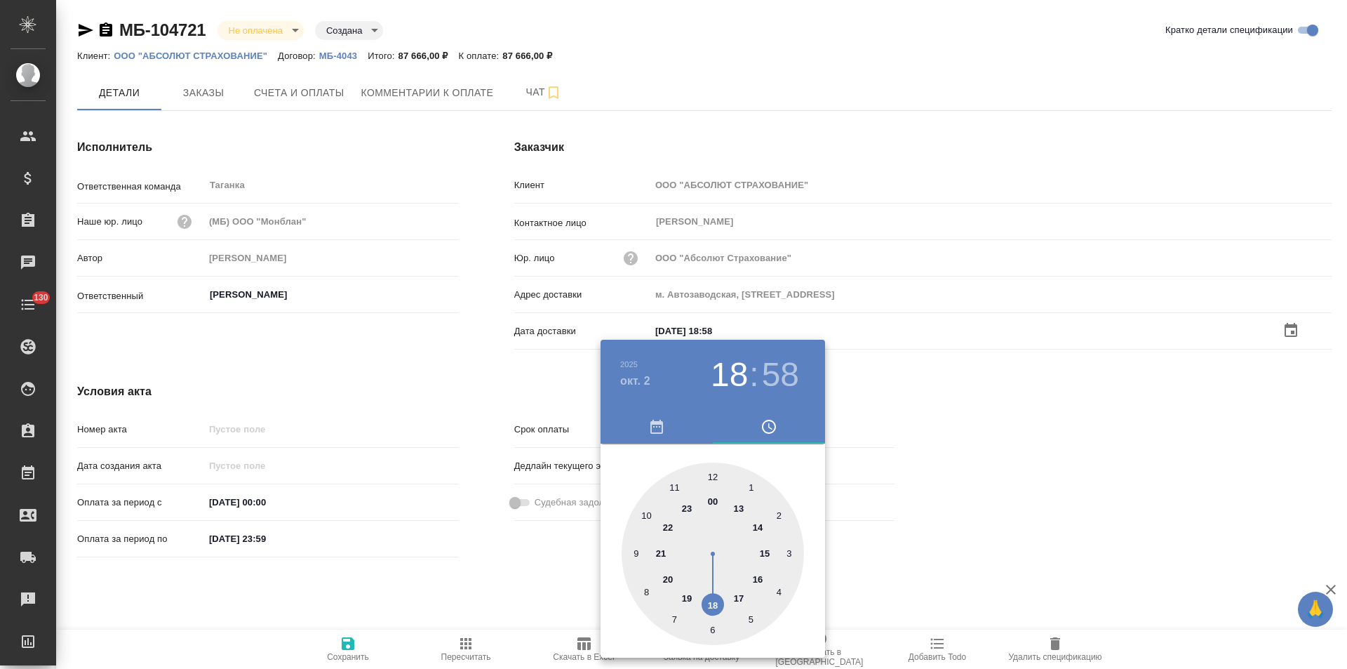
click at [522, 568] on div at bounding box center [673, 334] width 1347 height 669
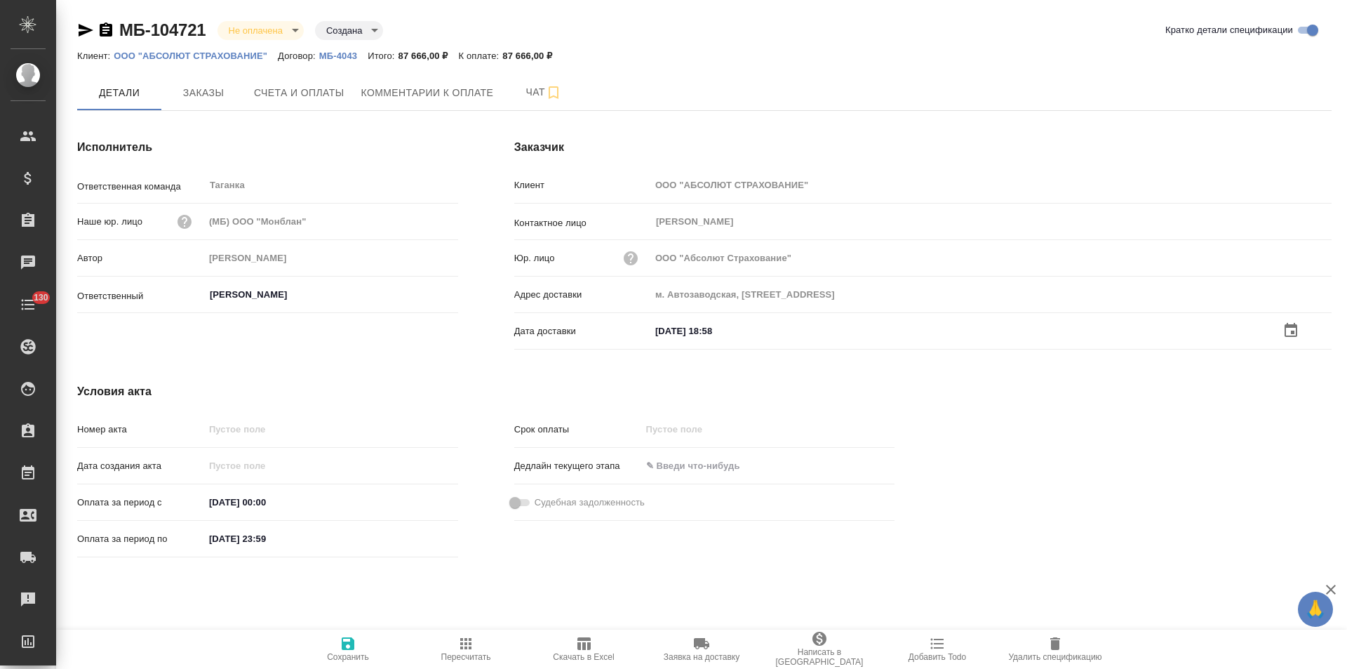
click at [351, 656] on span "Сохранить" at bounding box center [348, 657] width 42 height 10
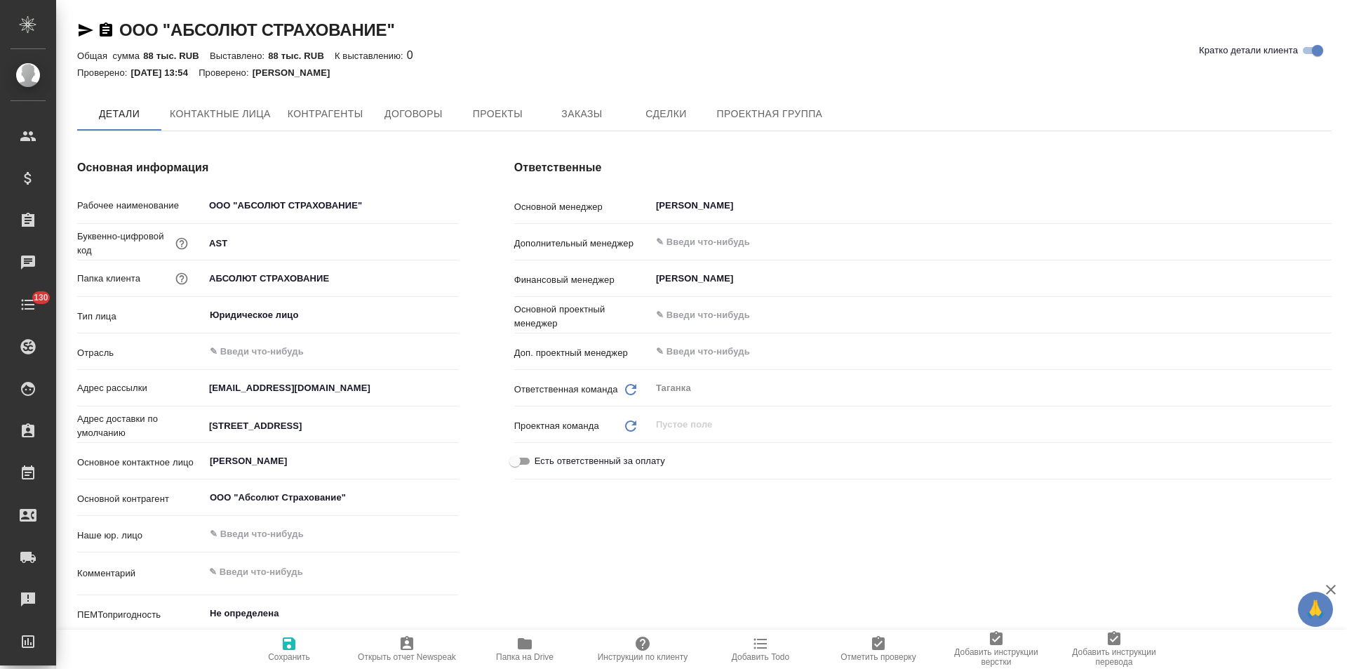
type textarea "x"
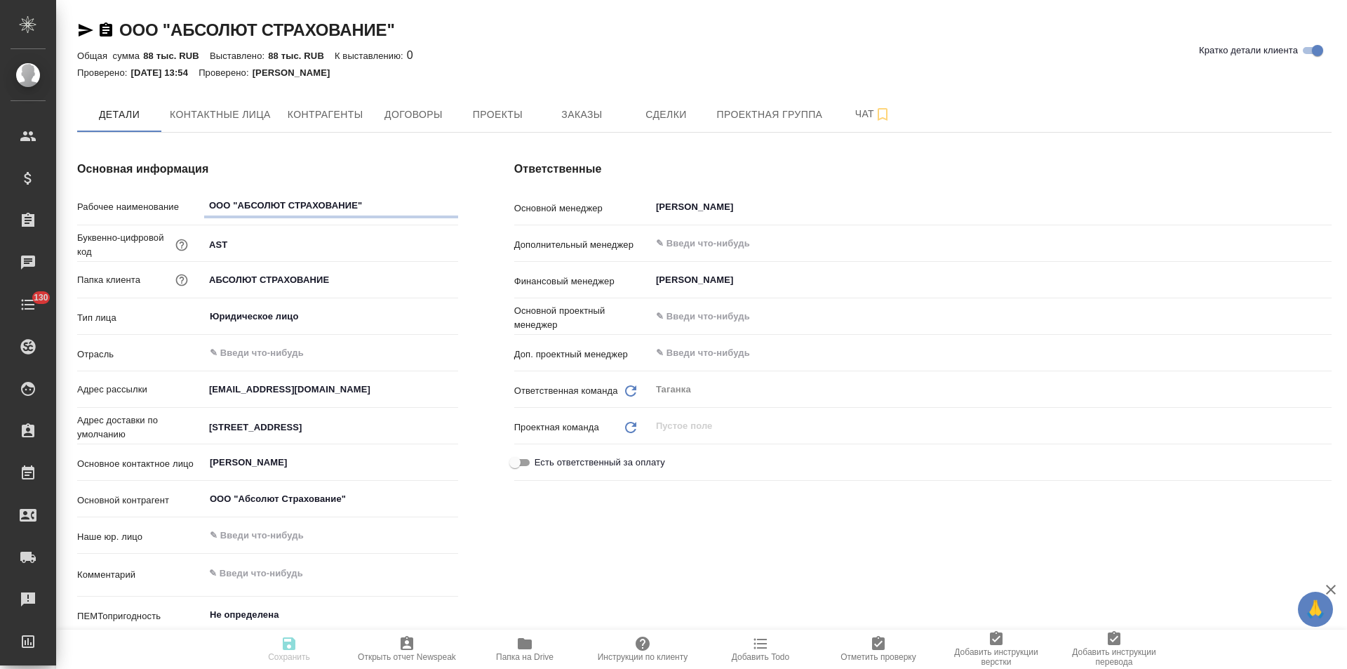
type textarea "x"
click at [422, 123] on span "Договоры" at bounding box center [413, 115] width 67 height 18
